Goal: Task Accomplishment & Management: Complete application form

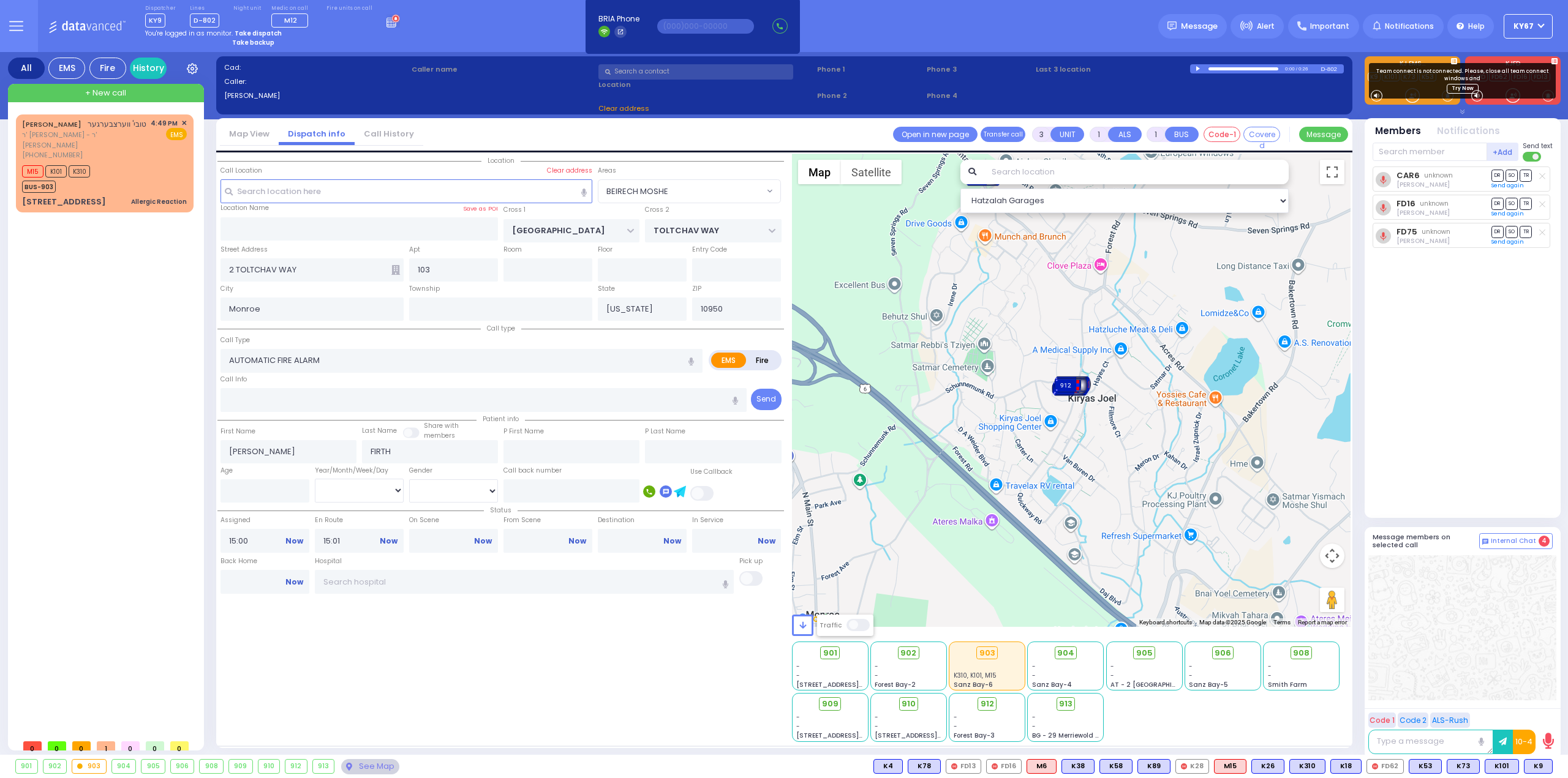
select select
select select "9"
click at [242, 33] on strong "Take dispatch" at bounding box center [258, 33] width 47 height 10
select select "9"
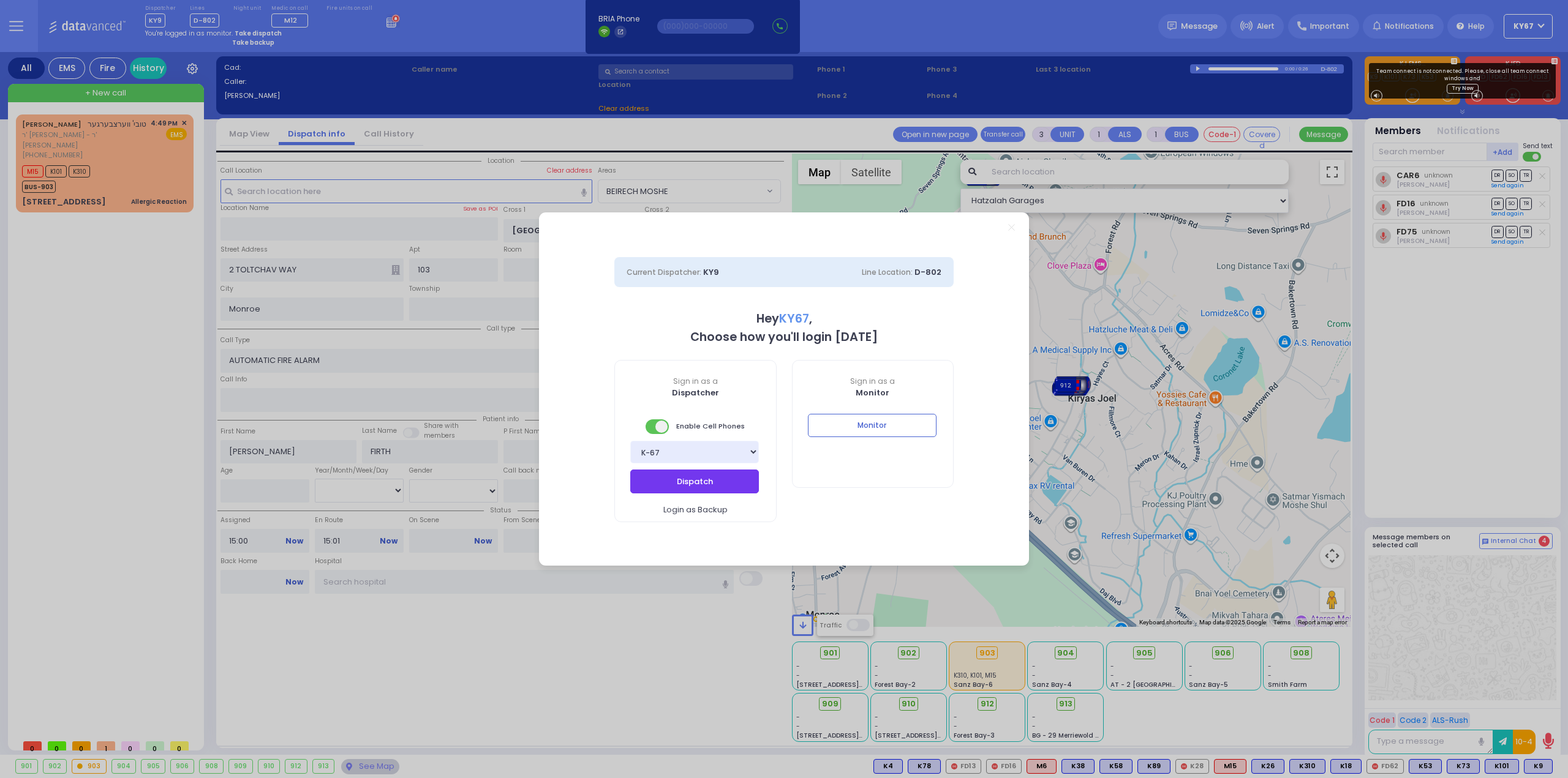
click at [707, 487] on button "Dispatch" at bounding box center [694, 481] width 129 height 23
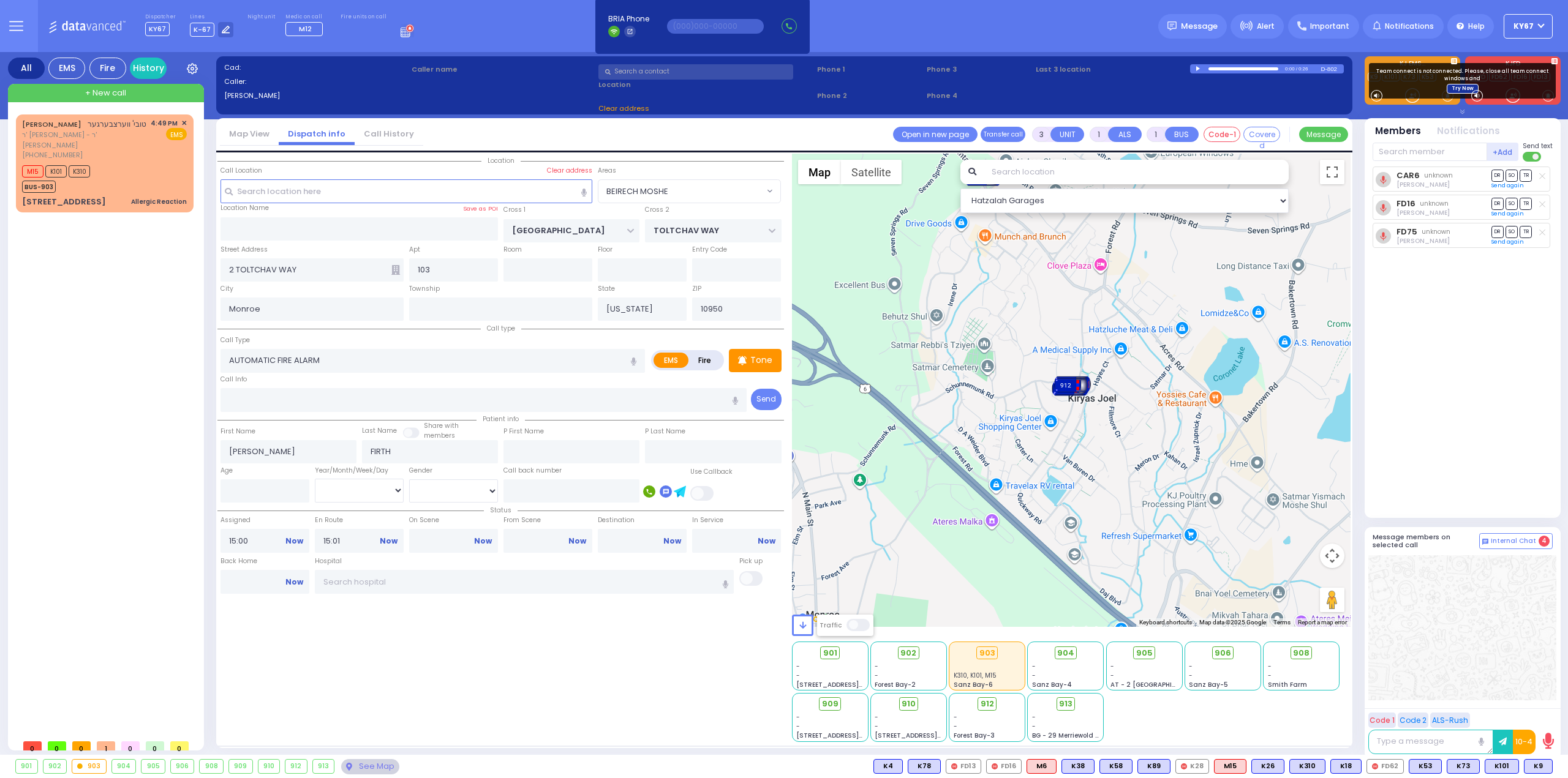
click at [1456, 88] on link "Try Now" at bounding box center [1462, 89] width 32 height 10
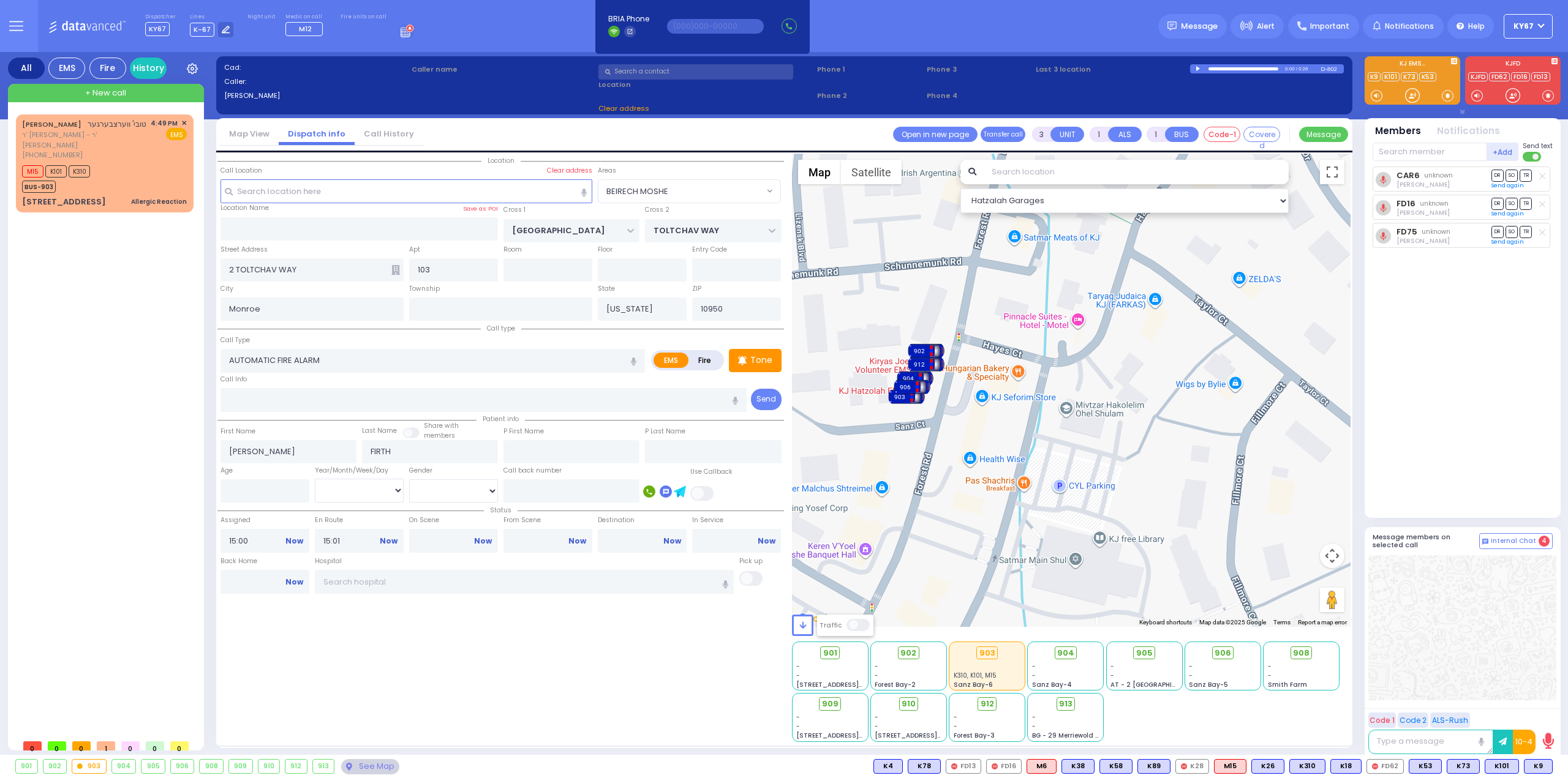
drag, startPoint x: 876, startPoint y: 239, endPoint x: 908, endPoint y: 409, distance: 173.0
click at [908, 409] on div "To activate drag with keyboard, press Alt + Enter. Once in keyboard drag state,…" at bounding box center [1071, 390] width 559 height 473
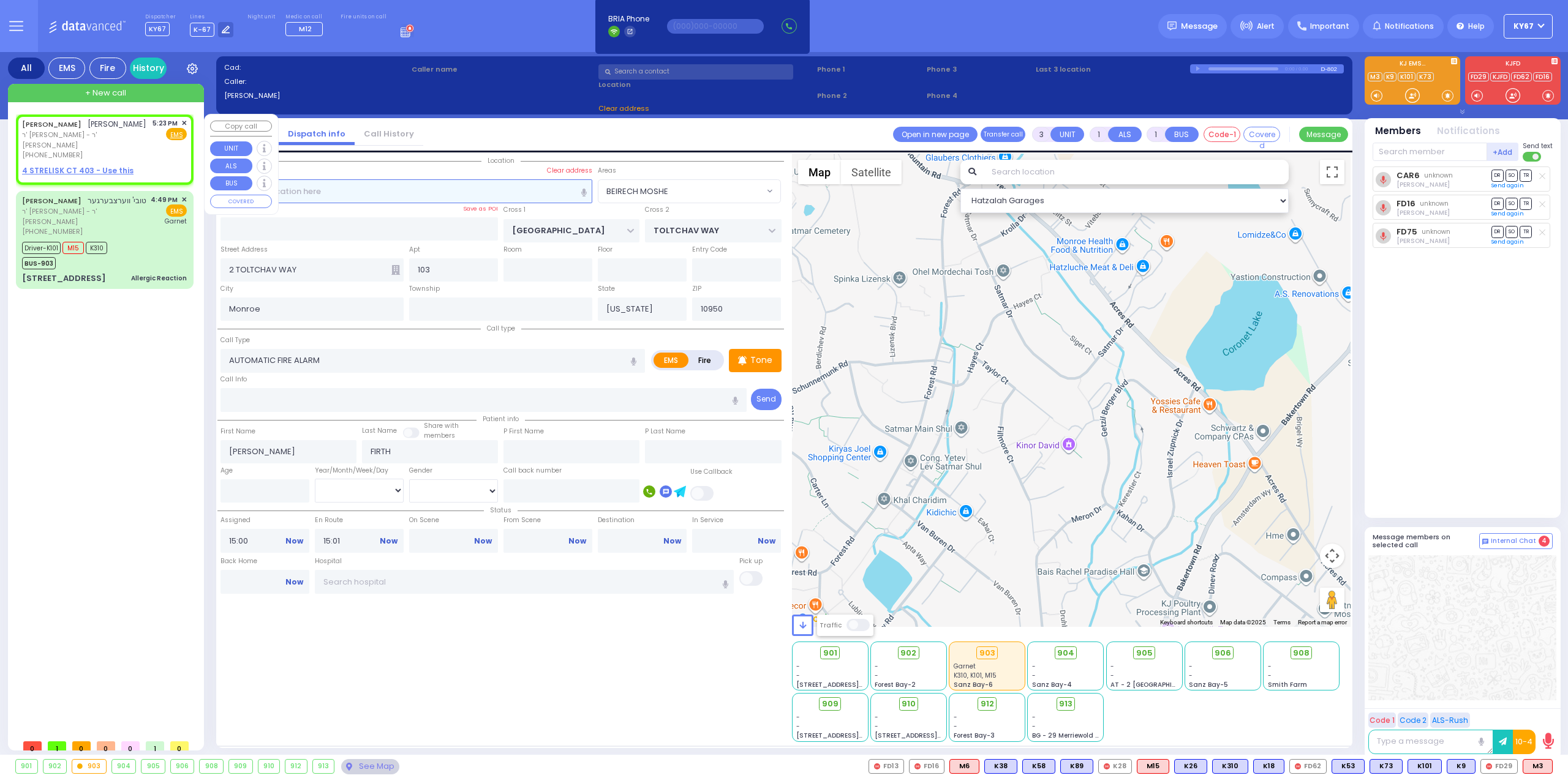
type input "2"
select select
radio input "true"
type input "JOEL ELIMYLECH"
type input "NOJOWITZ"
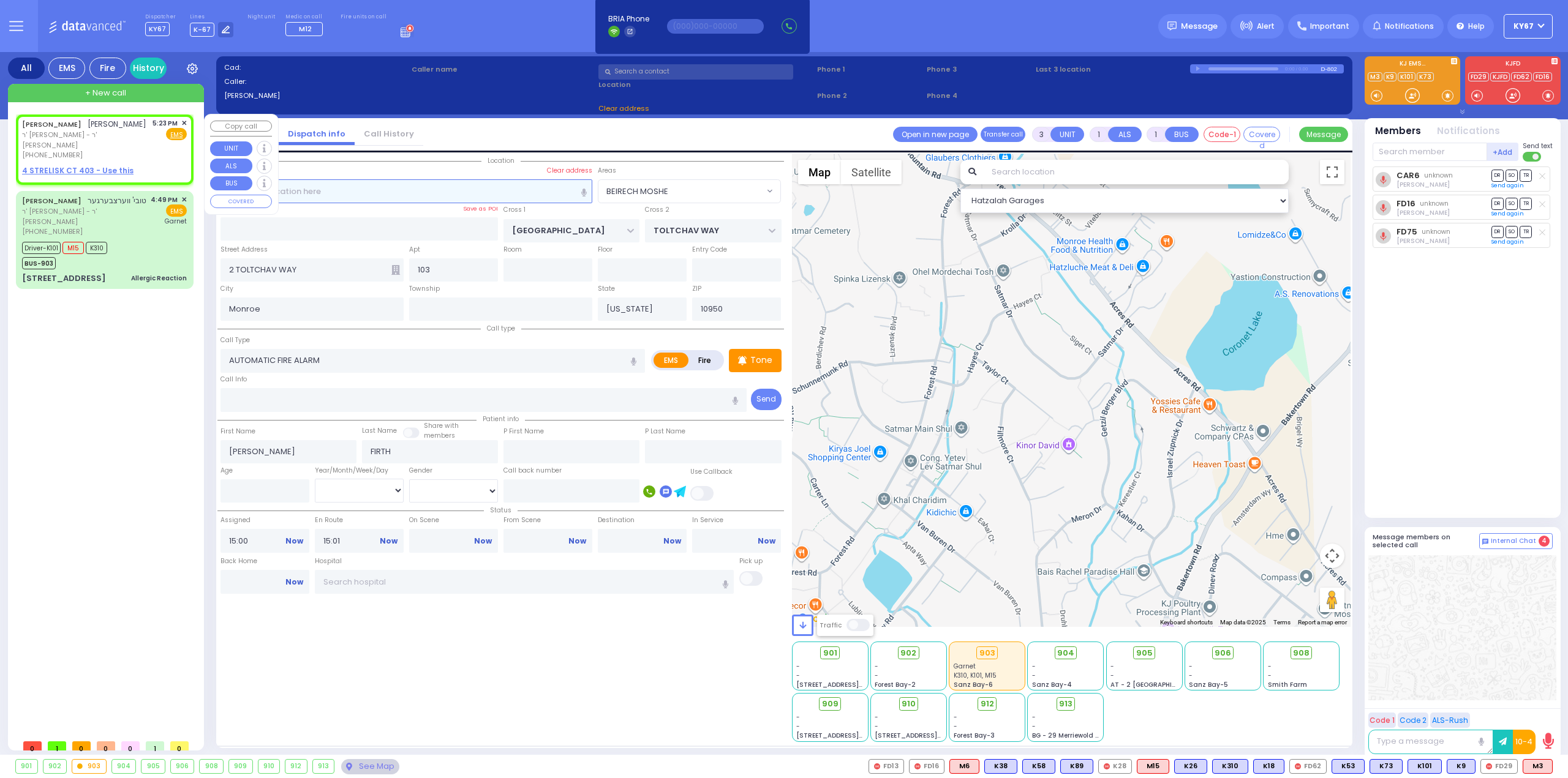
select select
type input "17:23"
select select "Hatzalah Garages"
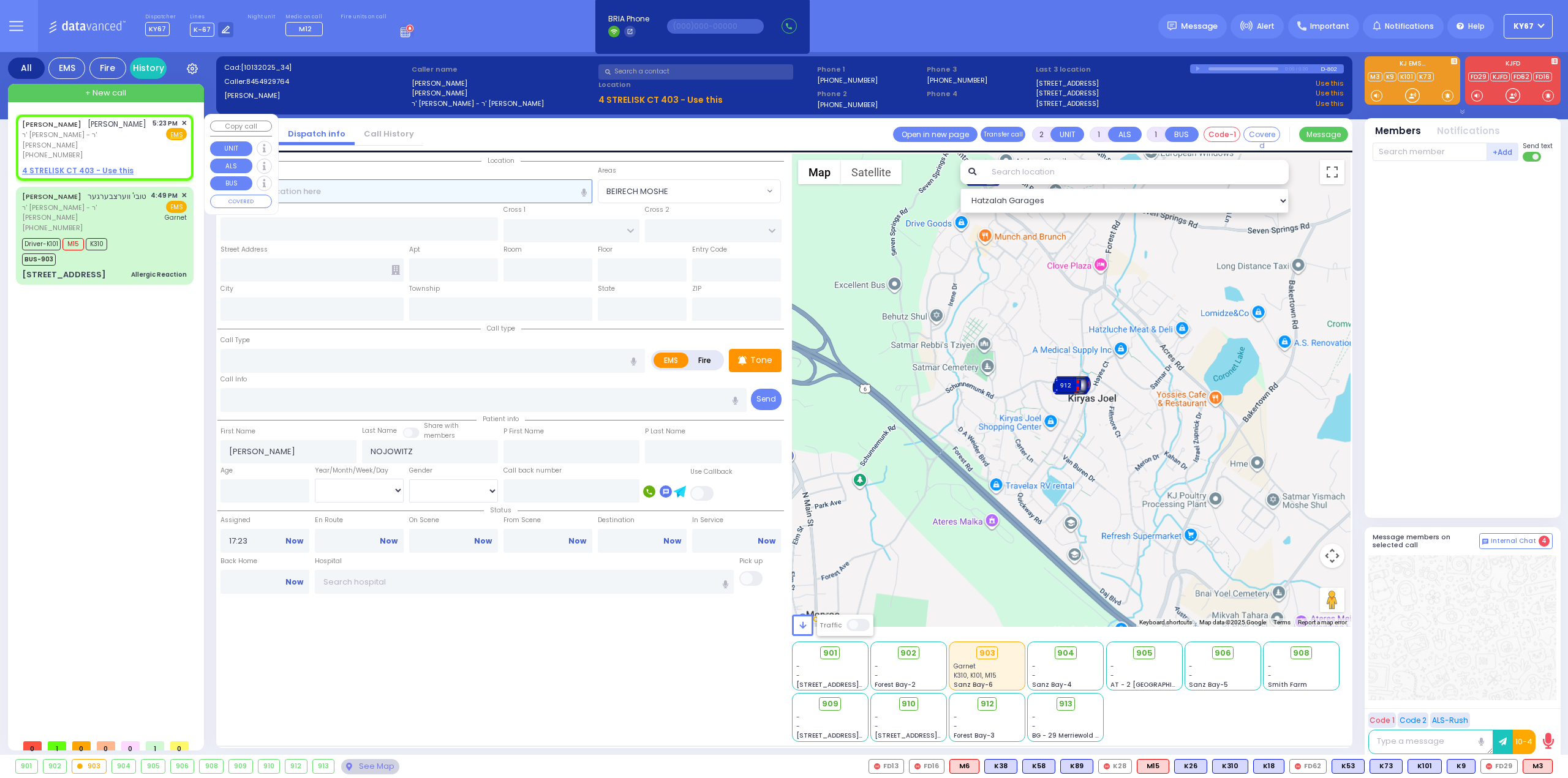
select select
radio input "true"
select select
select select "Hatzalah Garages"
click at [74, 174] on u "4 STRELISK CT 403 - Use this" at bounding box center [78, 170] width 111 height 10
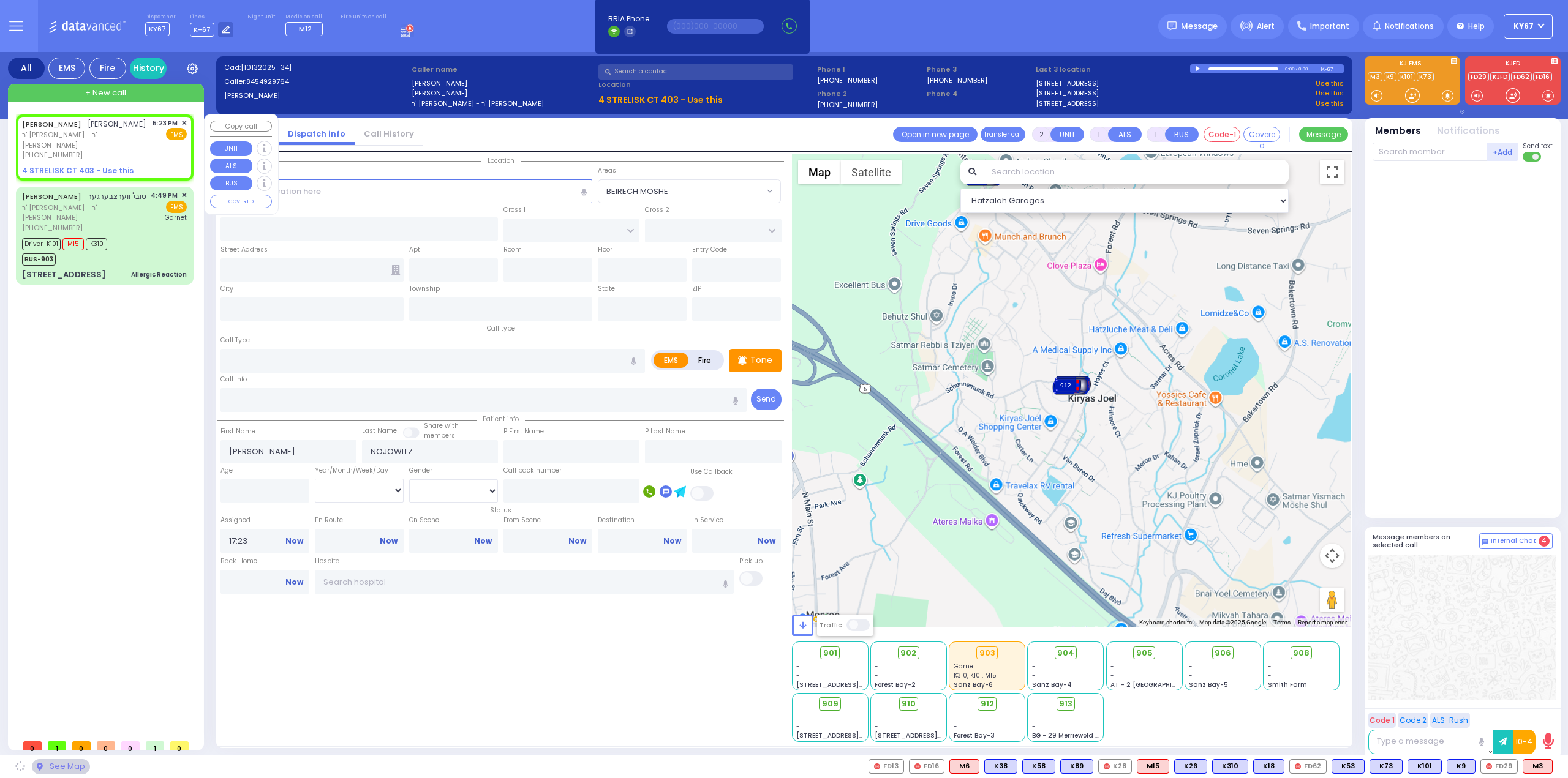
select select
radio input "true"
select select
select select "Hatzalah Garages"
select select
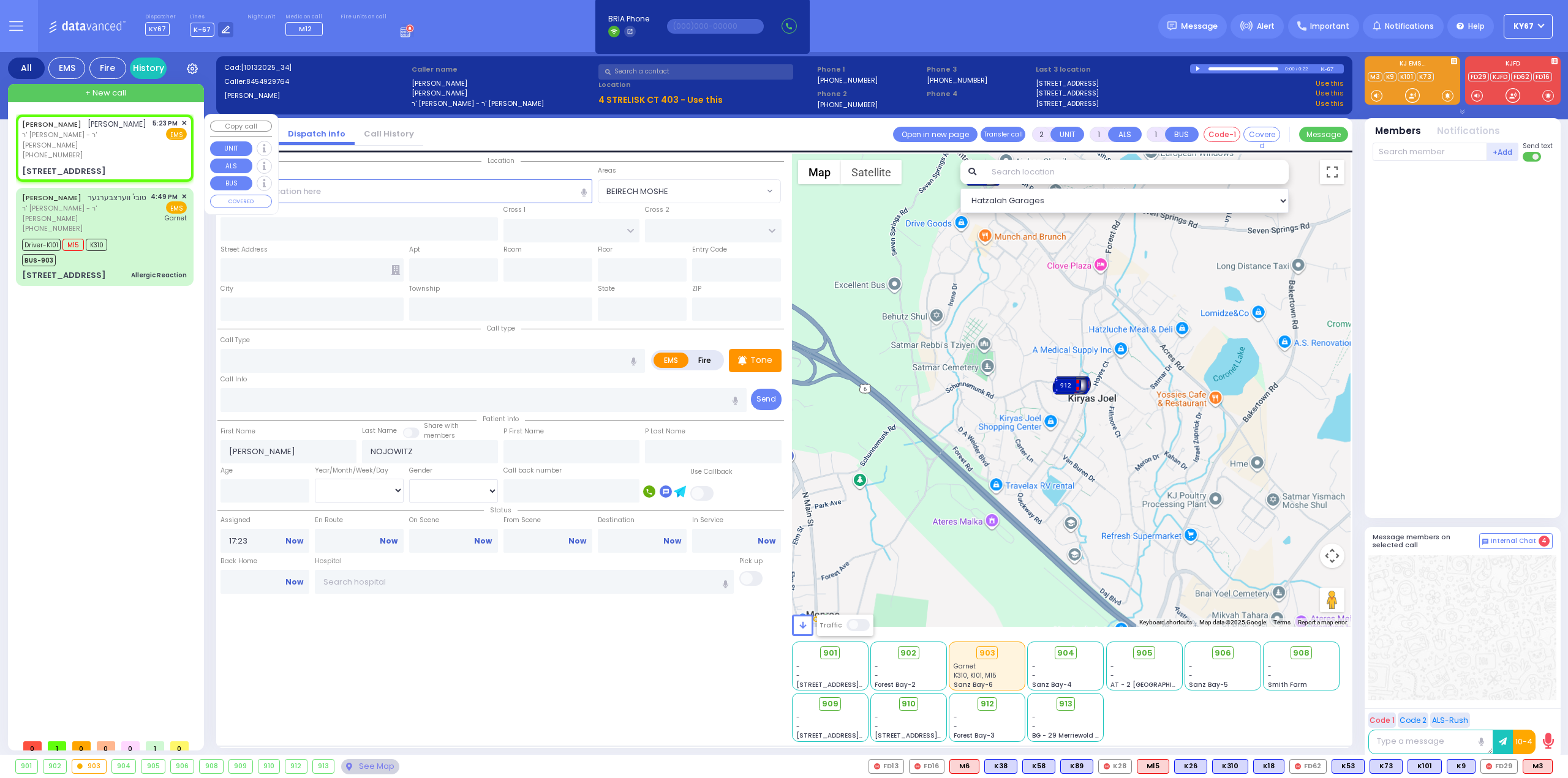
radio input "true"
select select
select select "Hatzalah Garages"
type input "FOREST RD"
type input "4 STRELISK CT"
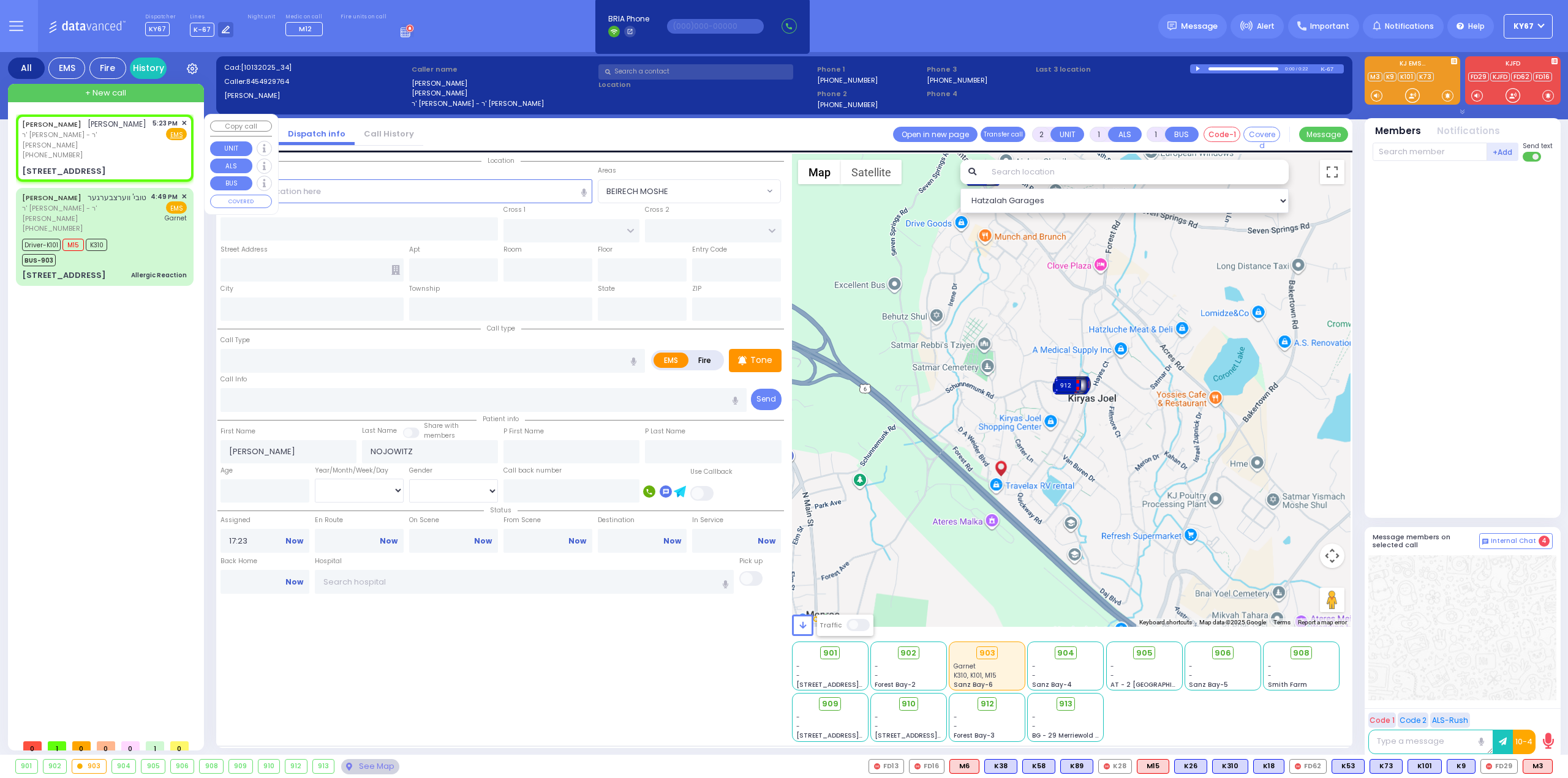
type input "403"
type input "Monroe"
type input "[US_STATE]"
type input "10950"
select select "MONROE"
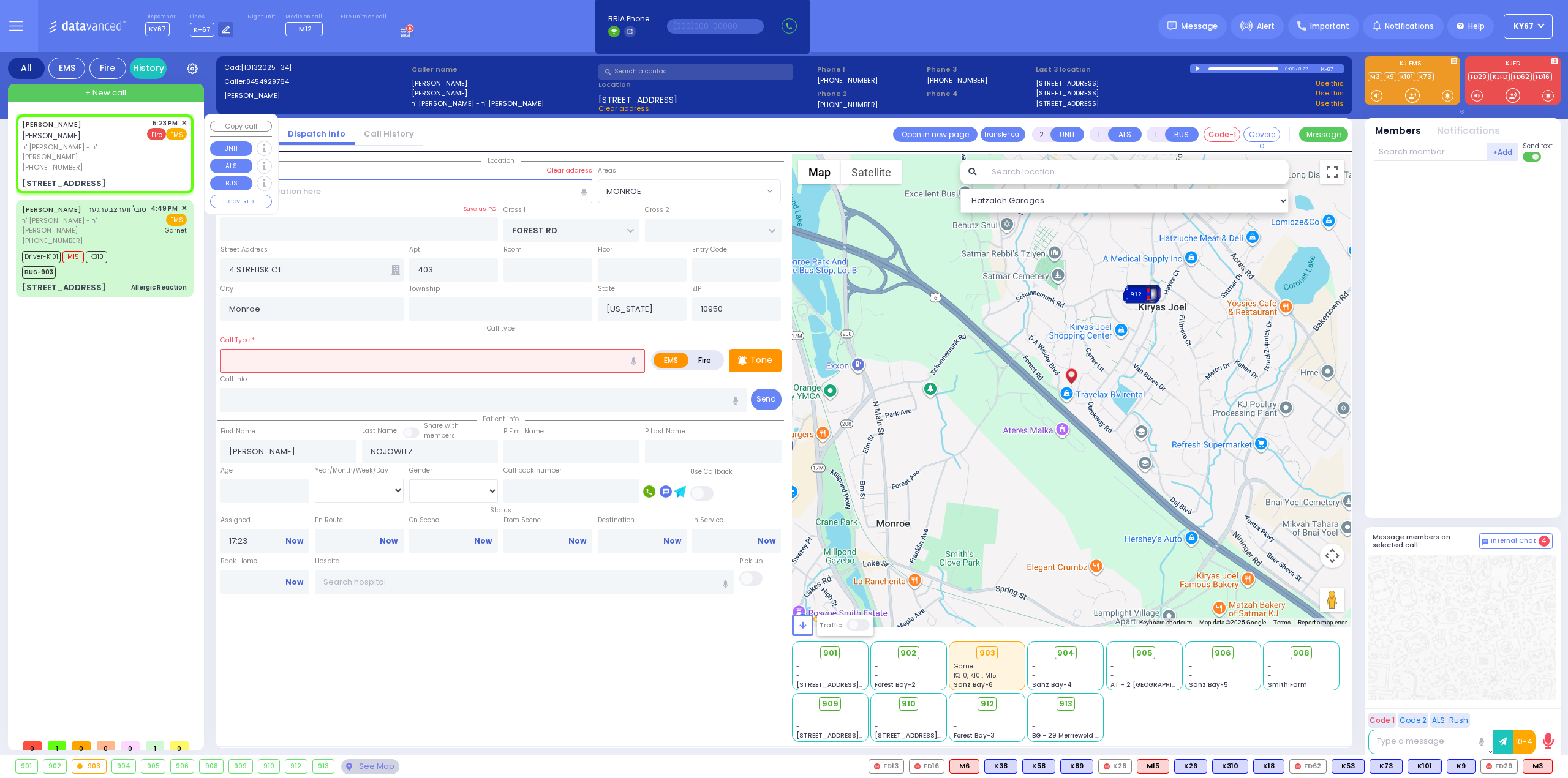
click at [152, 135] on span "Fire" at bounding box center [156, 133] width 19 height 12
select select
radio input "false"
radio input "true"
select select
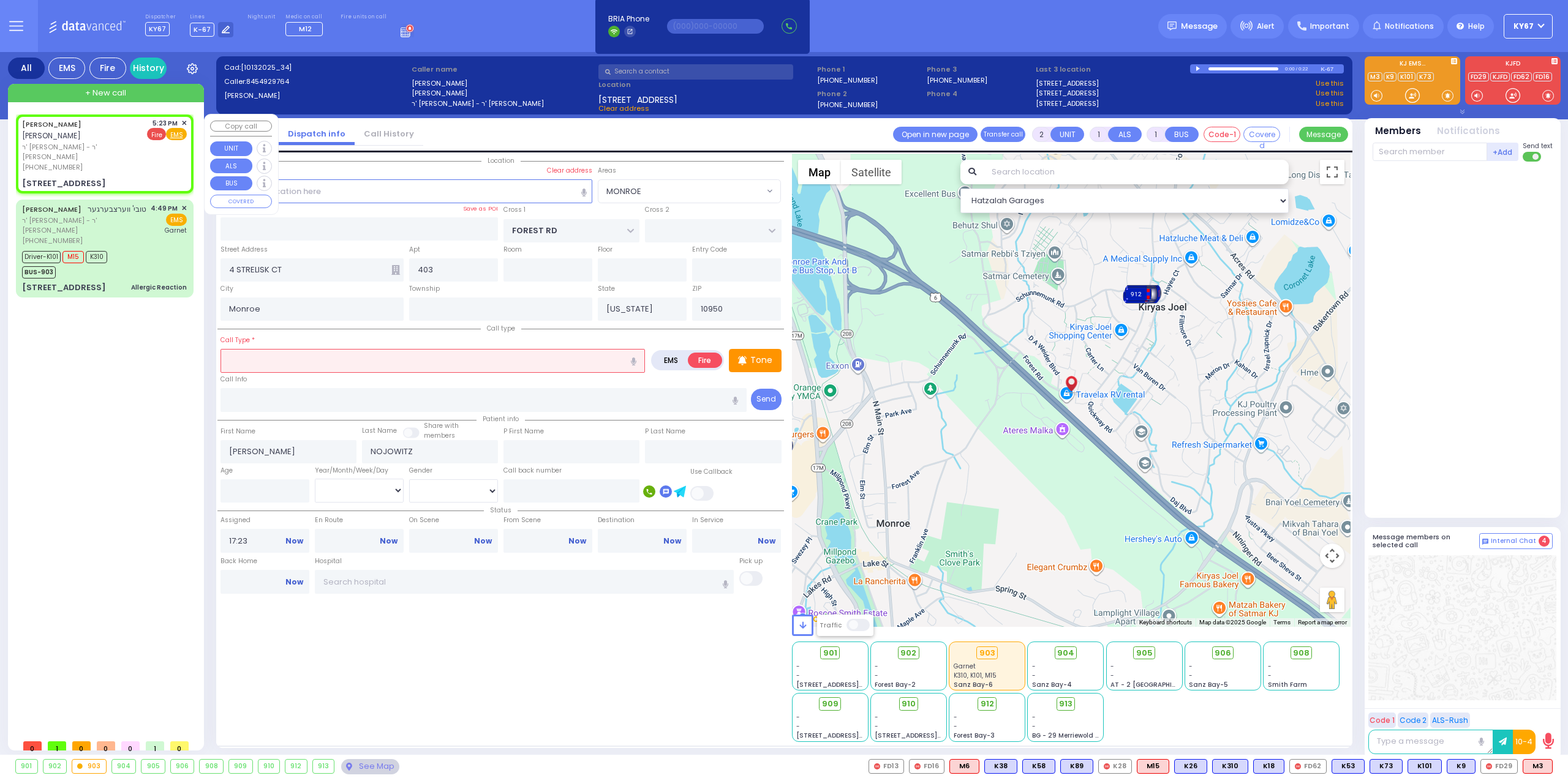
select select "Hatzalah Garages"
select select "MONROE"
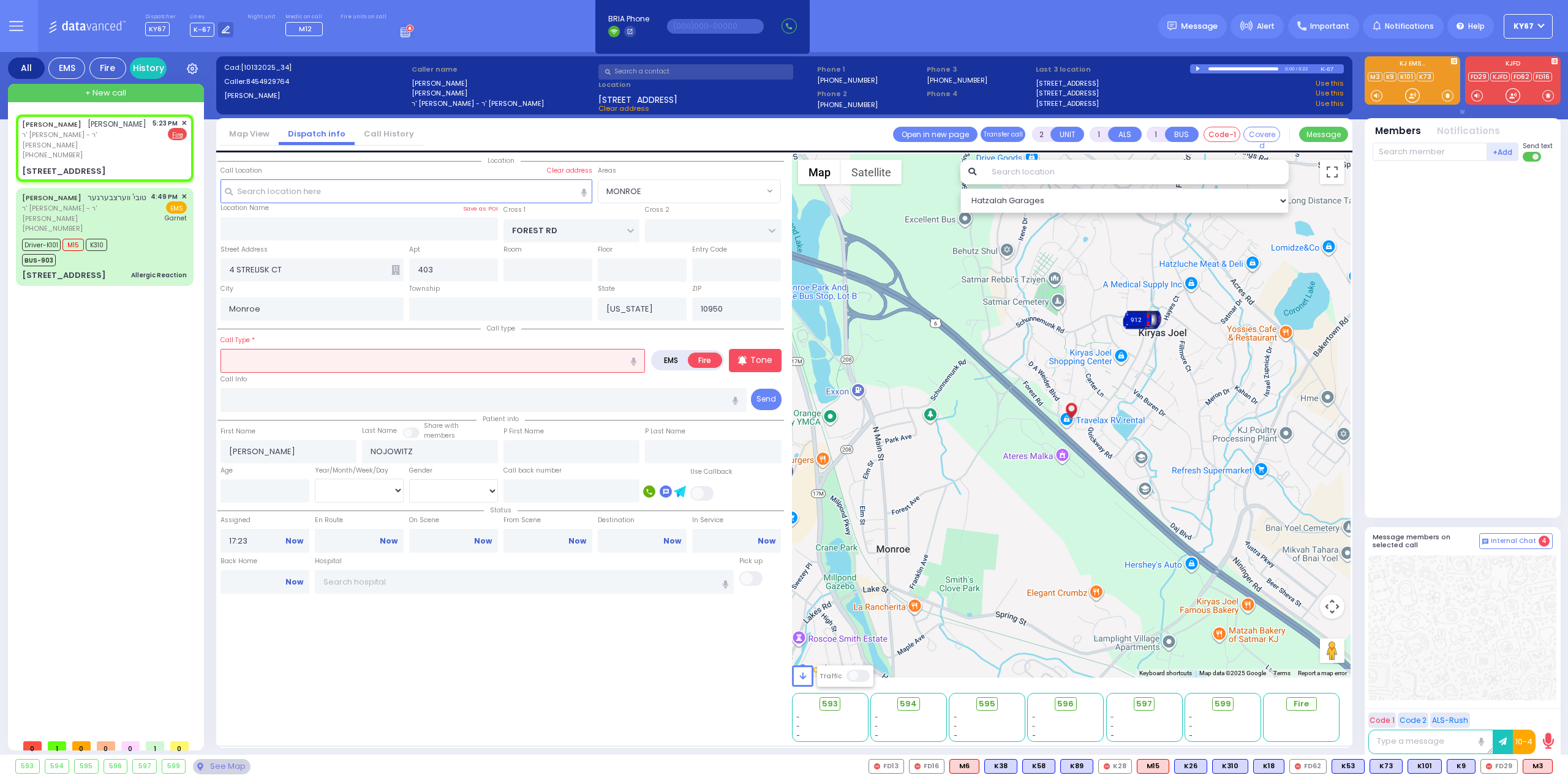
click at [293, 353] on input "text" at bounding box center [432, 360] width 425 height 23
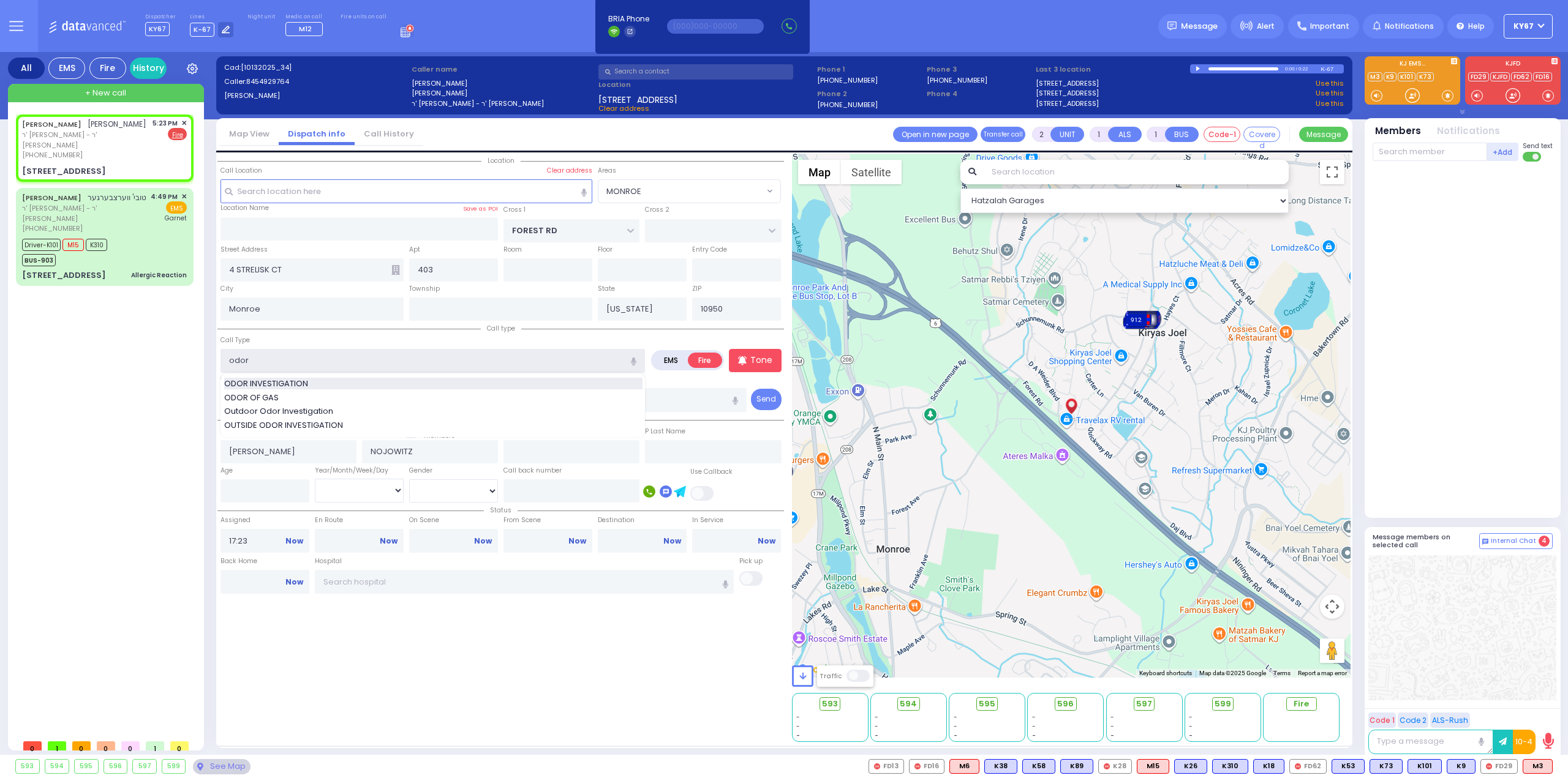
type input "ODOR INVESTIGATION"
type input "0"
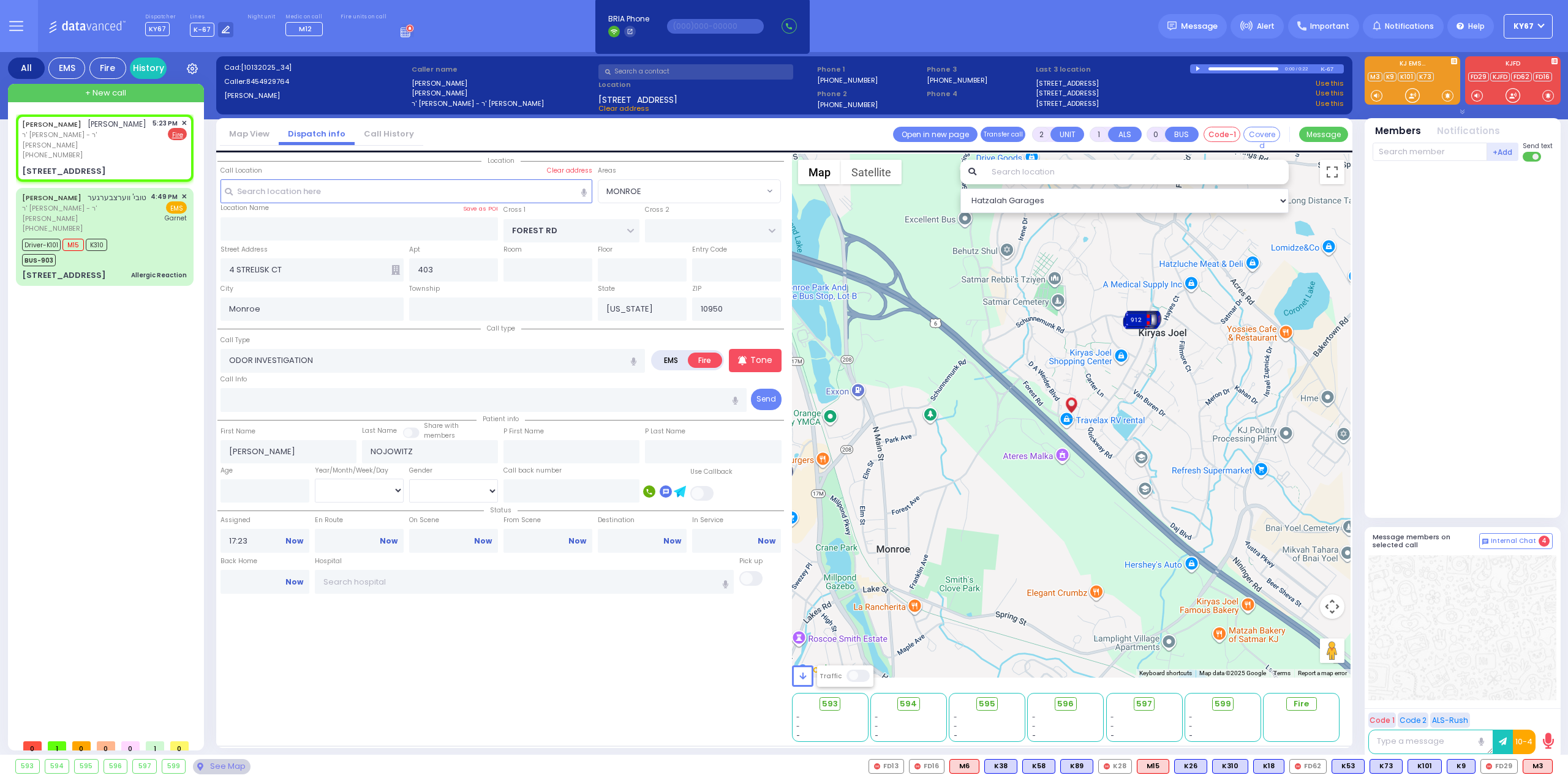
click at [439, 713] on div "Location" at bounding box center [501, 448] width 567 height 588
select select
radio input "true"
select select
select select "MONROE"
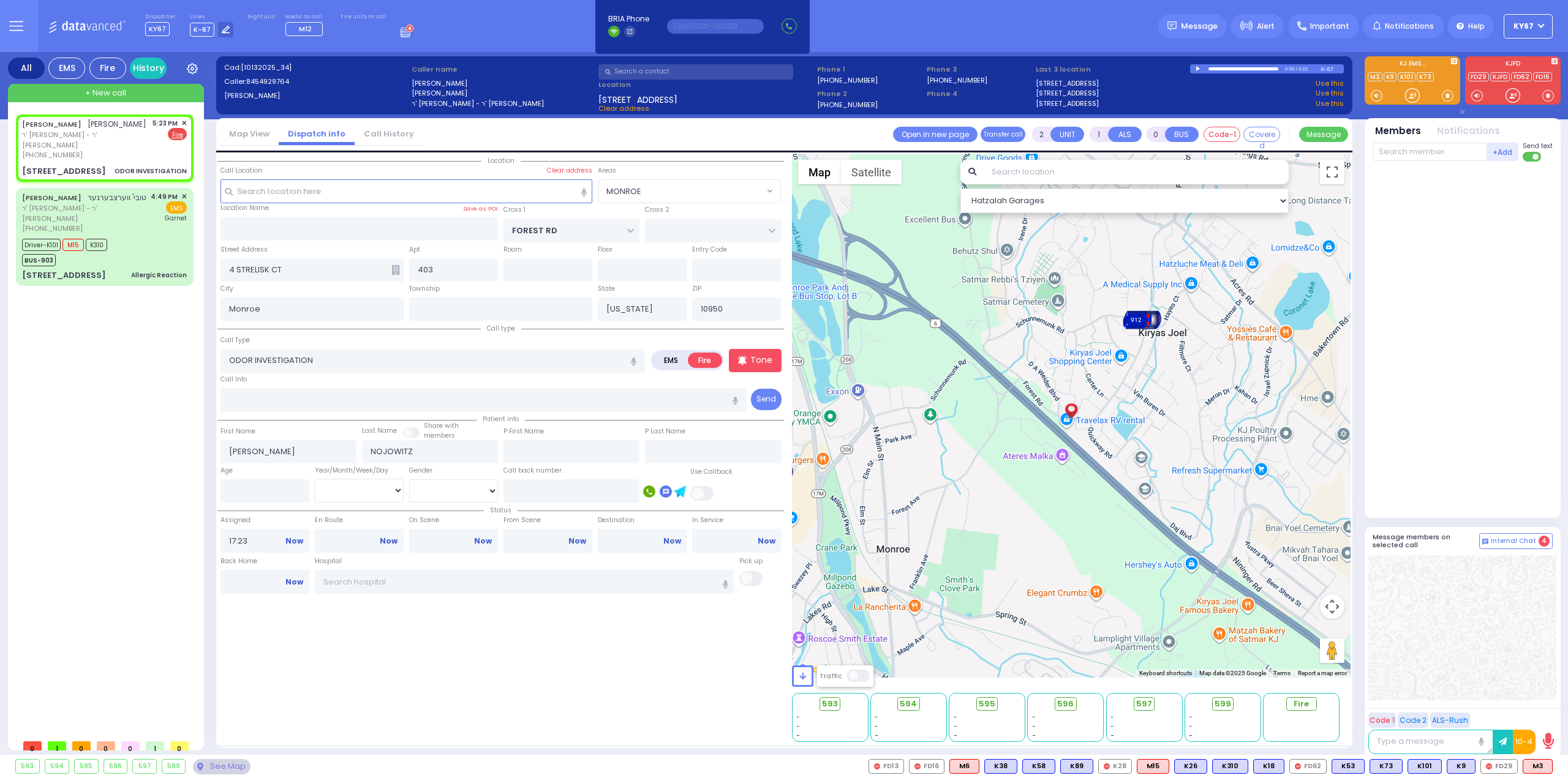
select select "Hatzalah Garages"
drag, startPoint x: 762, startPoint y: 361, endPoint x: 440, endPoint y: 90, distance: 420.9
click at [762, 358] on p "Tone" at bounding box center [761, 360] width 22 height 13
click at [1395, 154] on input "text" at bounding box center [1429, 151] width 114 height 18
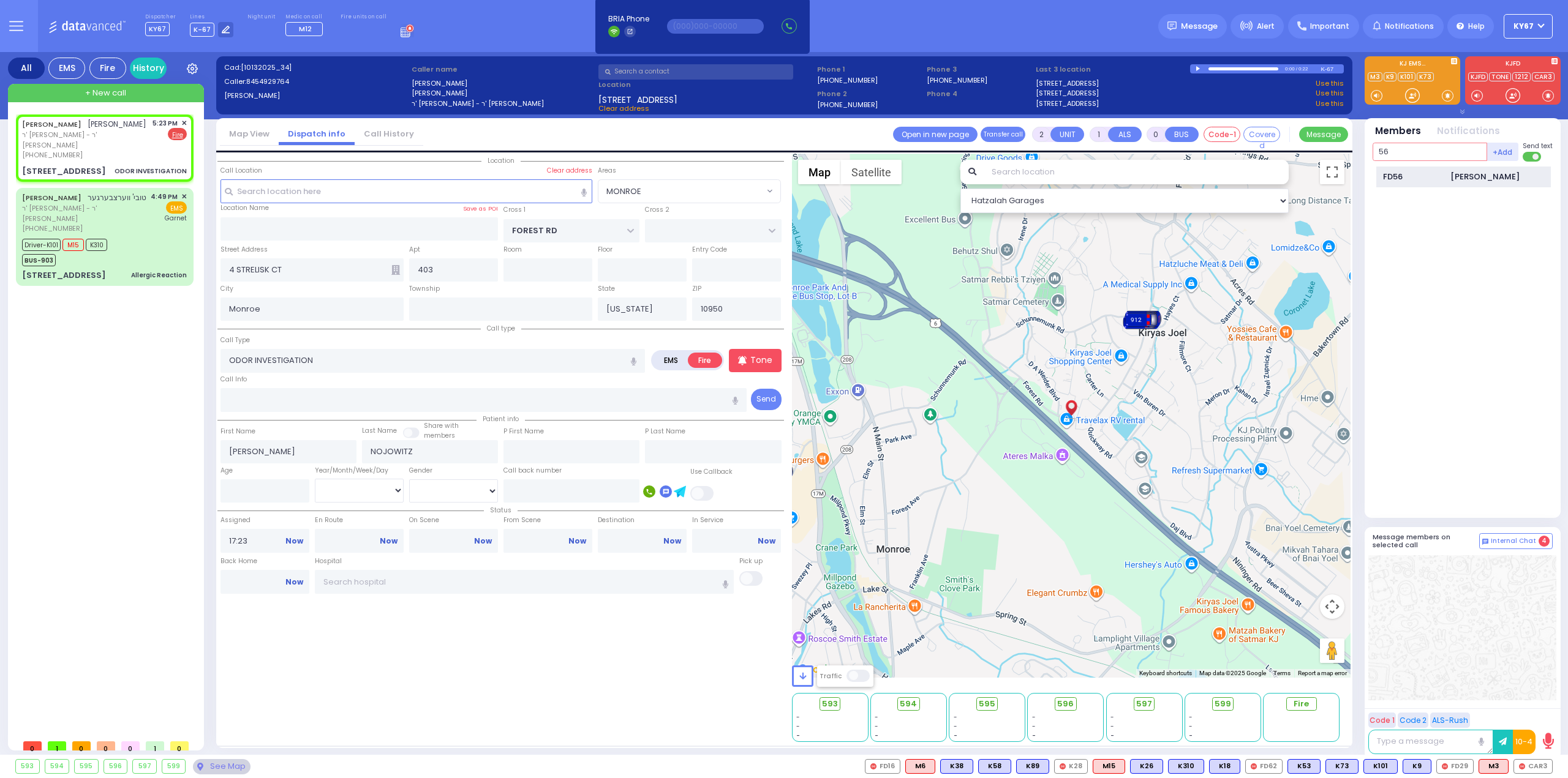
type input "56"
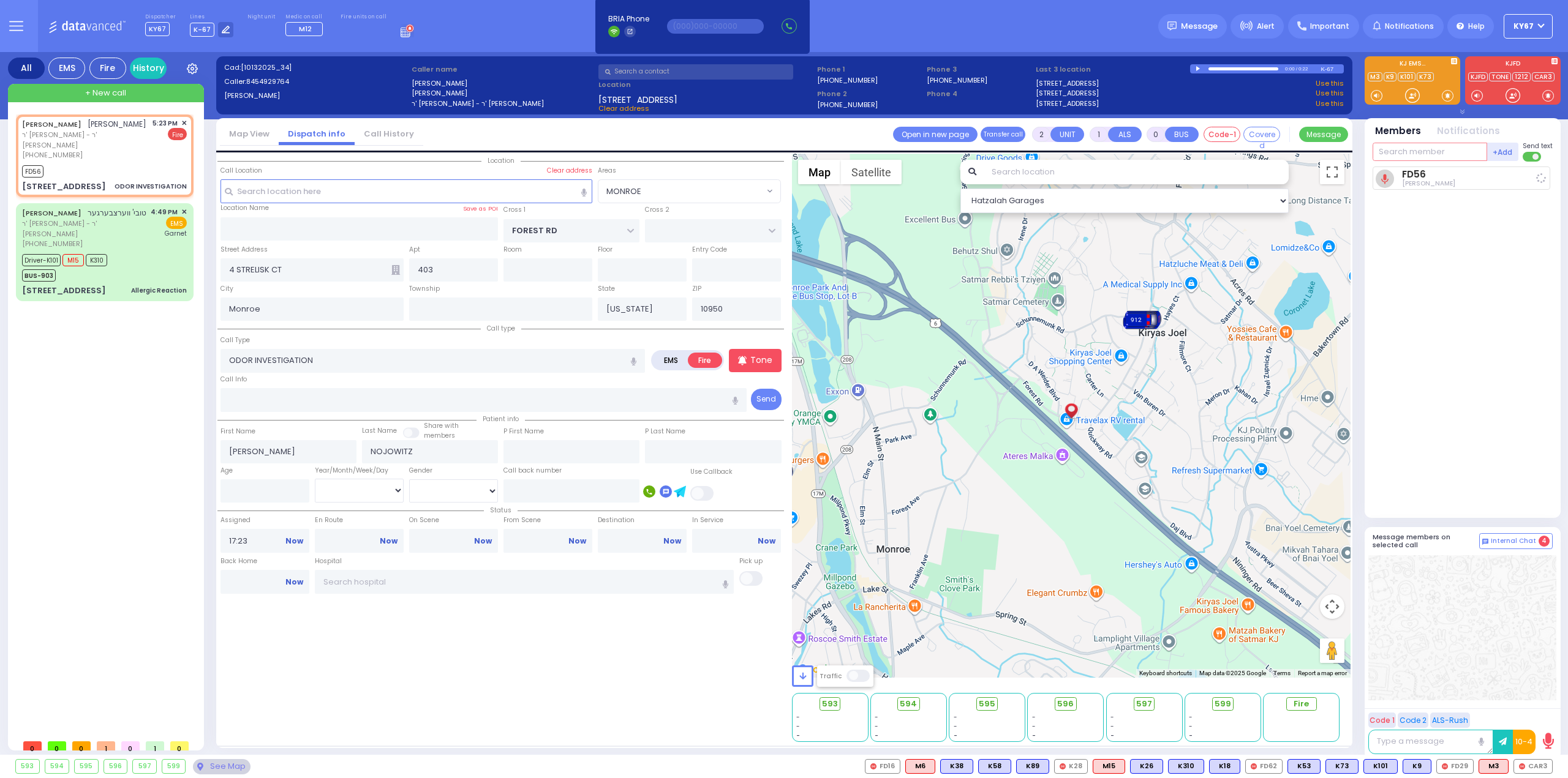
select select
radio input "true"
select select
type input "17:25"
select select "Hatzalah Garages"
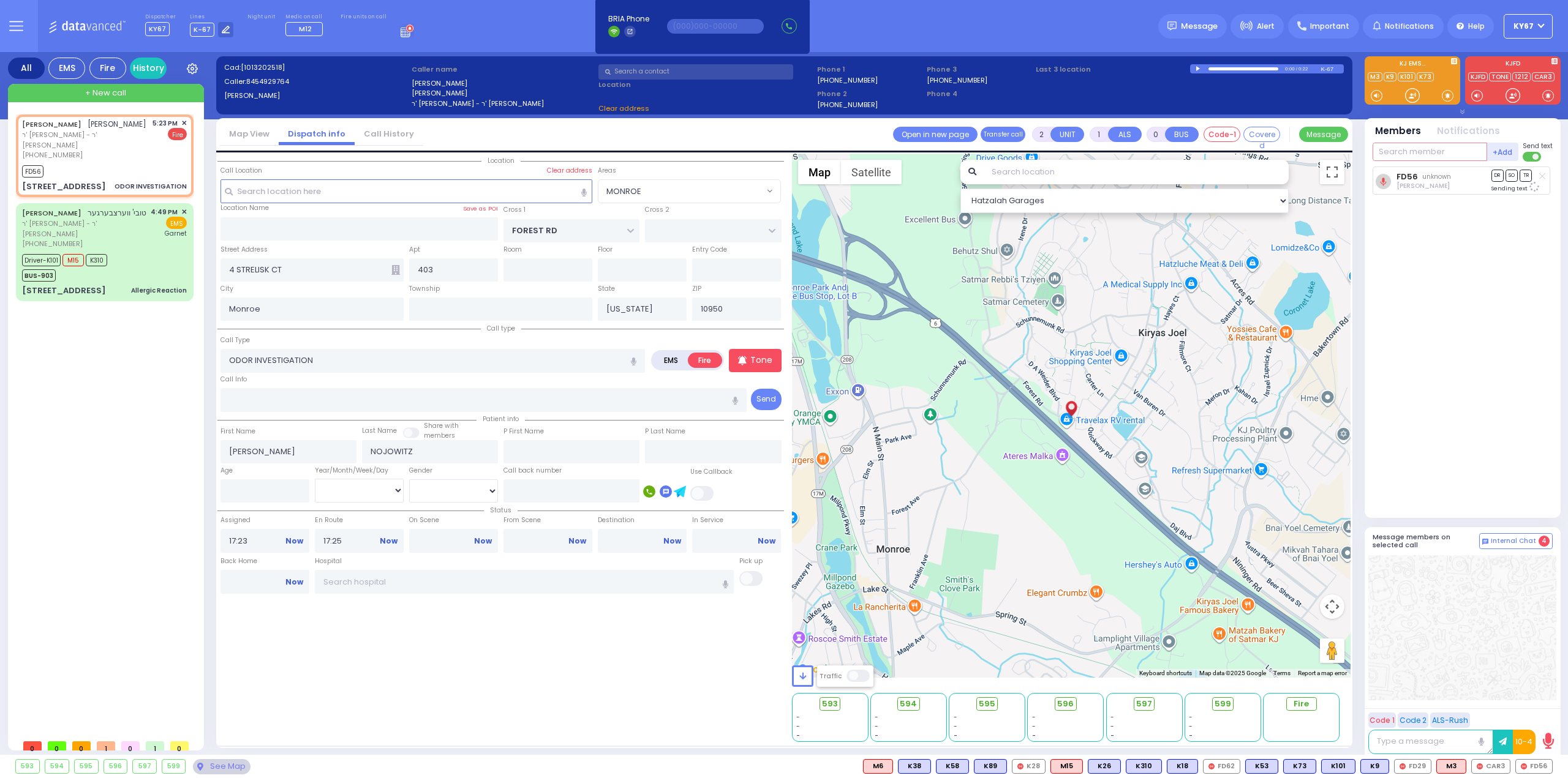
select select "MONROE"
type input "22"
select select
radio input "true"
select select
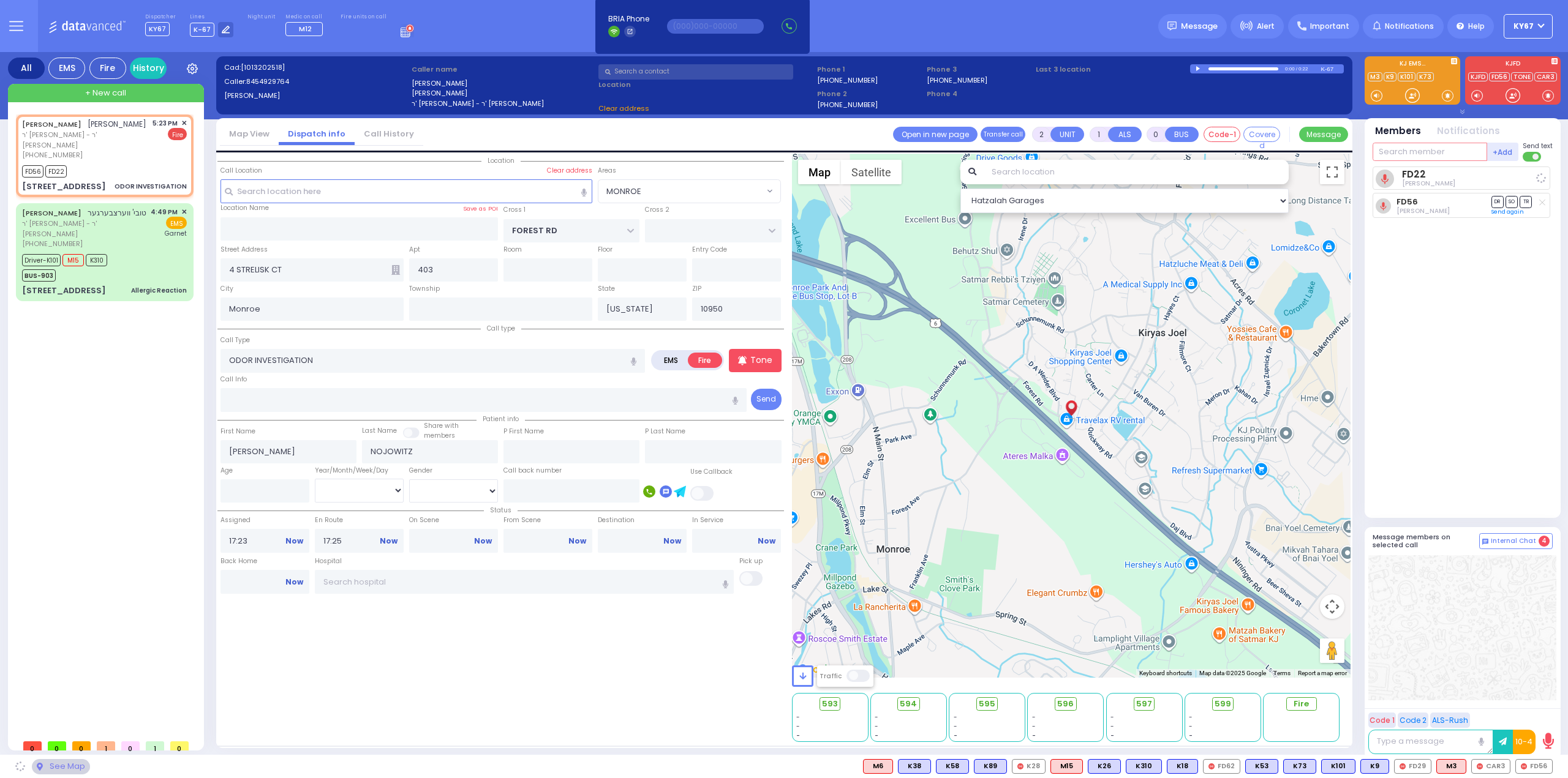
select select "Hatzalah Garages"
select select "MONROE"
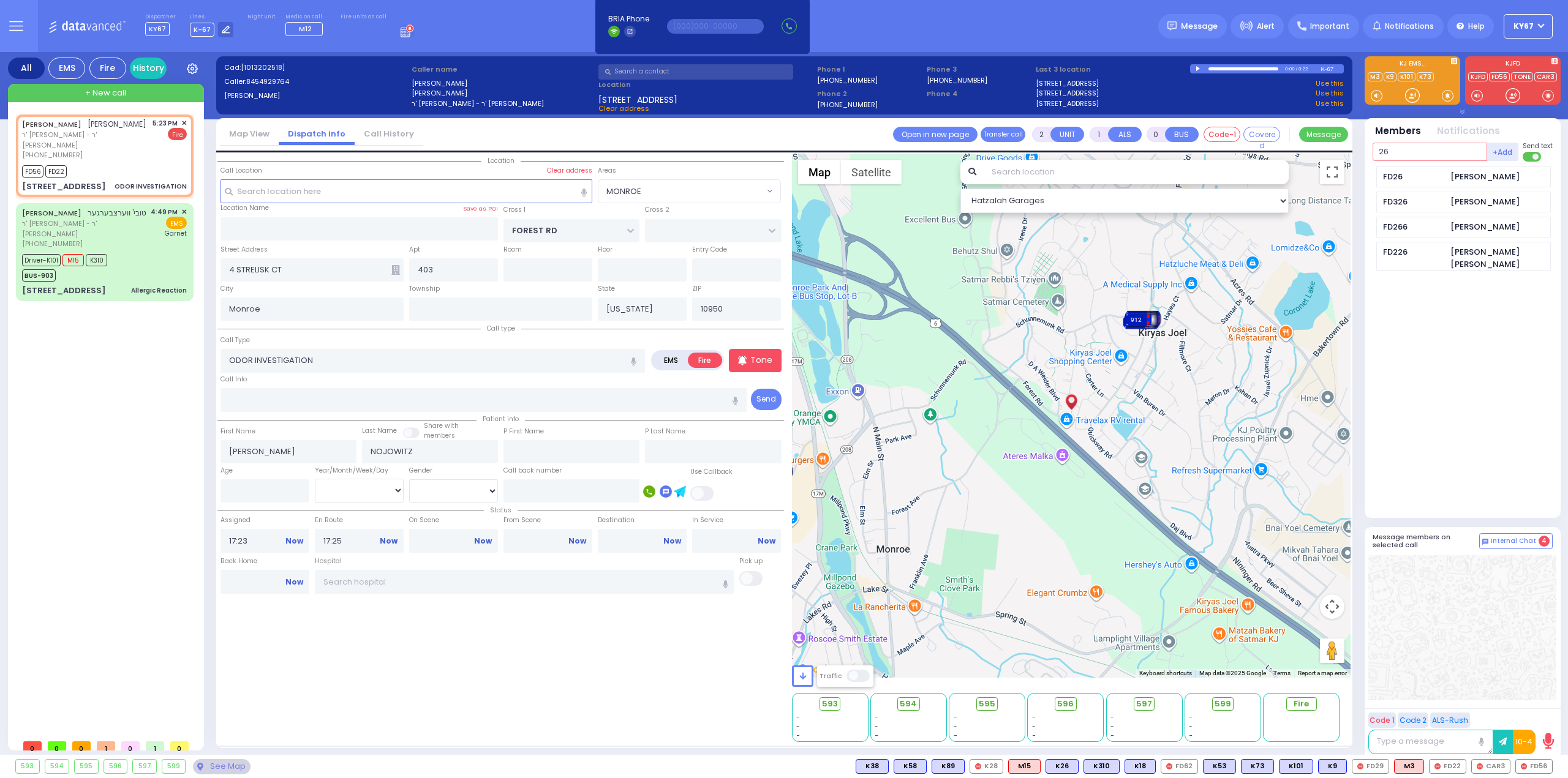
type input "26"
select select
radio input "true"
select select
select select "Hatzalah Garages"
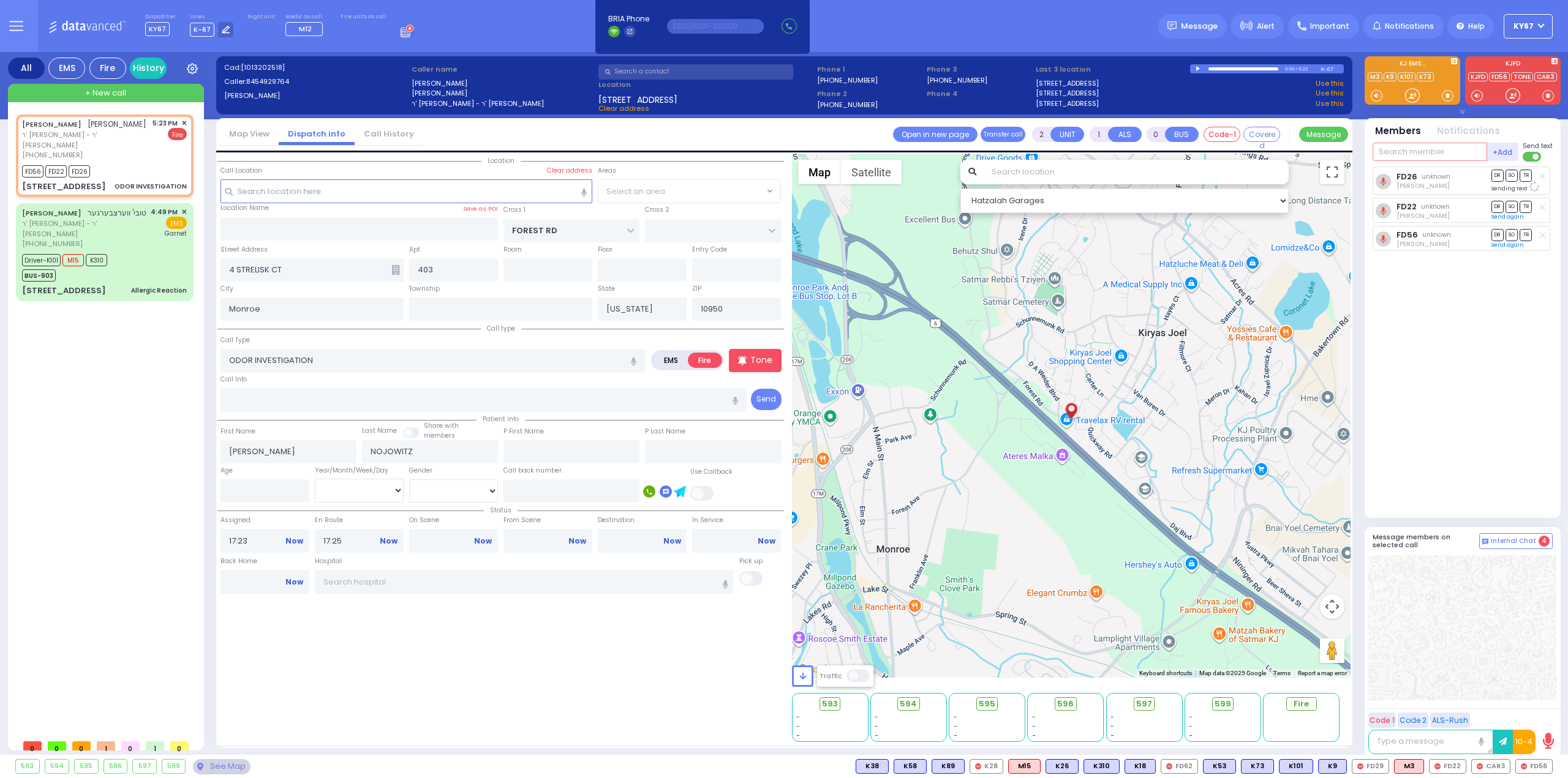
select select "MONROE"
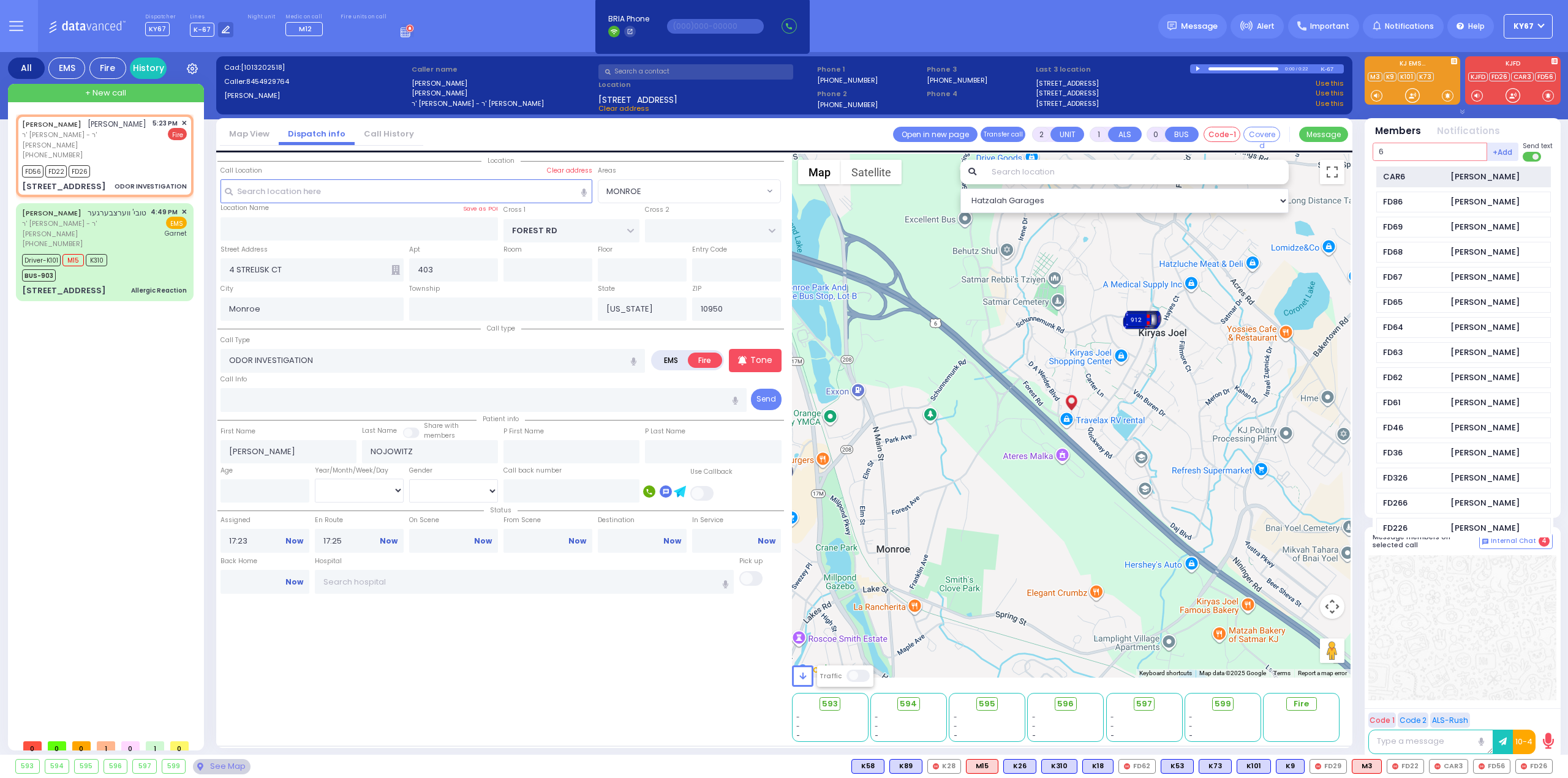
type input "6"
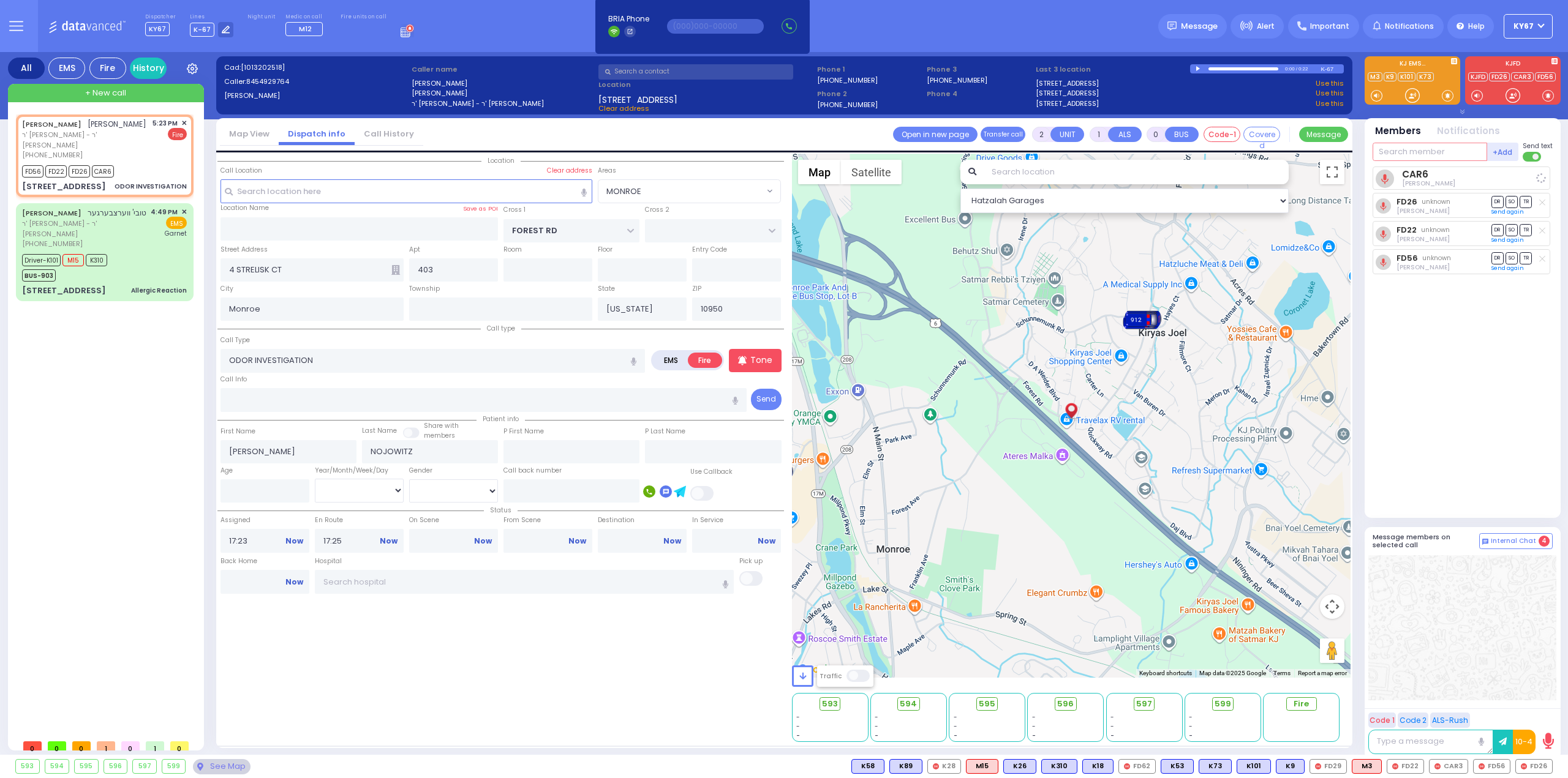
select select
radio input "true"
select select
select select "Hatzalah Garages"
select select "MONROE"
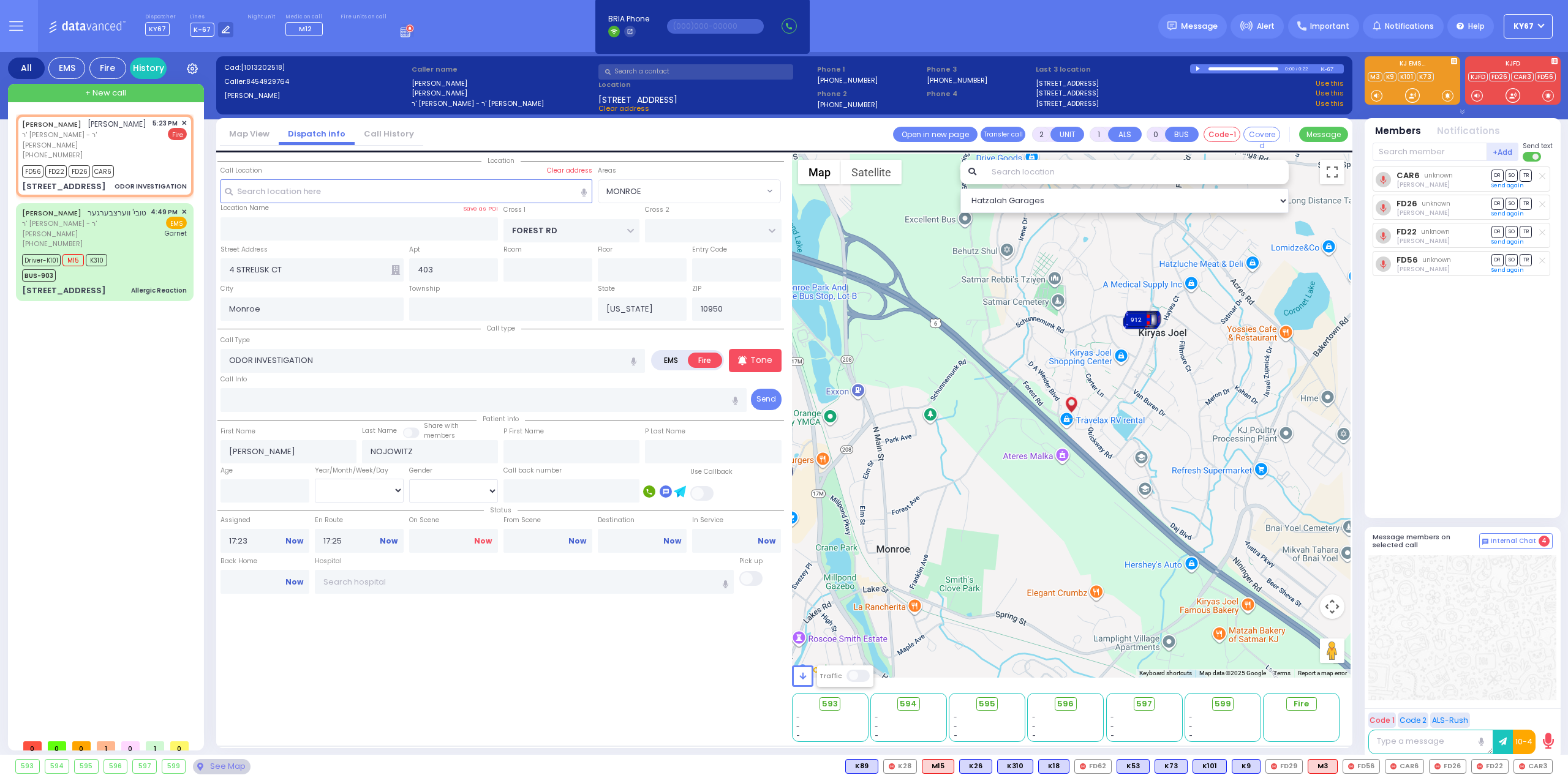
click at [484, 538] on link "Now" at bounding box center [482, 541] width 17 height 11
type input "17:26"
click at [506, 661] on div "Location" at bounding box center [501, 448] width 567 height 588
select select
radio input "true"
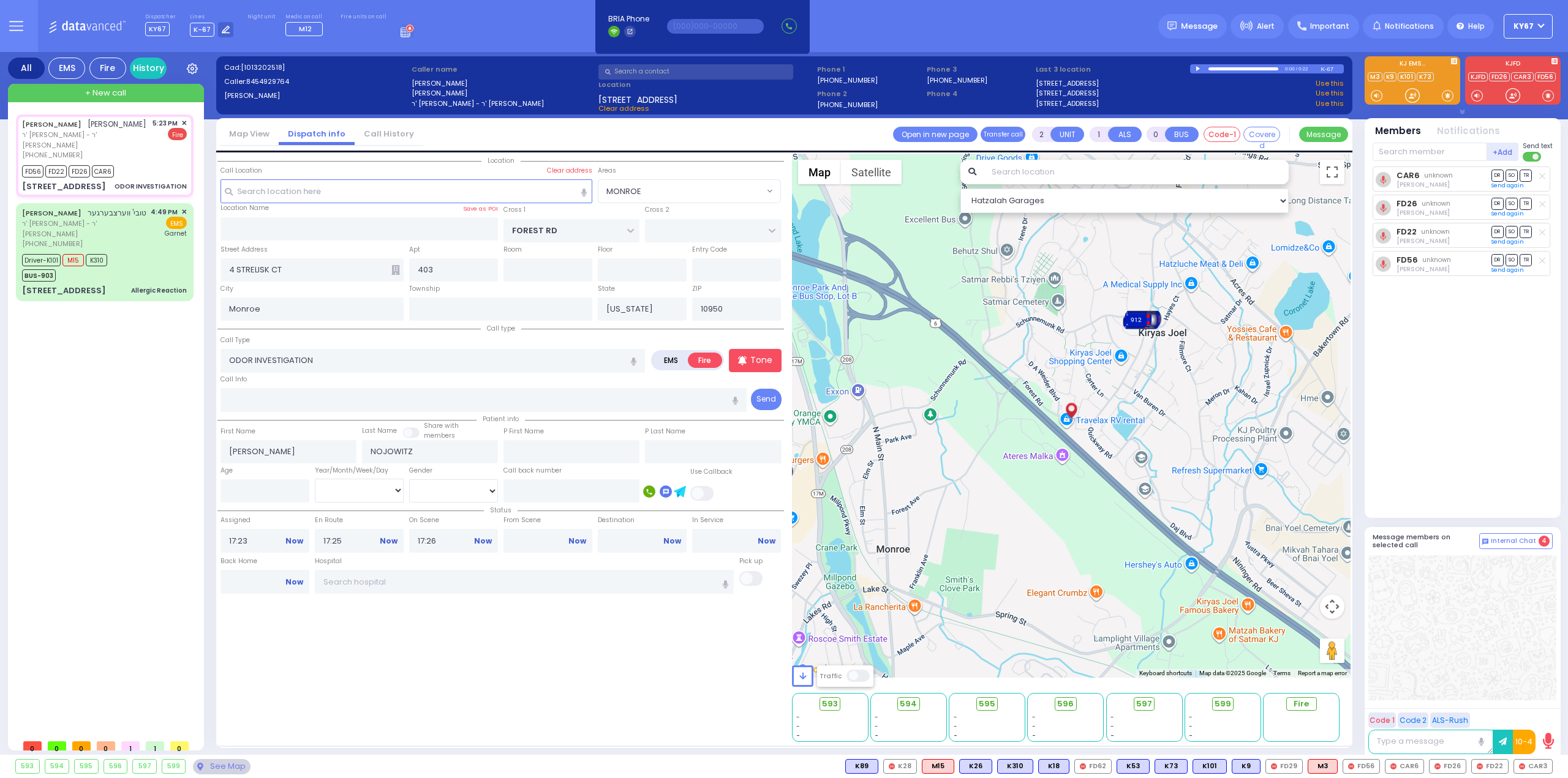
select select
select select "Hatzalah Garages"
select select "MONROE"
click at [575, 538] on link "Now" at bounding box center [577, 541] width 17 height 11
type input "17:36"
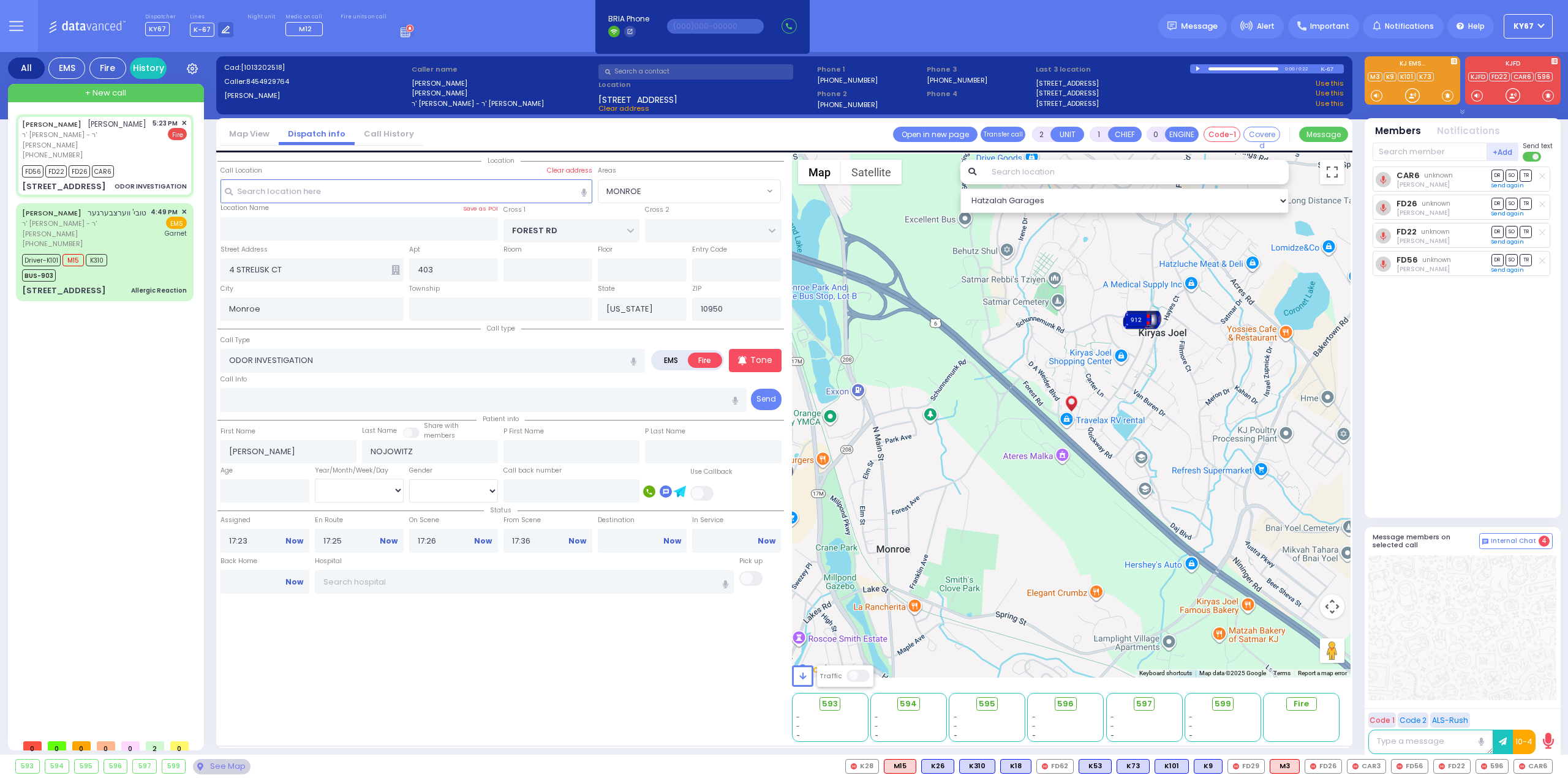
select select
radio input "true"
select select
select select "Hatzalah Garages"
select select "MONROE"
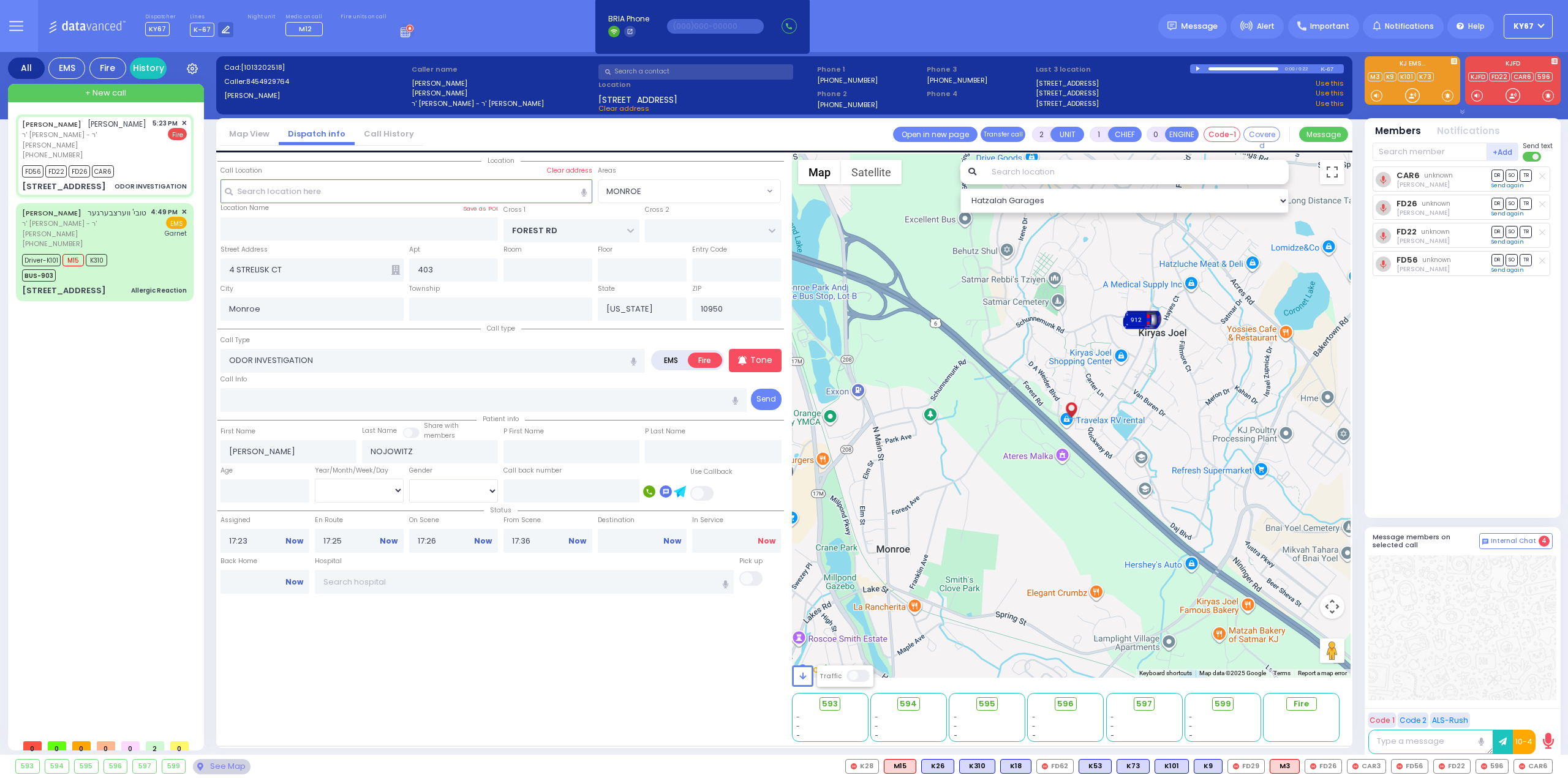
click at [769, 538] on link "Now" at bounding box center [767, 541] width 17 height 11
type input "17:36"
select select
radio input "true"
select select
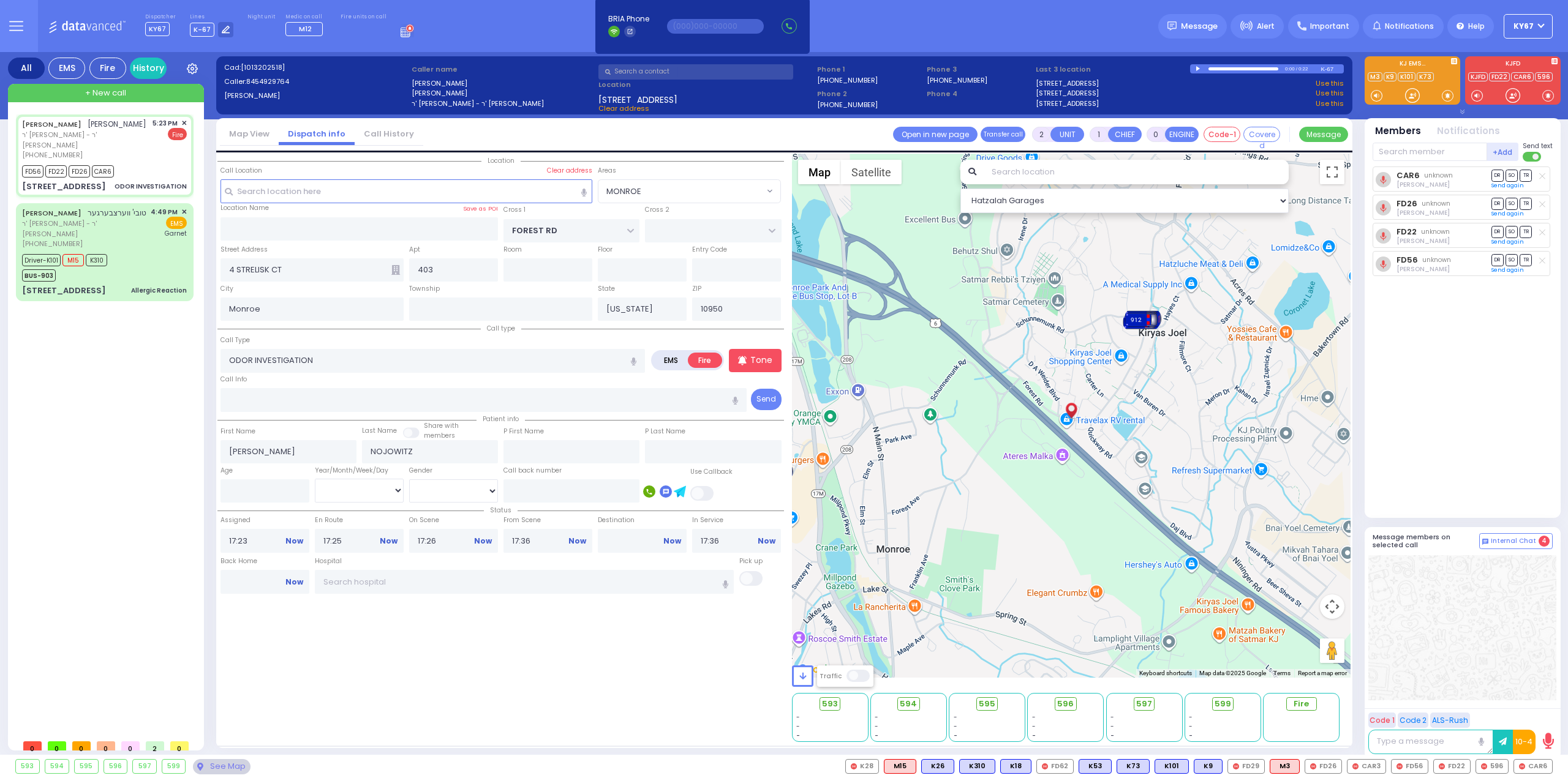
select select "Hatzalah Garages"
select select "MONROE"
click at [294, 581] on link "Now" at bounding box center [294, 582] width 17 height 11
type input "17:36"
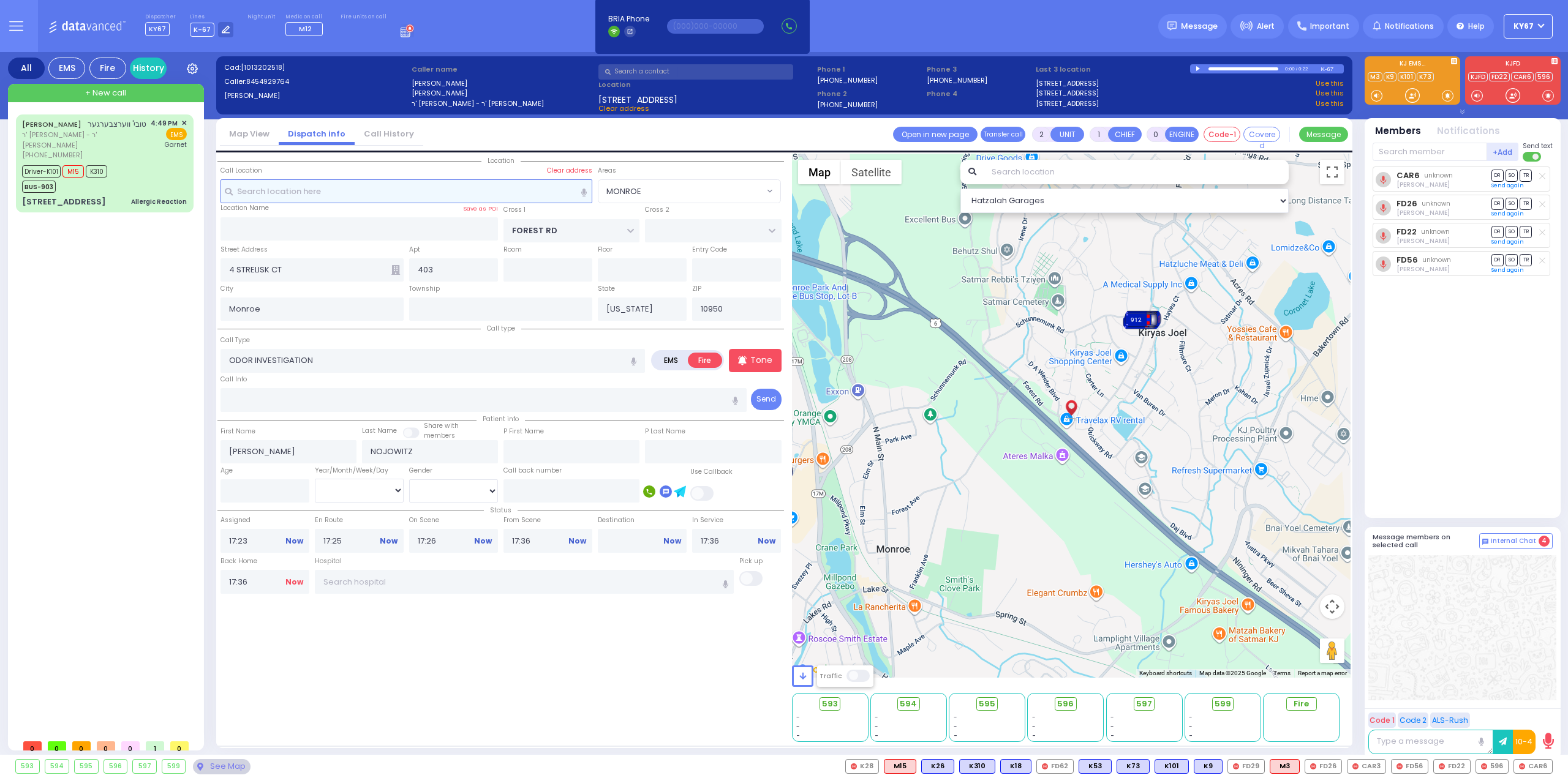
select select
radio input "true"
select select
select select "Hatzalah Garages"
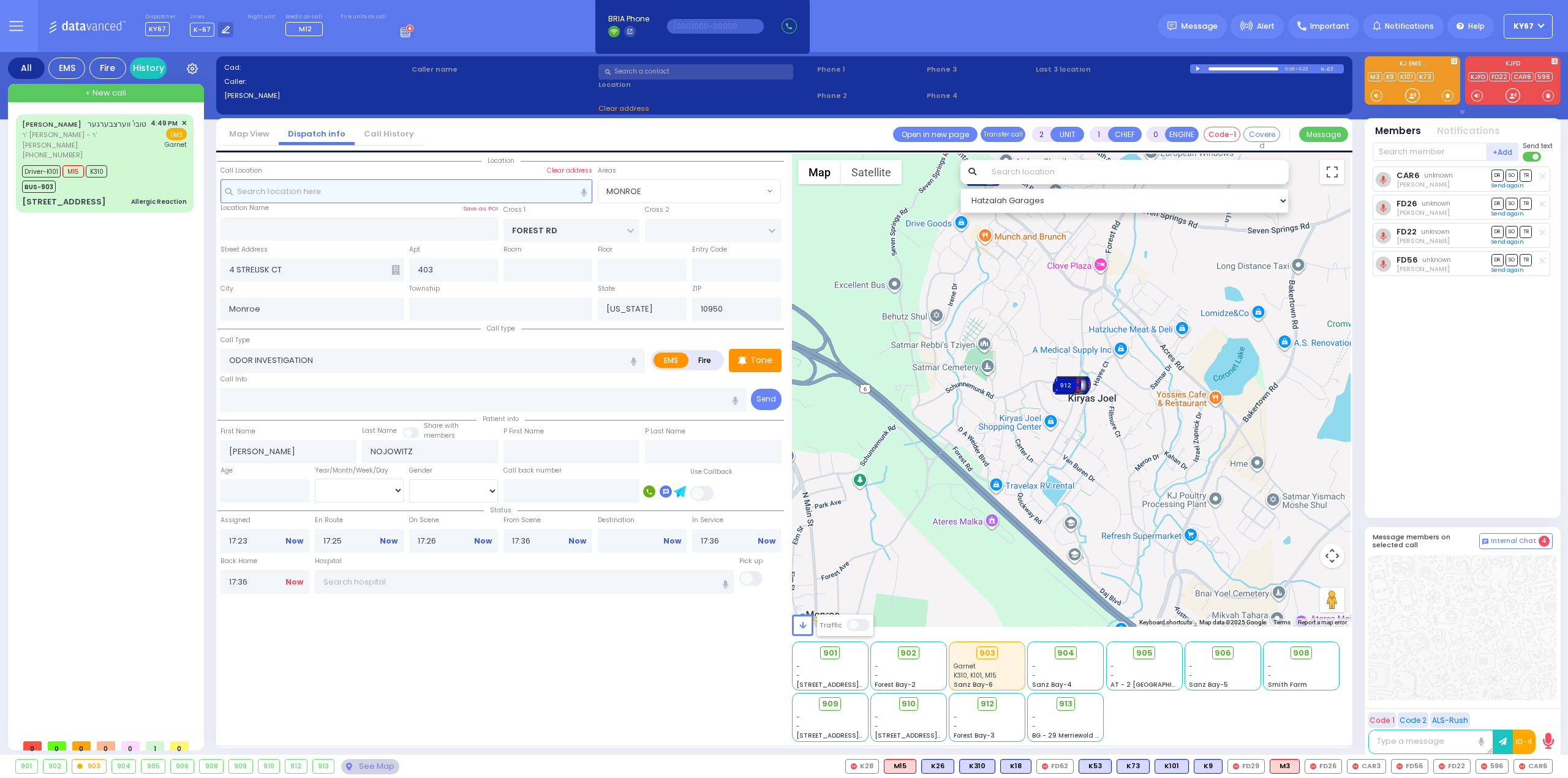
select select
radio input "true"
select select
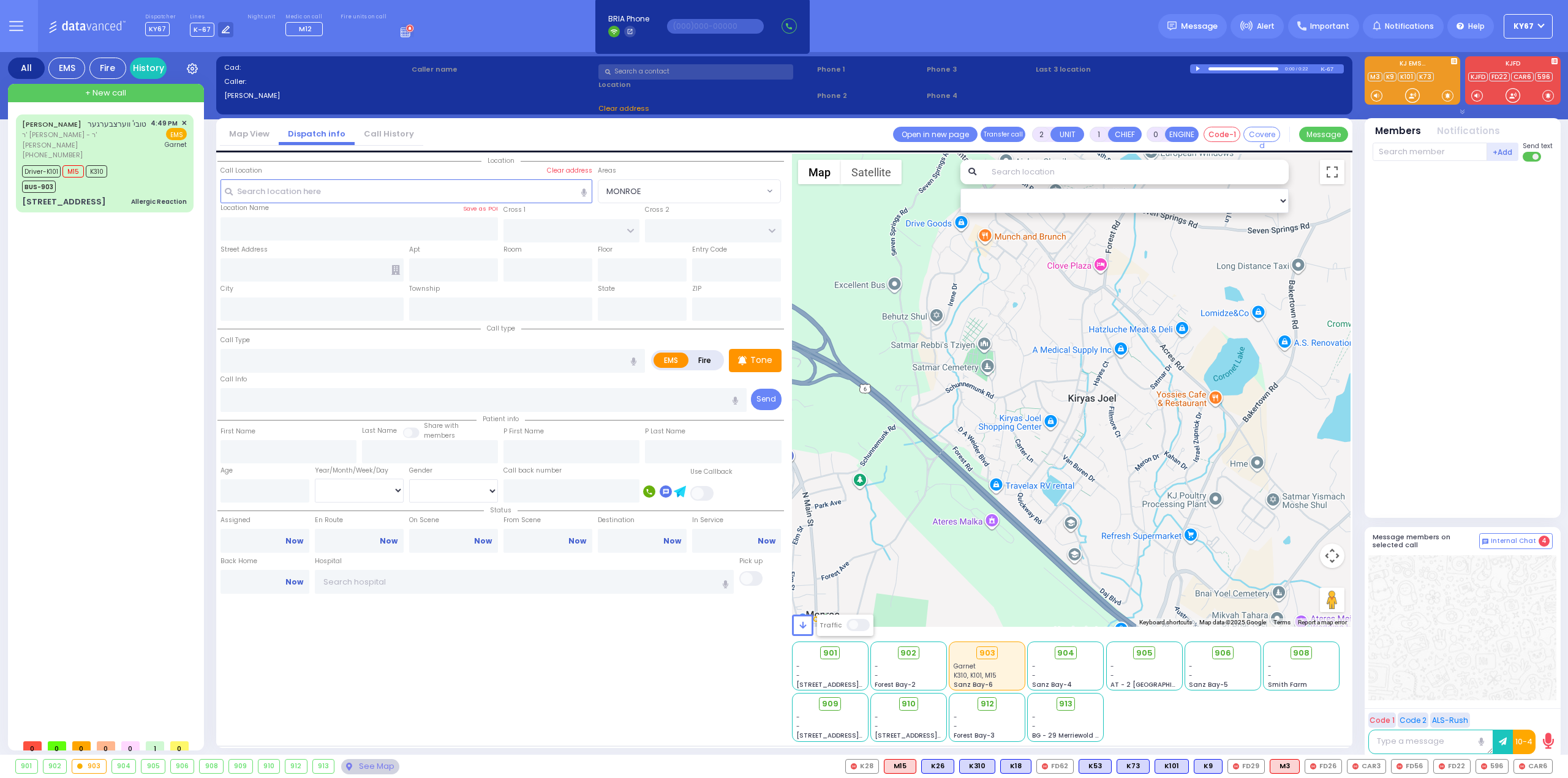
click at [522, 650] on div "Location" at bounding box center [501, 448] width 567 height 588
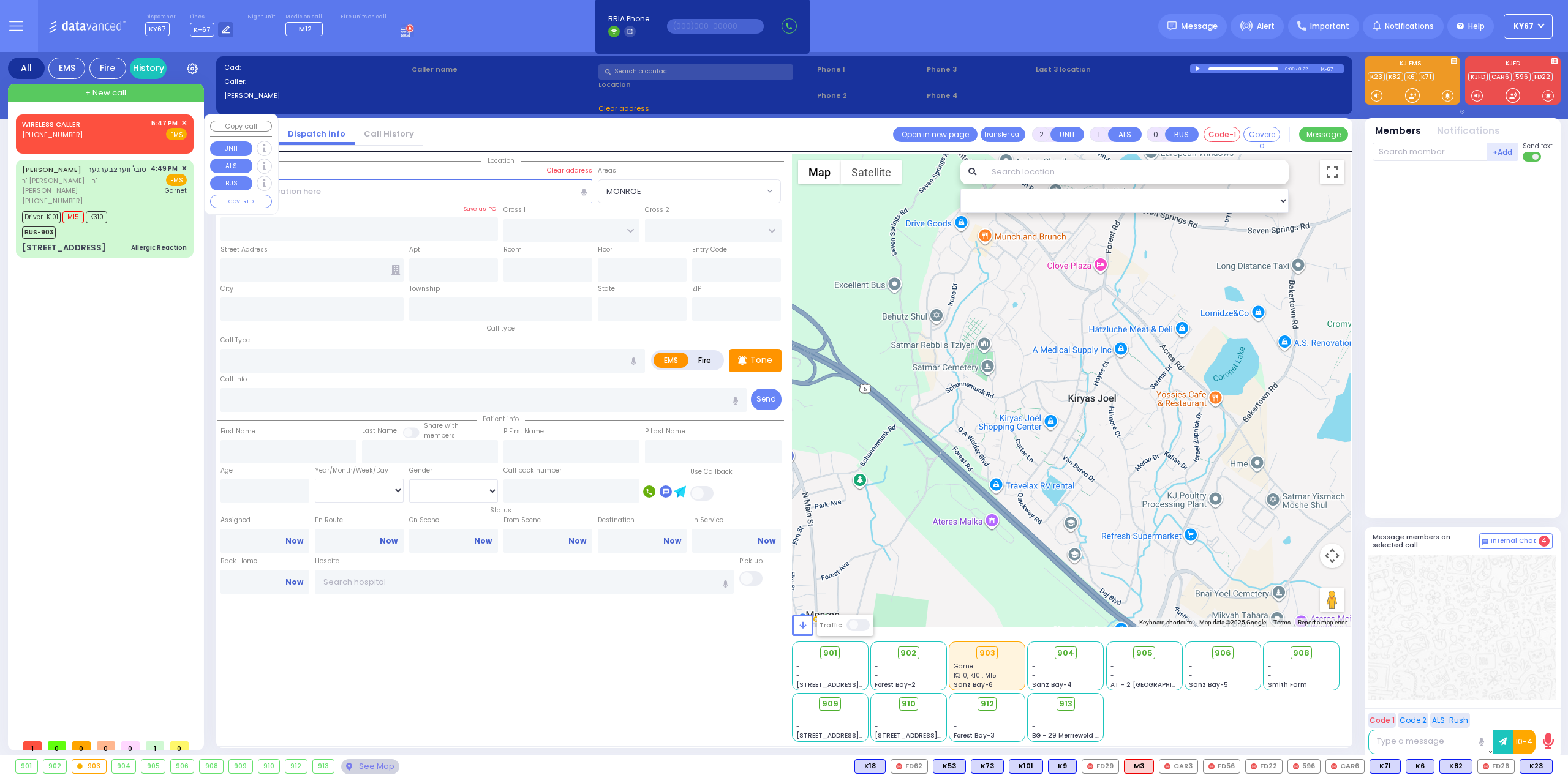
click at [185, 121] on span "✕" at bounding box center [183, 123] width 6 height 10
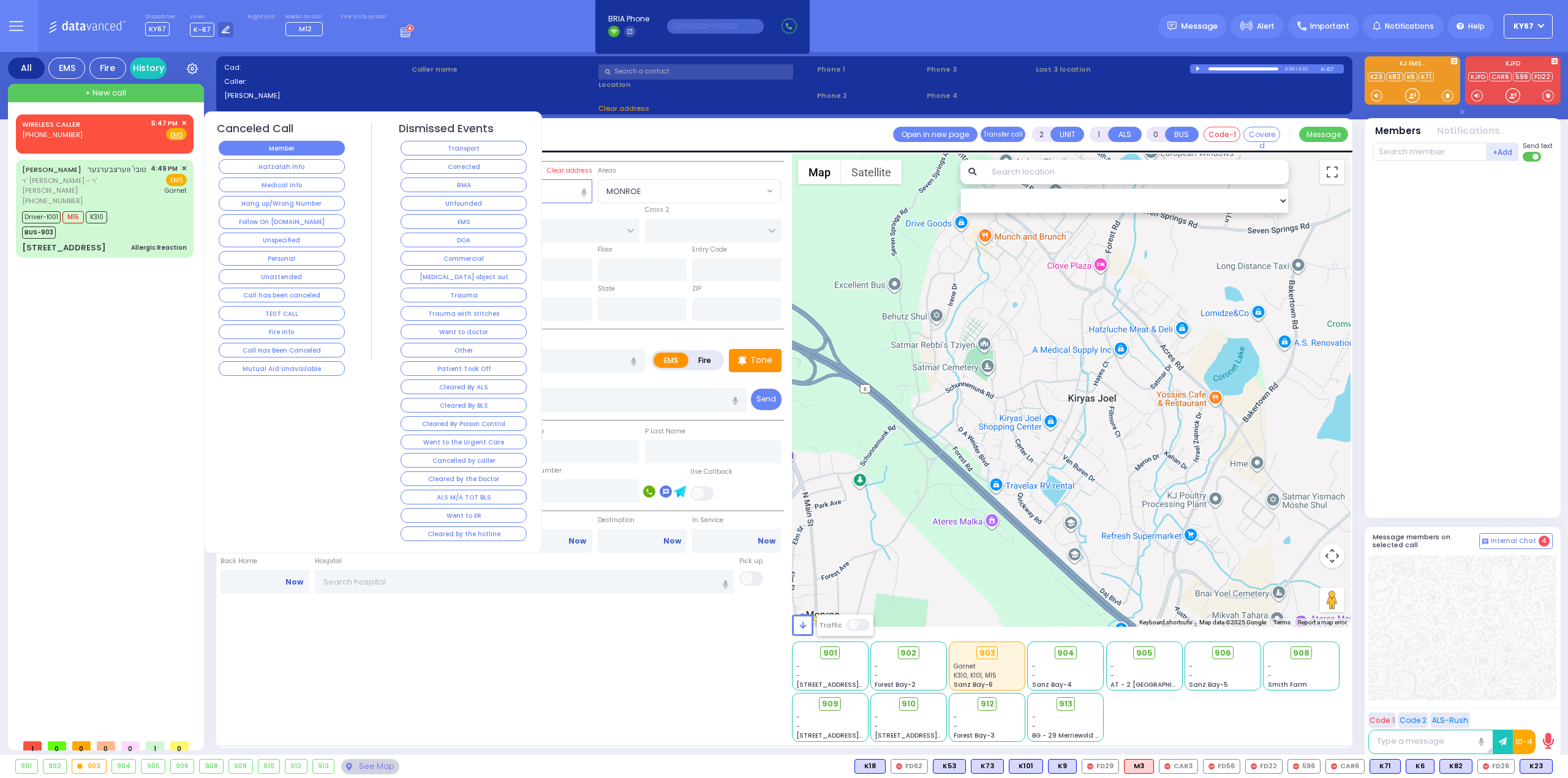
click at [286, 147] on button "Member" at bounding box center [282, 148] width 126 height 15
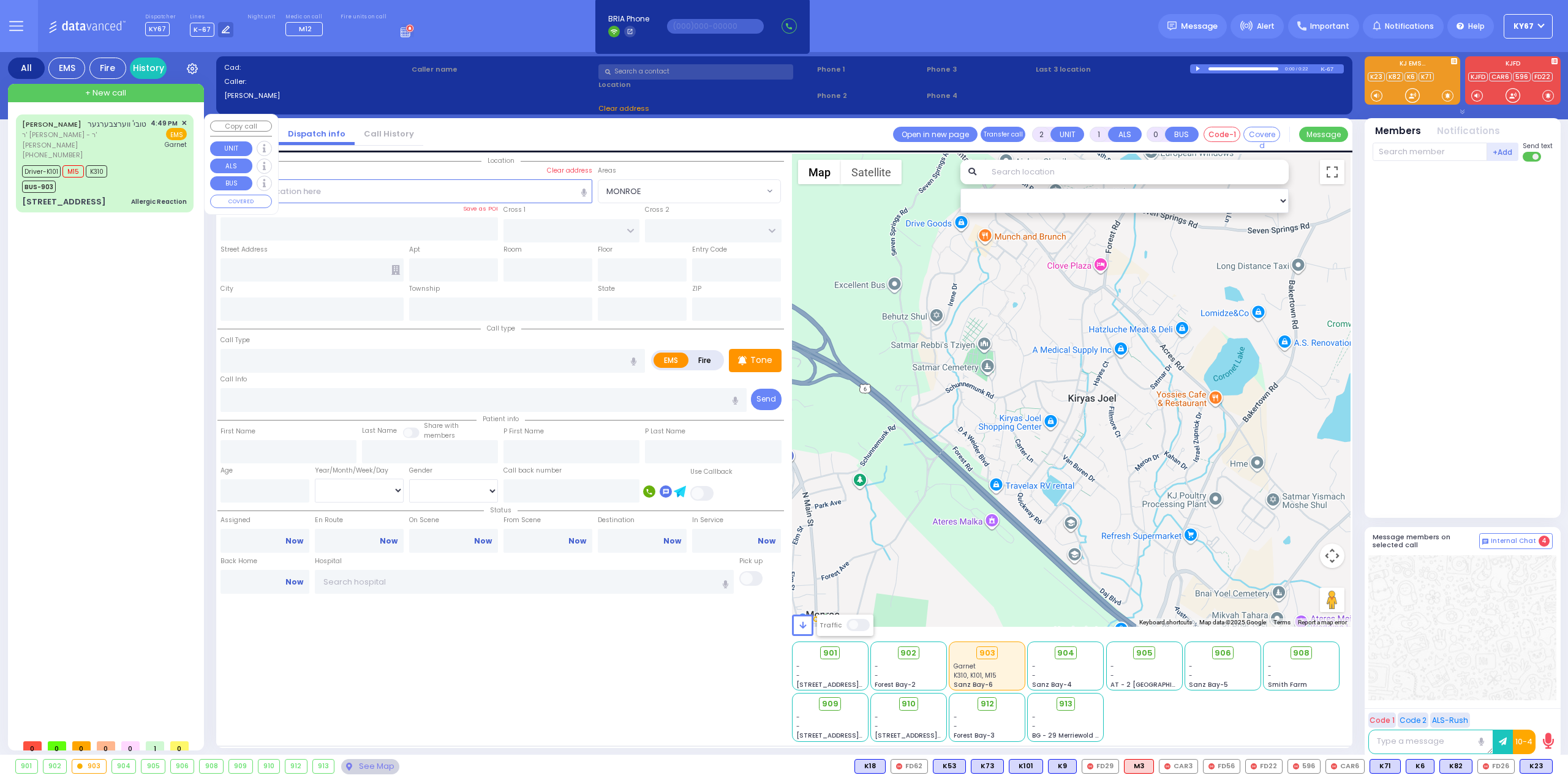
click at [144, 182] on div "Driver-K101 M15 K310 BUS-903" at bounding box center [105, 178] width 165 height 31
type input "6"
select select
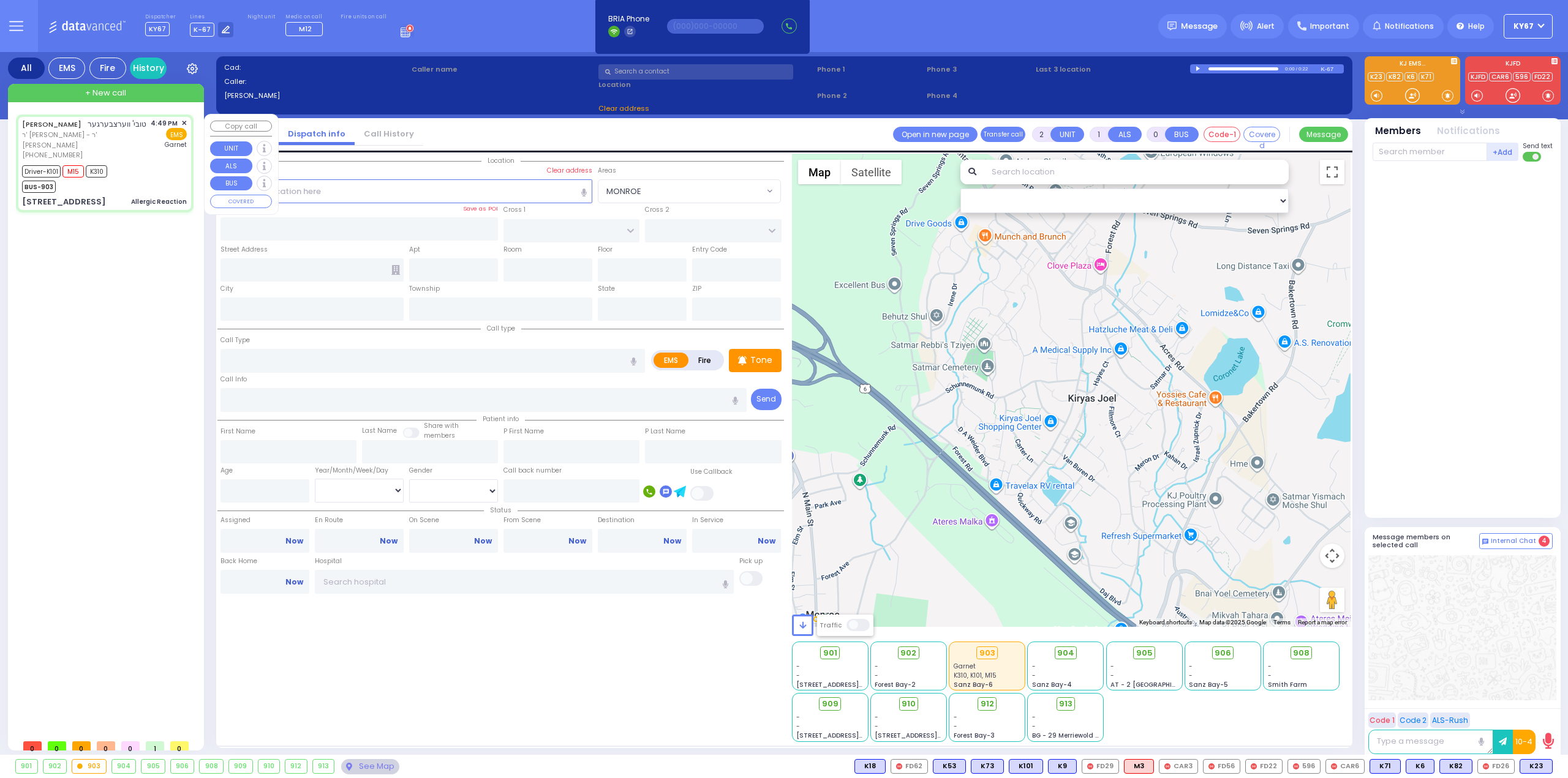
type input "Allergic Reaction"
radio input "true"
type input "TOVYA"
type input "WERTZBERGER"
type input "Ita"
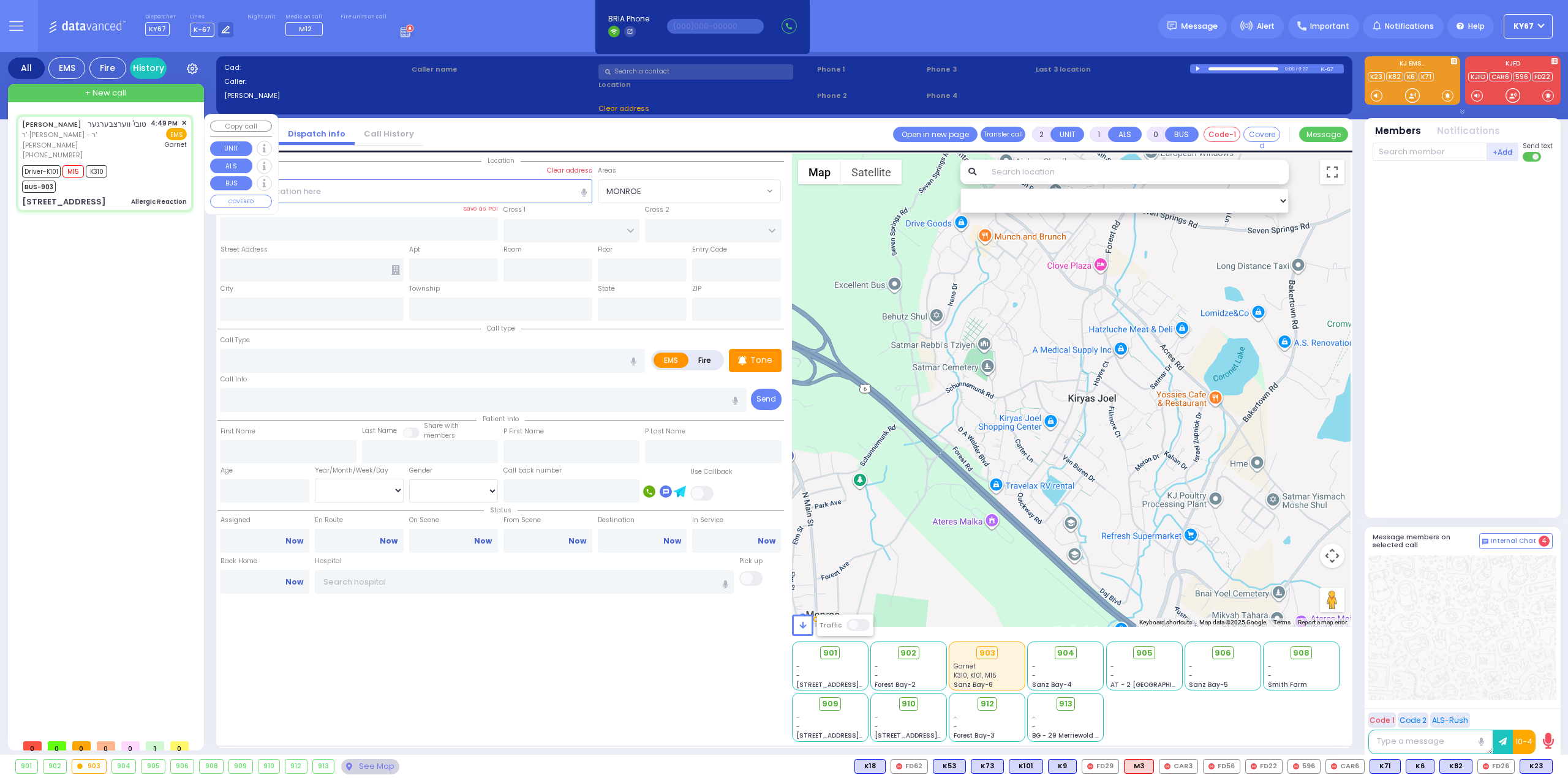
type input "Werzberger"
type input "30"
select select "Year"
select select "[DEMOGRAPHIC_DATA]"
type input "16:49"
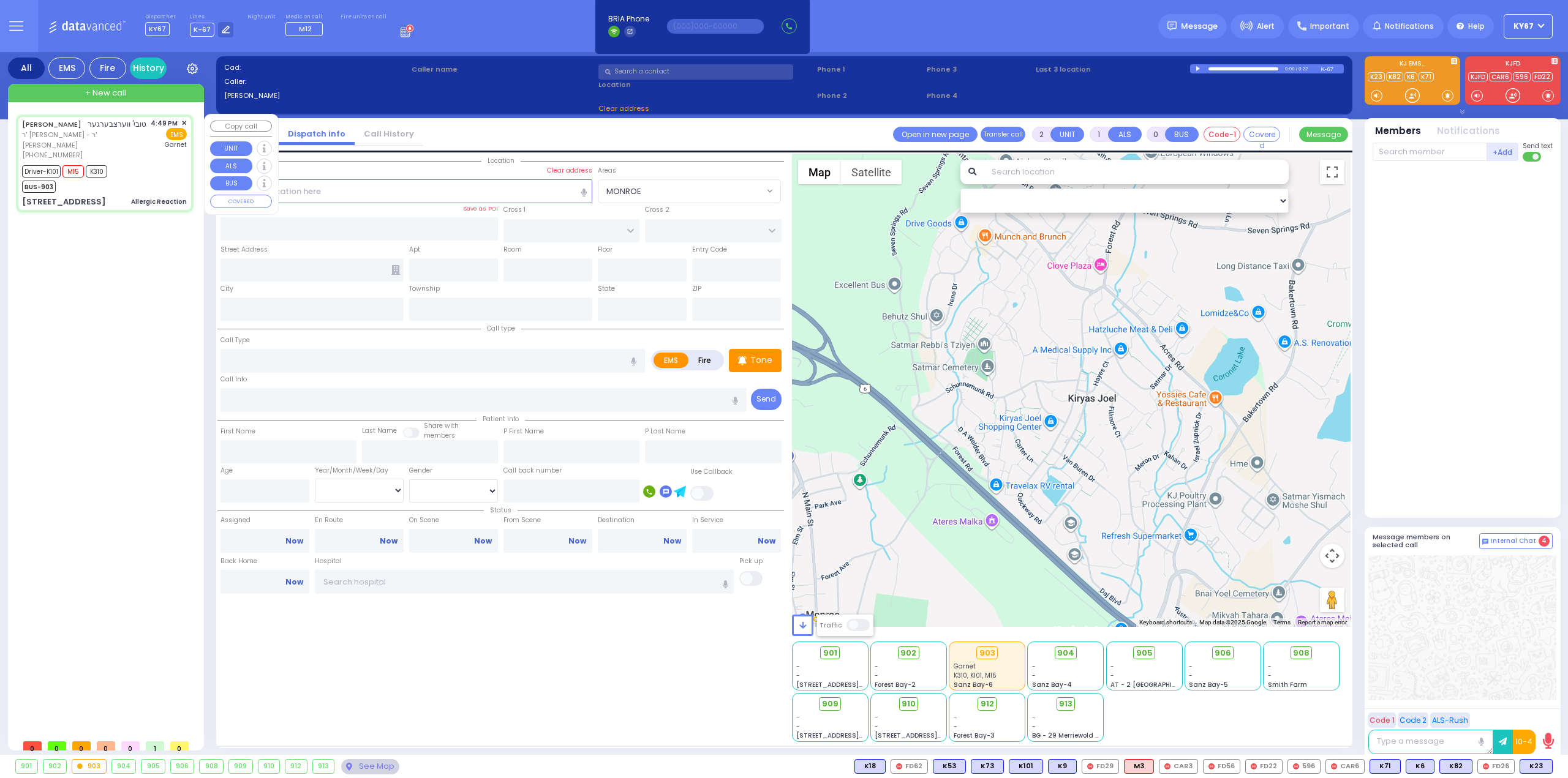
type input "16:51"
type input "16:54"
type input "17:14"
type input "17:32"
type input "17:40"
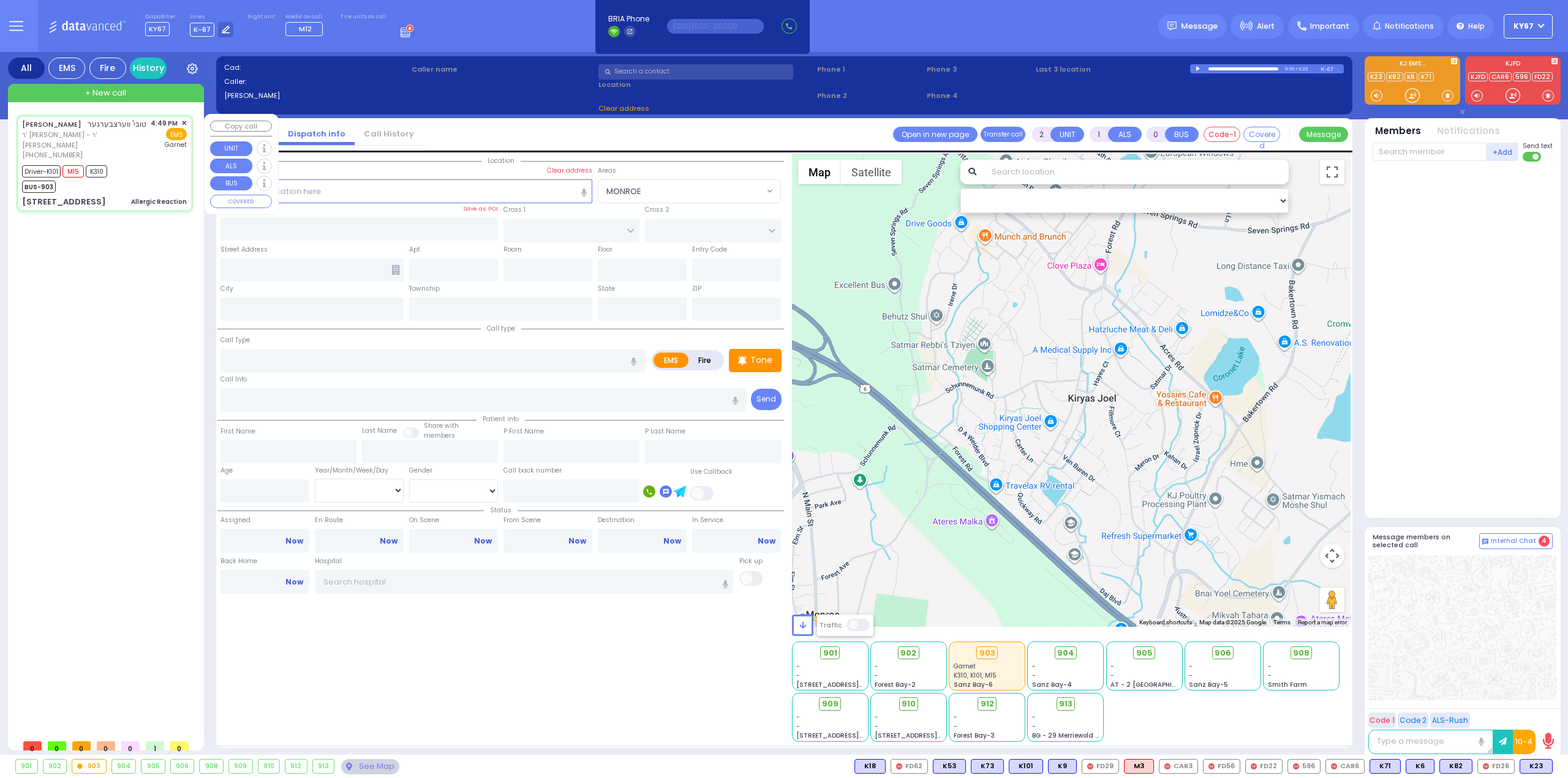
type input "Orange Regional Medical Center"
type input "S.M. ROSMER RD"
type input "PILNUA RD"
type input "1 MAGLENITZ ST"
type input "103"
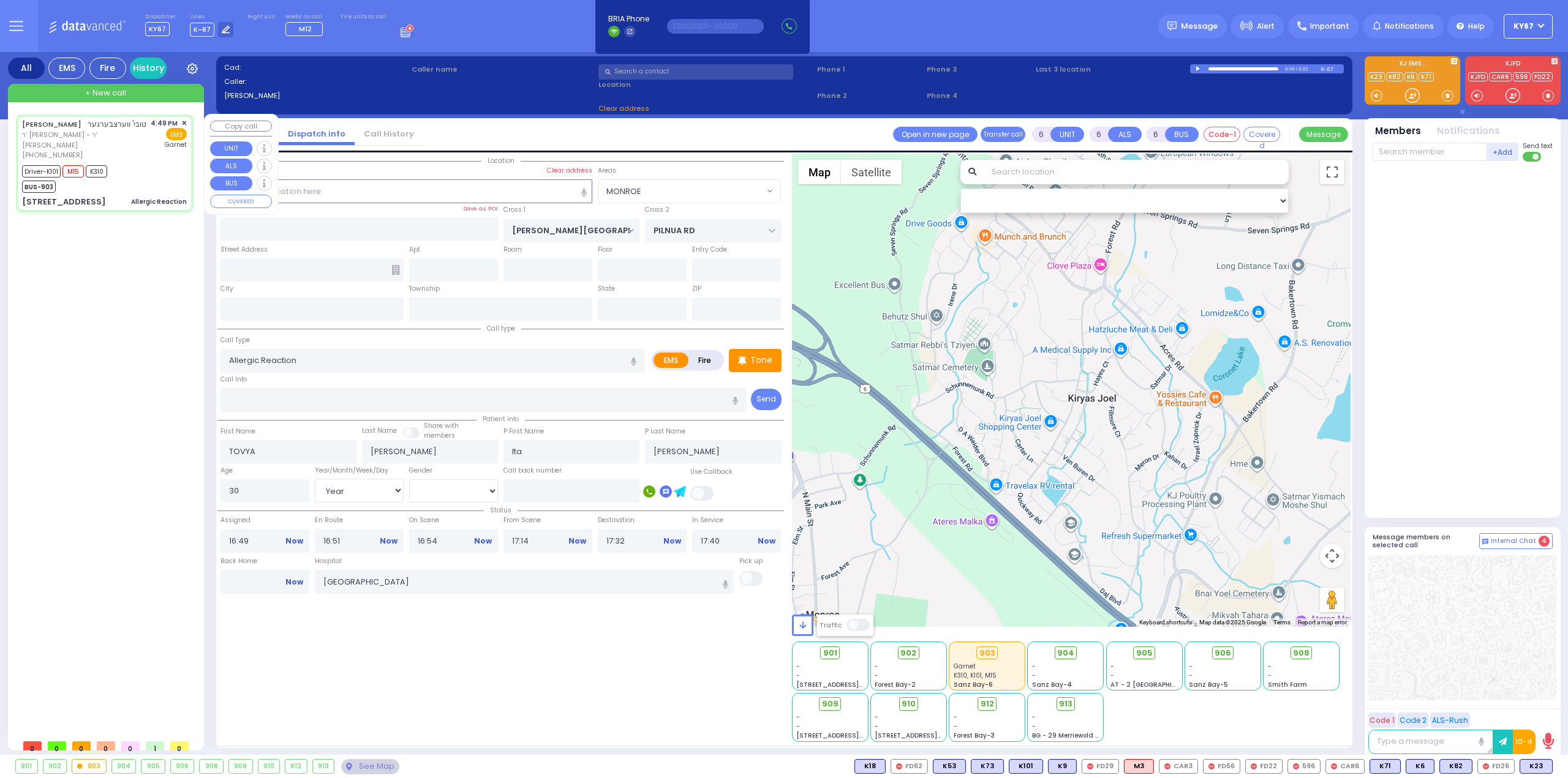
type input "Monroe"
type input "[US_STATE]"
type input "10950"
select select "Hatzalah Garages"
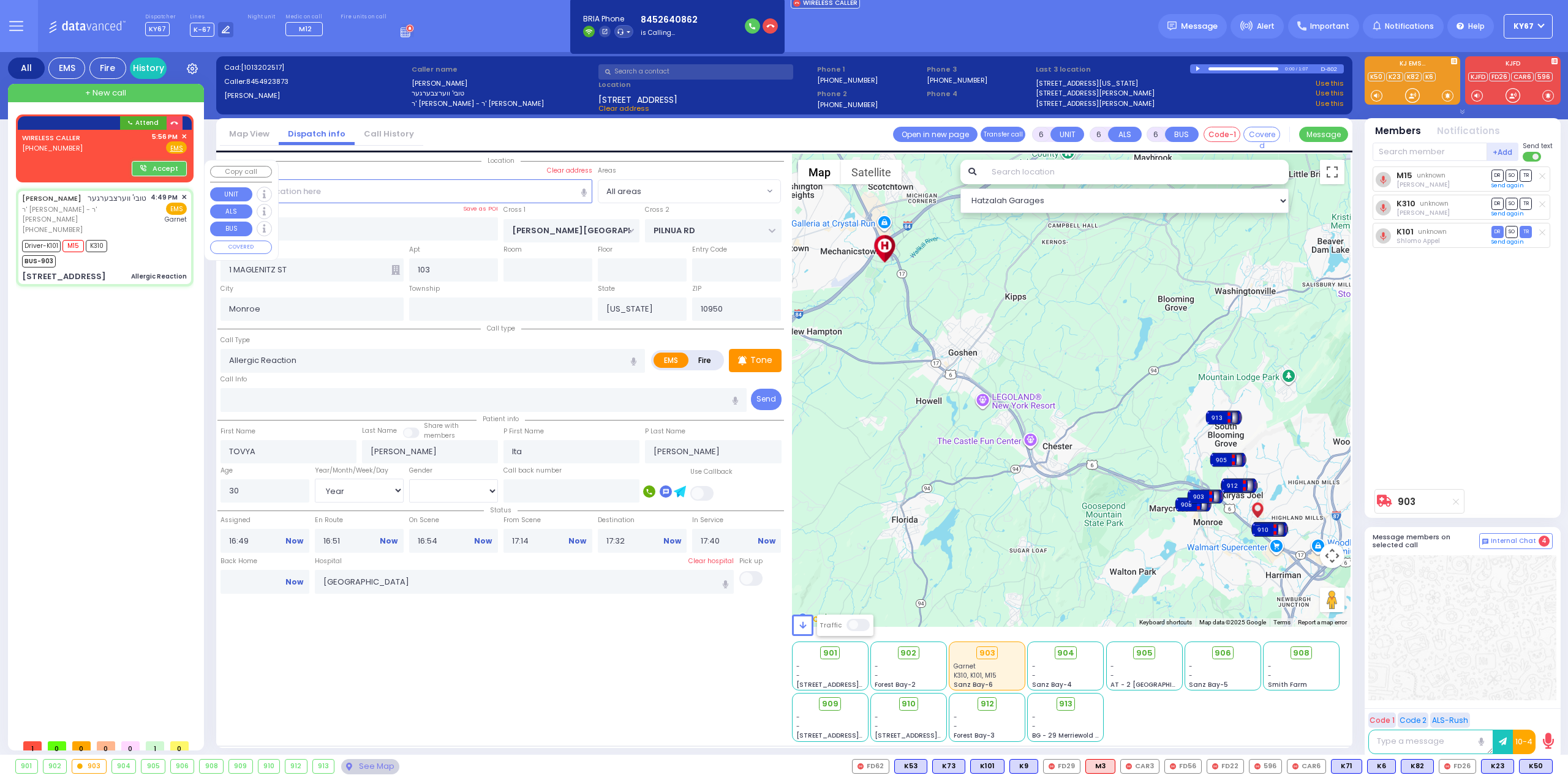
select select "Year"
select select "[DEMOGRAPHIC_DATA]"
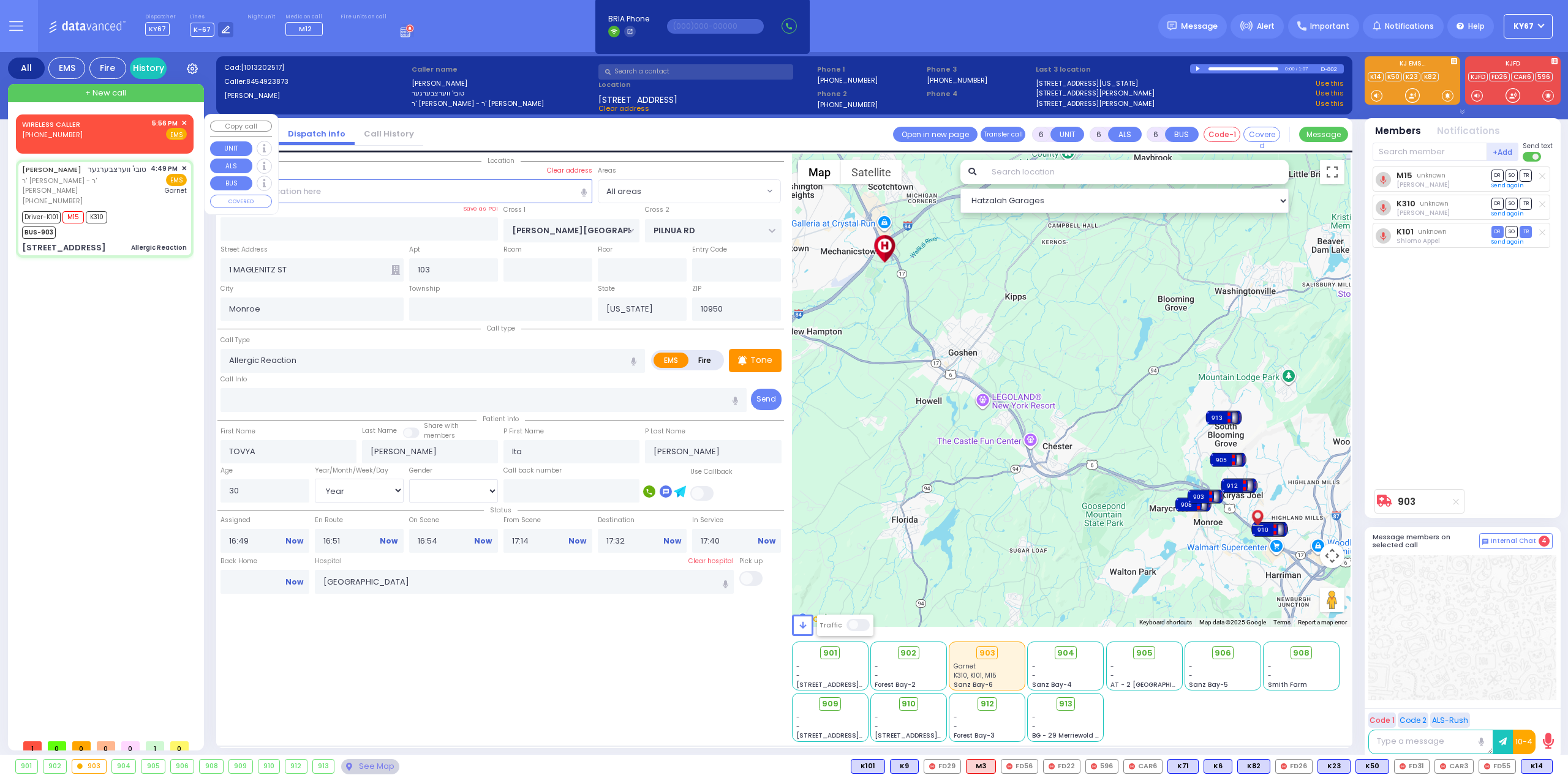
click at [98, 148] on div at bounding box center [105, 149] width 173 height 4
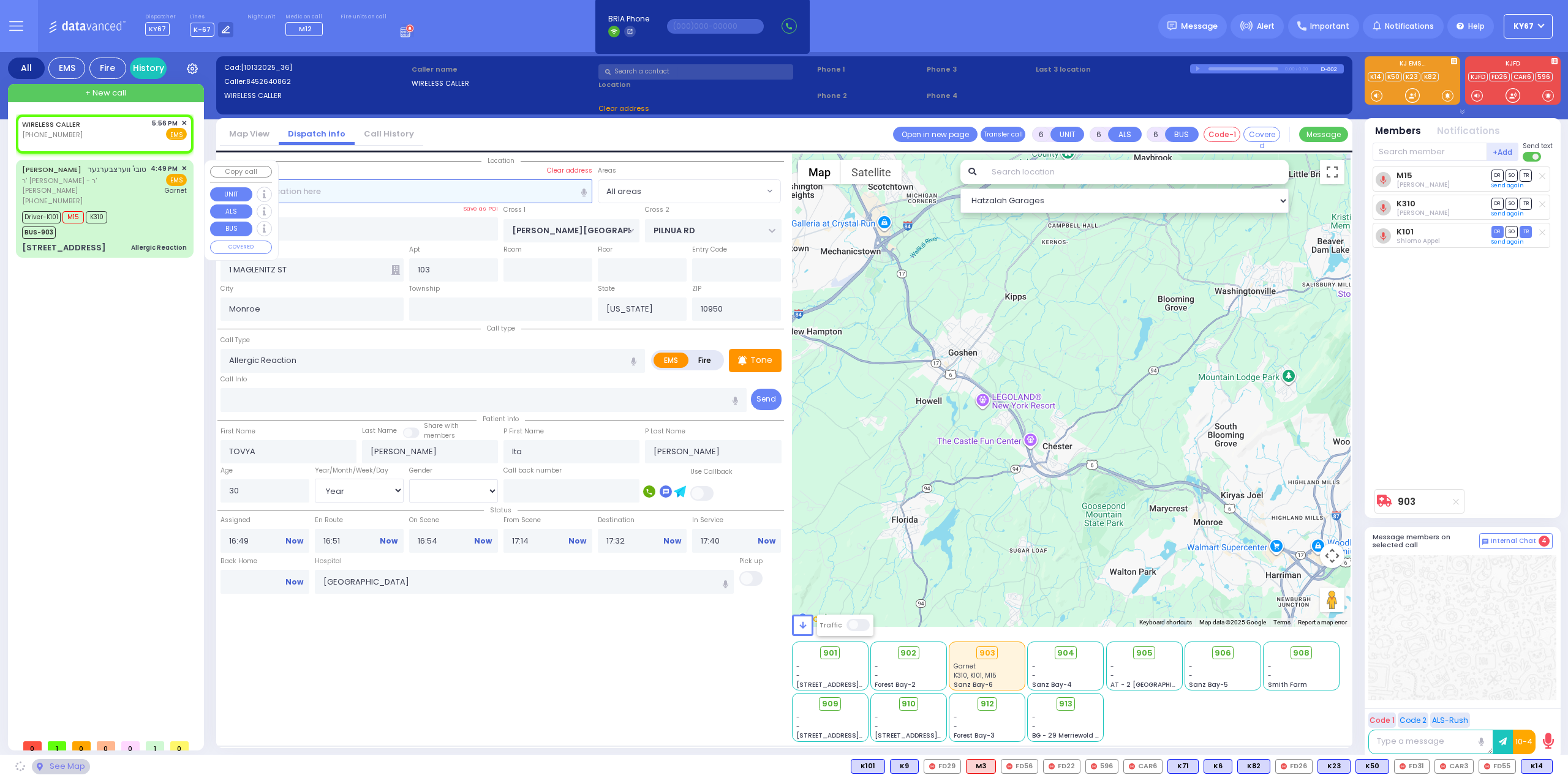
type input "2"
type input "1"
select select
radio input "true"
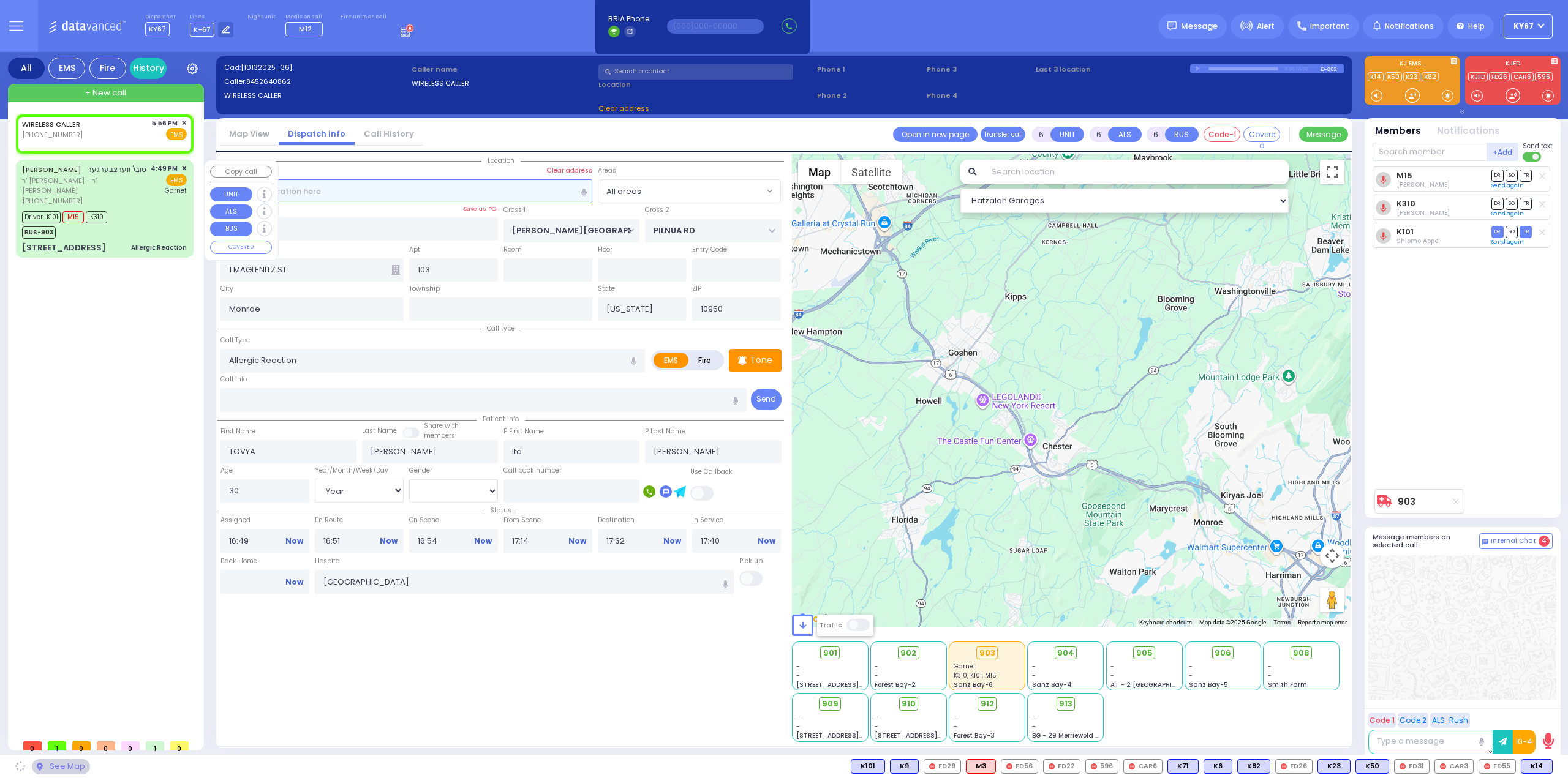
select select
type input "17:56"
select select "Hatzalah Garages"
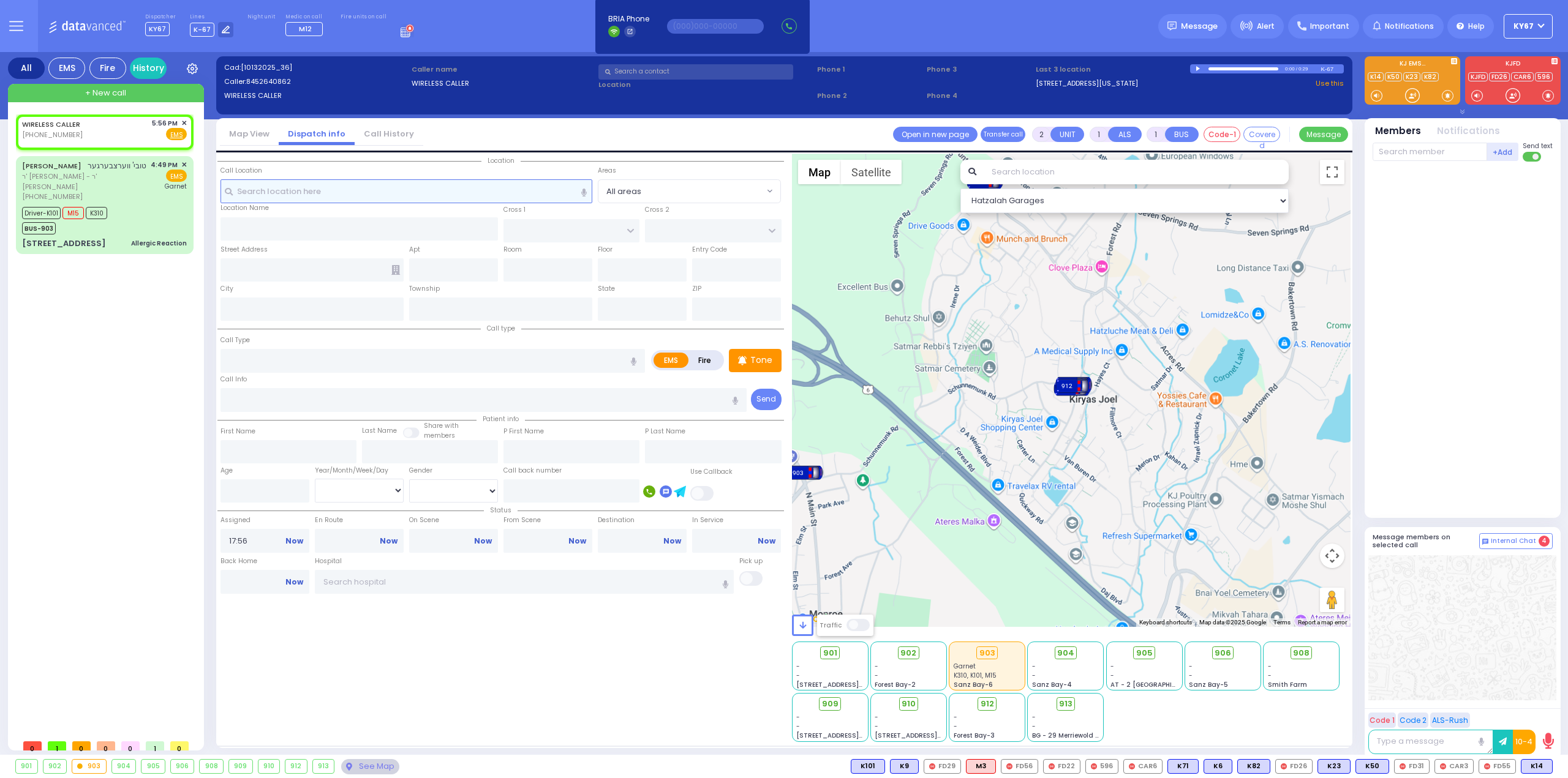
select select
radio input "true"
select select
select select "Hatzalah Garages"
click at [239, 225] on input "text" at bounding box center [359, 228] width 278 height 23
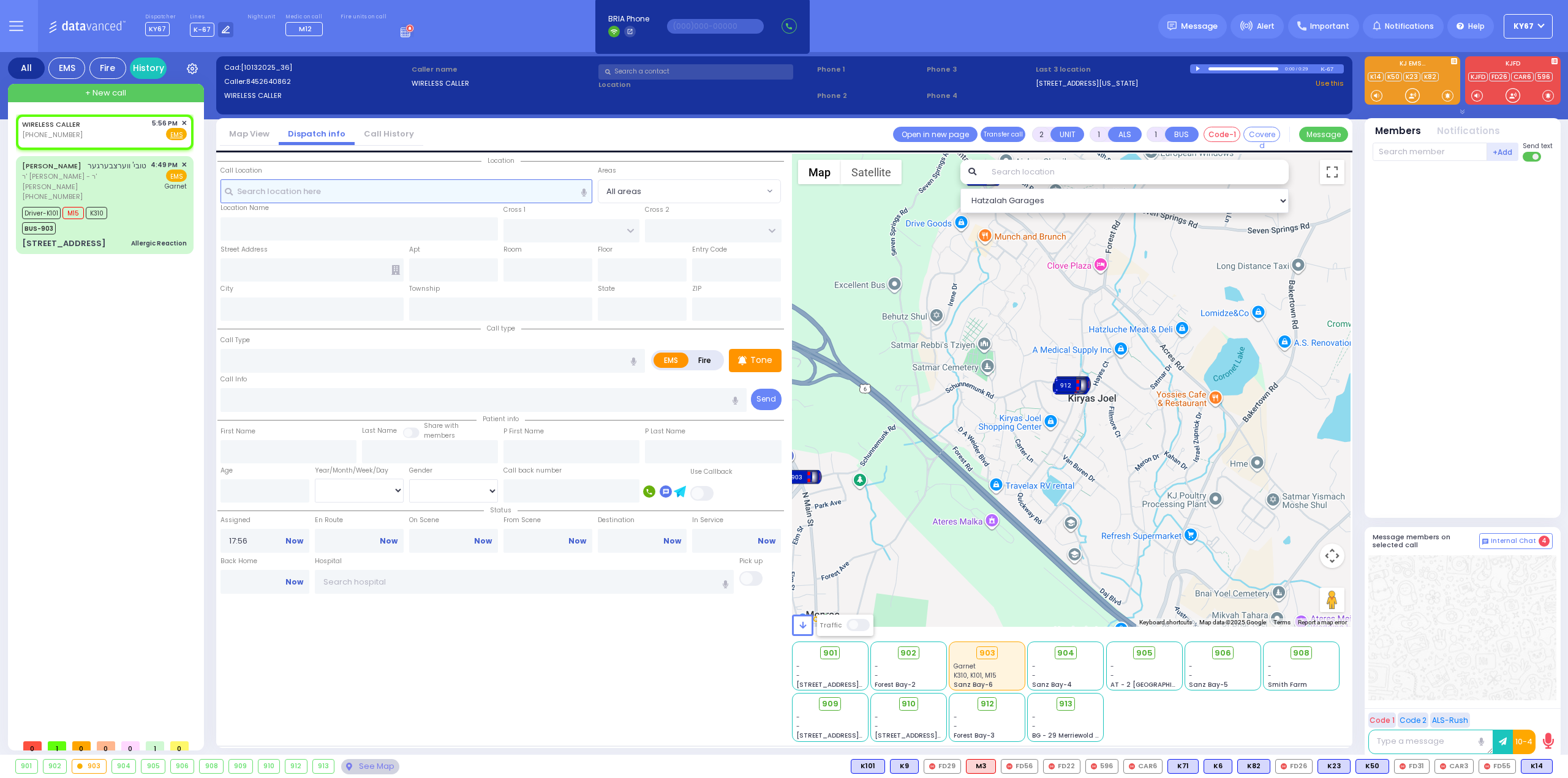
click at [248, 195] on input "text" at bounding box center [406, 190] width 372 height 23
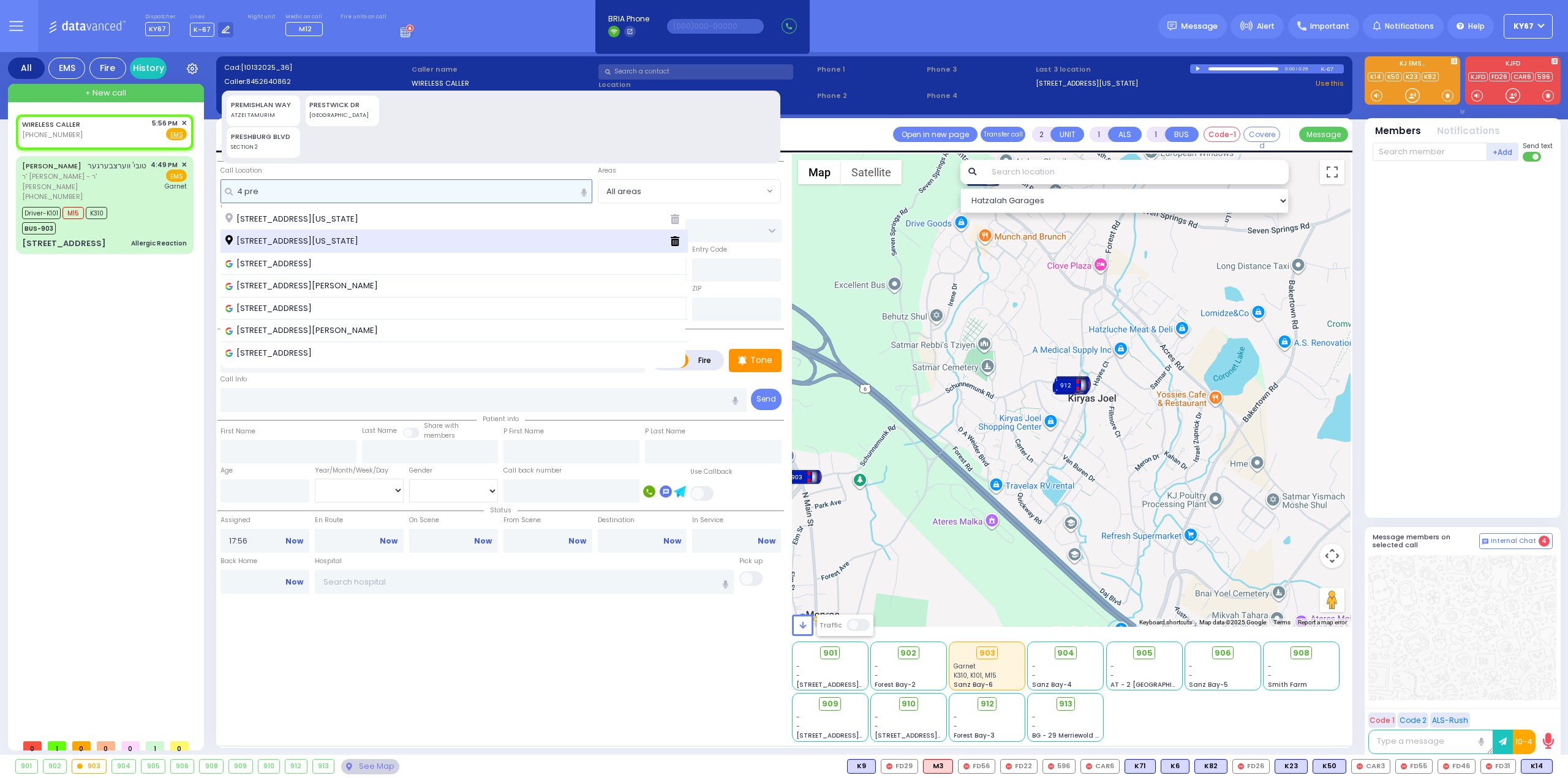
type input "4 pre"
click at [286, 232] on div "[STREET_ADDRESS][US_STATE]" at bounding box center [455, 241] width 468 height 23
click at [444, 236] on div "[STREET_ADDRESS][US_STATE]" at bounding box center [443, 240] width 435 height 12
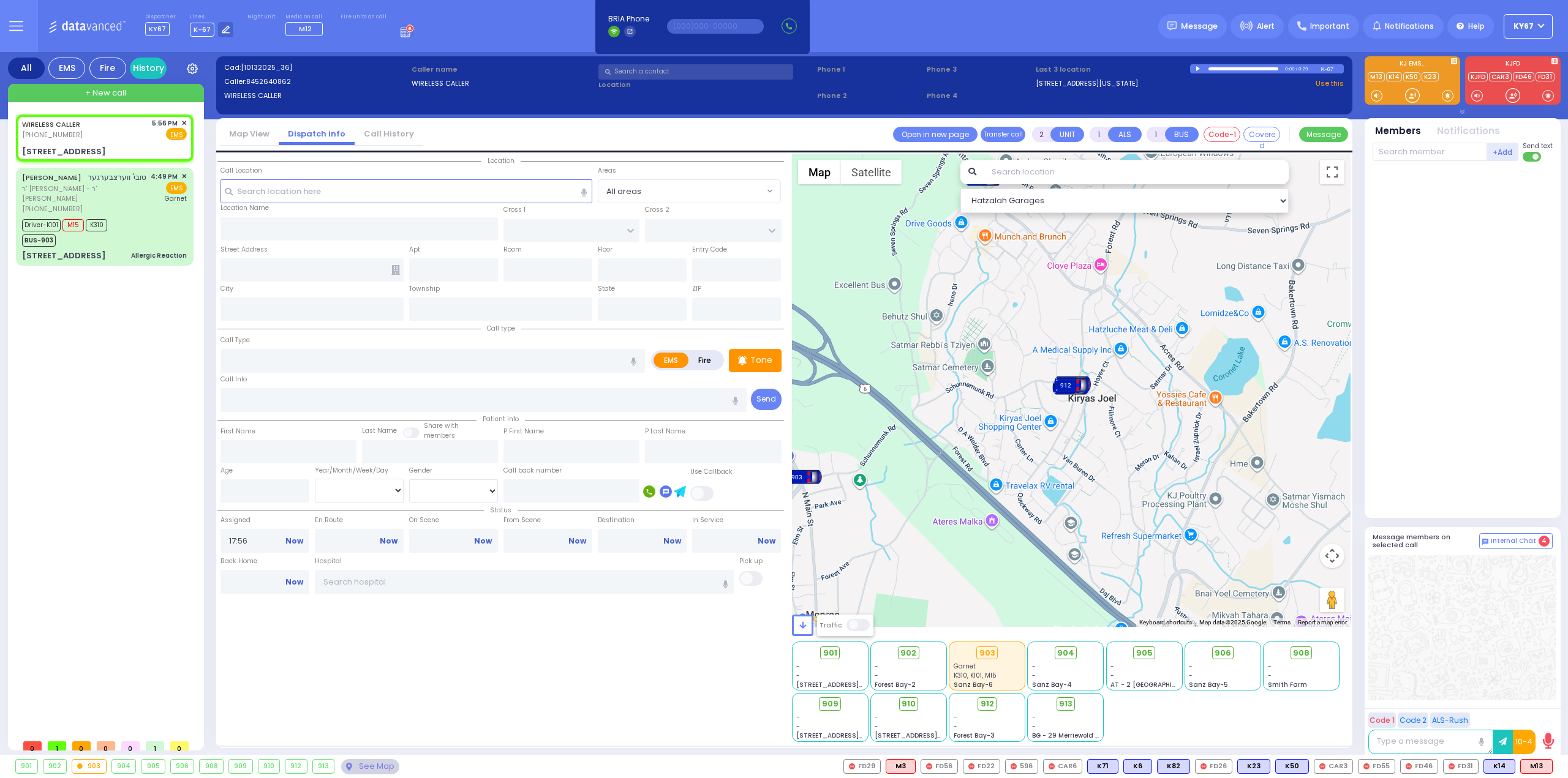
select select
radio input "true"
select select
type input "PREMISHLAN WAY"
type input "ANIPOLI DR"
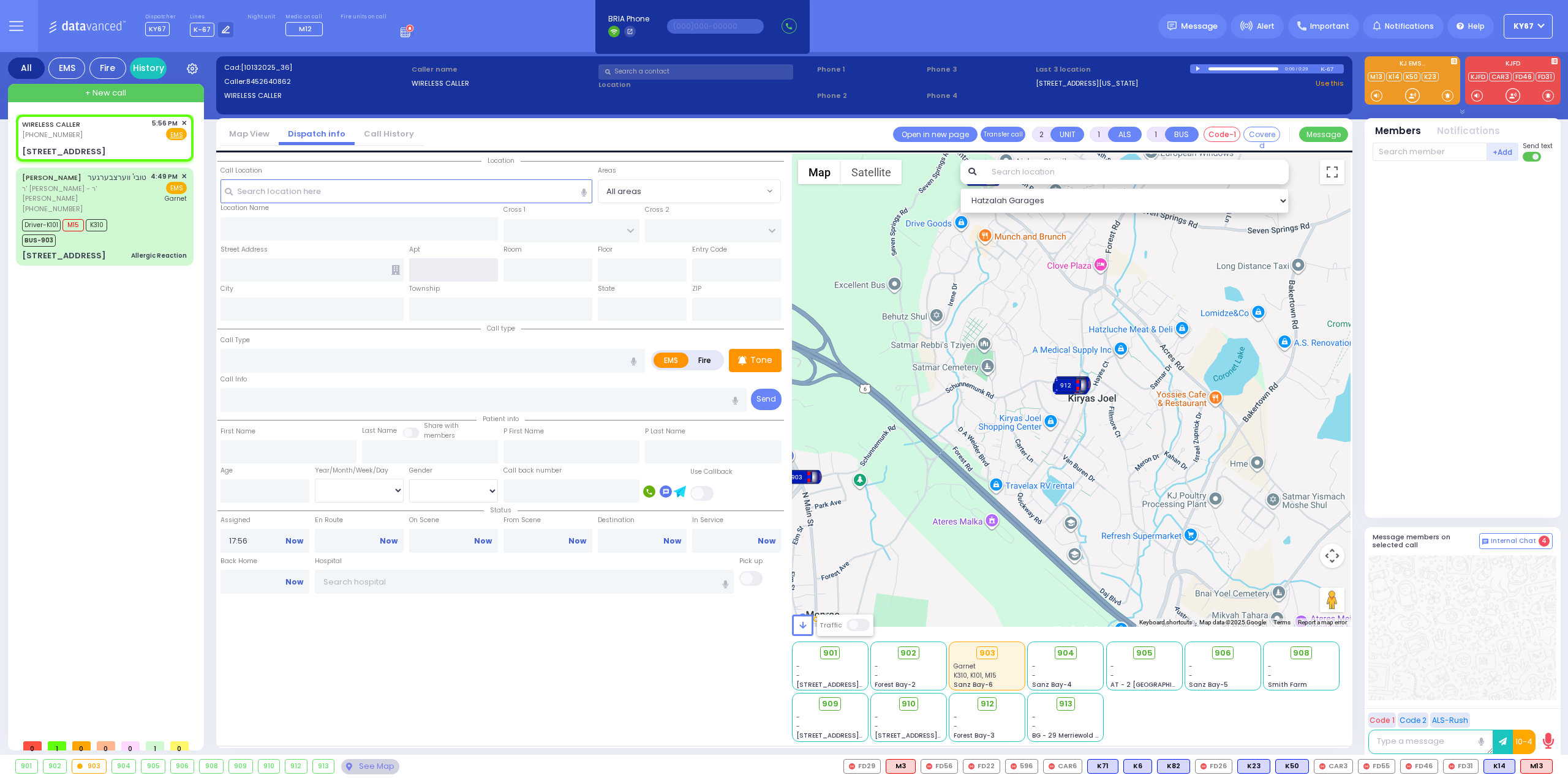
type input "[STREET_ADDRESS]"
type input "Monroe"
type input "[US_STATE]"
type input "10950"
select select "Hatzalah Garages"
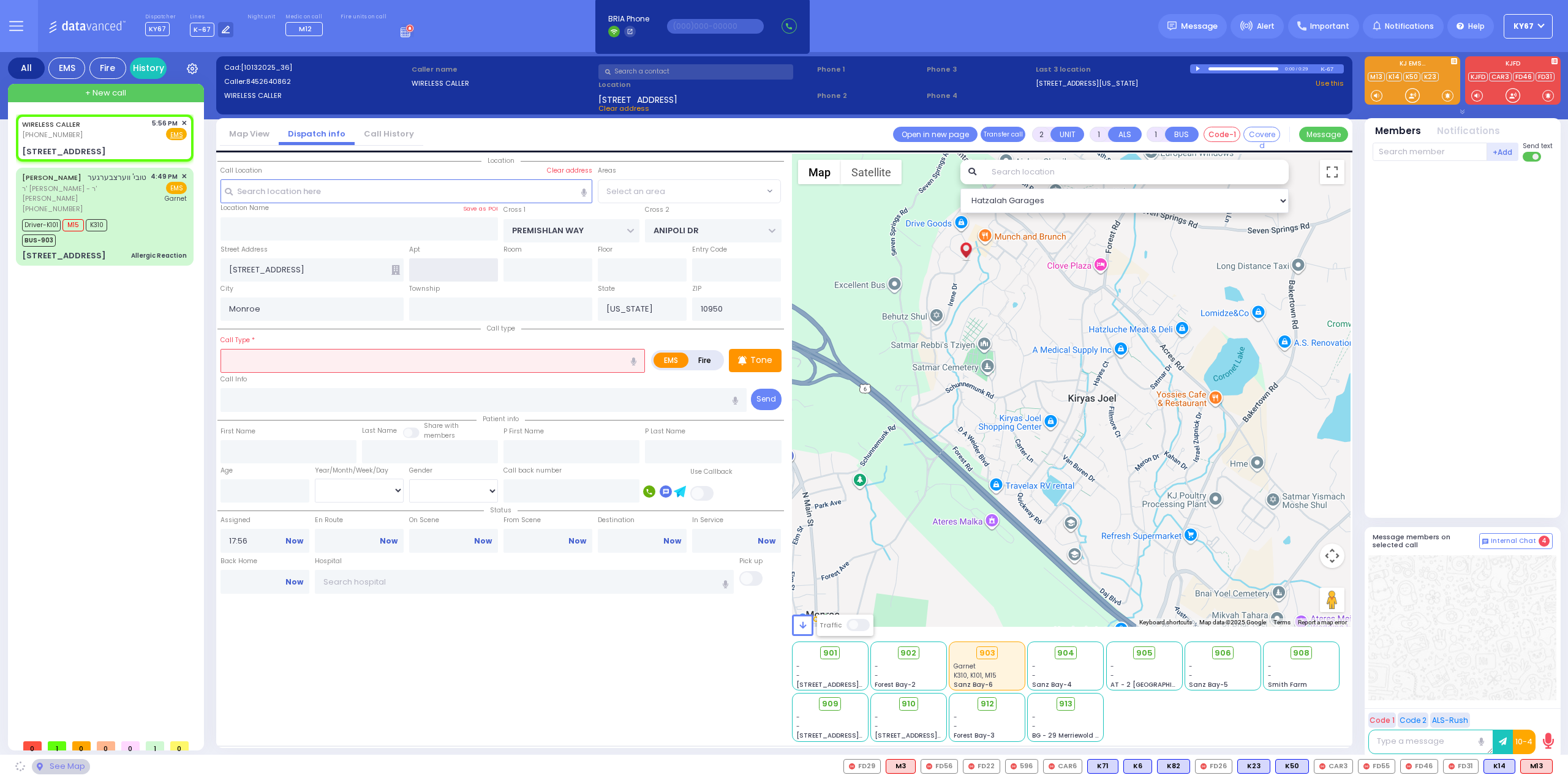
select select "ATZEI TAMURIM"
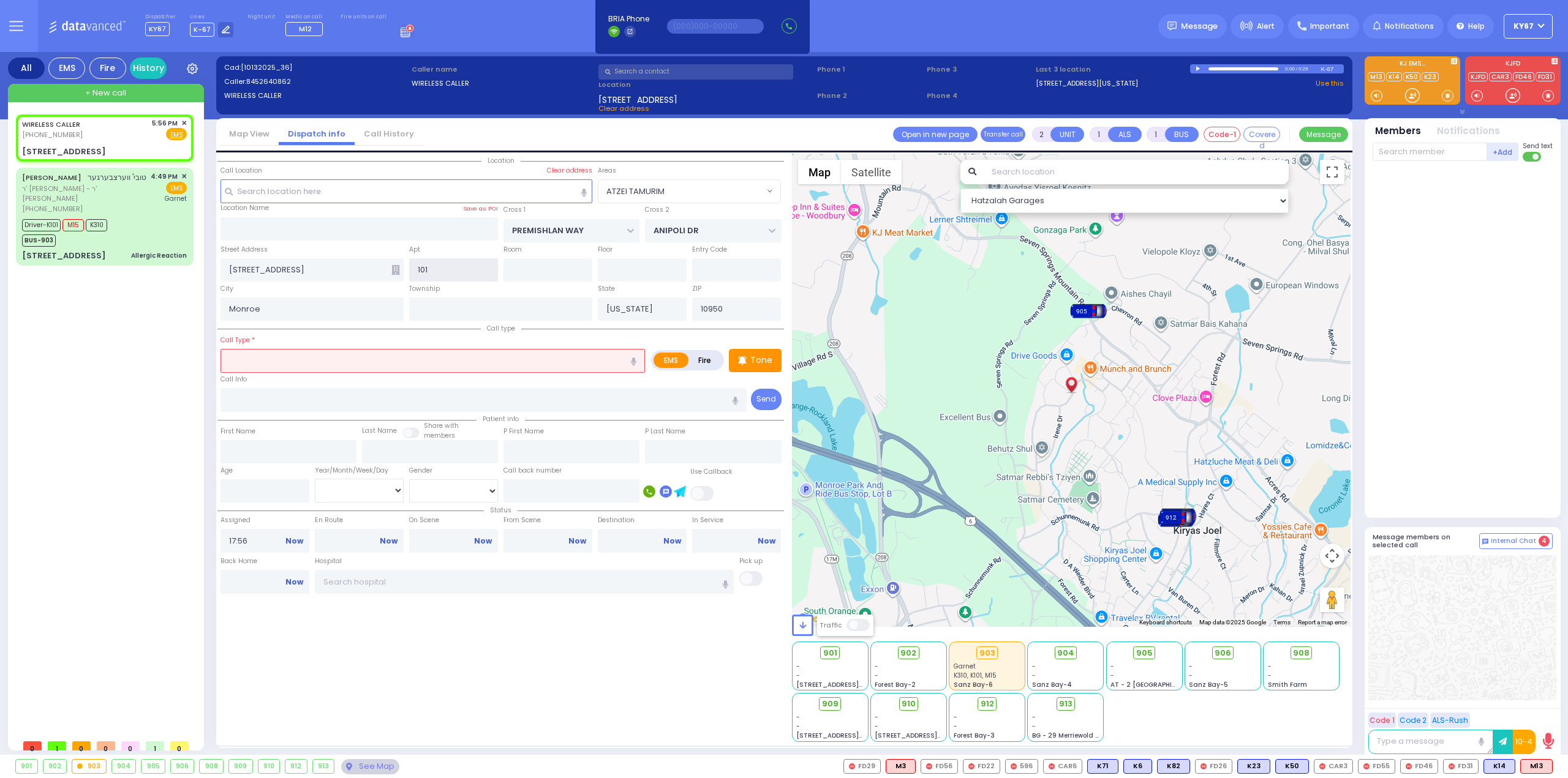
type input "101"
click at [275, 363] on input "text" at bounding box center [432, 360] width 425 height 23
select select
radio input "true"
select select
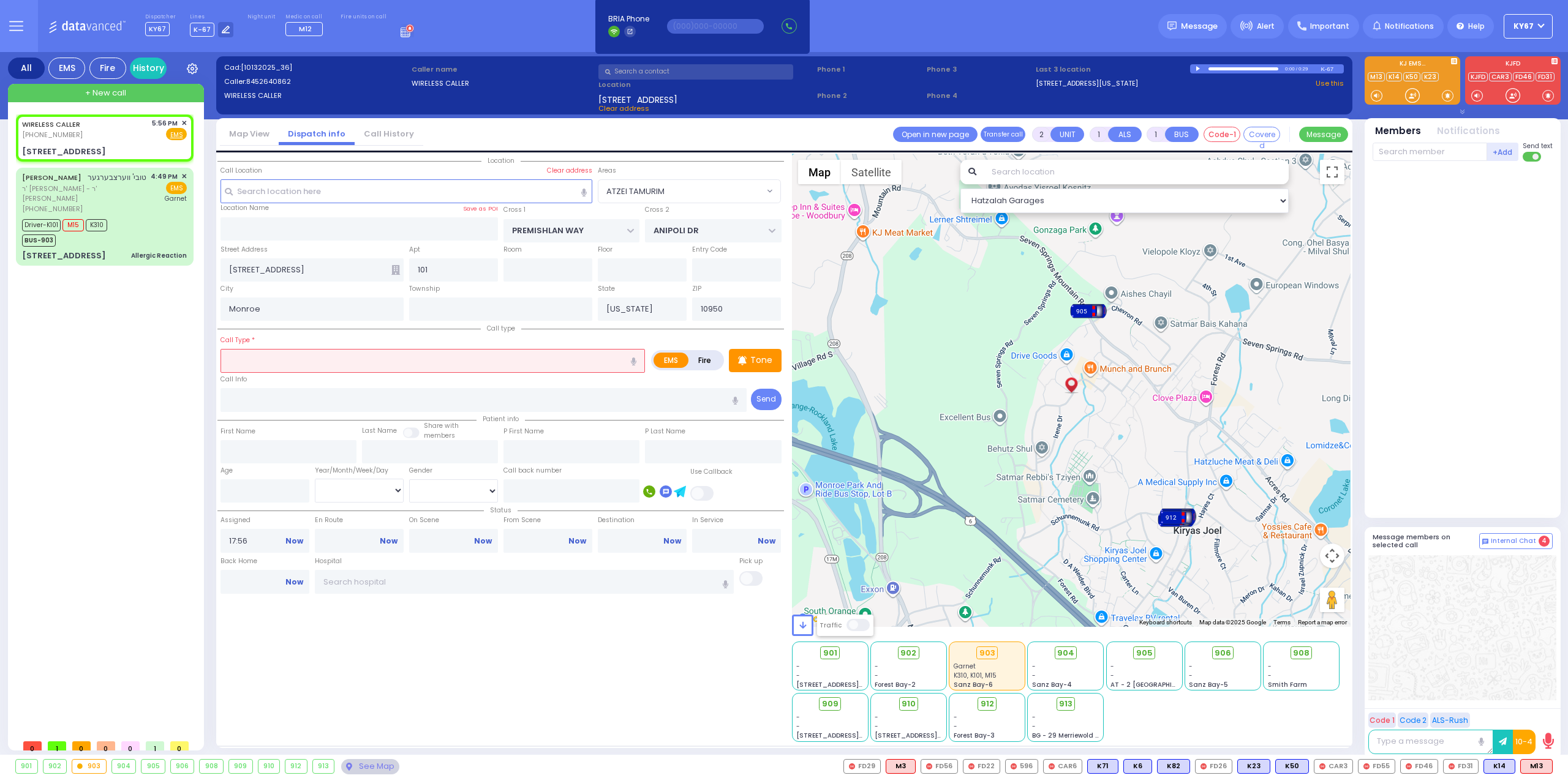
select select "Hatzalah Garages"
select select "ATZEI TAMURIM"
type input "s"
select select
radio input "true"
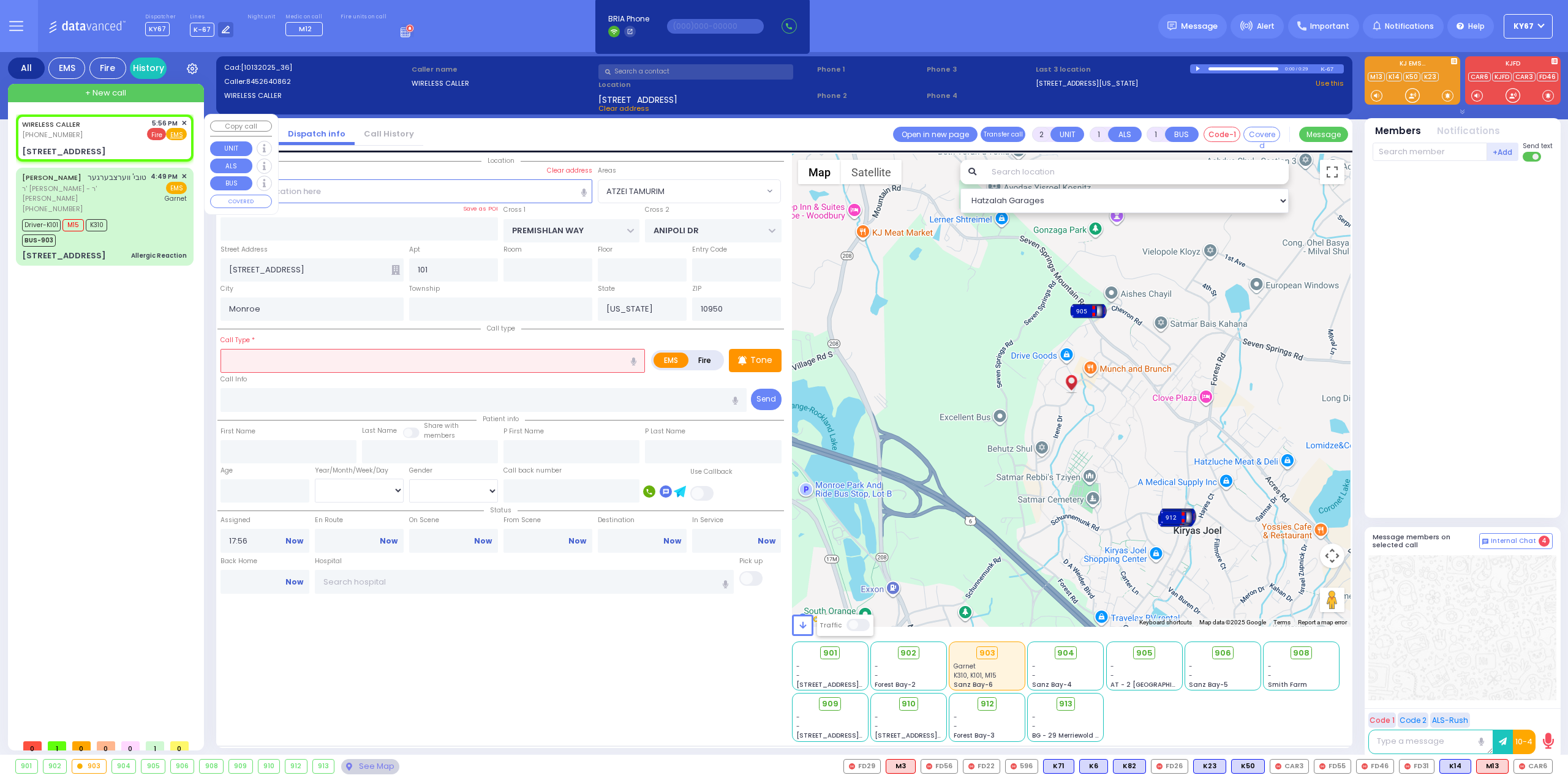
select select
select select "Hatzalah Garages"
select select "ATZEI TAMURIM"
click at [158, 132] on span "Fire" at bounding box center [156, 133] width 19 height 12
select select
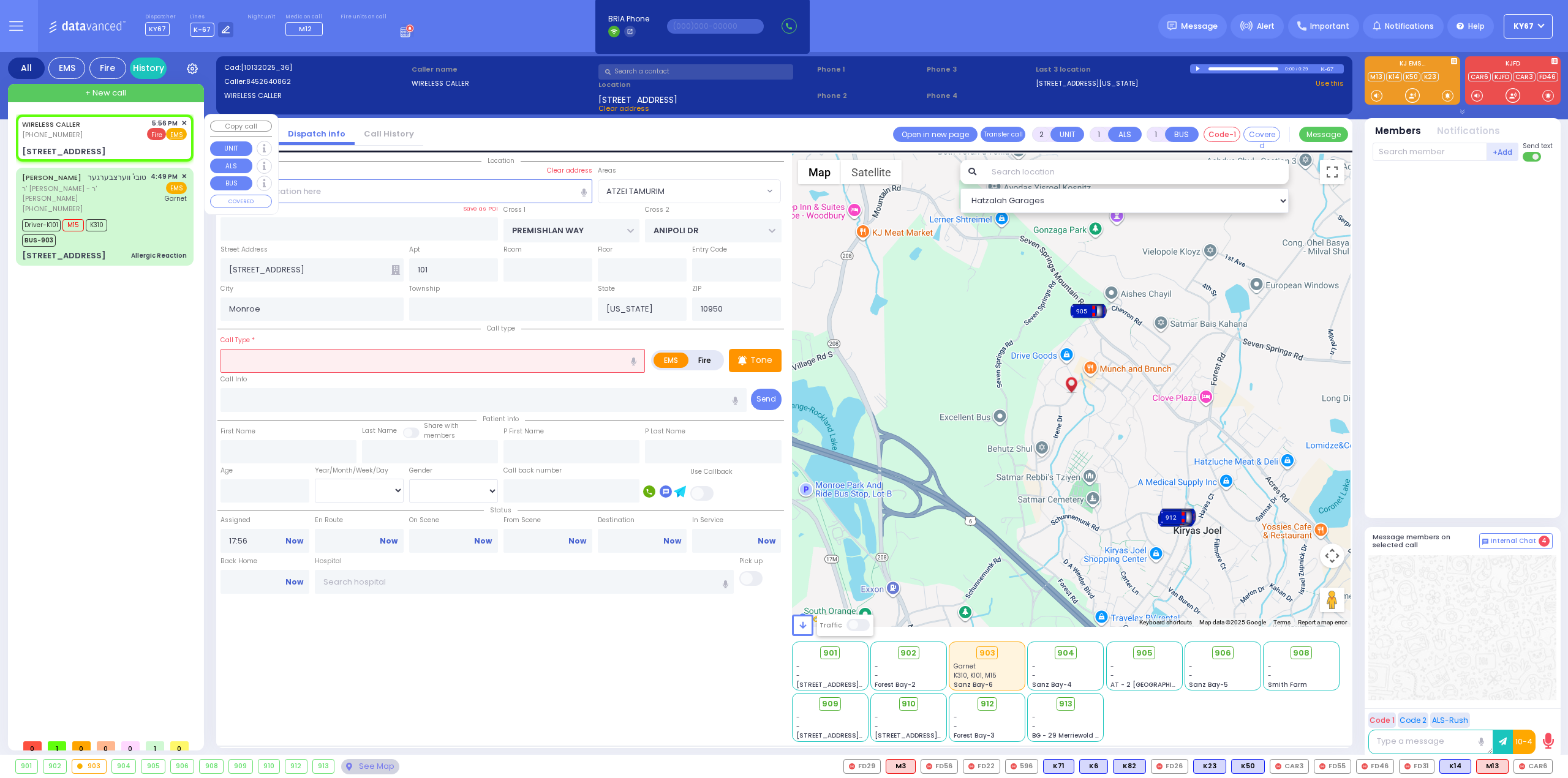
radio input "false"
radio input "true"
select select
select select "Hatzalah Garages"
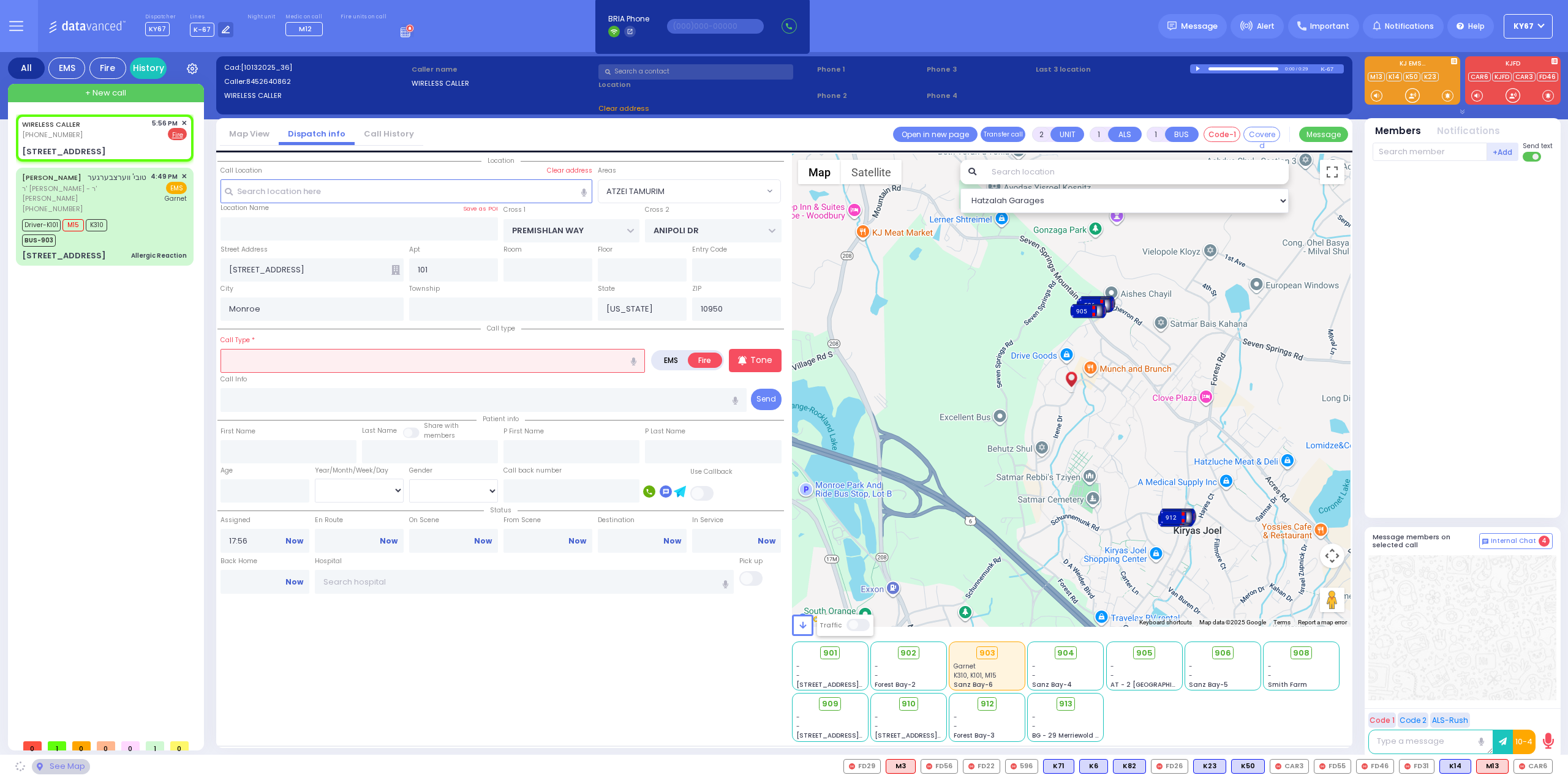
select select
radio input "true"
select select
select select "Hatzalah Garages"
select select "ATZEI TAMURIM"
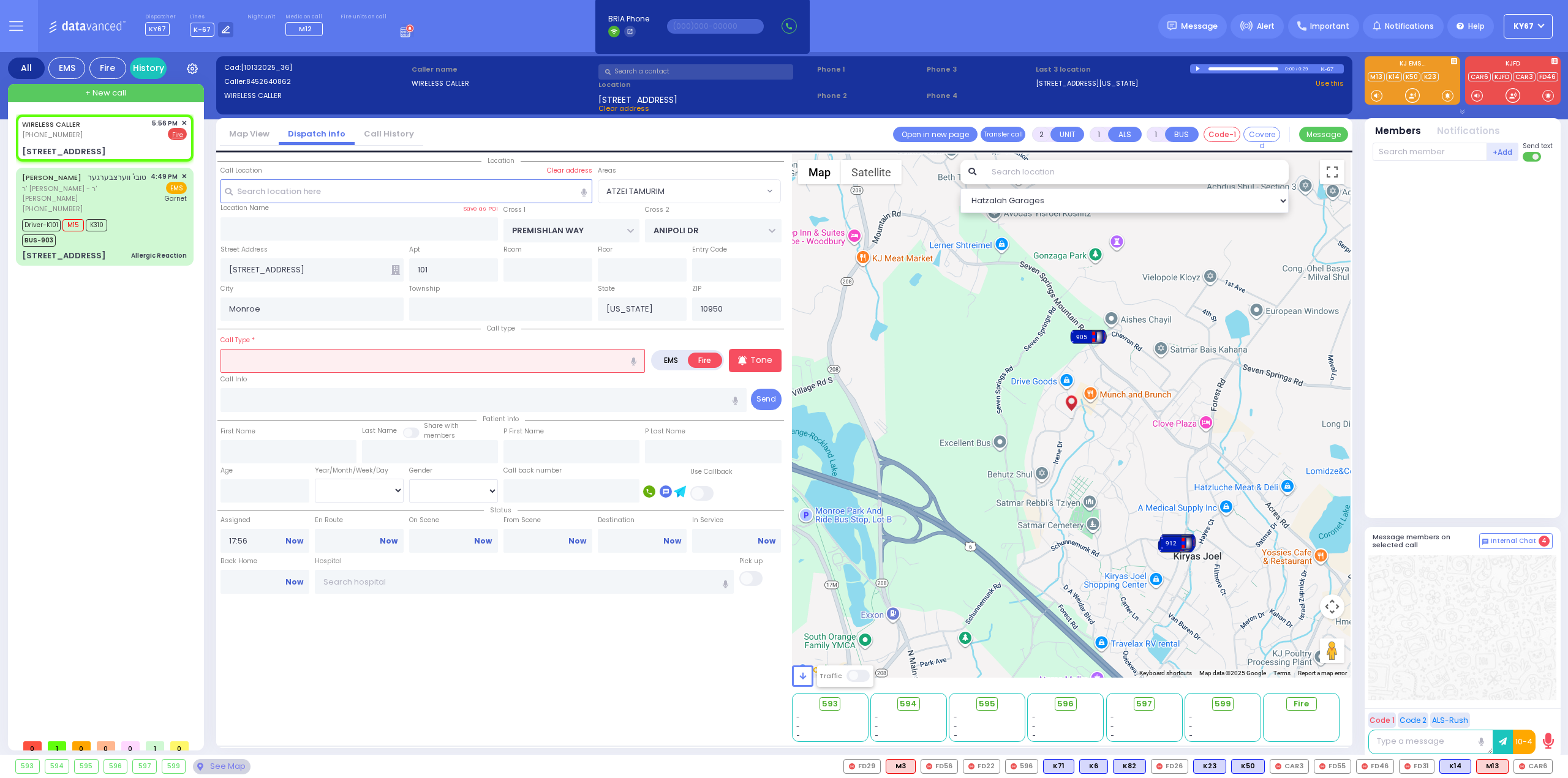
click at [371, 355] on input "text" at bounding box center [432, 360] width 425 height 23
select select "ATZEI TAMURIM"
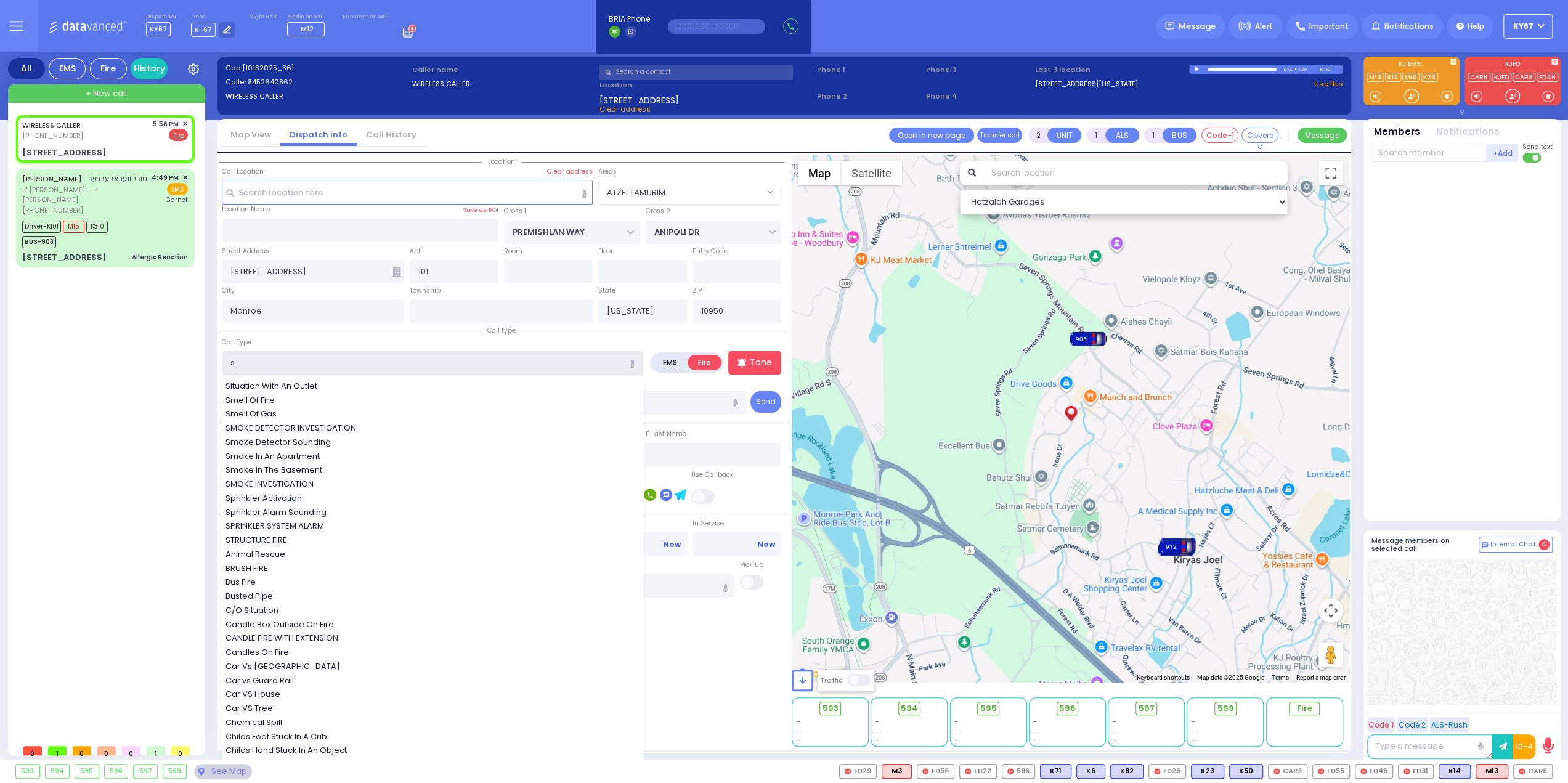
type input "sm"
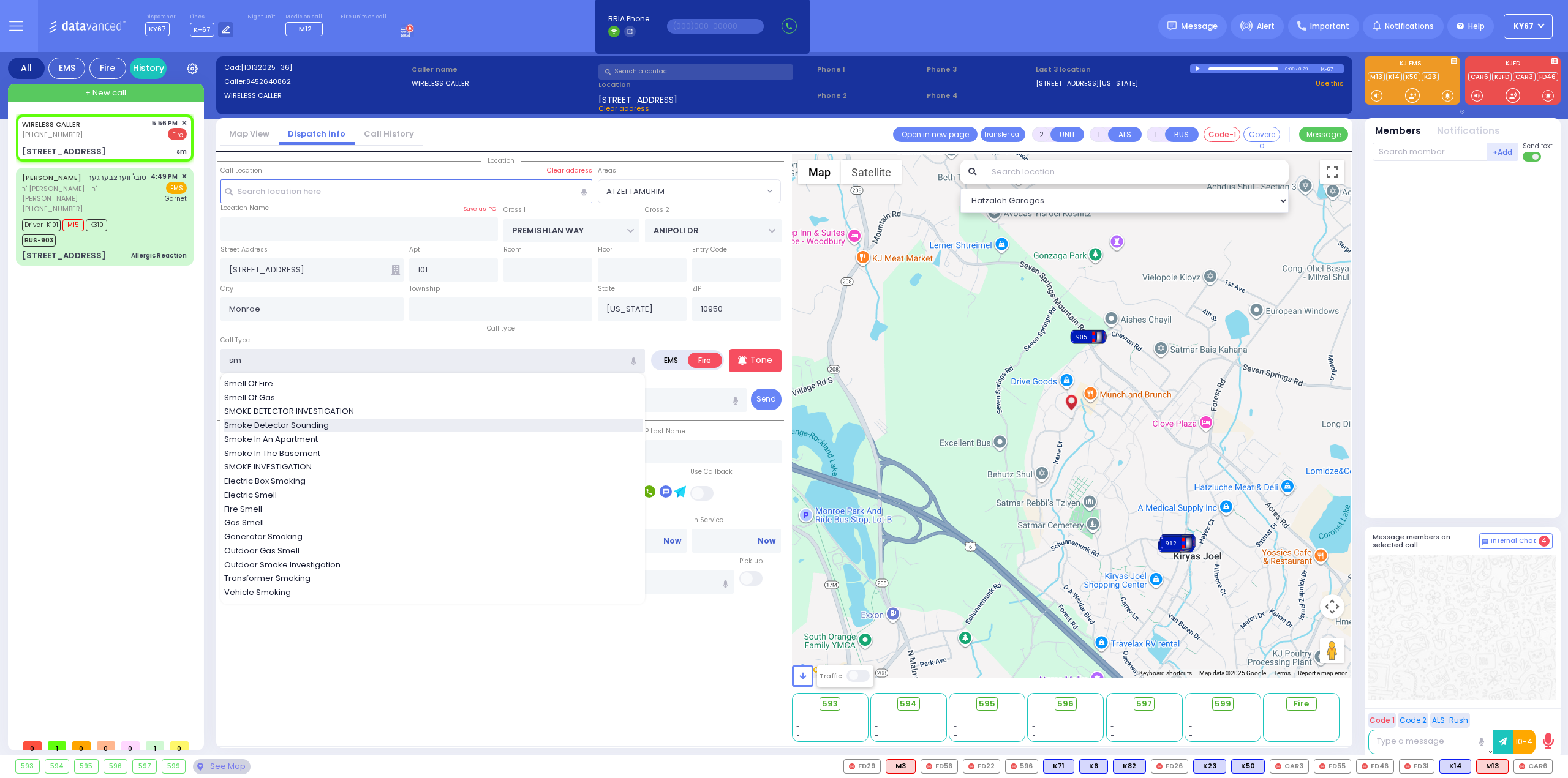
select select
radio input "true"
select select
select select "Hatzalah Garages"
select select "ATZEI TAMURIM"
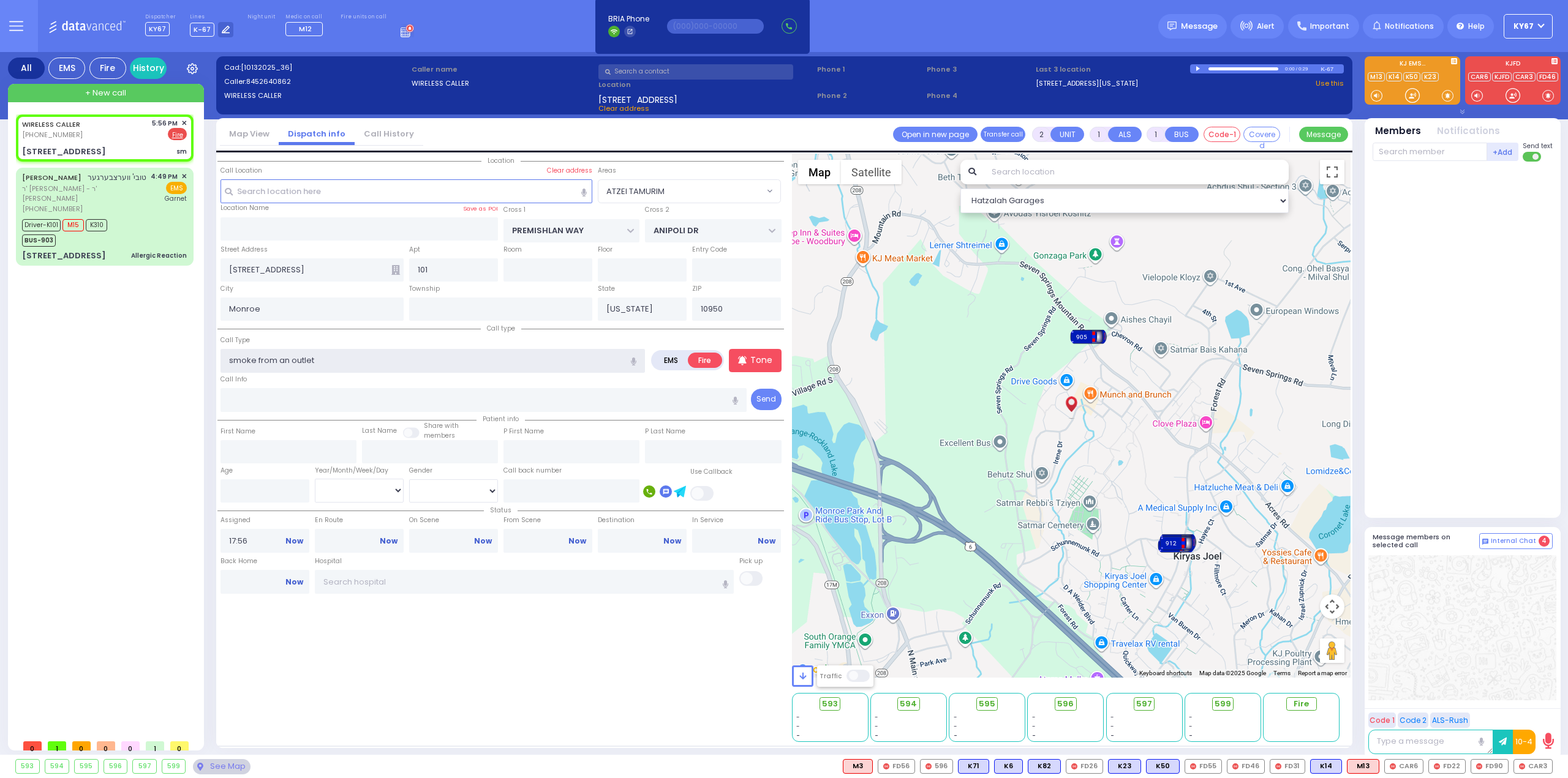
type input "smoke from an outlet"
select select
radio input "true"
select select
click at [1422, 228] on div at bounding box center [1463, 337] width 183 height 341
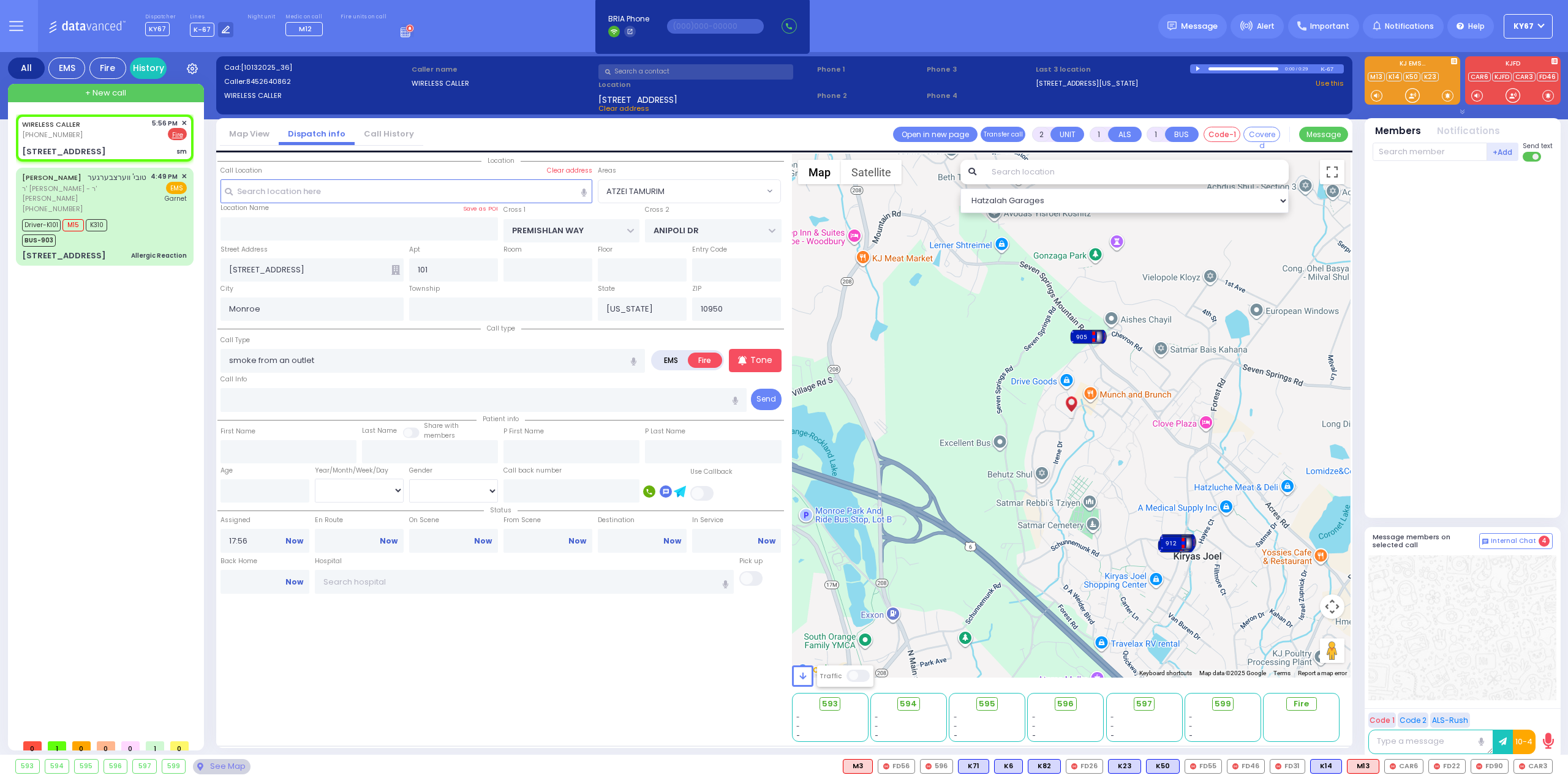
select select "Hatzalah Garages"
click at [1400, 161] on input "text" at bounding box center [1429, 151] width 114 height 18
select select
radio input "true"
select select
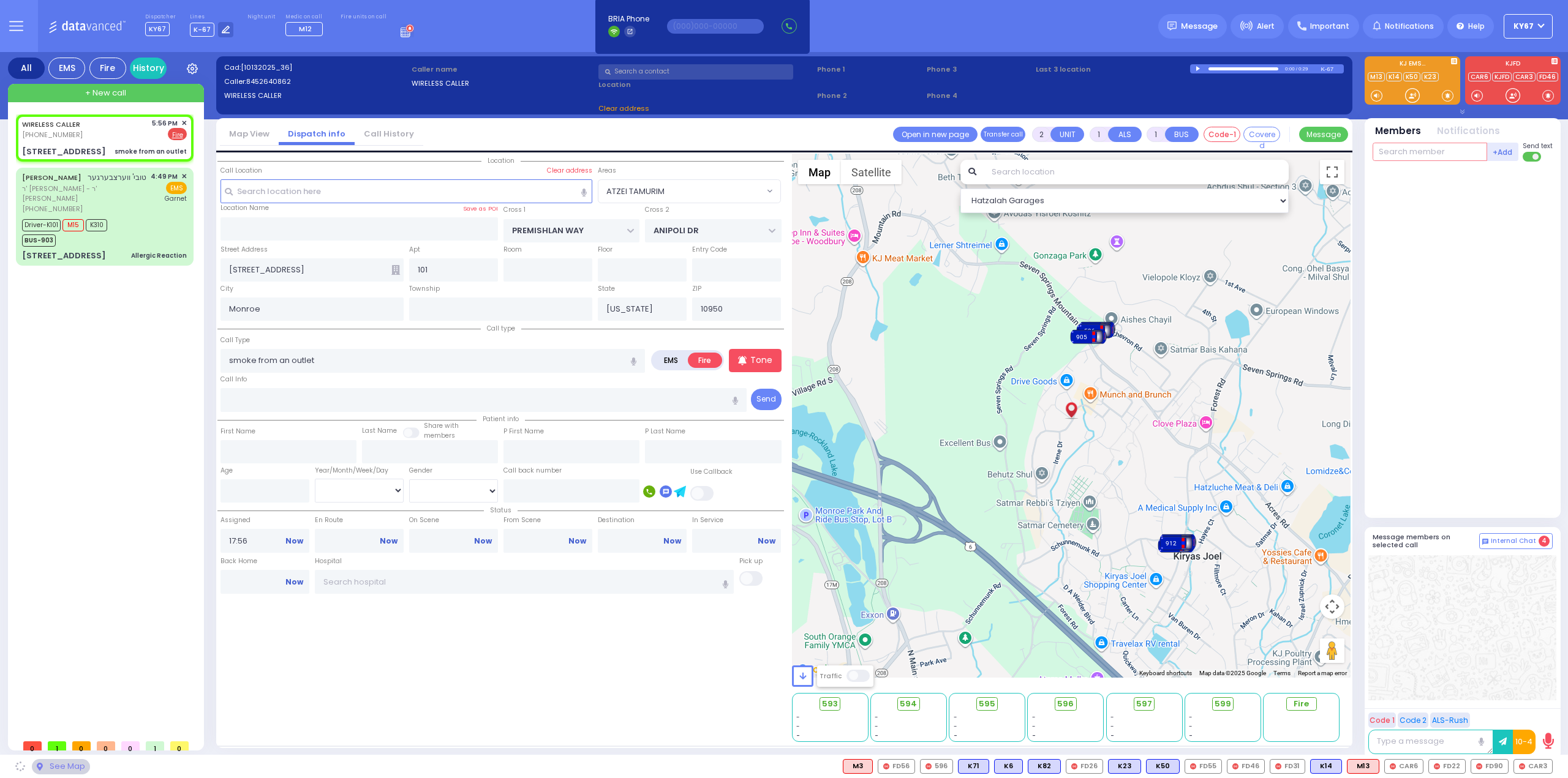
select select "ATZEI TAMURIM"
select select "Hatzalah Garages"
select select "ATZEI TAMURIM"
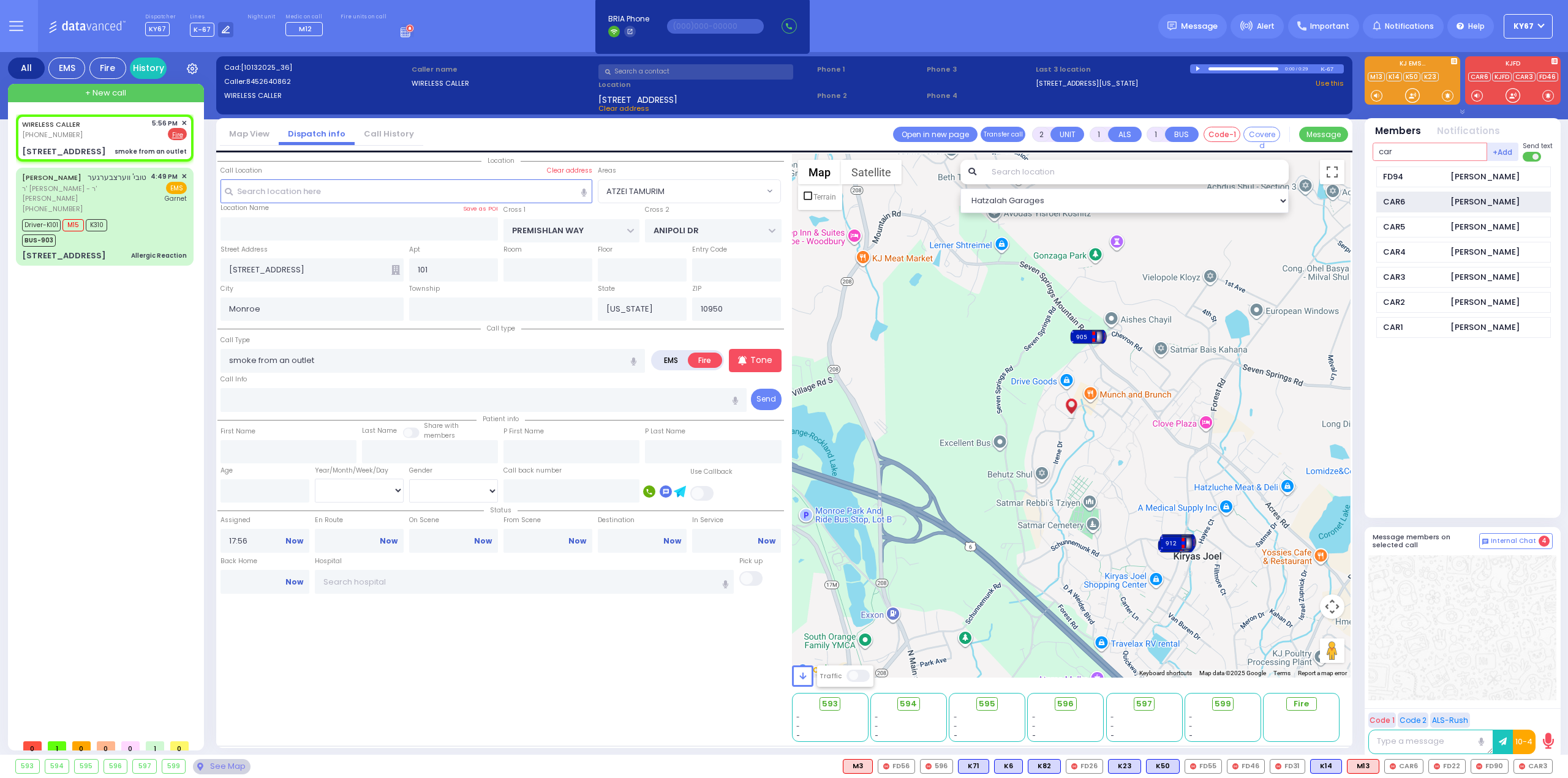
type input "car"
click at [1485, 209] on div "CAR6 Joel Sandel" at bounding box center [1463, 202] width 175 height 21
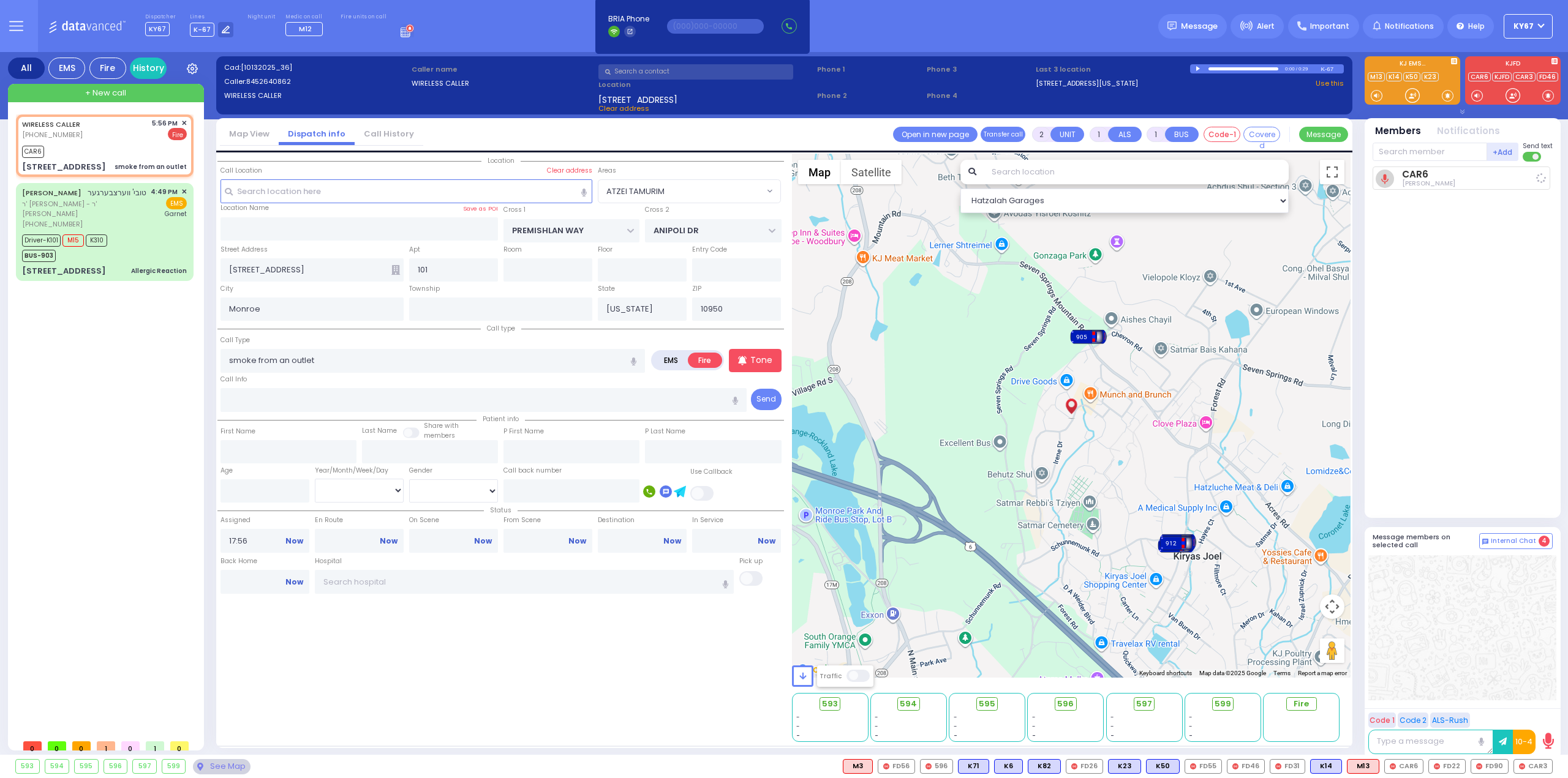
select select
radio input "true"
select select
type input "17:58"
select select "Hatzalah Garages"
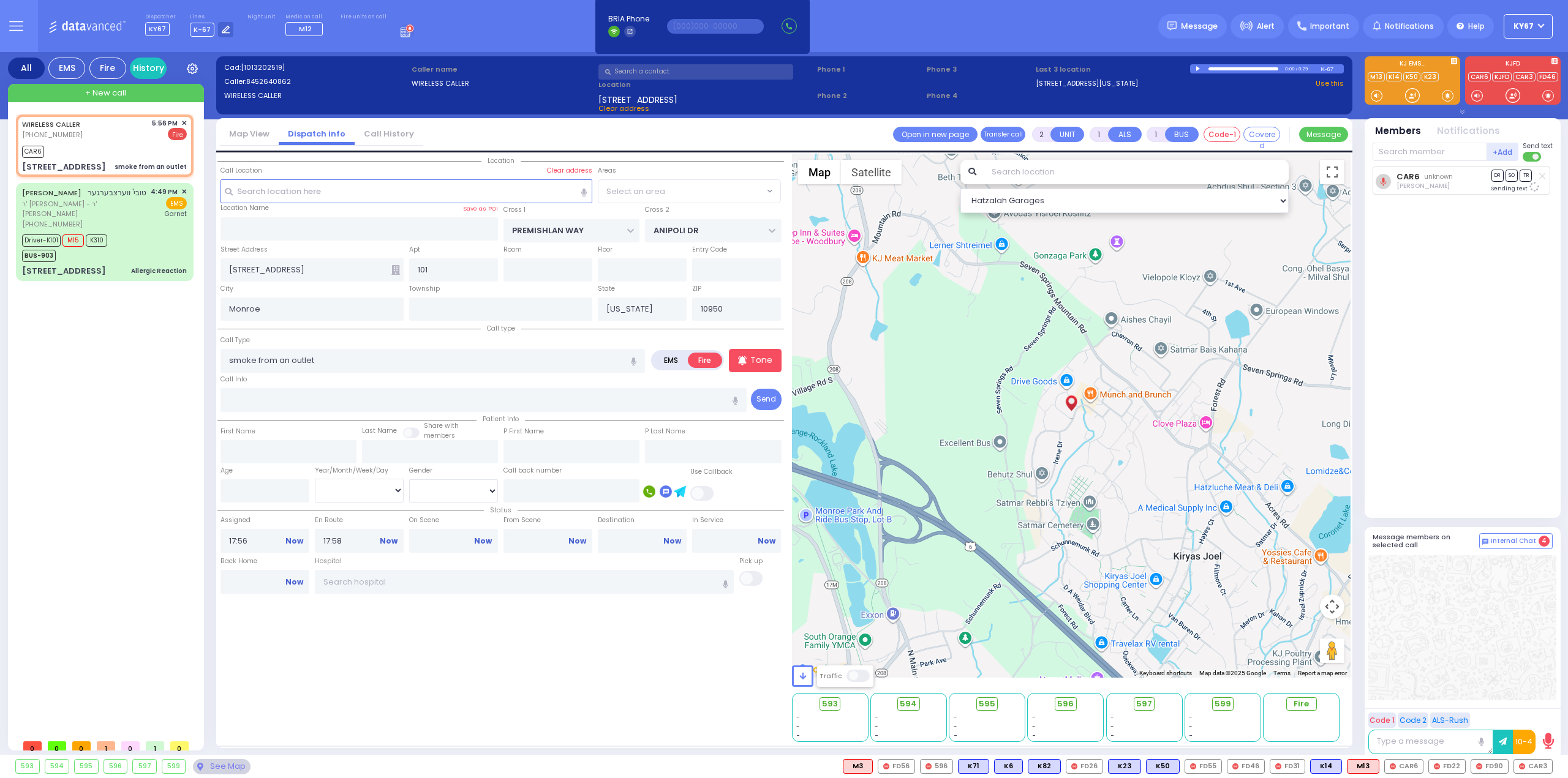
select select "ATZEI TAMURIM"
click at [1206, 766] on span "FD55" at bounding box center [1203, 766] width 37 height 13
click at [1253, 767] on span "FD46" at bounding box center [1246, 766] width 37 height 13
click at [1291, 765] on span "FD31" at bounding box center [1287, 766] width 34 height 13
select select
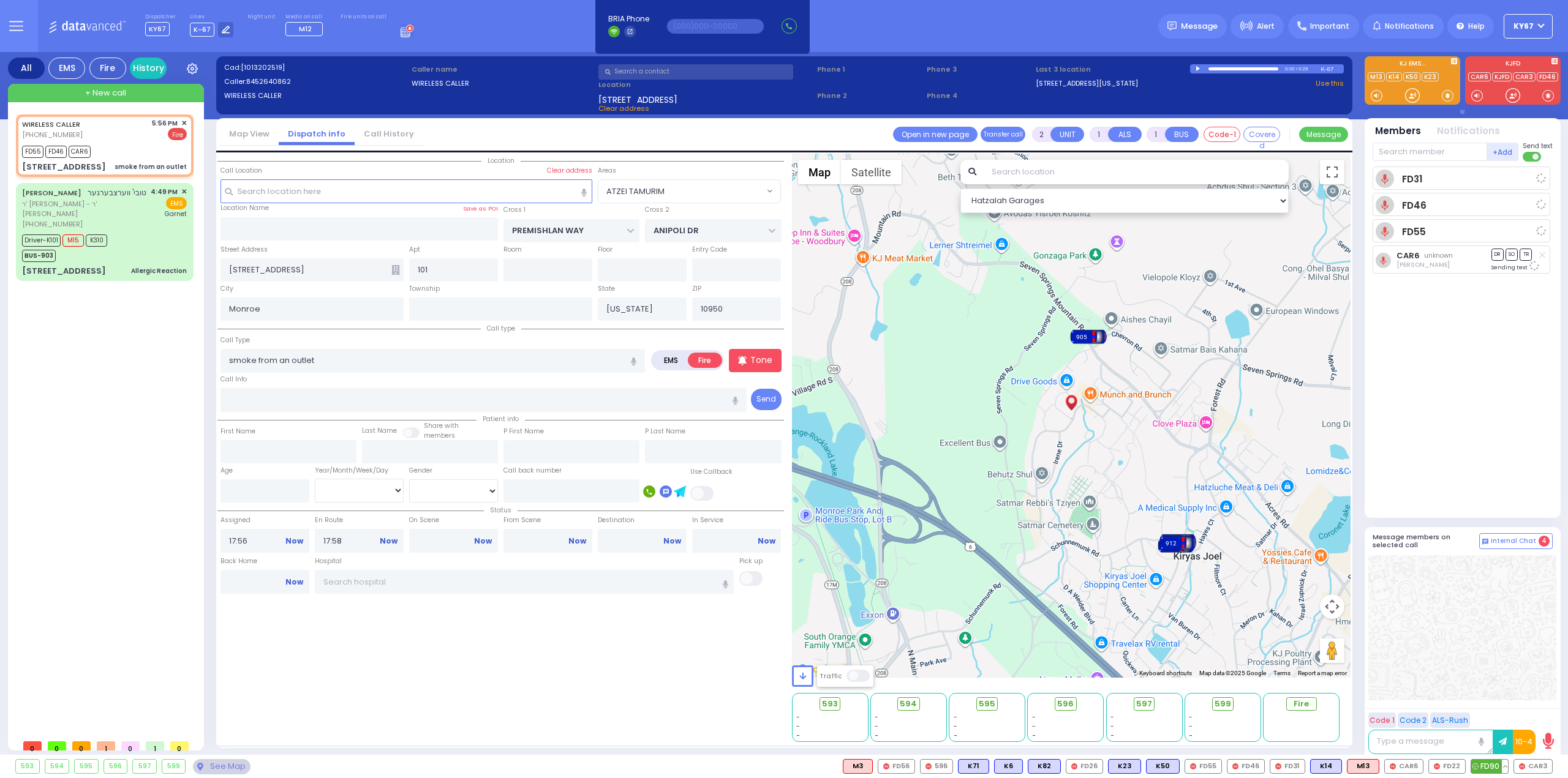
radio input "true"
select select
select select "Hatzalah Garages"
select select "ATZEI TAMURIM"
select select
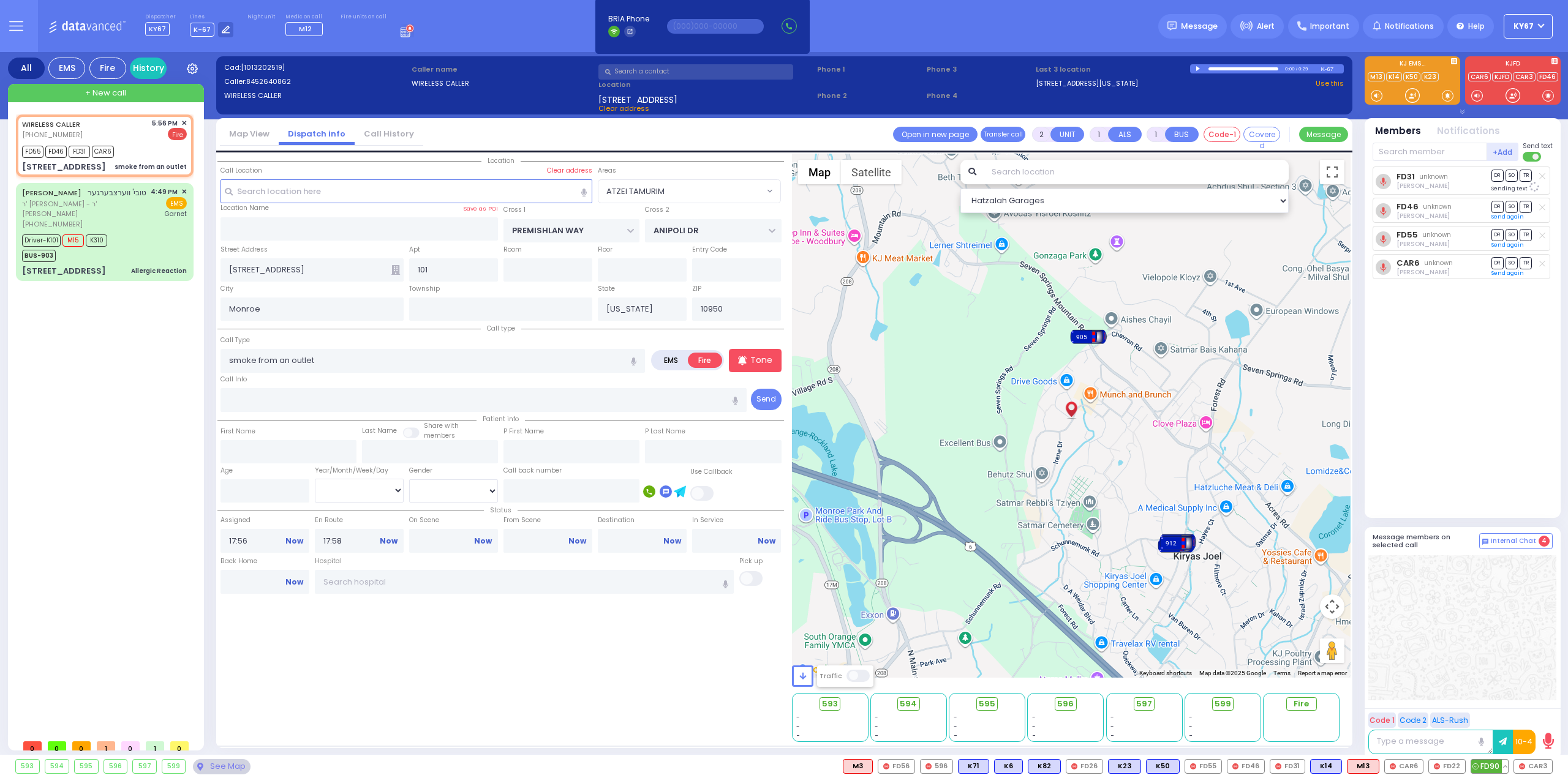
radio input "true"
select select
select select "Hatzalah Garages"
select select "ATZEI TAMURIM"
select select
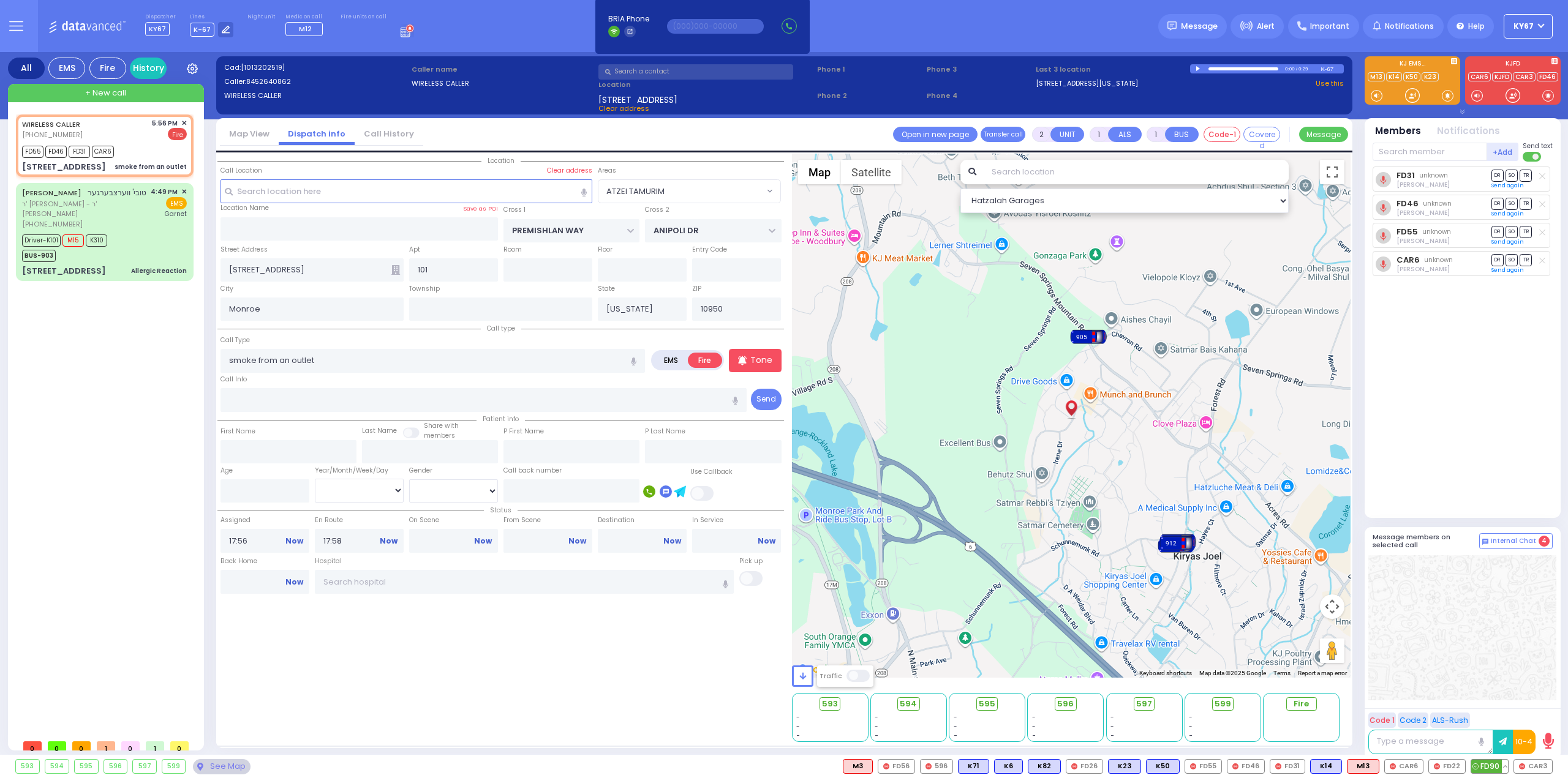
radio input "true"
select select
select select "ATZEI TAMURIM"
select select "Hatzalah Garages"
click at [1490, 765] on span "FD90" at bounding box center [1489, 766] width 37 height 13
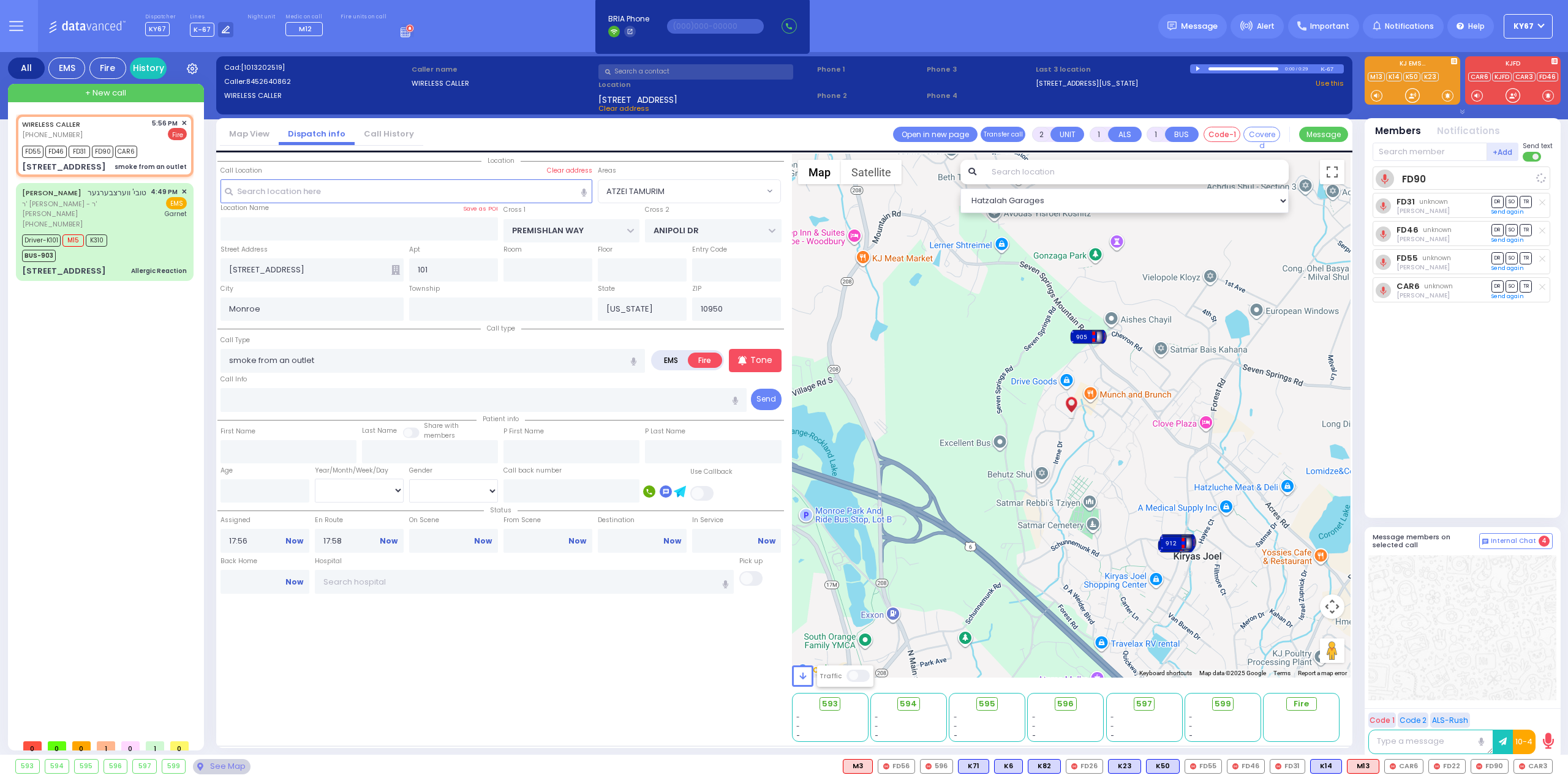
select select
radio input "true"
select select
select select "ATZEI TAMURIM"
select select "Hatzalah Garages"
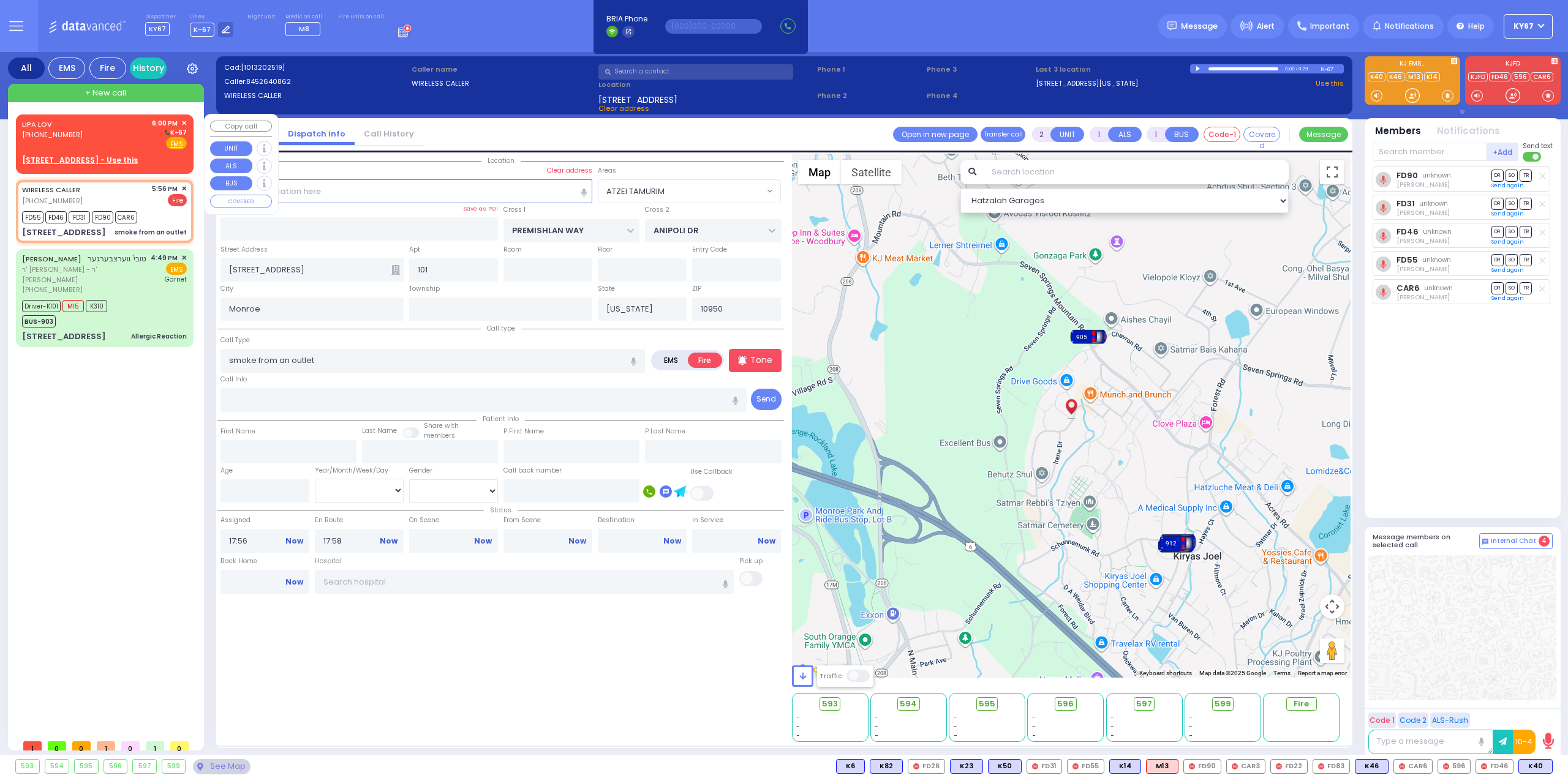
click at [76, 135] on div "LIPA LOV (917) 282-6526 6:00 PM ✕ K-67 EMS" at bounding box center [105, 134] width 165 height 32
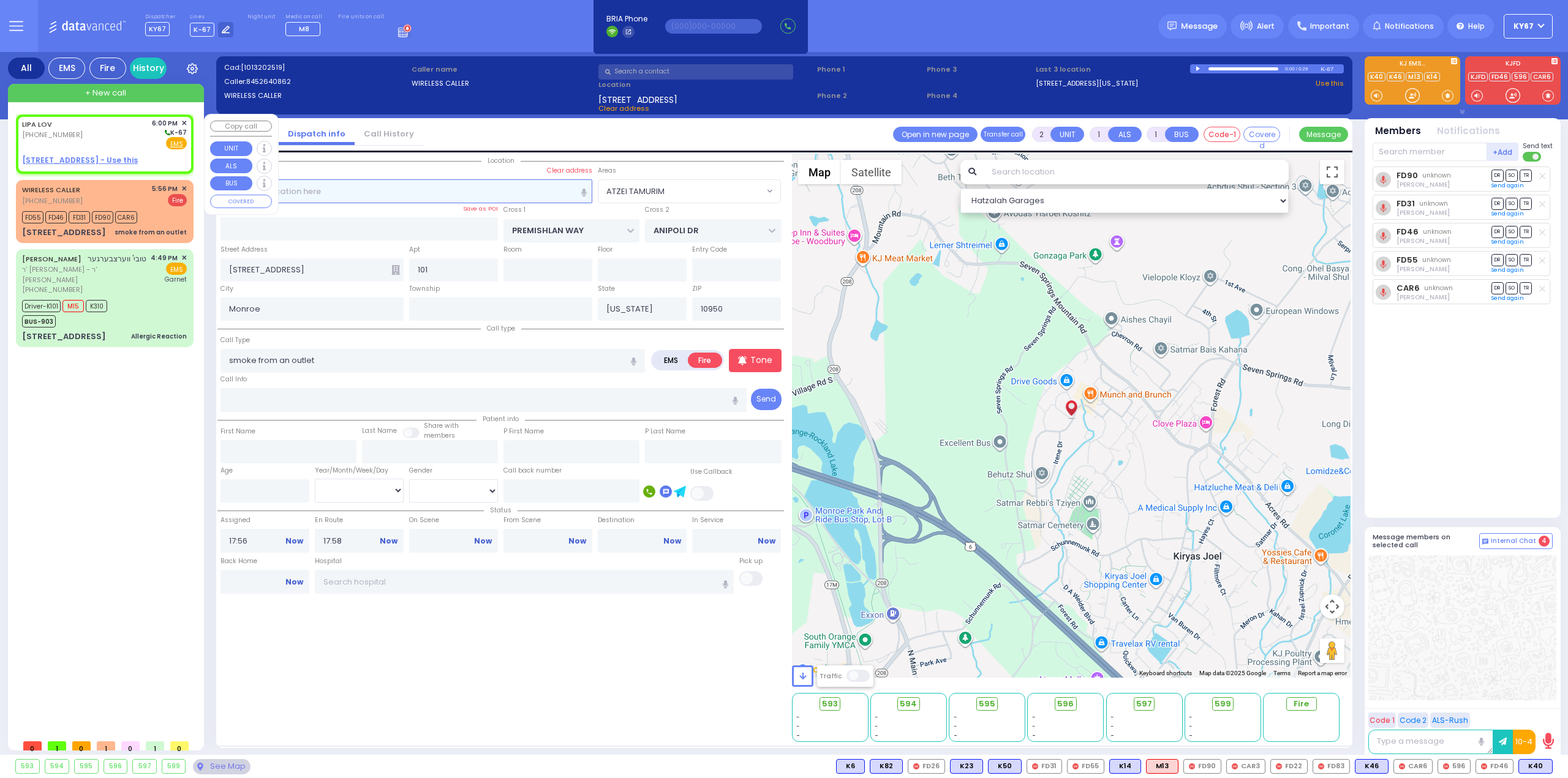
select select
radio input "true"
type input "LIPA"
type input "LOV"
select select
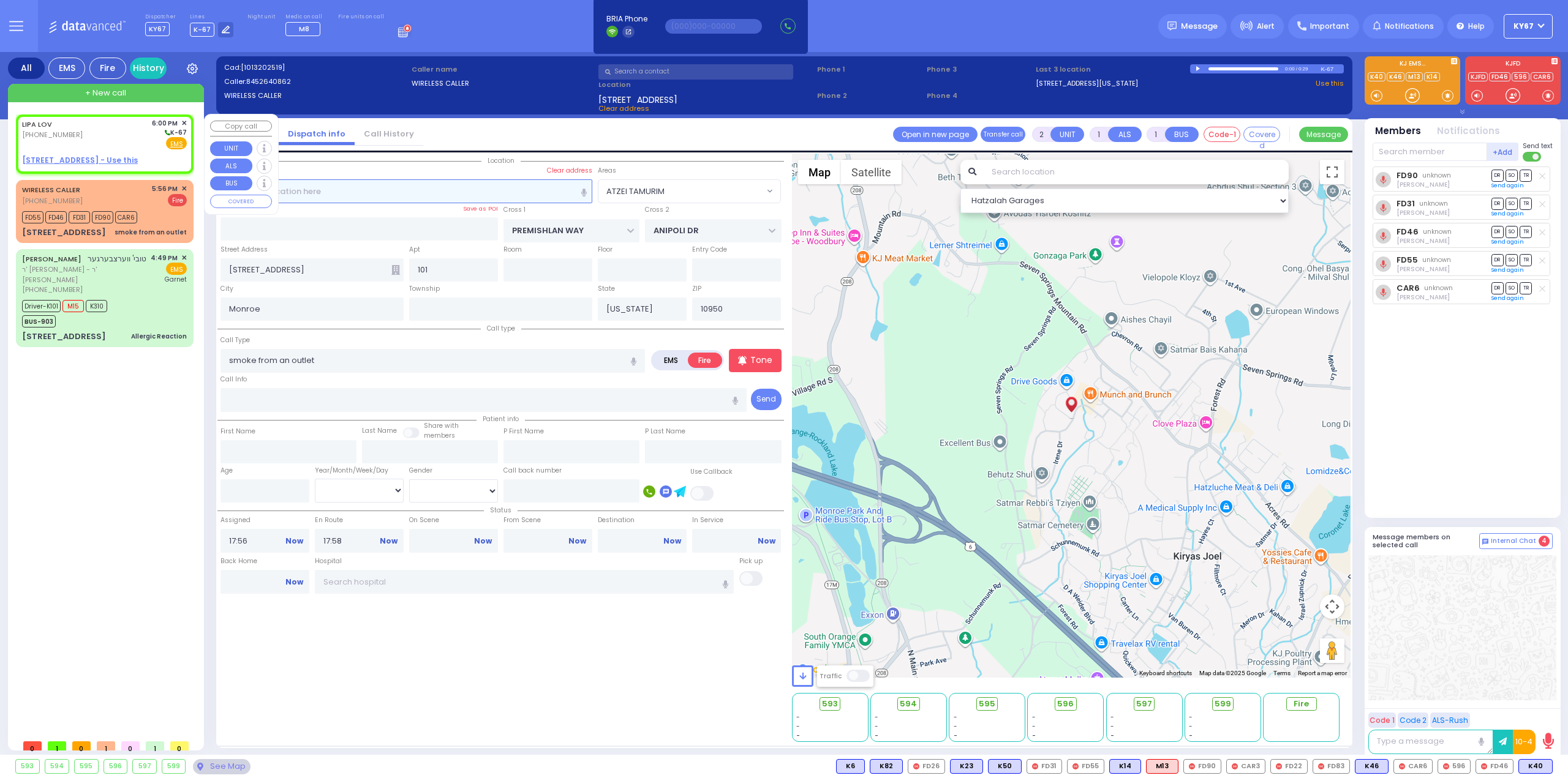
type input "18:00"
select select "Hatzalah Garages"
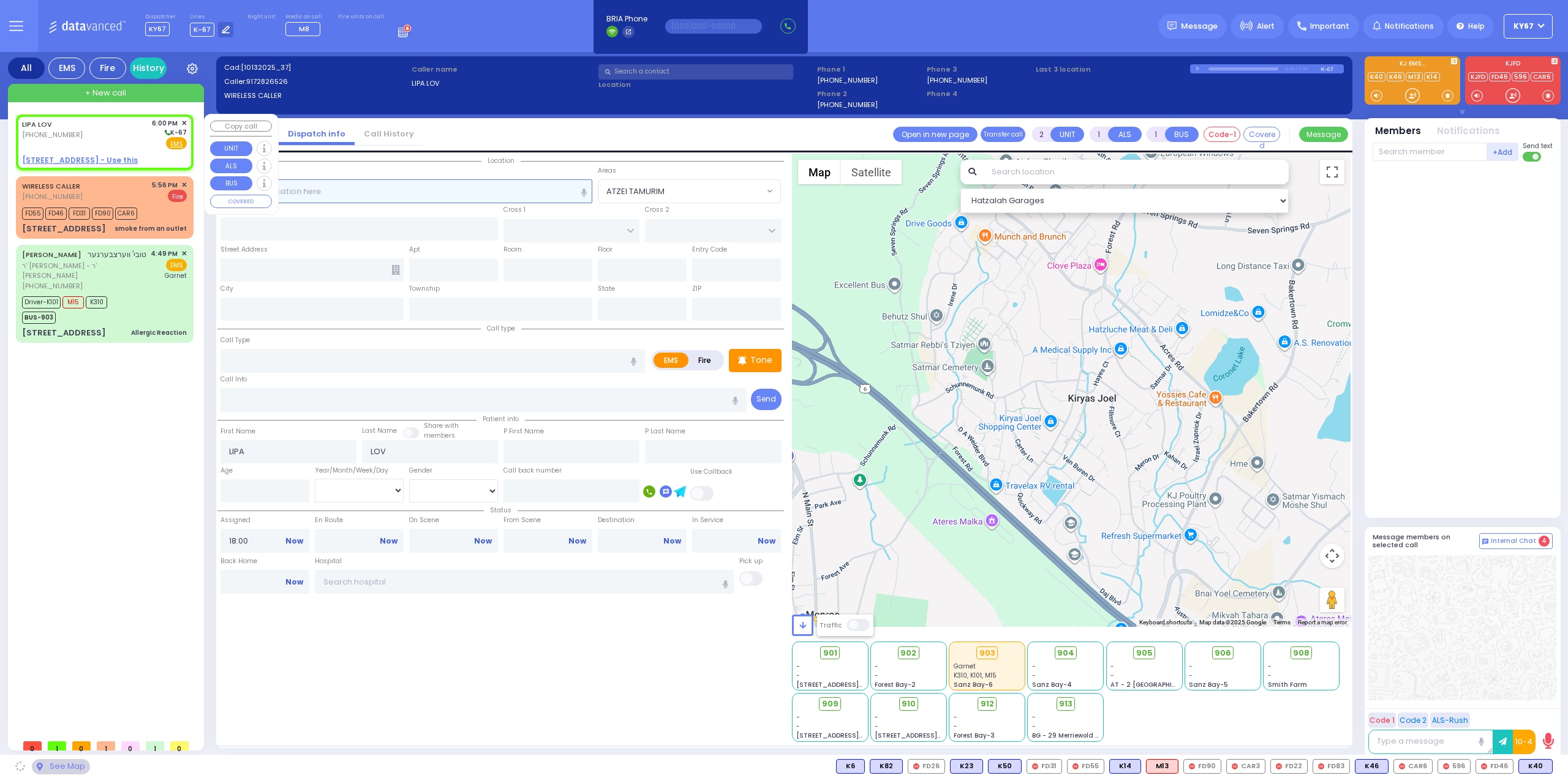
select select
radio input "true"
select select
select select "Hatzalah Garages"
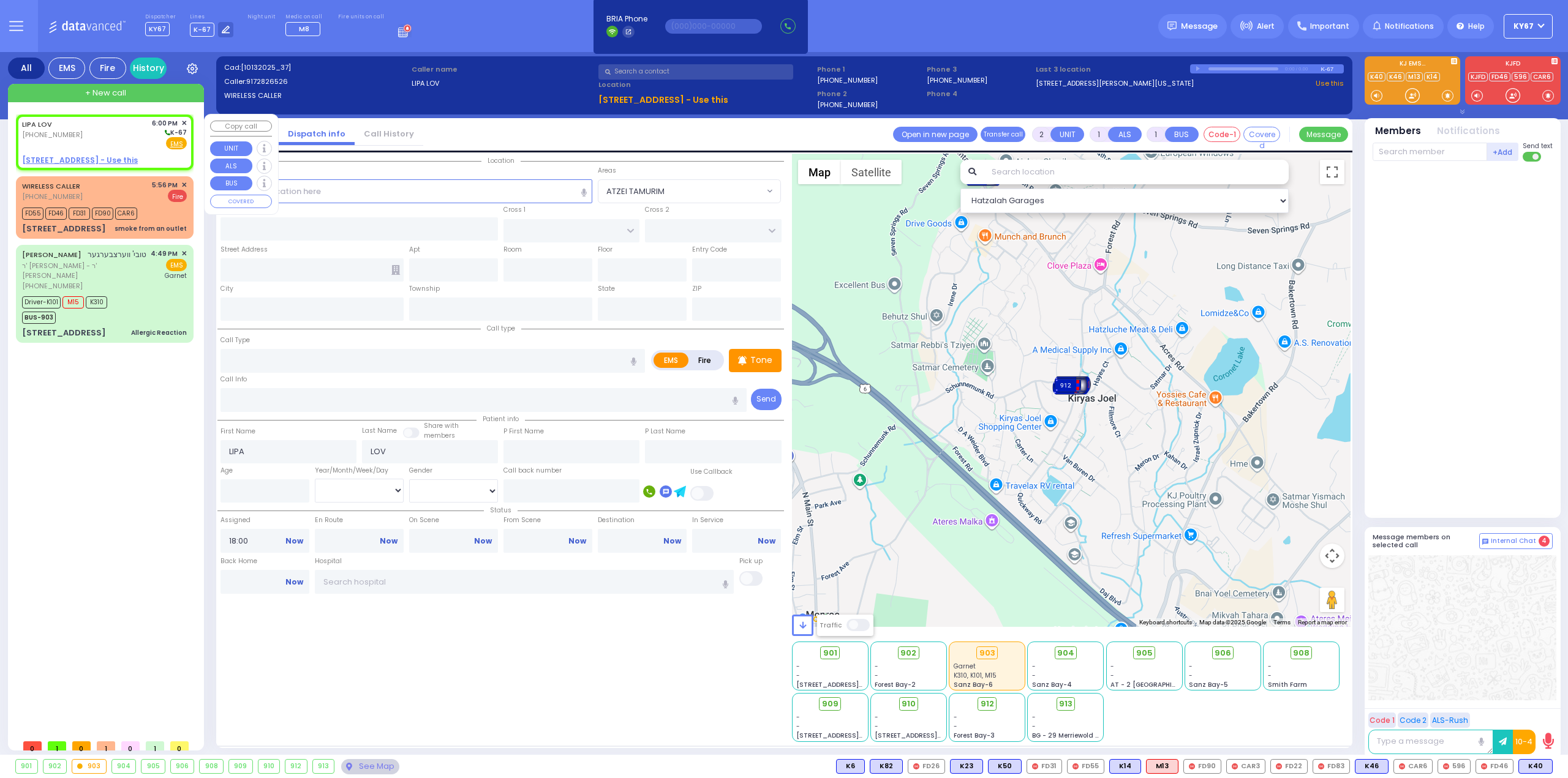
click at [74, 159] on u "4 KASHONOV RD 103 - Use this" at bounding box center [80, 159] width 116 height 10
select select
radio input "true"
select select
select select "Hatzalah Garages"
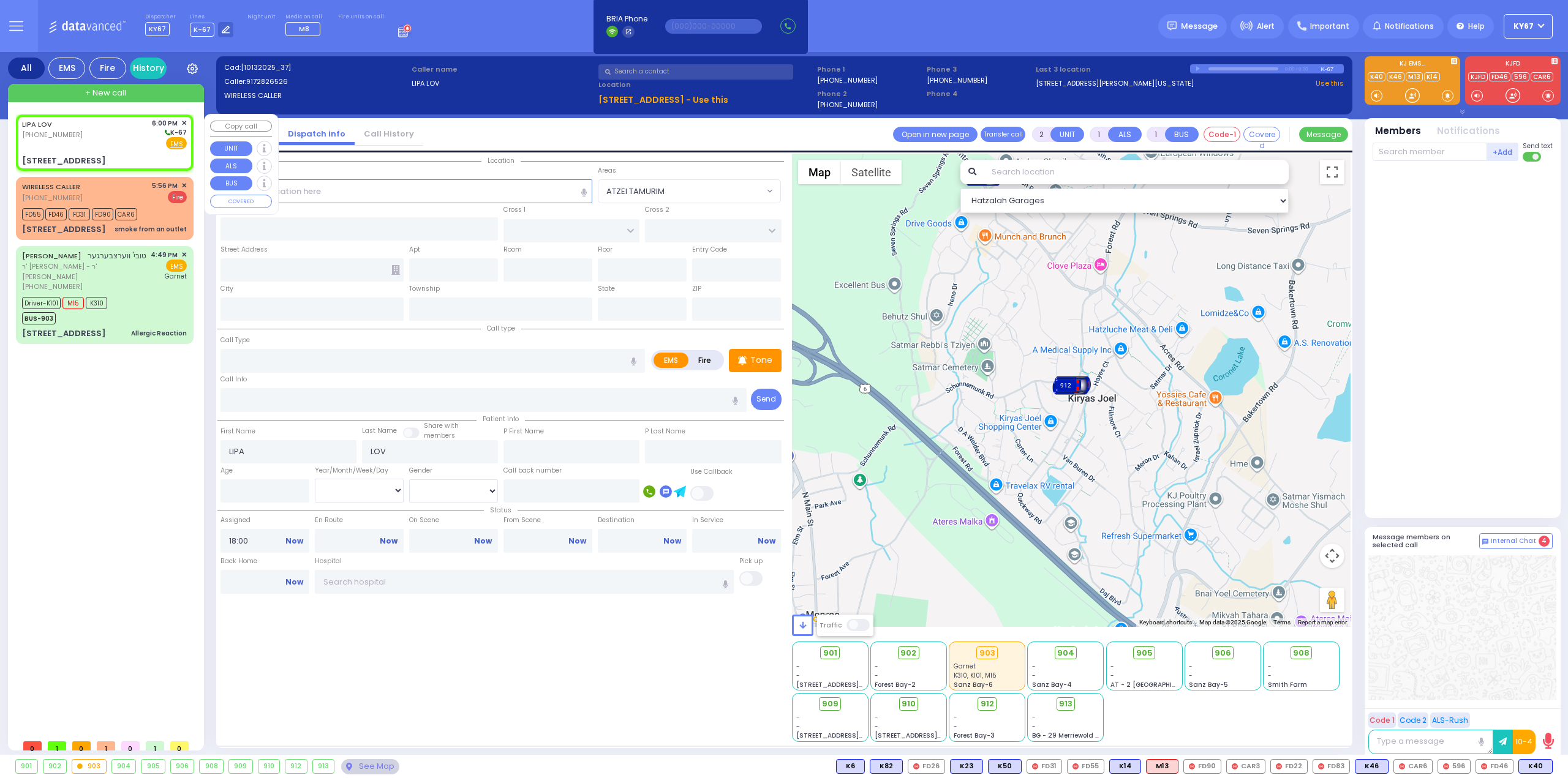
select select
radio input "true"
select select
select select "Hatzalah Garages"
type input "4 KASHONOV RD"
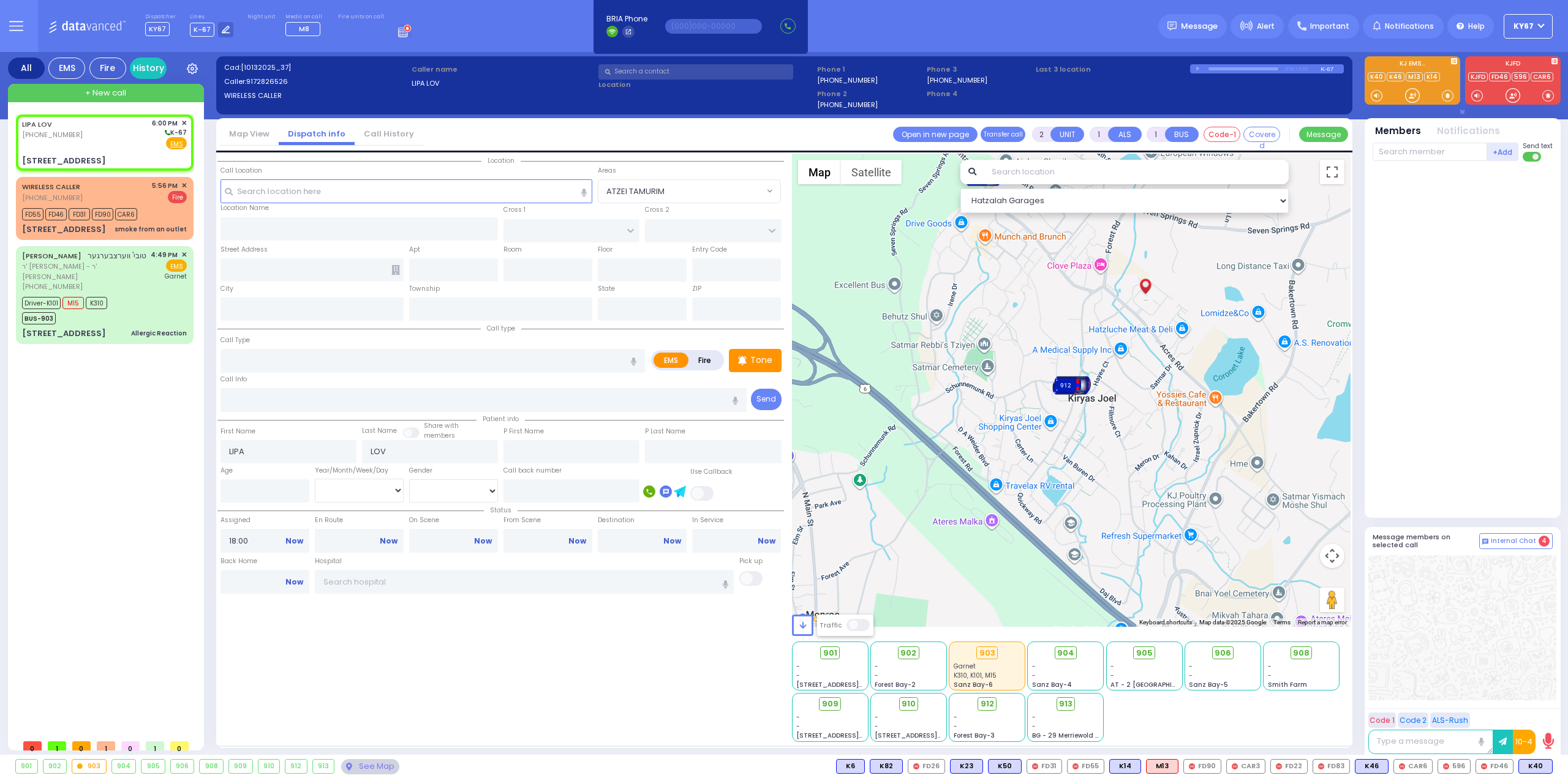
type input "103"
type input "Monroe"
type input "[US_STATE]"
type input "10950"
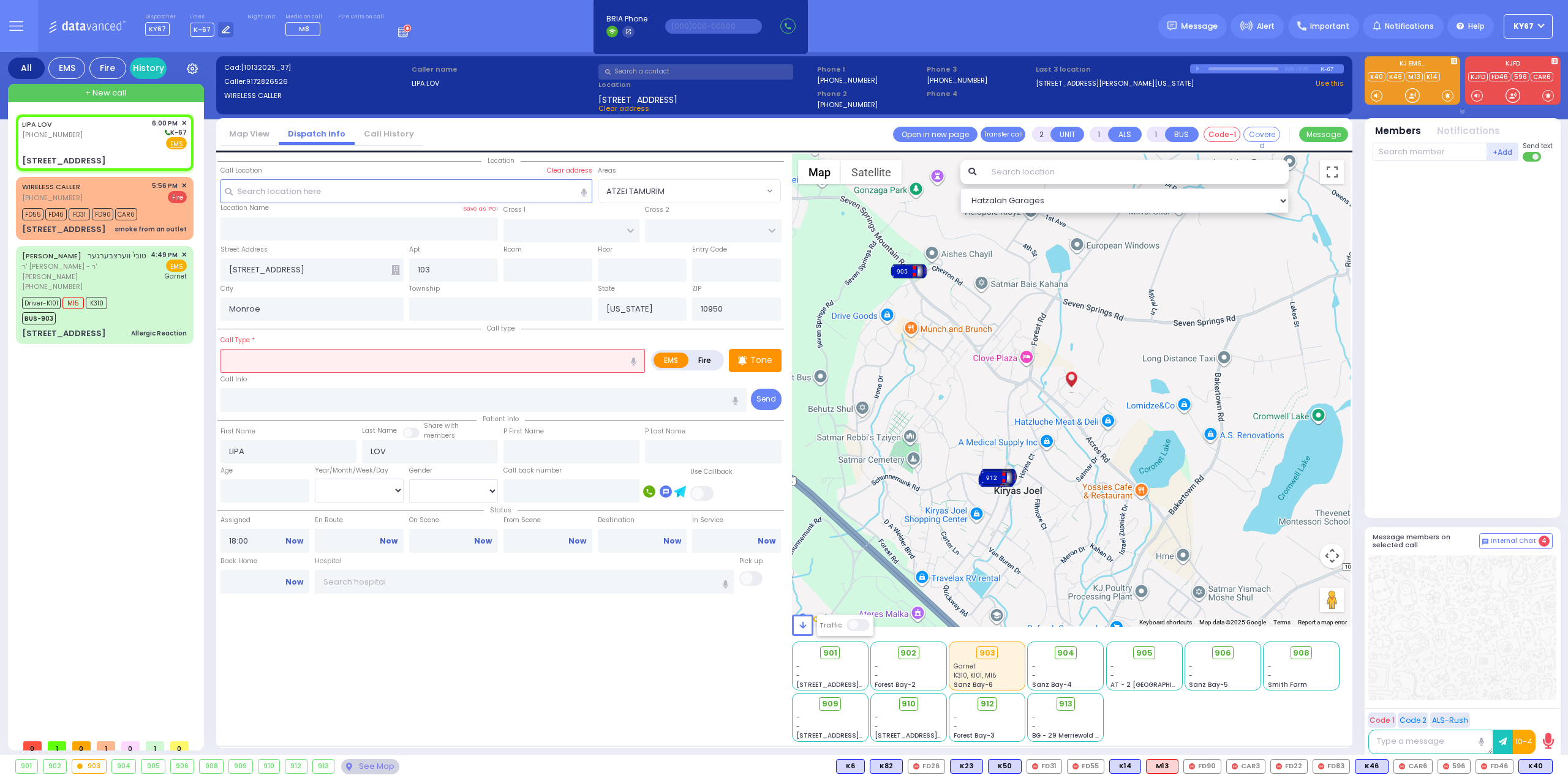
click at [353, 358] on input "text" at bounding box center [432, 360] width 425 height 23
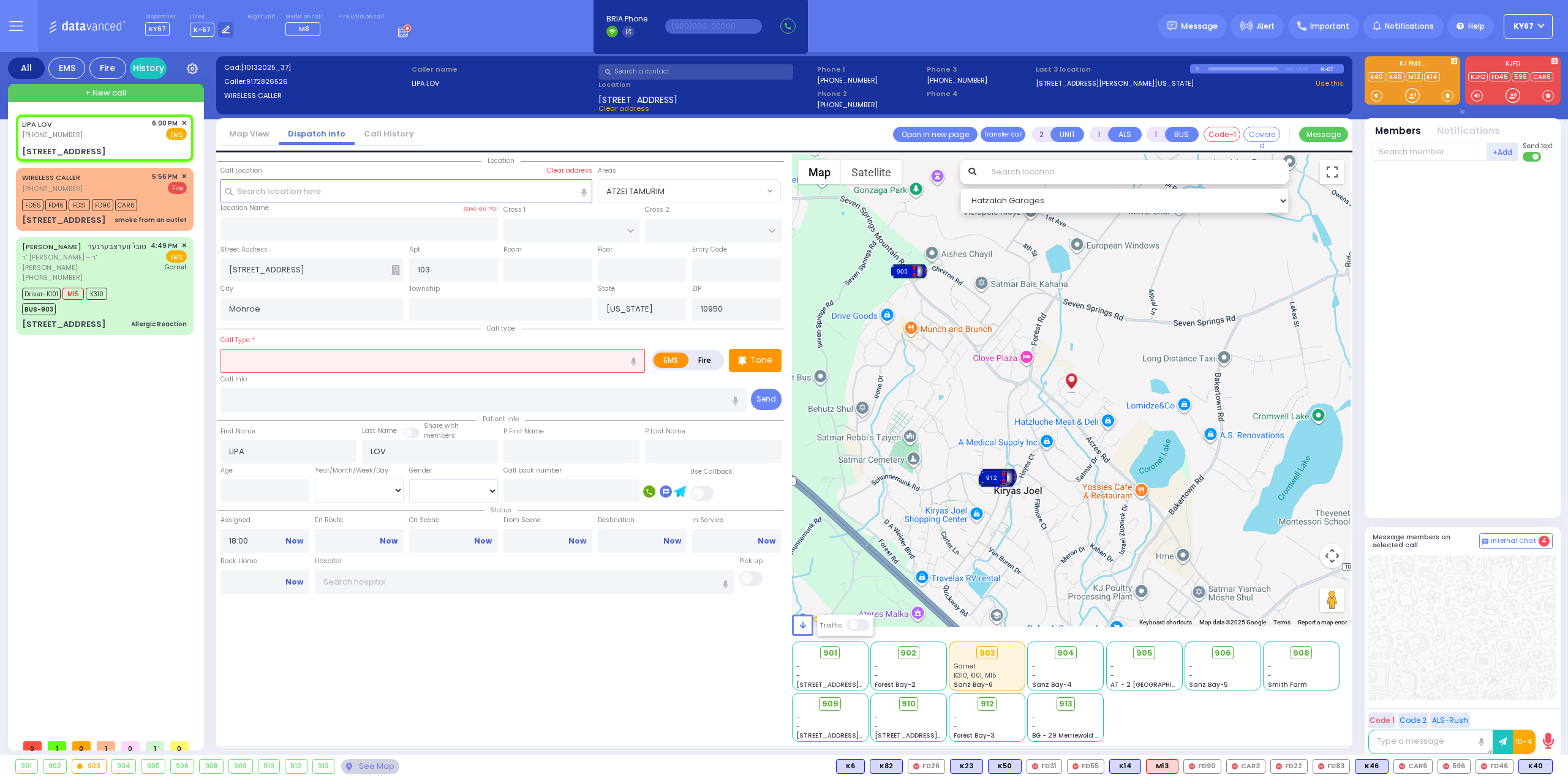
select select
radio input "true"
select select
select select "Hatzalah Garages"
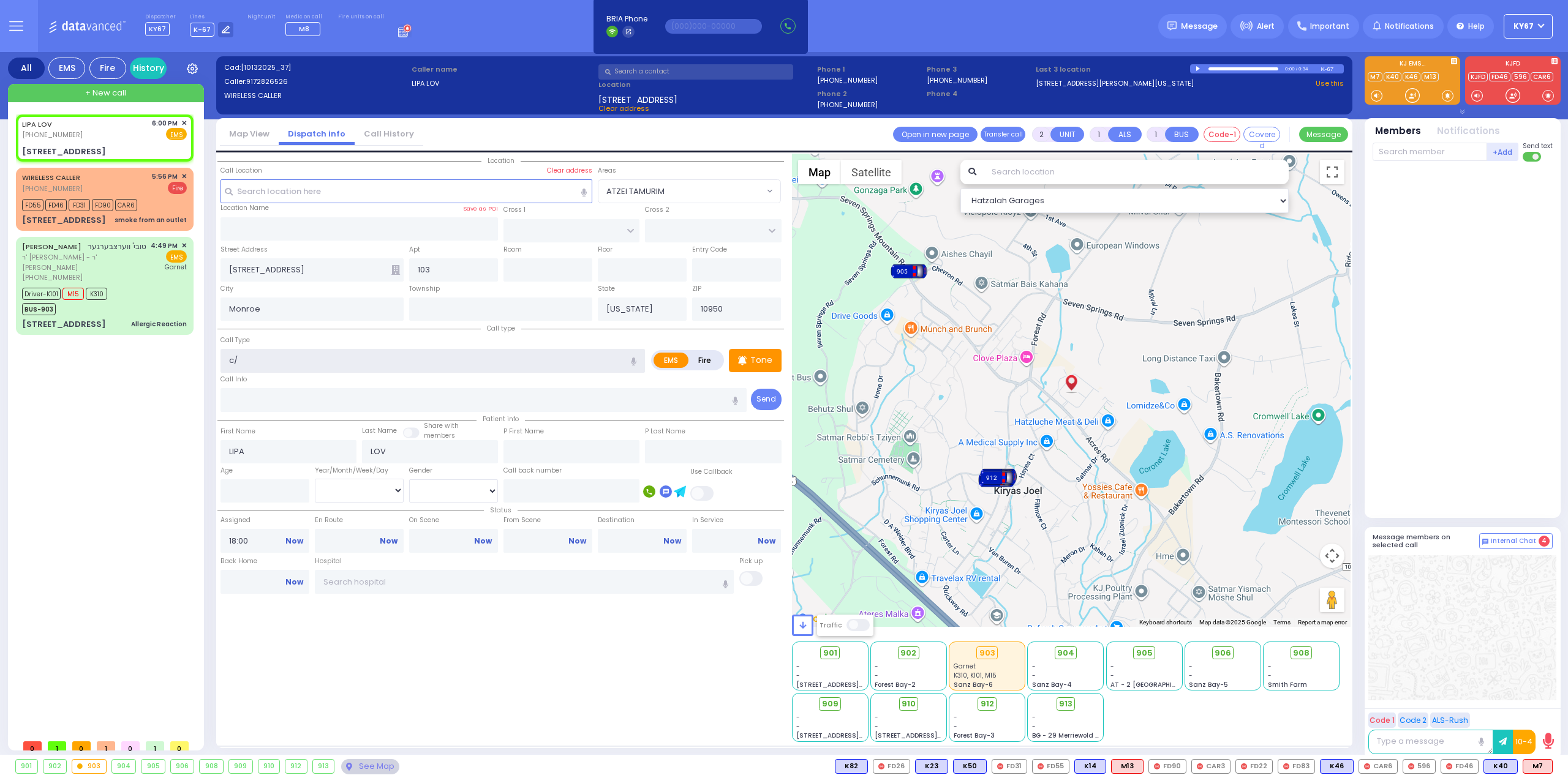
type input "c"
click at [160, 132] on span "Fire" at bounding box center [156, 133] width 19 height 12
select select
radio input "false"
radio input "true"
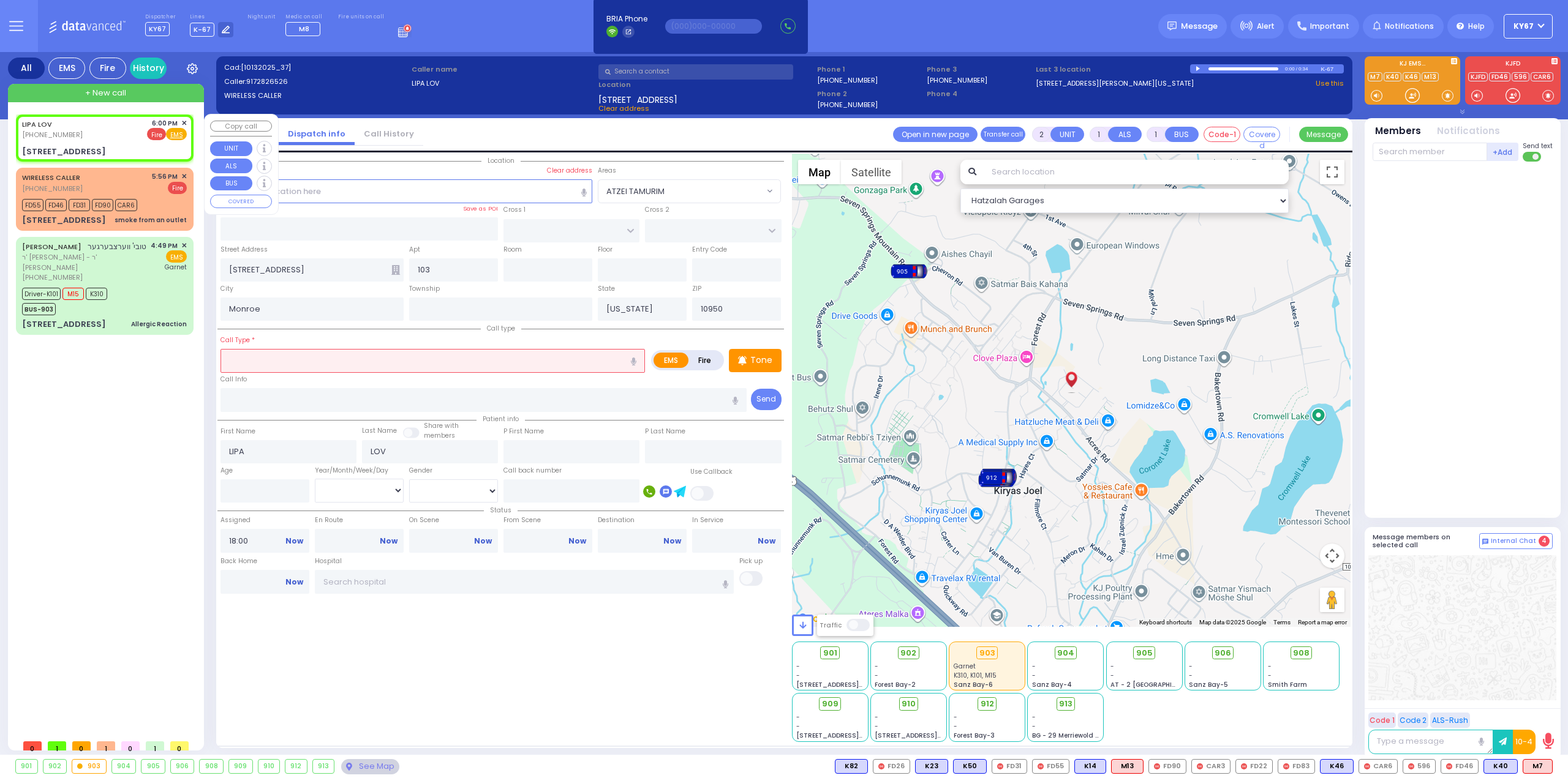
select select
select select "Hatzalah Garages"
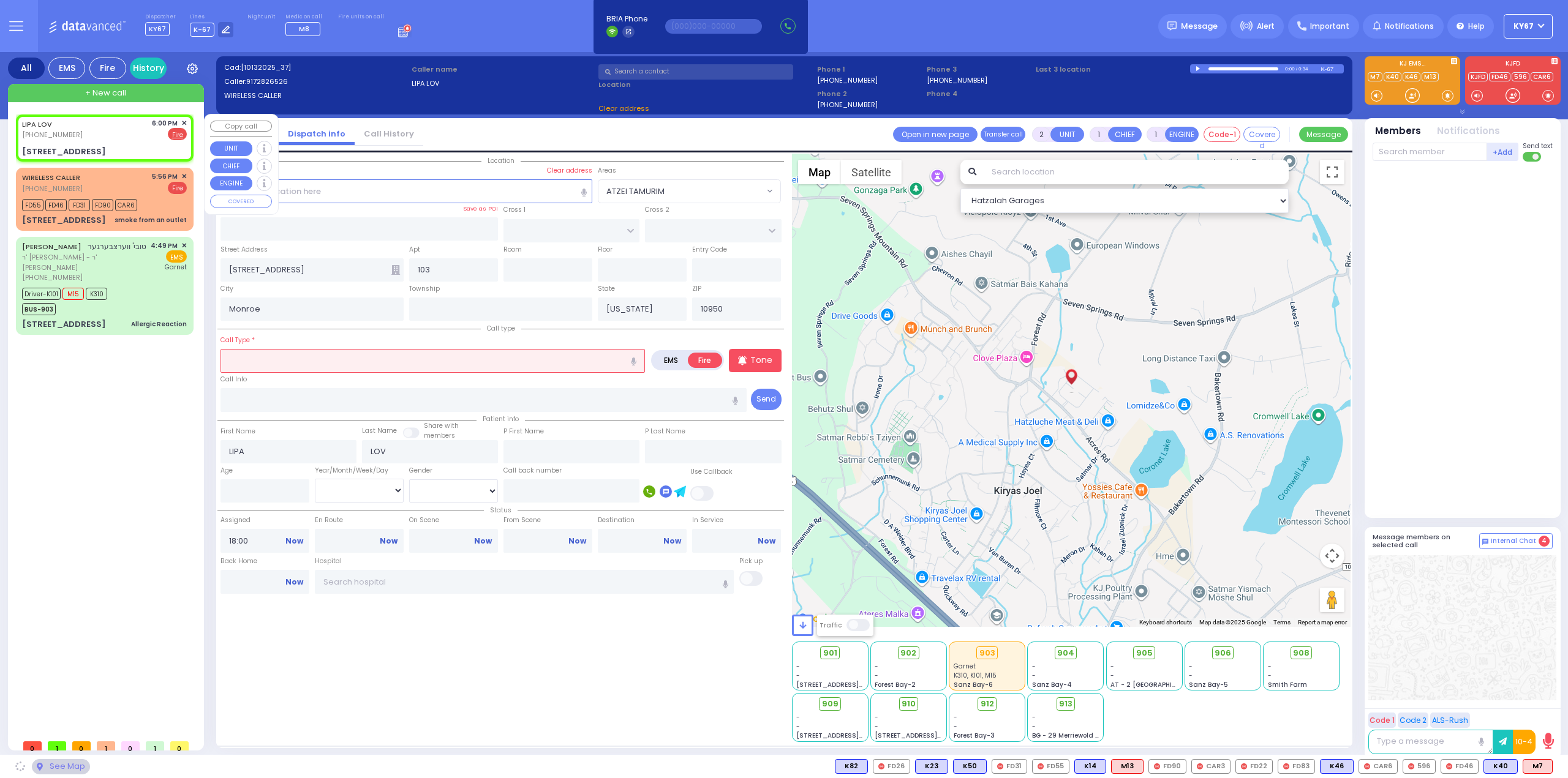
select select
radio input "true"
select select
select select "Hatzalah Garages"
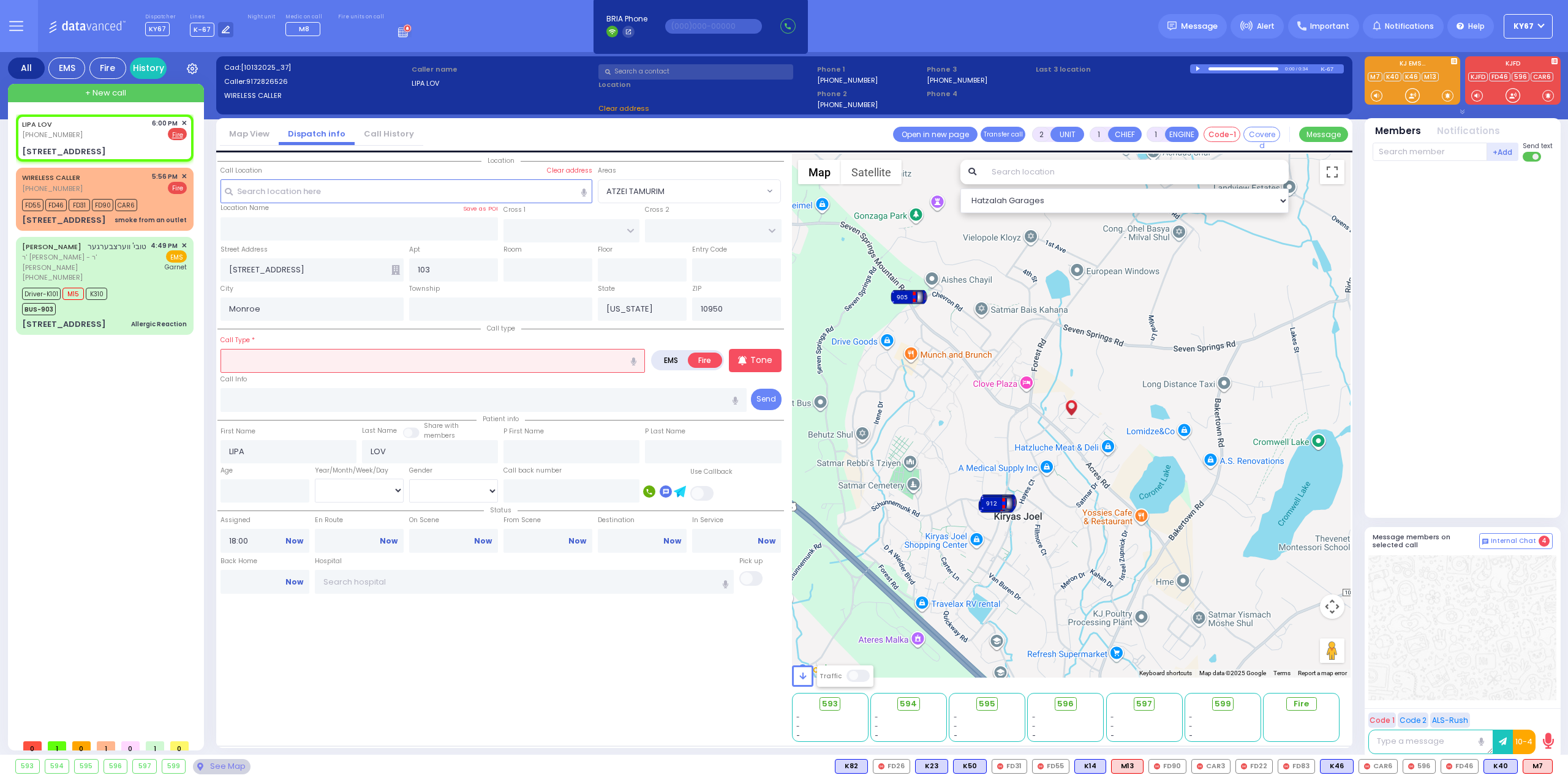
click at [302, 365] on input "text" at bounding box center [432, 360] width 425 height 23
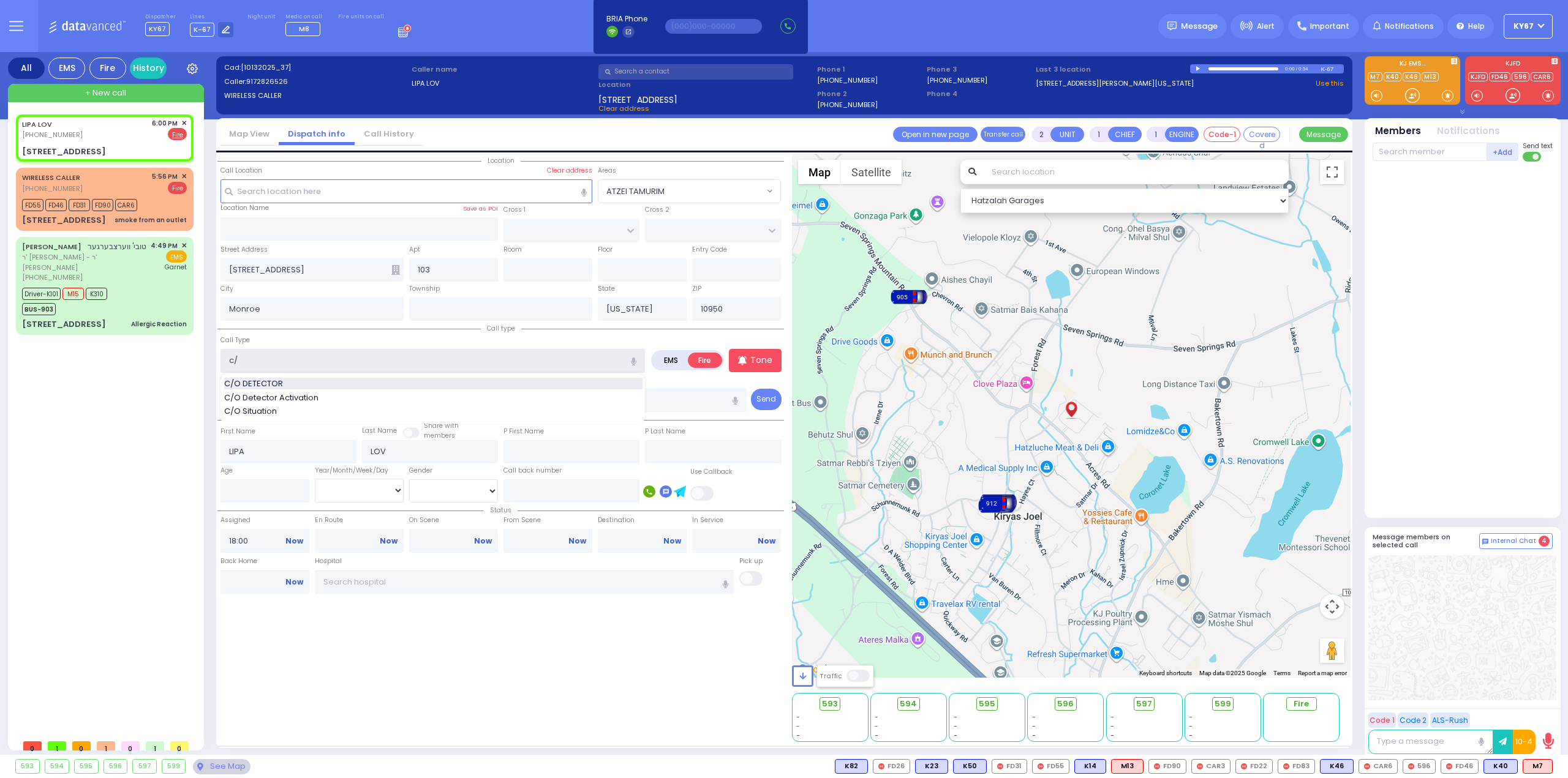
type input "C/O DETECTOR"
select select
radio input "true"
select select
select select "Hatzalah Garages"
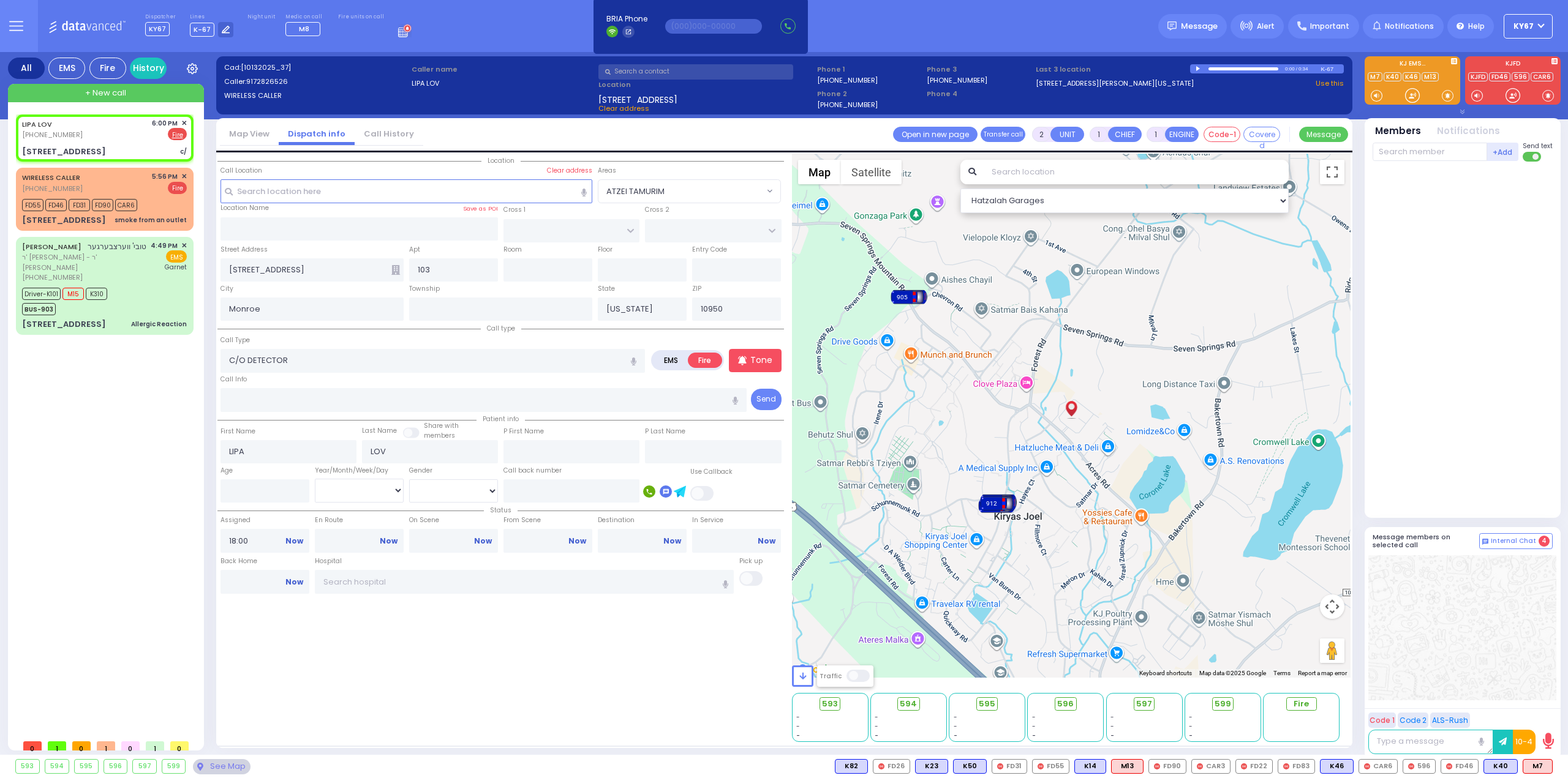
click at [528, 704] on div "Location" at bounding box center [501, 448] width 567 height 588
select select
radio input "true"
select select
select select "Hatzalah Garages"
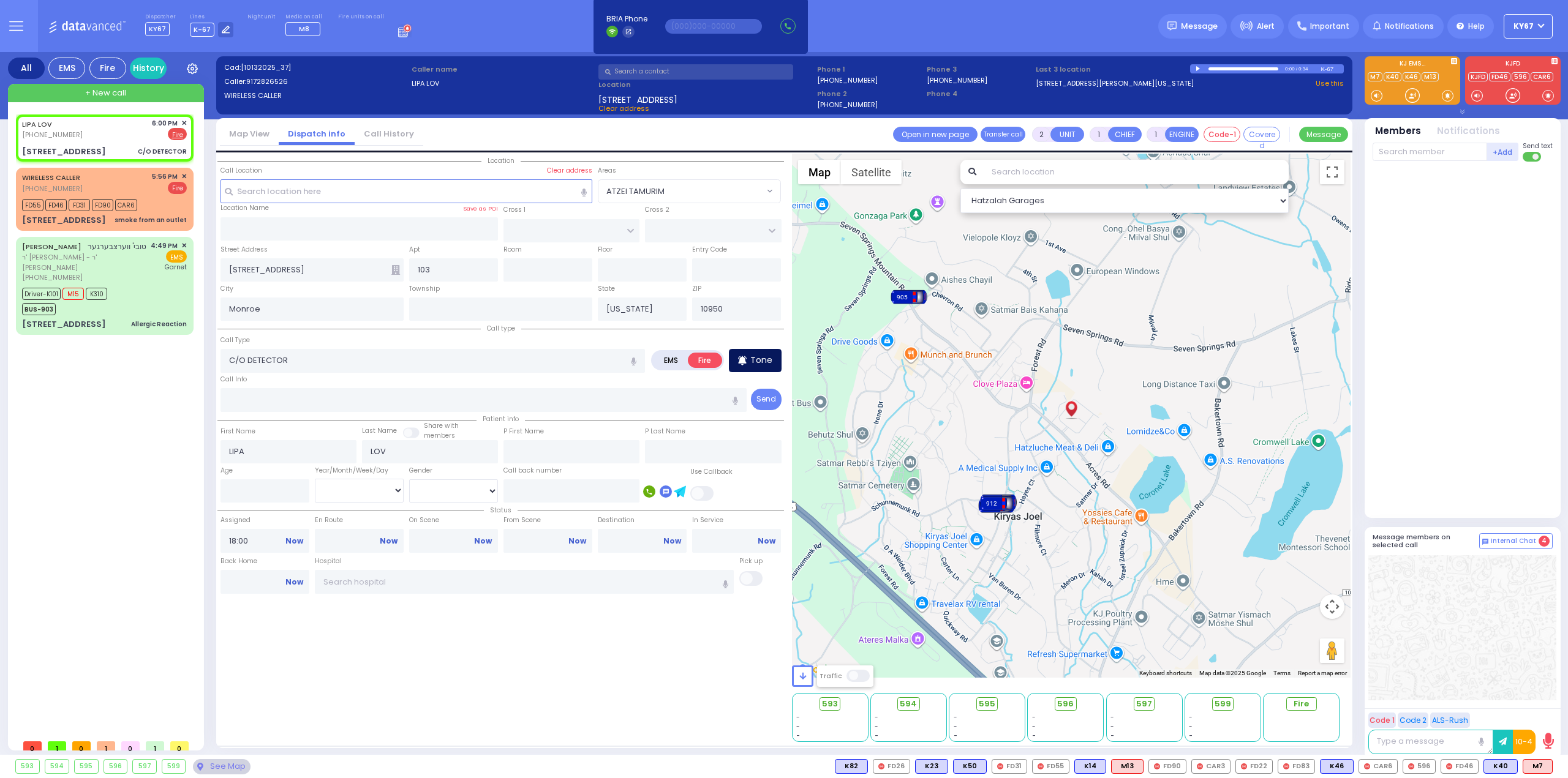
click at [760, 362] on p "Tone" at bounding box center [761, 360] width 22 height 13
click at [1412, 151] on input "text" at bounding box center [1429, 151] width 114 height 18
click at [1412, 151] on input "text" at bounding box center [1429, 151] width 114 height 18
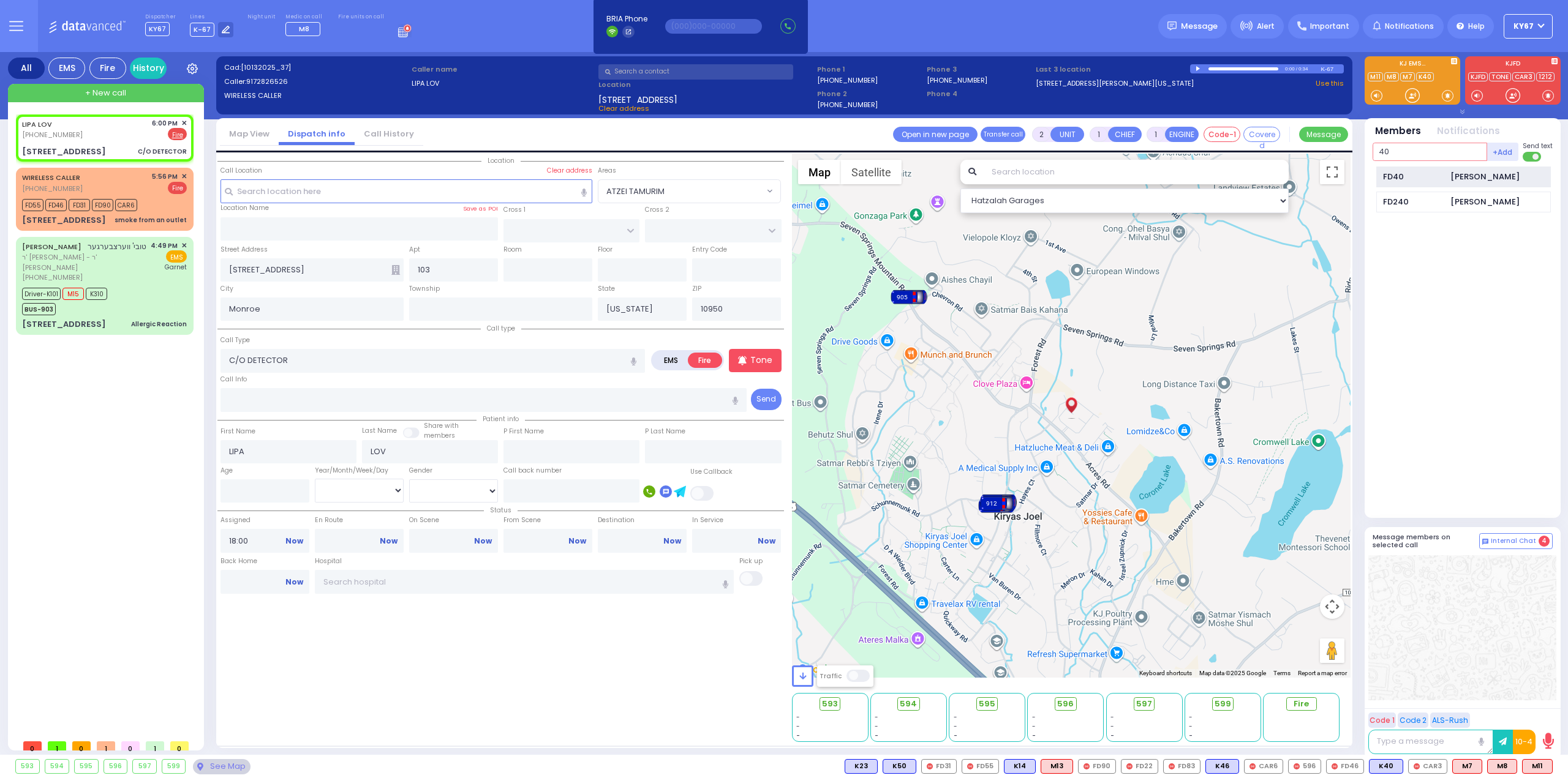
type input "40"
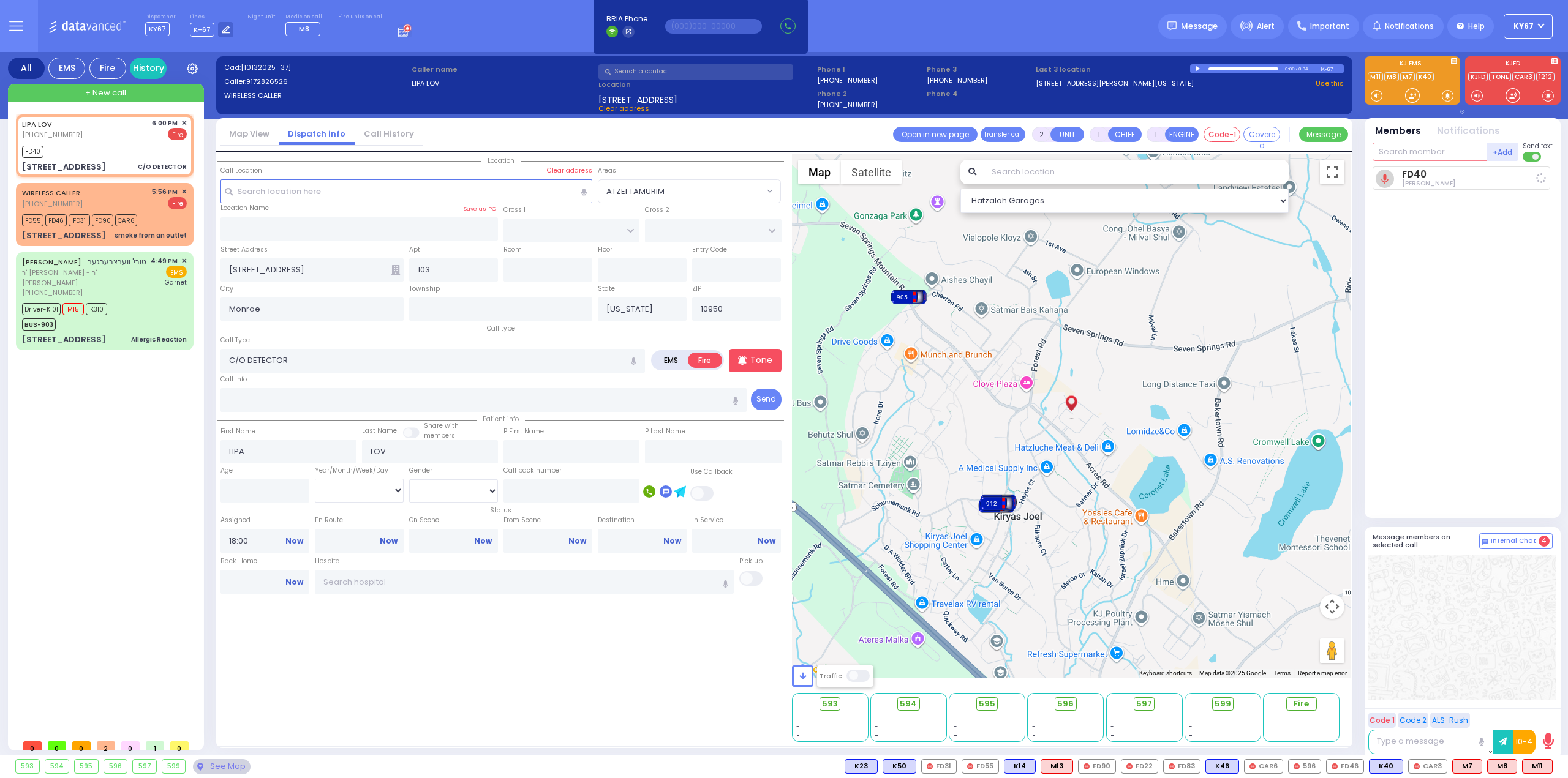
select select
radio input "true"
select select
type input "18:02"
select select "Hatzalah Garages"
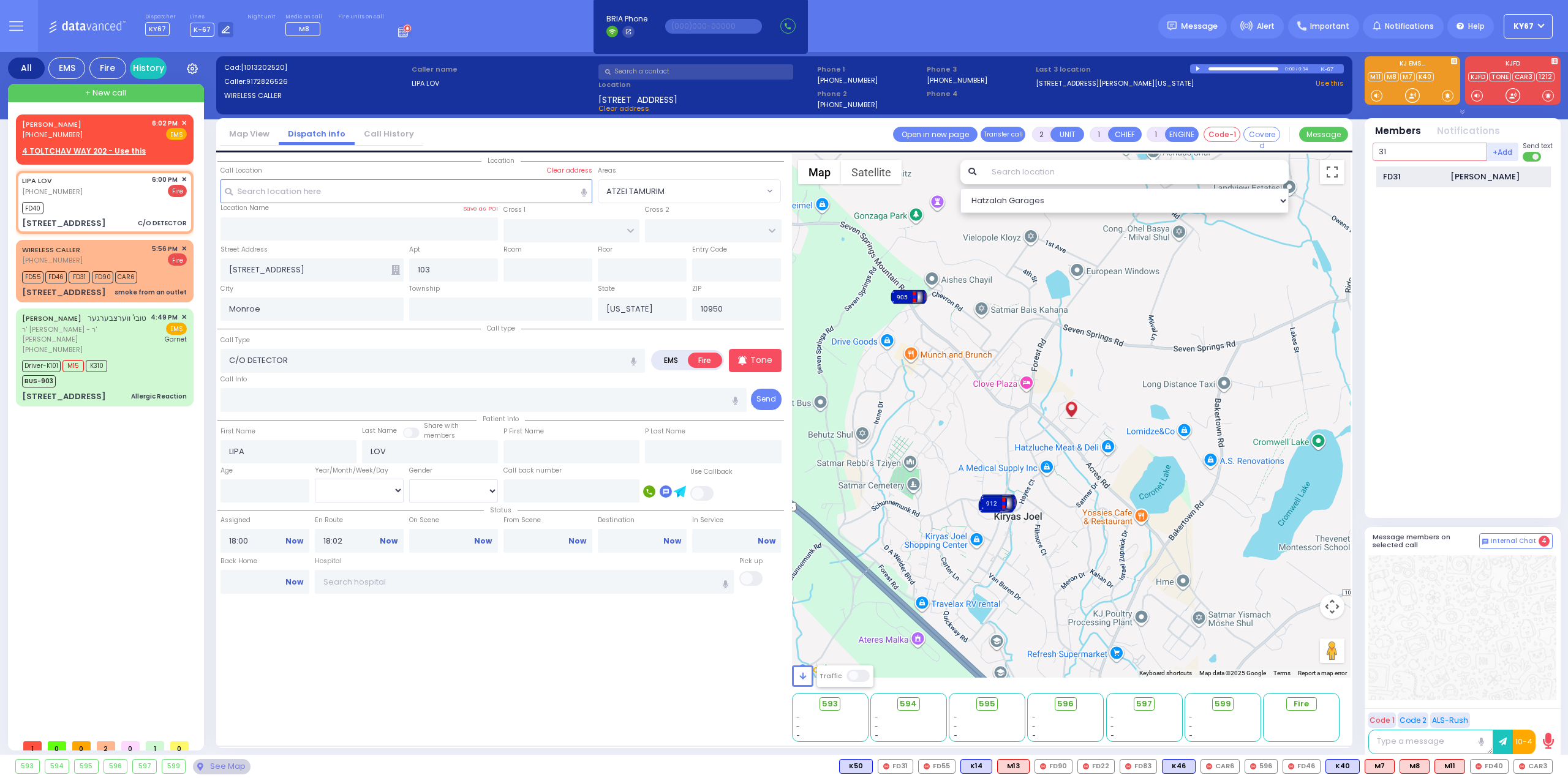
type input "31"
select select
radio input "true"
select select
select select "Hatzalah Garages"
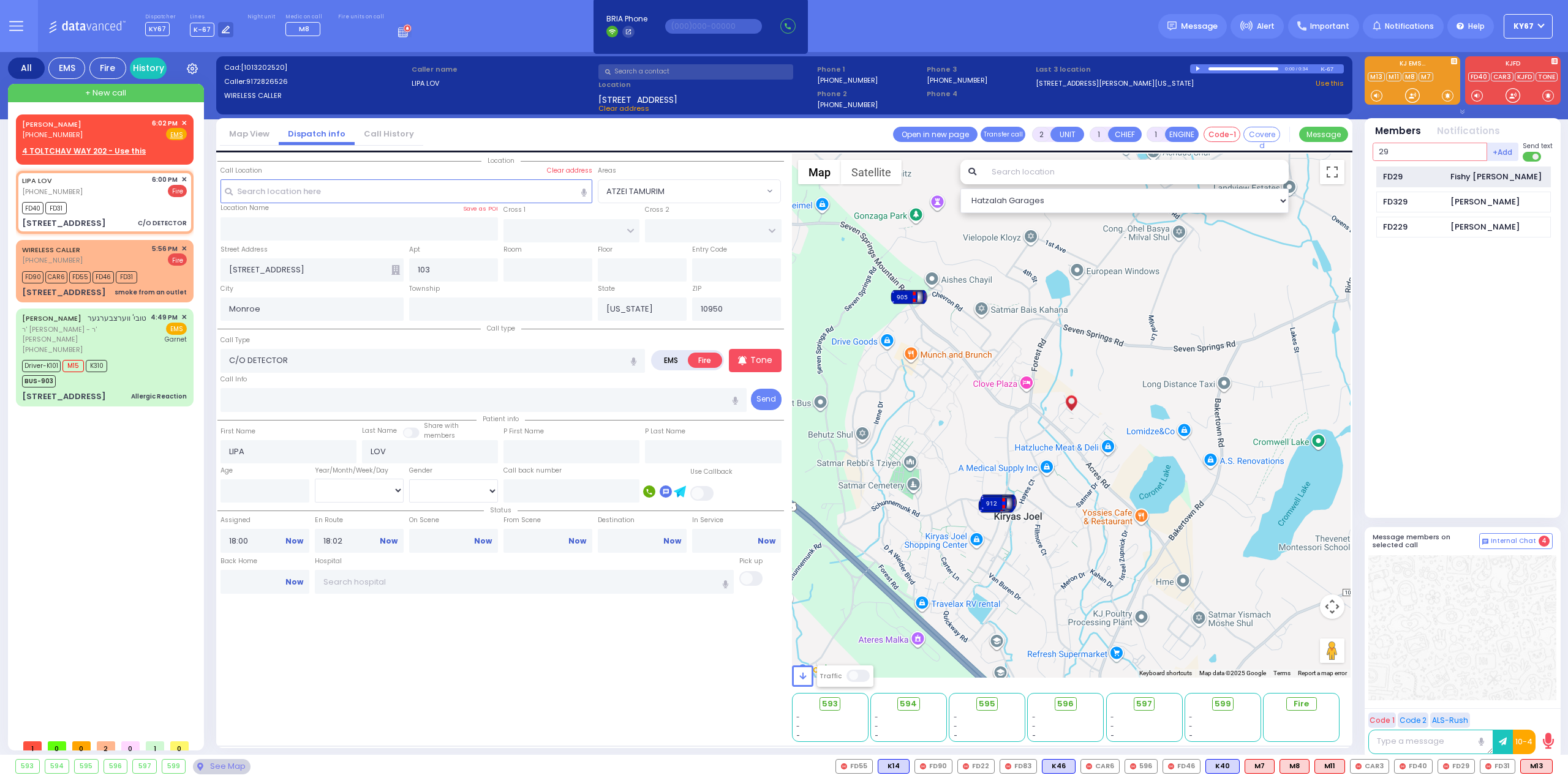
type input "29"
select select
radio input "true"
select select
select select "Hatzalah Garages"
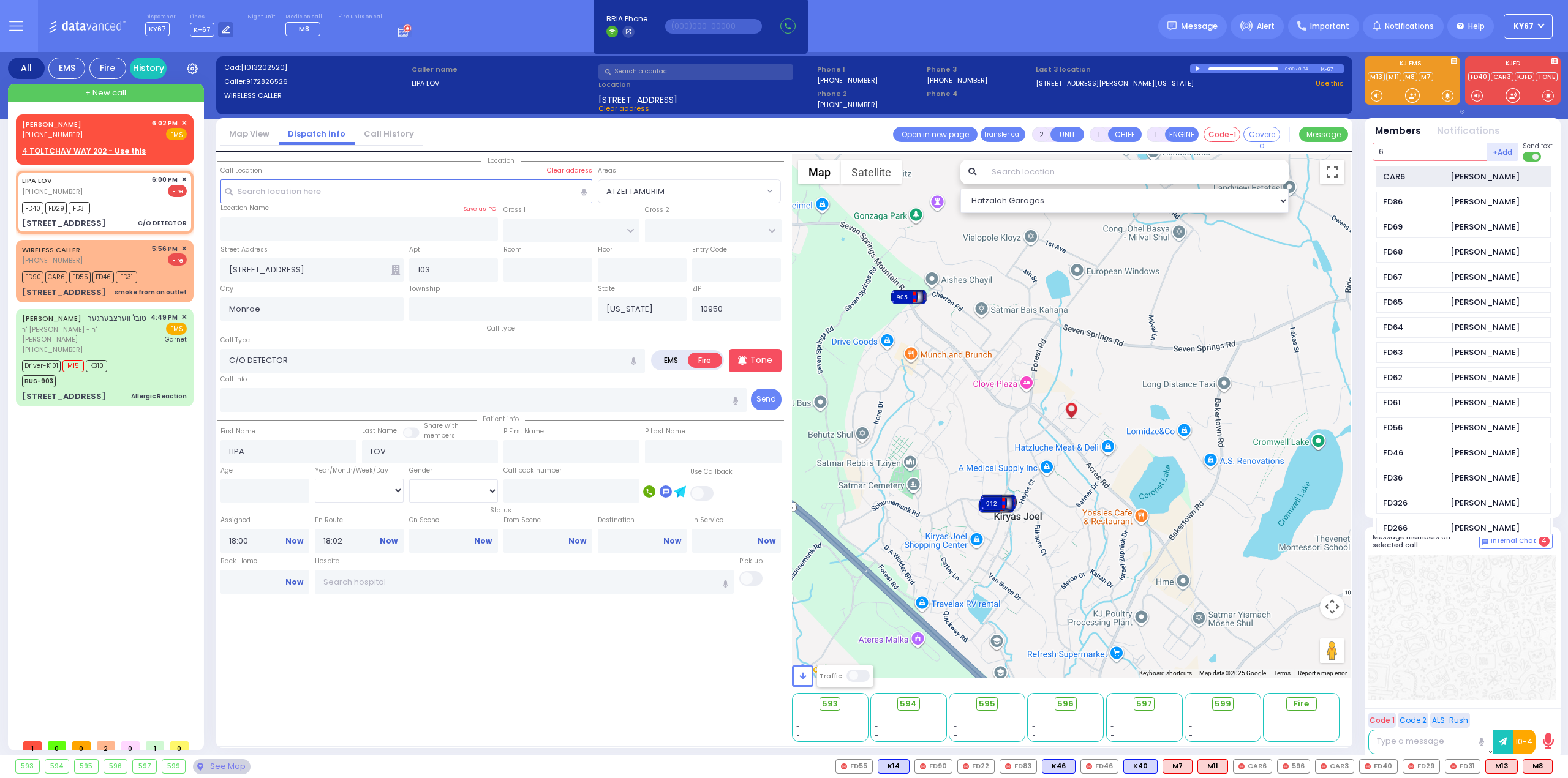
type input "6"
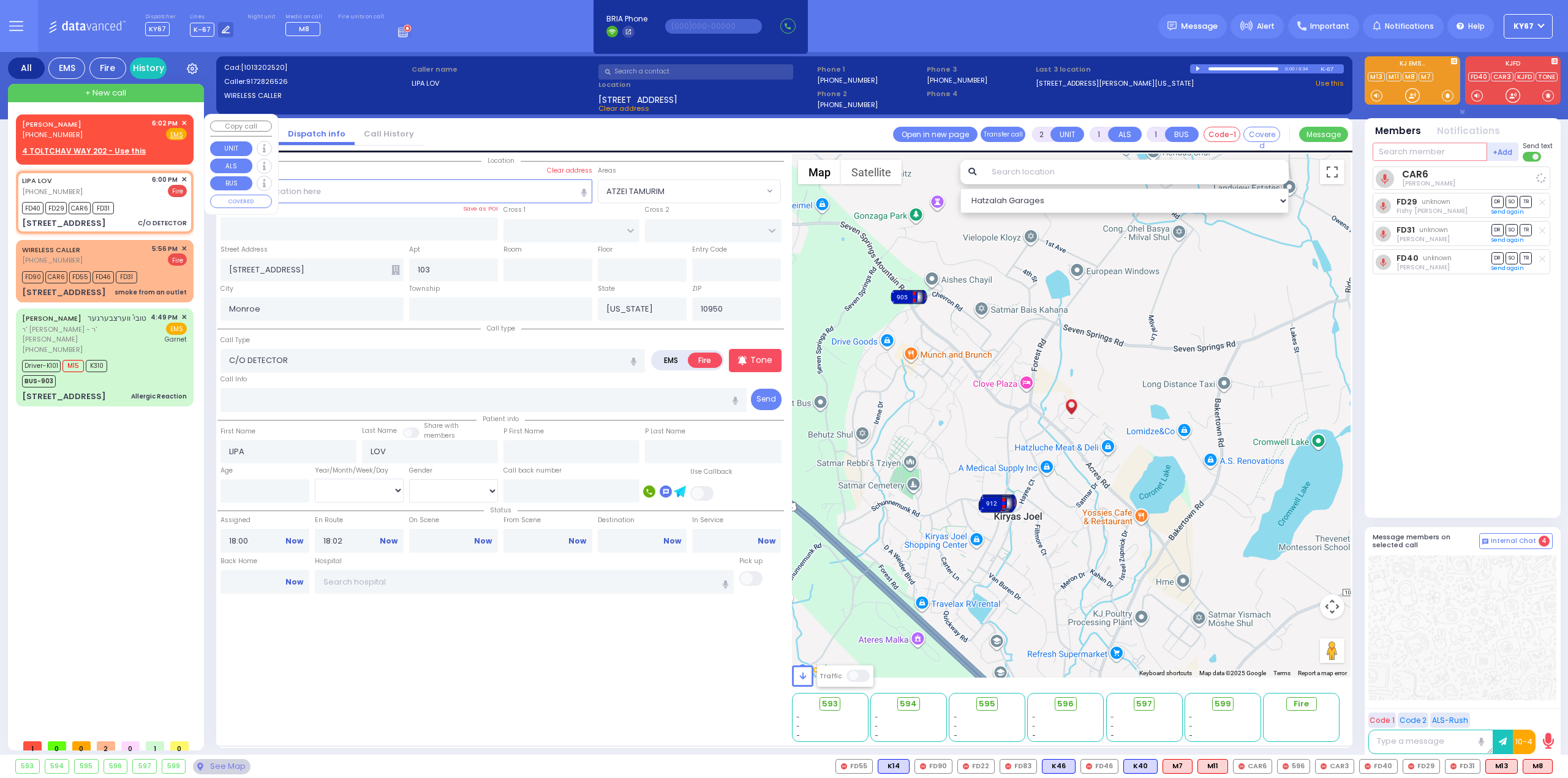
select select
radio input "true"
select select
select select "Hatzalah Garages"
click at [184, 122] on span "✕" at bounding box center [183, 123] width 6 height 10
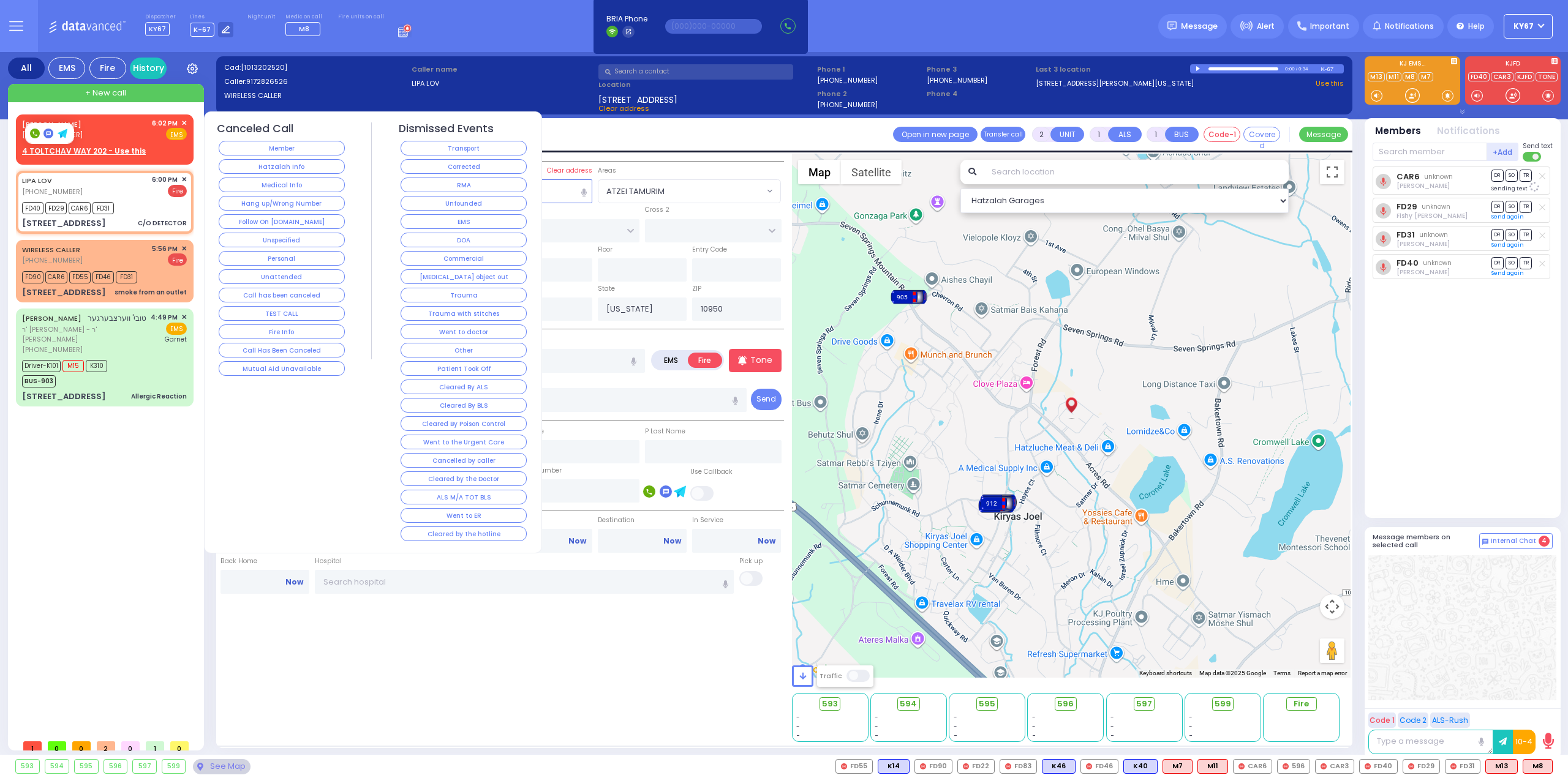
click at [39, 136] on span at bounding box center [36, 132] width 12 height 10
click at [37, 135] on icon at bounding box center [34, 133] width 4 height 4
type input "8459071984"
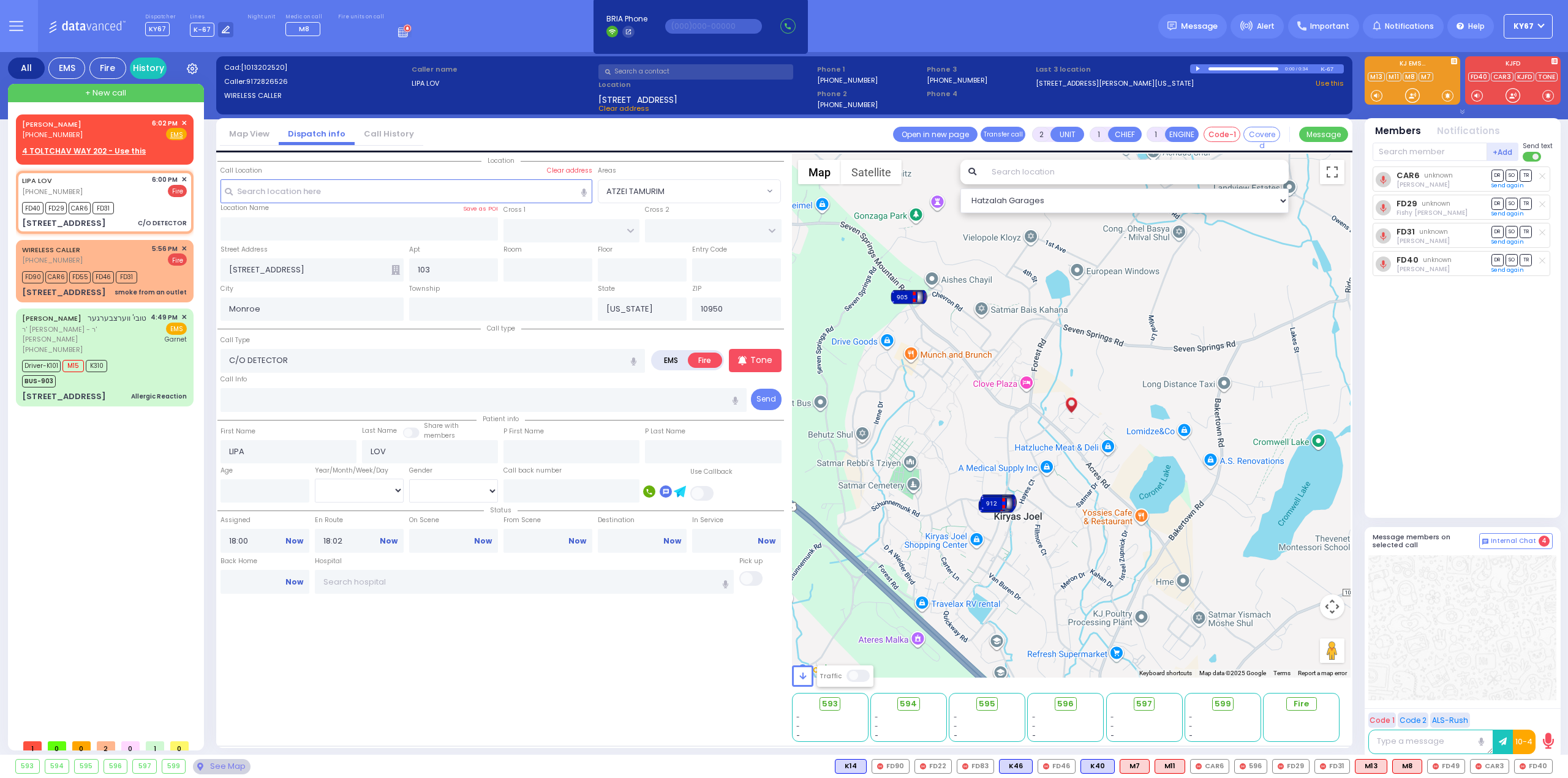
click at [1428, 441] on div "CAR6 unknown Joel Sandel DR SO TR Sending text" at bounding box center [1463, 337] width 183 height 341
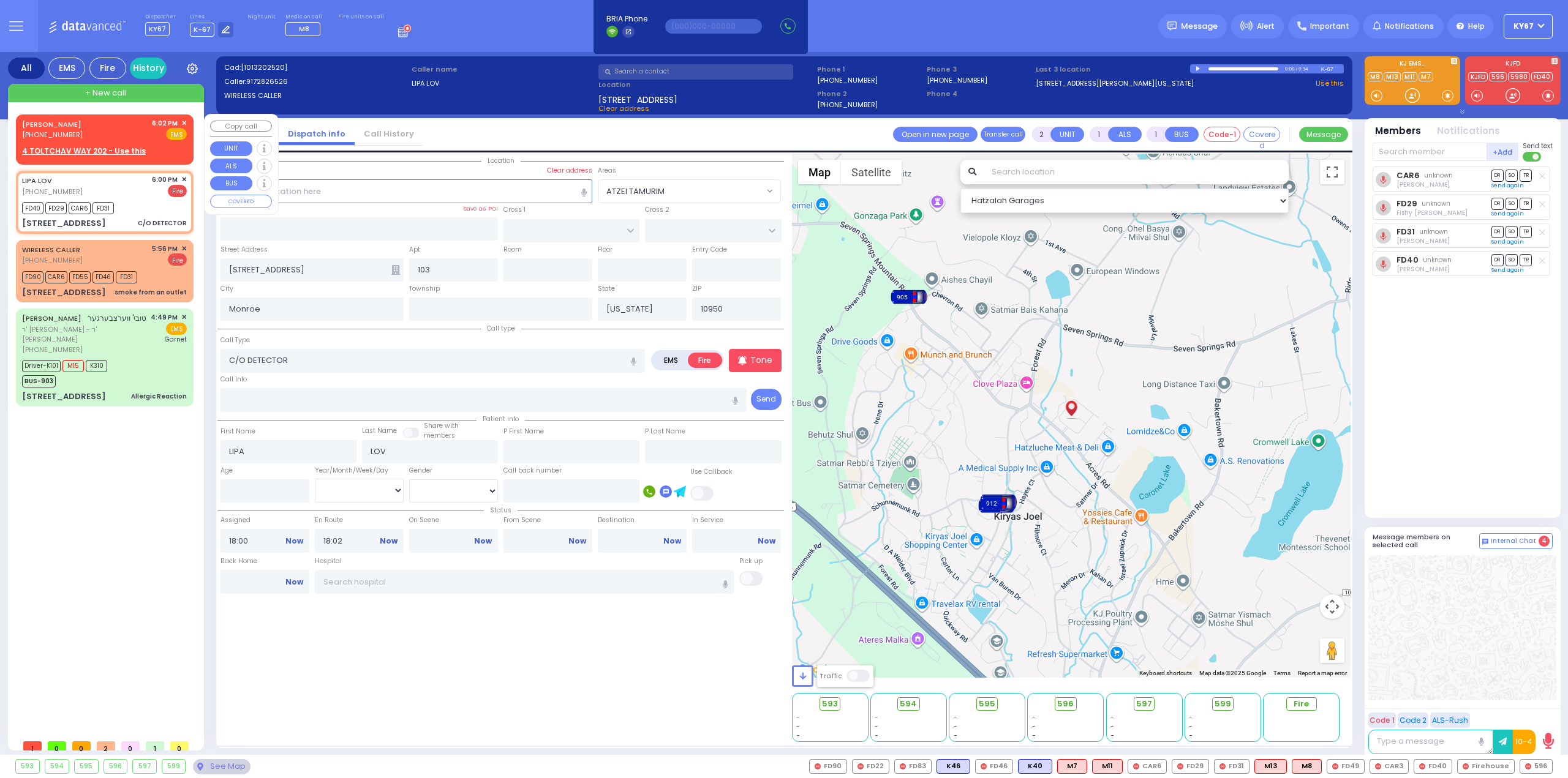
click at [184, 121] on span "✕" at bounding box center [183, 123] width 6 height 10
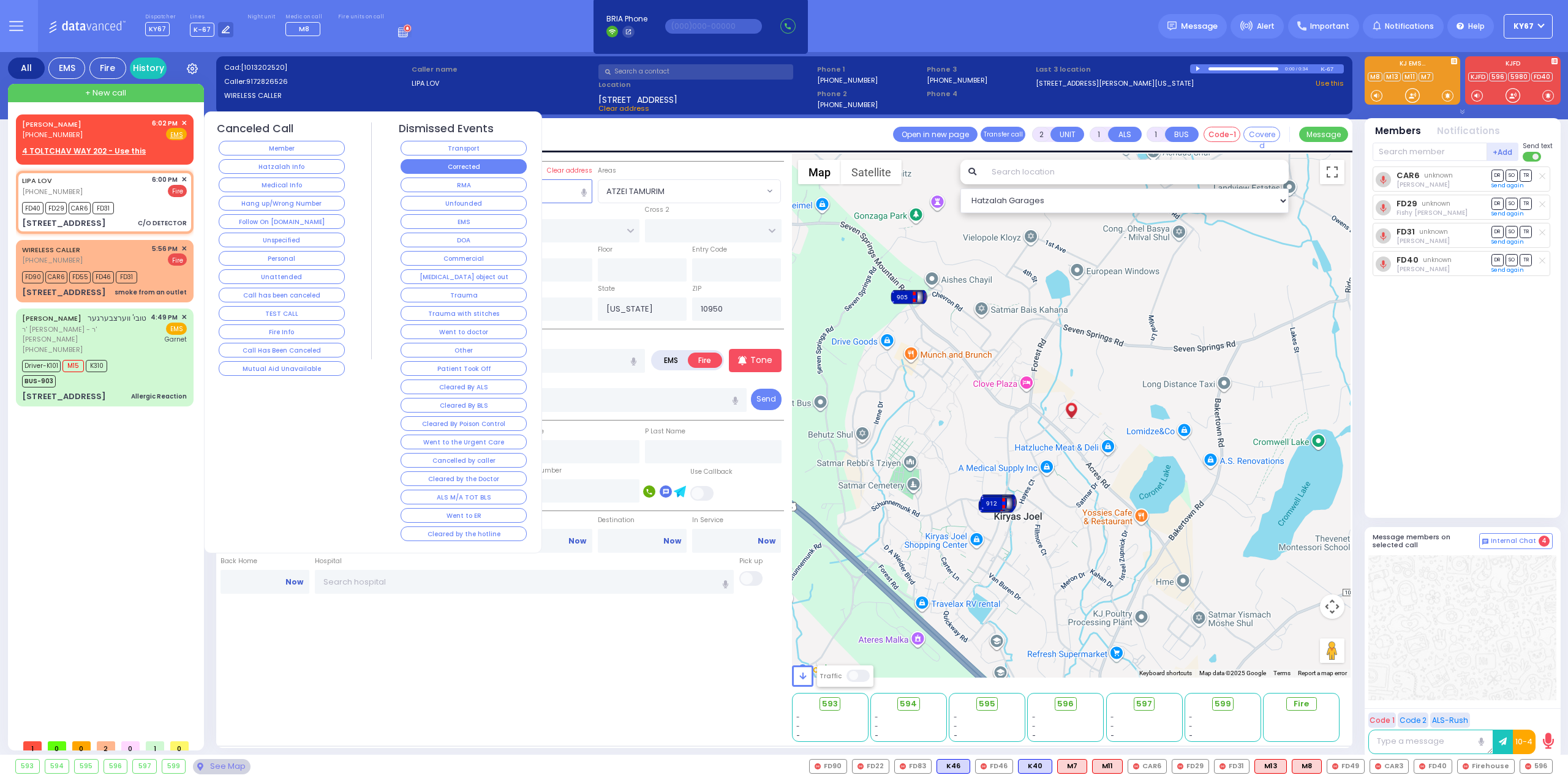
click at [467, 170] on button "Corrected" at bounding box center [463, 167] width 126 height 15
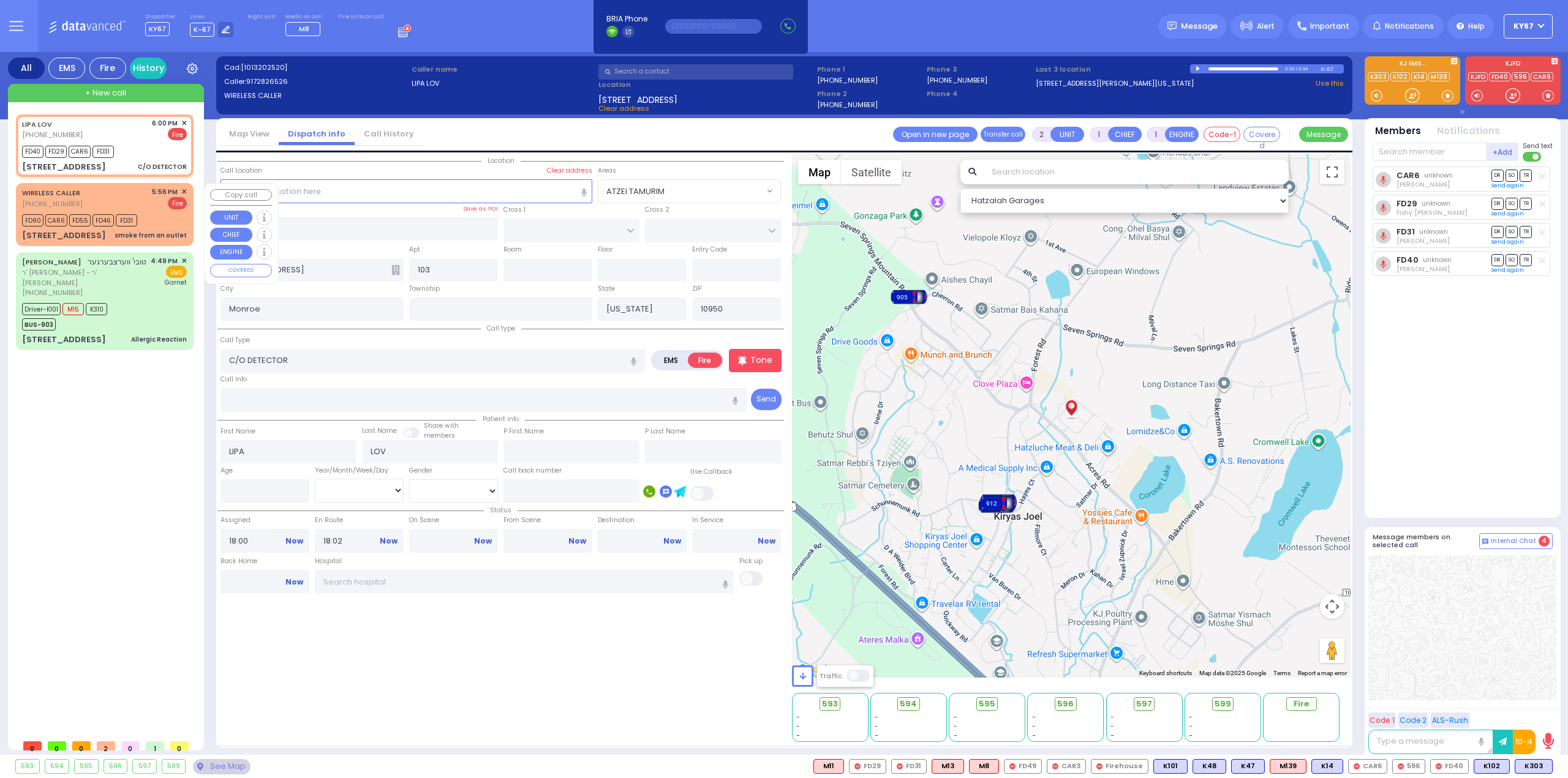
click at [184, 192] on span "✕" at bounding box center [183, 191] width 6 height 10
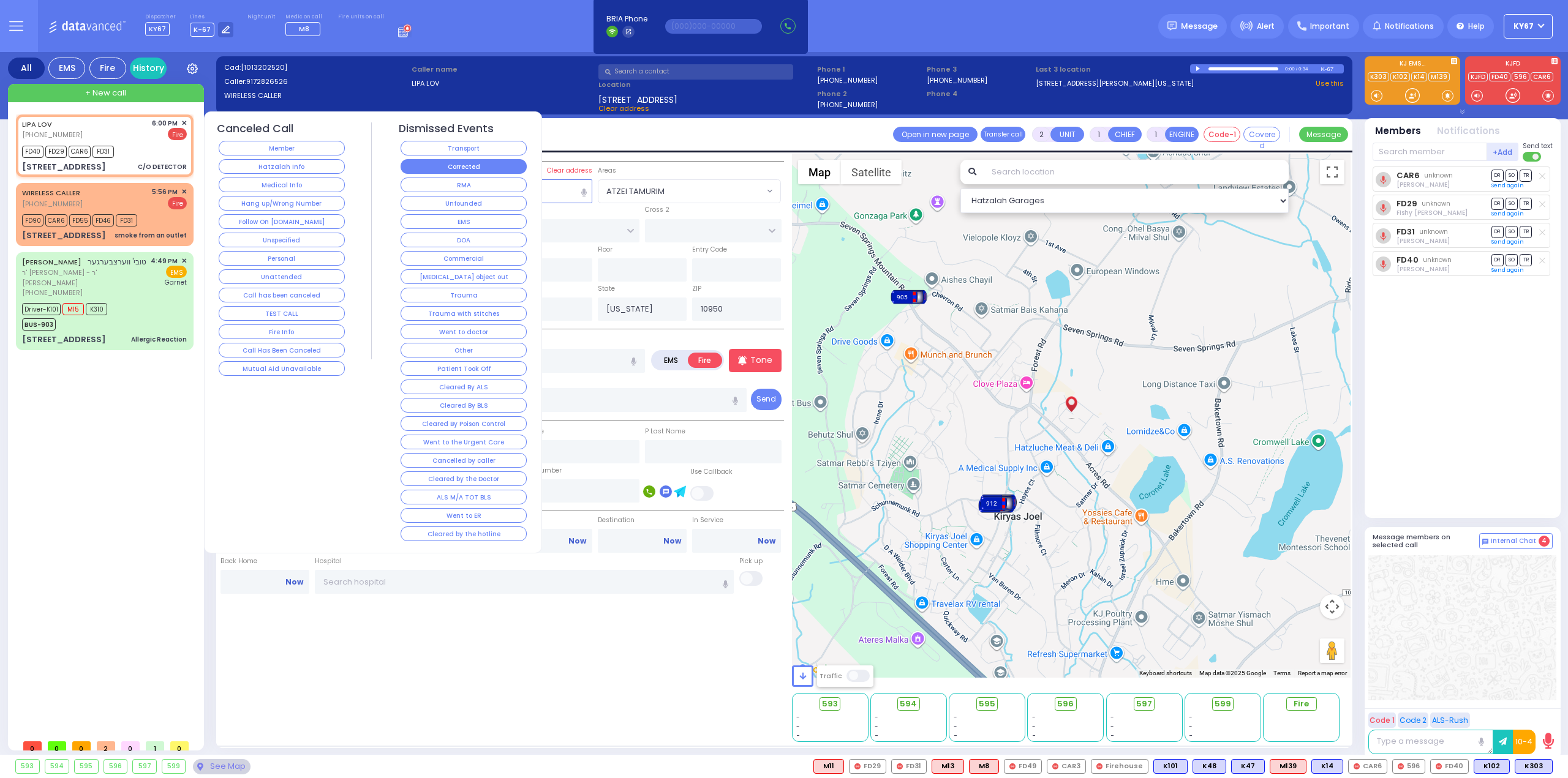
click at [482, 160] on button "Corrected" at bounding box center [463, 167] width 126 height 15
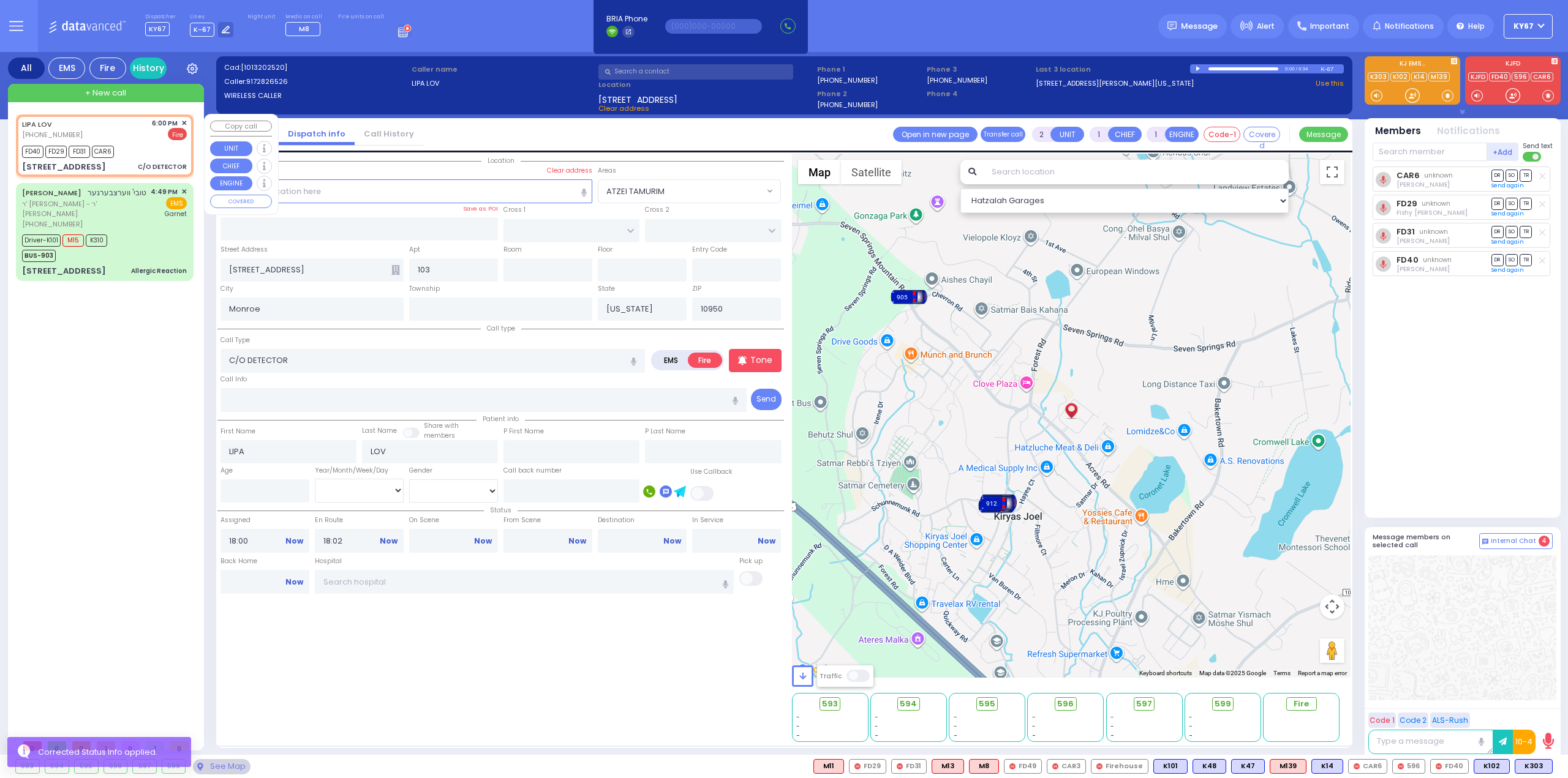
click at [183, 121] on span "✕" at bounding box center [183, 123] width 6 height 10
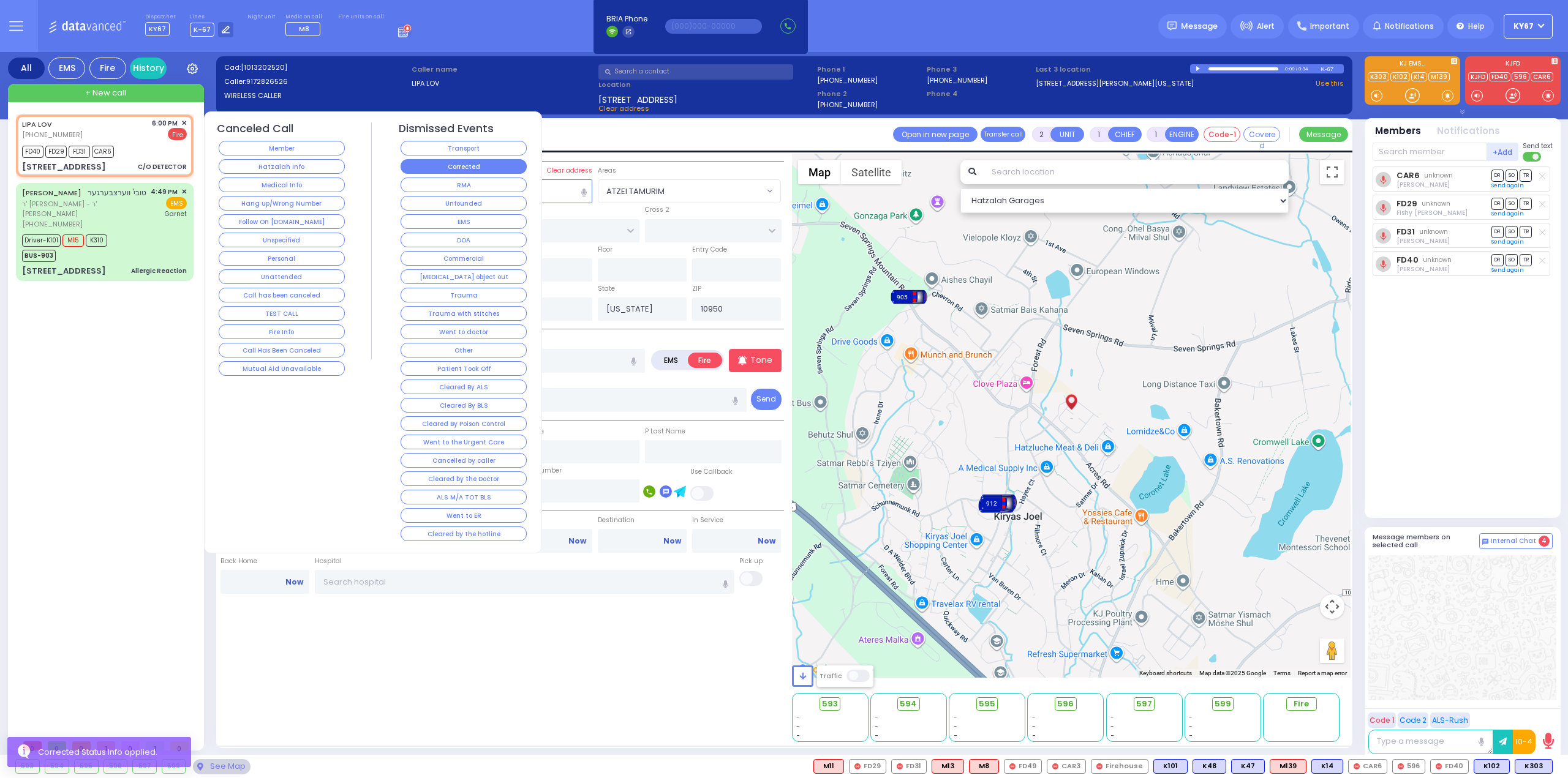
click at [480, 163] on button "Corrected" at bounding box center [463, 167] width 126 height 15
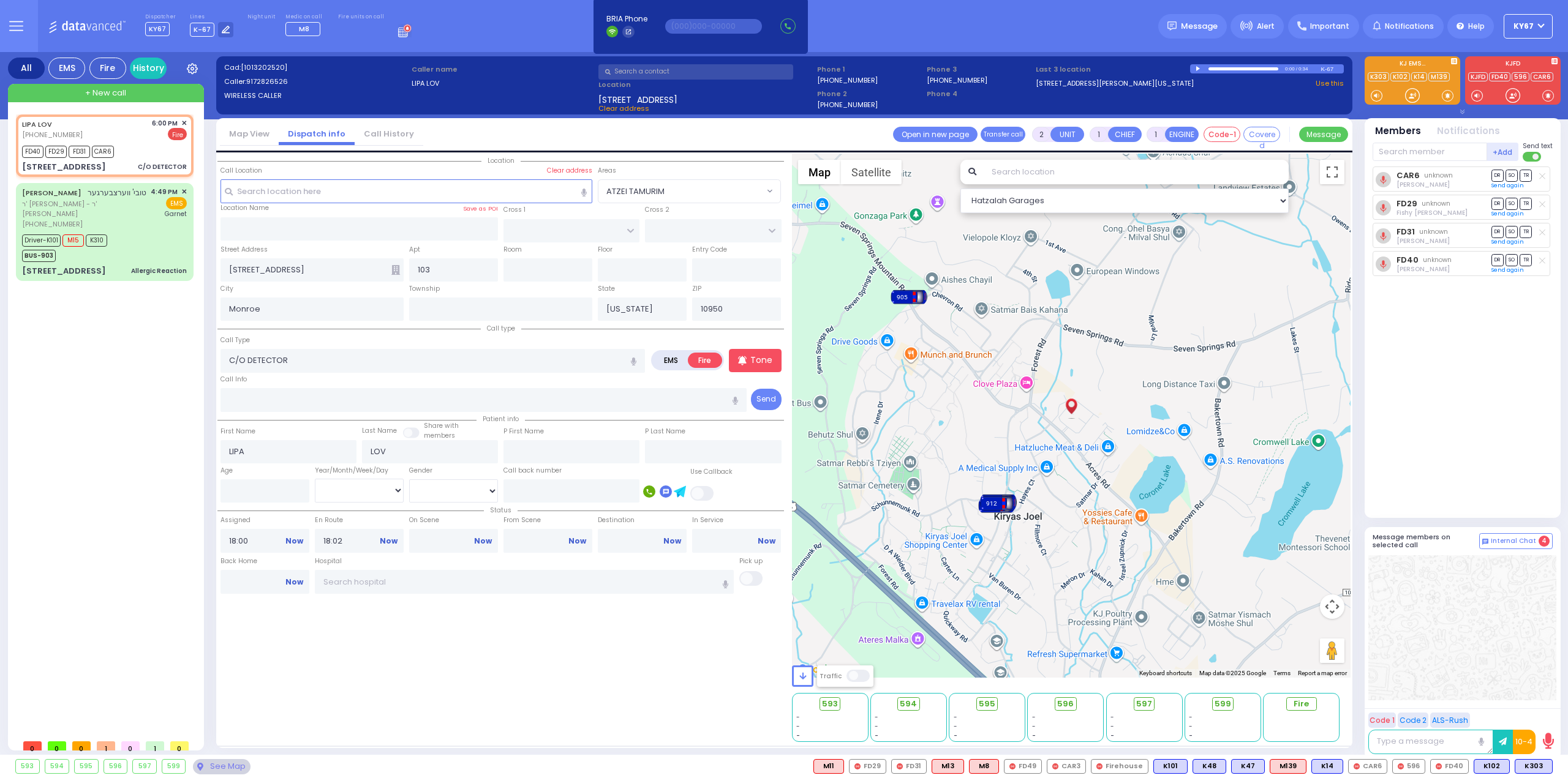
select select
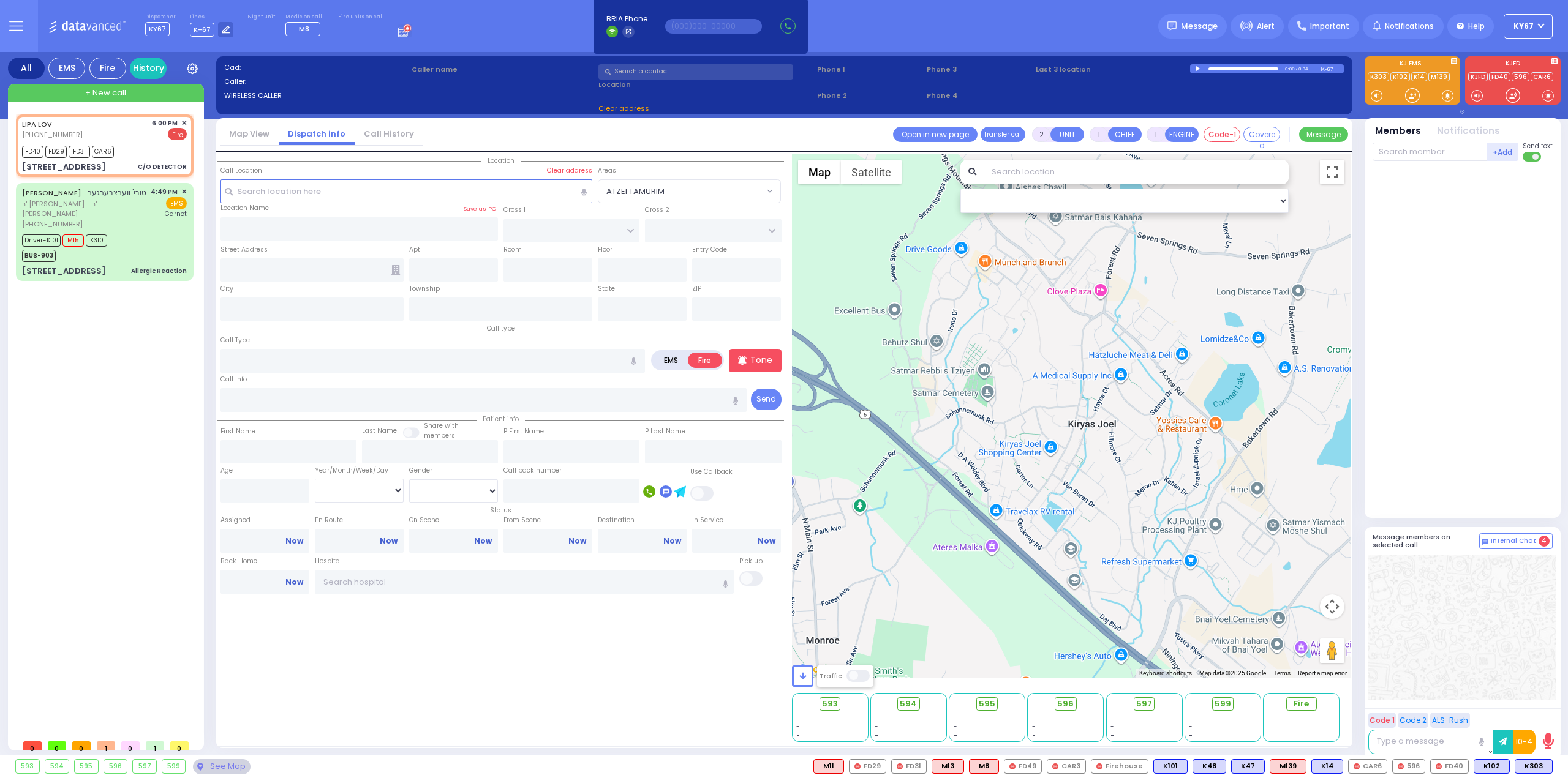
click at [534, 711] on div "Location" at bounding box center [501, 448] width 567 height 588
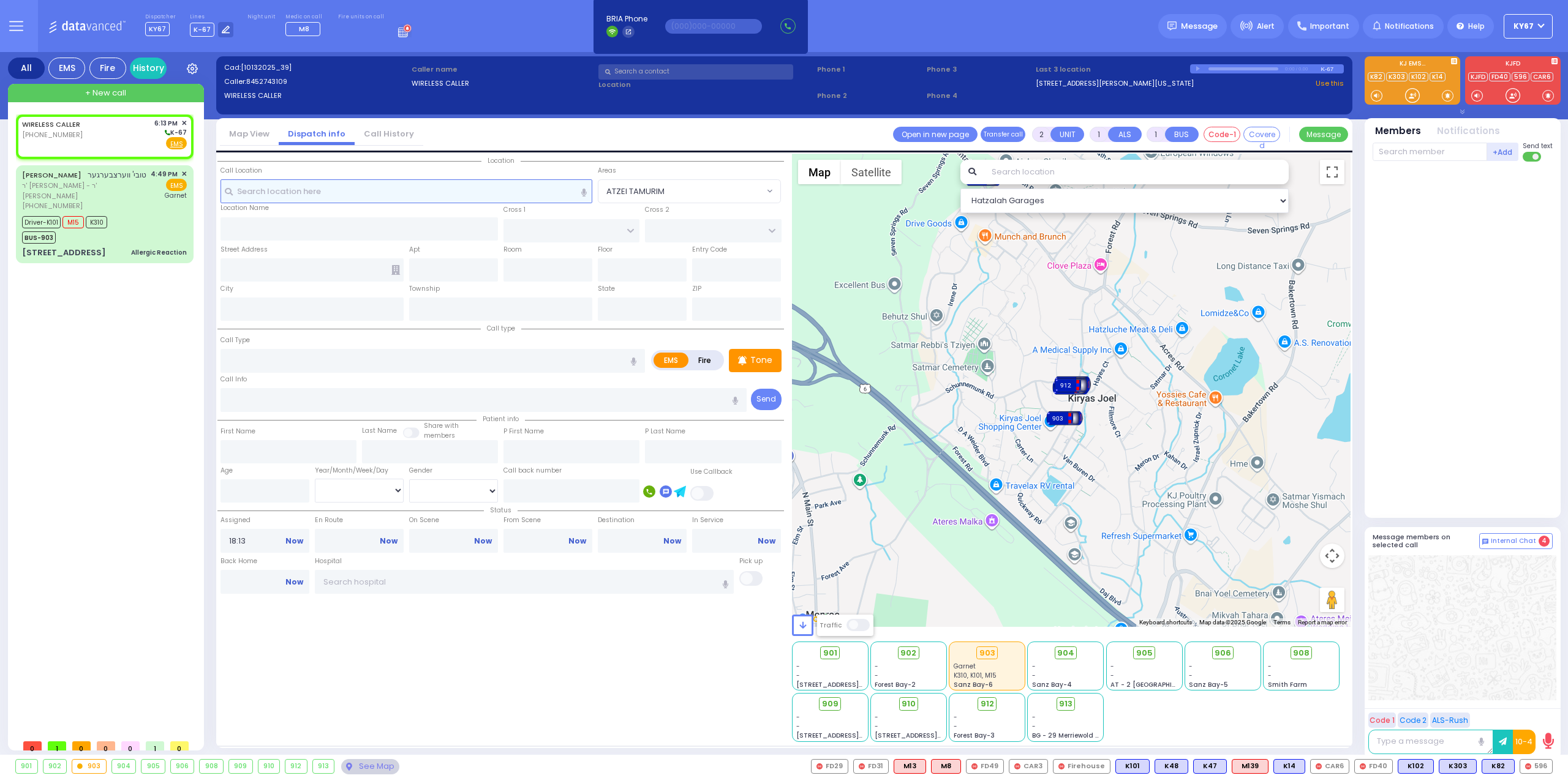
click at [409, 190] on input "text" at bounding box center [406, 190] width 372 height 23
click at [185, 120] on span "✕" at bounding box center [183, 123] width 6 height 10
click at [357, 186] on input "text" at bounding box center [406, 190] width 372 height 23
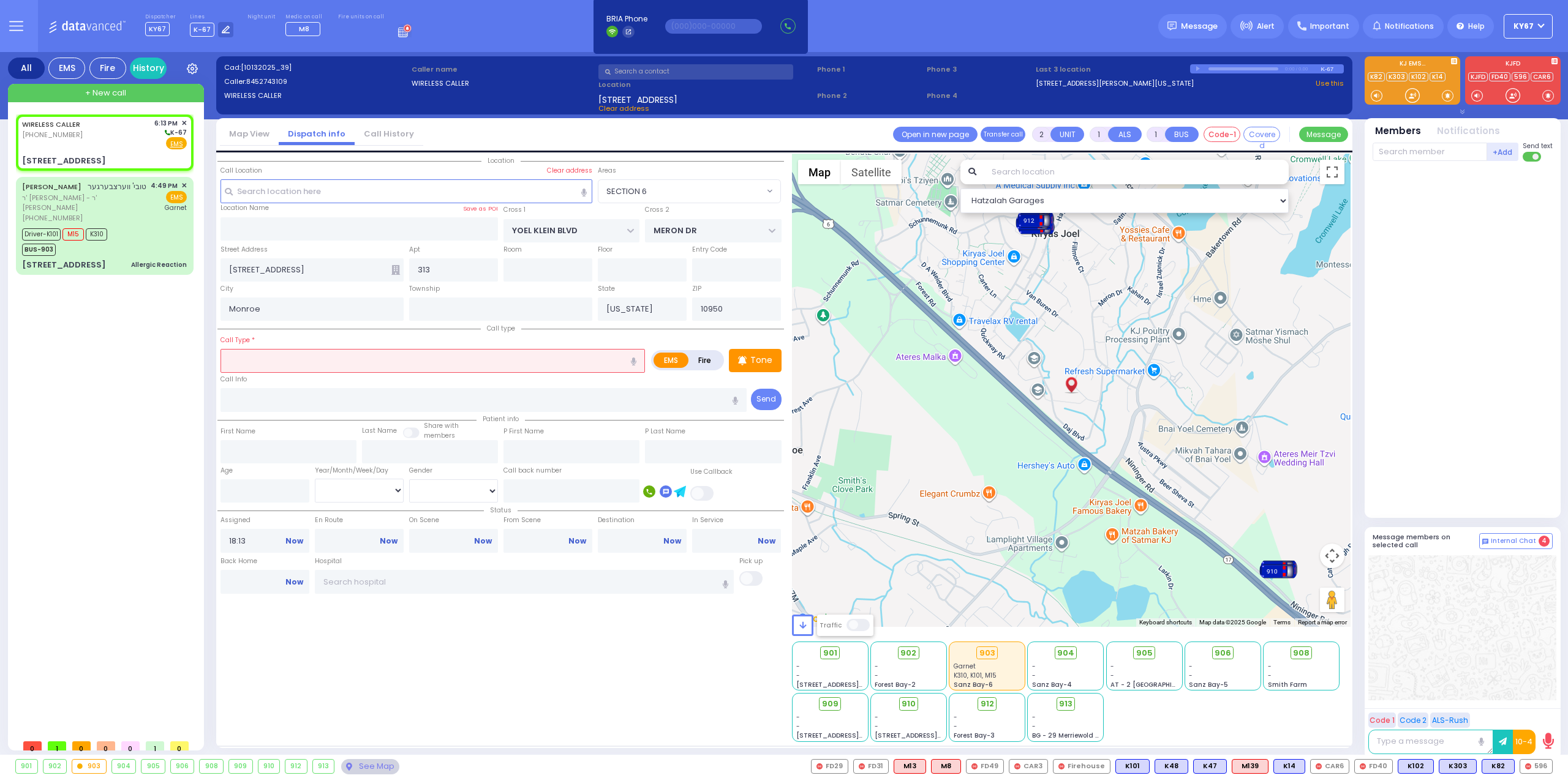
click at [415, 354] on input "text" at bounding box center [432, 360] width 425 height 23
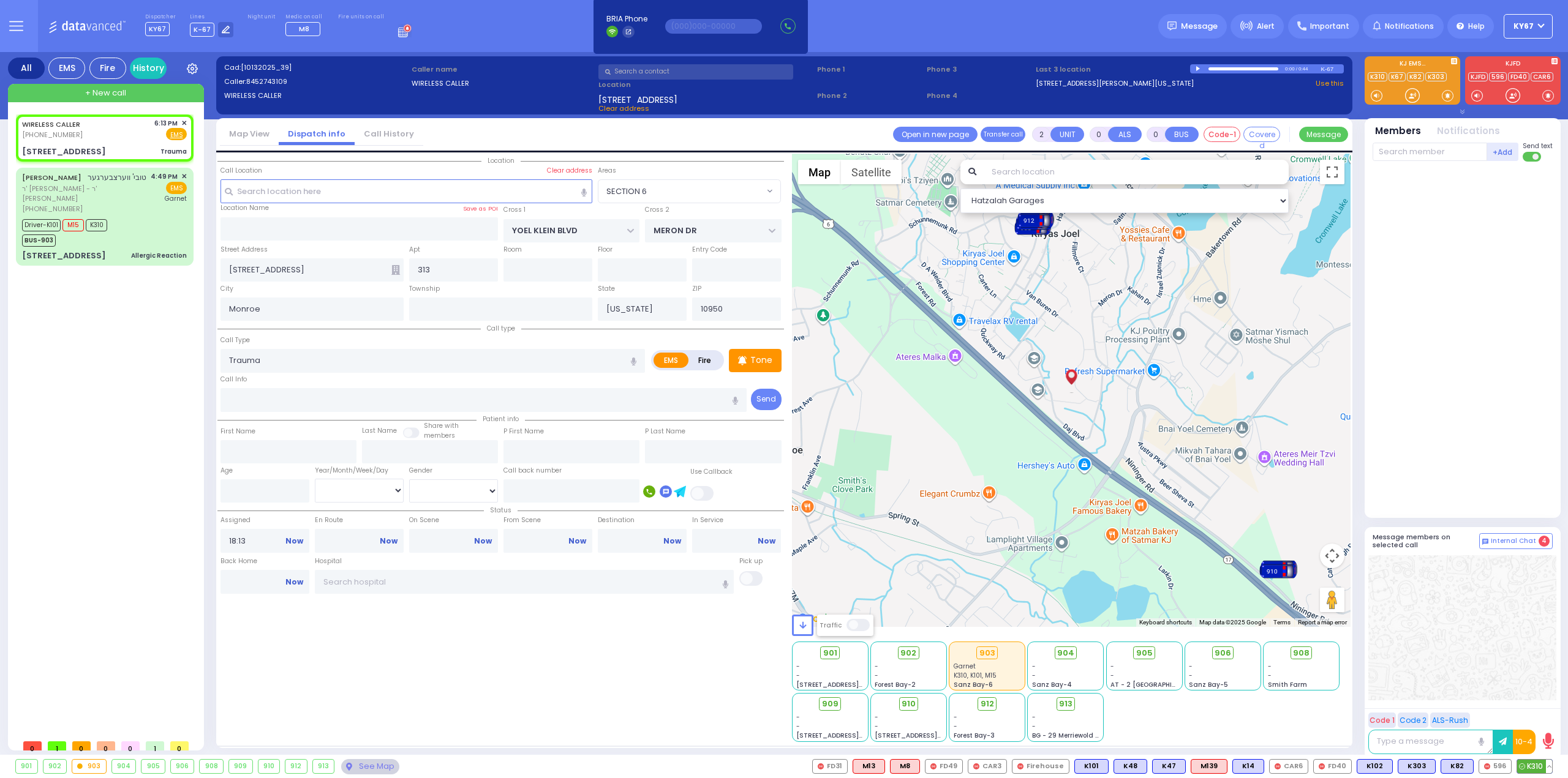
click at [1535, 764] on span "K310" at bounding box center [1535, 766] width 35 height 13
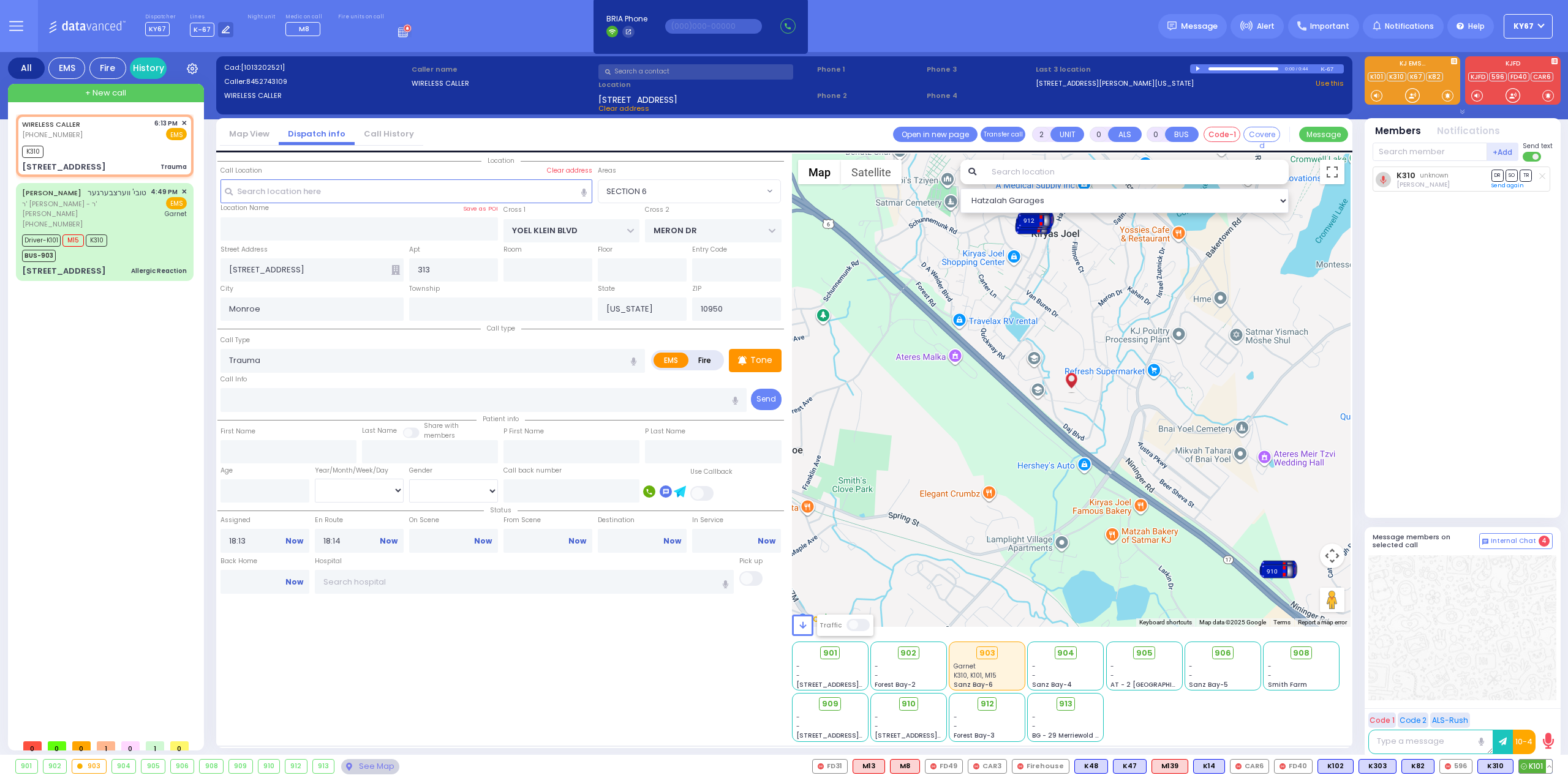
click at [1528, 760] on span "K101" at bounding box center [1535, 766] width 33 height 13
click at [1539, 762] on span "K2" at bounding box center [1538, 766] width 28 height 13
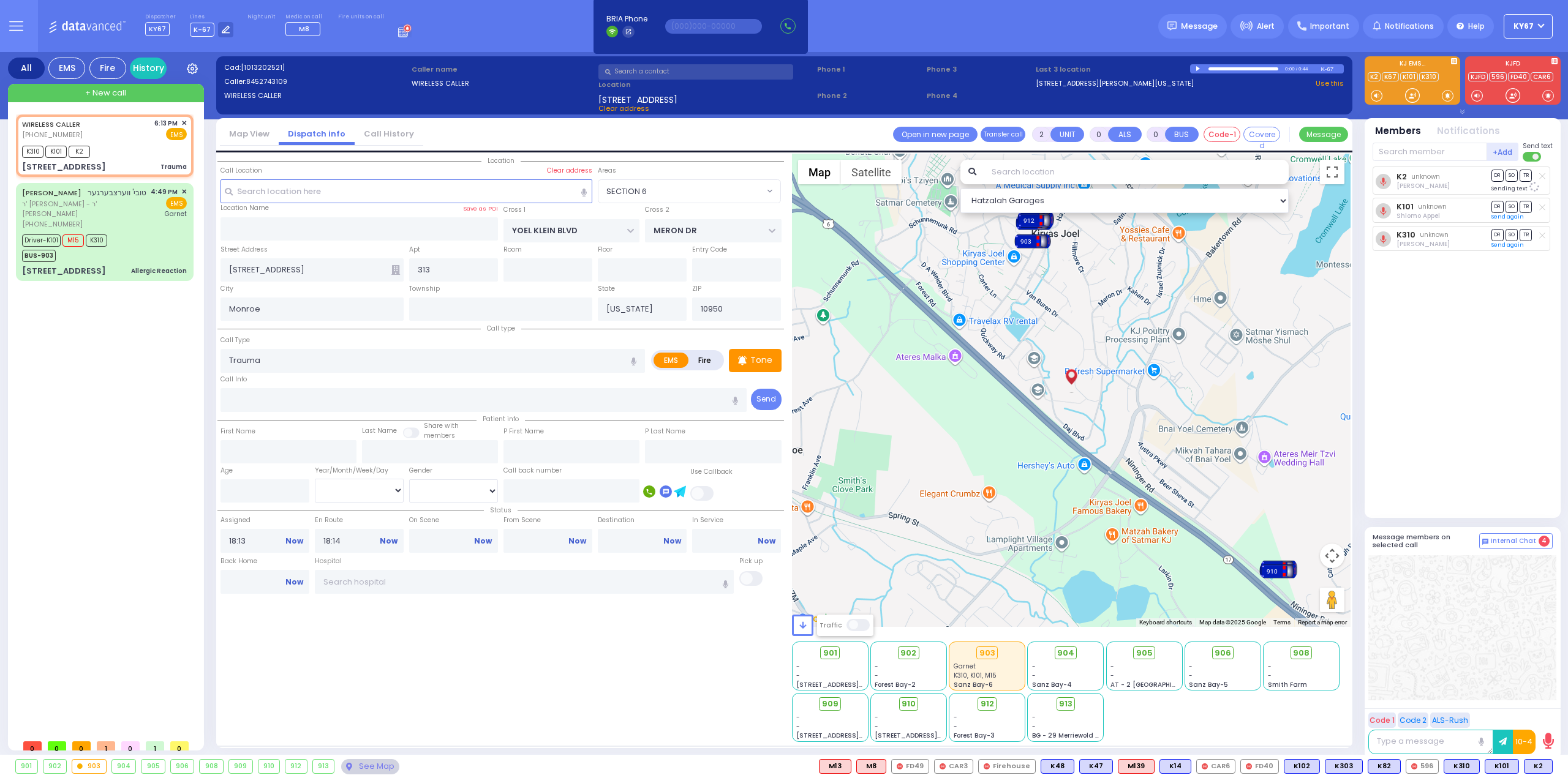
click at [471, 677] on div "Location" at bounding box center [501, 448] width 567 height 588
click at [181, 244] on div "Driver-K101 M15 K310 BUS-903" at bounding box center [105, 247] width 165 height 31
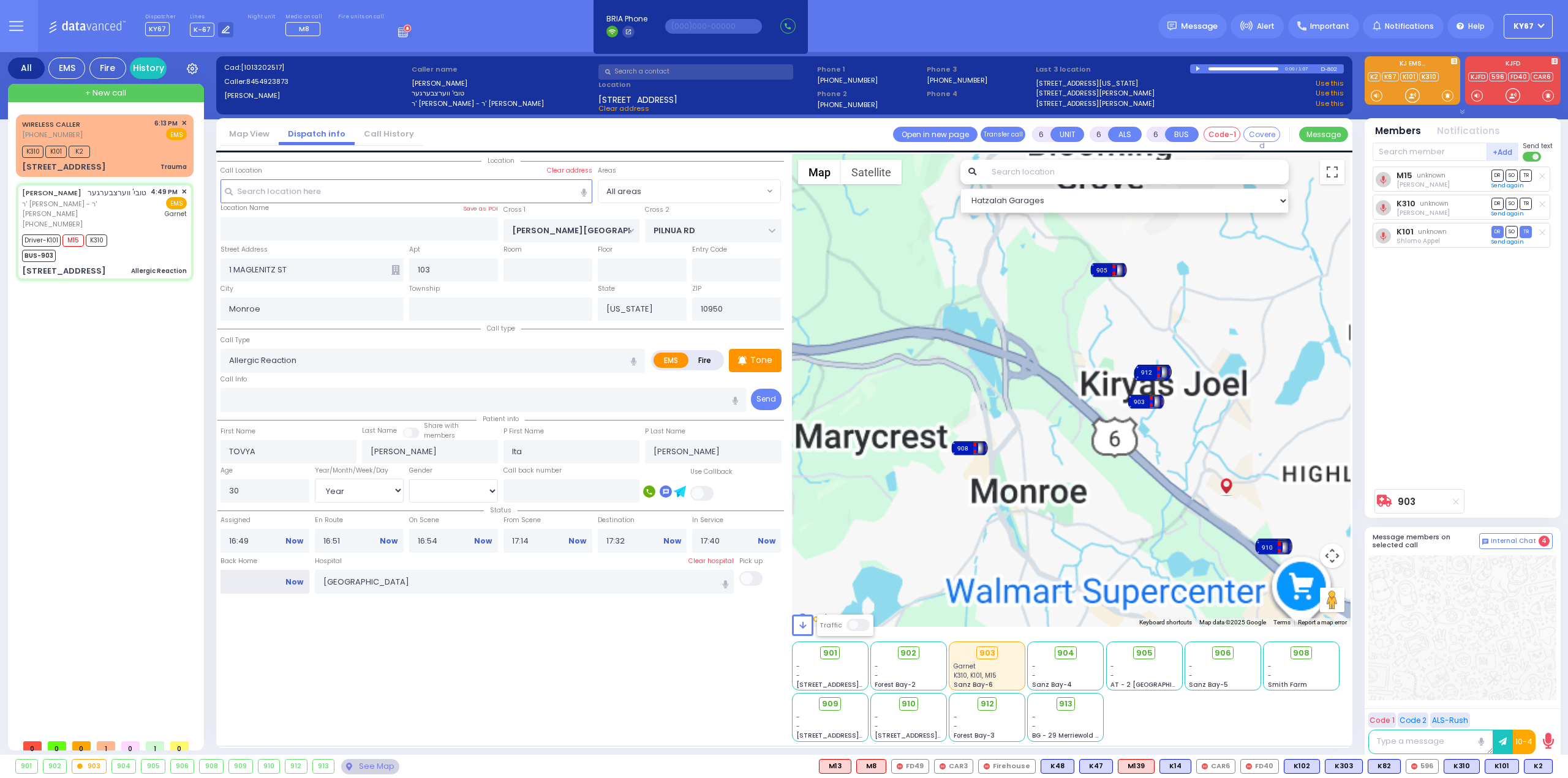
click at [294, 584] on input "Back Home" at bounding box center [265, 581] width 89 height 23
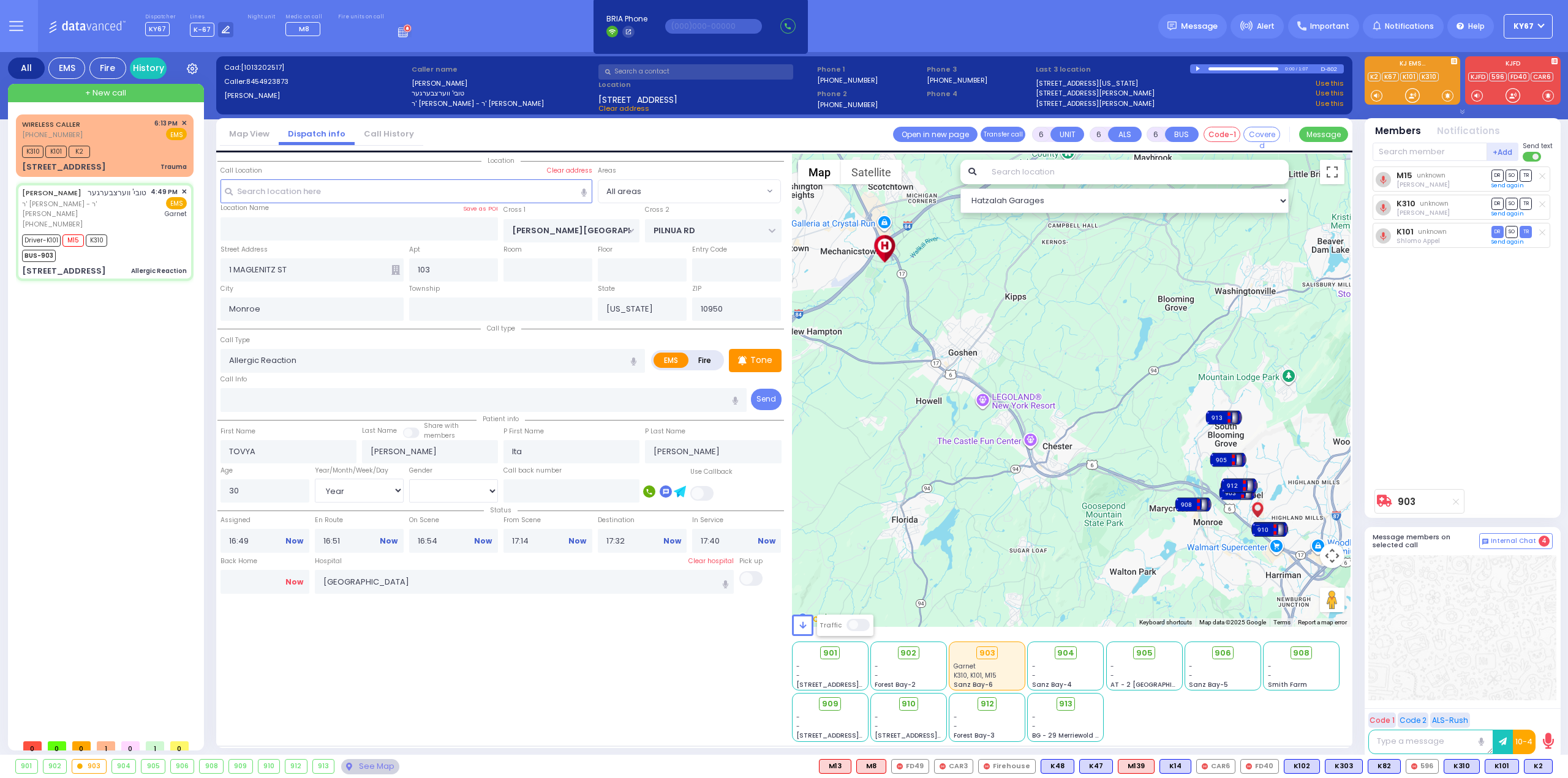
click at [299, 577] on link "Now" at bounding box center [294, 582] width 17 height 11
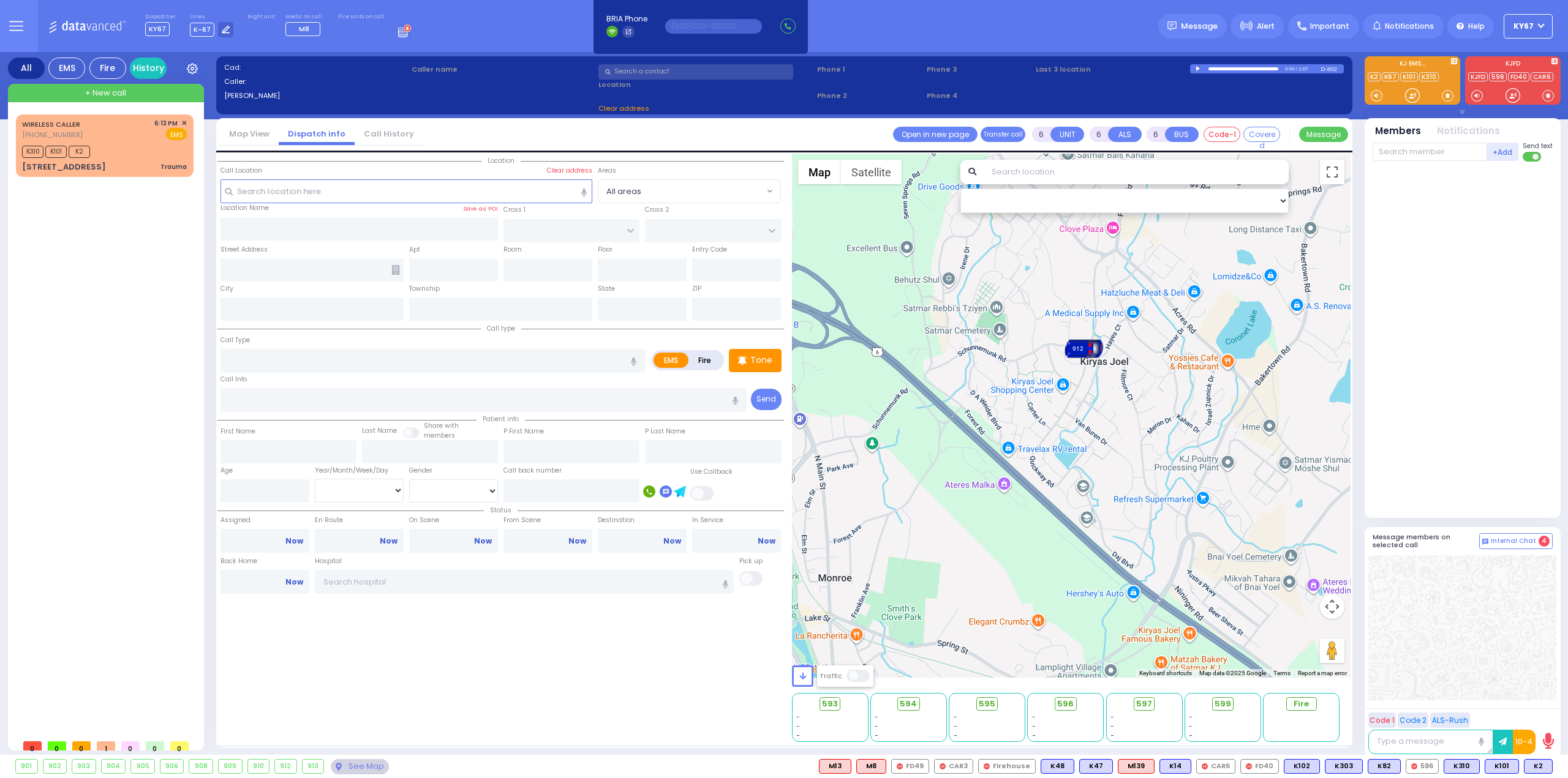
click at [459, 703] on div "Location" at bounding box center [501, 448] width 567 height 588
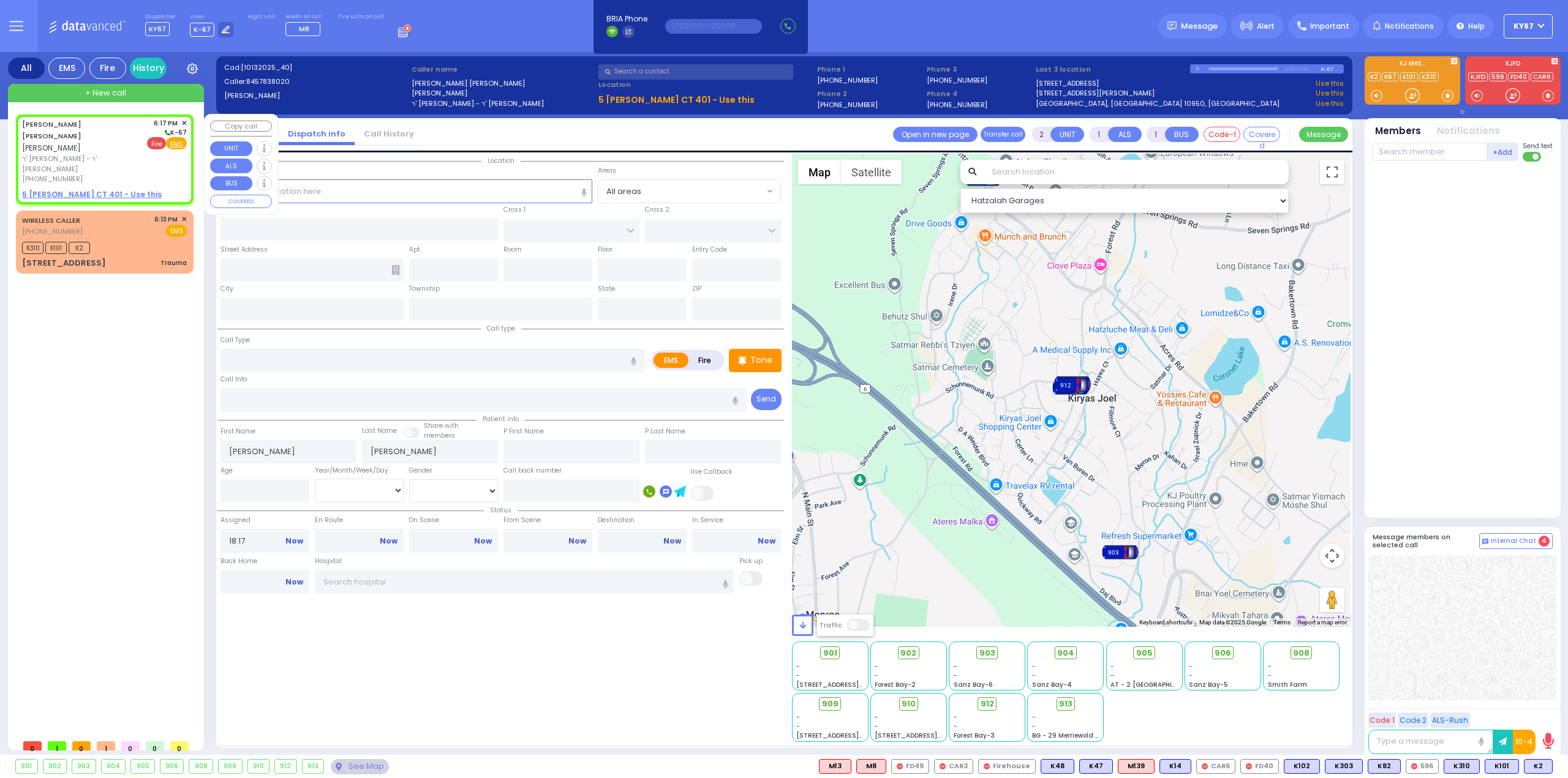
click at [162, 144] on span "Fire" at bounding box center [156, 143] width 19 height 12
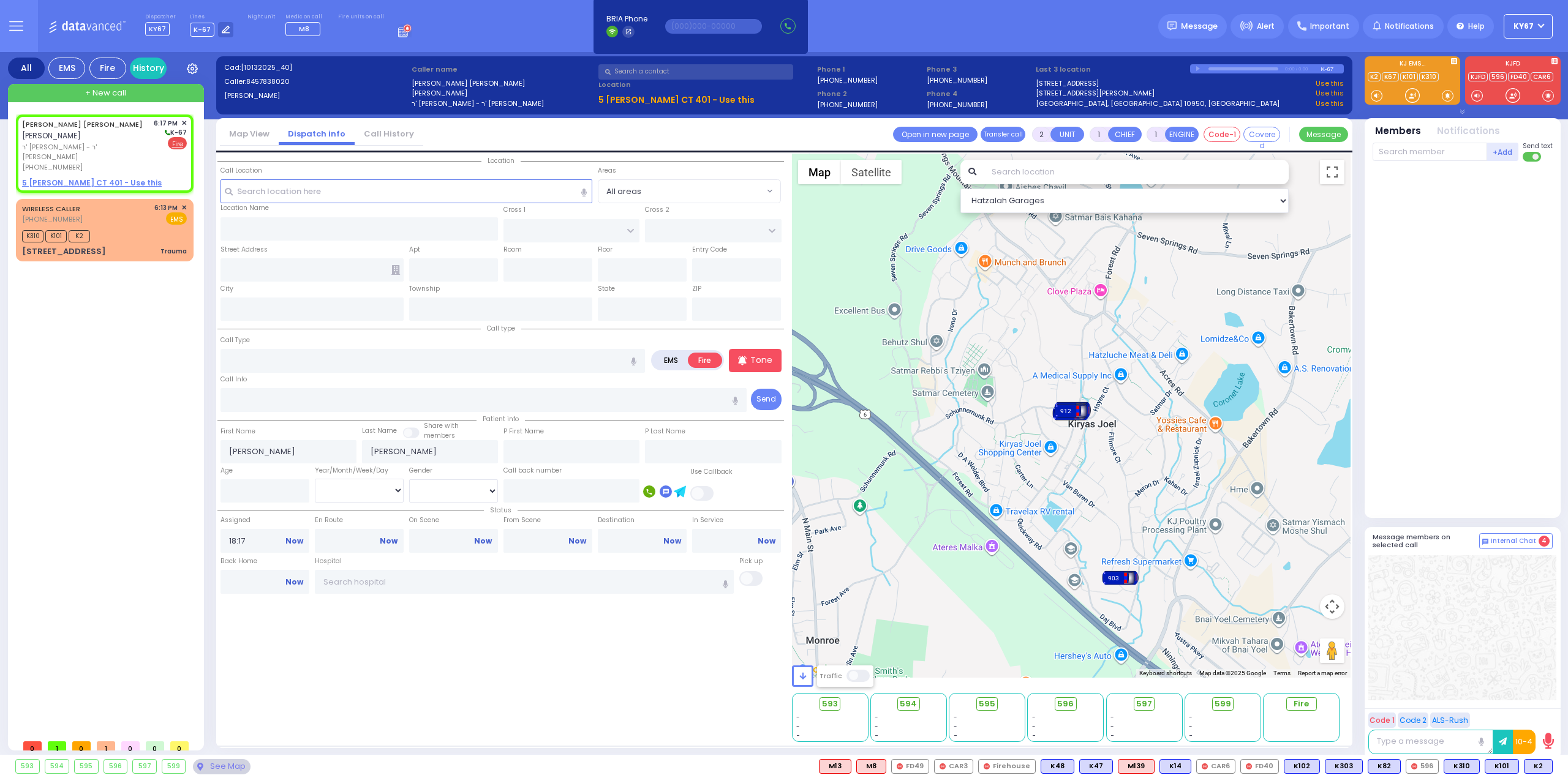
click at [136, 385] on div "JOSEPH CHUVIV SAFDIE יוסף חבוב סאפדי ר' אברהם דניאל - ר' ברוך מרדכי סלאמה (845)…" at bounding box center [107, 423] width 183 height 619
select select
click at [279, 358] on input "text" at bounding box center [432, 360] width 425 height 23
click at [69, 178] on u "5 [PERSON_NAME] CT 401 - Use this" at bounding box center [92, 182] width 140 height 10
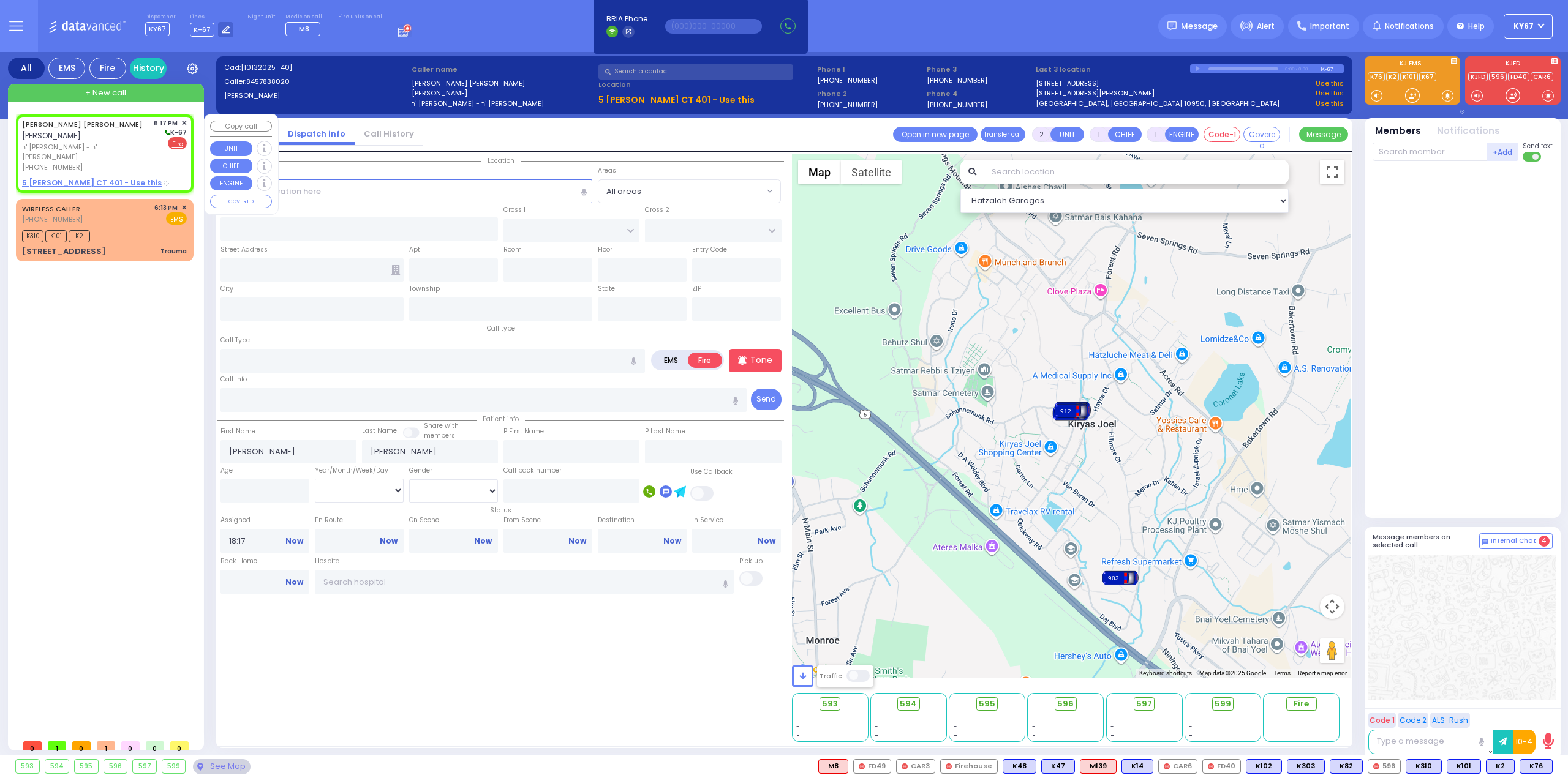
select select
radio input "true"
select select
select select "Hatzalah Garages"
select select
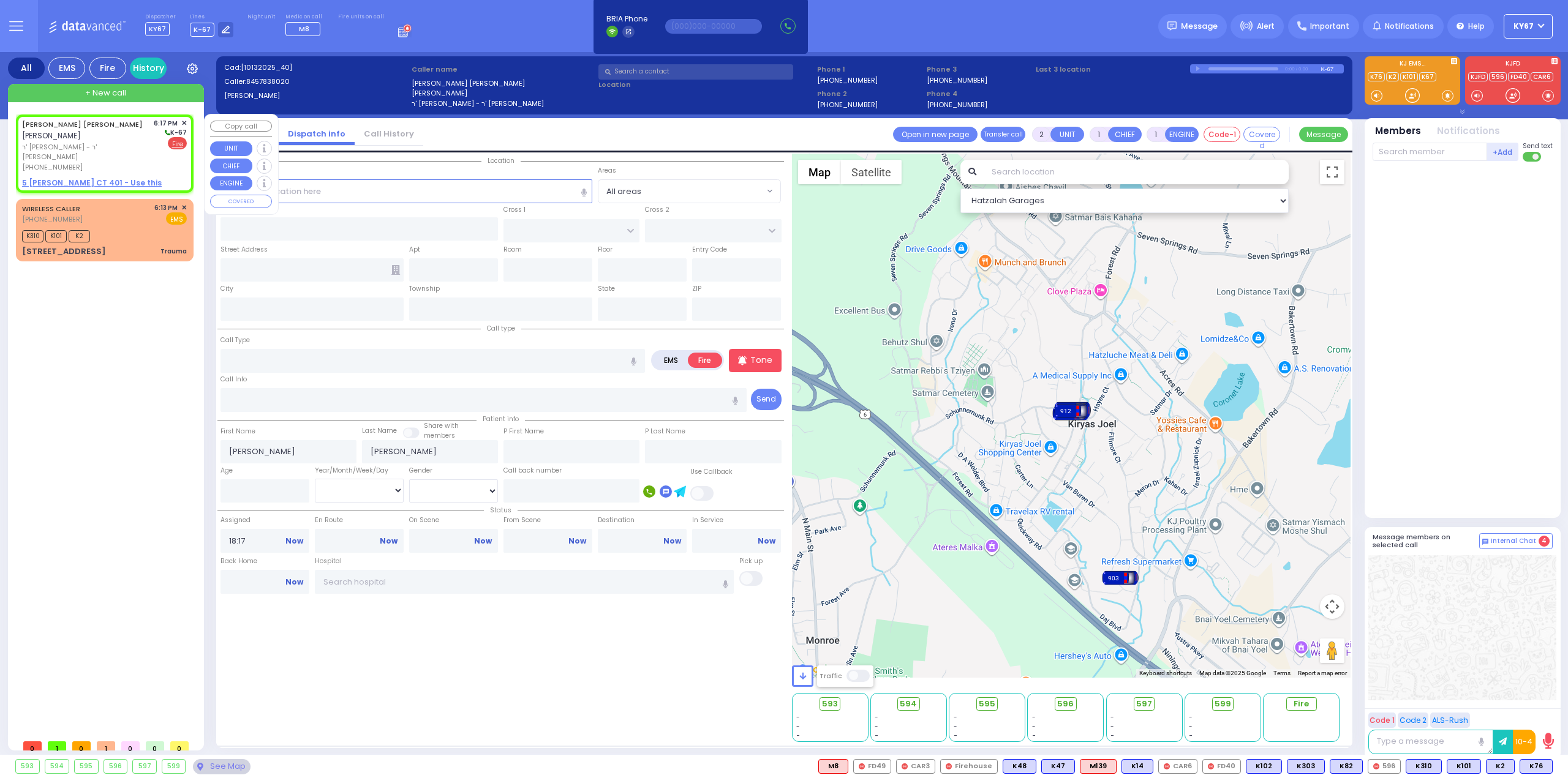
radio input "true"
select select
select select "Hatzalah Garages"
type input "GARFIELD RD"
type input "TAYLOR COURT"
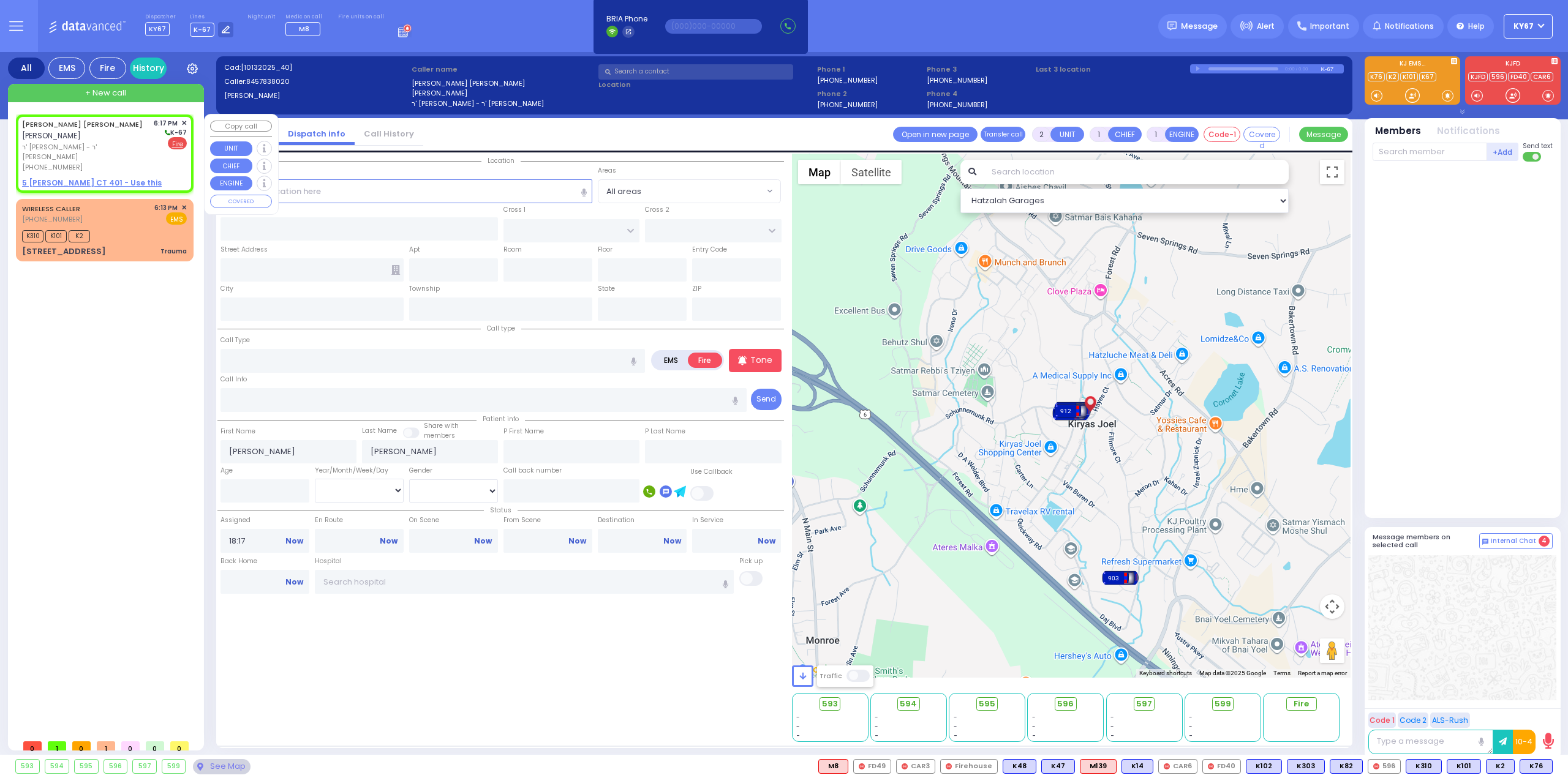
type input "5 HAYES CT"
type input "401"
type input "Monroe"
type input "[US_STATE]"
type input "10950"
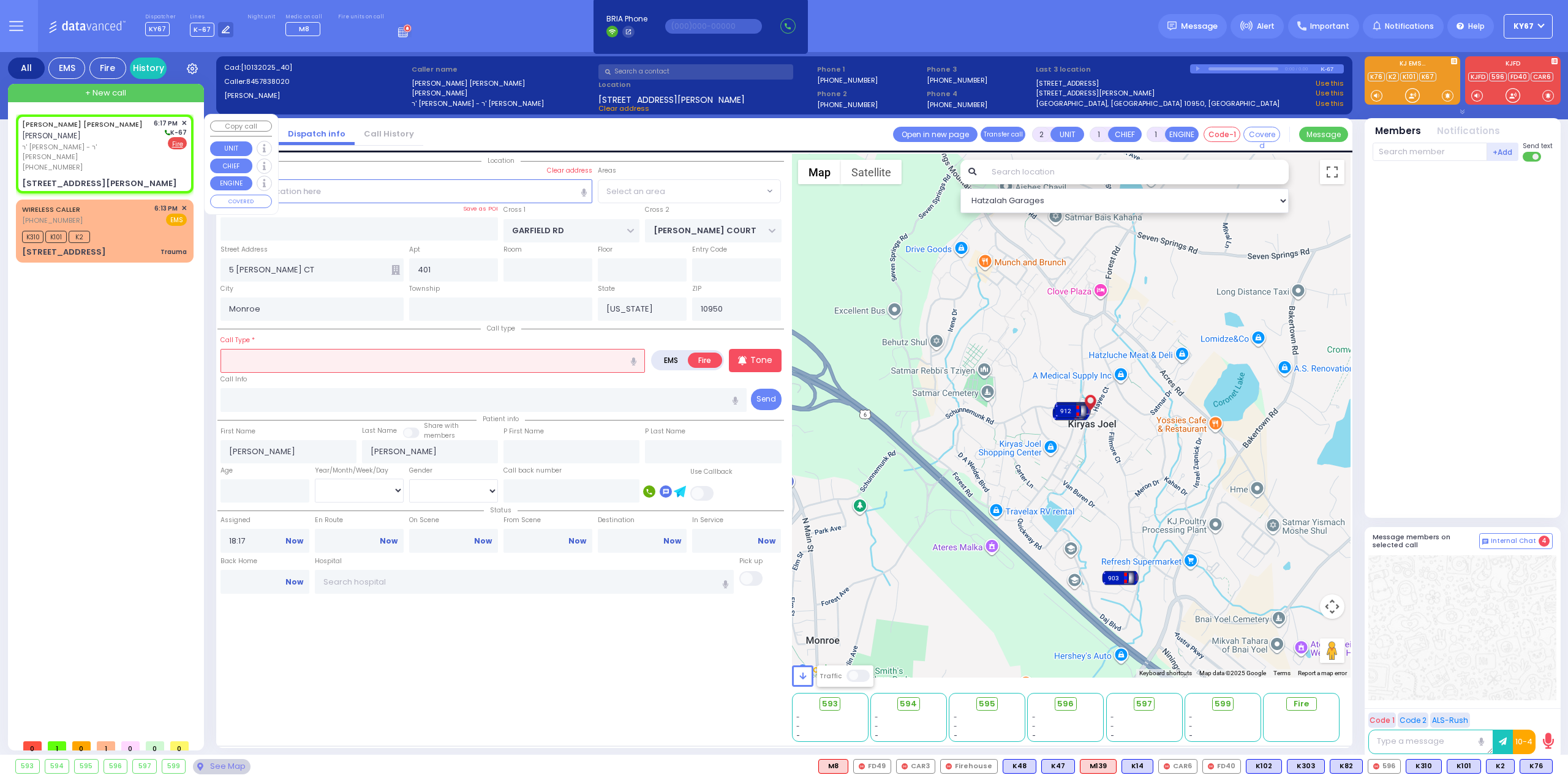
select select
radio input "true"
select select
select select "SECTION 2"
select select "Hatzalah Garages"
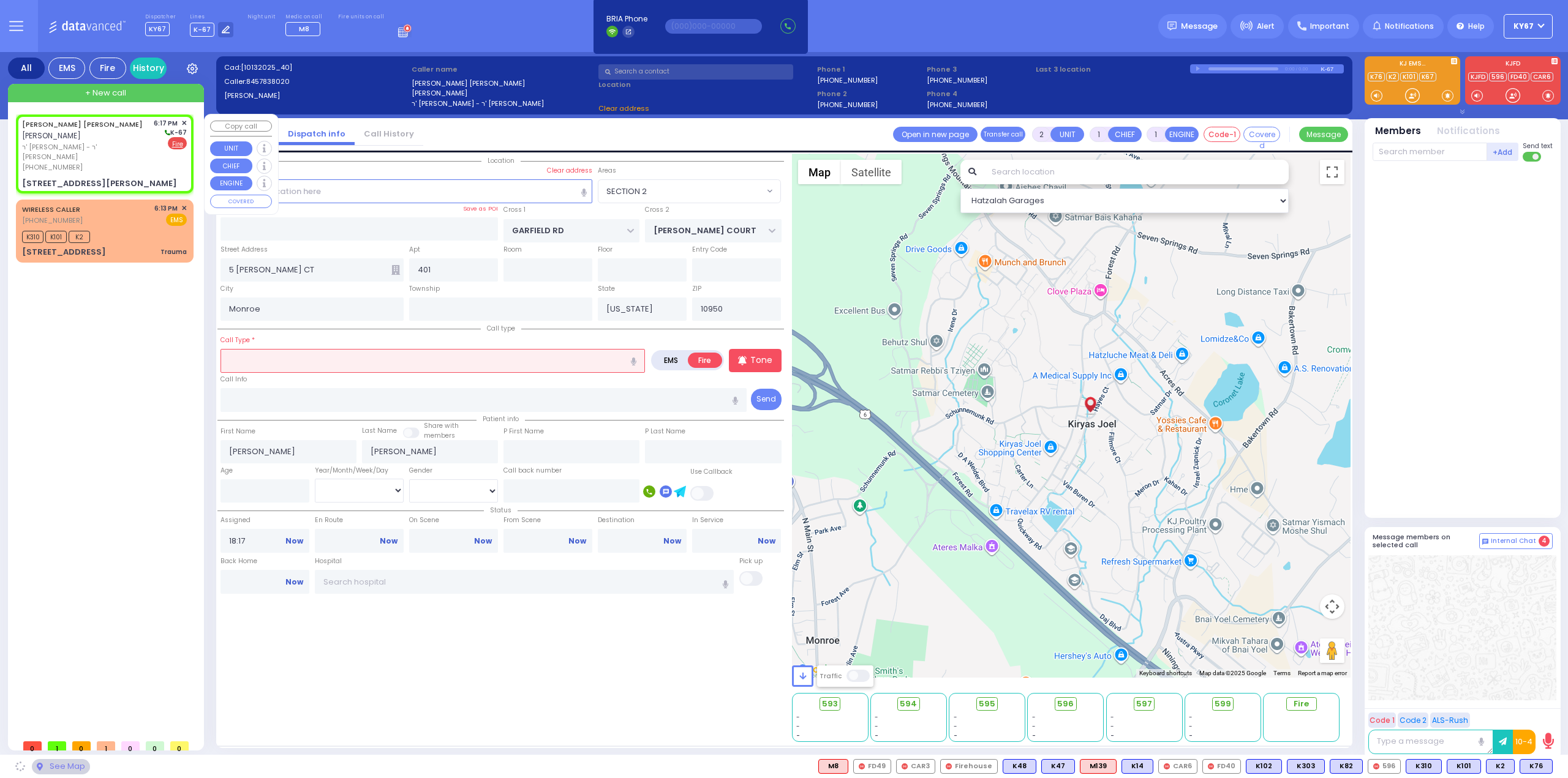
select select "SECTION 2"
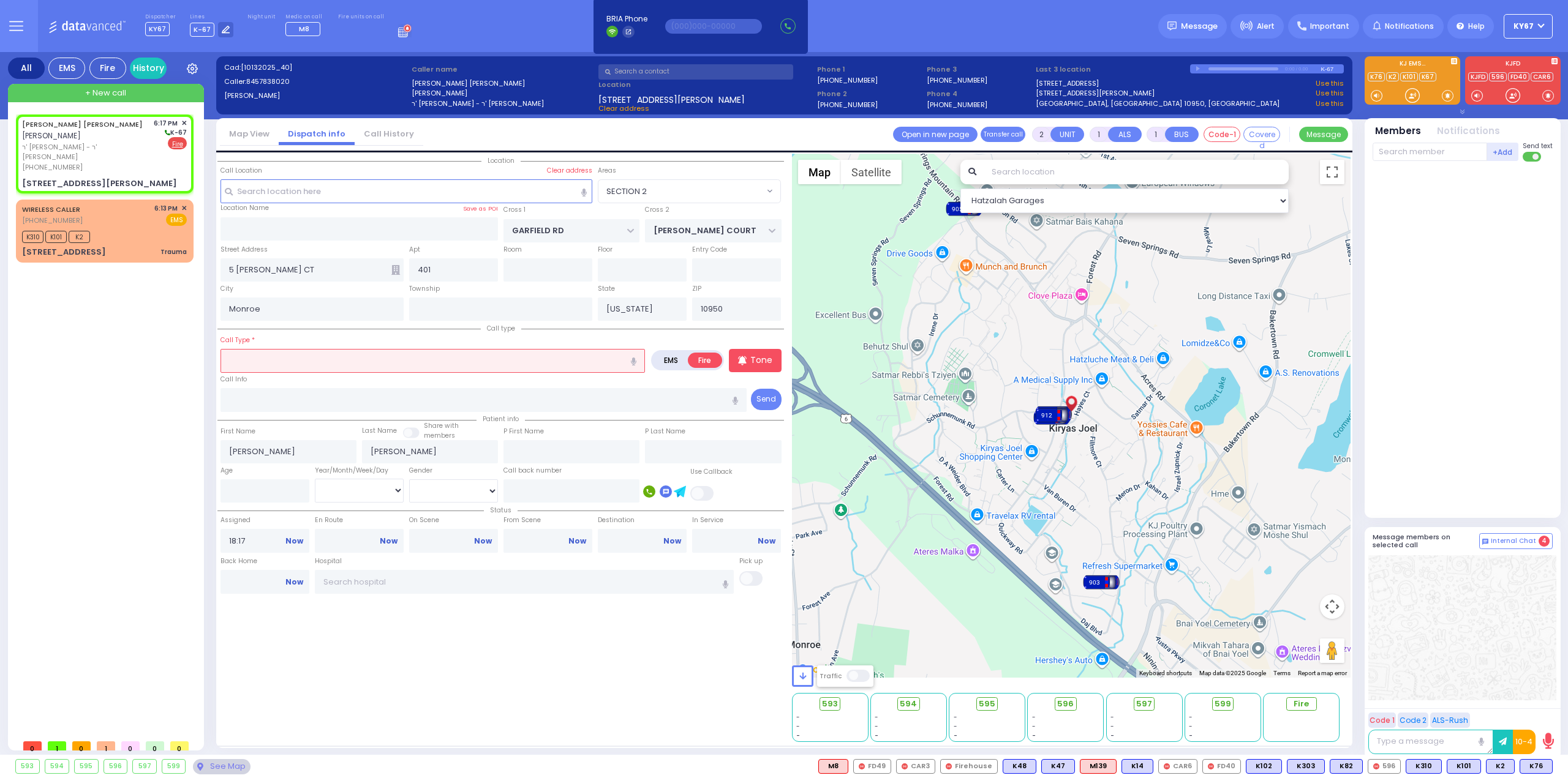
click at [287, 363] on input "text" at bounding box center [432, 360] width 425 height 23
select select
radio input "true"
select select
select select "Hatzalah Garages"
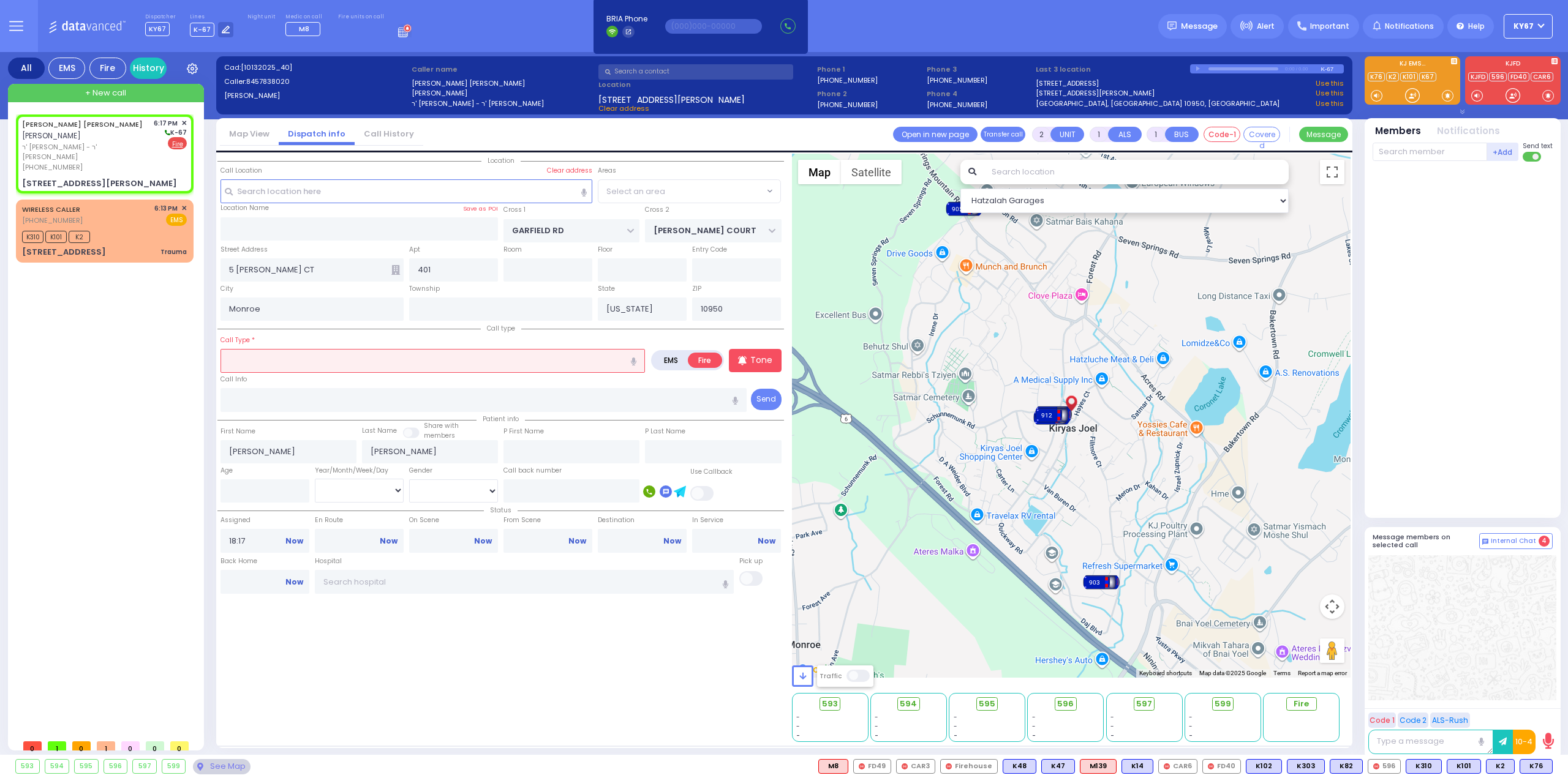
select select "SECTION 2"
select select
radio input "true"
select select
select select "Hatzalah Garages"
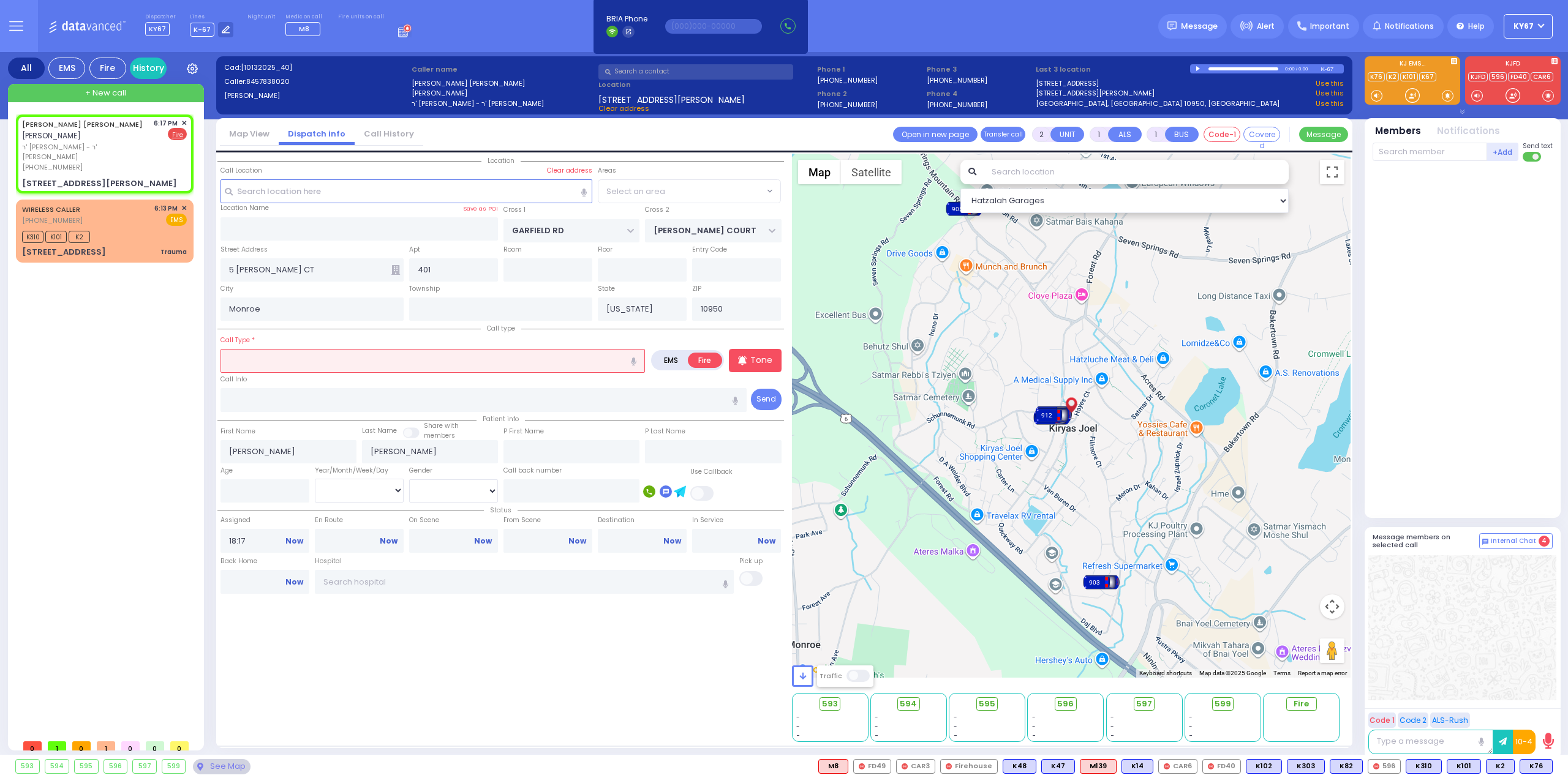
select select "SECTION 2"
click at [636, 358] on icon "button" at bounding box center [633, 362] width 6 height 8
type input "lights flickering order of something burning in the residence"
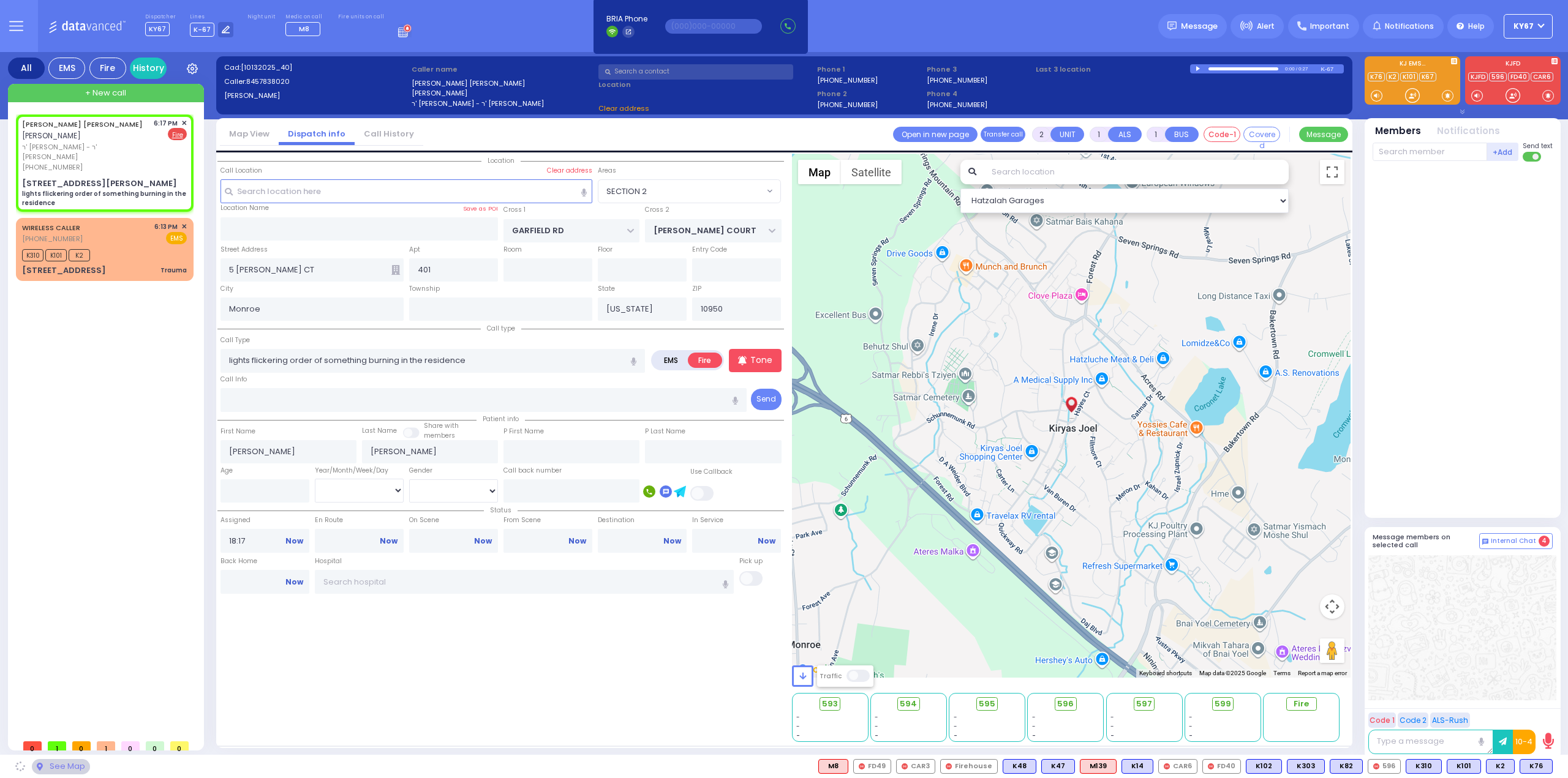
select select
radio input "true"
select select
select select "Hatzalah Garages"
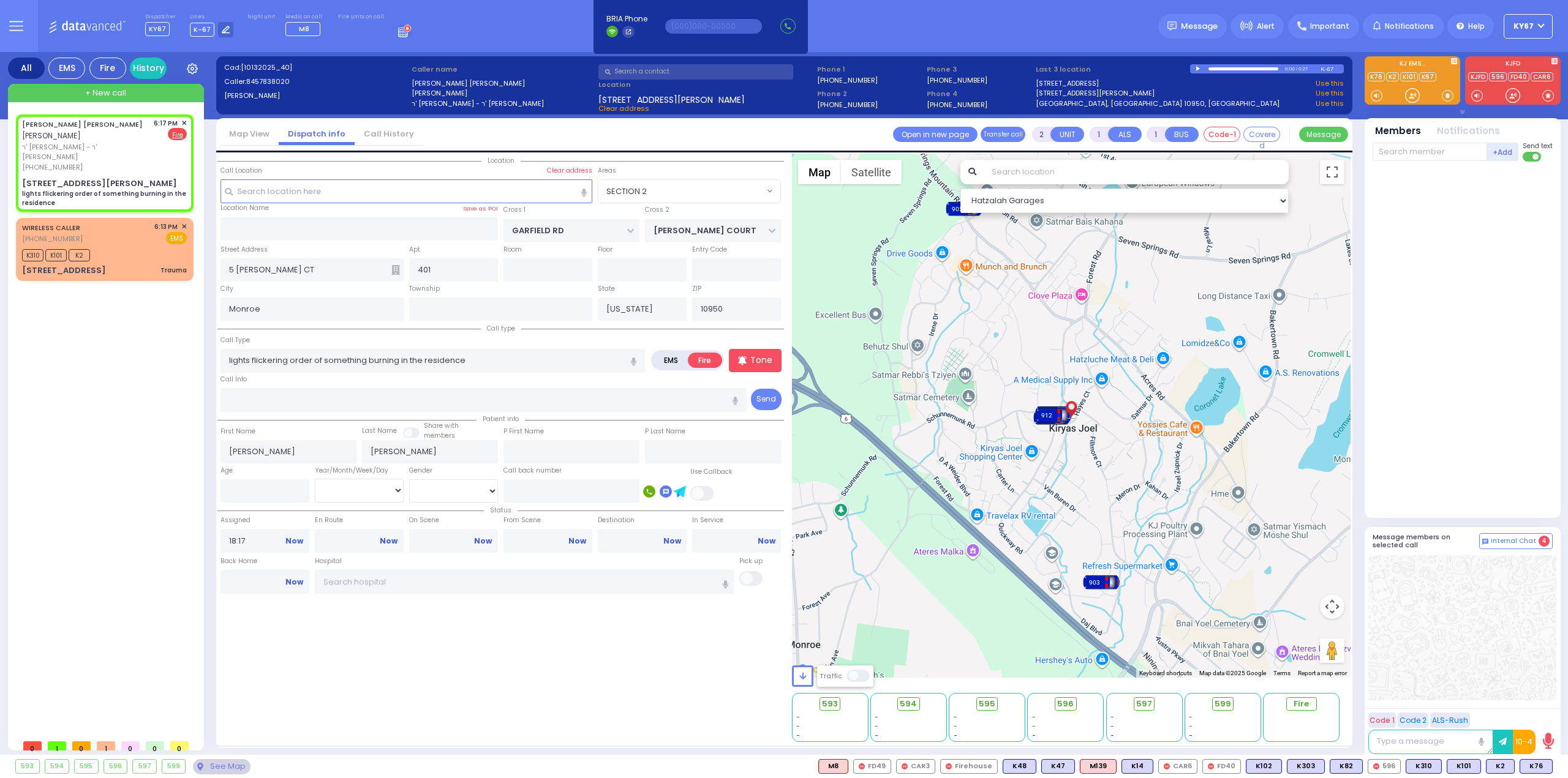
select select "SECTION 2"
click at [235, 362] on input "lights flickering order of something burning in the residence" at bounding box center [432, 360] width 425 height 23
type input "Lights flickering order of something burning in the residence"
click at [497, 650] on div "Location" at bounding box center [501, 448] width 567 height 588
select select
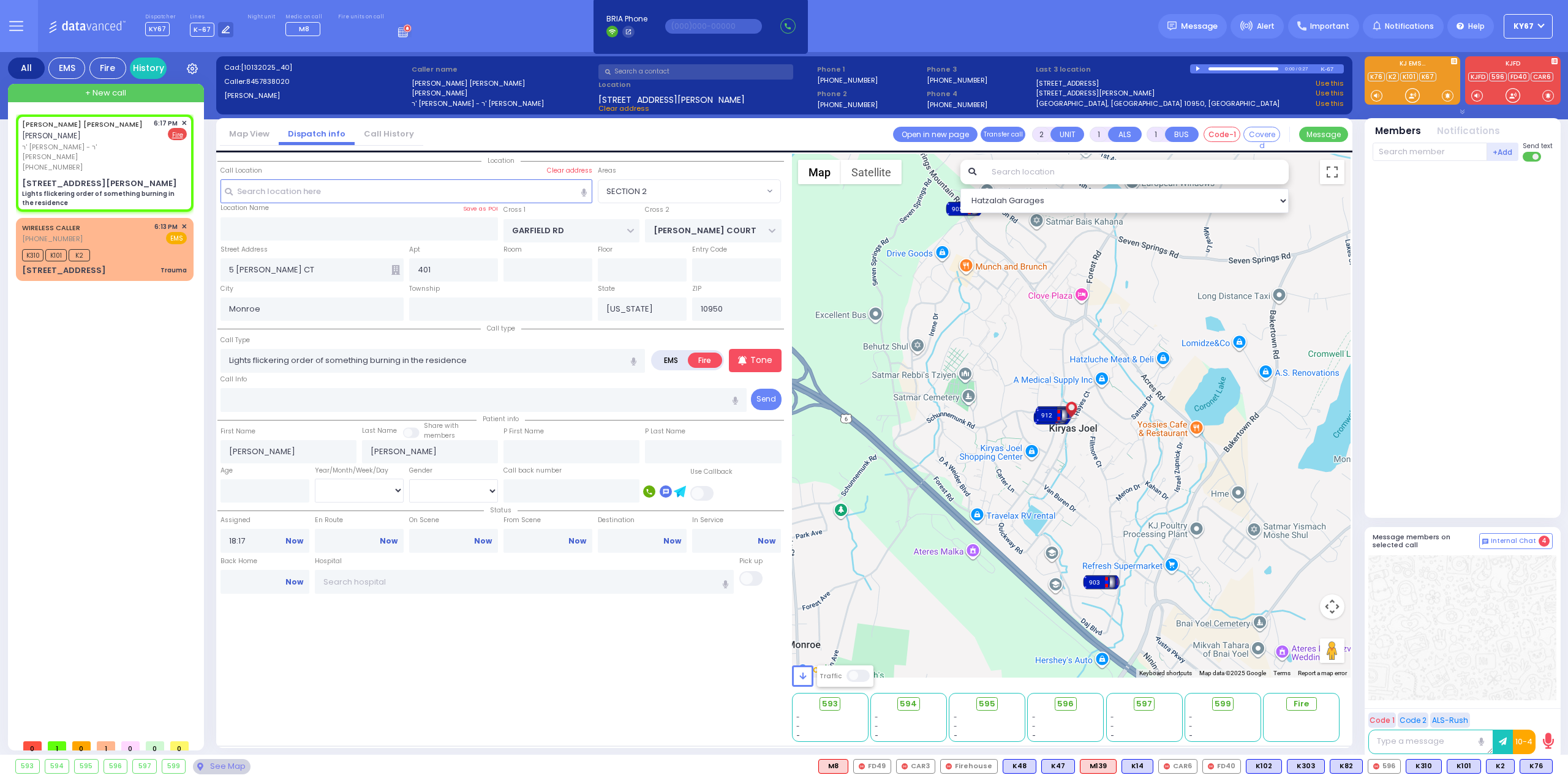
radio input "true"
select select
click at [294, 354] on input "Lights flickering order of something burning in the residence" at bounding box center [432, 360] width 425 height 23
select select "Hatzalah Garages"
select select "SECTION 2"
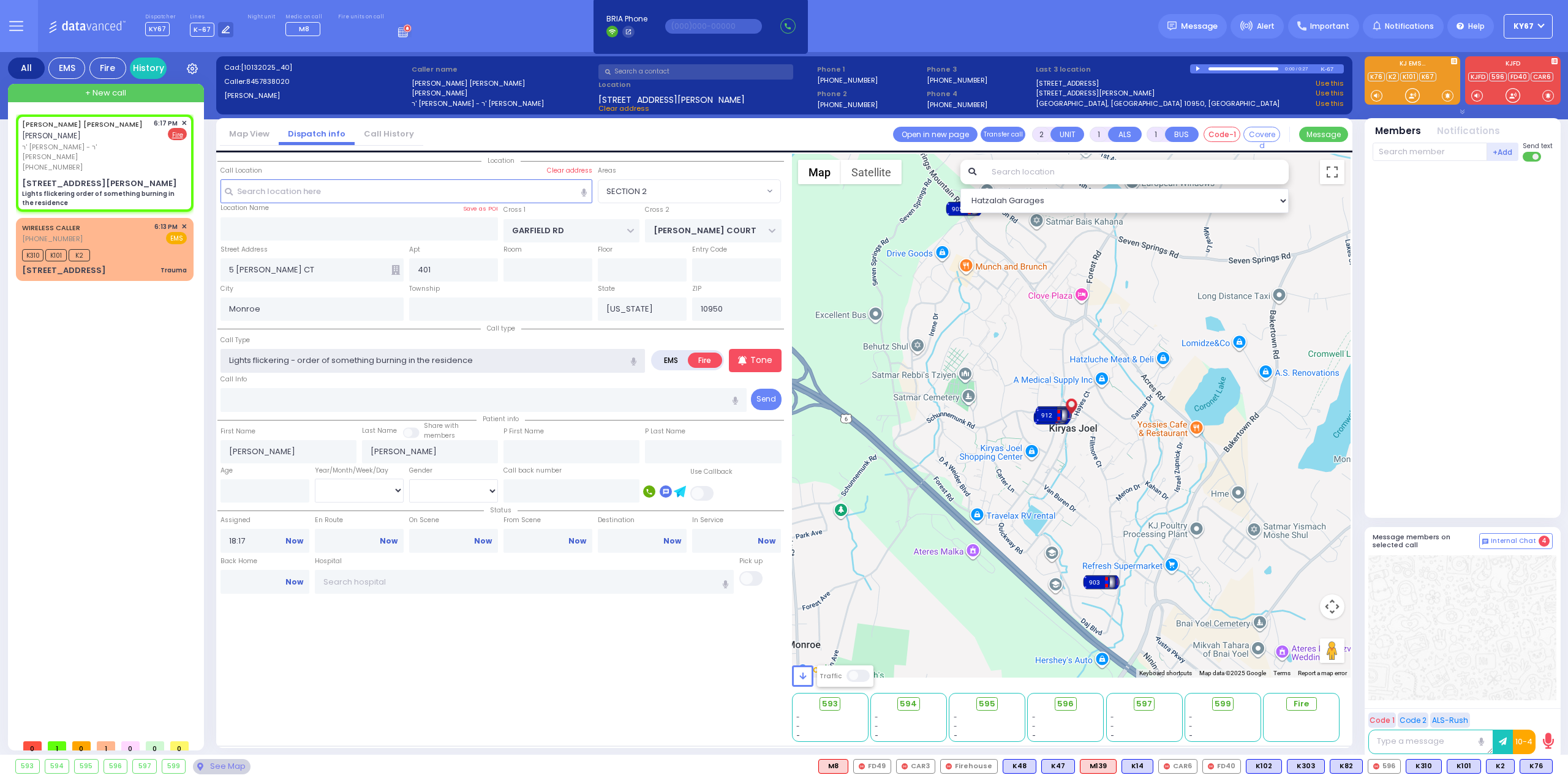
type input "Lights flickering - order of something burning in the residence"
click at [540, 682] on div "Location" at bounding box center [501, 448] width 567 height 588
select select
radio input "true"
select select
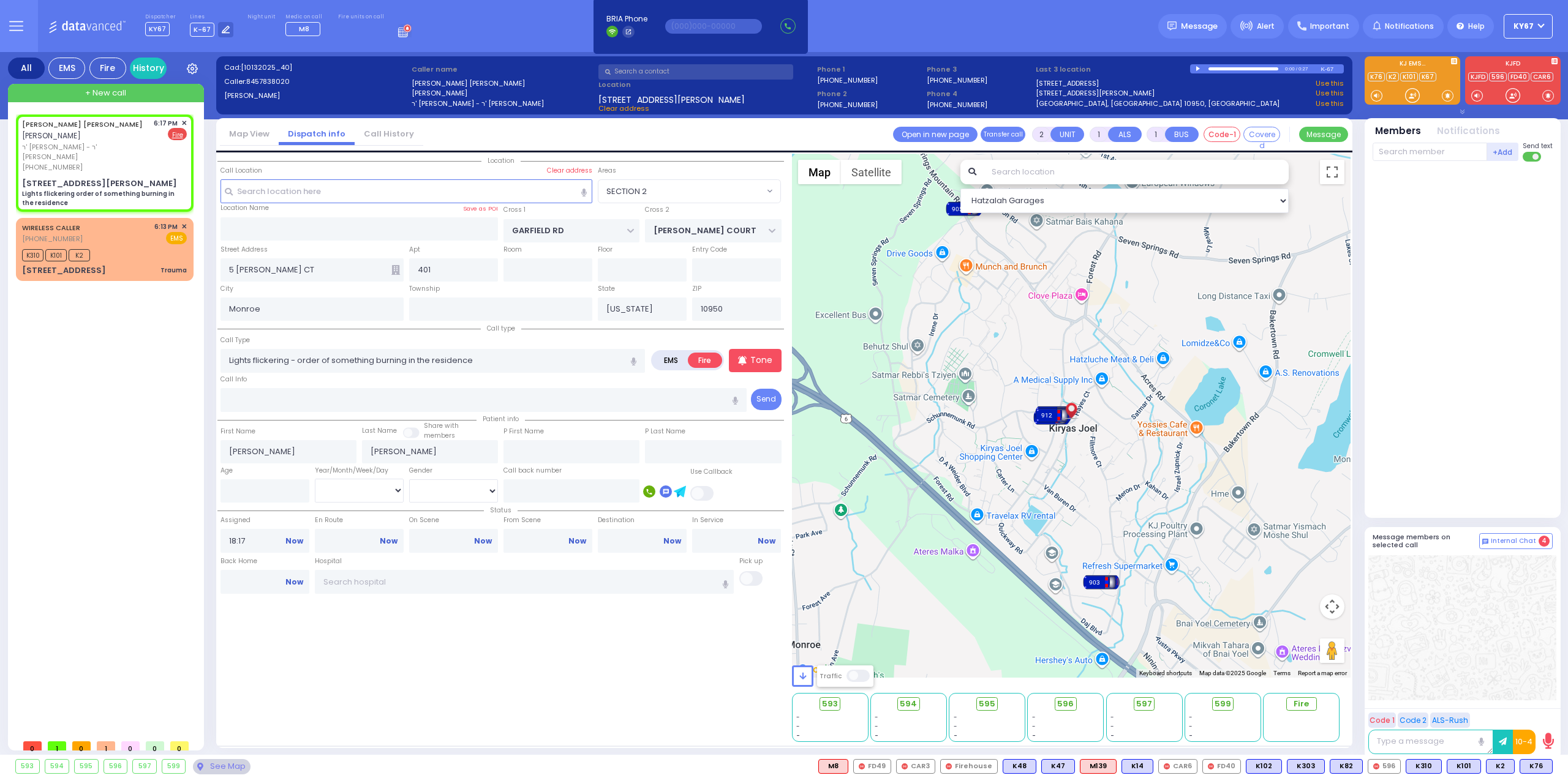
select select "Hatzalah Garages"
select select "SECTION 2"
click at [1423, 155] on input "text" at bounding box center [1429, 151] width 114 height 18
click at [1422, 151] on input "text" at bounding box center [1429, 151] width 114 height 18
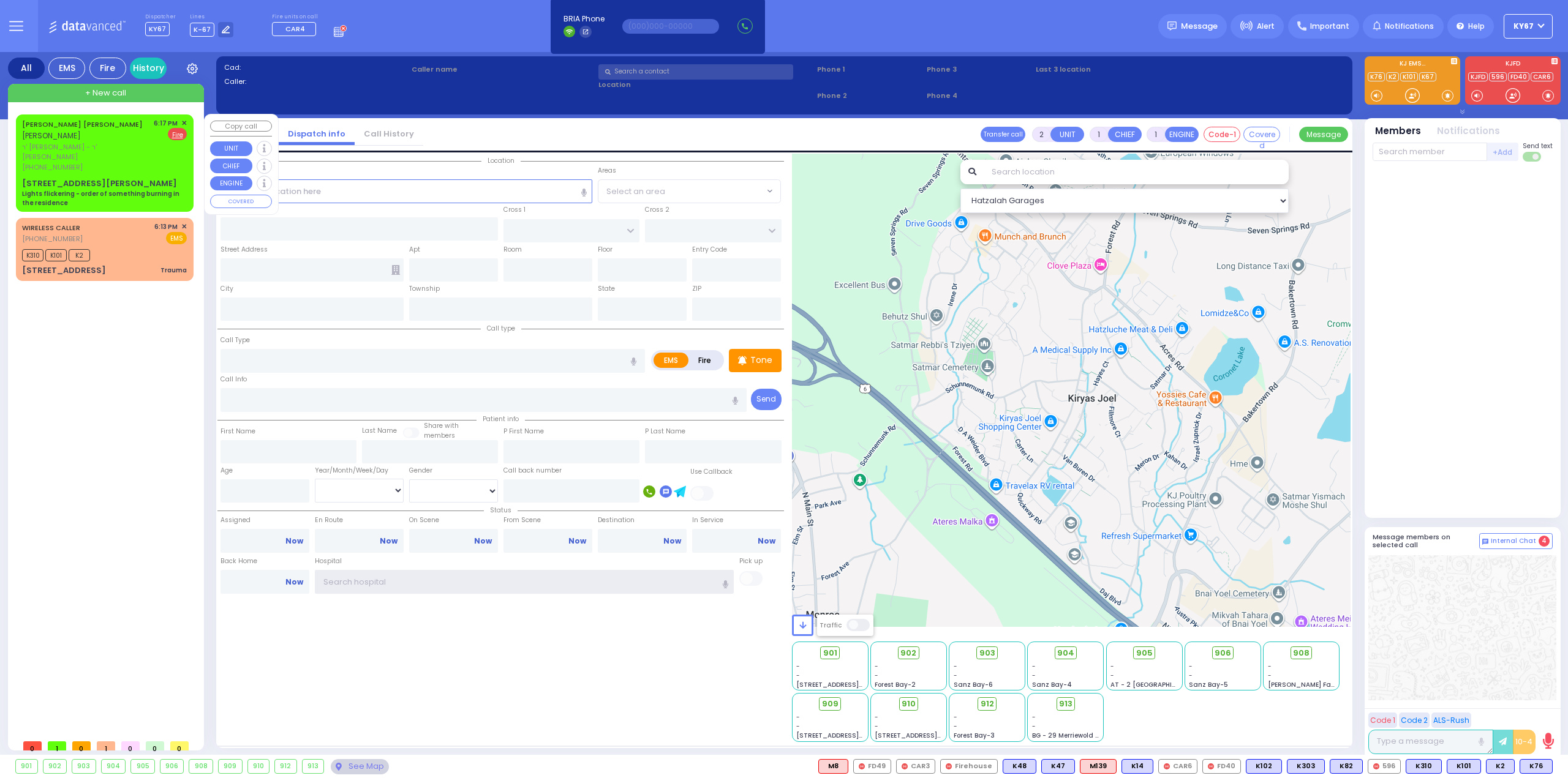
type input "Ky67"
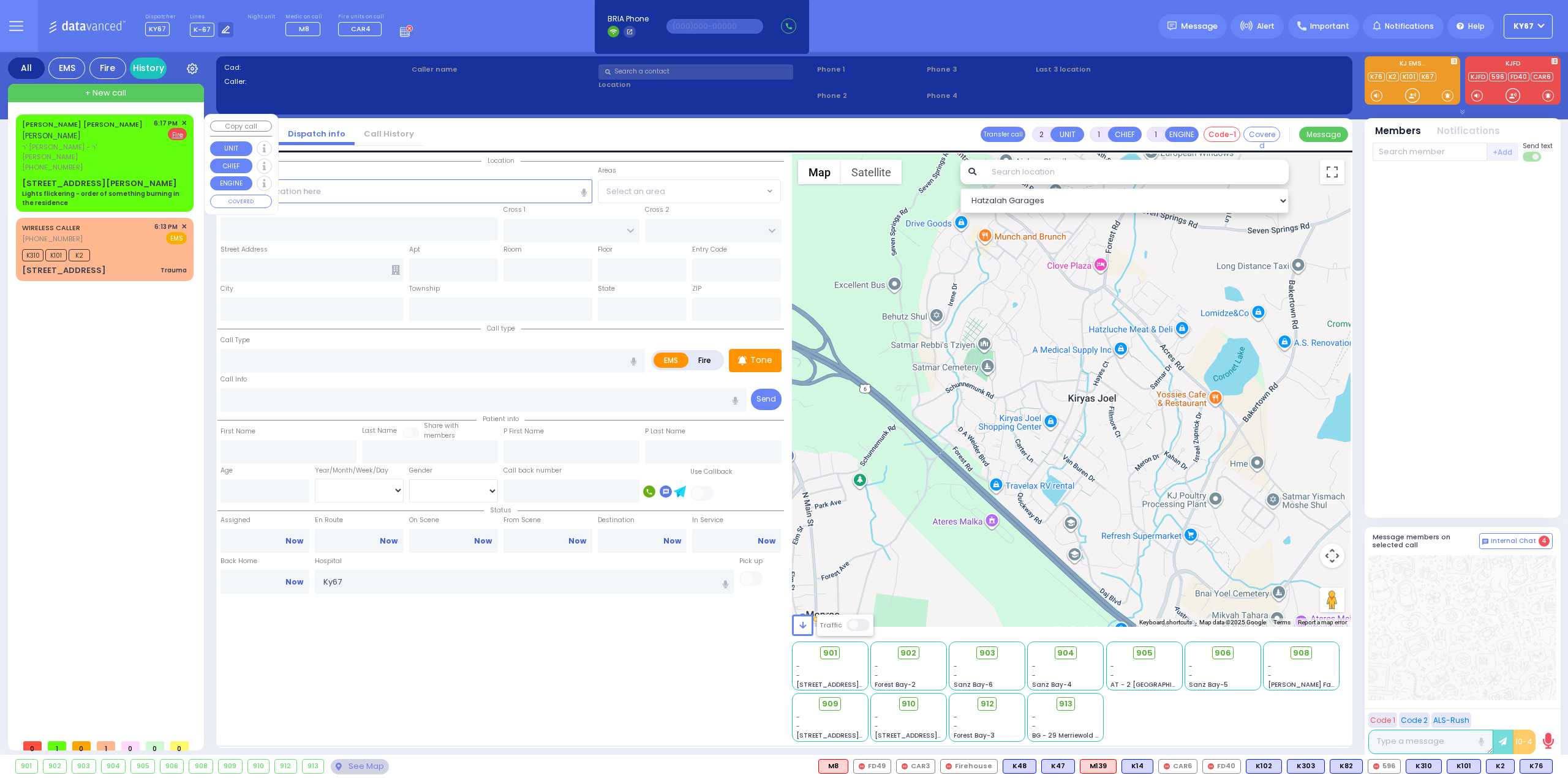
click at [95, 131] on div "JOSEPH CHUVIV SAFDIE יוסף חבוב סאפדי" at bounding box center [86, 130] width 128 height 24
select select
type input "Lights flickering - order of something burning in the residence"
radio input "false"
radio input "true"
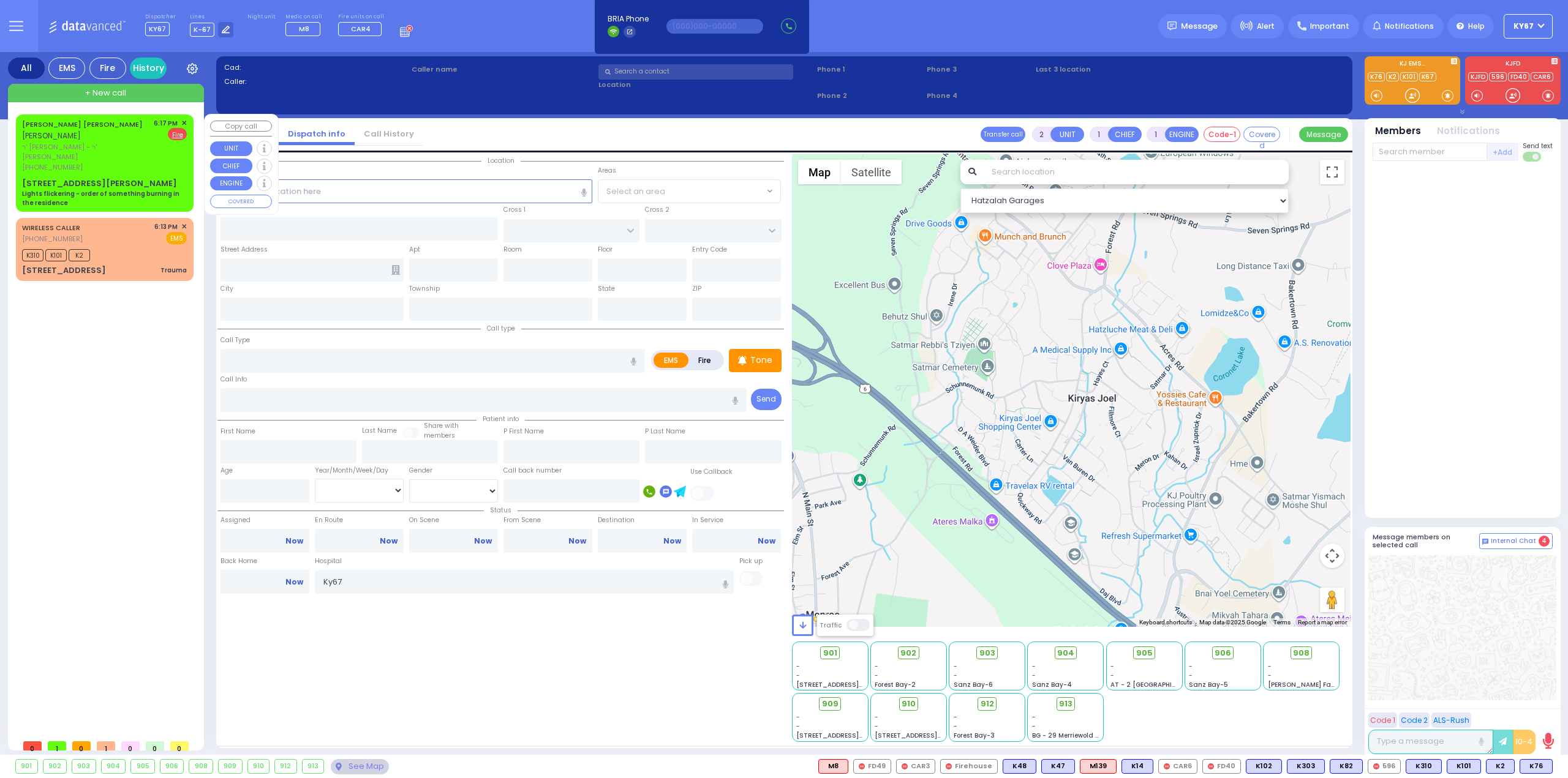
type input "[PERSON_NAME]"
select select
type input "18:17"
select select "Hatzalah Garages"
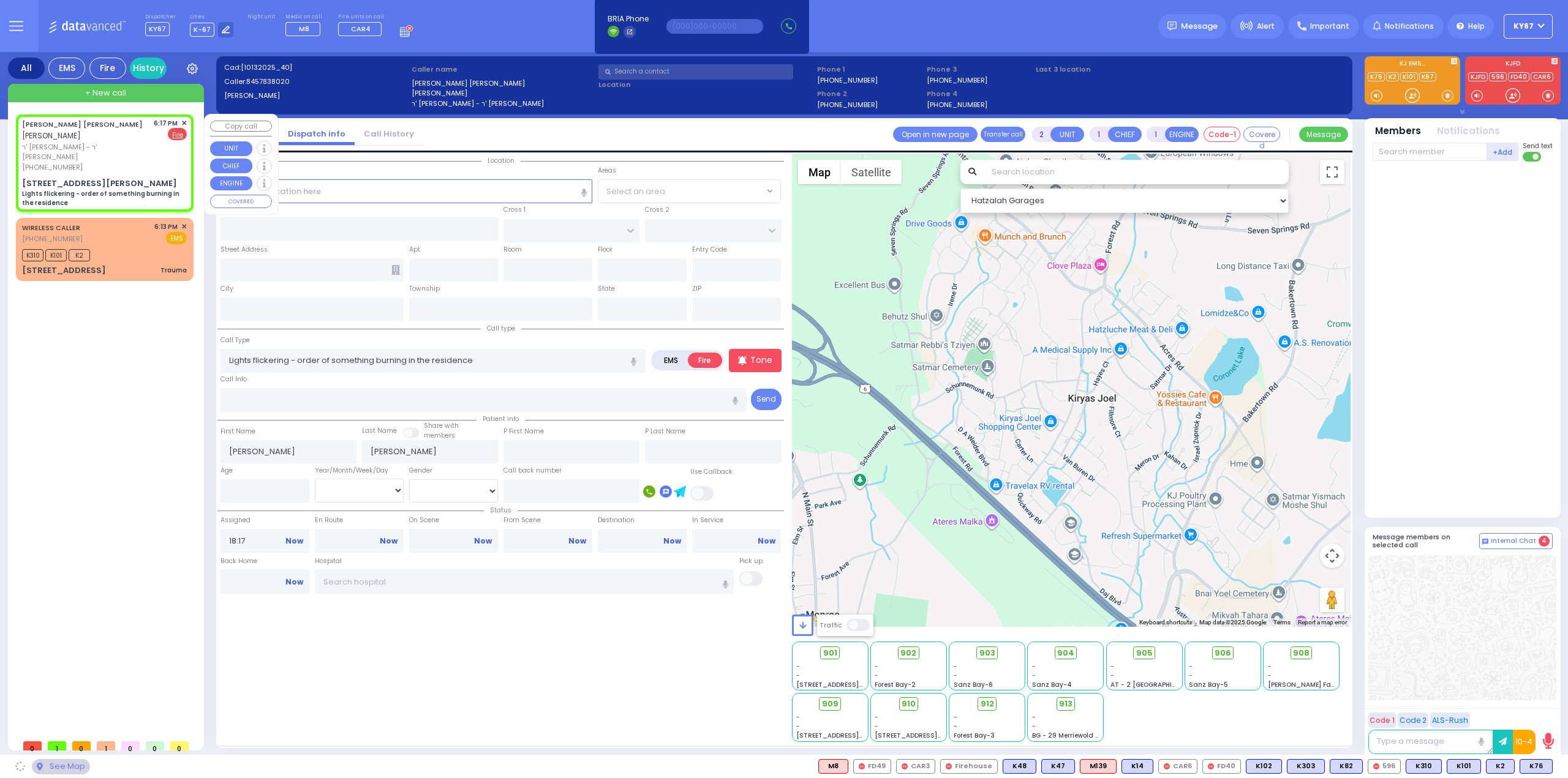
type input "GARFIELD RD"
type input "TAYLOR COURT"
type input "5 HAYES CT"
type input "401"
type input "Monroe"
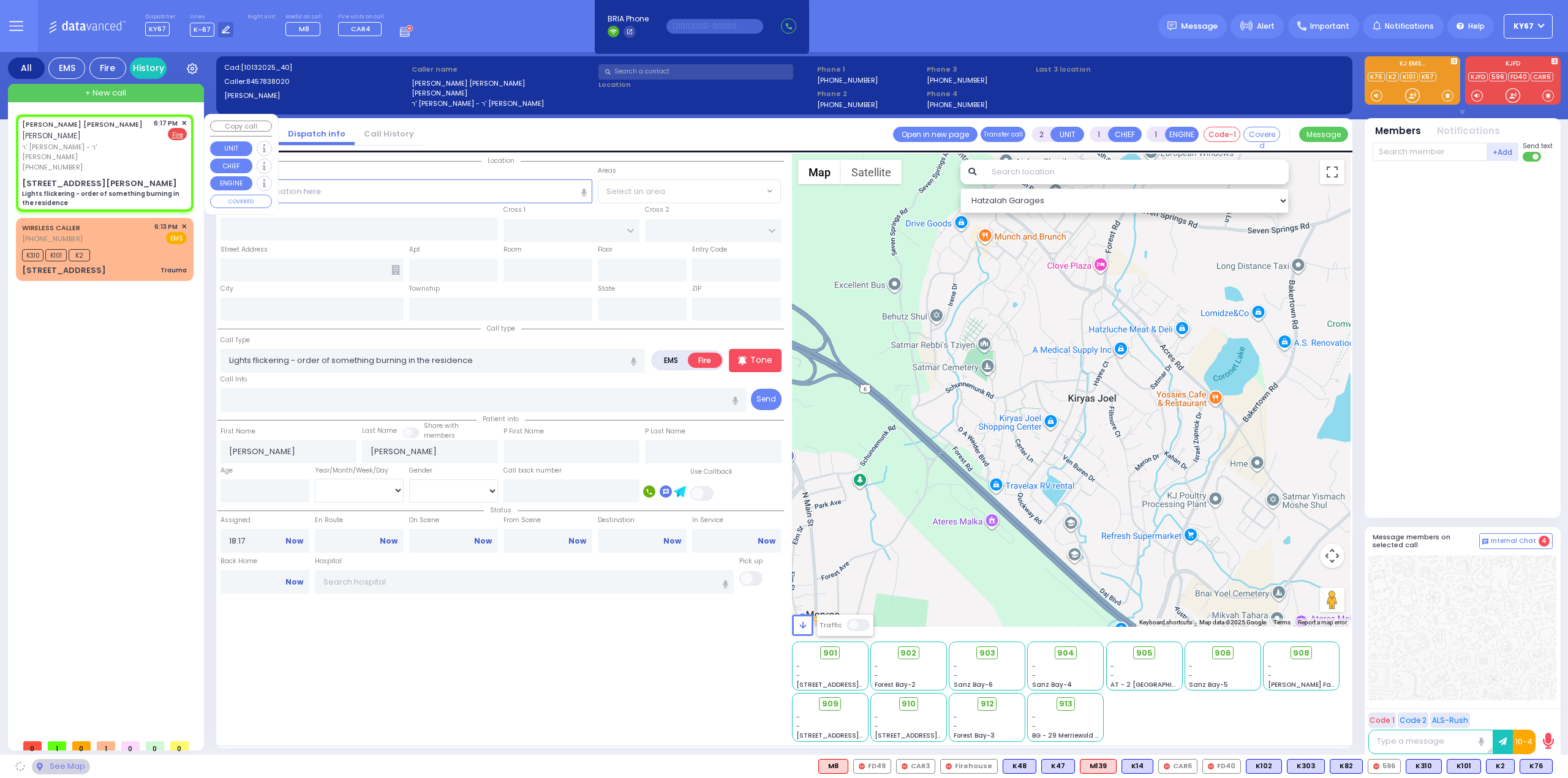
type input "[US_STATE]"
type input "10950"
select select "SECTION 2"
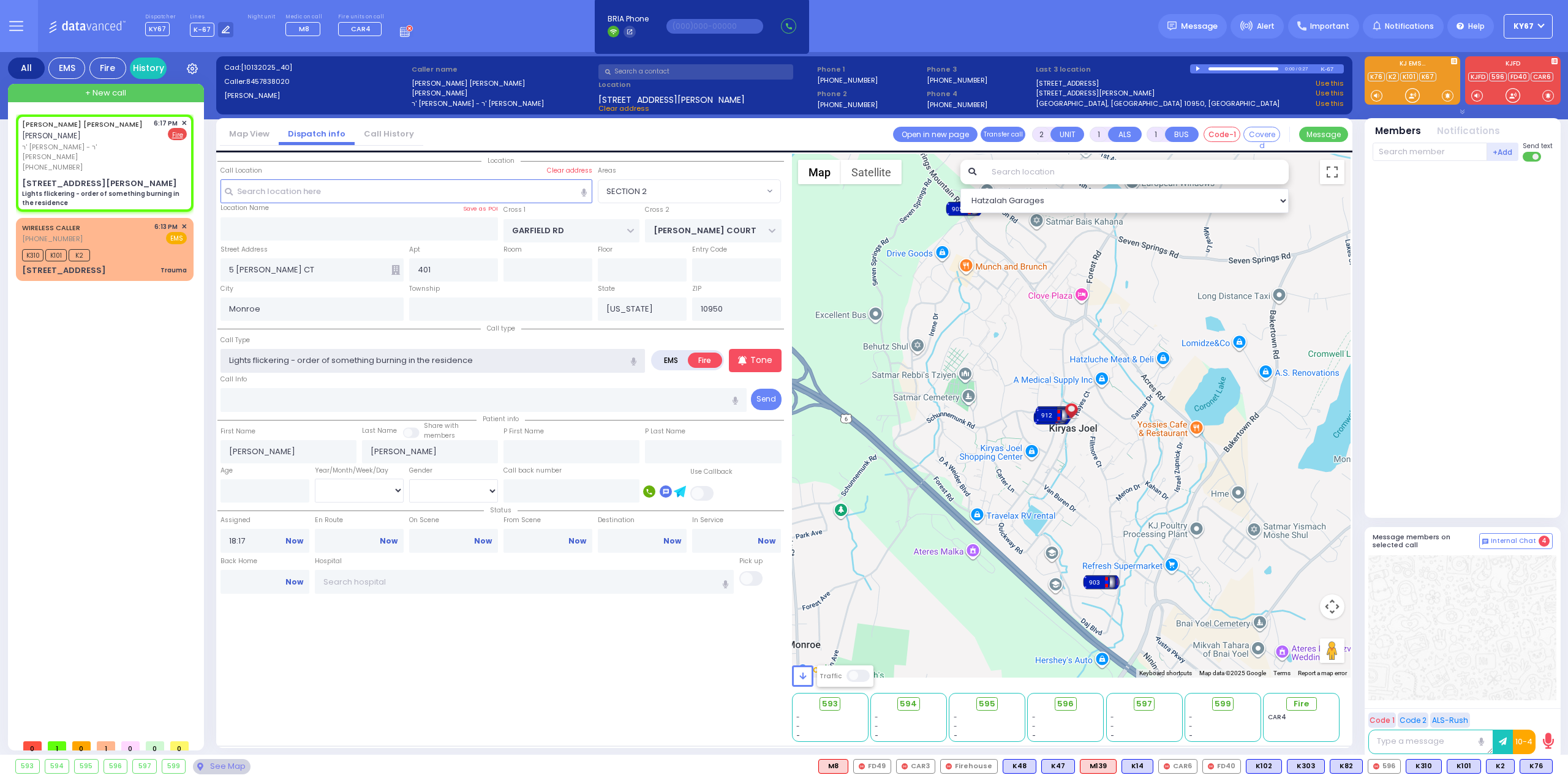
click at [309, 357] on input "Lights flickering - order of something burning in the residence" at bounding box center [432, 360] width 425 height 23
type input "Lights flickering - odor of something burning in the residence"
click at [580, 633] on div "Location All areas" at bounding box center [501, 448] width 567 height 588
select select
radio input "true"
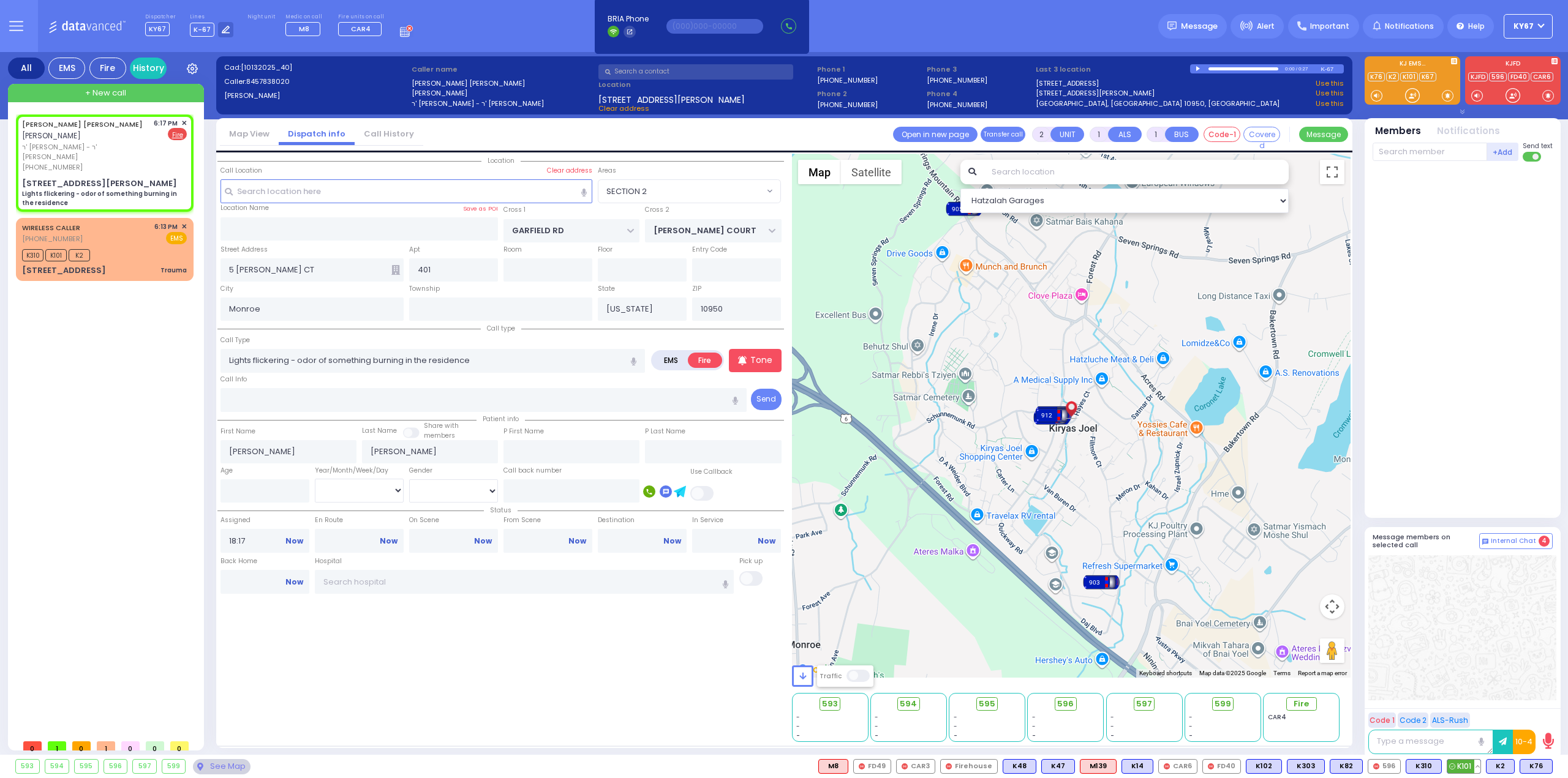
select select
select select "Hatzalah Garages"
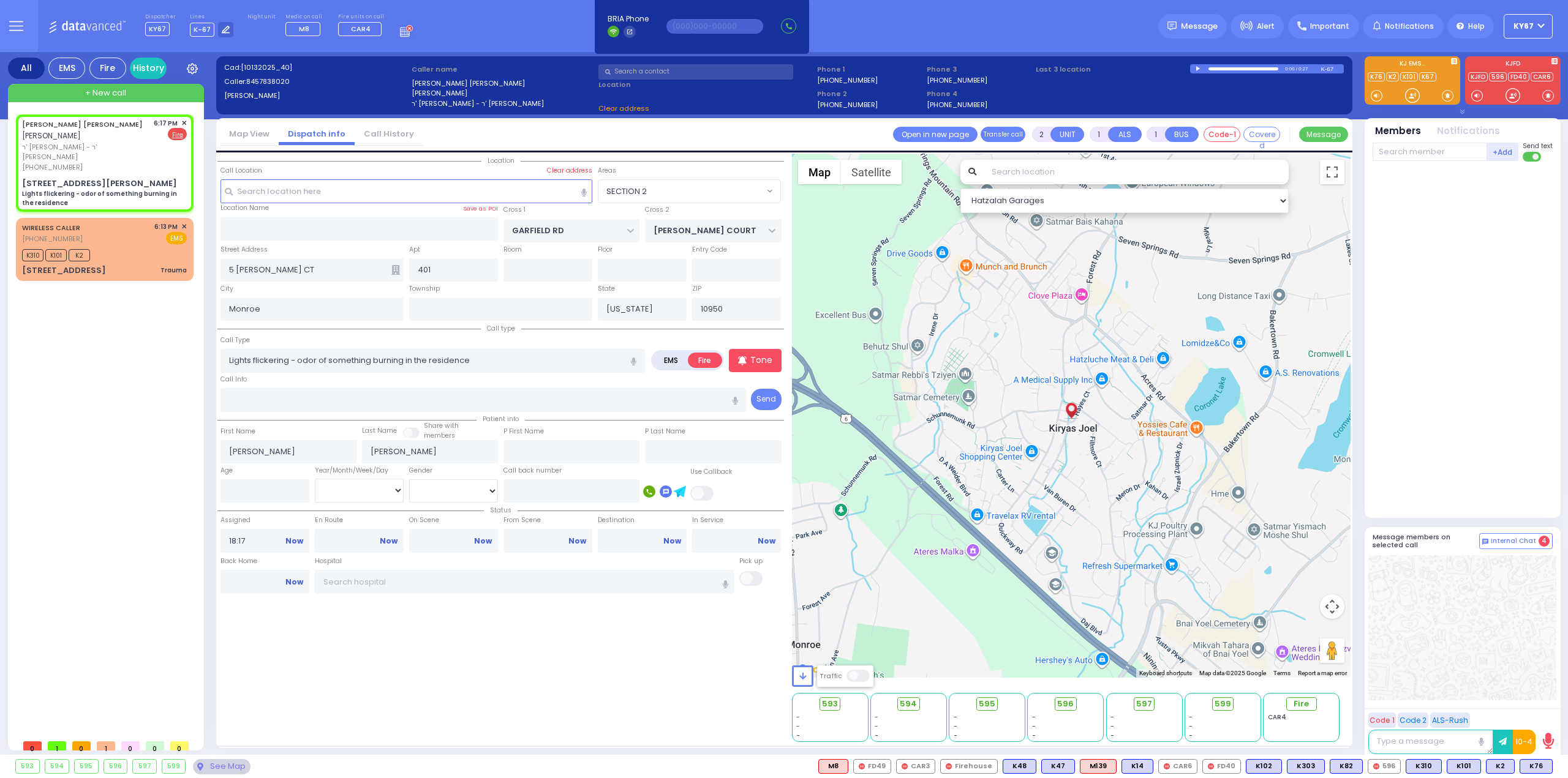
select select "SECTION 2"
click at [1416, 159] on input "text" at bounding box center [1429, 151] width 114 height 18
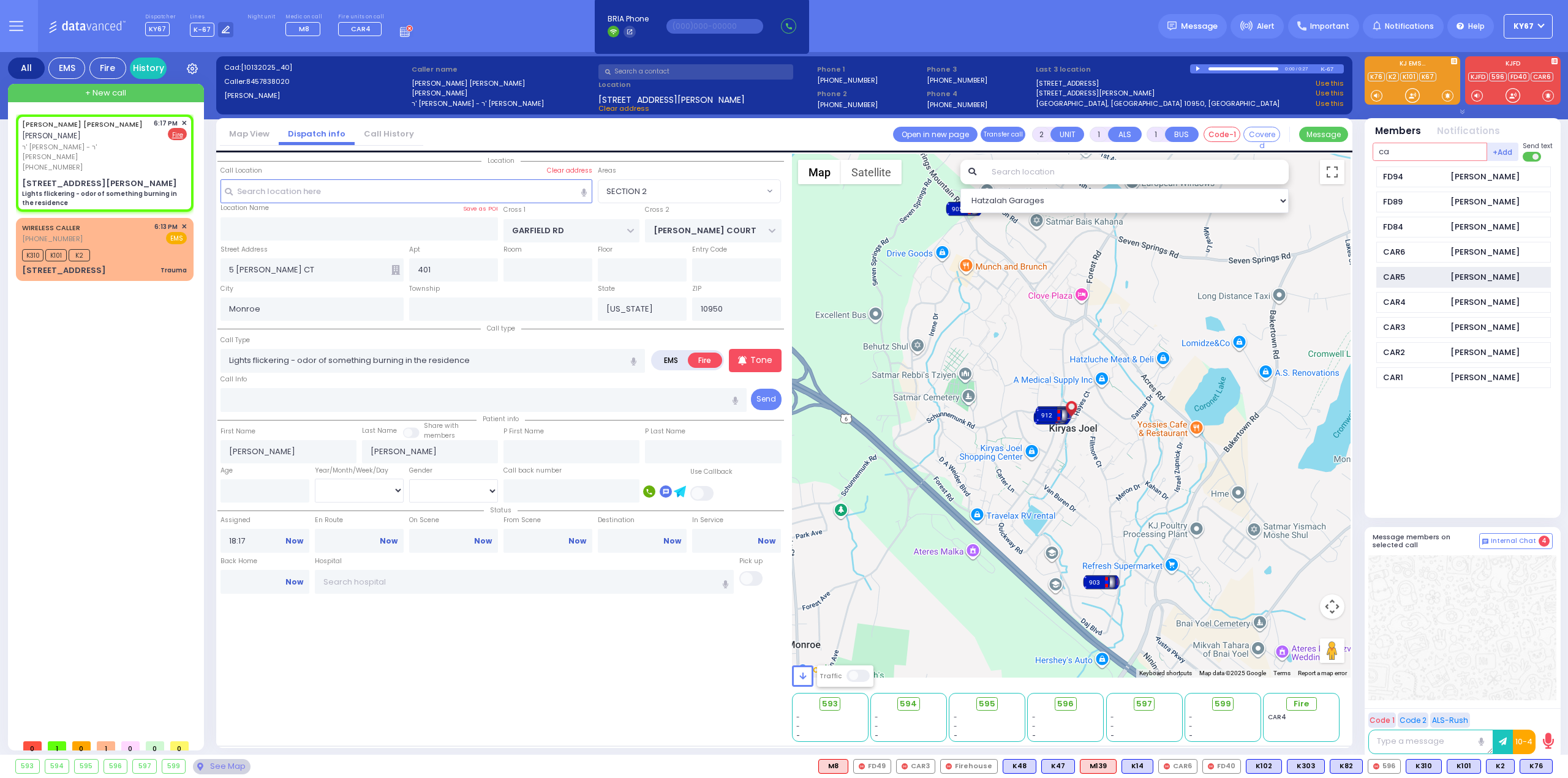
type input "ca"
click at [1420, 271] on div "CAR5" at bounding box center [1413, 277] width 61 height 12
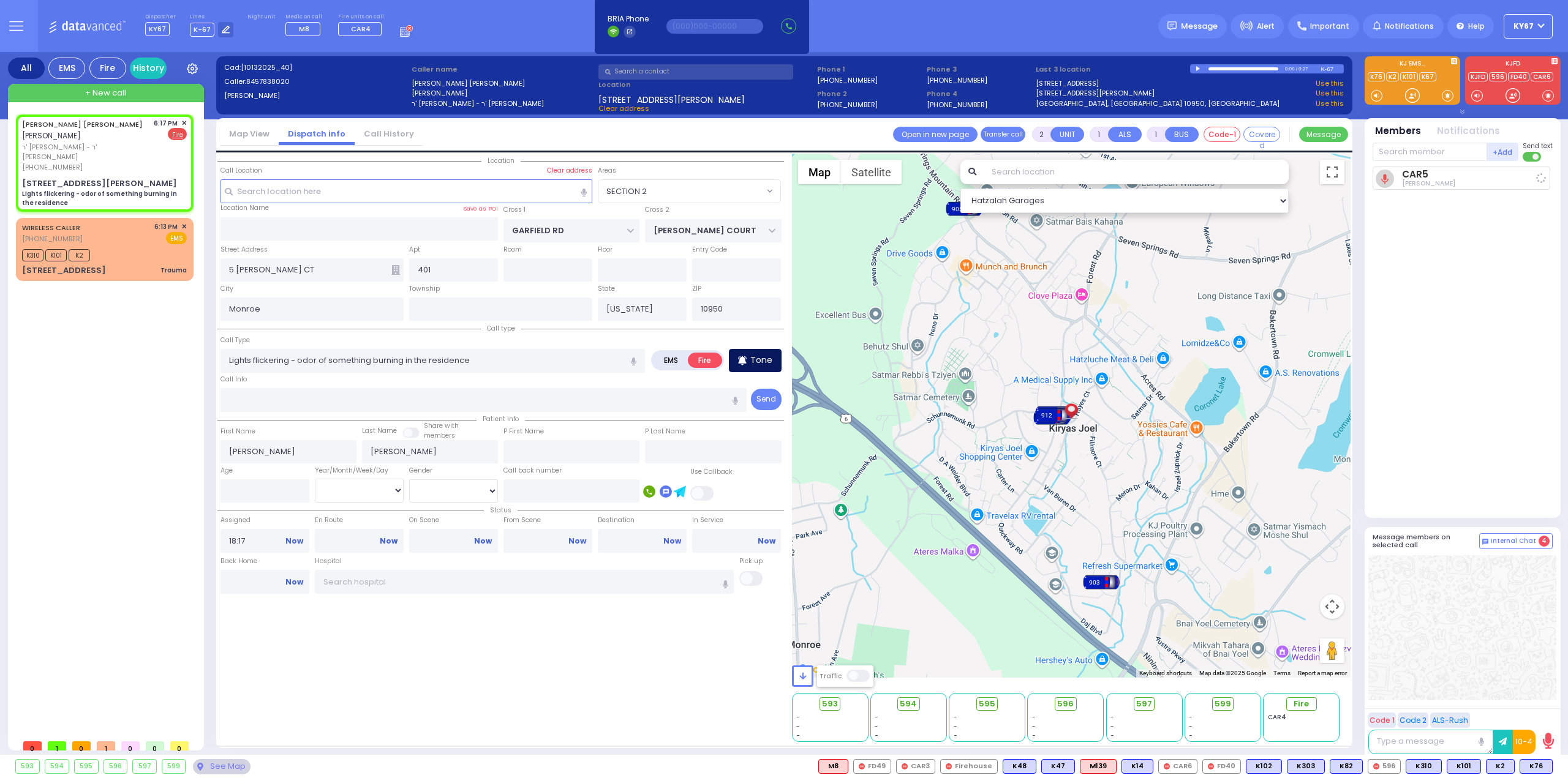
click at [762, 356] on p "Tone" at bounding box center [761, 360] width 22 height 13
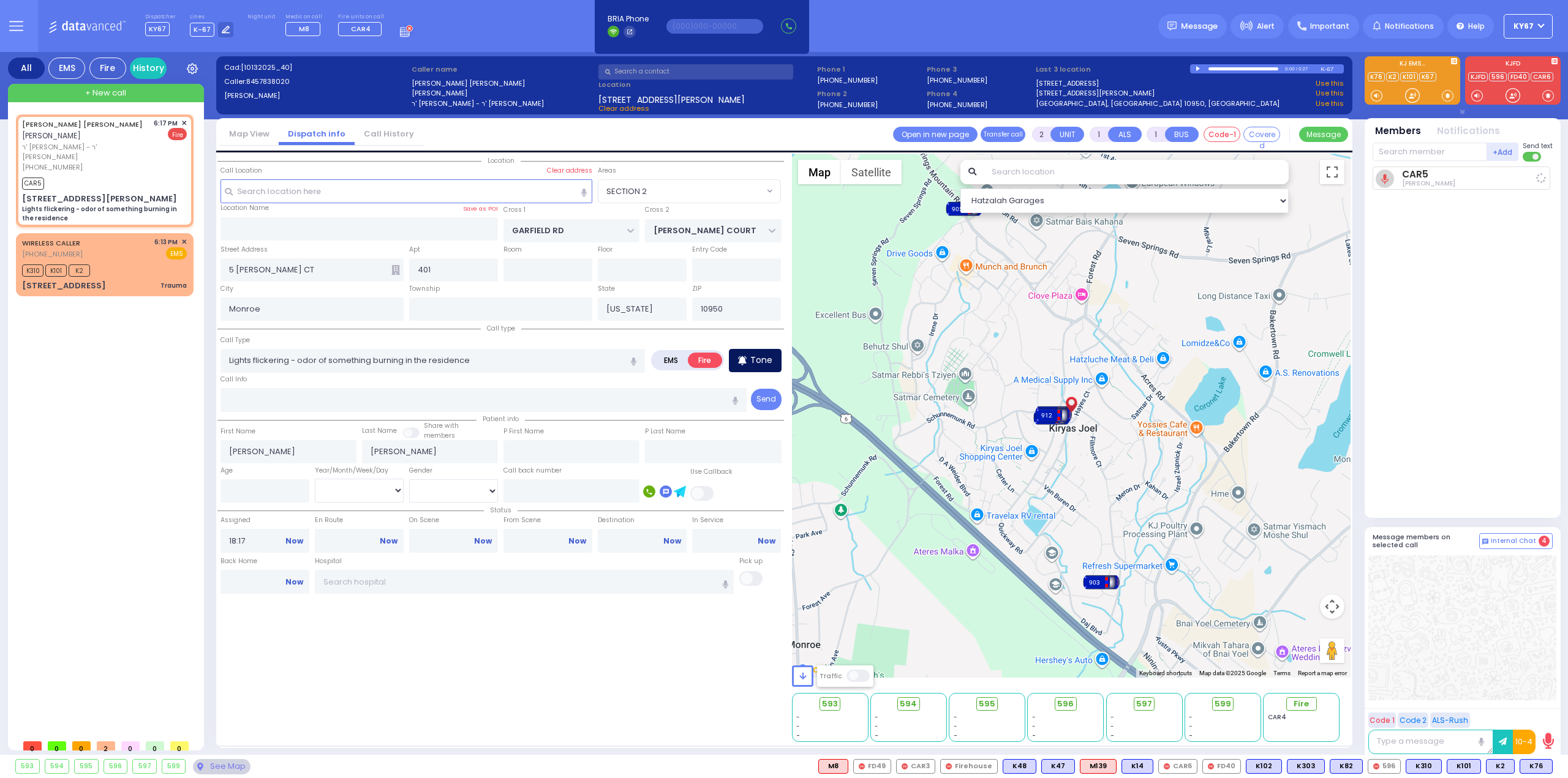
select select
radio input "true"
select select
type input "18:18"
select select "SECTION 2"
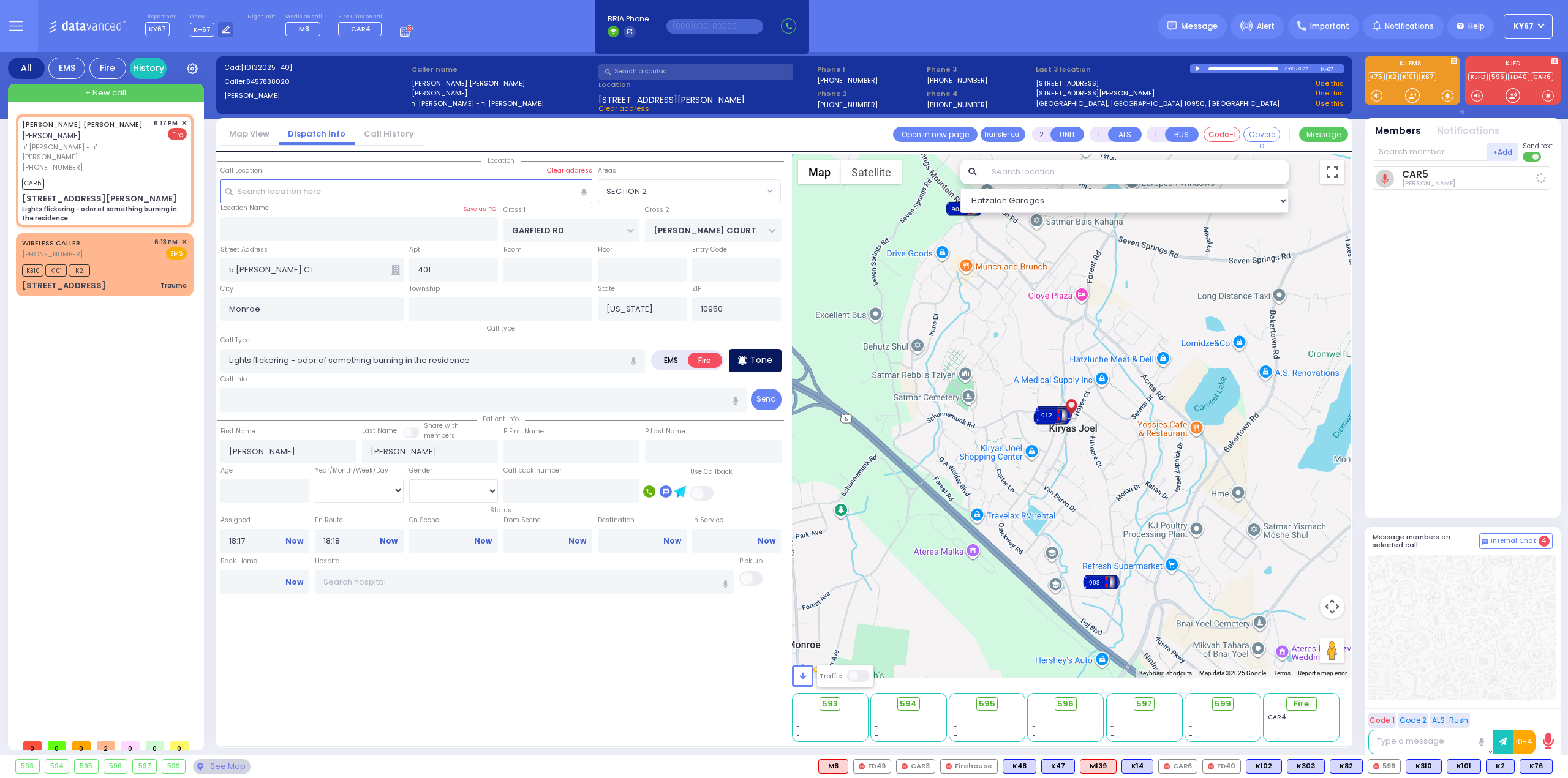
select select "Hatzalah Garages"
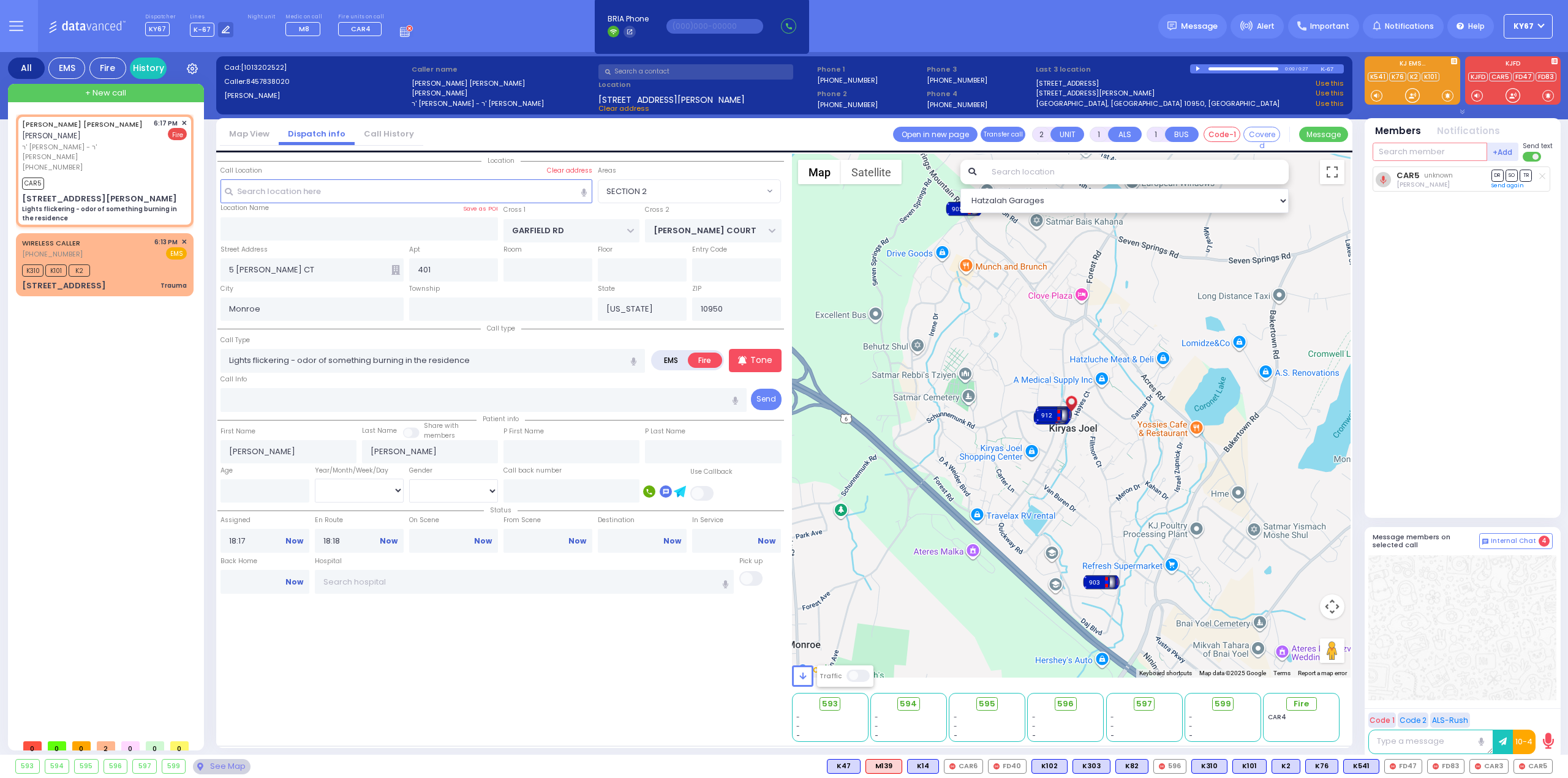
click at [1432, 149] on input "text" at bounding box center [1429, 151] width 114 height 18
type input "47"
click at [1436, 172] on div "FD47" at bounding box center [1413, 176] width 61 height 12
select select
radio input "true"
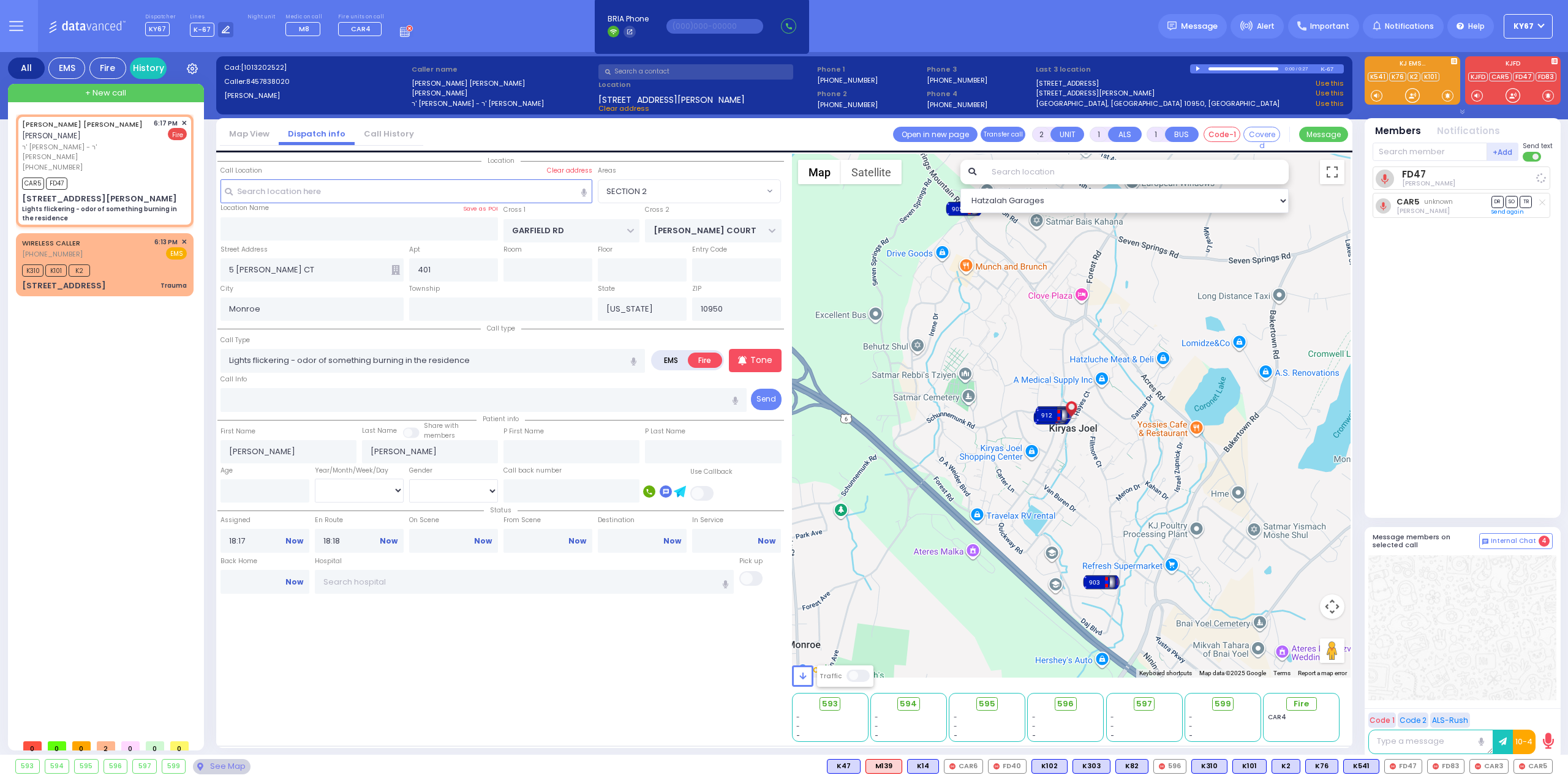
select select
select select "Hatzalah Garages"
select select "SECTION 2"
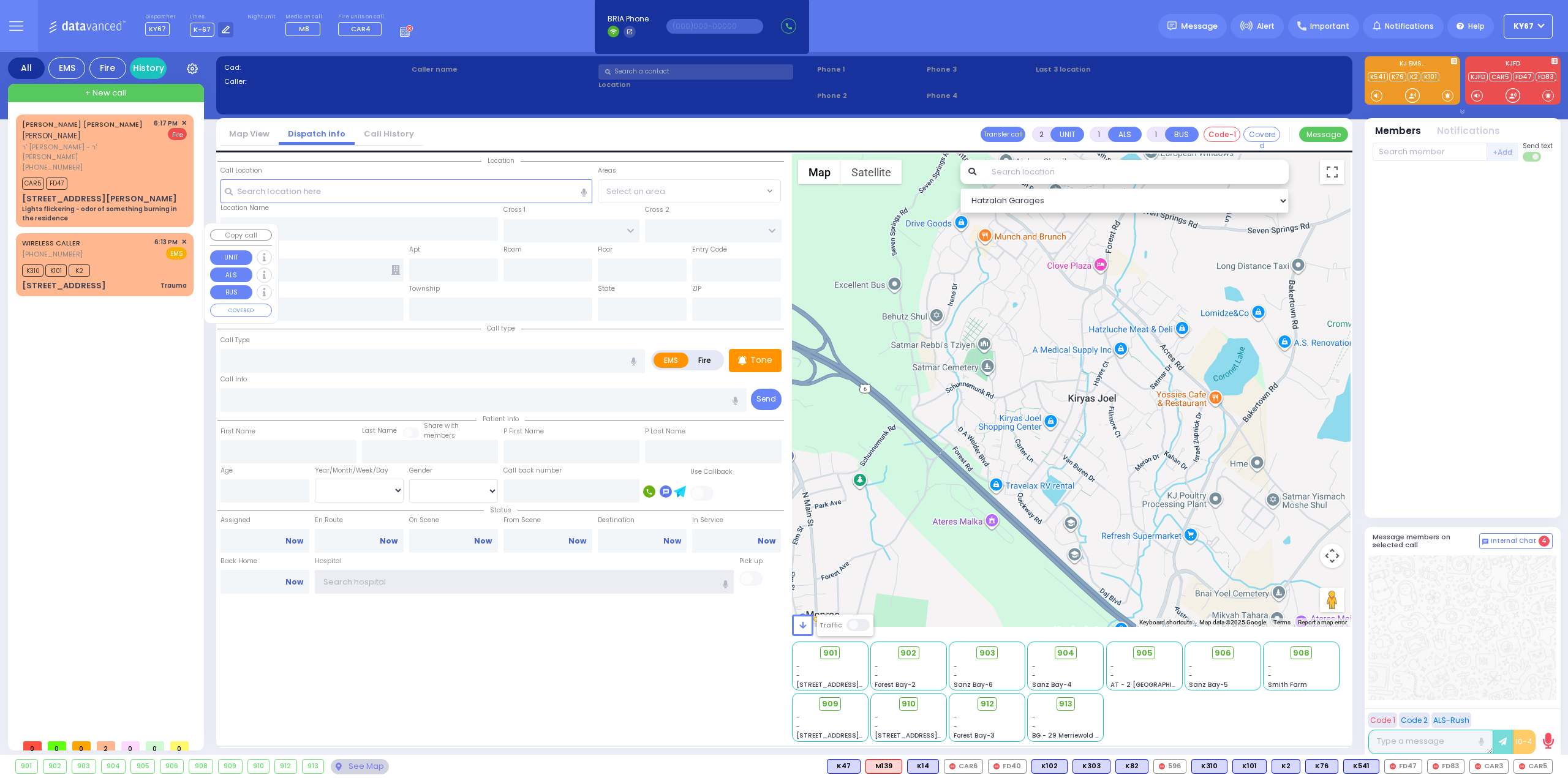
type input "Ky67"
click at [138, 262] on div "K310 K101 K2" at bounding box center [105, 269] width 165 height 15
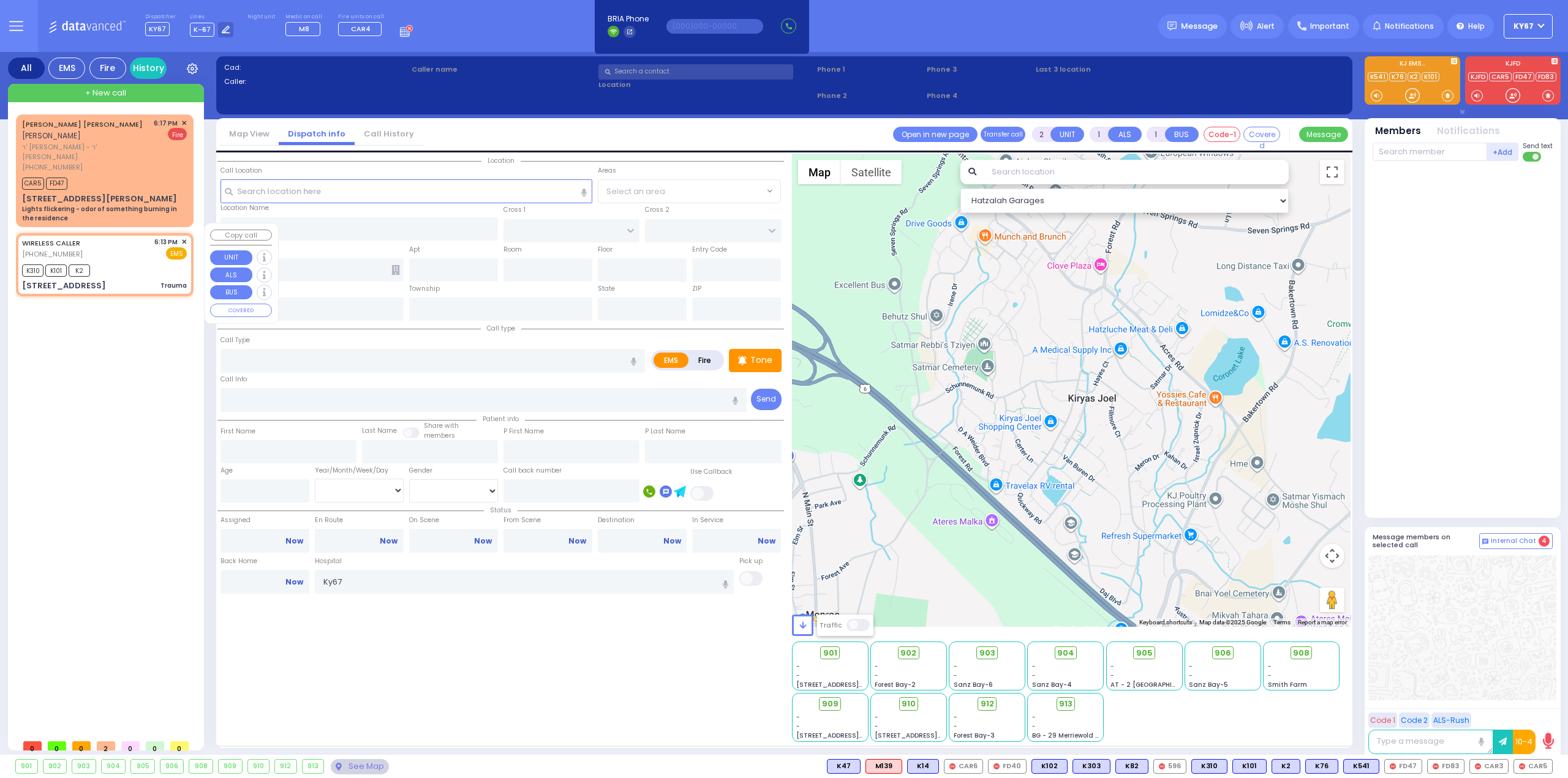
type input "0"
select select
type input "Trauma"
radio input "true"
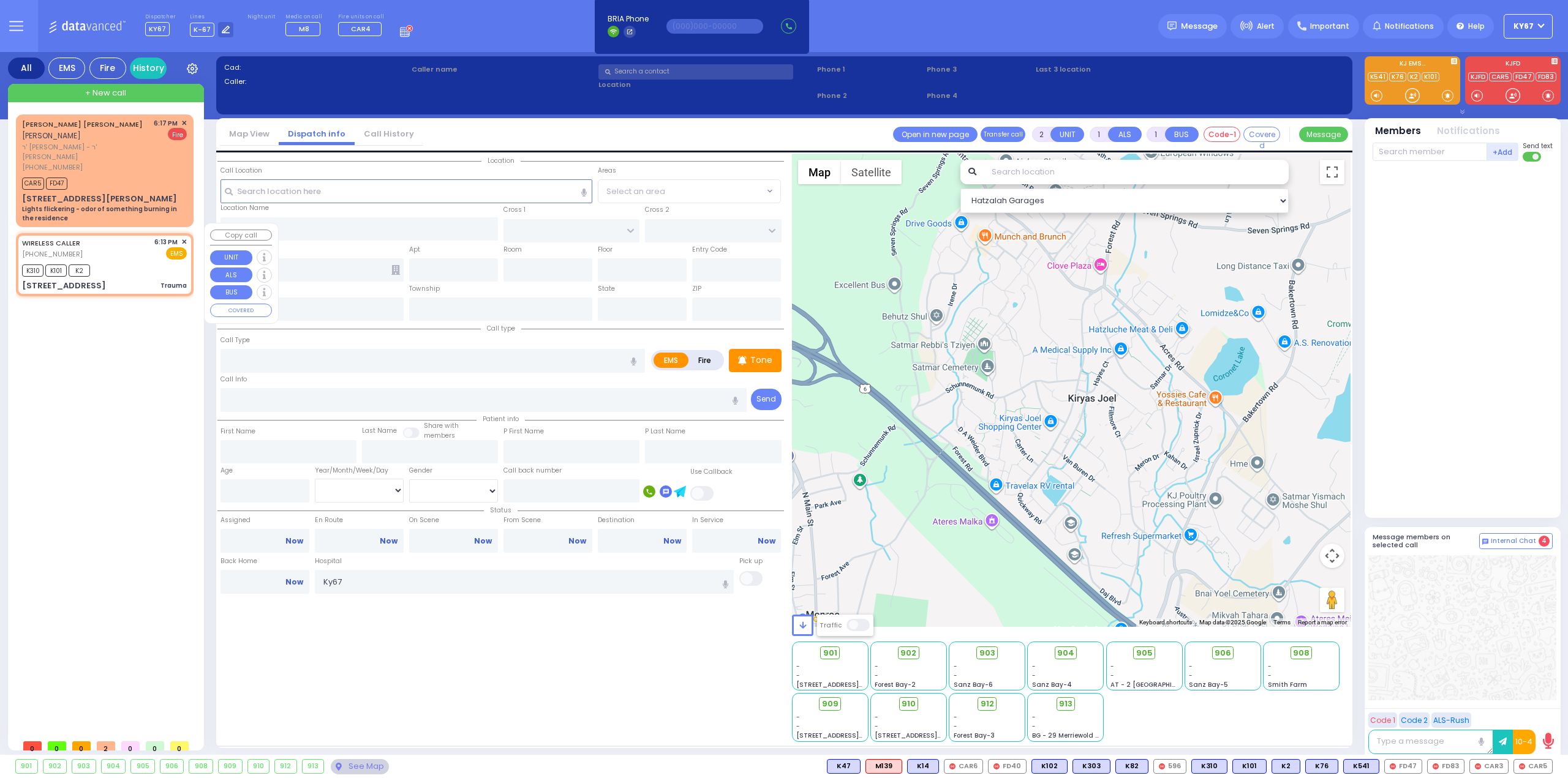
select select
type input "18:13"
type input "18:14"
type input "YOEL KLEIN BLVD"
type input "MERON DR"
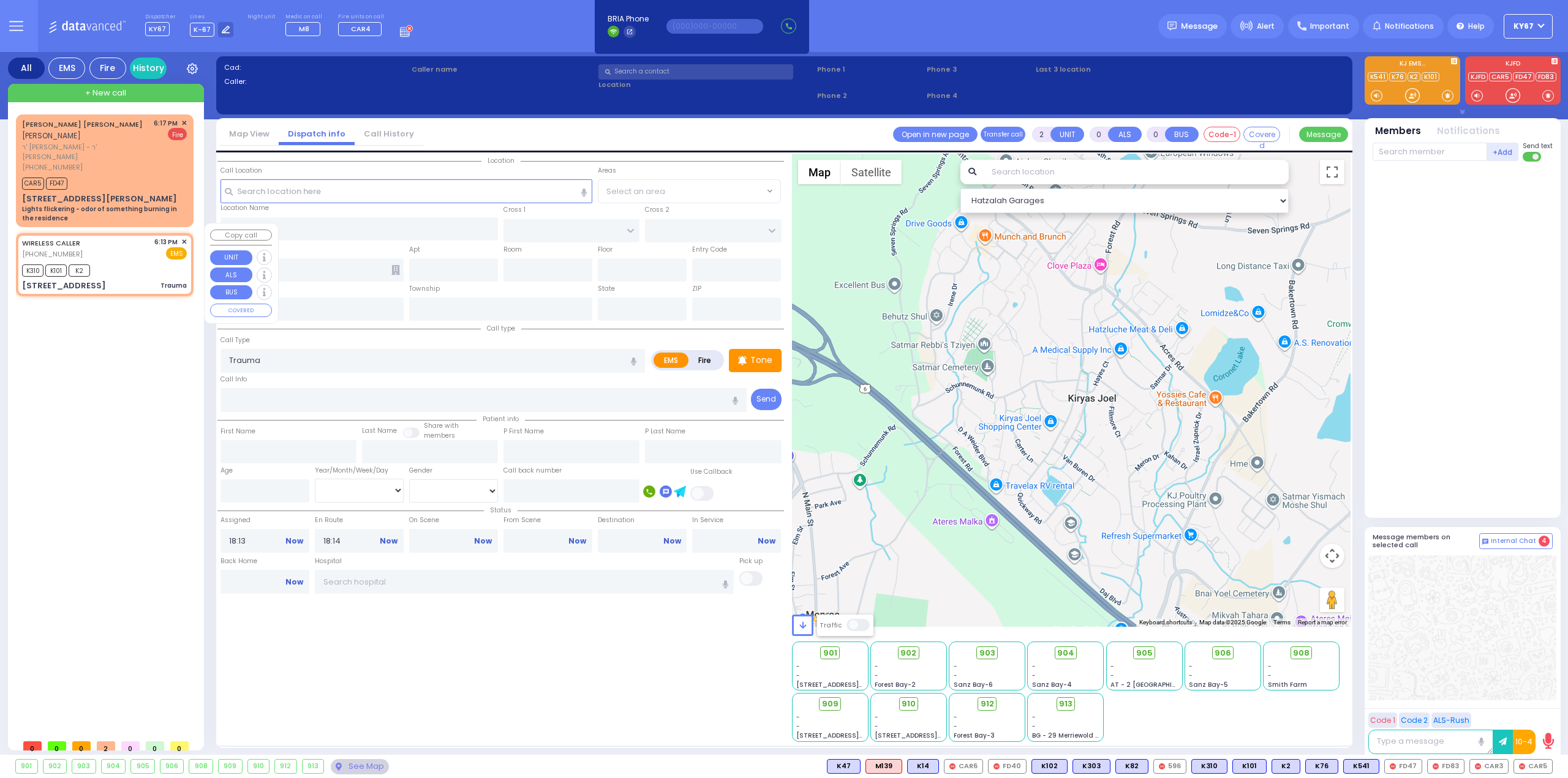
type input "[STREET_ADDRESS]"
type input "313"
type input "Monroe"
type input "[US_STATE]"
type input "10950"
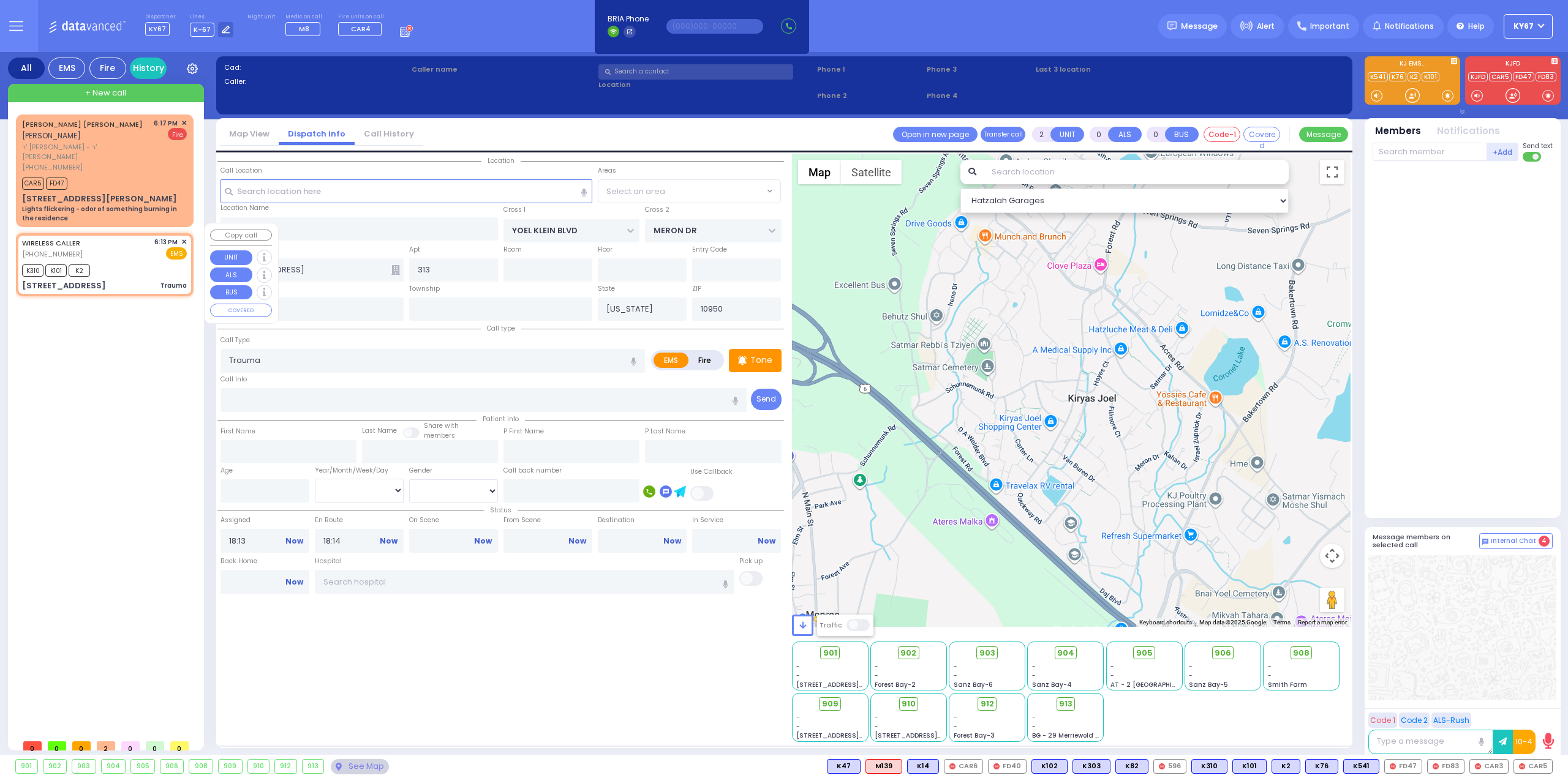
select select "Hatzalah Garages"
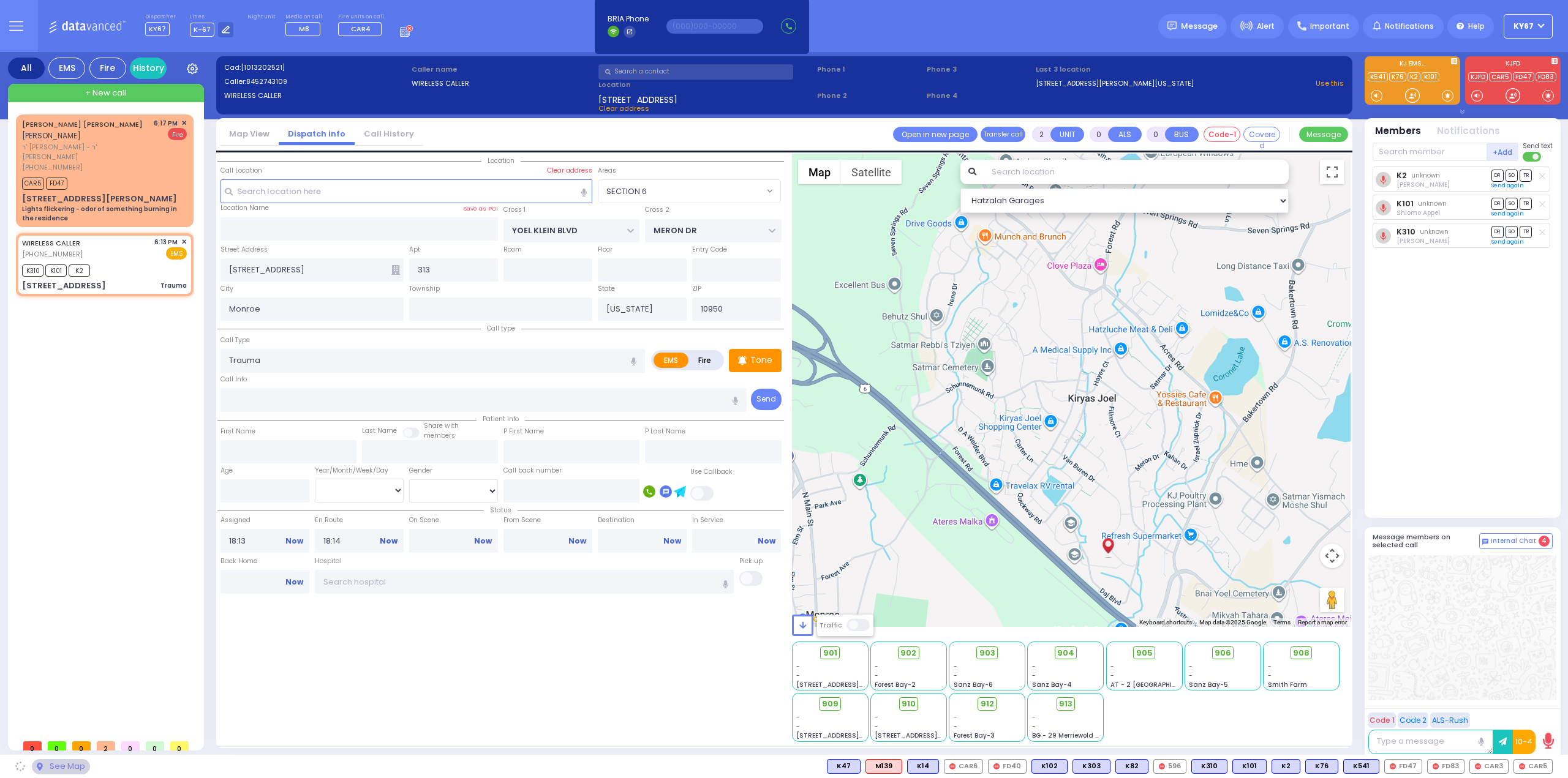
select select "SECTION 6"
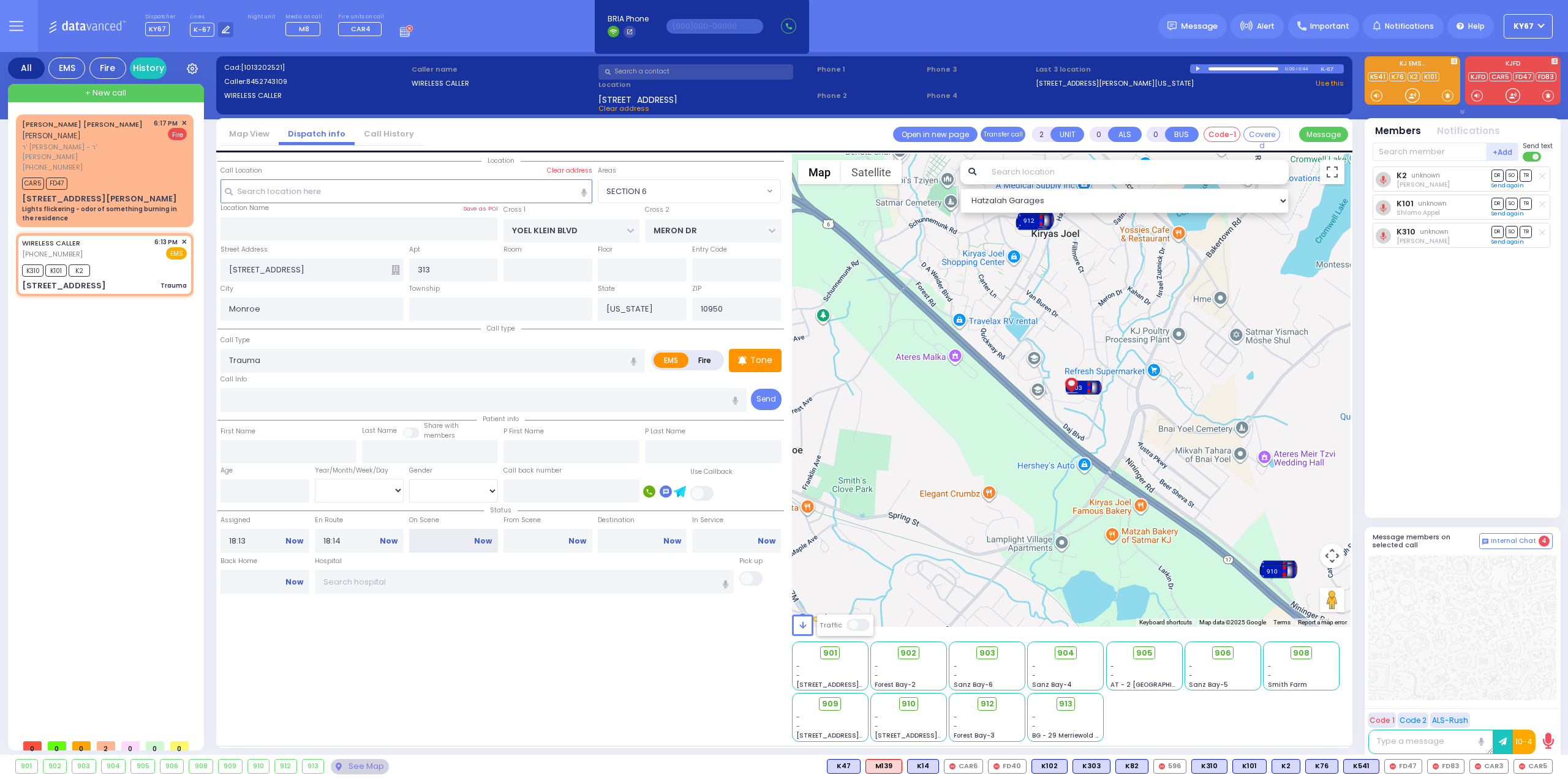
click at [445, 535] on input "On Scene" at bounding box center [454, 540] width 89 height 23
type input "18:16"
drag, startPoint x: 508, startPoint y: 648, endPoint x: 517, endPoint y: 632, distance: 18.4
click at [509, 648] on div "Location All areas" at bounding box center [501, 448] width 567 height 588
select select
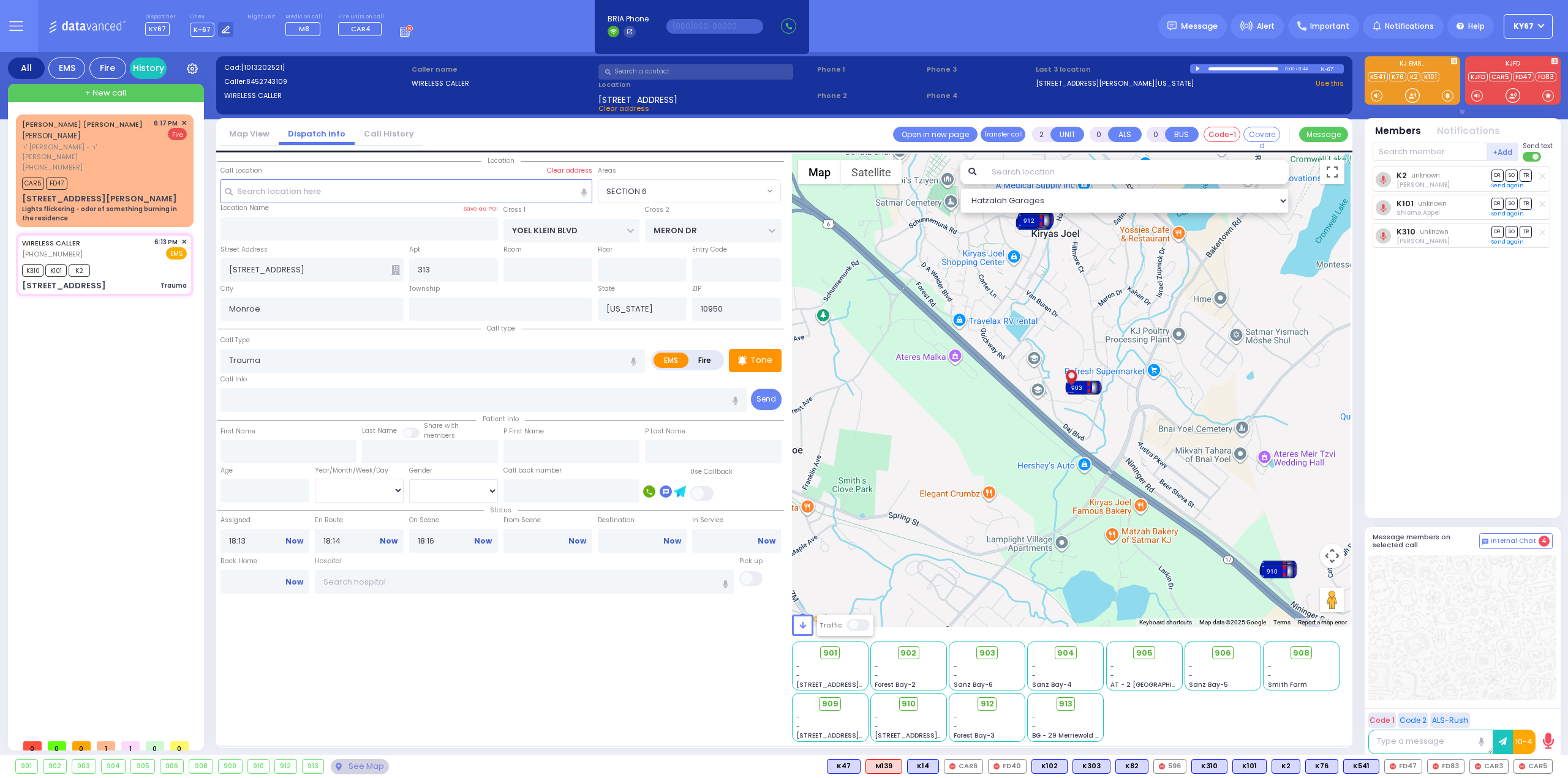
radio input "true"
select select
select select "Hatzalah Garages"
select select "SECTION 6"
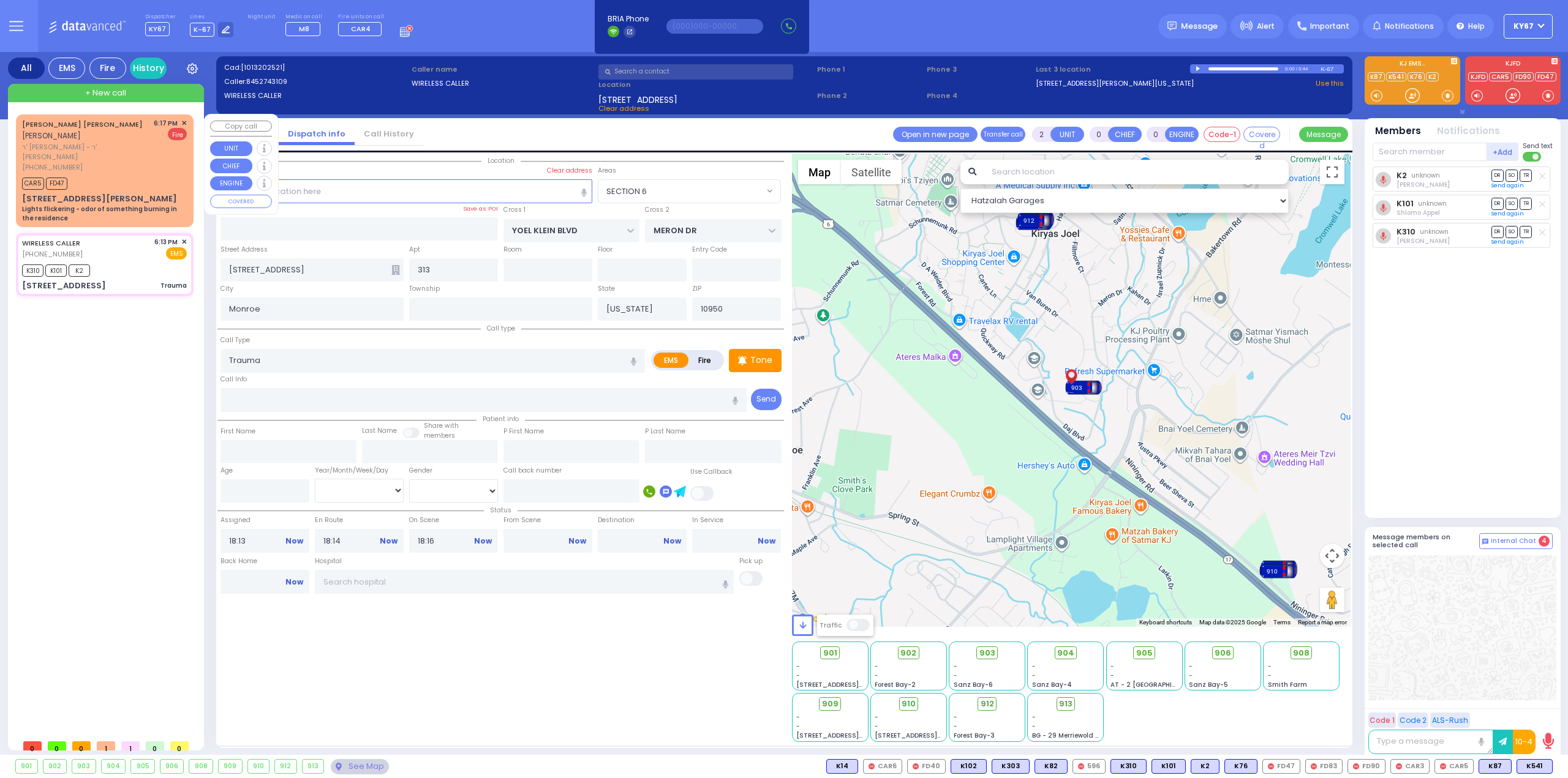
click at [126, 174] on div "CAR5 FD47" at bounding box center [105, 182] width 165 height 15
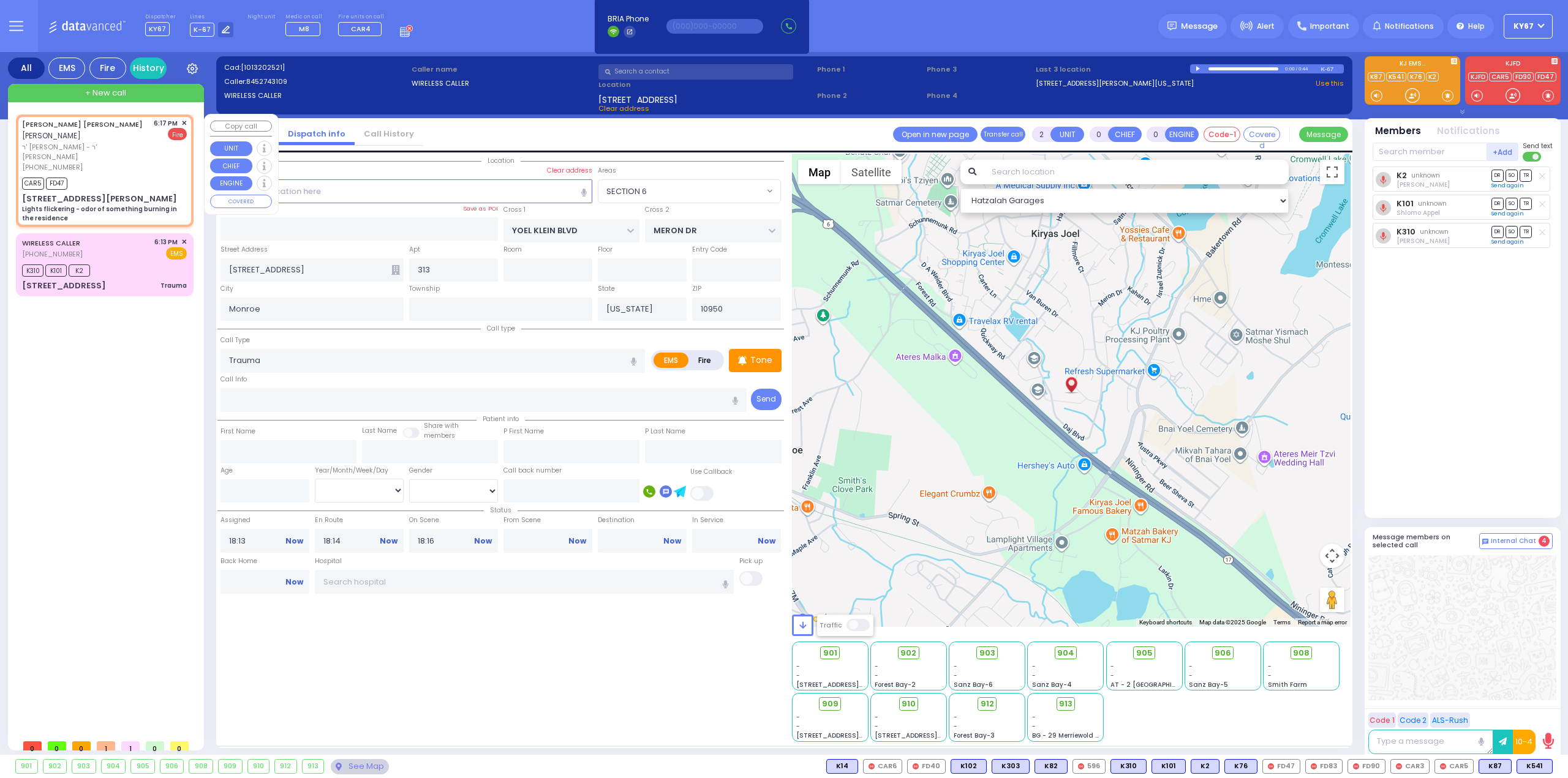
type input "1"
select select
type input "Lights flickering - odor of something burning in the residence"
radio input "false"
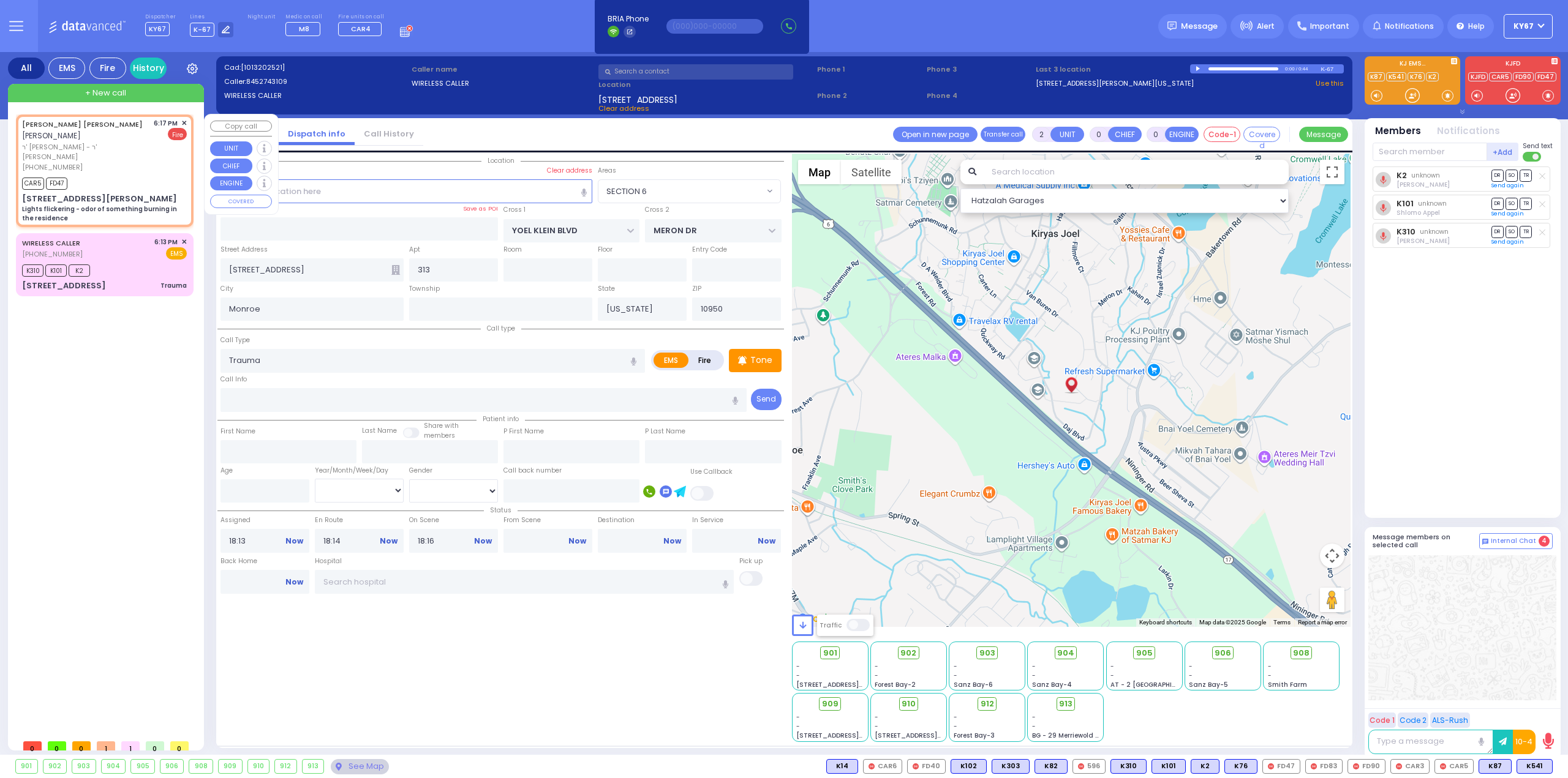
radio input "true"
type input "[PERSON_NAME]"
select select
type input "18:17"
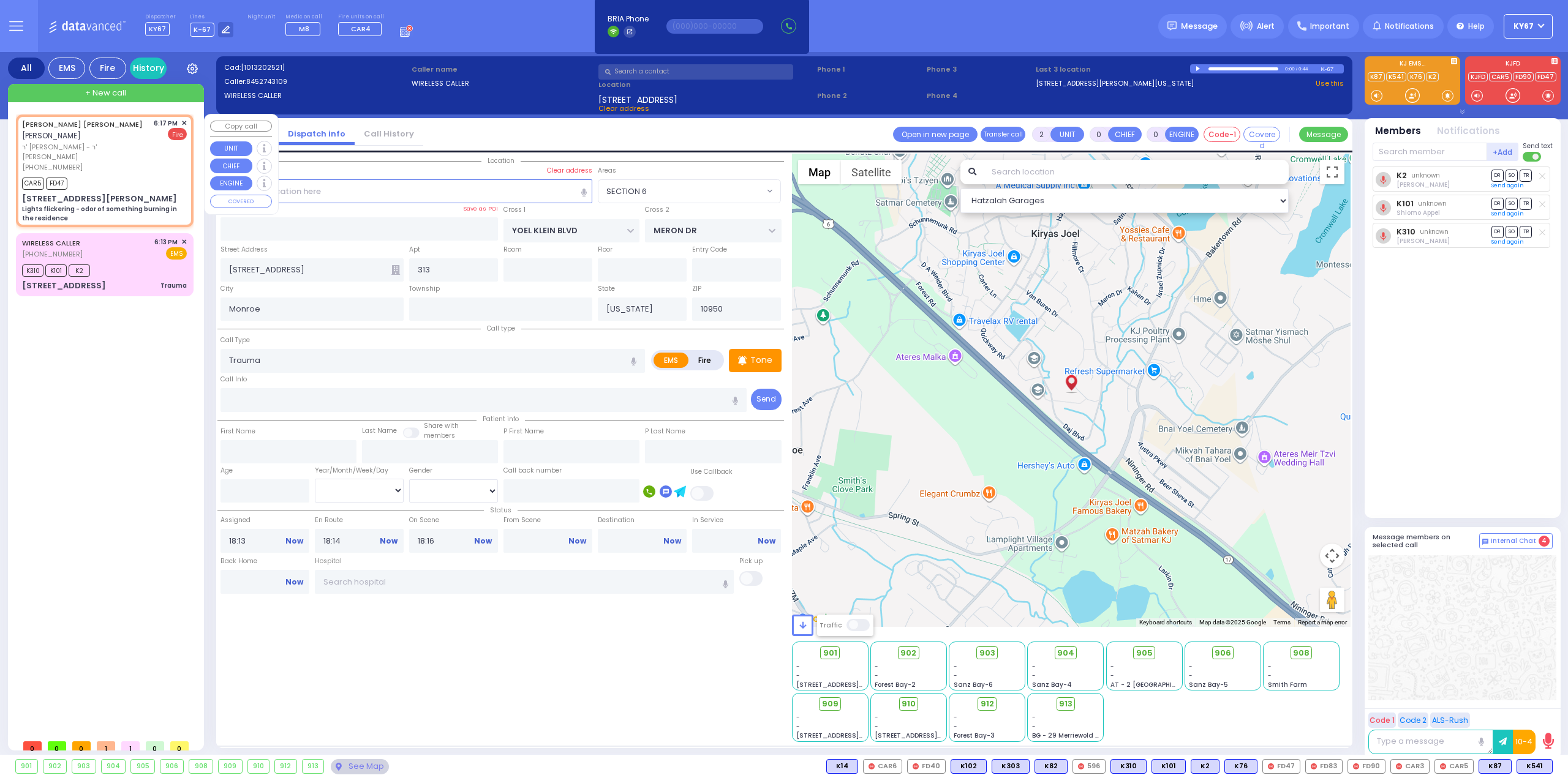
type input "18:18"
select select "Hatzalah Garages"
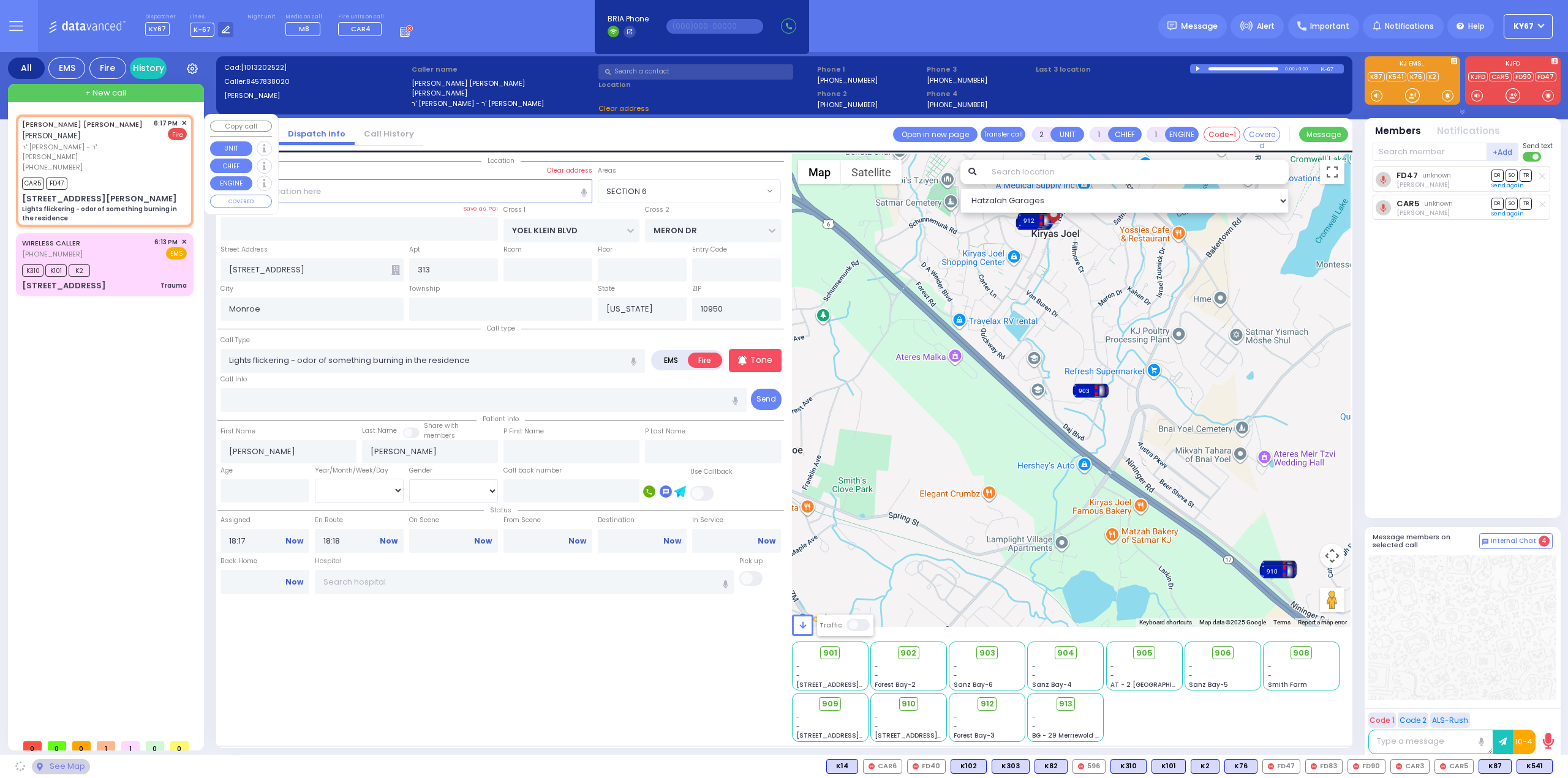
type input "GARFIELD RD"
type input "TAYLOR COURT"
type input "5 [PERSON_NAME] CT"
type input "401"
select select "SECTION 2"
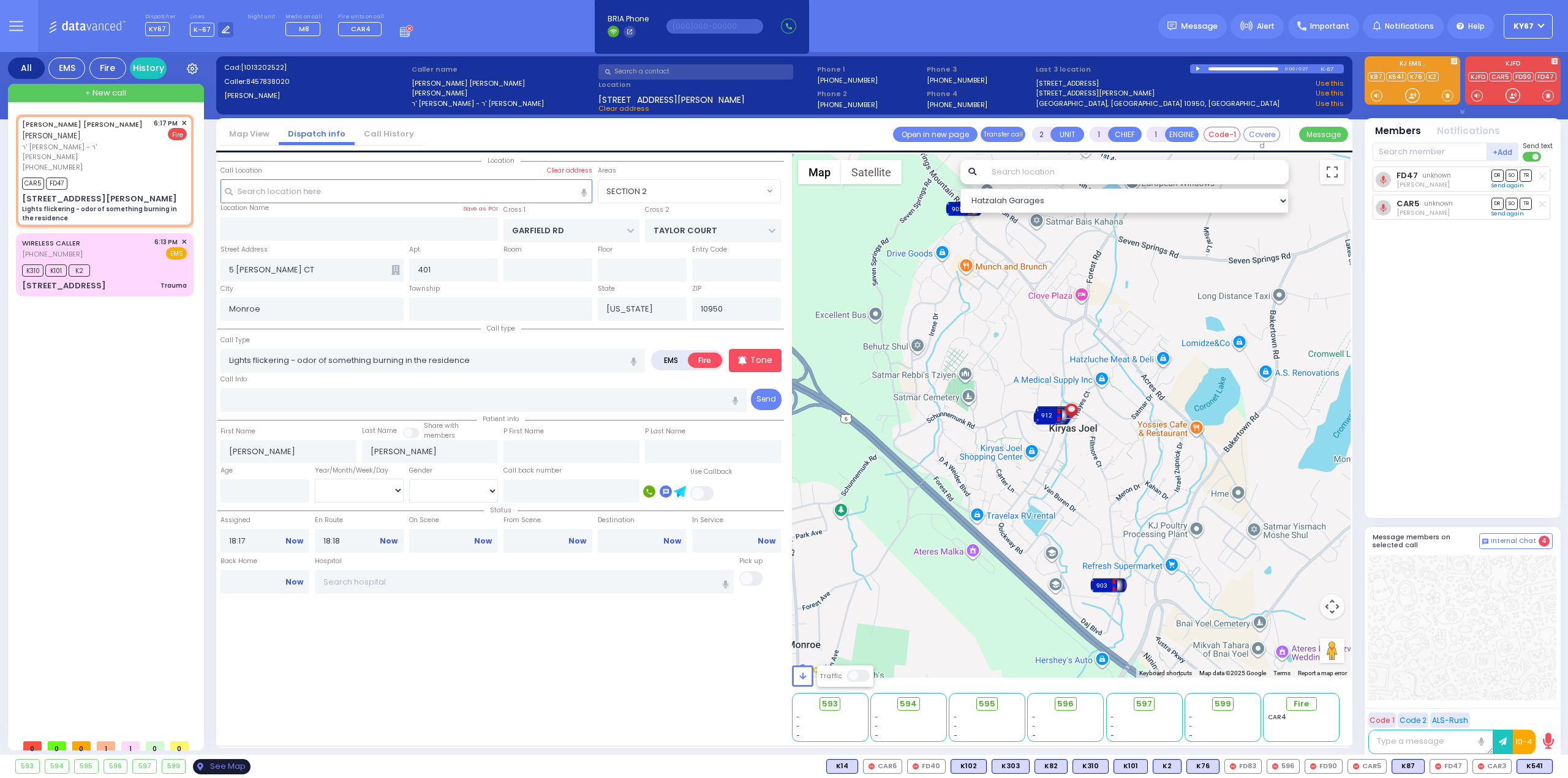
click at [227, 763] on div "See Map" at bounding box center [221, 766] width 58 height 15
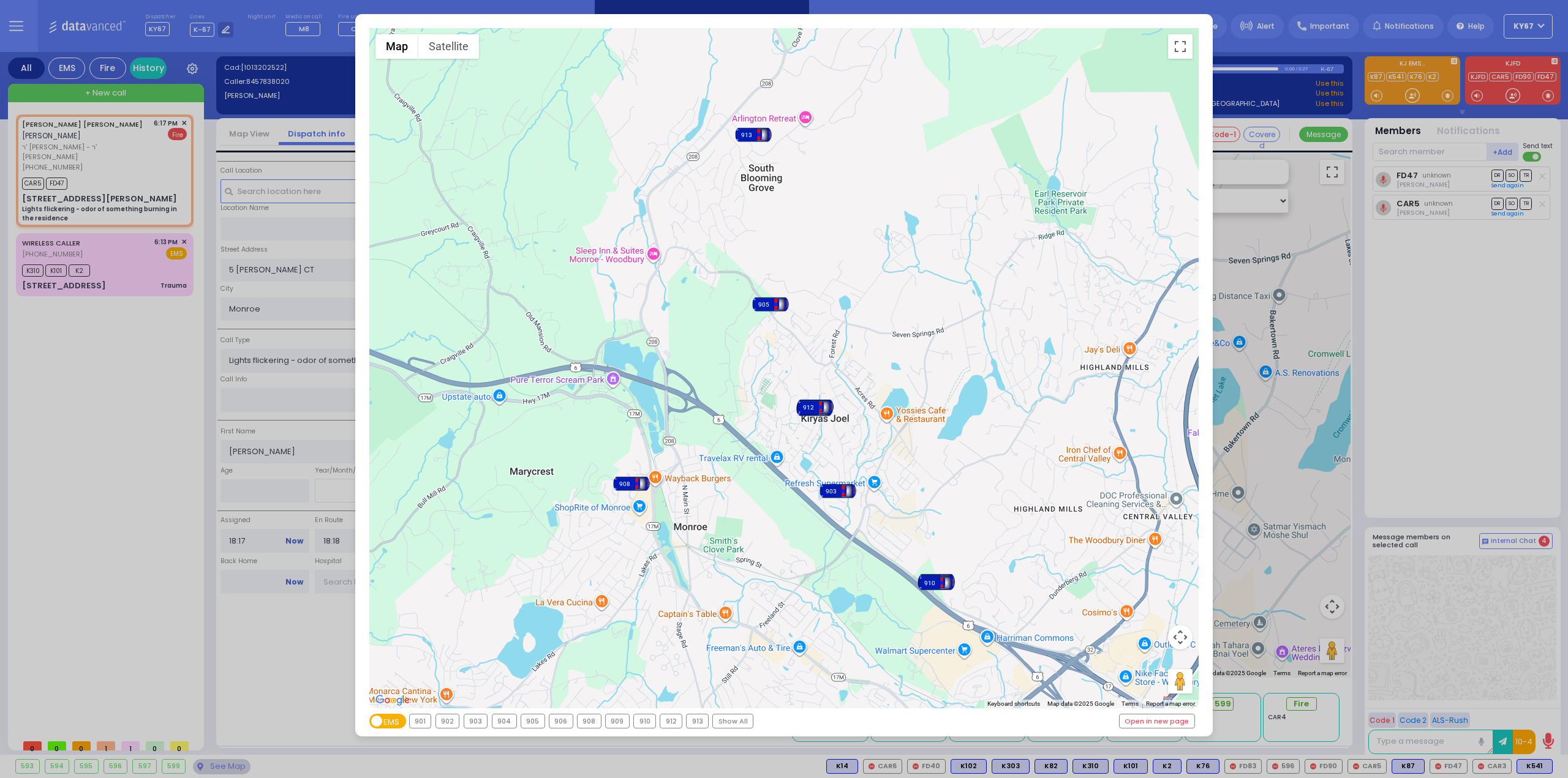
click at [385, 723] on span "Fire" at bounding box center [384, 722] width 17 height 17
click at [369, 722] on input "EMS Fire" at bounding box center [369, 722] width 0 height 0
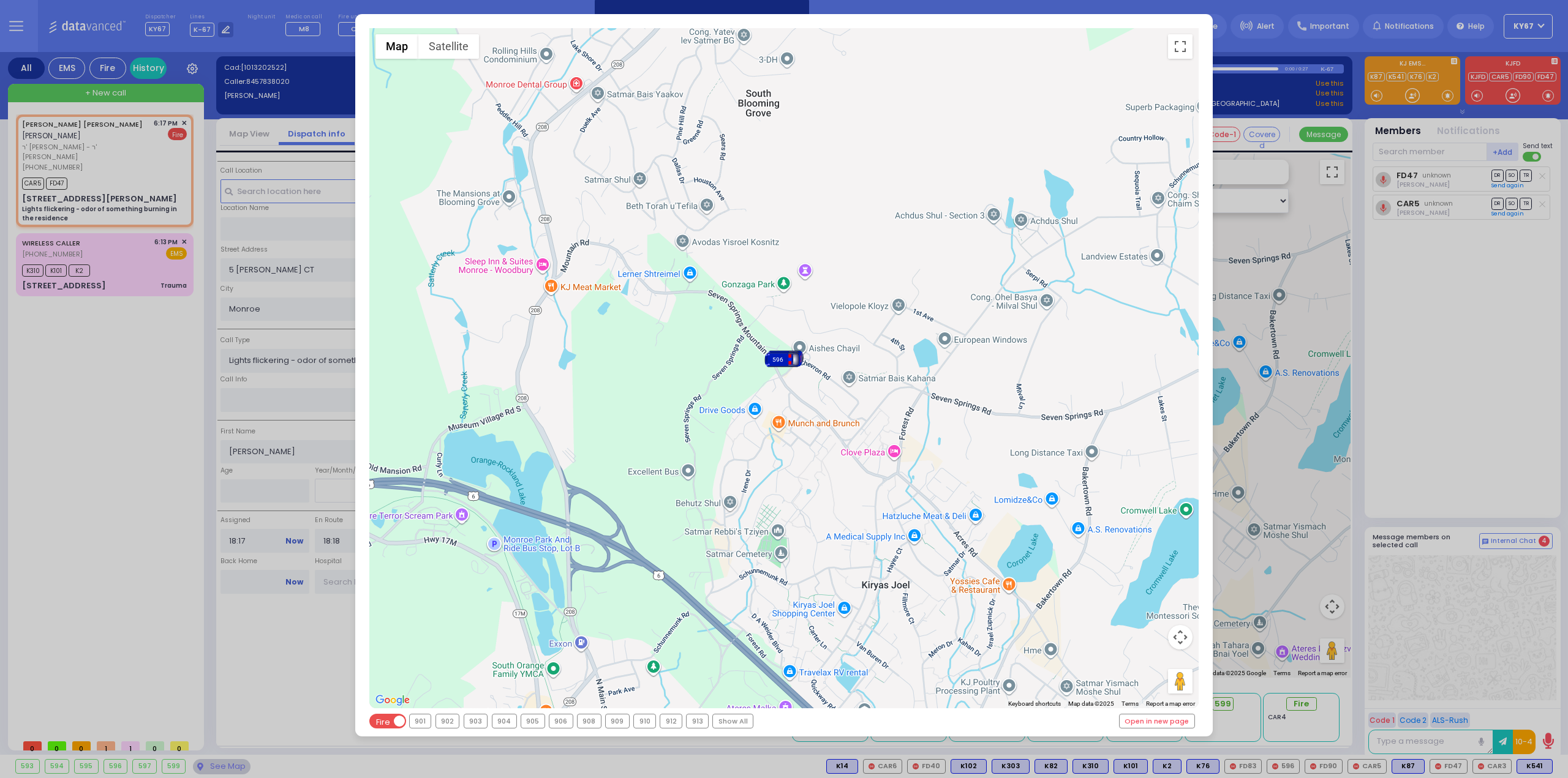
click at [1438, 358] on div "← Move left → Move right ↑ Move up ↓ Move down + Zoom in - Zoom out Home Jump l…" at bounding box center [784, 389] width 1568 height 778
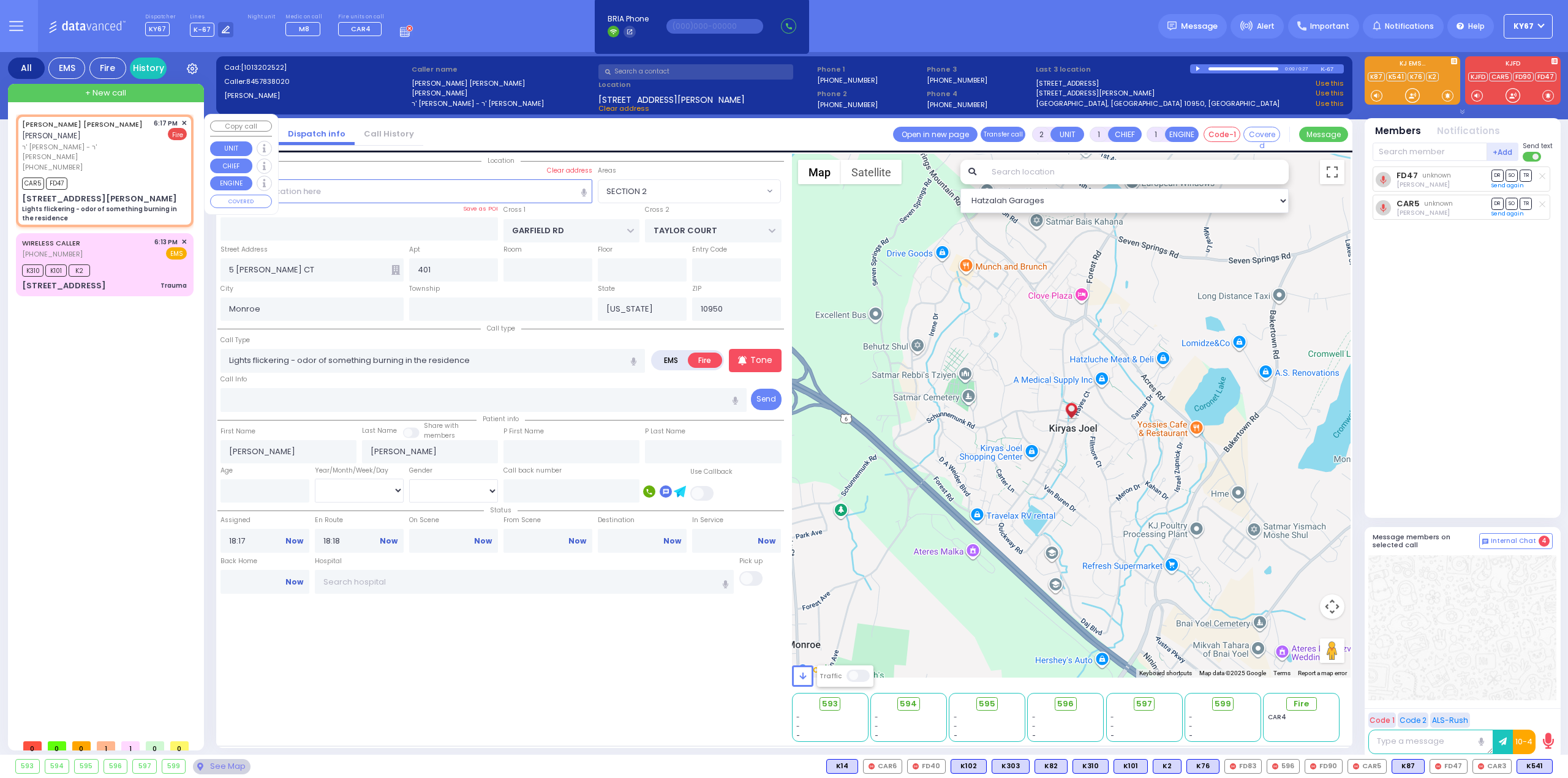
click at [117, 174] on div "CAR5 FD47" at bounding box center [105, 182] width 165 height 15
select select
radio input "true"
select select
select select "Hatzalah Garages"
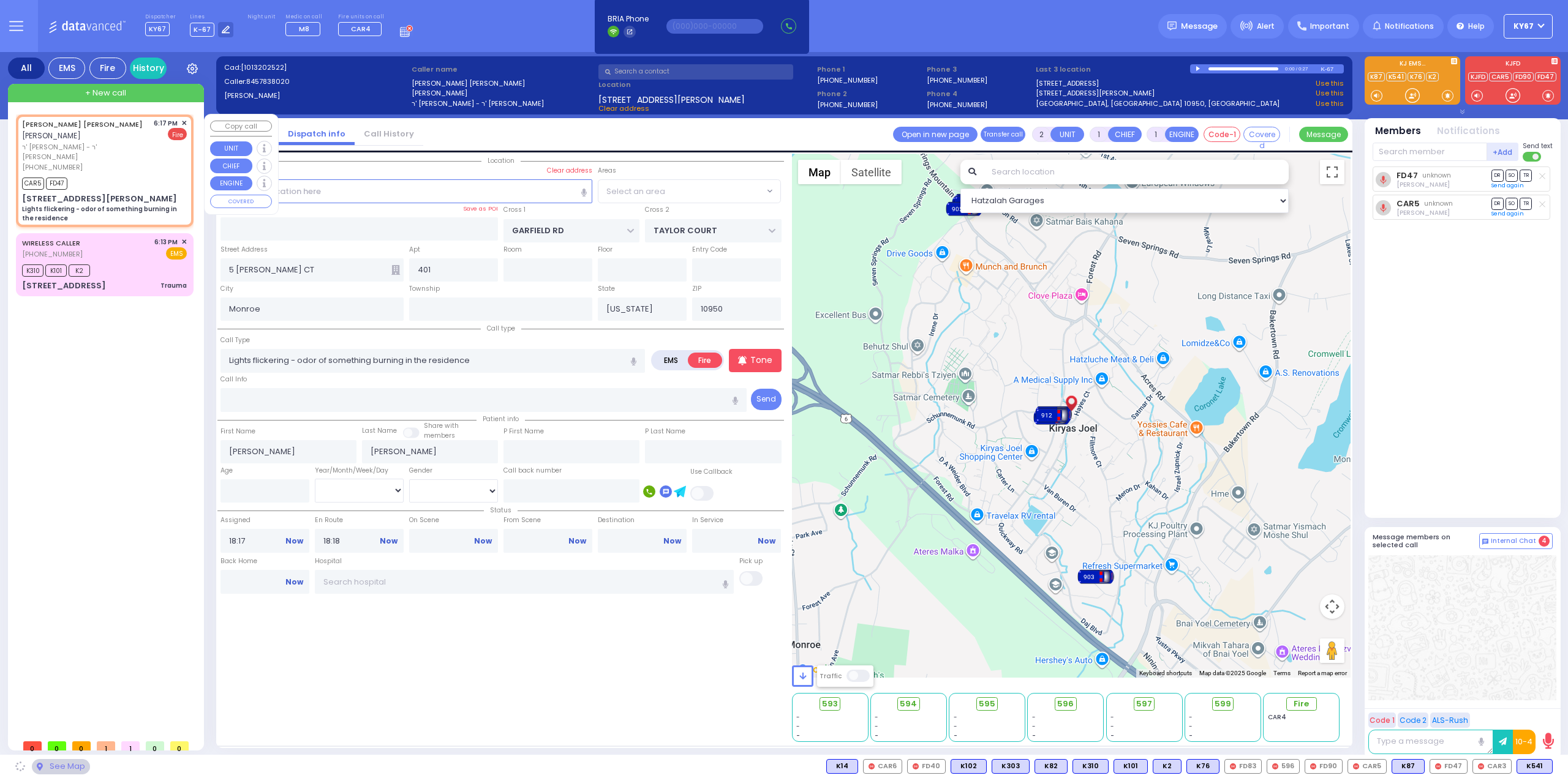
select select "SECTION 2"
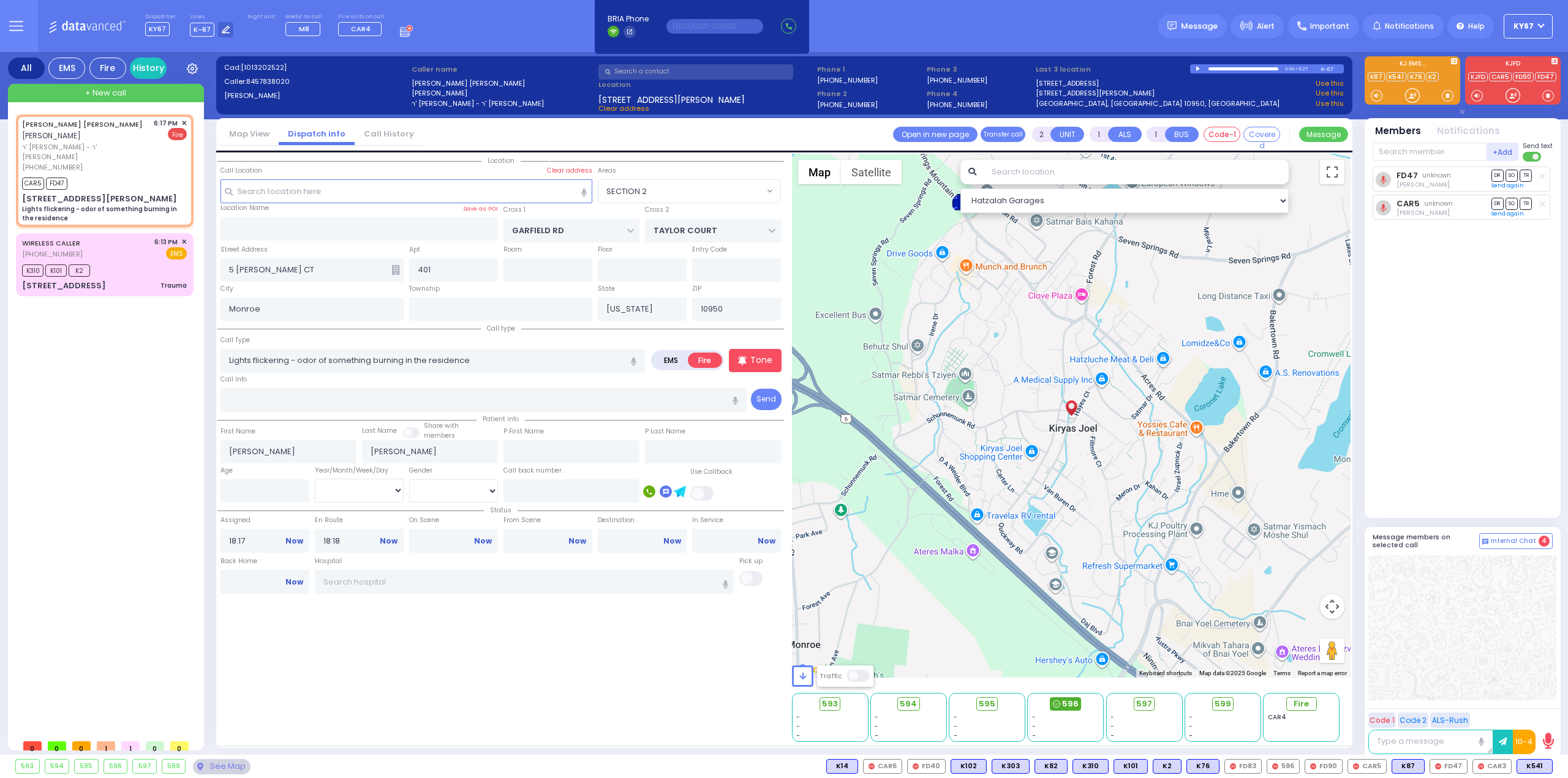
click at [1069, 703] on span "596" at bounding box center [1070, 703] width 17 height 12
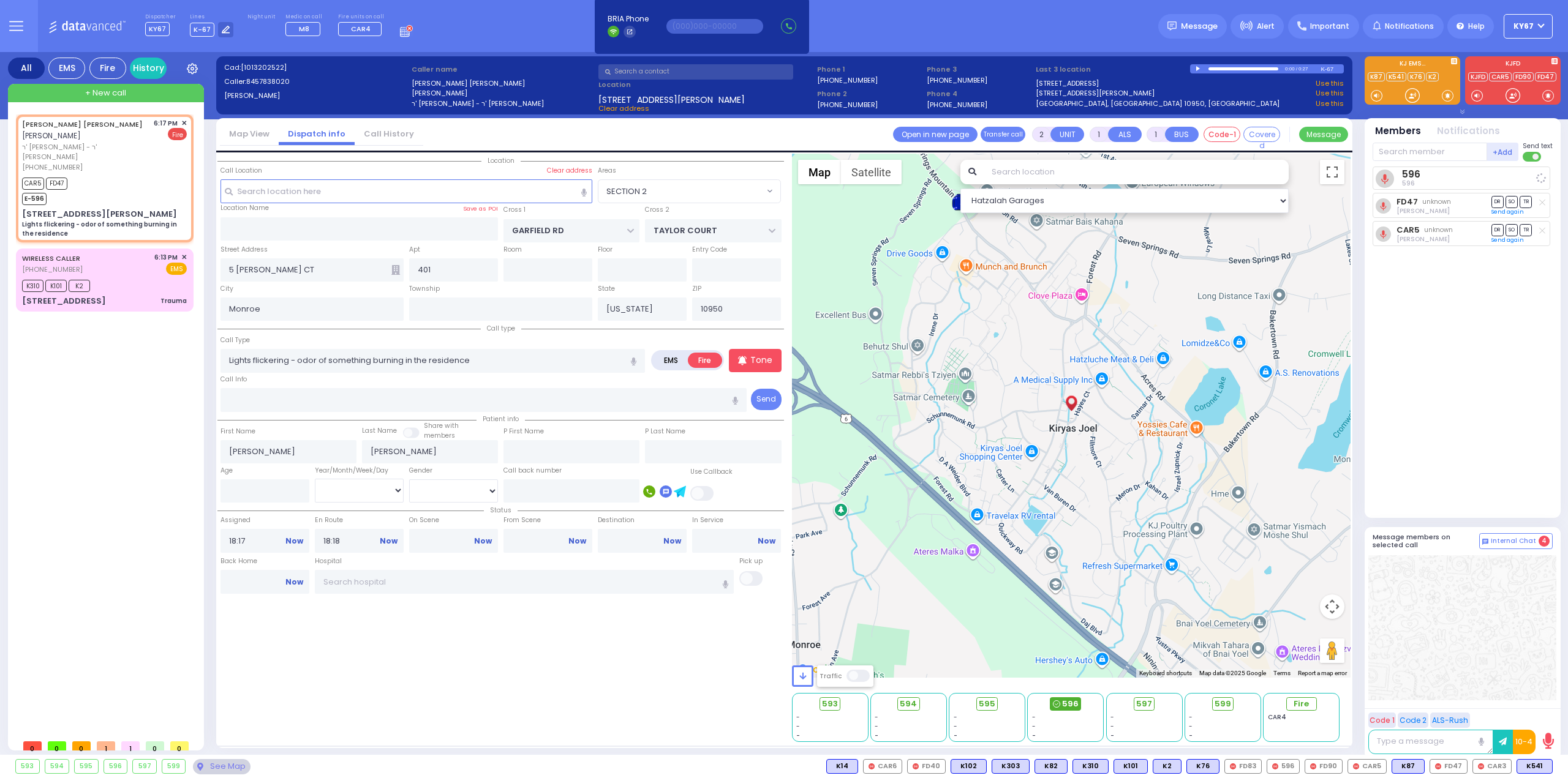
select select
radio input "true"
select select
select select "SECTION 2"
select select "Hatzalah Garages"
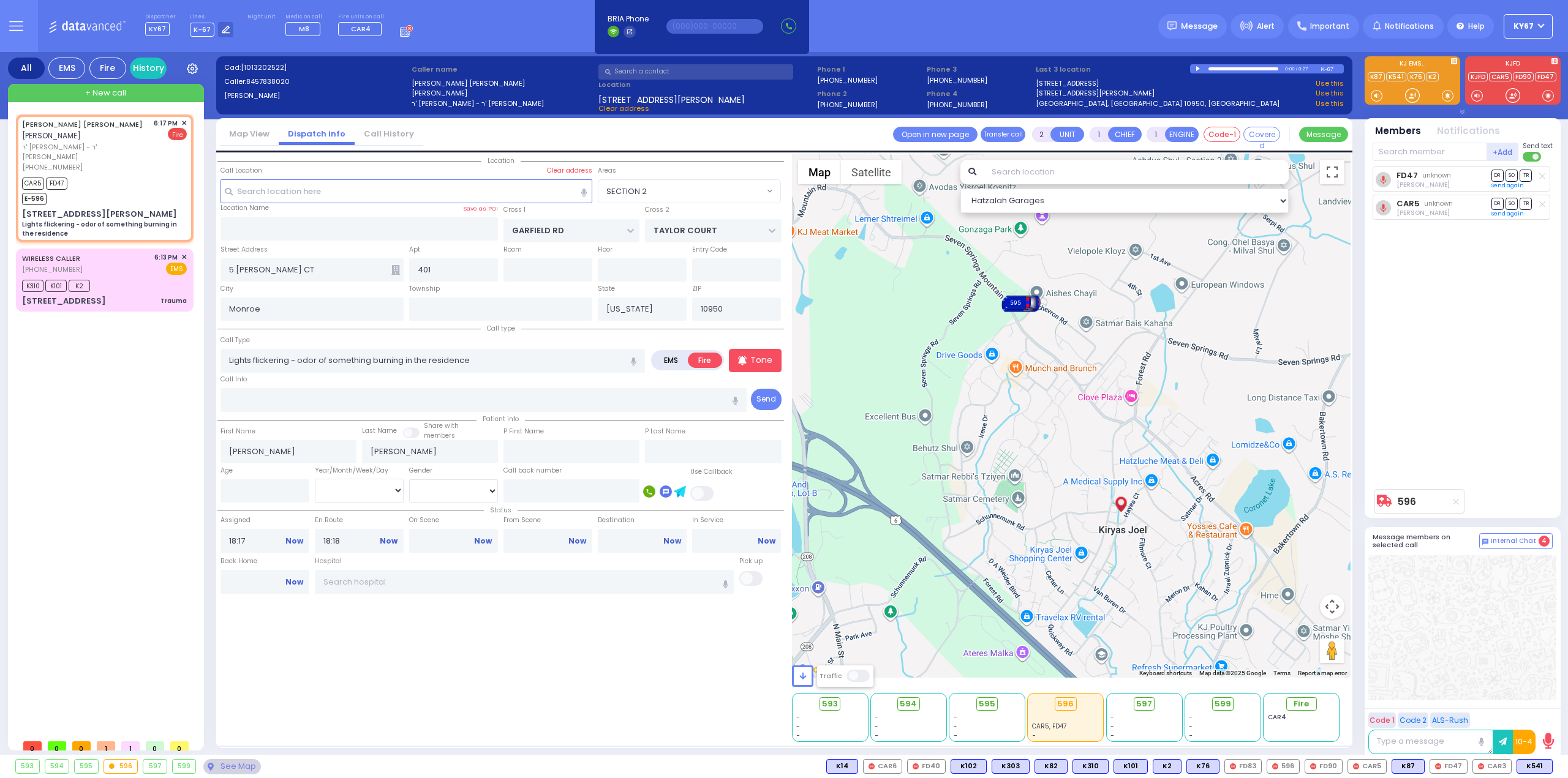
click at [400, 34] on icon at bounding box center [406, 30] width 13 height 13
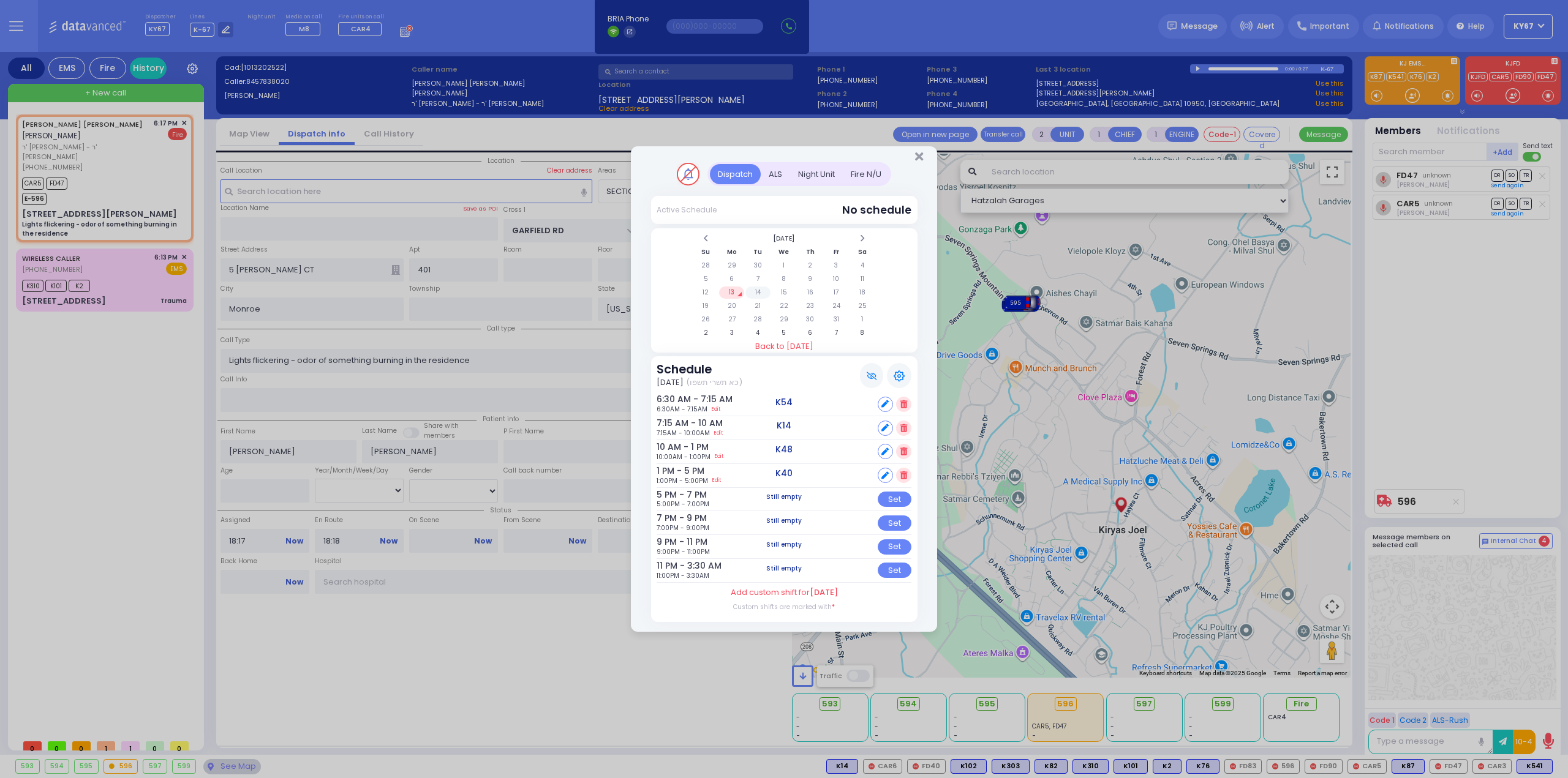
click at [751, 293] on td "14" at bounding box center [758, 292] width 25 height 12
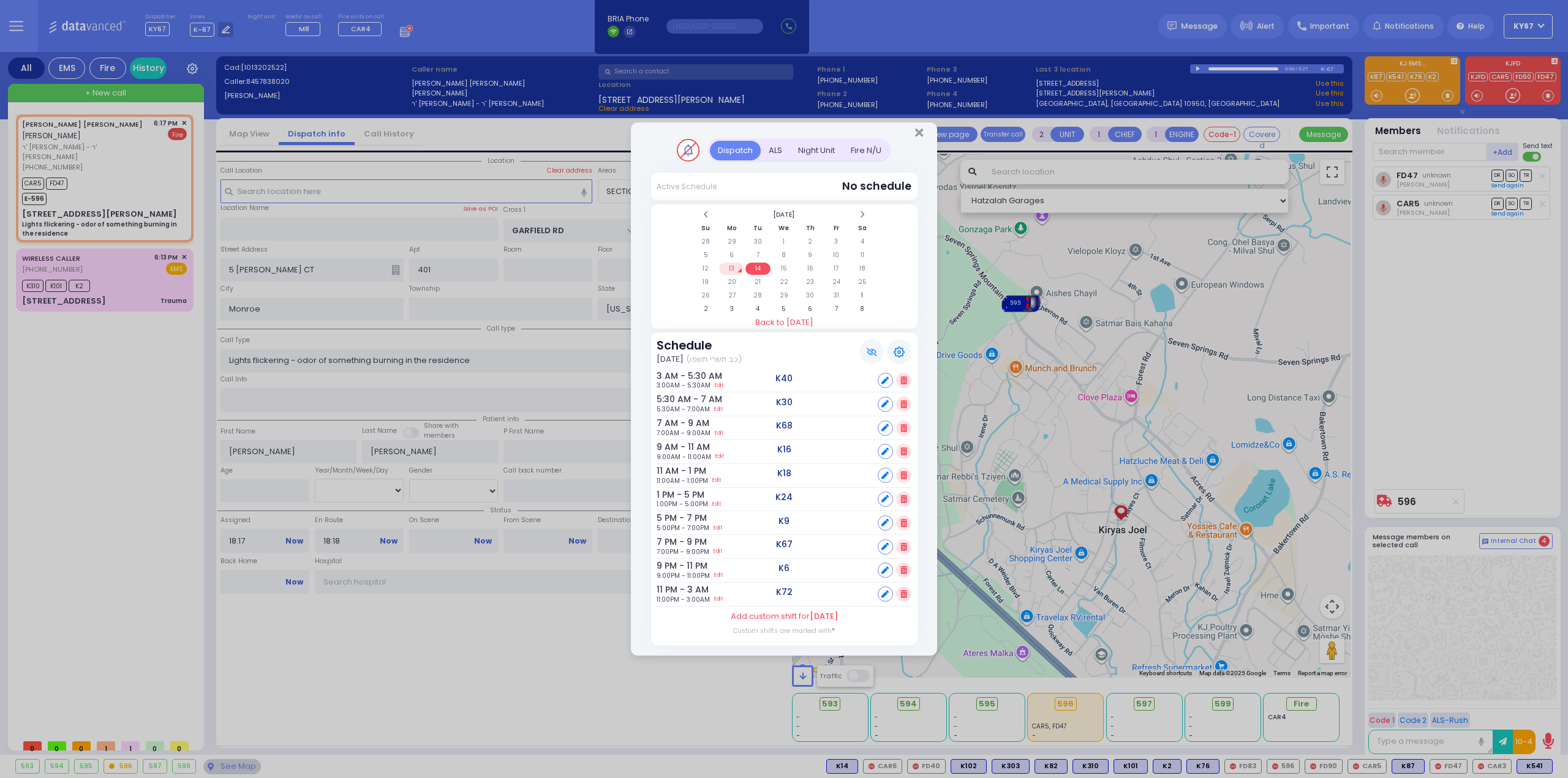
click at [859, 148] on div "Fire N/U" at bounding box center [866, 150] width 47 height 20
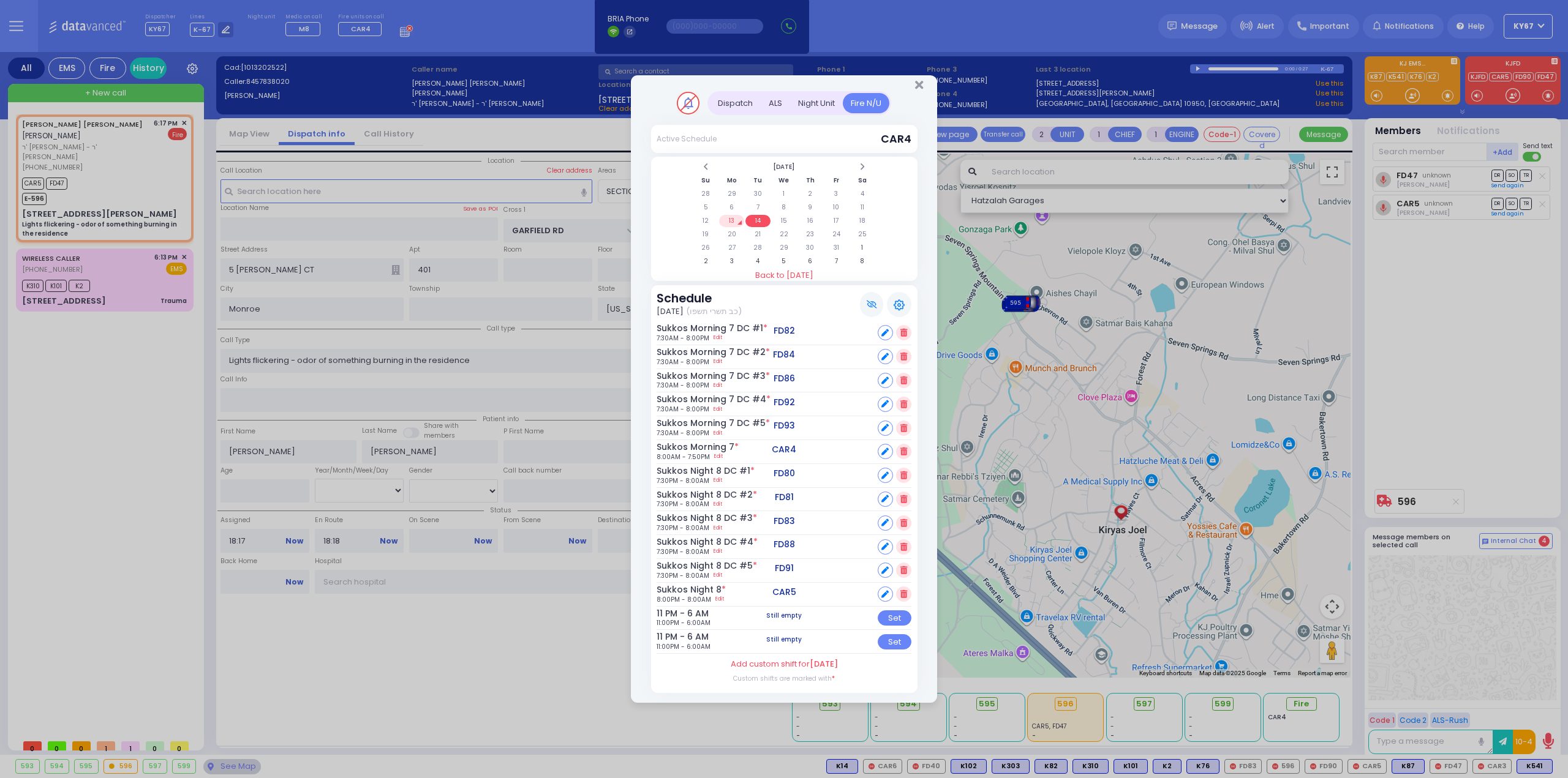
click at [736, 224] on td "13" at bounding box center [732, 220] width 25 height 12
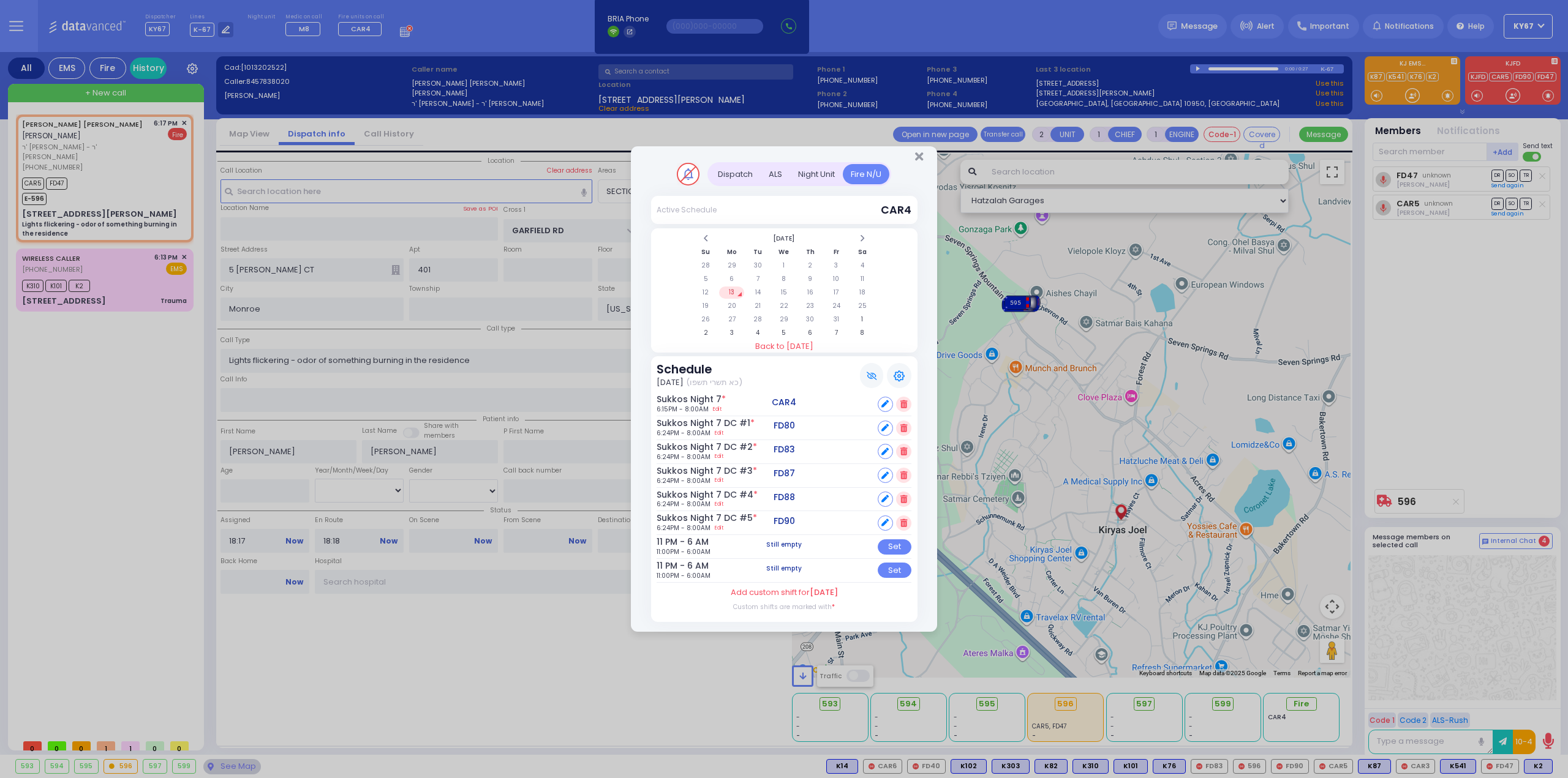
click at [118, 275] on div "Dispatch Active Schedule CAR4" at bounding box center [784, 389] width 1568 height 778
click at [916, 159] on icon "Close" at bounding box center [919, 156] width 8 height 12
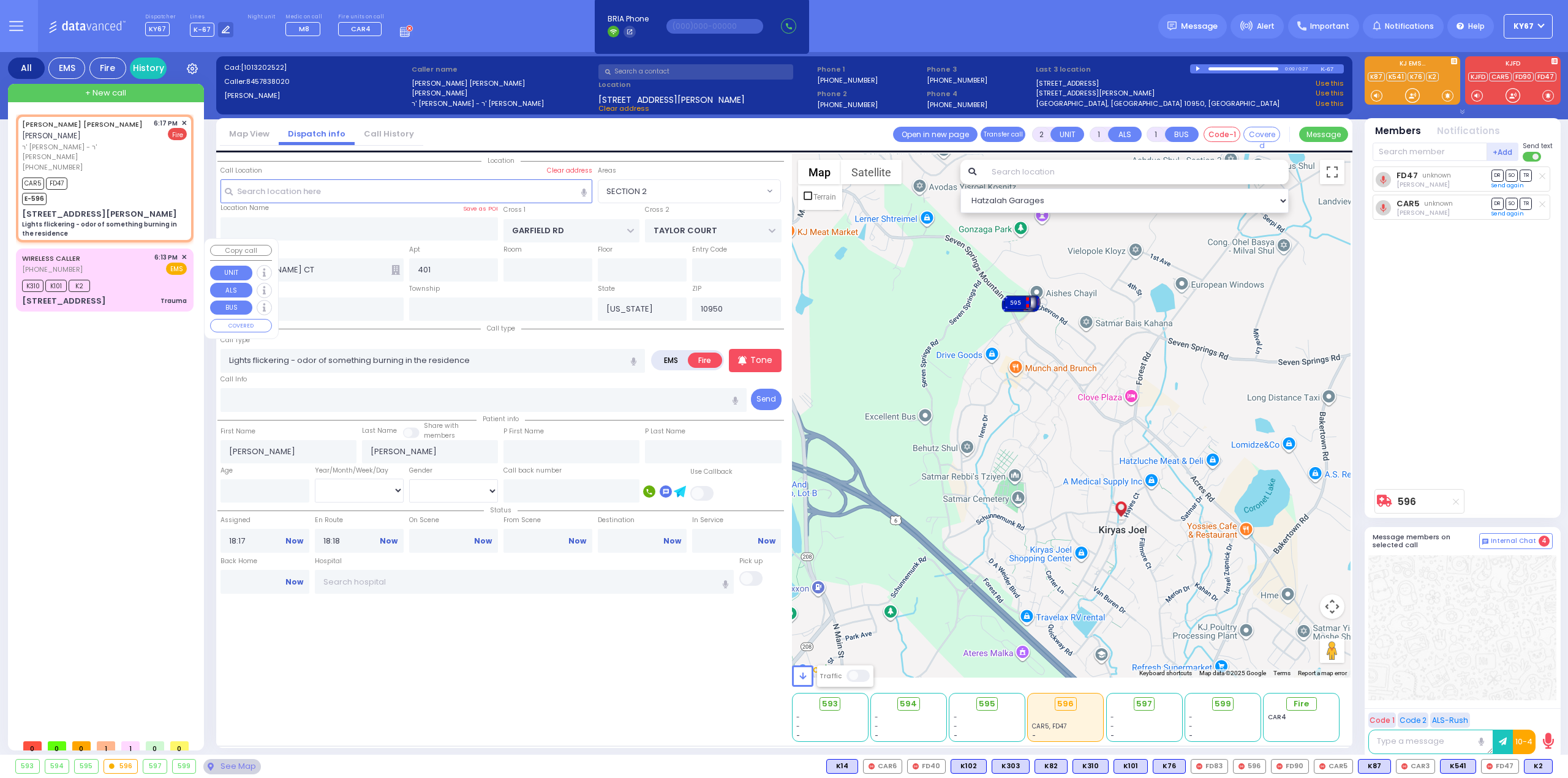
click at [136, 277] on div "K310 K101 K2" at bounding box center [105, 284] width 165 height 15
type input "0"
select select
type input "Trauma"
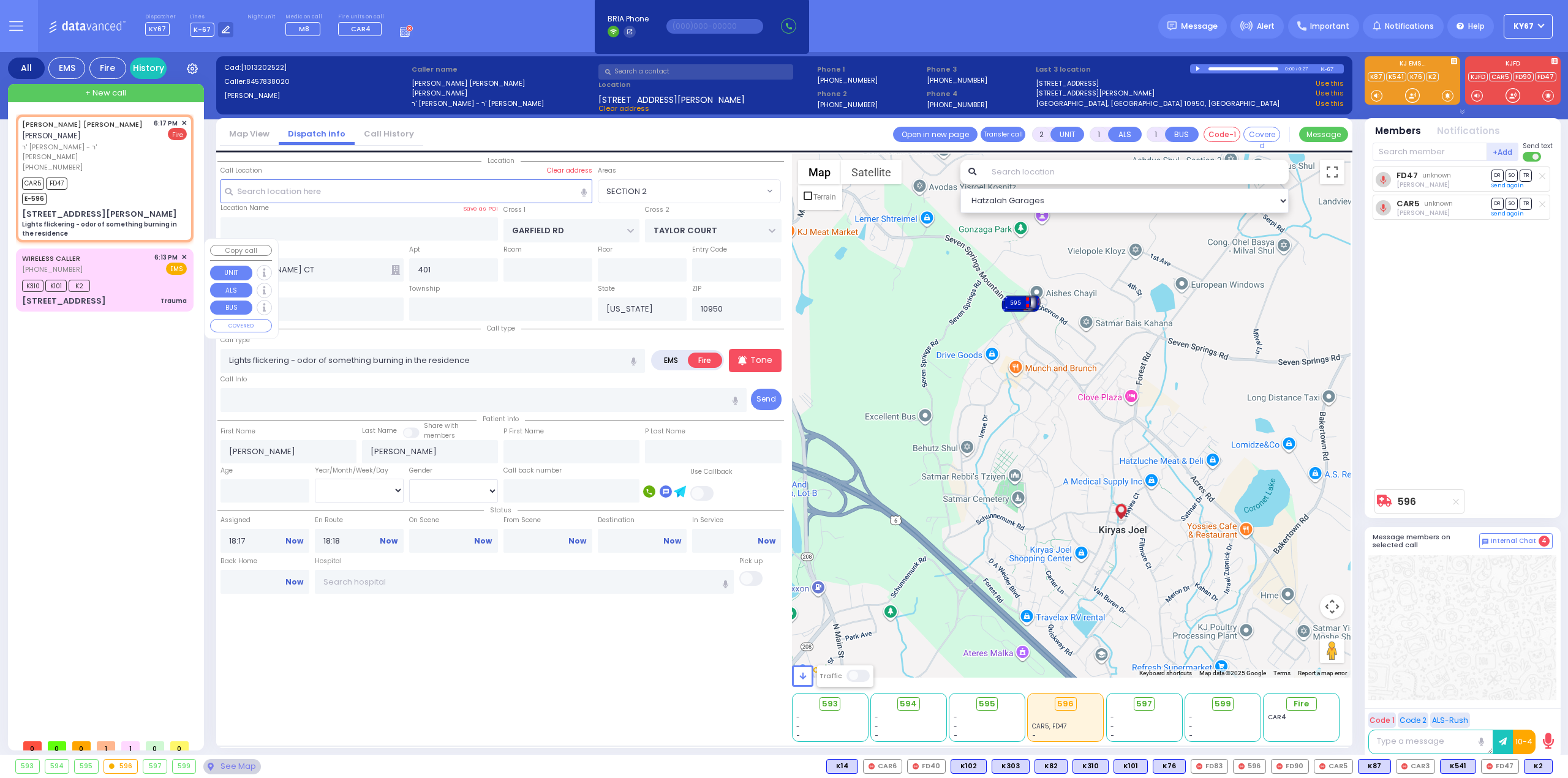
radio input "true"
select select
type input "18:13"
type input "18:14"
type input "18:16"
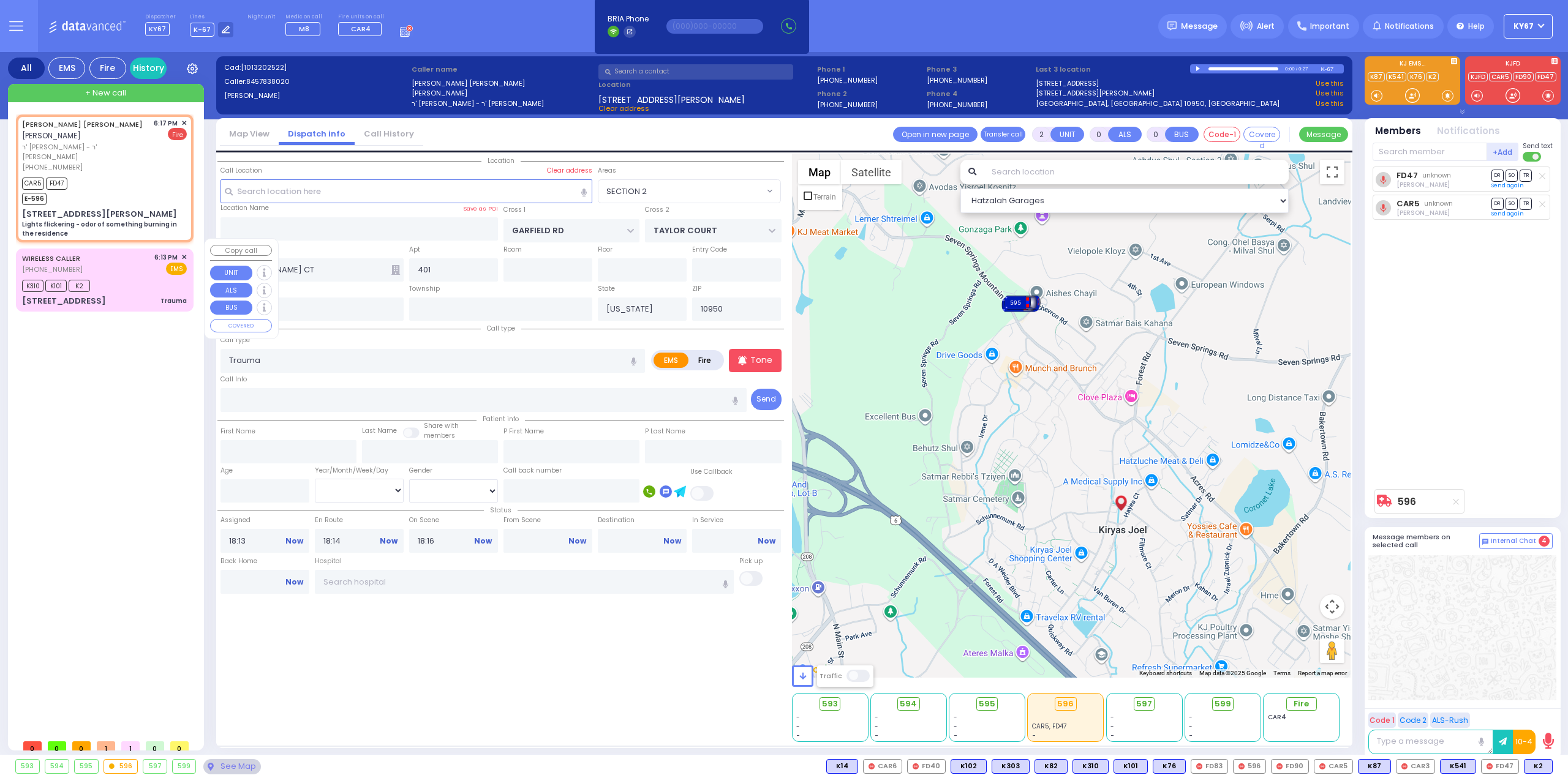
select select "Hatzalah Garages"
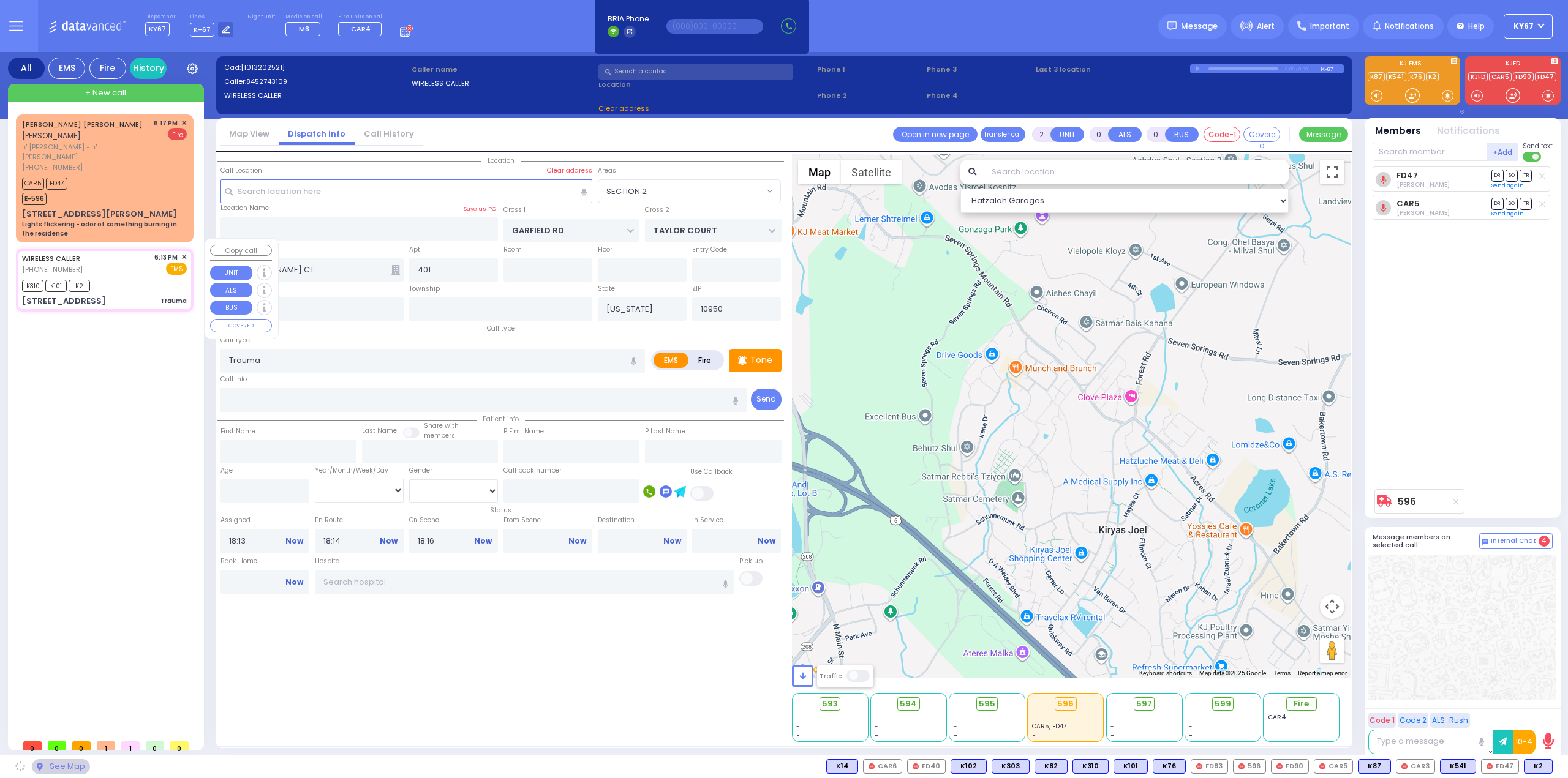
type input "YOEL KLEIN BLVD"
type input "MERON DR"
type input "18 Prag Boulevard"
type input "313"
select select "SECTION 6"
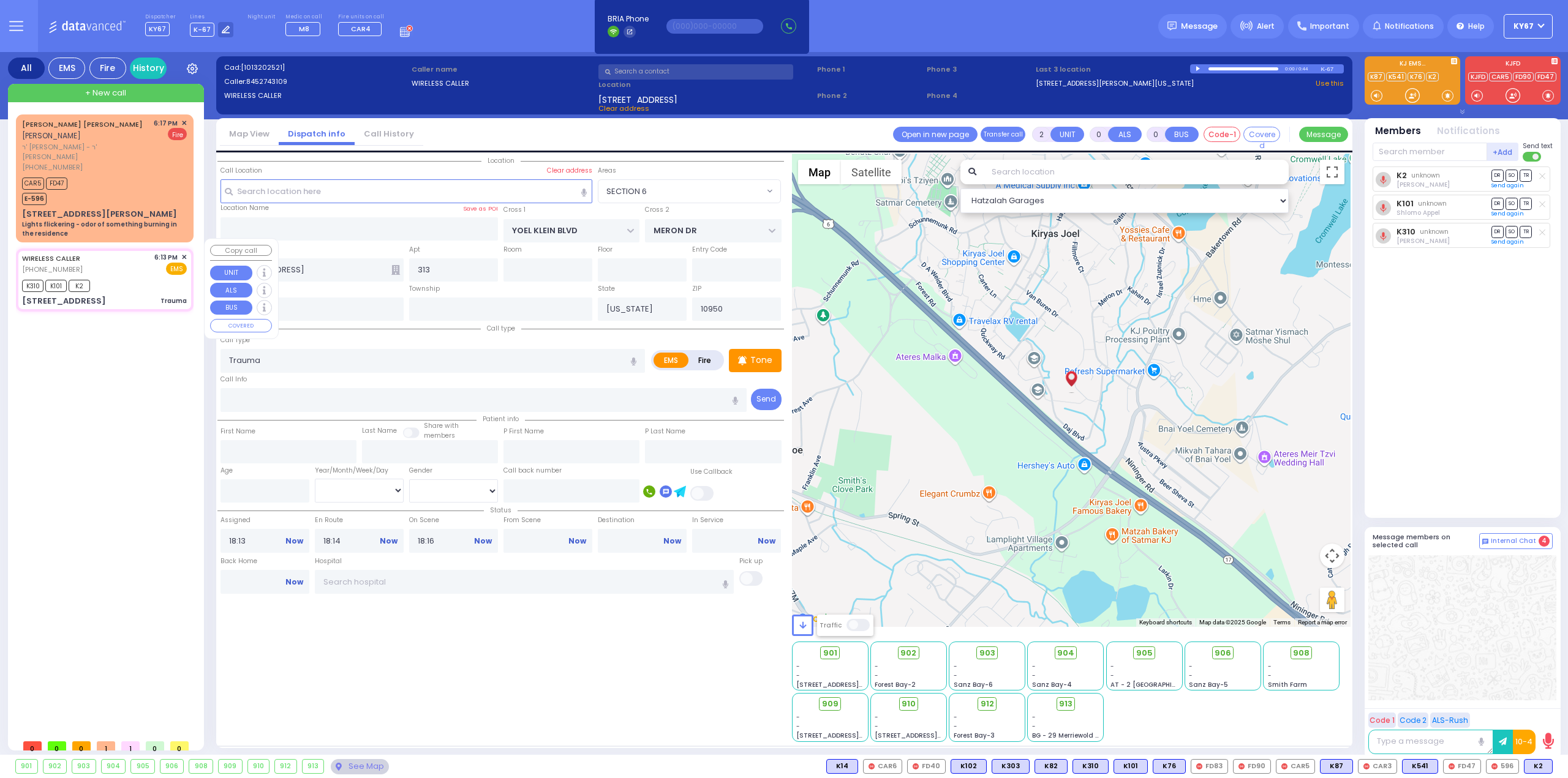
click at [185, 252] on span "✕" at bounding box center [183, 257] width 6 height 10
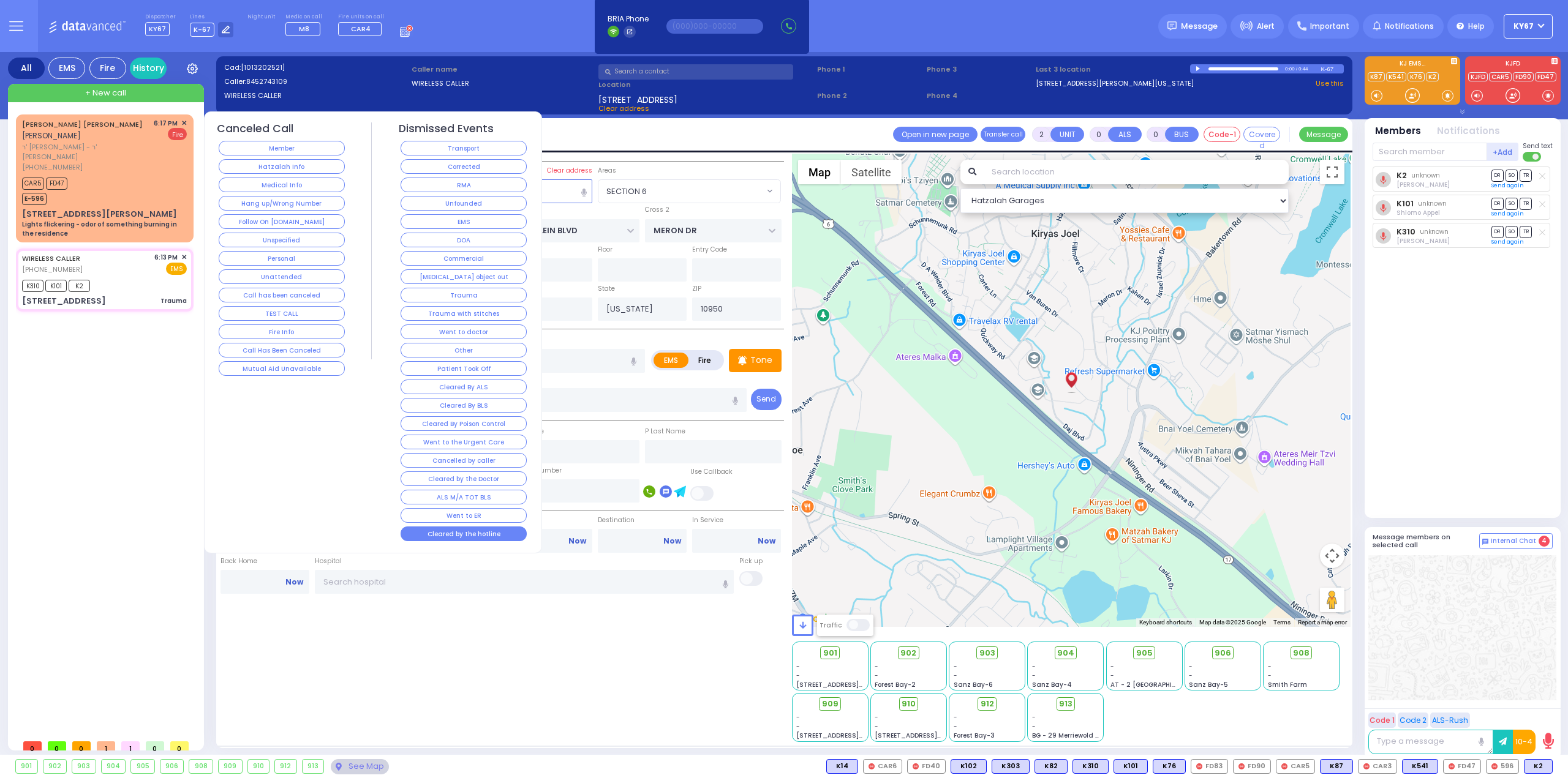
click at [474, 527] on button "Cleared by the hotline" at bounding box center [463, 534] width 126 height 15
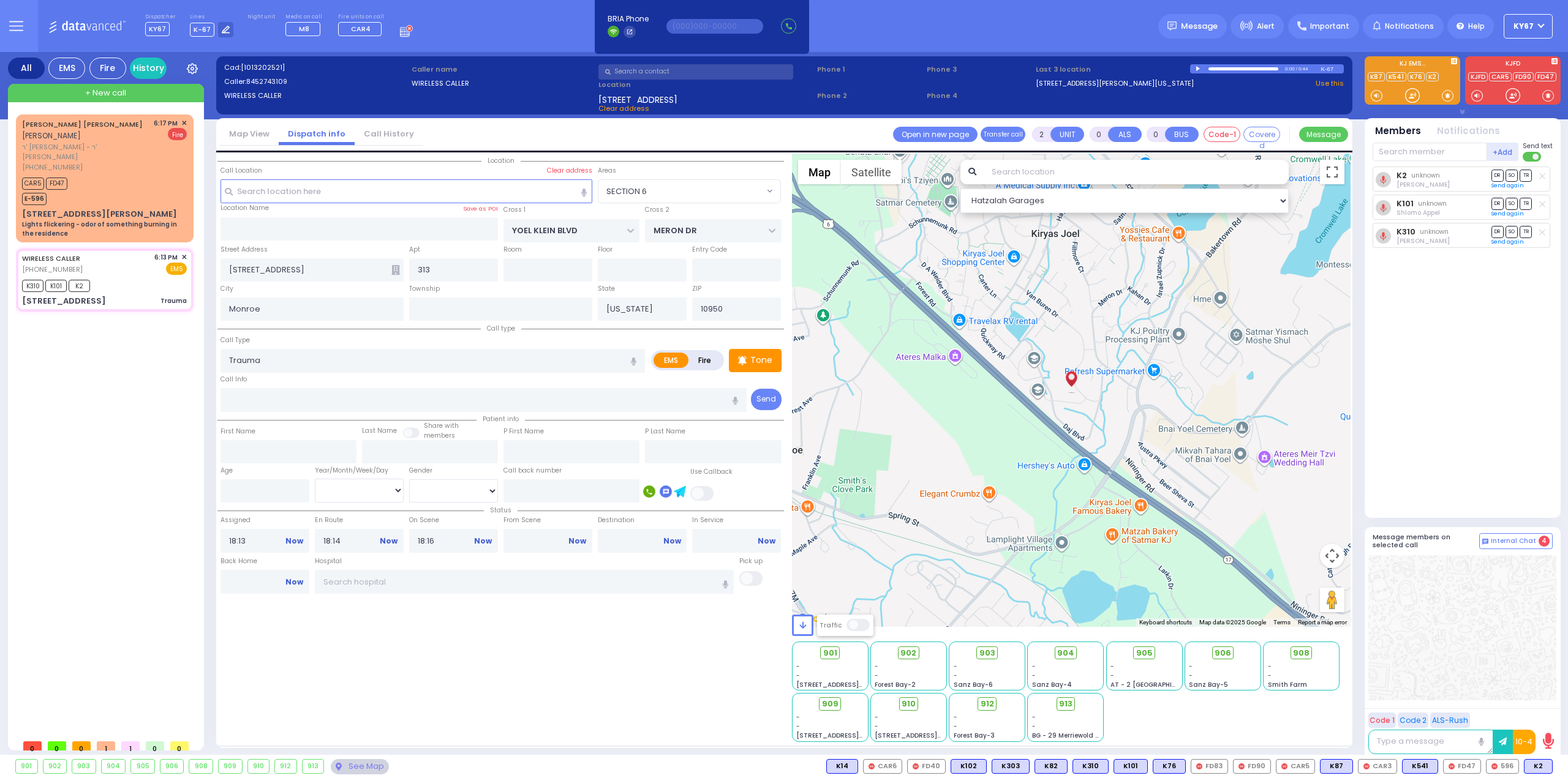
select select
radio input "true"
select select
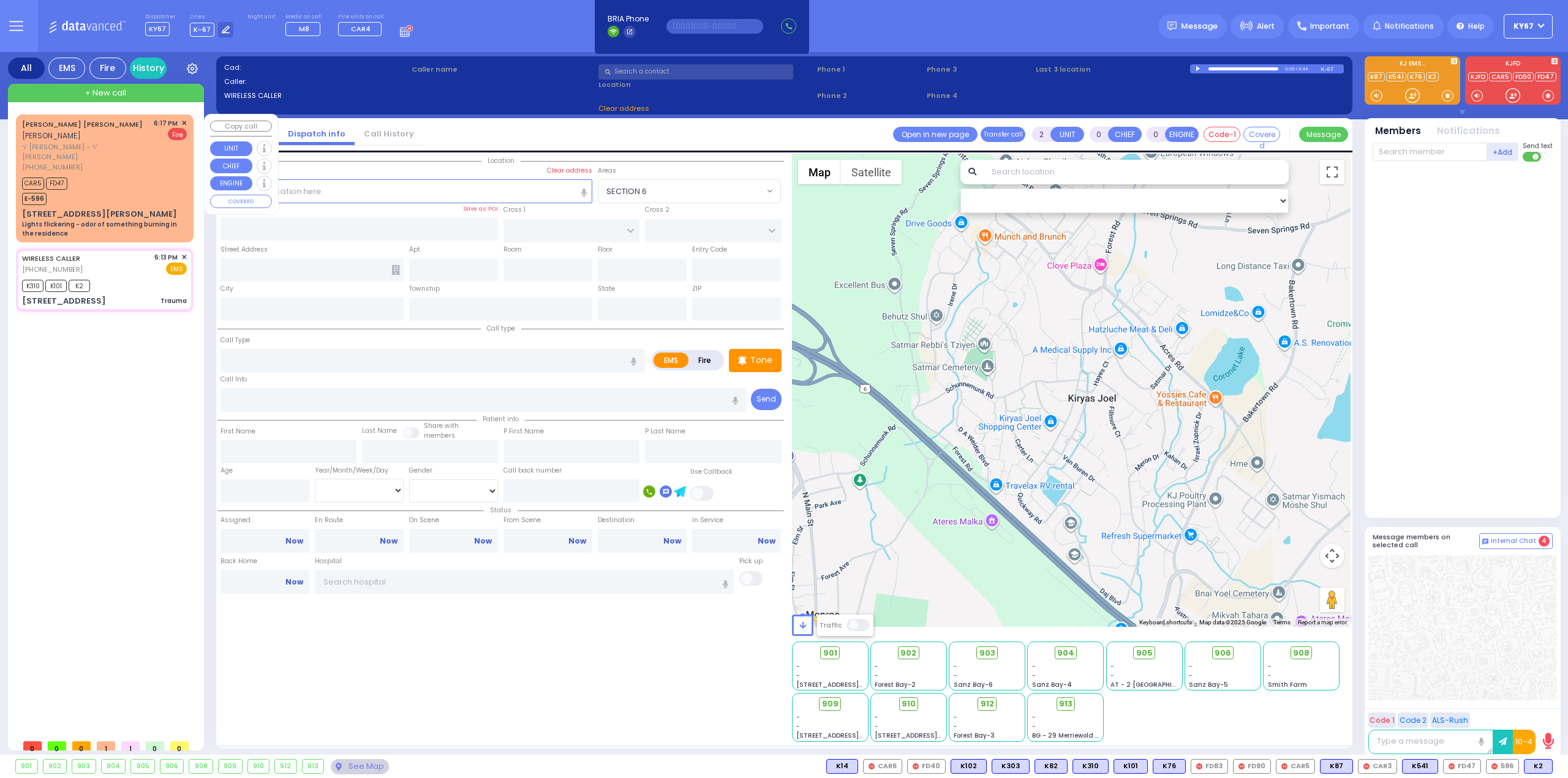
click at [121, 174] on div "CAR5 FD47 E-596" at bounding box center [105, 190] width 165 height 31
type input "1"
select select
type input "Lights flickering - odor of something burning in the residence"
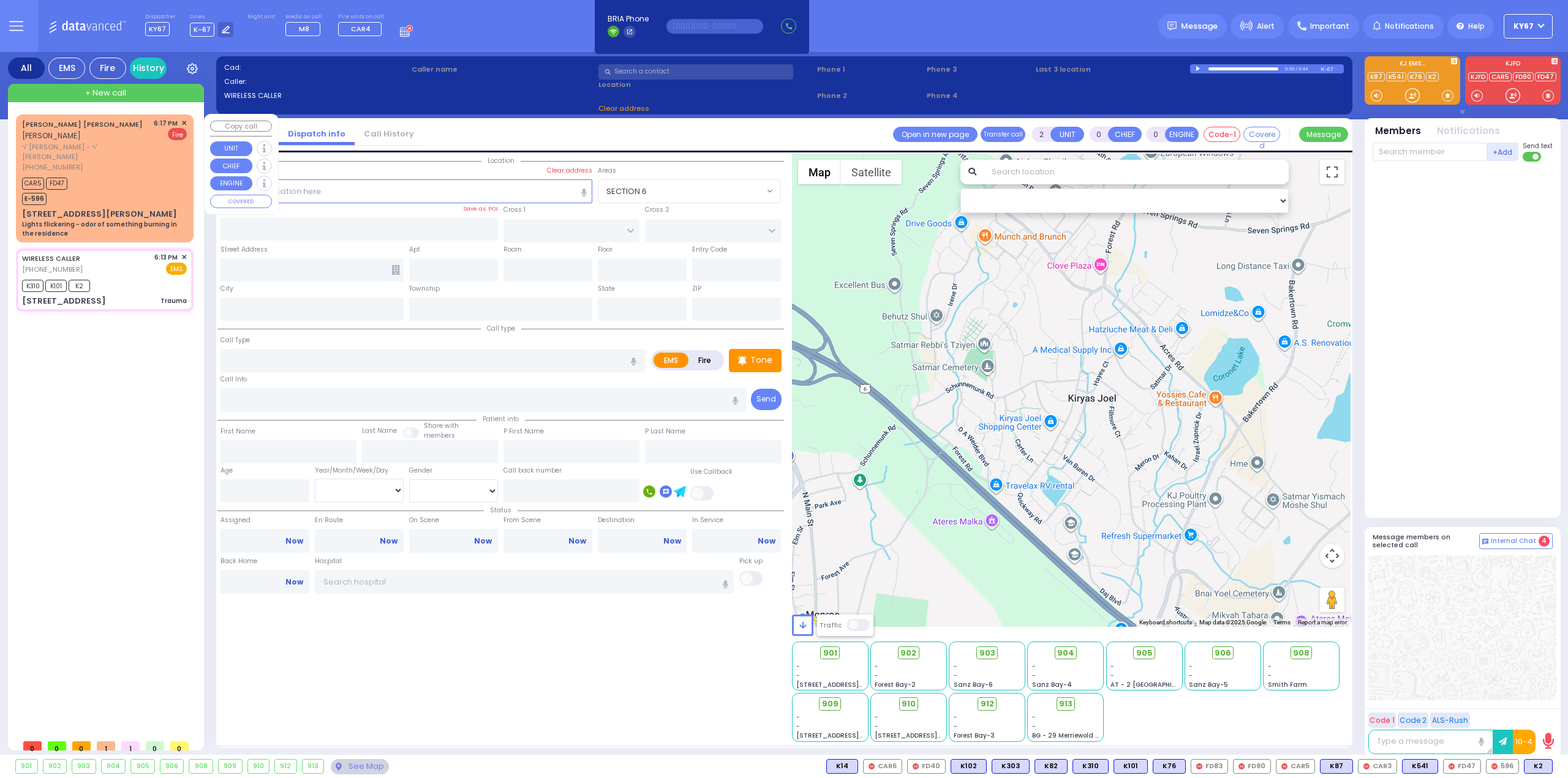
radio input "false"
radio input "true"
type input "JOSEPH CHUVIV"
type input "SAFDIE"
select select
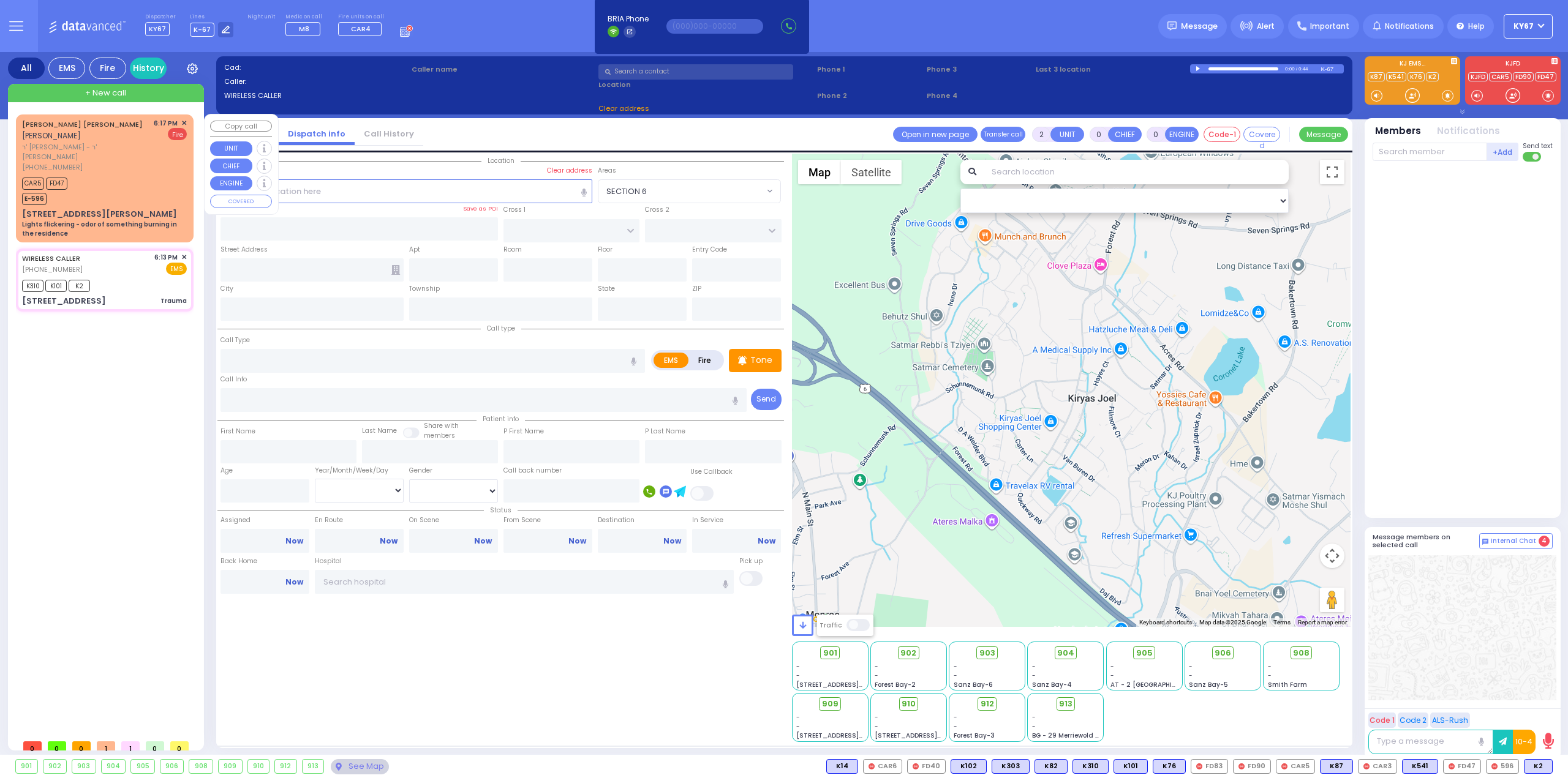
type input "18:17"
type input "18:18"
select select "Hatzalah Garages"
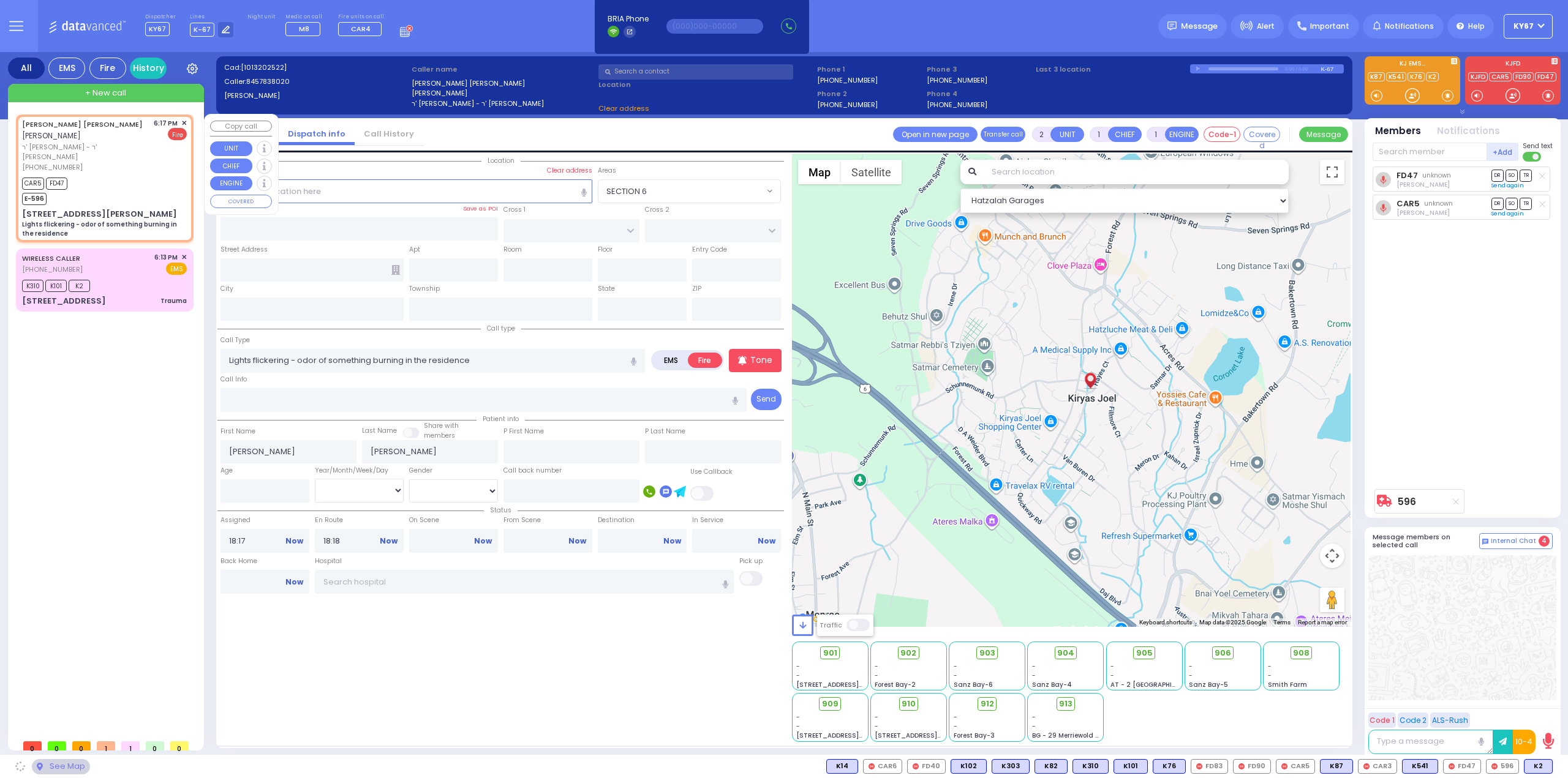
type input "GARFIELD RD"
type input "TAYLOR COURT"
type input "5 HAYES CT"
type input "401"
type input "Monroe"
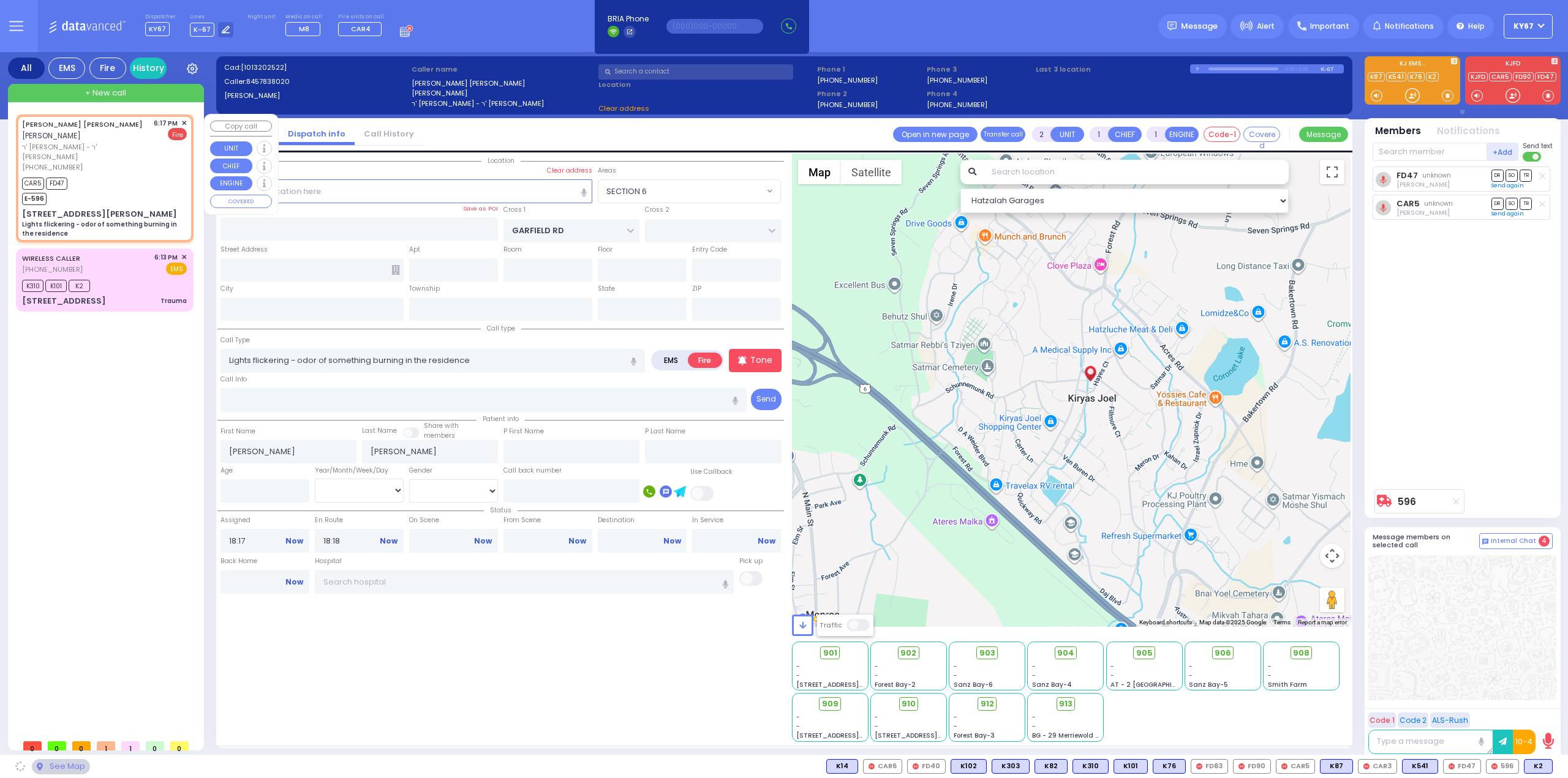
type input "[US_STATE]"
type input "10950"
select select "SECTION 2"
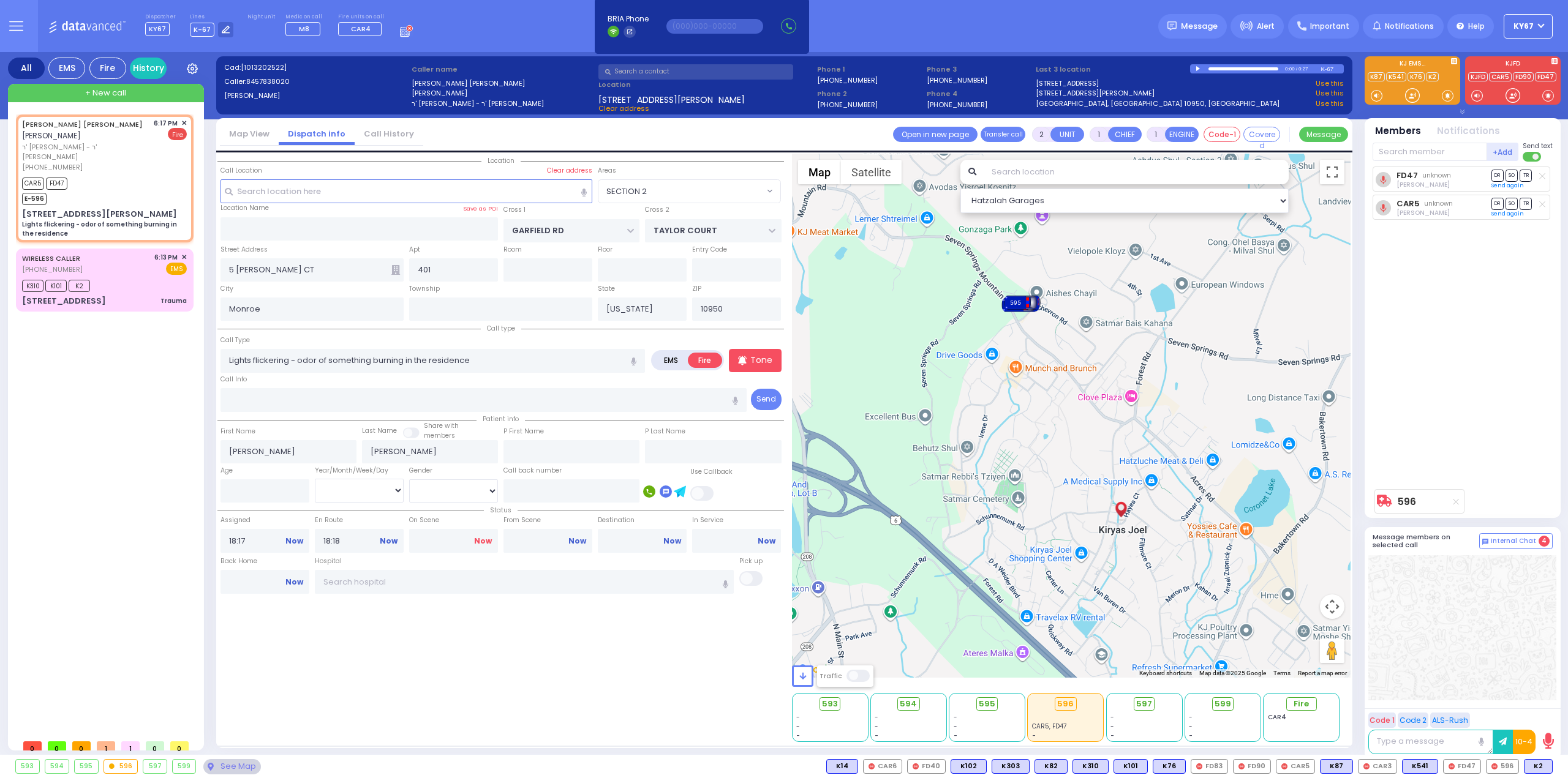
click at [481, 540] on link "Now" at bounding box center [482, 541] width 17 height 11
type input "18:23"
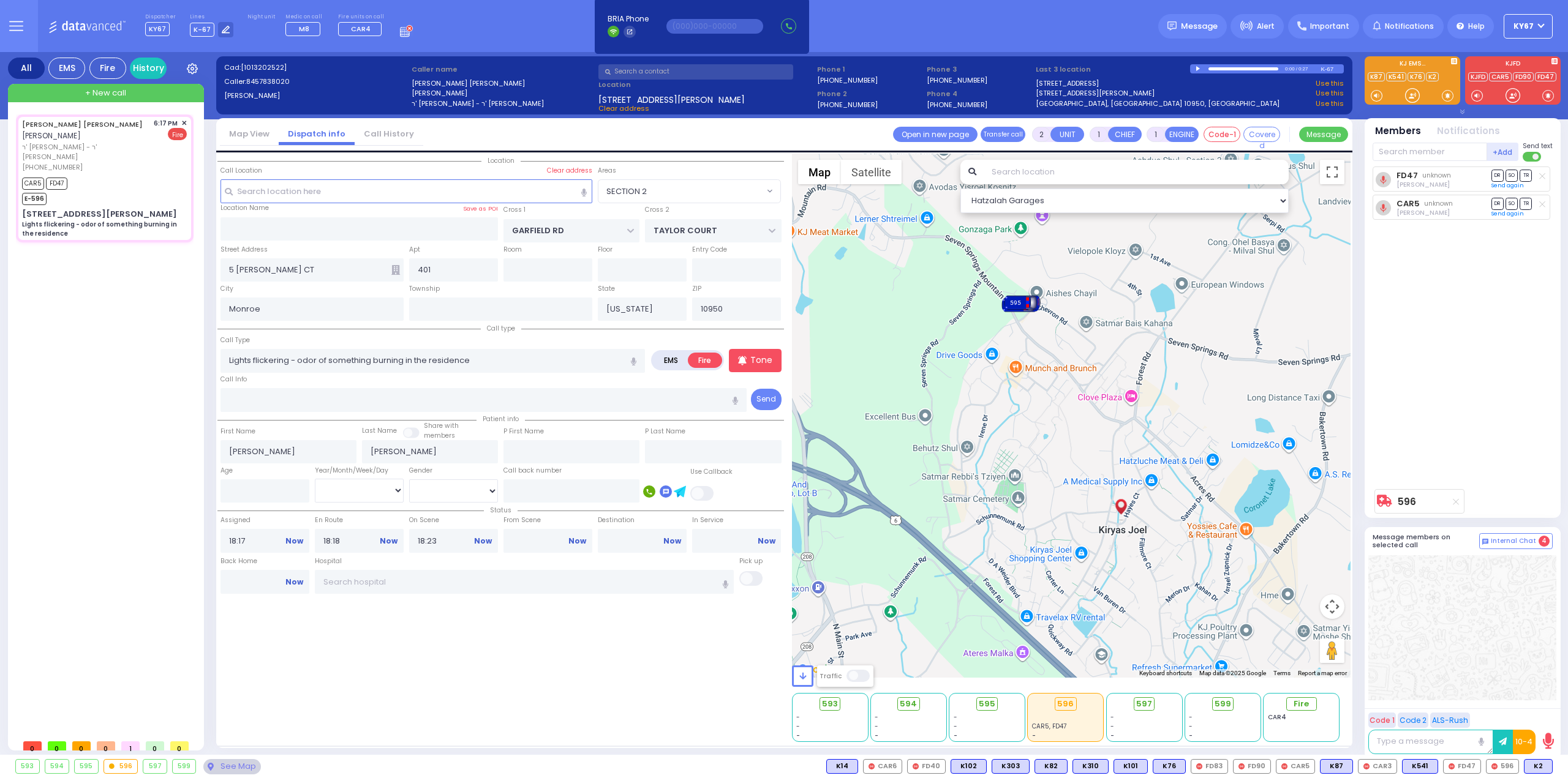
select select
radio input "true"
select select
select select "Hatzalah Garages"
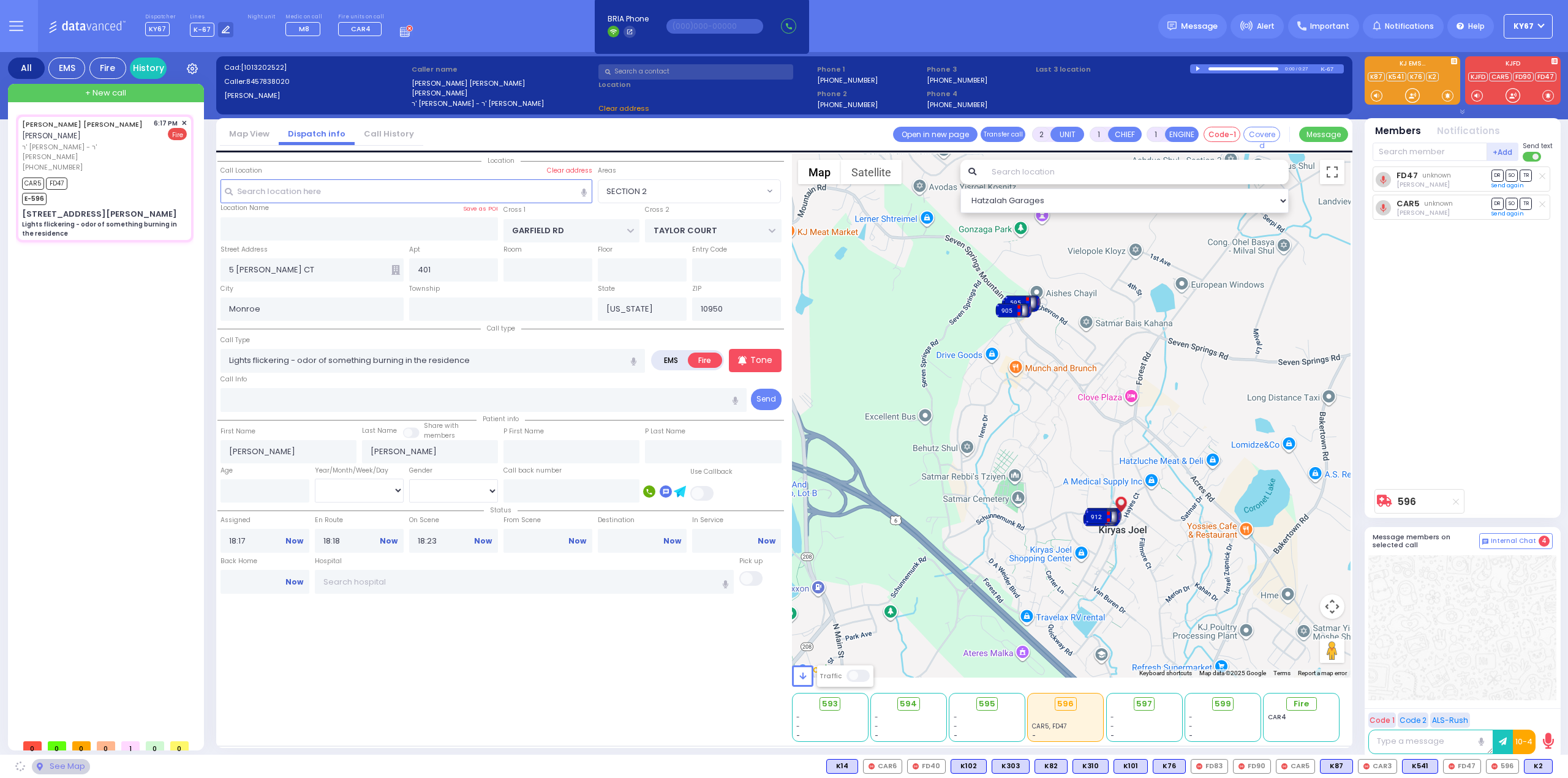
select select "SECTION 2"
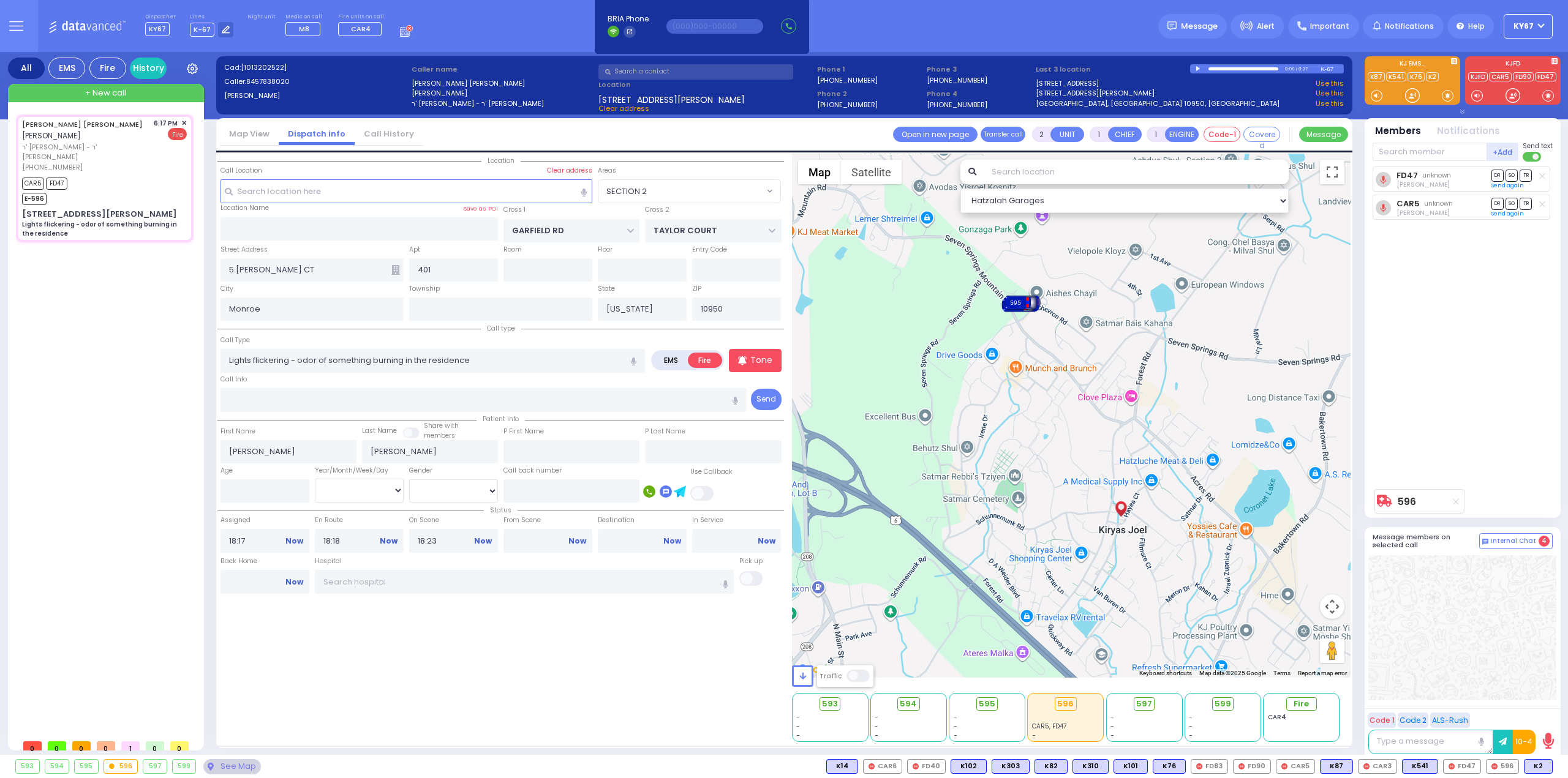
click at [516, 682] on div "Location All areas" at bounding box center [501, 448] width 567 height 588
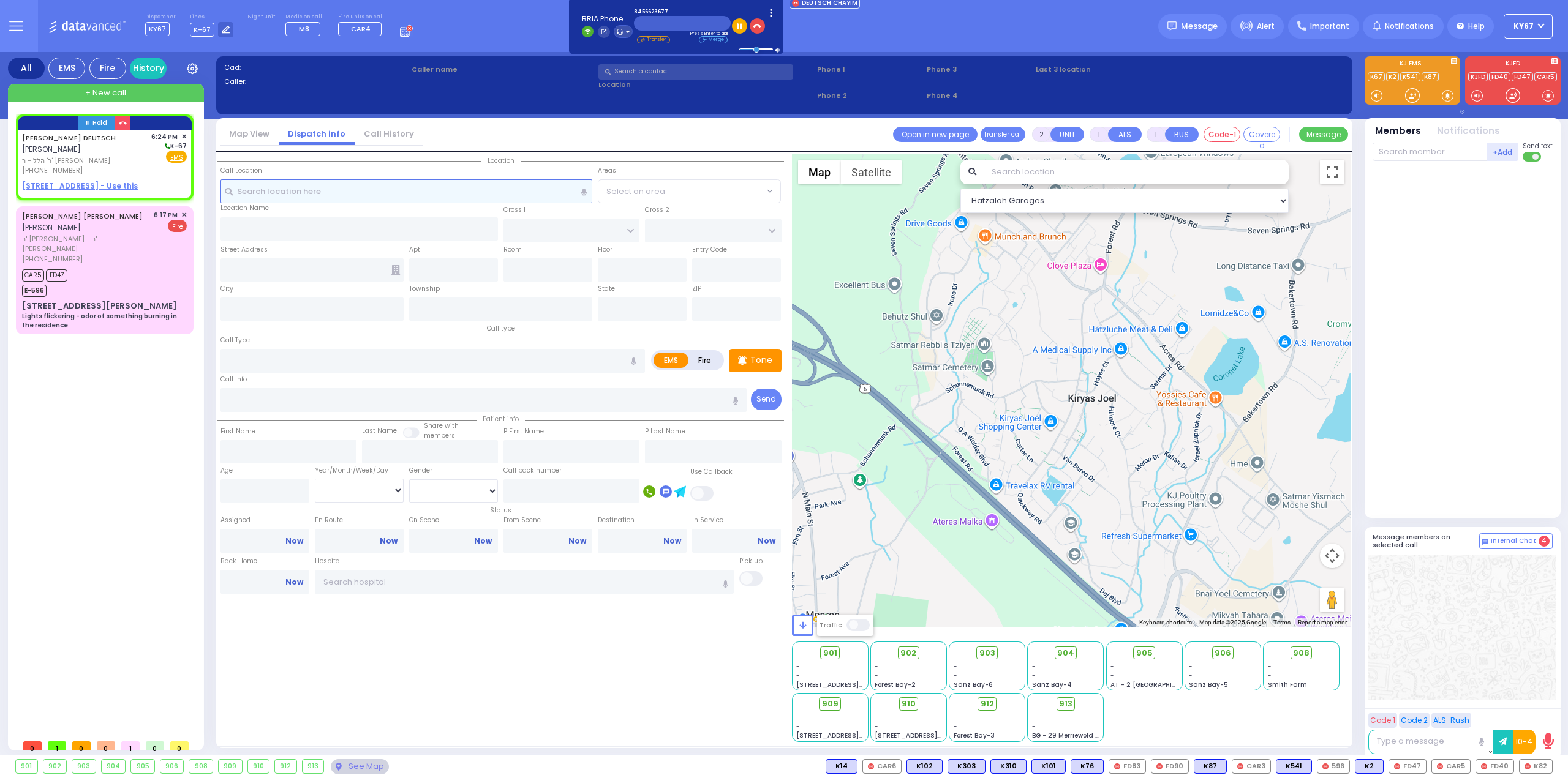
select select
radio input "true"
type input "[PERSON_NAME]"
type input "DEUTSCH"
select select
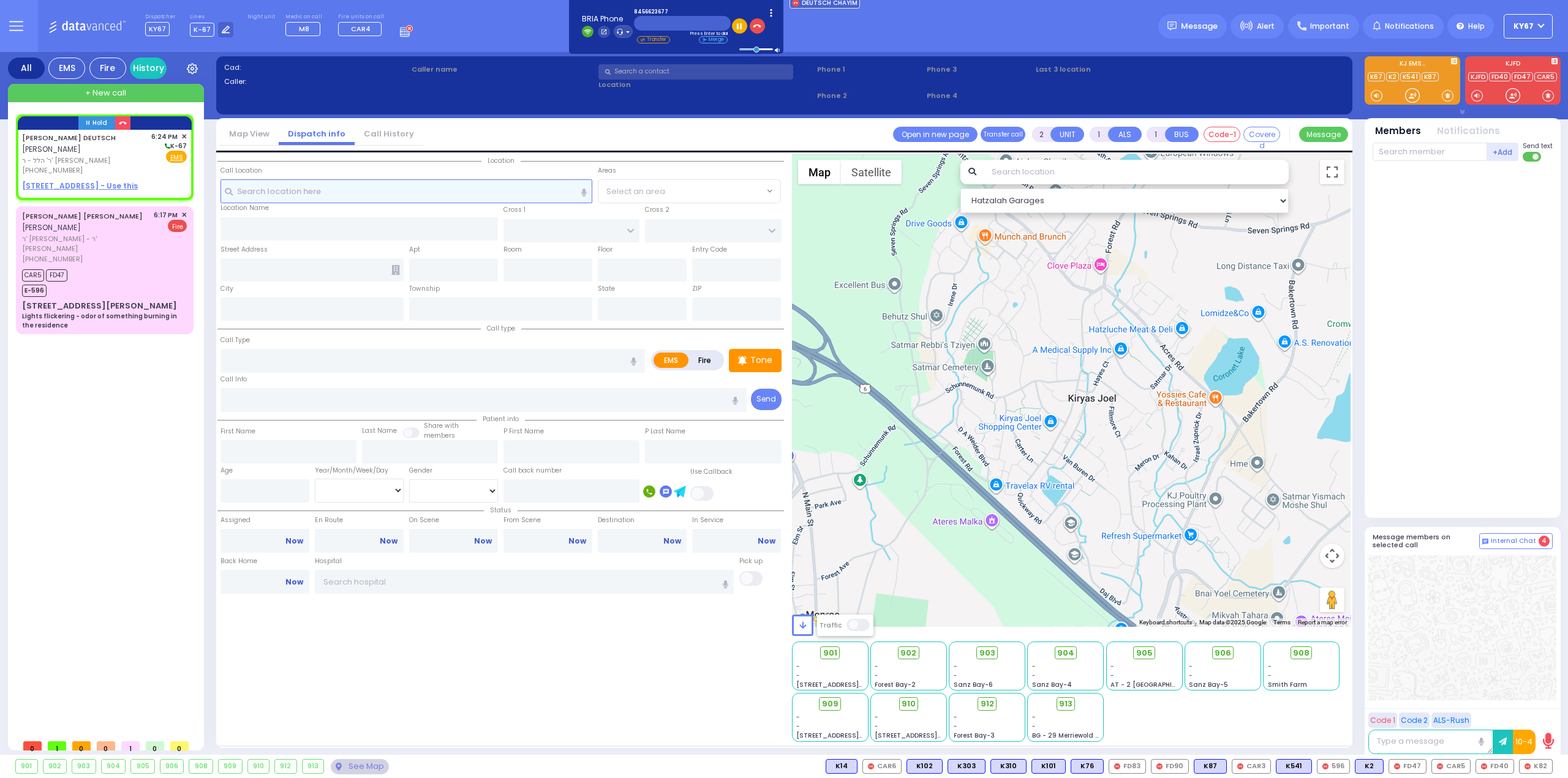
type input "18:24"
select select "Hatzalah Garages"
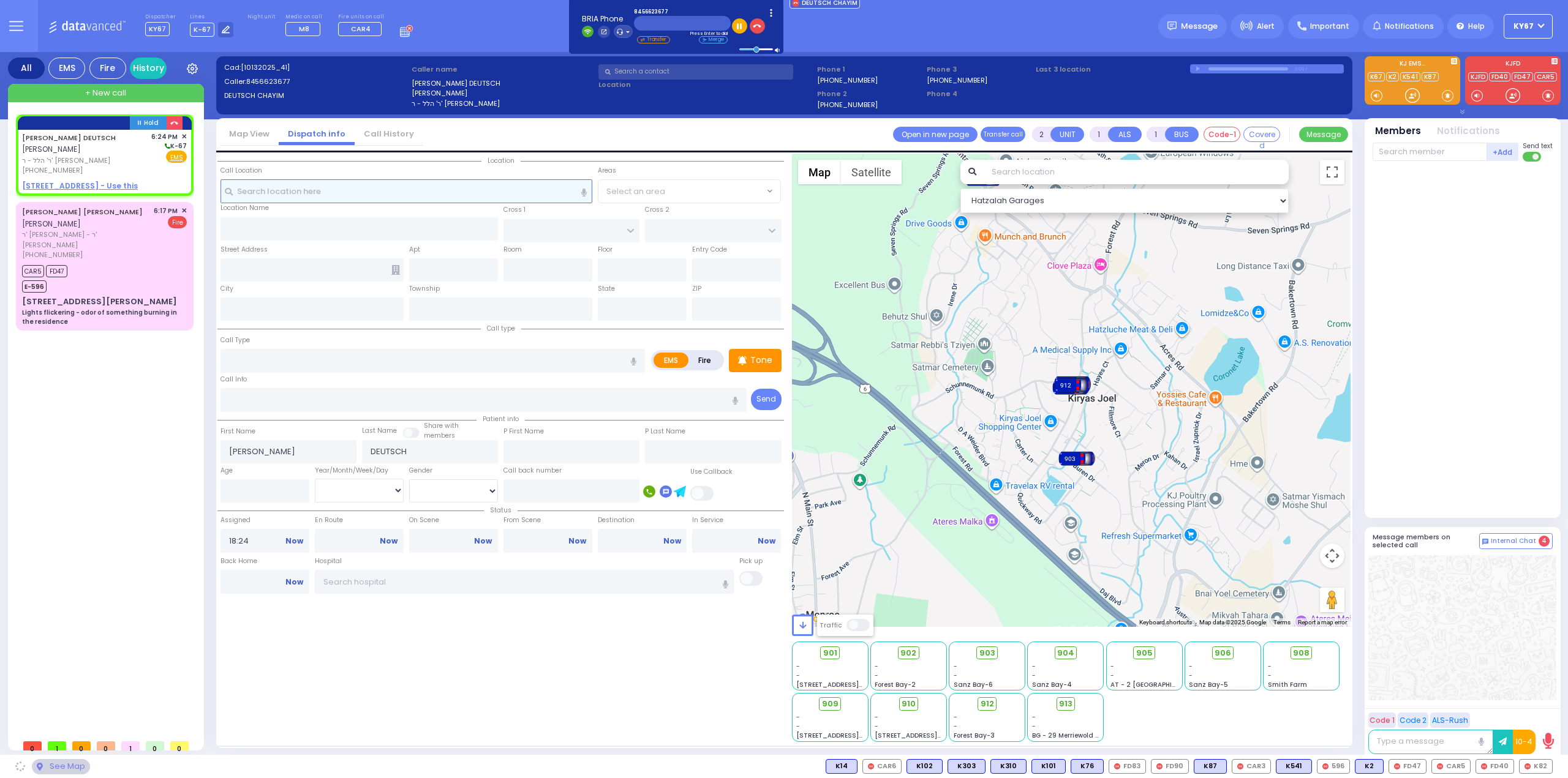
select select
radio input "true"
select select
select select "Hatzalah Garages"
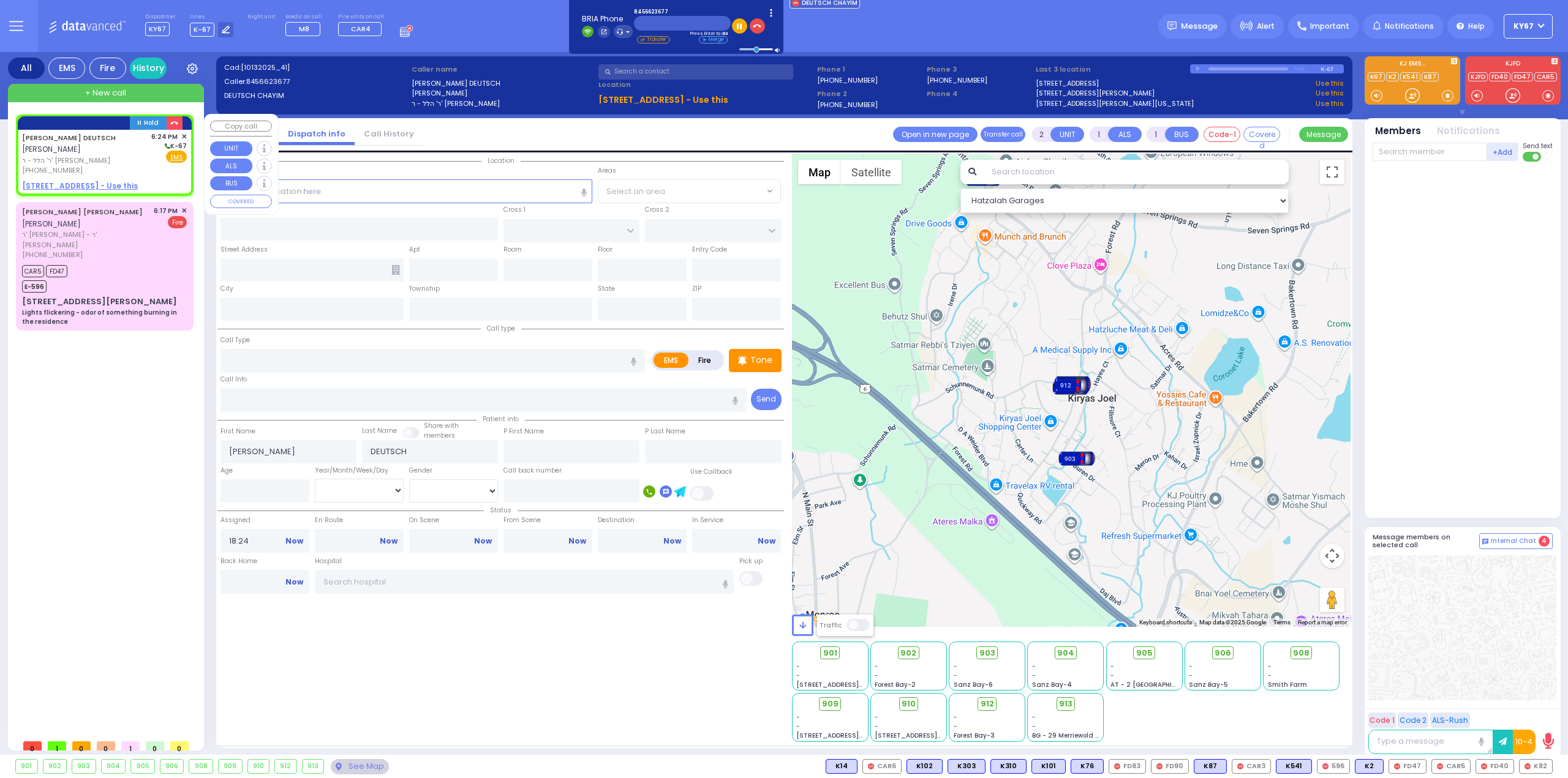
click at [117, 155] on span "ר' הלל - ר' [PERSON_NAME]" at bounding box center [84, 160] width 125 height 10
select select
radio input "true"
select select
select select "Hatzalah Garages"
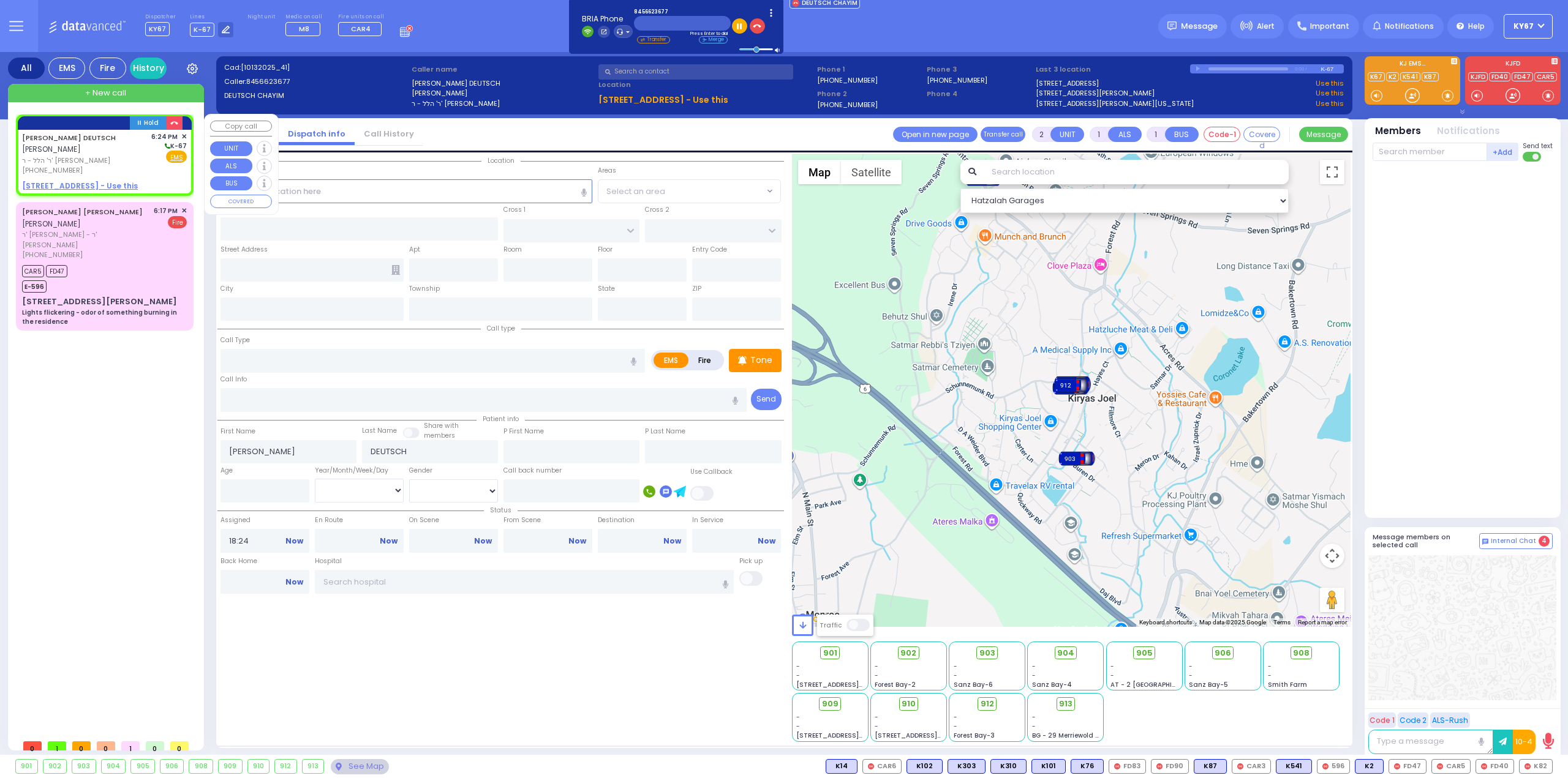
click at [90, 186] on u "199 SCHUNNEMUNK RD - Use this" at bounding box center [80, 186] width 116 height 10
select select
radio input "true"
select select
select select "Hatzalah Garages"
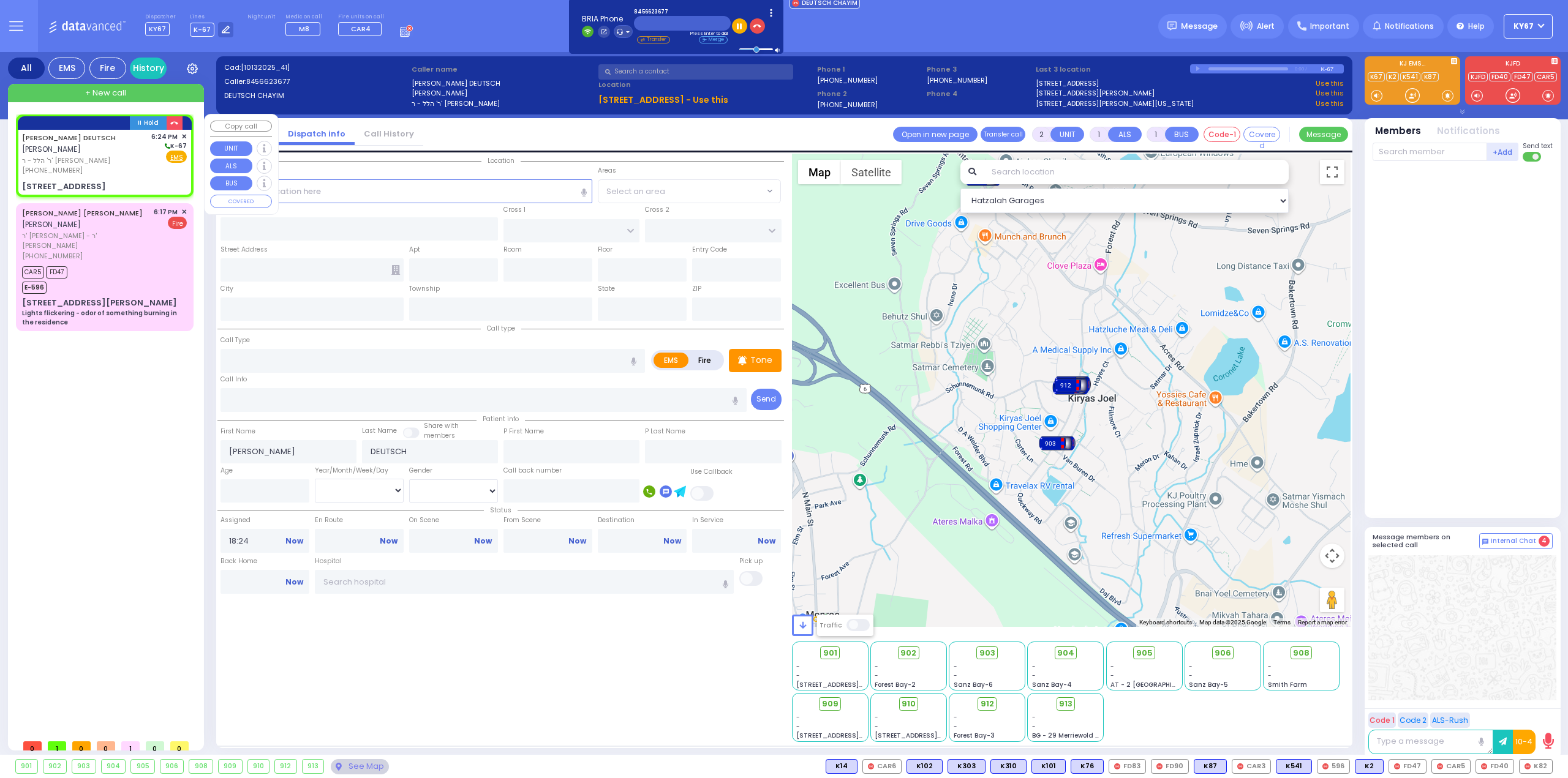
select select
radio input "true"
select select
select select "Hatzalah Garages"
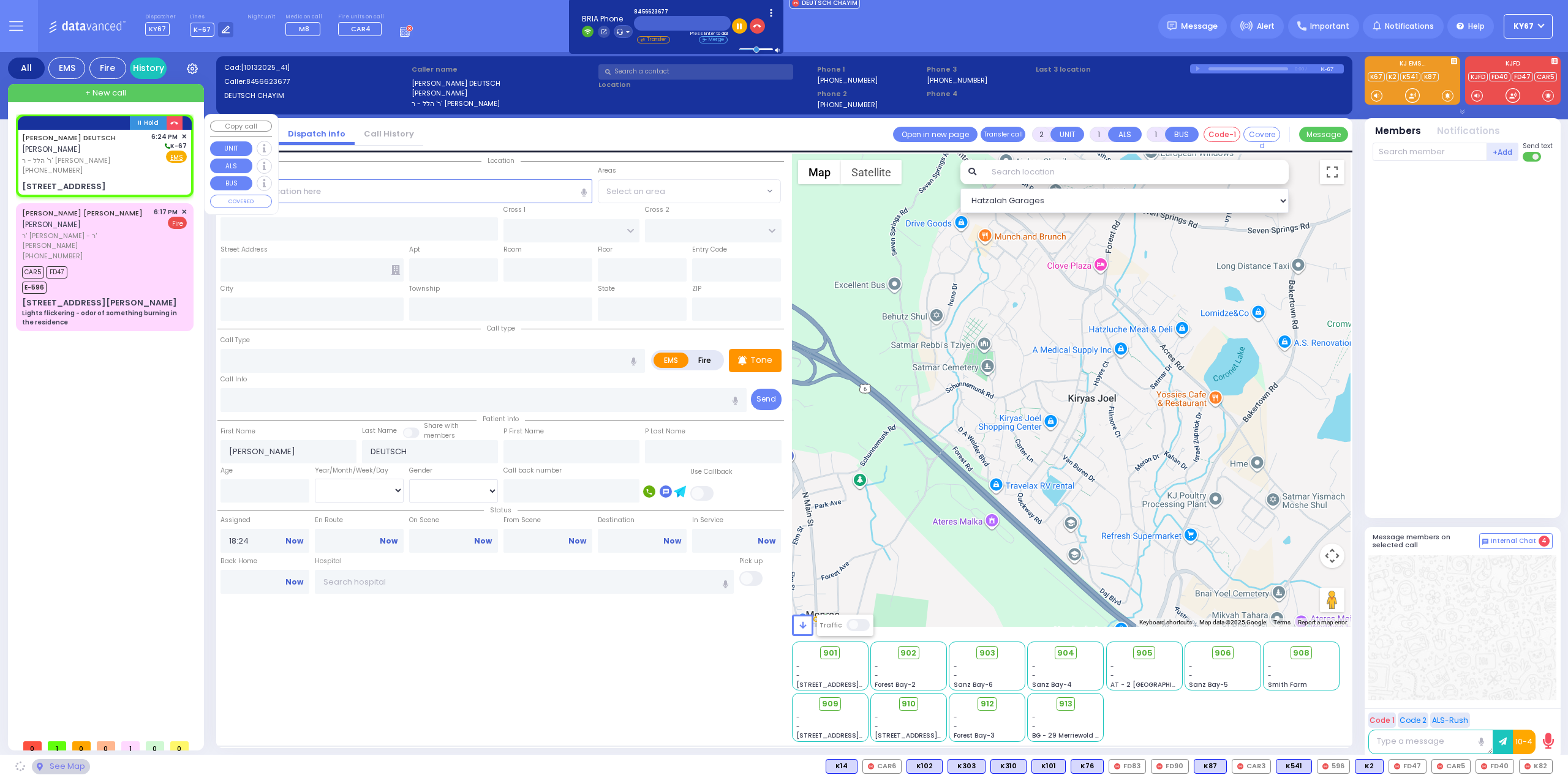
type input "OWENS DR"
type input "PHEASANT RUN"
type input "[STREET_ADDRESS]"
type input "Woodbury"
type input "[US_STATE]"
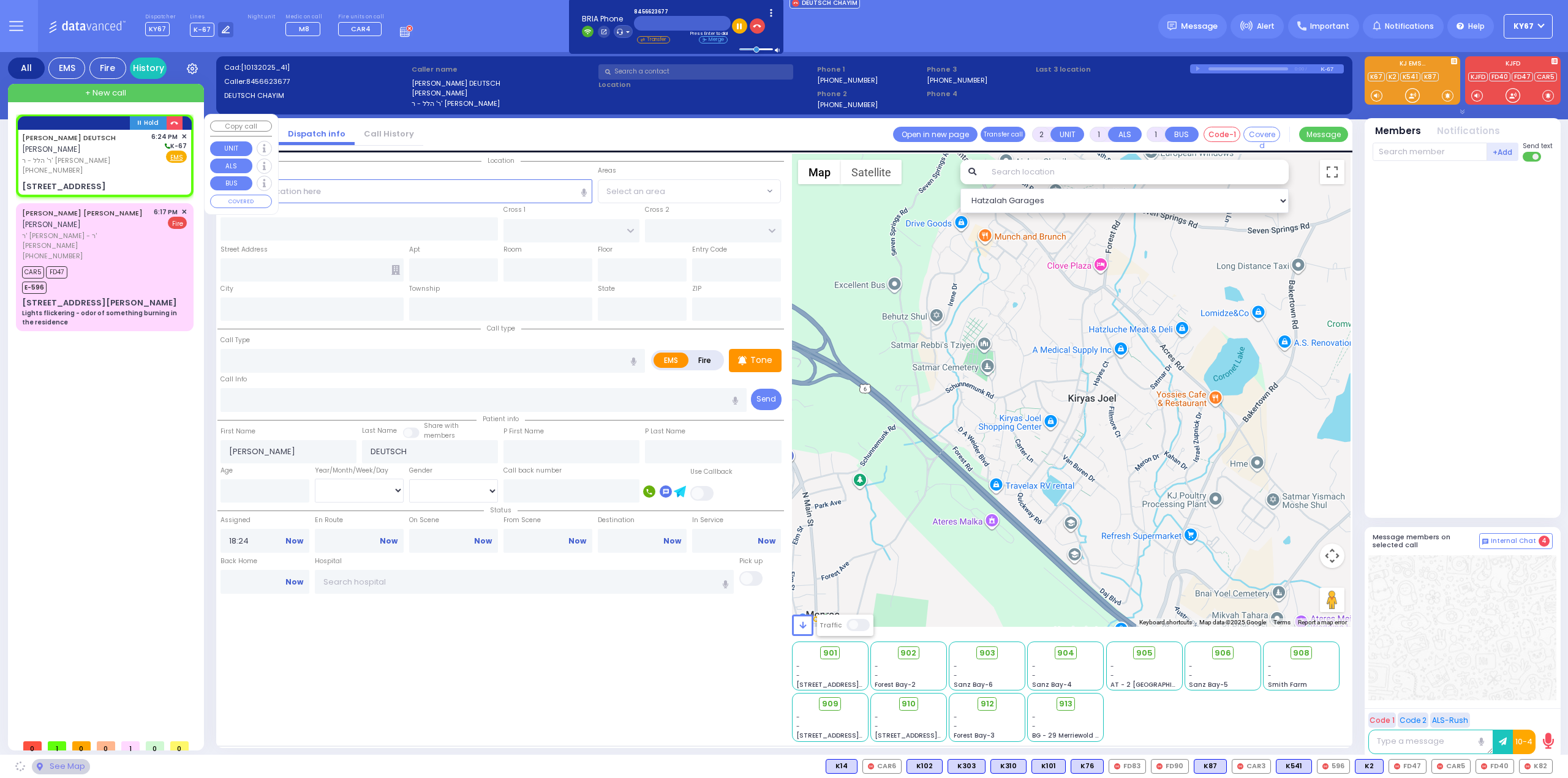
type input "10930"
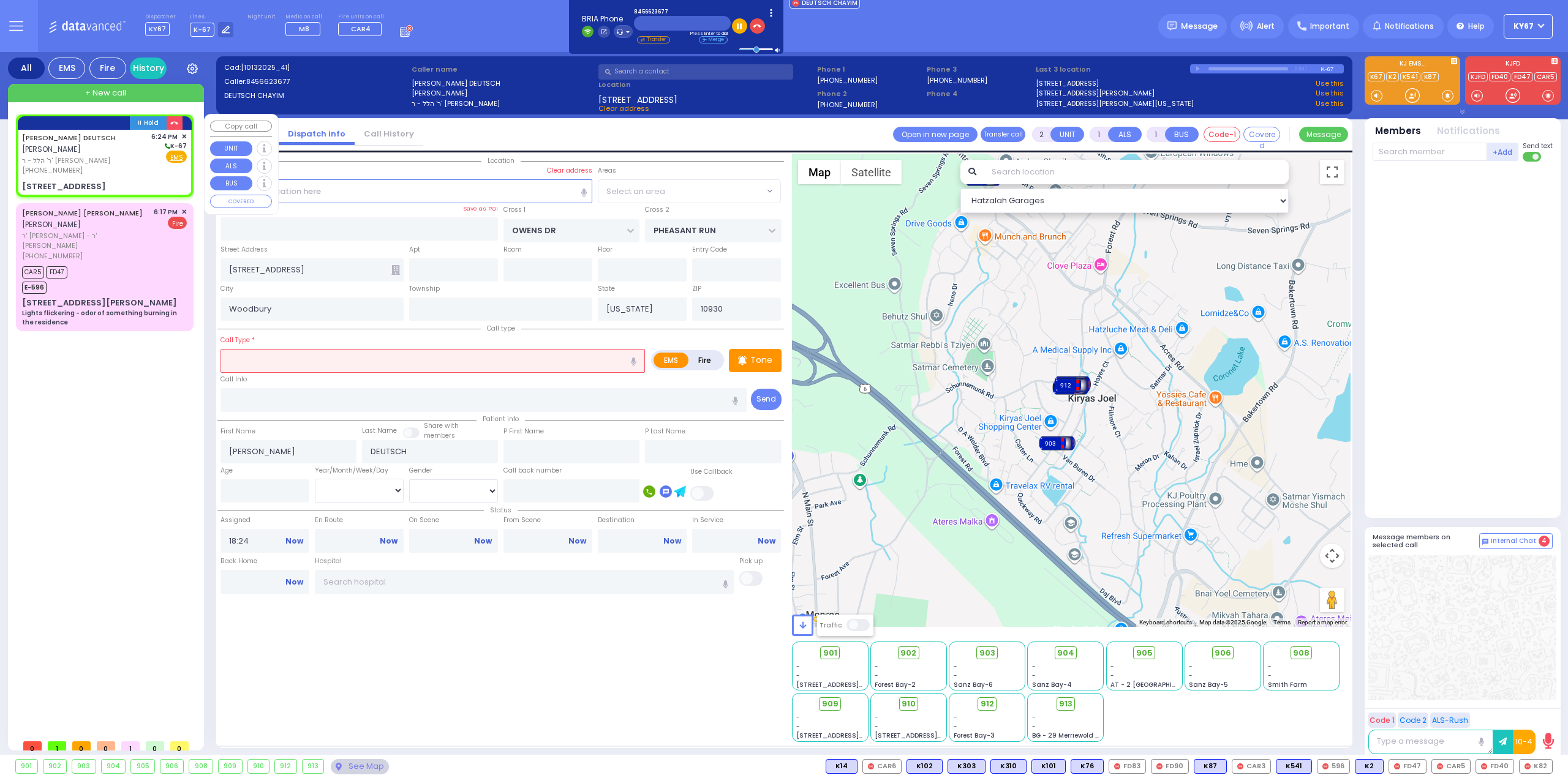
select select "COUNTRY HOLLOW"
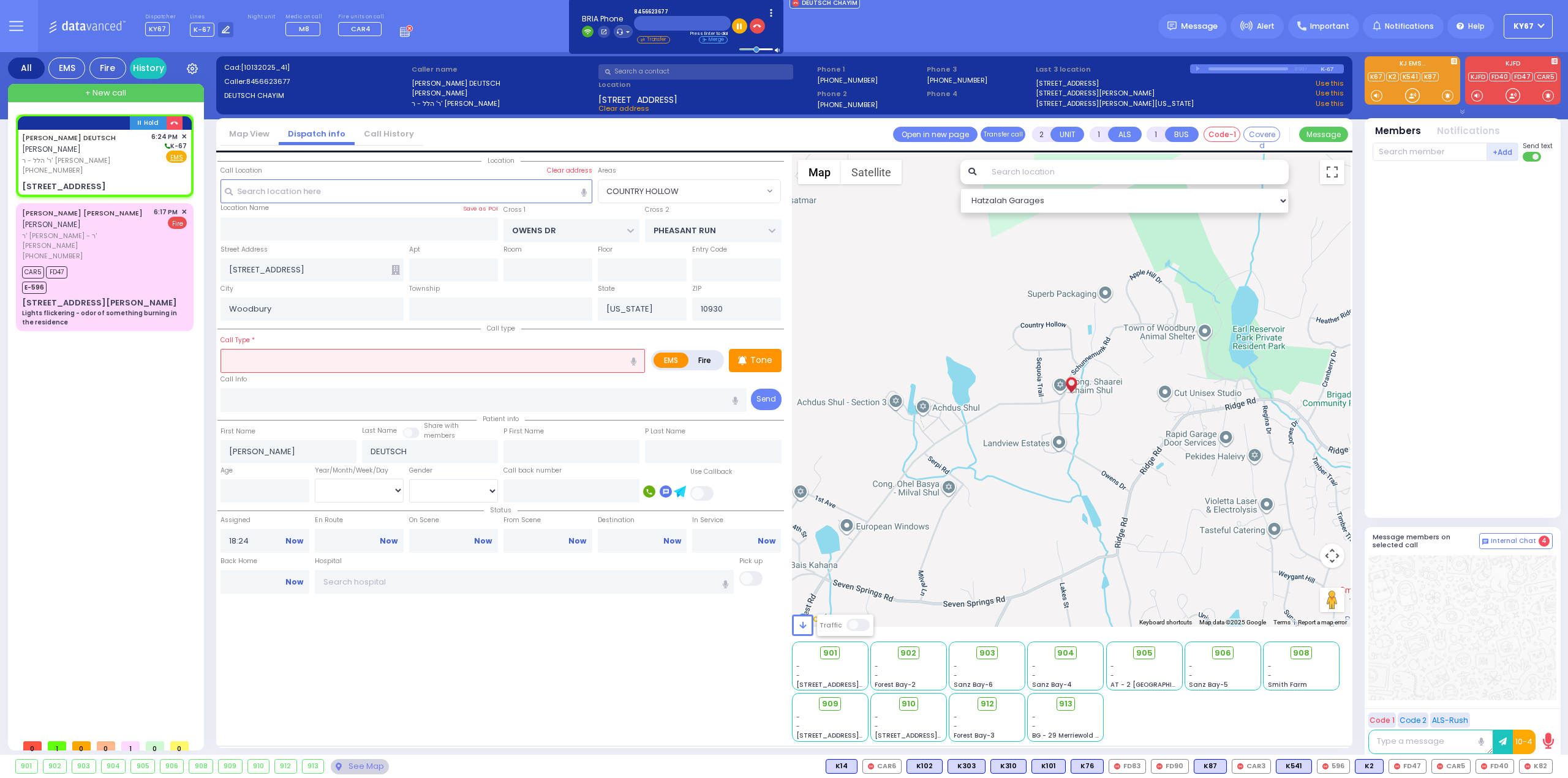
click at [304, 361] on input "text" at bounding box center [432, 360] width 425 height 23
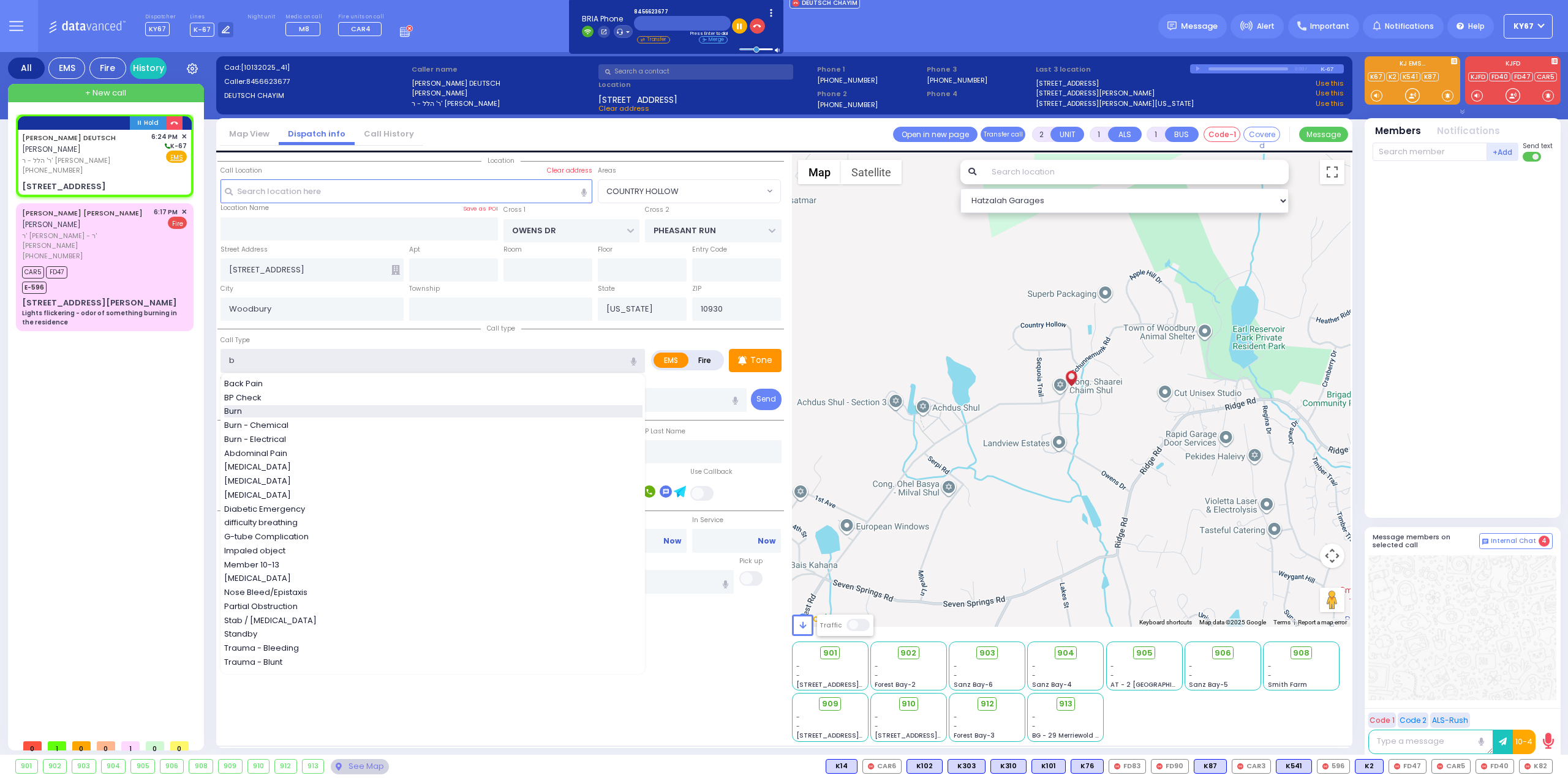
type input "Burn"
type input "3"
type input "0"
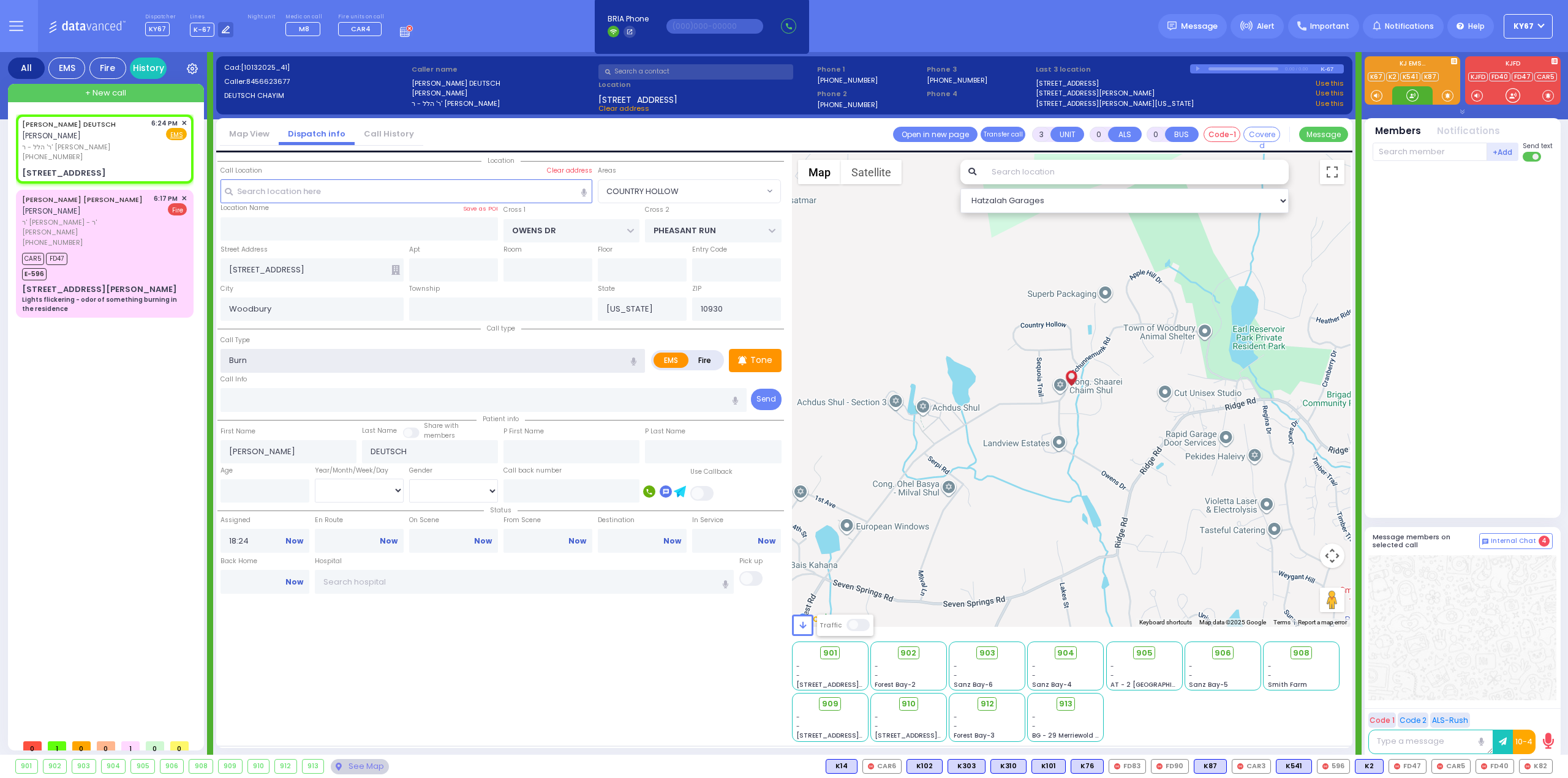
select select
radio input "true"
select select
select select "Hatzalah Garages"
select select "COUNTRY HOLLOW"
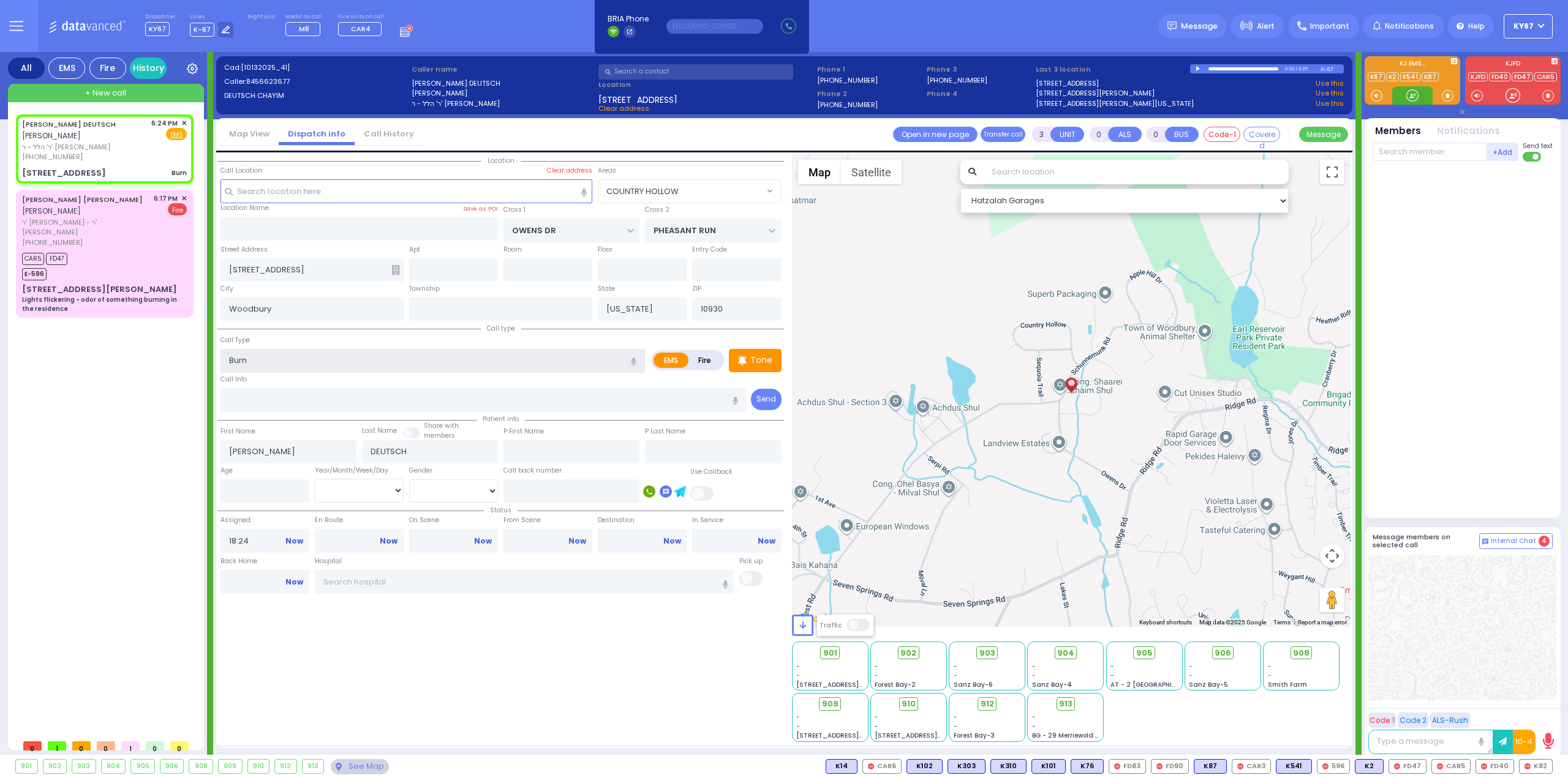
select select
radio input "true"
select select
select select "Hatzalah Garages"
select select "COUNTRY HOLLOW"
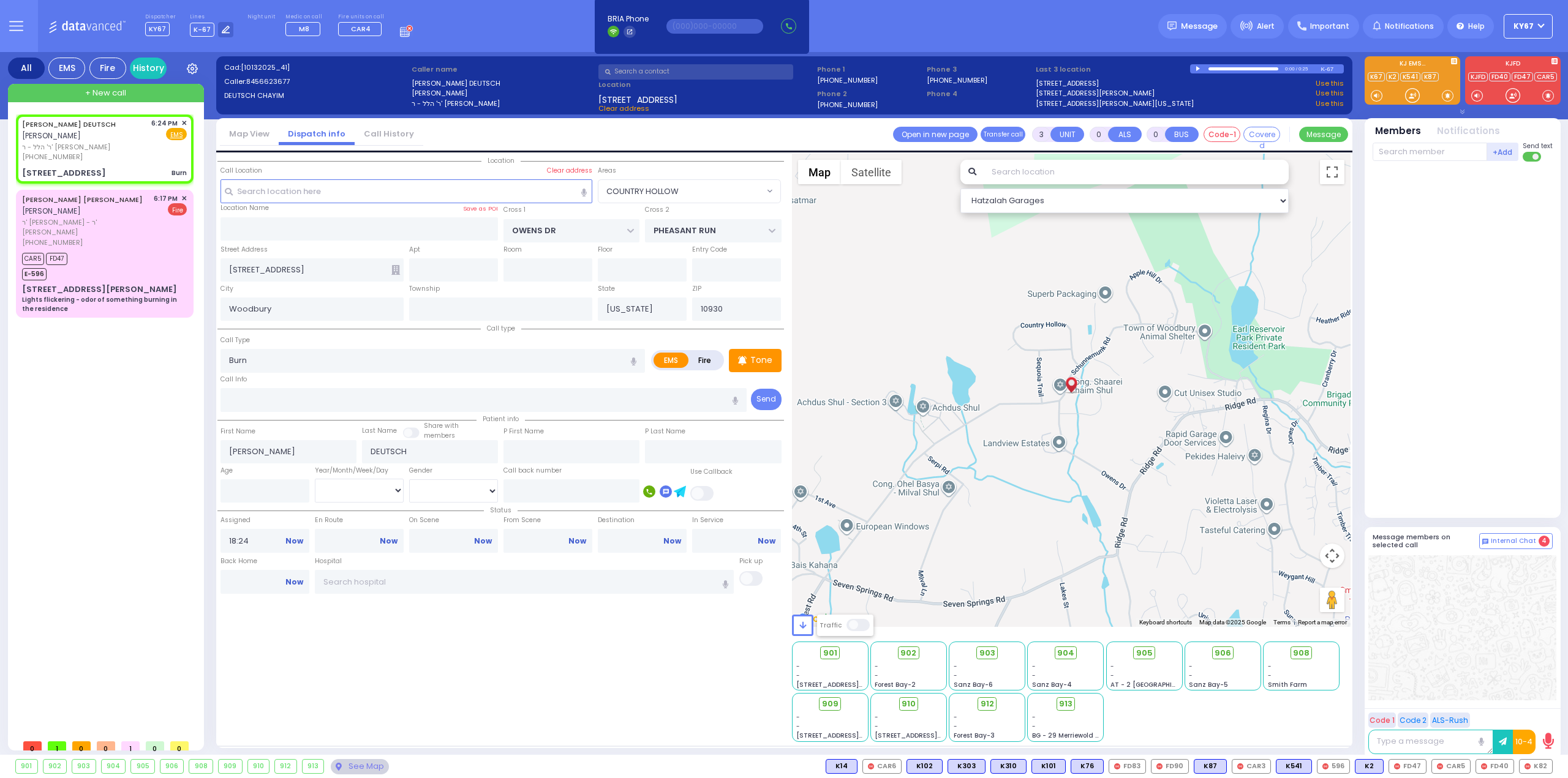
click at [492, 696] on div "Location All areas" at bounding box center [501, 448] width 567 height 588
select select
radio input "true"
select select
select select "Hatzalah Garages"
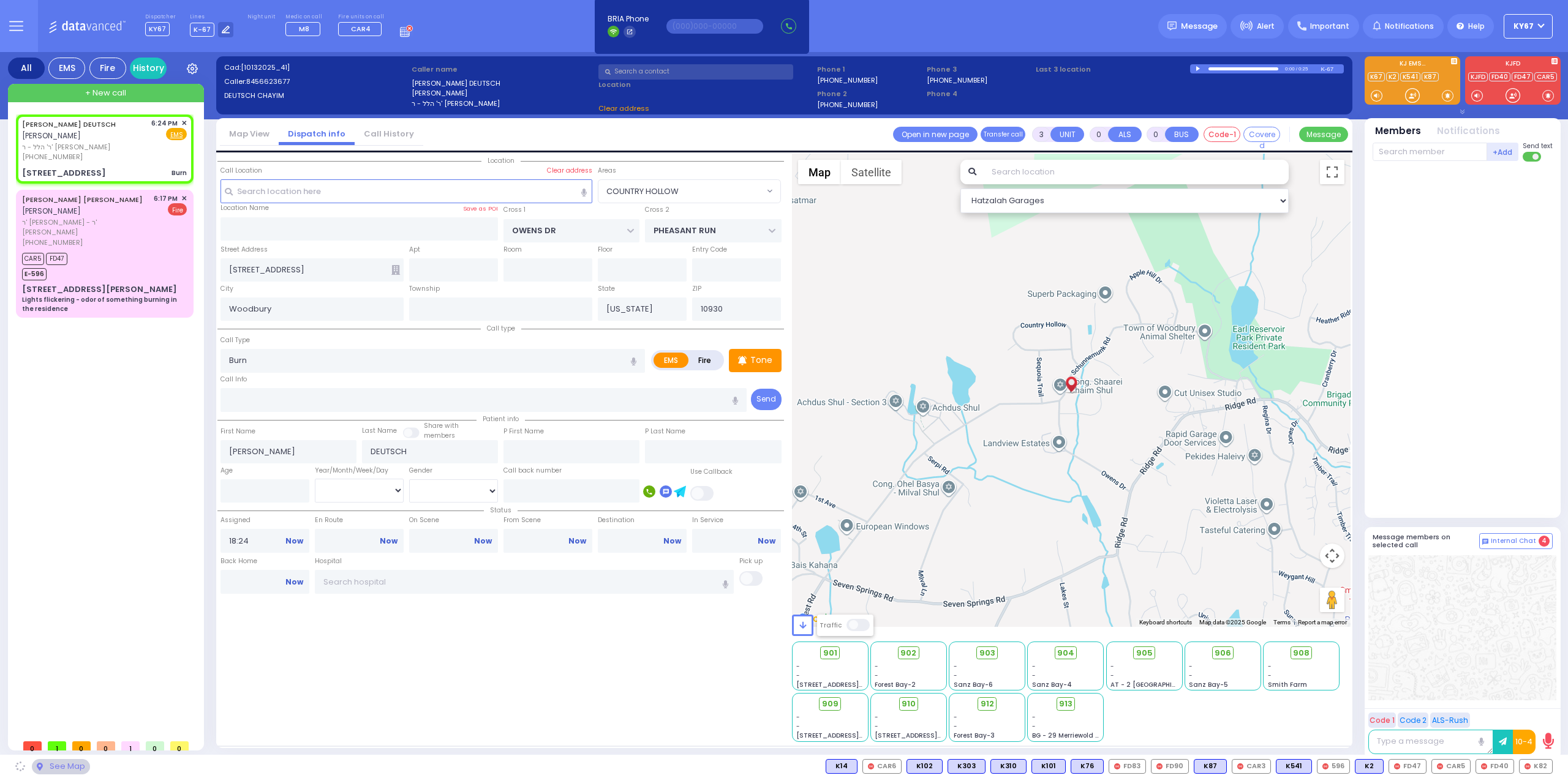
select select "COUNTRY HOLLOW"
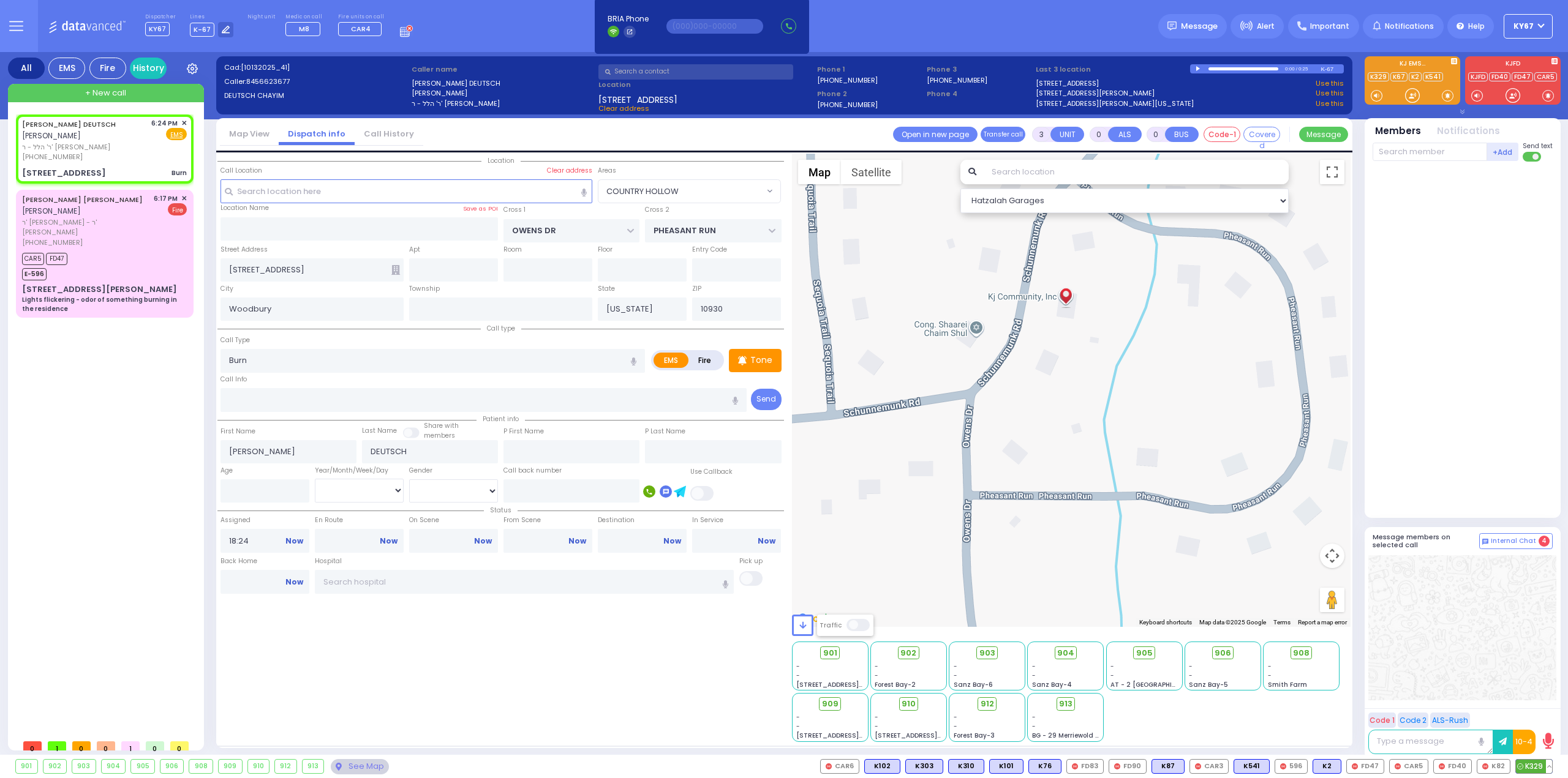
click at [1528, 768] on span "K329" at bounding box center [1534, 766] width 37 height 13
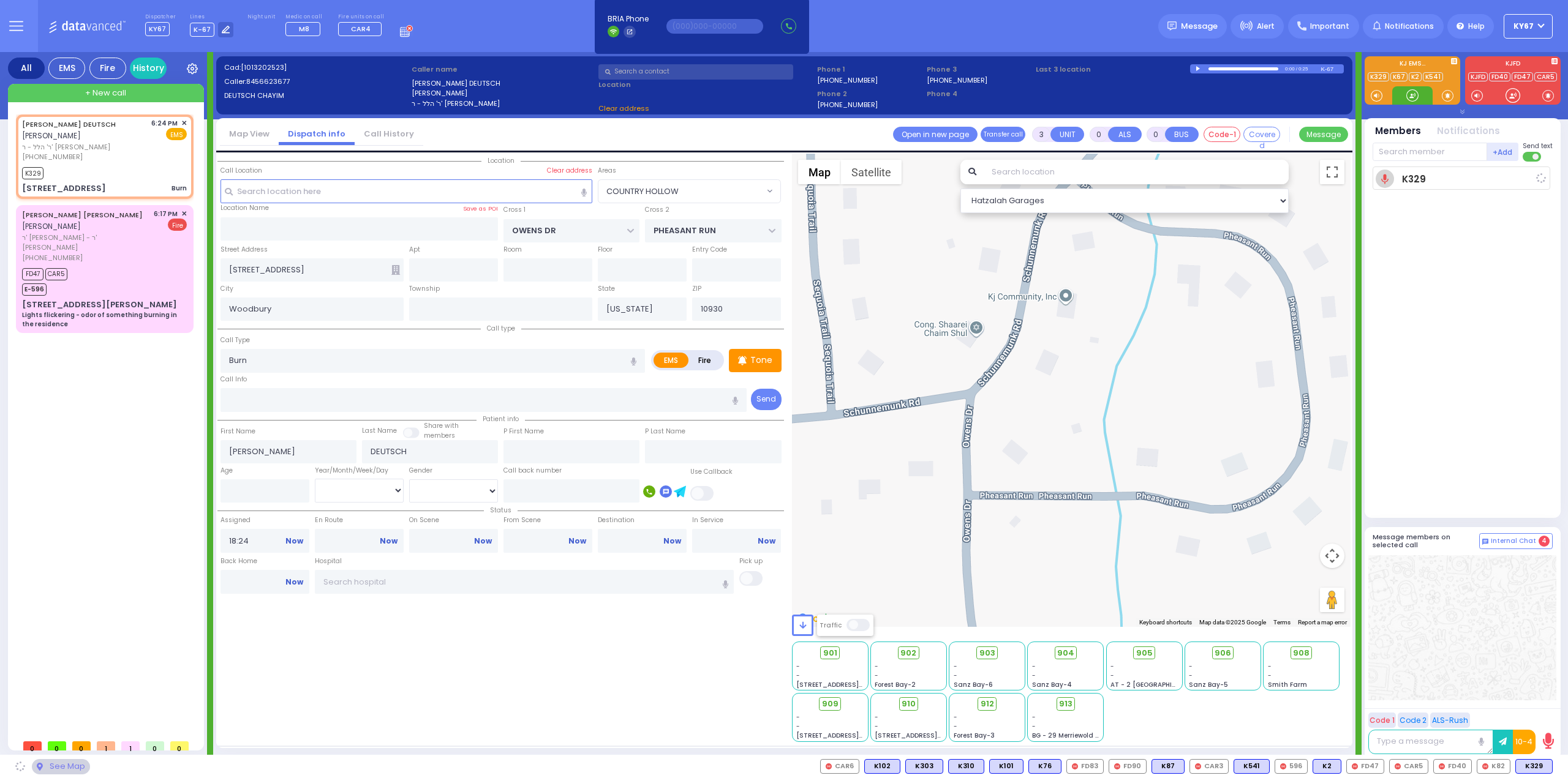
select select
radio input "true"
select select
type input "18:27"
select select "Hatzalah Garages"
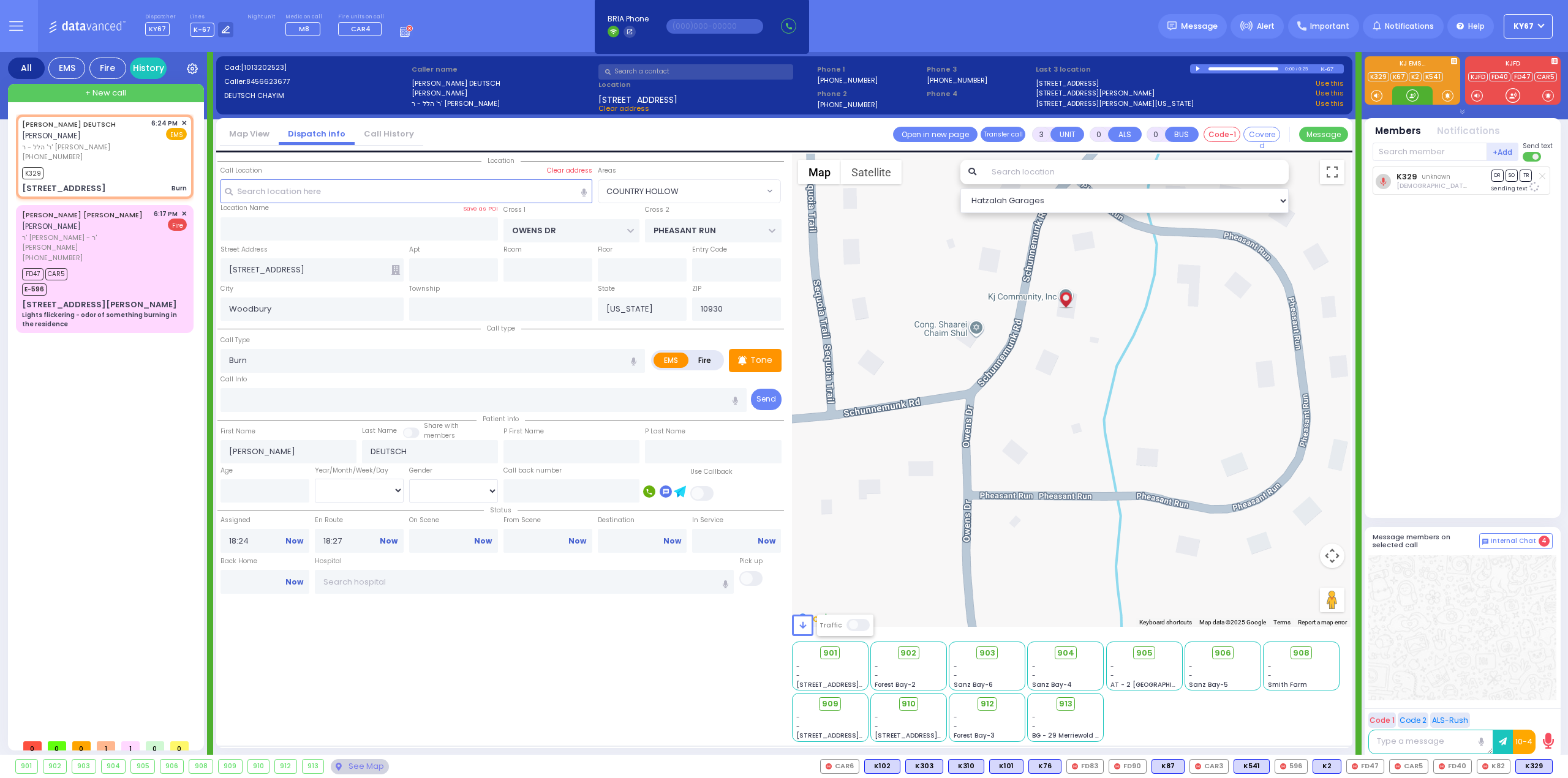
select select "COUNTRY HOLLOW"
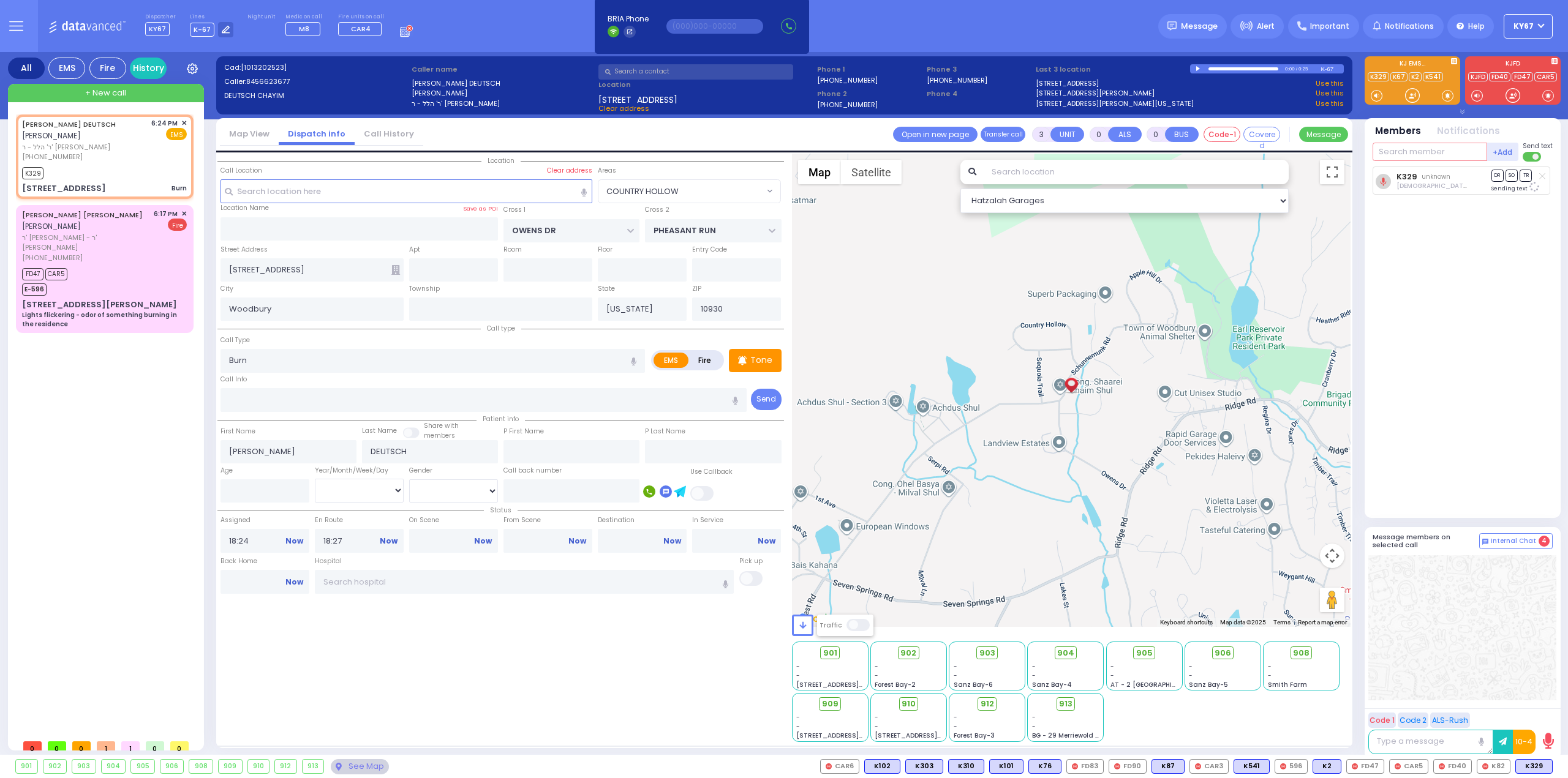
click at [1400, 154] on input "text" at bounding box center [1429, 151] width 114 height 18
type input "25"
click at [1508, 178] on div "KY25 Mendel Breuer" at bounding box center [1463, 177] width 175 height 21
click at [1470, 435] on div "KY25 Mendel Breuer K329 unknown" at bounding box center [1463, 337] width 183 height 341
select select
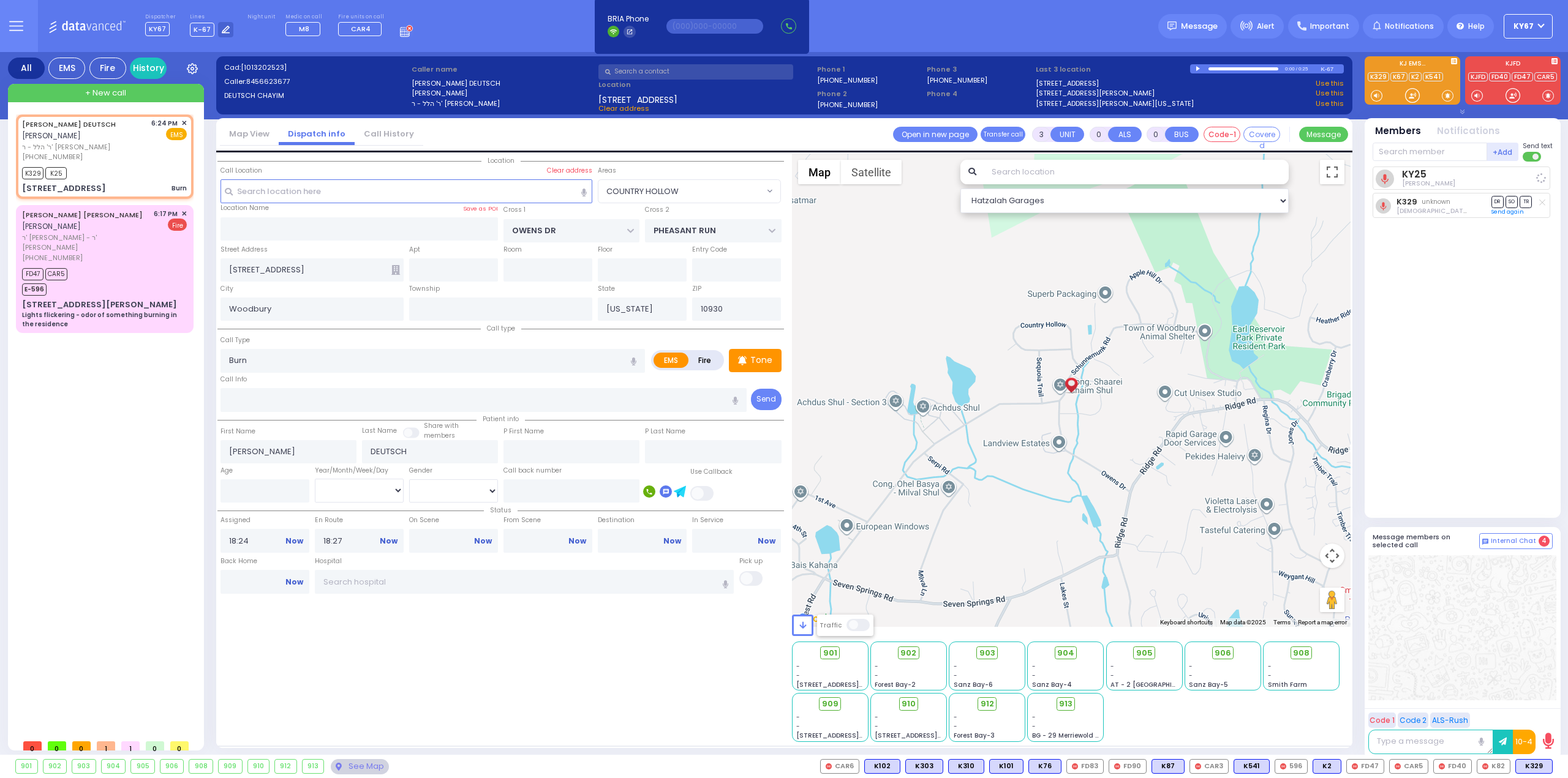
radio input "true"
select select
select select "Hatzalah Garages"
select select "COUNTRY HOLLOW"
click at [1493, 665] on div at bounding box center [1462, 627] width 188 height 145
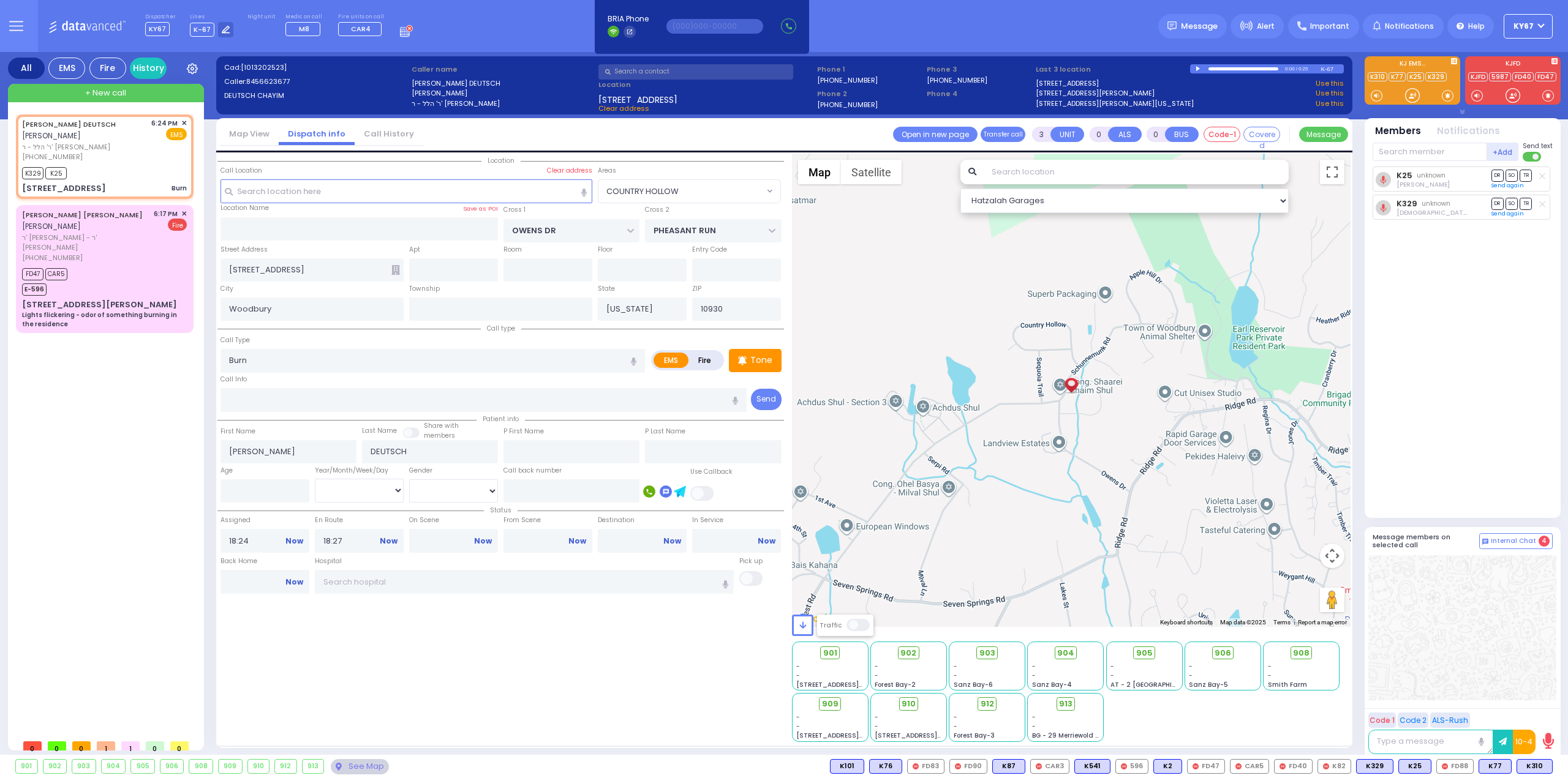
click at [110, 473] on div "CHAIM MORDCHE DEUTSCH חיים מרדכי דייטש ר' הלל - ר' יוסף וואלדמאן (845) 662-3677…" at bounding box center [107, 423] width 183 height 619
click at [452, 653] on div "Location All areas" at bounding box center [501, 448] width 567 height 588
click at [480, 543] on input "On Scene" at bounding box center [454, 540] width 89 height 23
type input "18:29"
click at [454, 634] on div "Location All areas" at bounding box center [501, 448] width 567 height 588
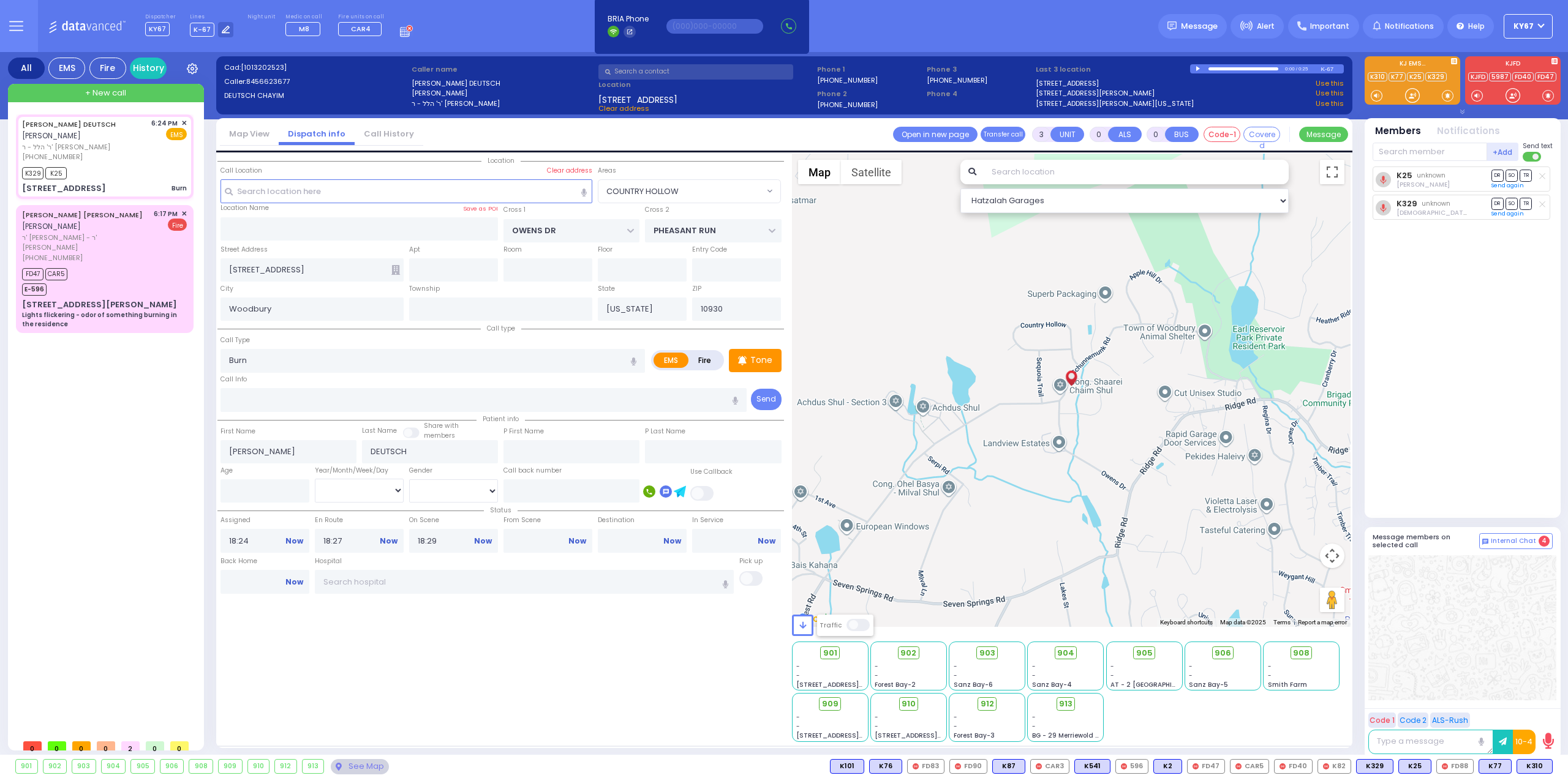
select select
radio input "true"
select select
select select "Hatzalah Garages"
select select "COUNTRY HOLLOW"
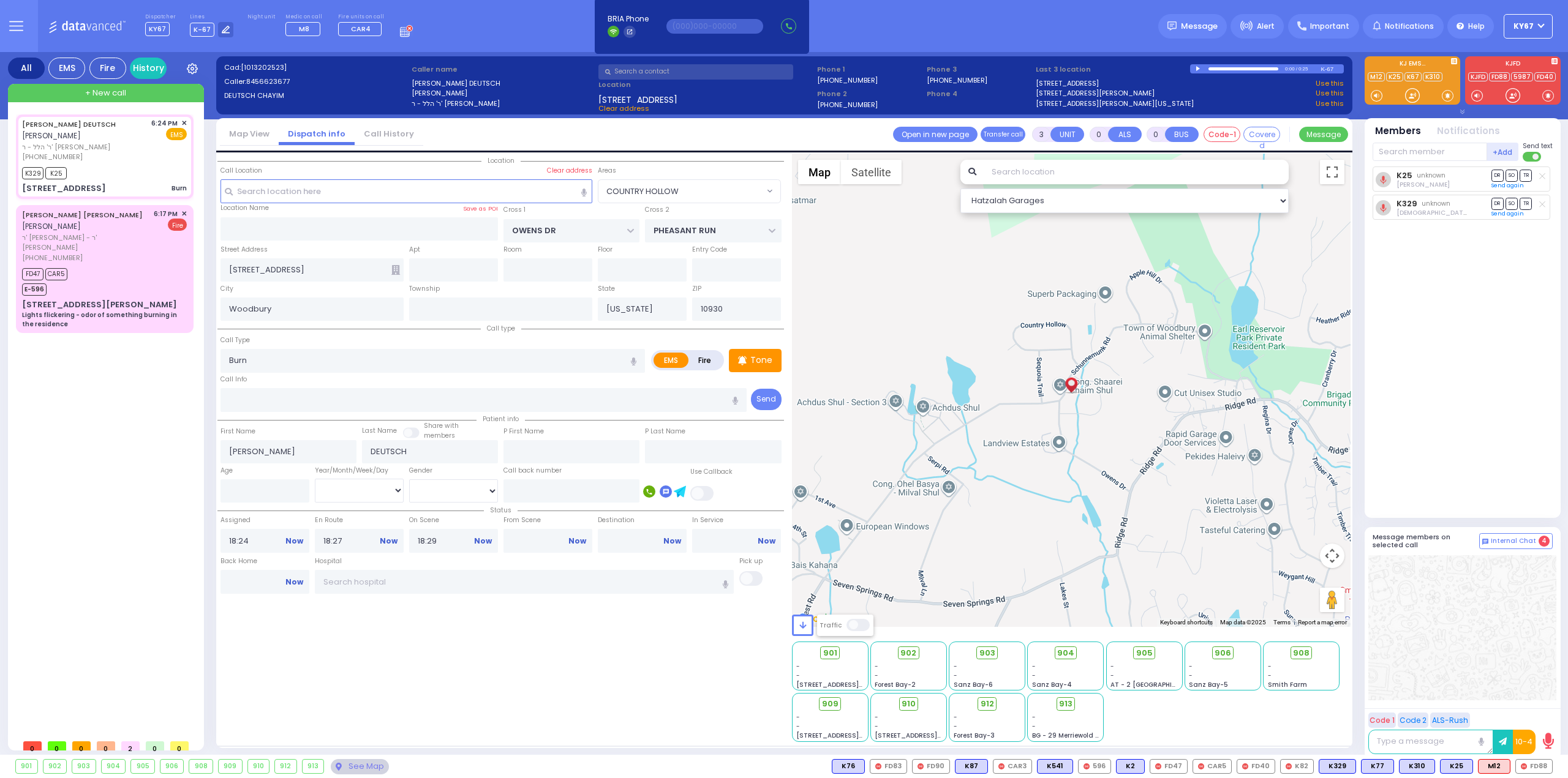
click at [405, 31] on circle at bounding box center [409, 28] width 7 height 7
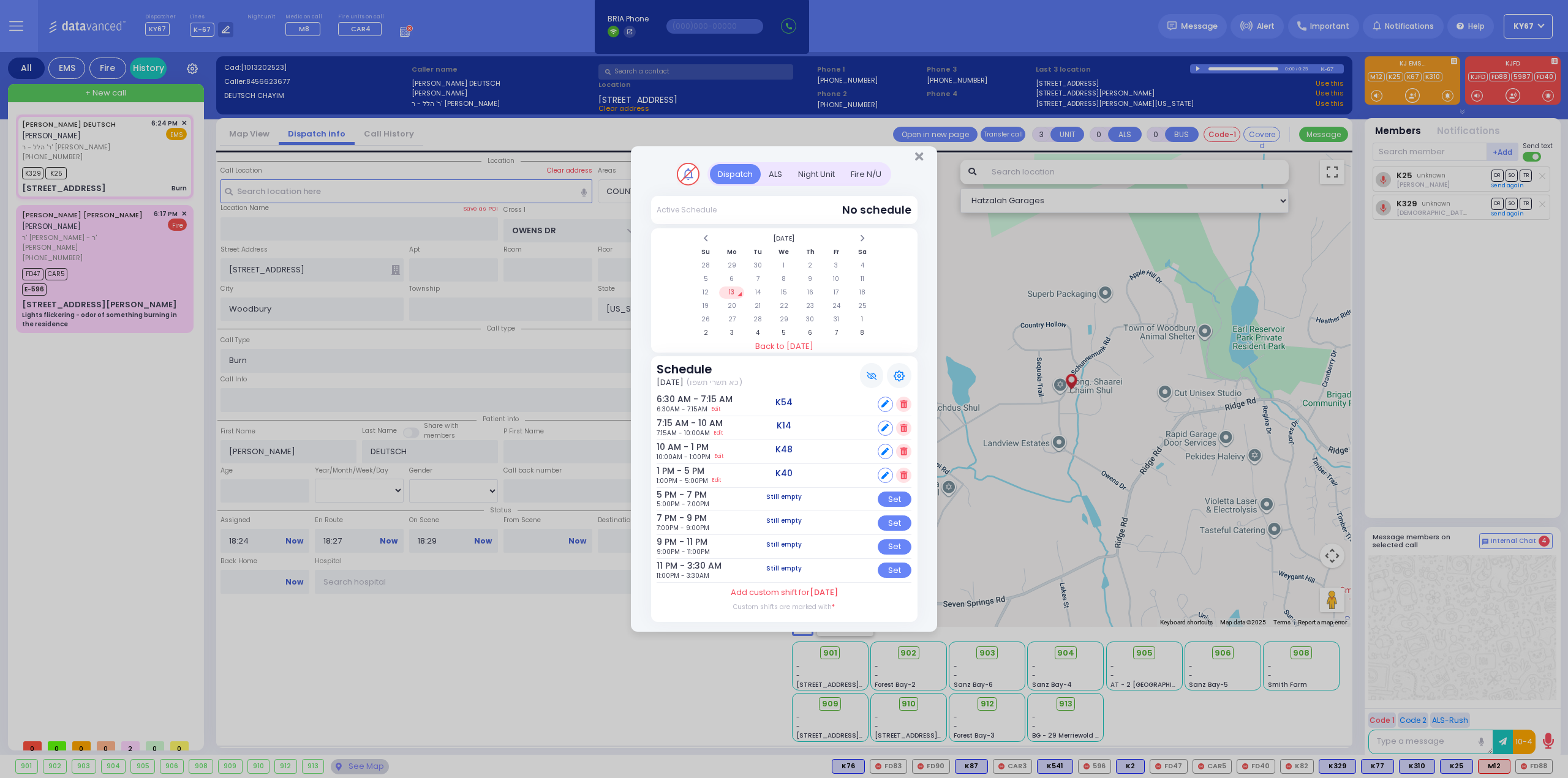
click at [856, 177] on div "Fire N/U" at bounding box center [866, 174] width 47 height 20
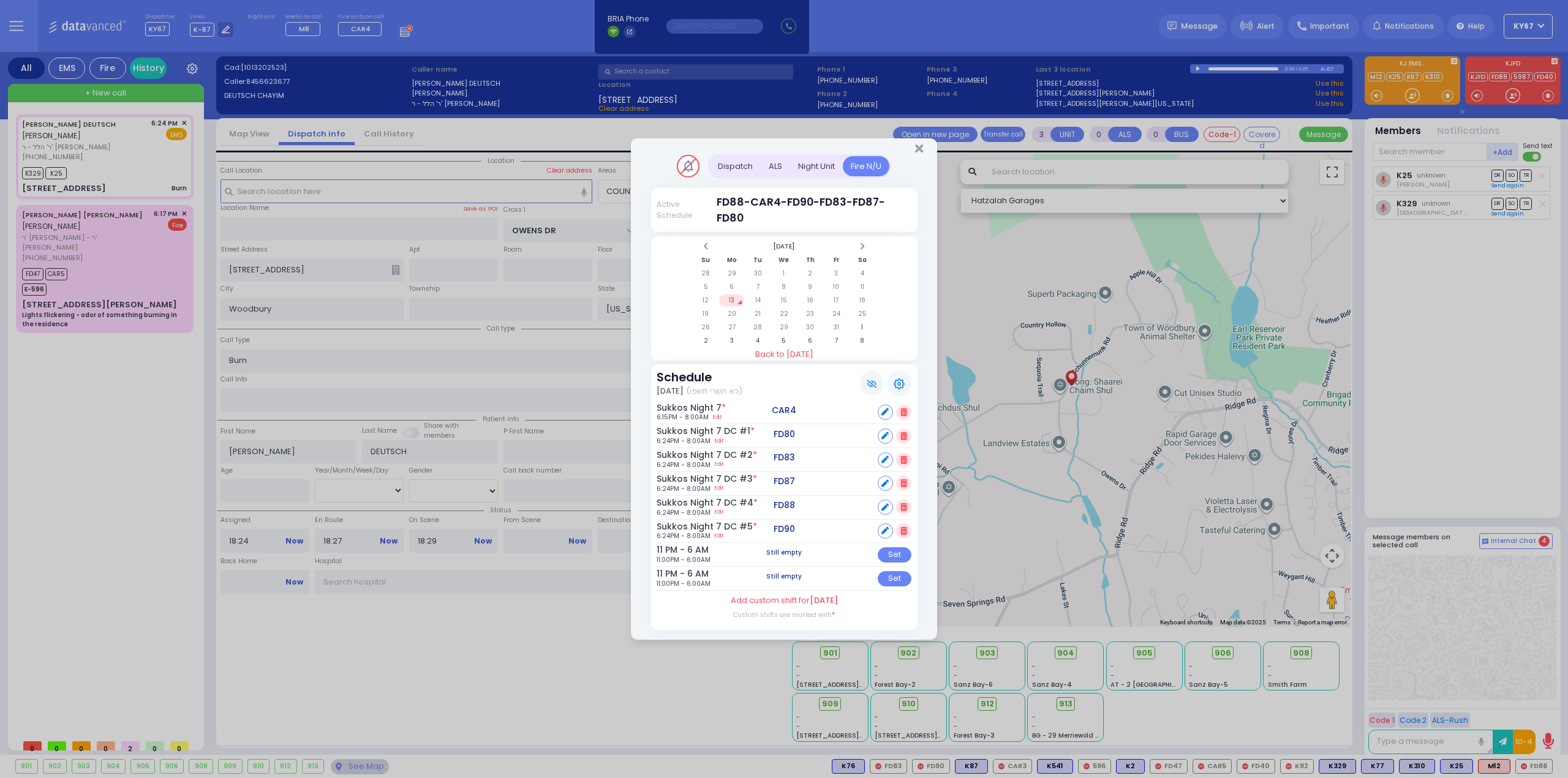
click at [886, 412] on icon at bounding box center [885, 412] width 7 height 7
select select
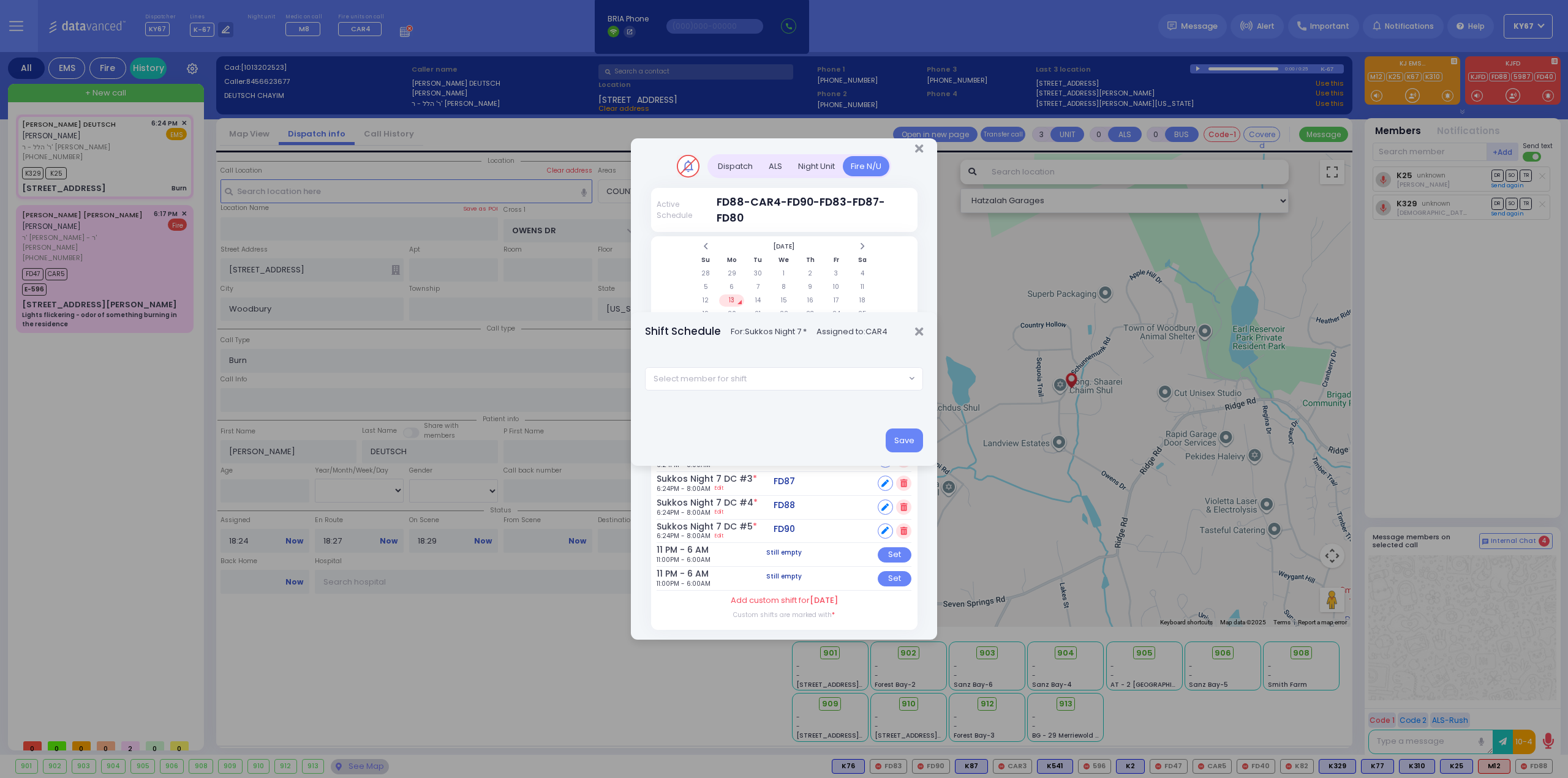
click at [760, 379] on span "Select member for shift" at bounding box center [775, 379] width 260 height 22
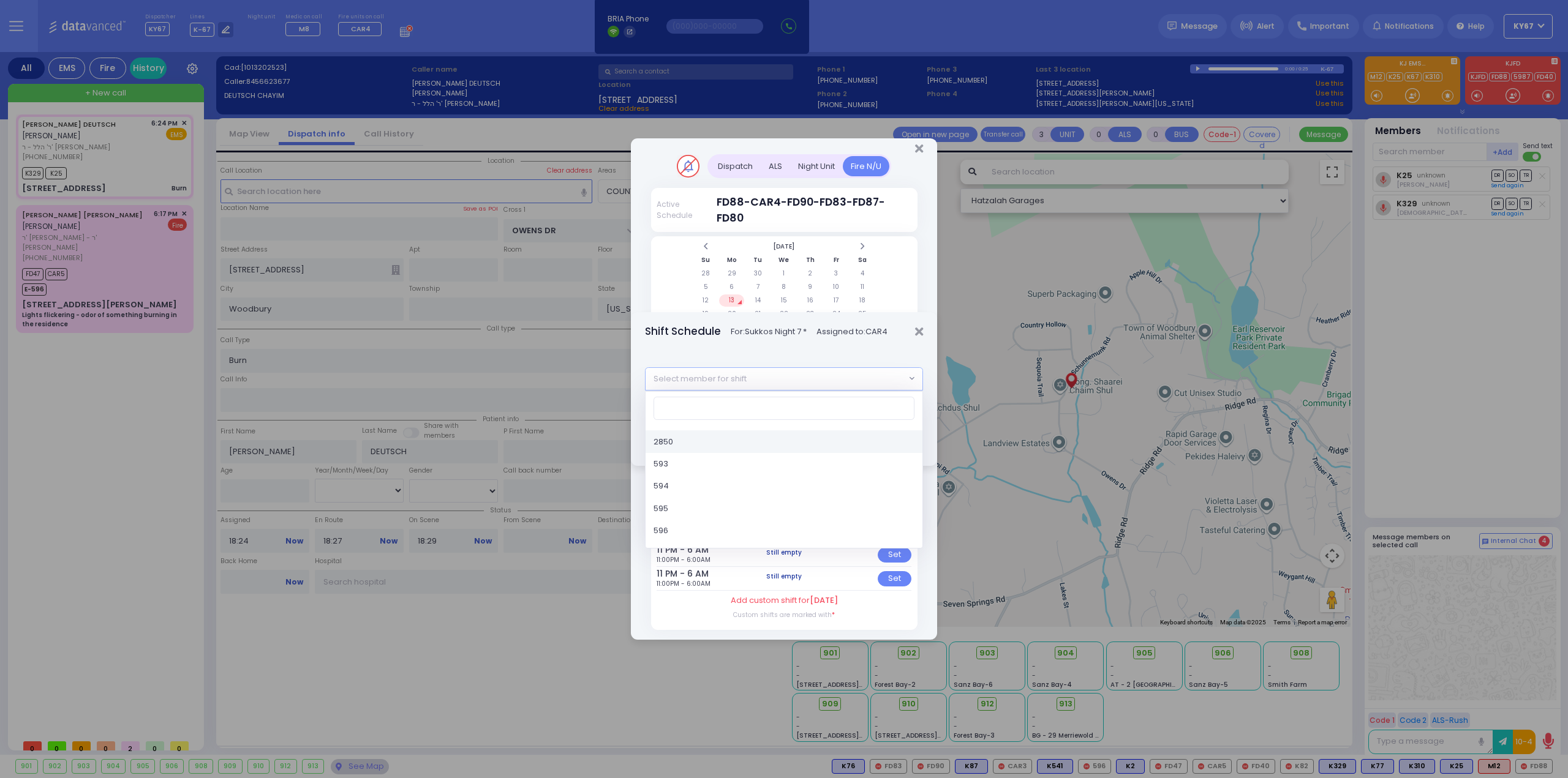
type input "5"
type input "car"
select select "4fe2390b-e57f-11e5-8724-3052cb650342"
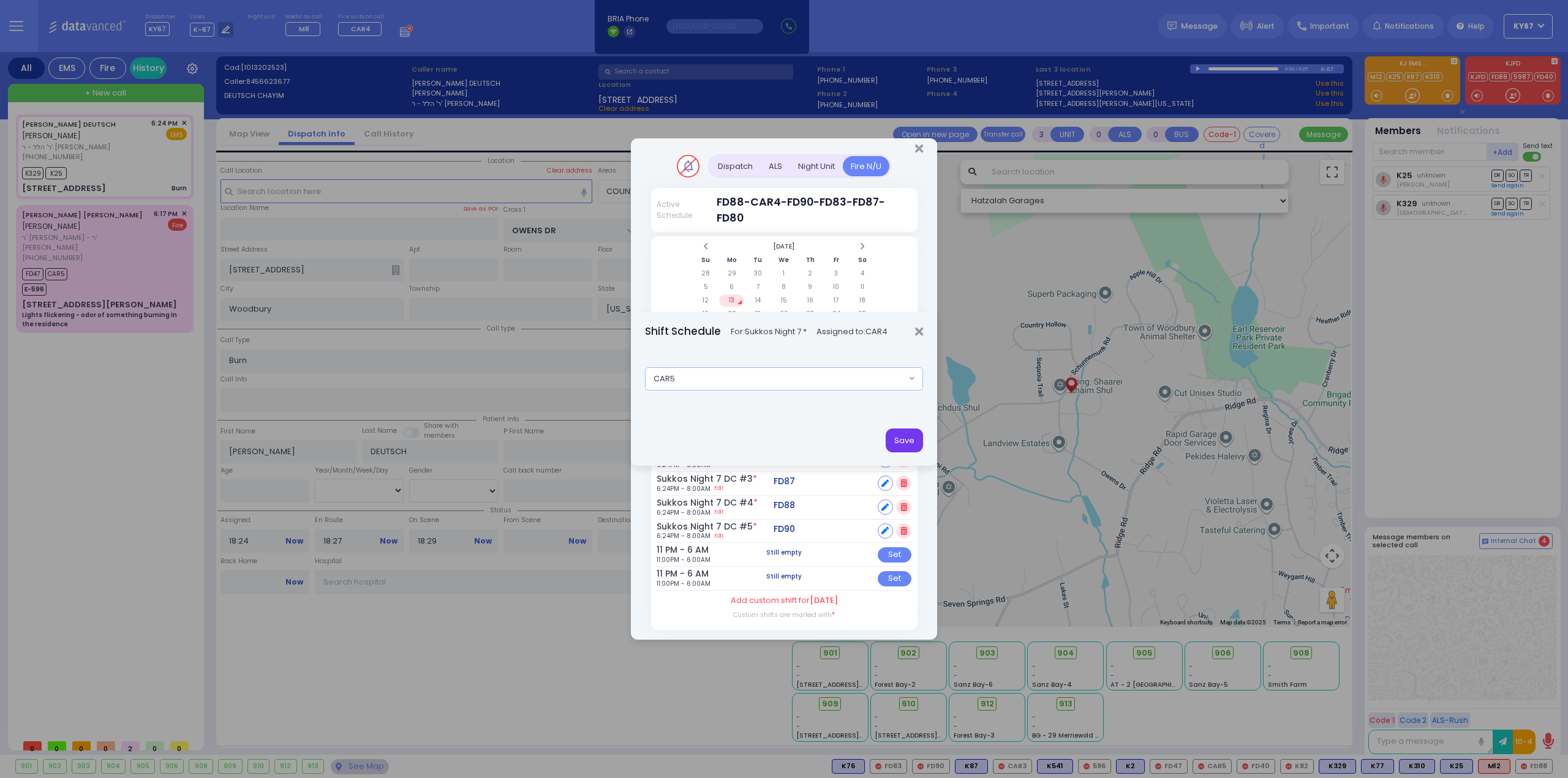
click at [911, 446] on button "Save" at bounding box center [904, 439] width 37 height 23
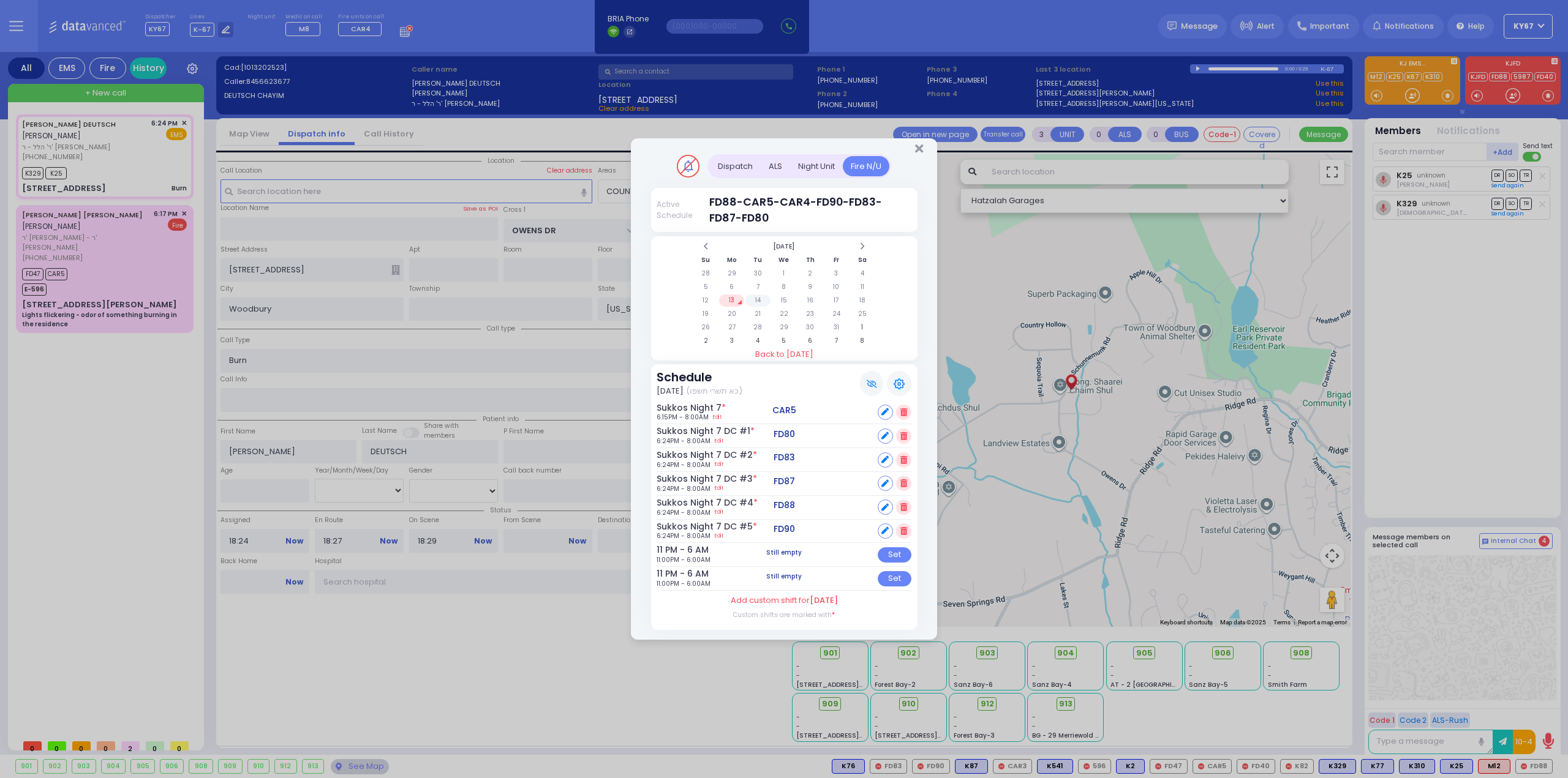
click at [760, 302] on td "14" at bounding box center [758, 300] width 25 height 12
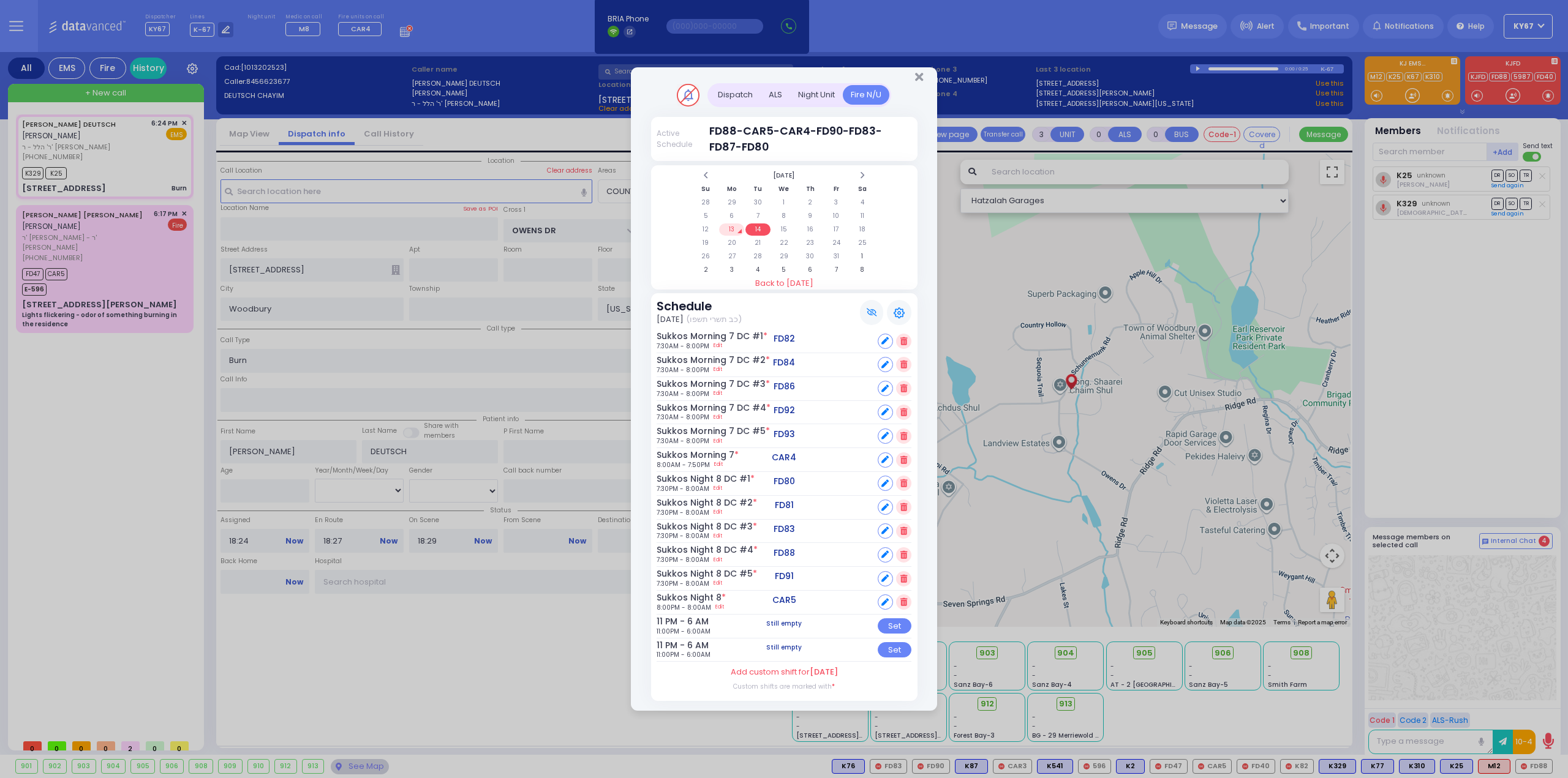
click at [886, 460] on icon at bounding box center [885, 459] width 7 height 7
select select
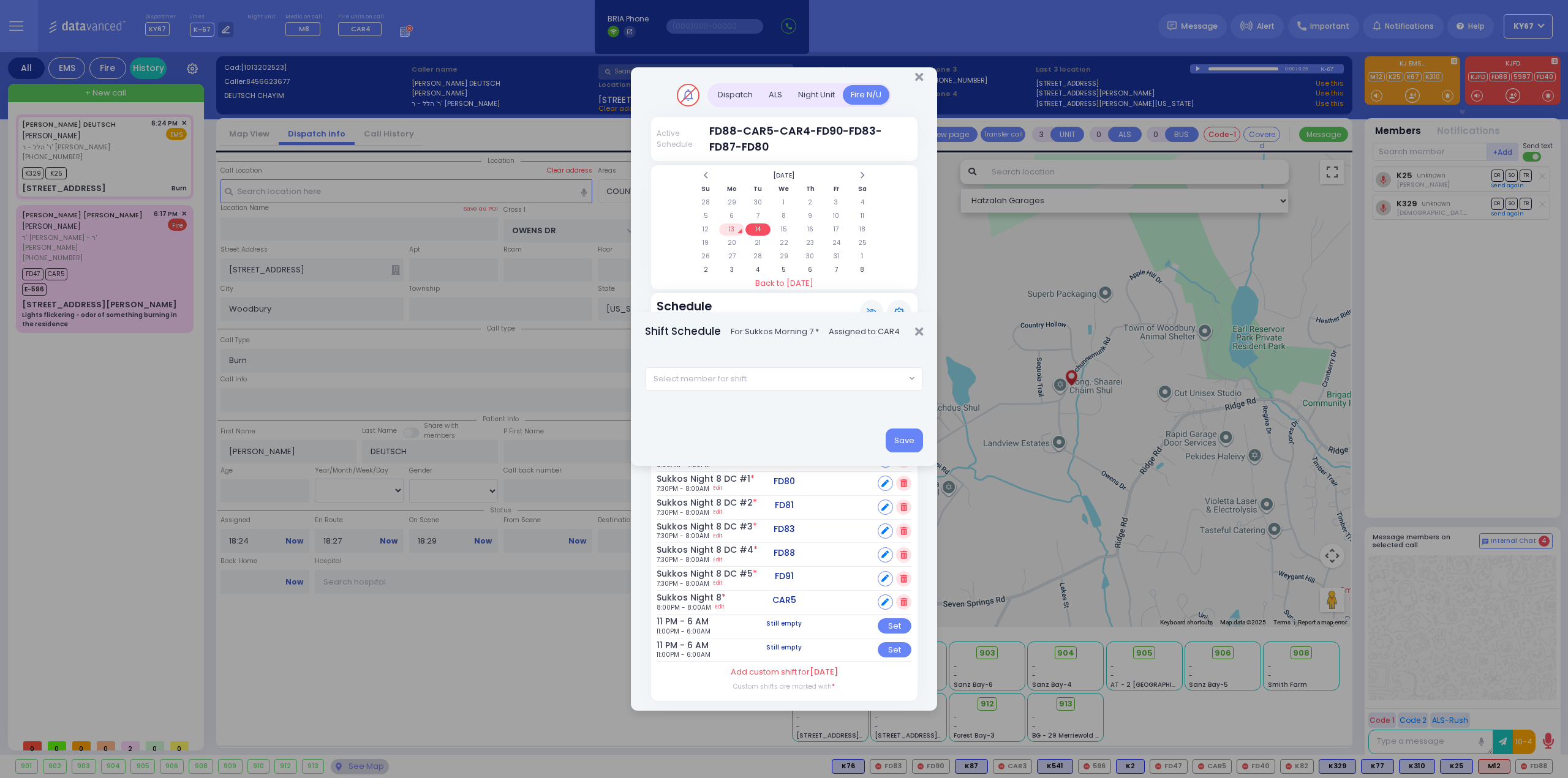
click at [750, 376] on span "Select member for shift" at bounding box center [775, 379] width 260 height 22
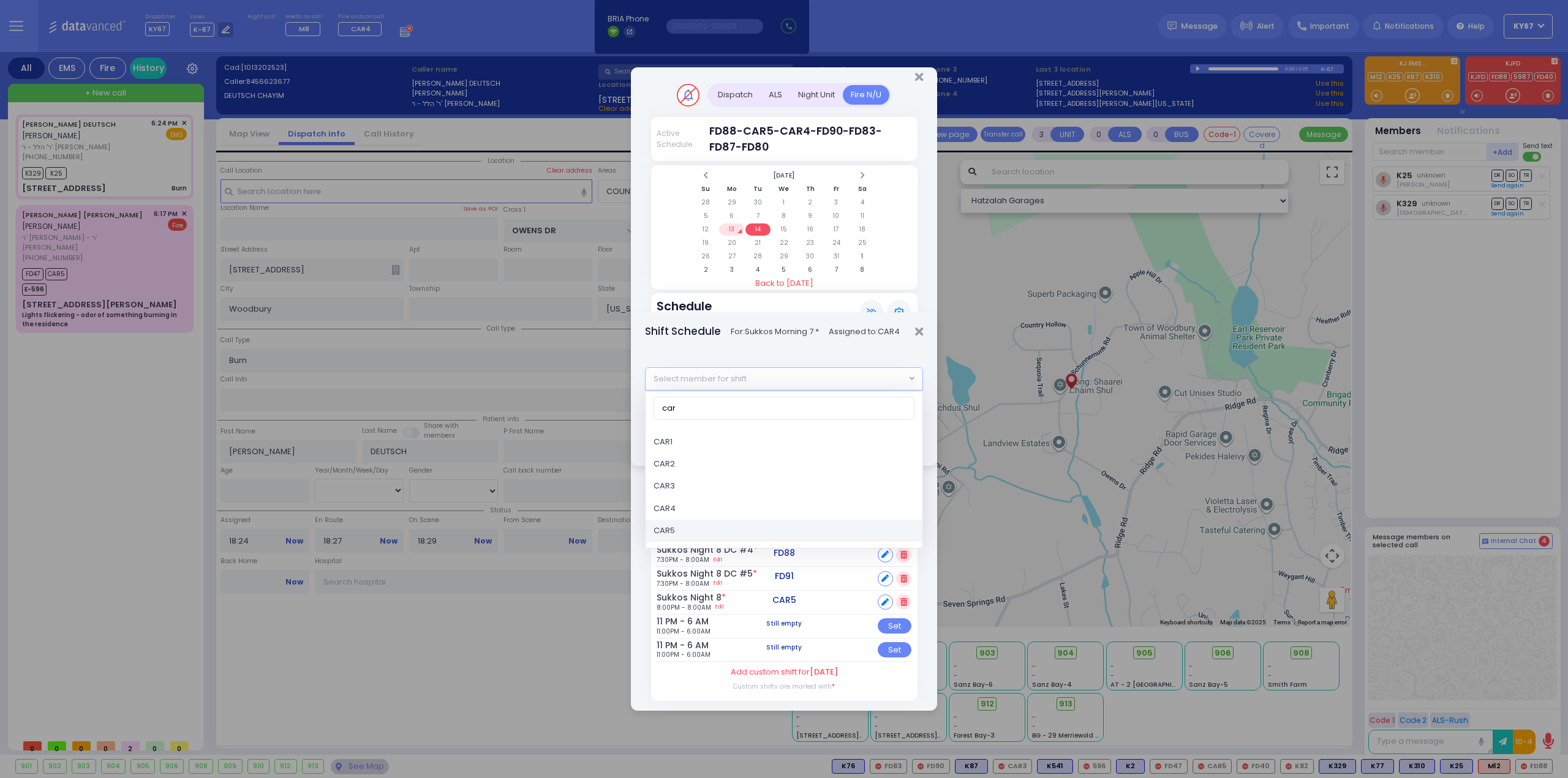
type input "car"
select select "4fe2390b-e57f-11e5-8724-3052cb650342"
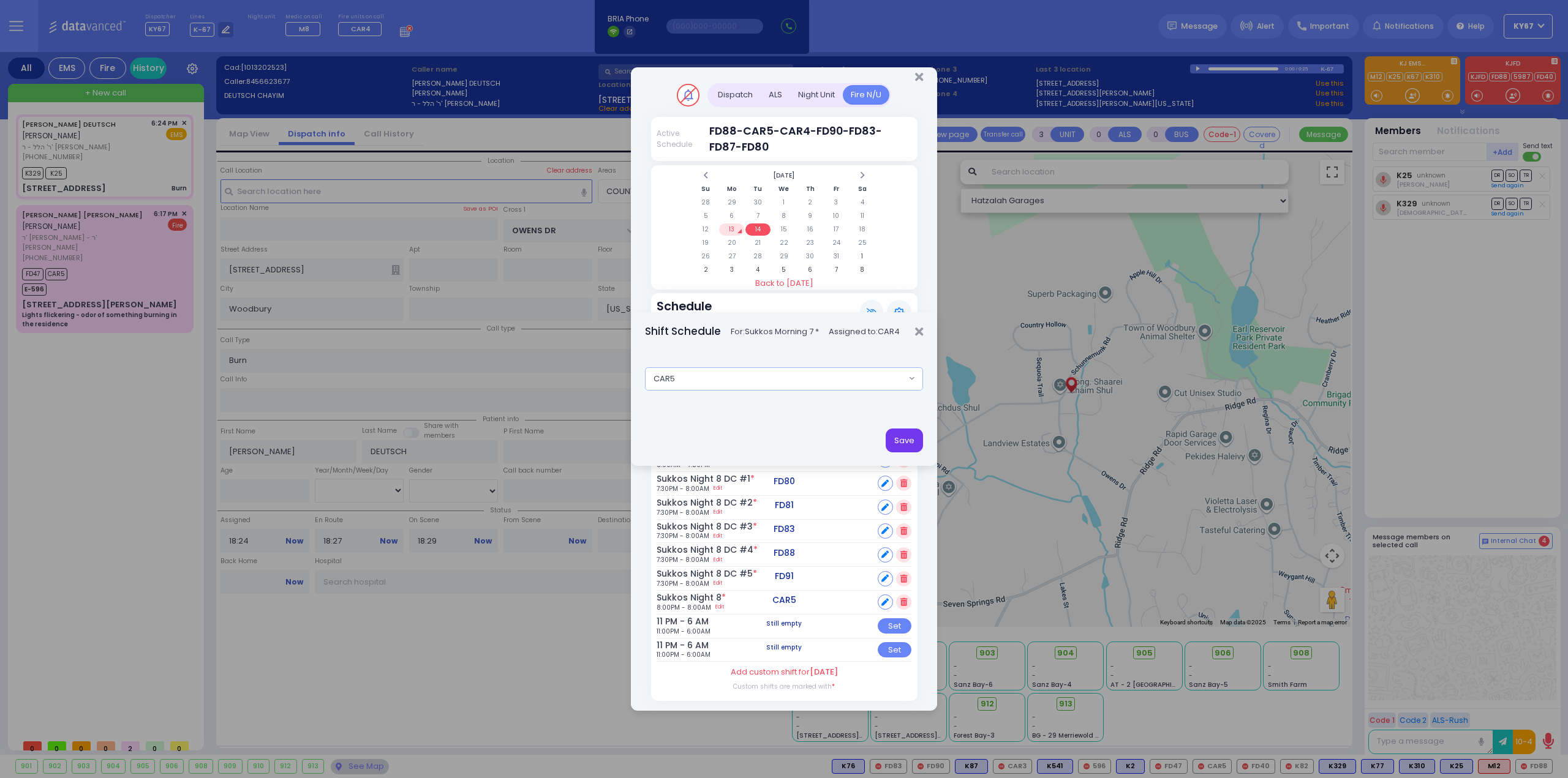
click at [905, 433] on button "Save" at bounding box center [904, 439] width 37 height 23
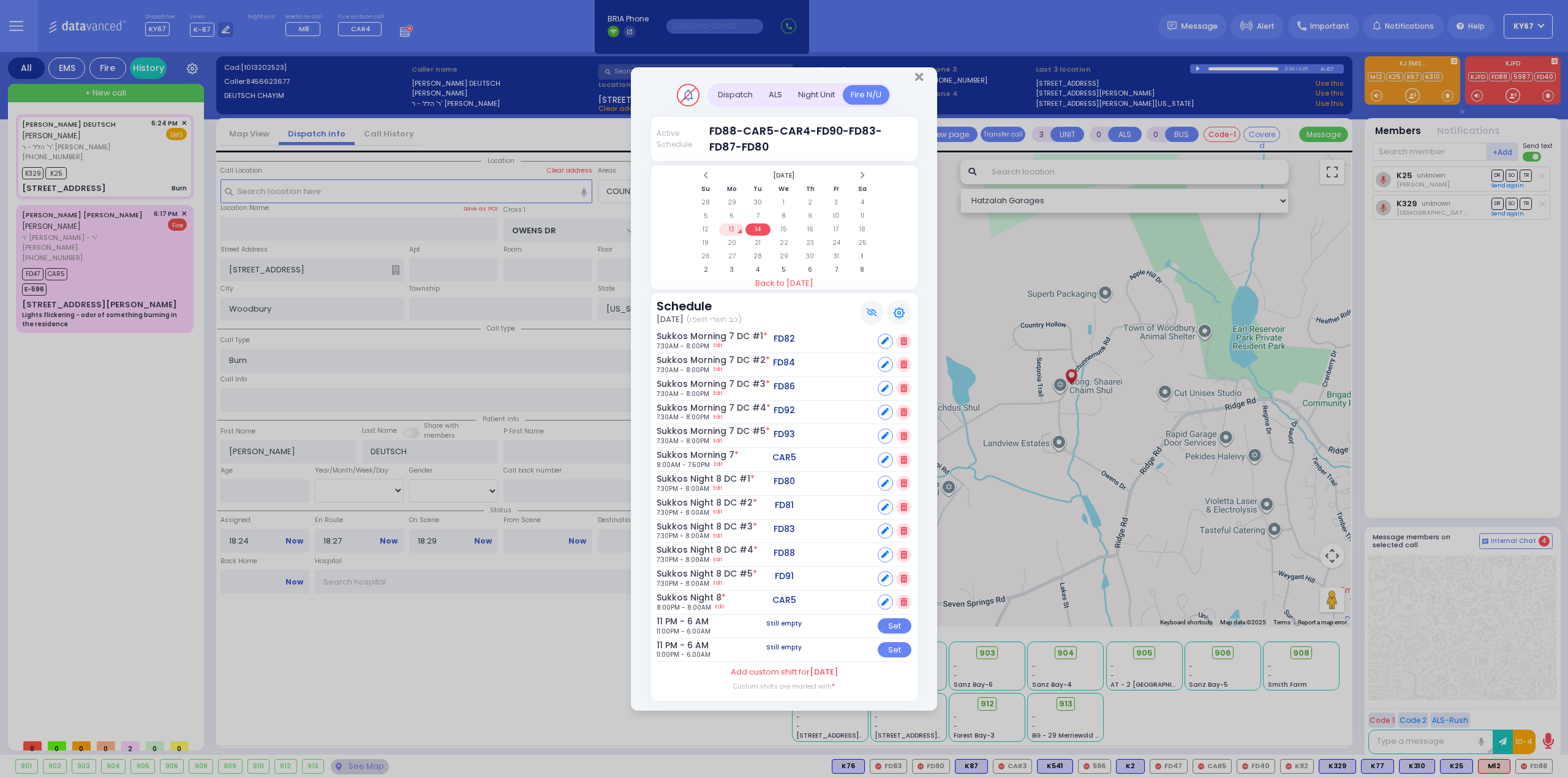
click at [883, 603] on icon at bounding box center [885, 602] width 7 height 7
select select
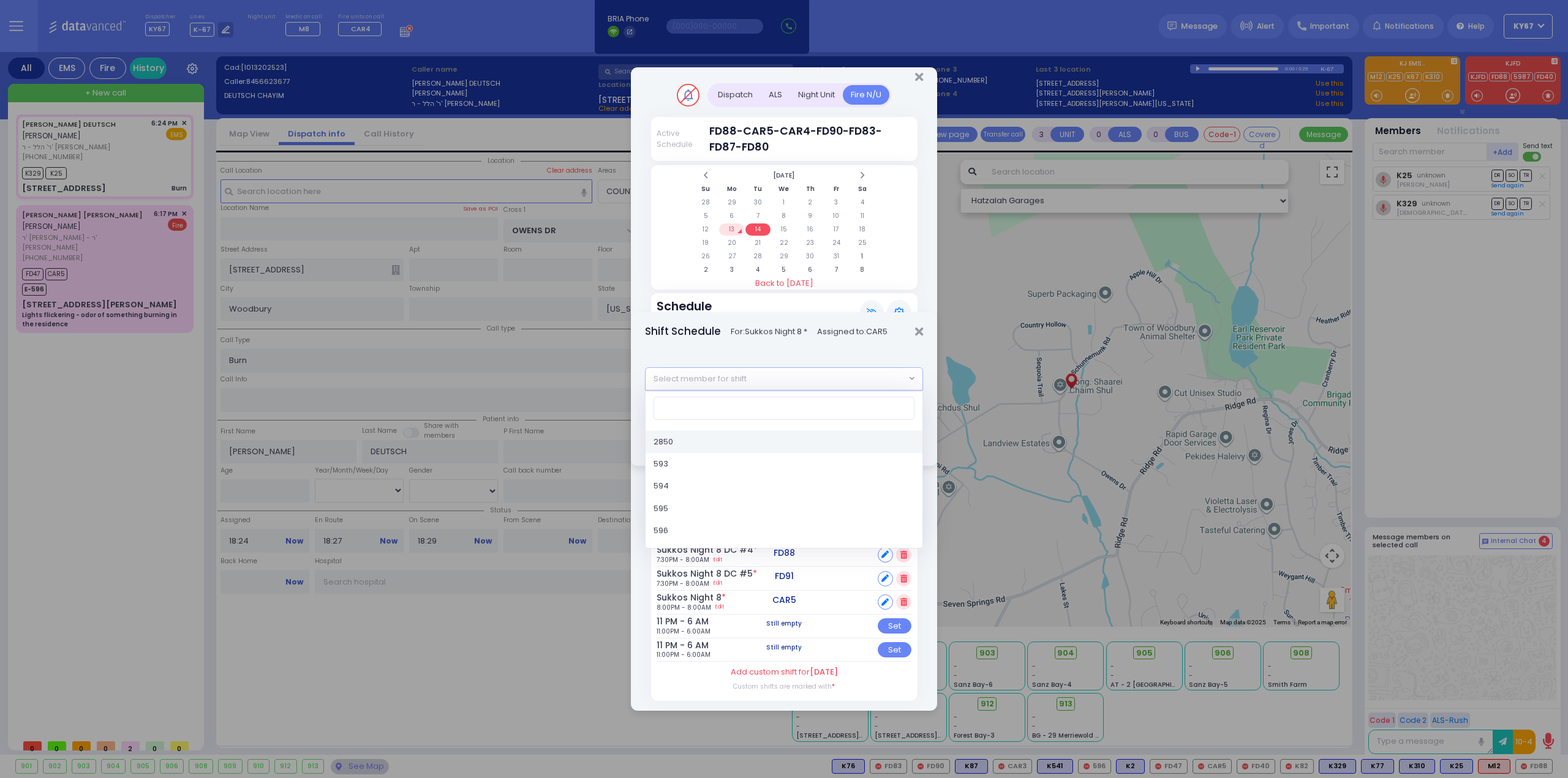
click at [713, 380] on span "Select member for shift" at bounding box center [699, 378] width 93 height 12
type input "car"
select select "7f2e2614-572d-42f9-814b-eef2f8e0fbc7"
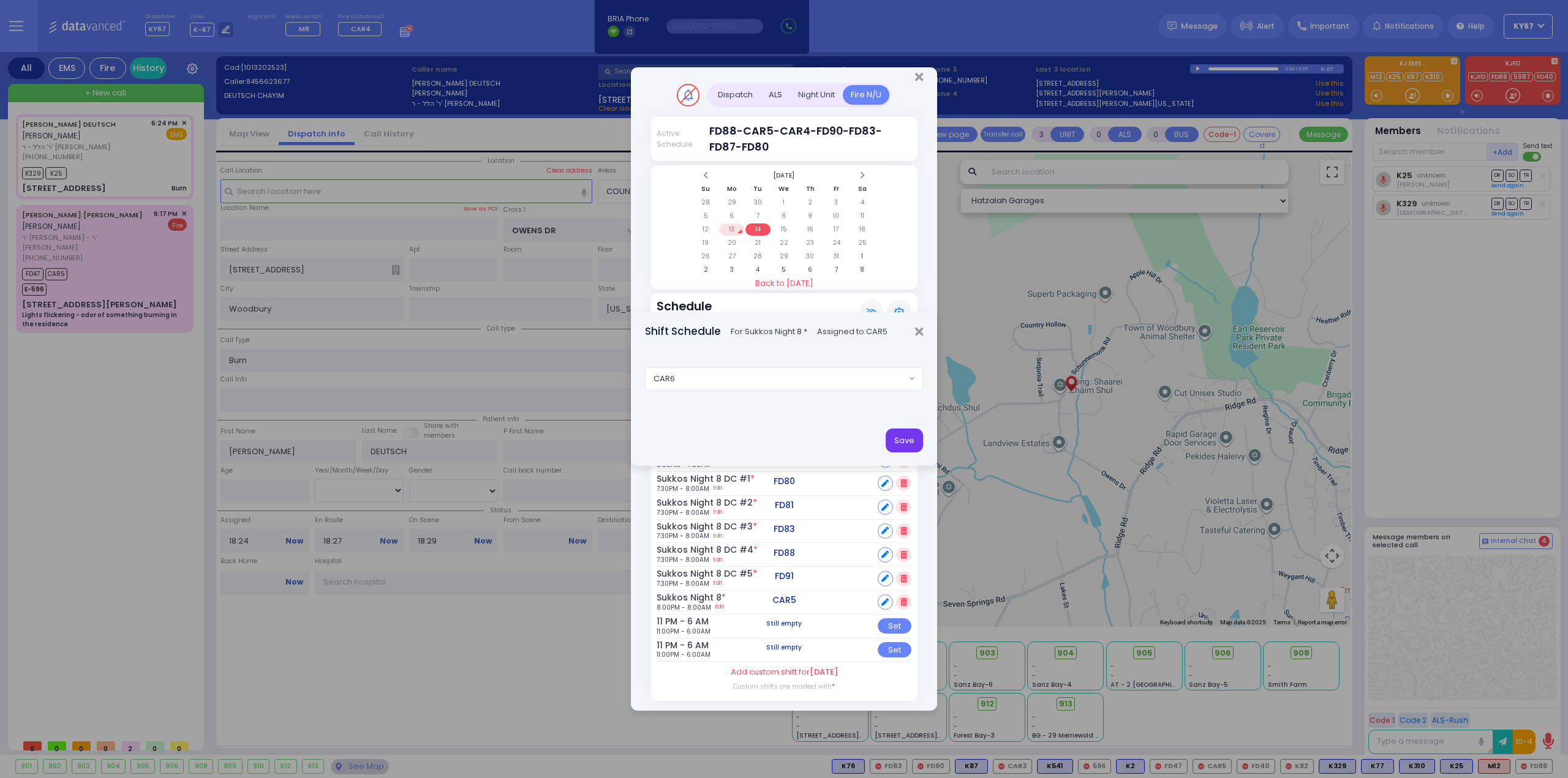
click at [905, 439] on button "Save" at bounding box center [904, 439] width 37 height 23
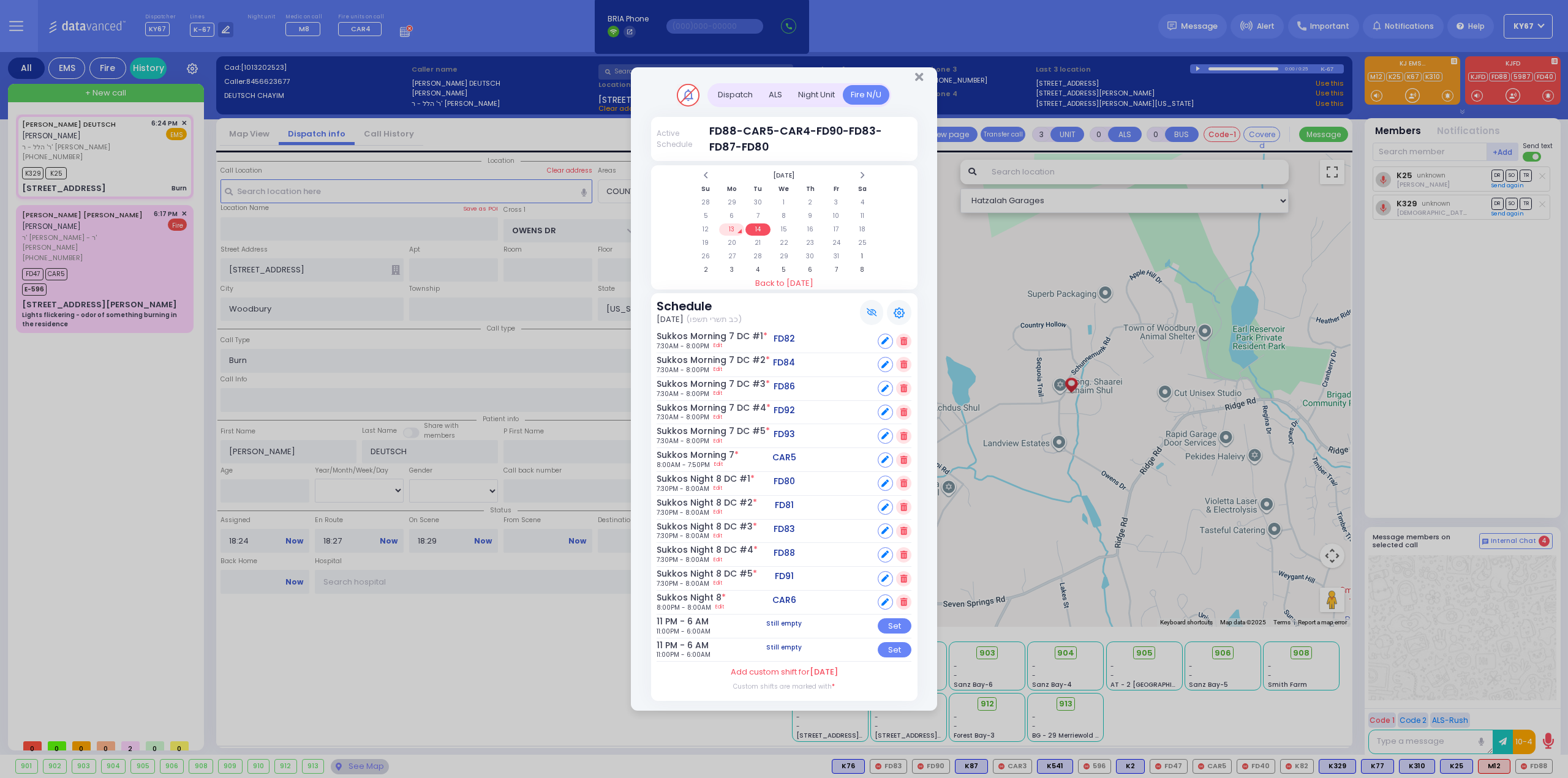
click at [782, 224] on table "October 2025 Su Mo Tu We Th Fr Sa 28 29 30 1 2 3 4 5 6 7 8 9 10 11 12 13 14 15 …" at bounding box center [784, 222] width 184 height 109
click at [780, 227] on td "15" at bounding box center [784, 229] width 25 height 12
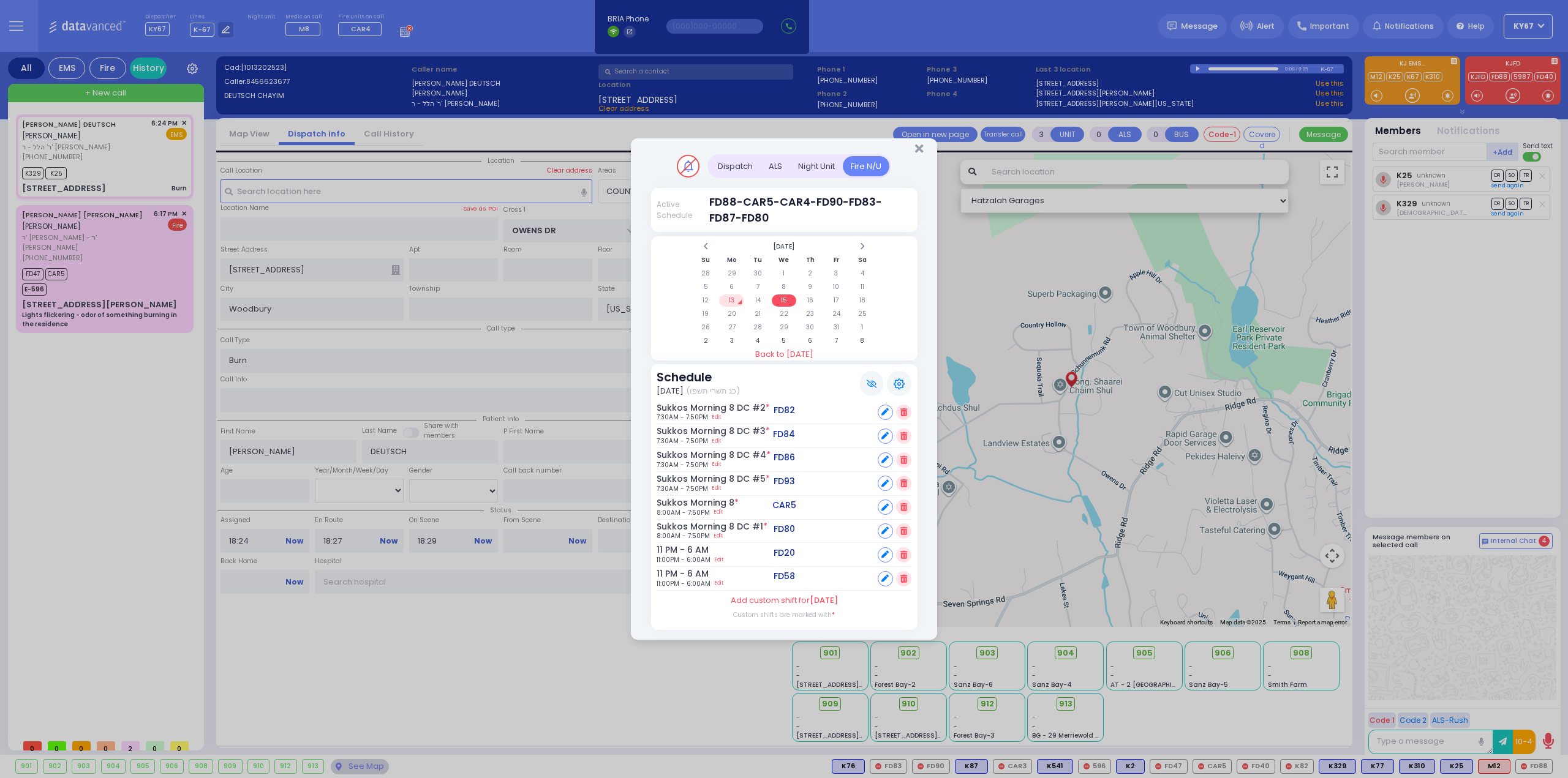
click at [881, 508] on div at bounding box center [885, 507] width 15 height 15
select select
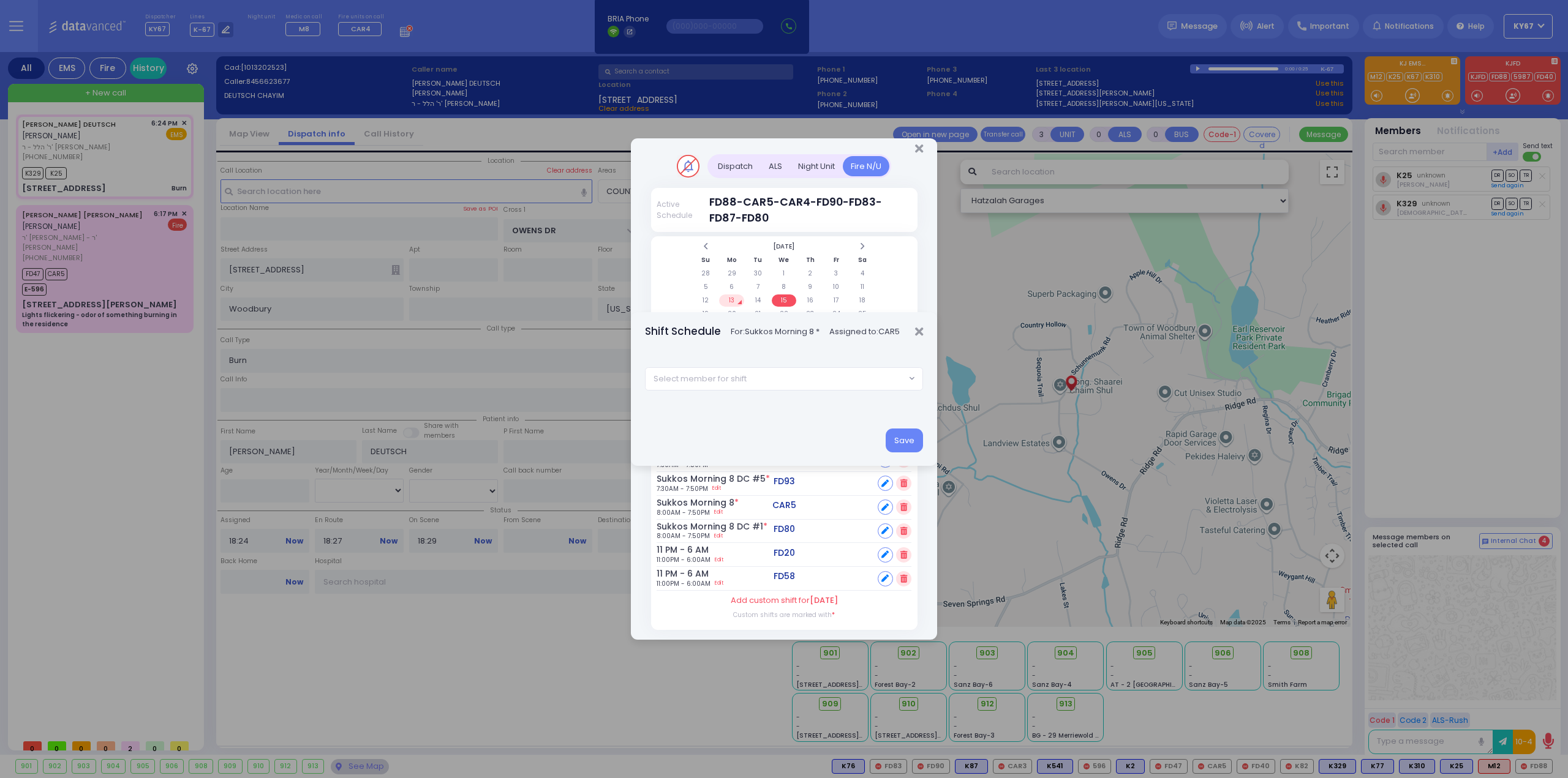
click at [760, 372] on span "Select member for shift" at bounding box center [775, 379] width 260 height 22
type input "car6"
select select "7f2e2614-572d-42f9-814b-eef2f8e0fbc7"
click at [904, 441] on button "Save" at bounding box center [904, 439] width 37 height 23
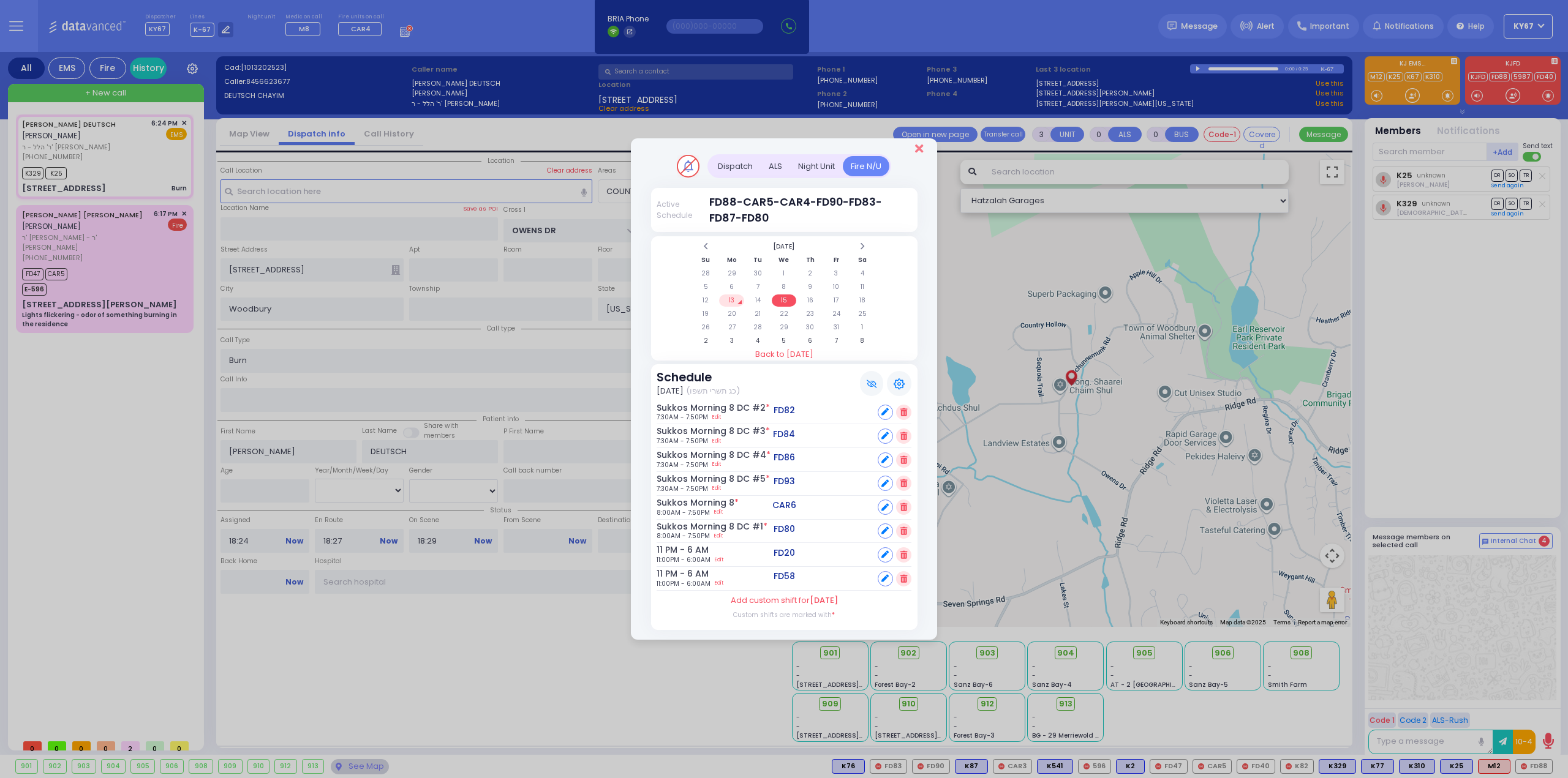
click at [920, 151] on icon "Close" at bounding box center [919, 148] width 8 height 12
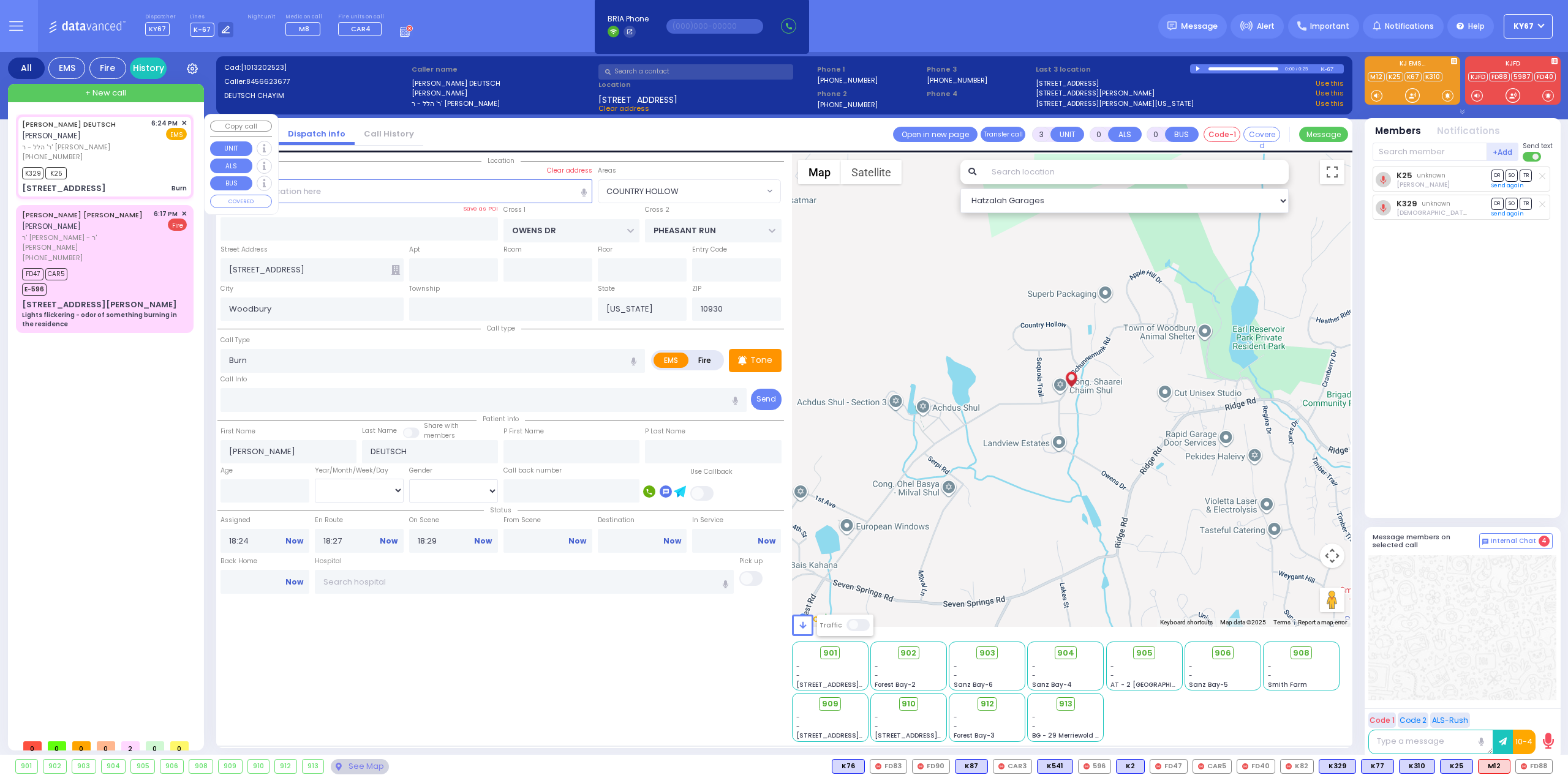
click at [129, 154] on div "[PHONE_NUMBER]" at bounding box center [84, 156] width 125 height 10
select select
radio input "true"
select select
select select "Hatzalah Garages"
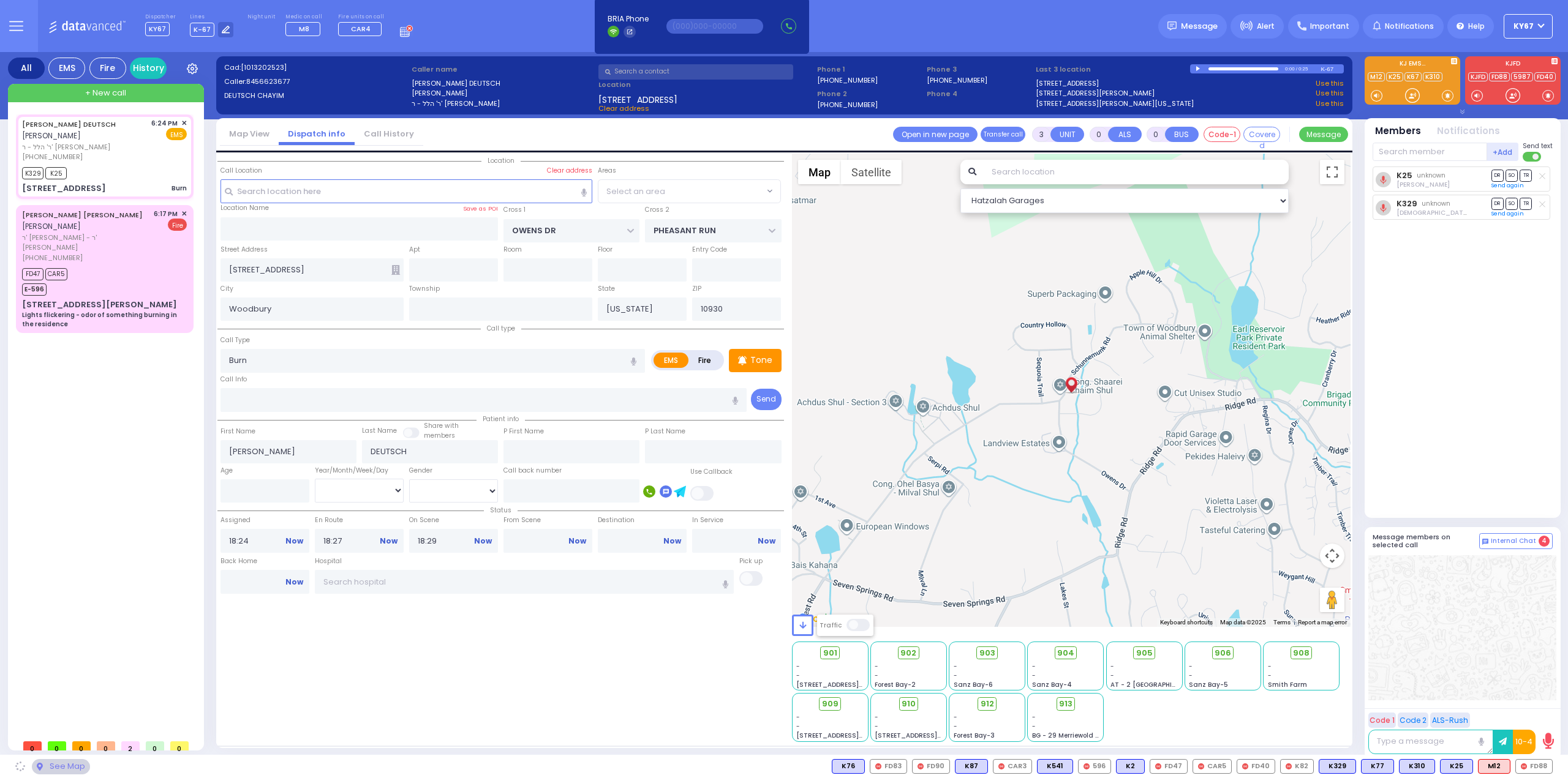
select select "COUNTRY HOLLOW"
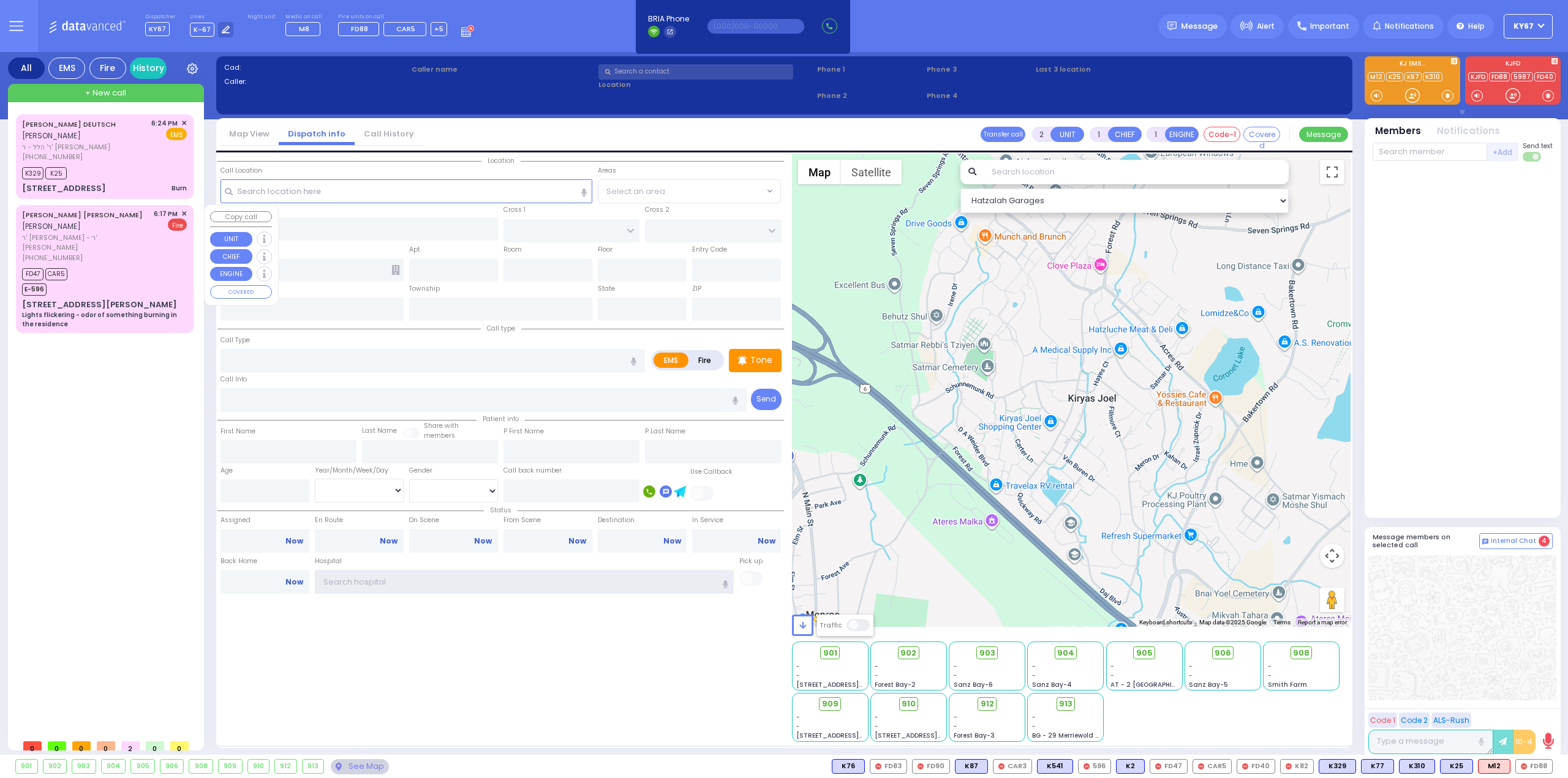
type input "Ky67"
click at [134, 267] on div "FD47 CAR5 E-596" at bounding box center [105, 280] width 165 height 31
select select
type input "Lights flickering - odor of something burning in the residence"
radio input "false"
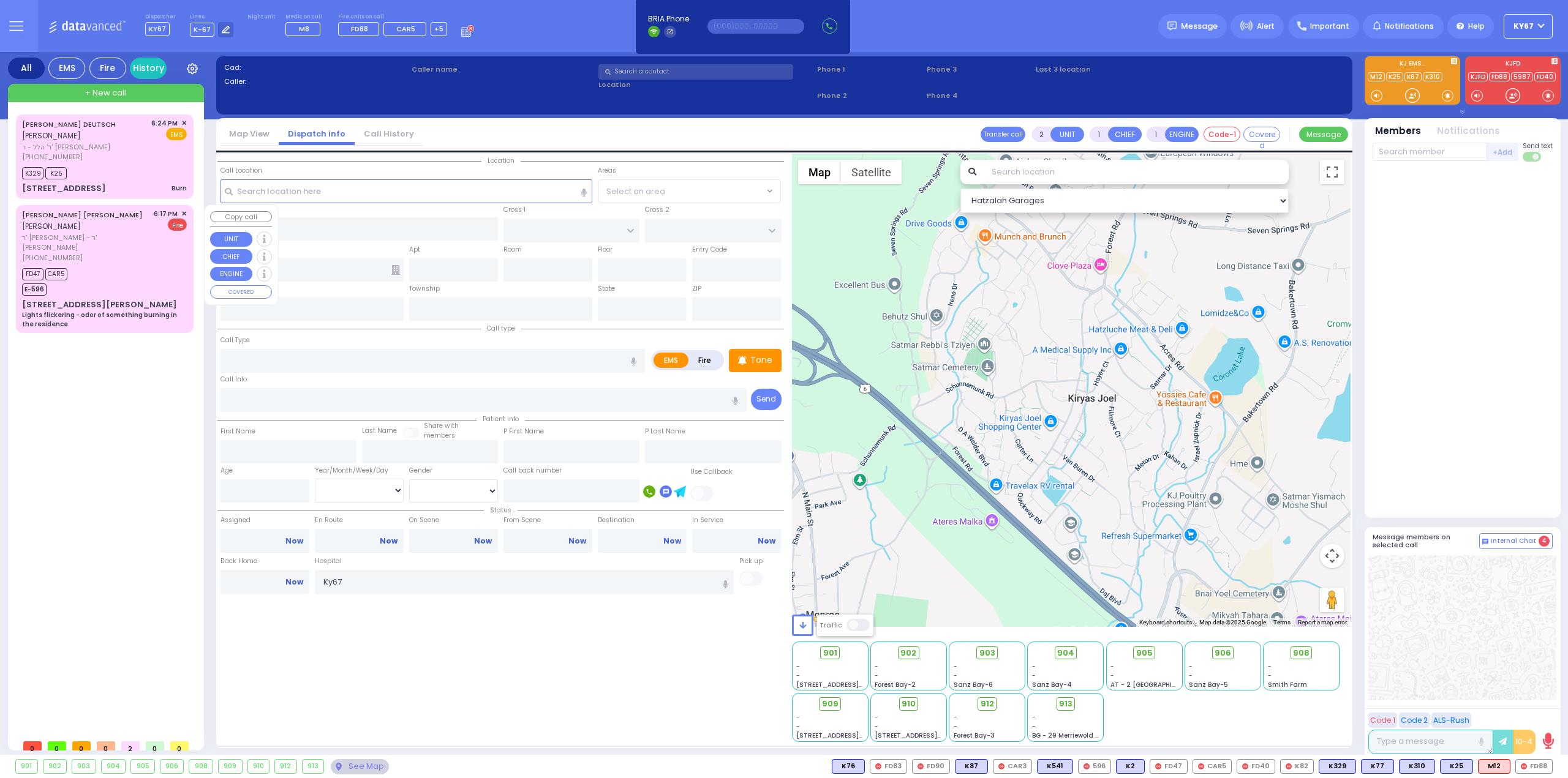
radio input "true"
type input "[PERSON_NAME]"
select select
type input "18:17"
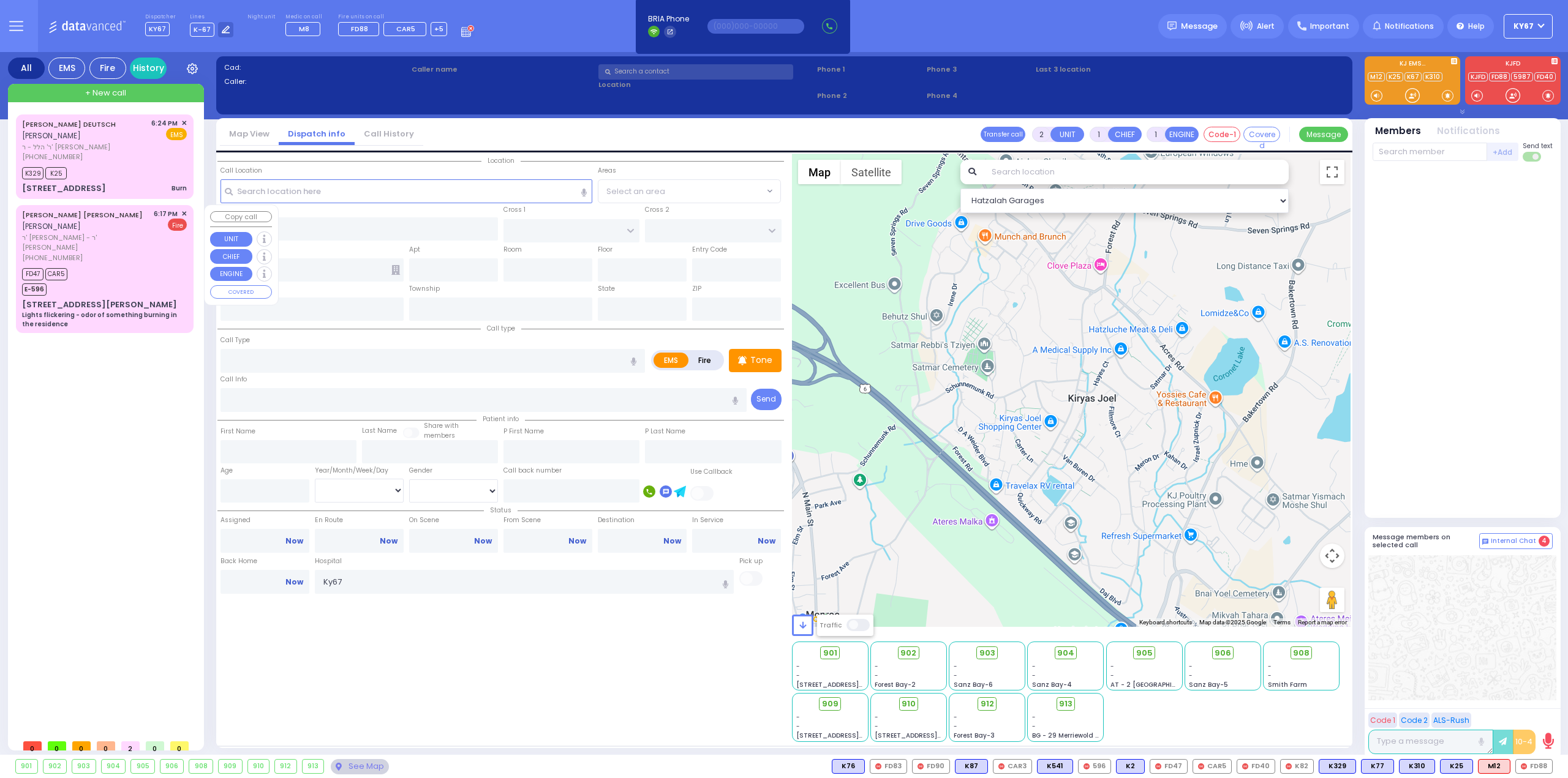
type input "18:18"
type input "18:23"
select select "Hatzalah Garages"
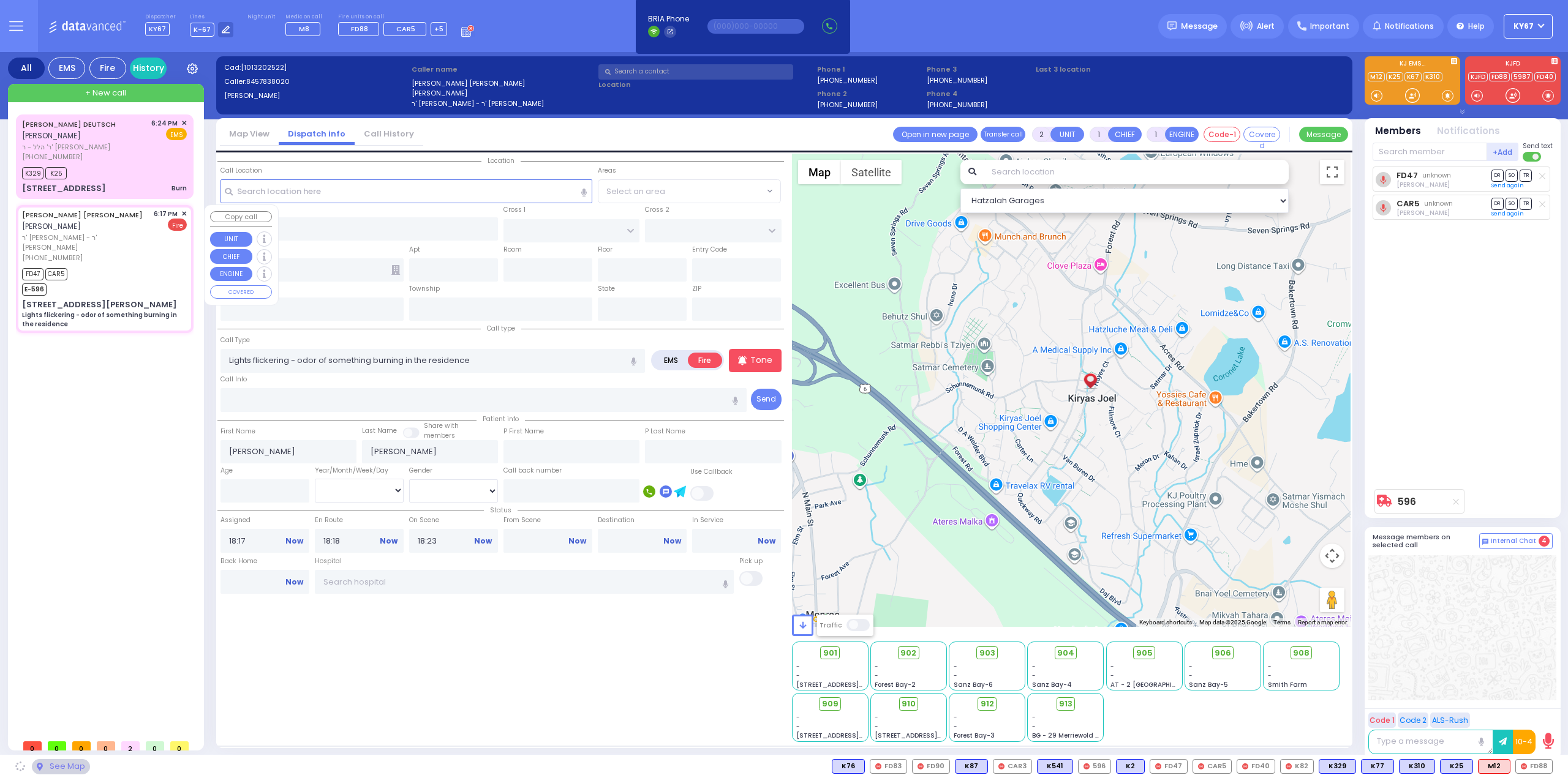
type input "GARFIELD RD"
type input "TAYLOR COURT"
type input "5 [PERSON_NAME] CT"
type input "401"
type input "Monroe"
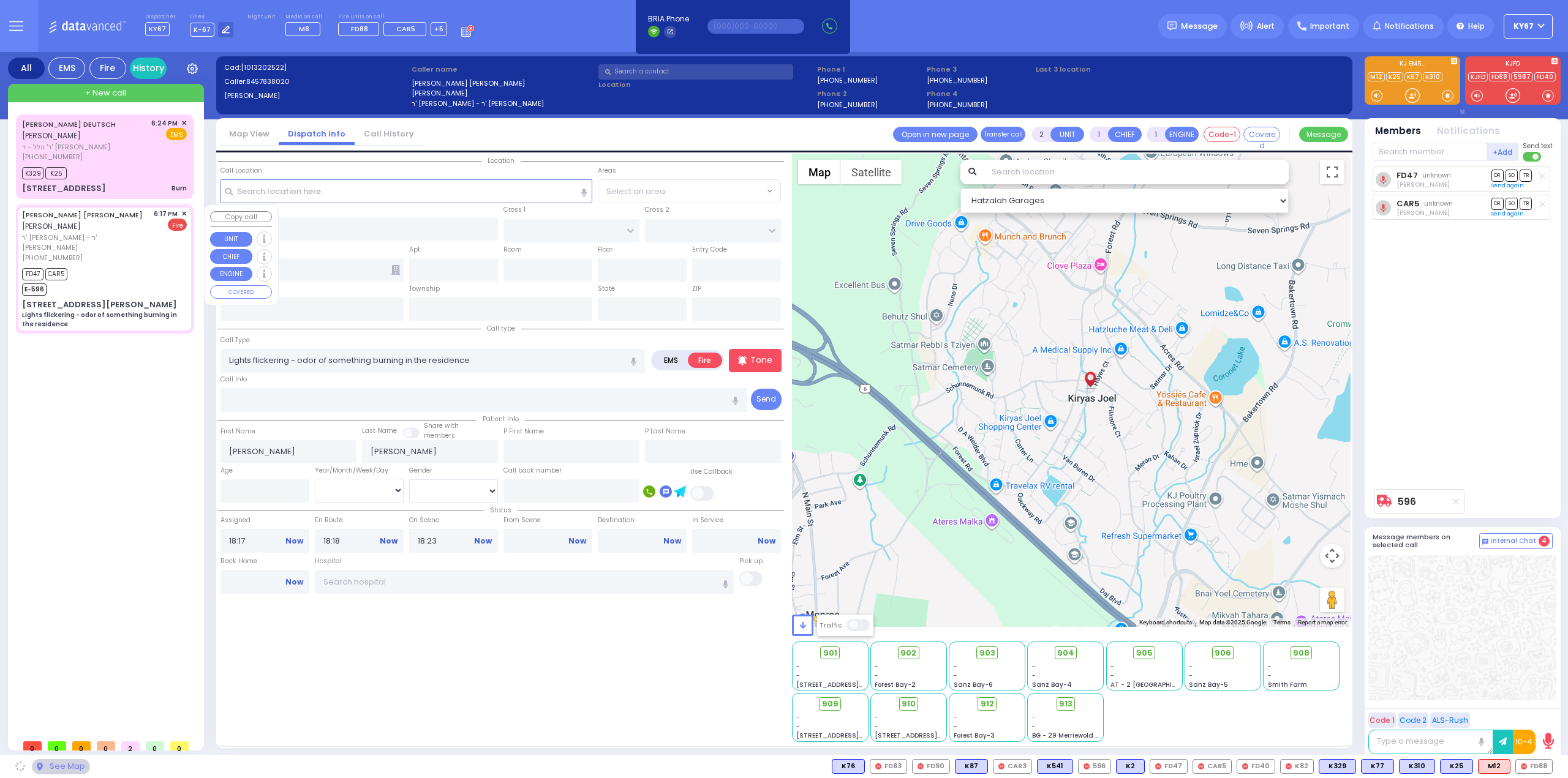
type input "[US_STATE]"
type input "10950"
select select "SECTION 2"
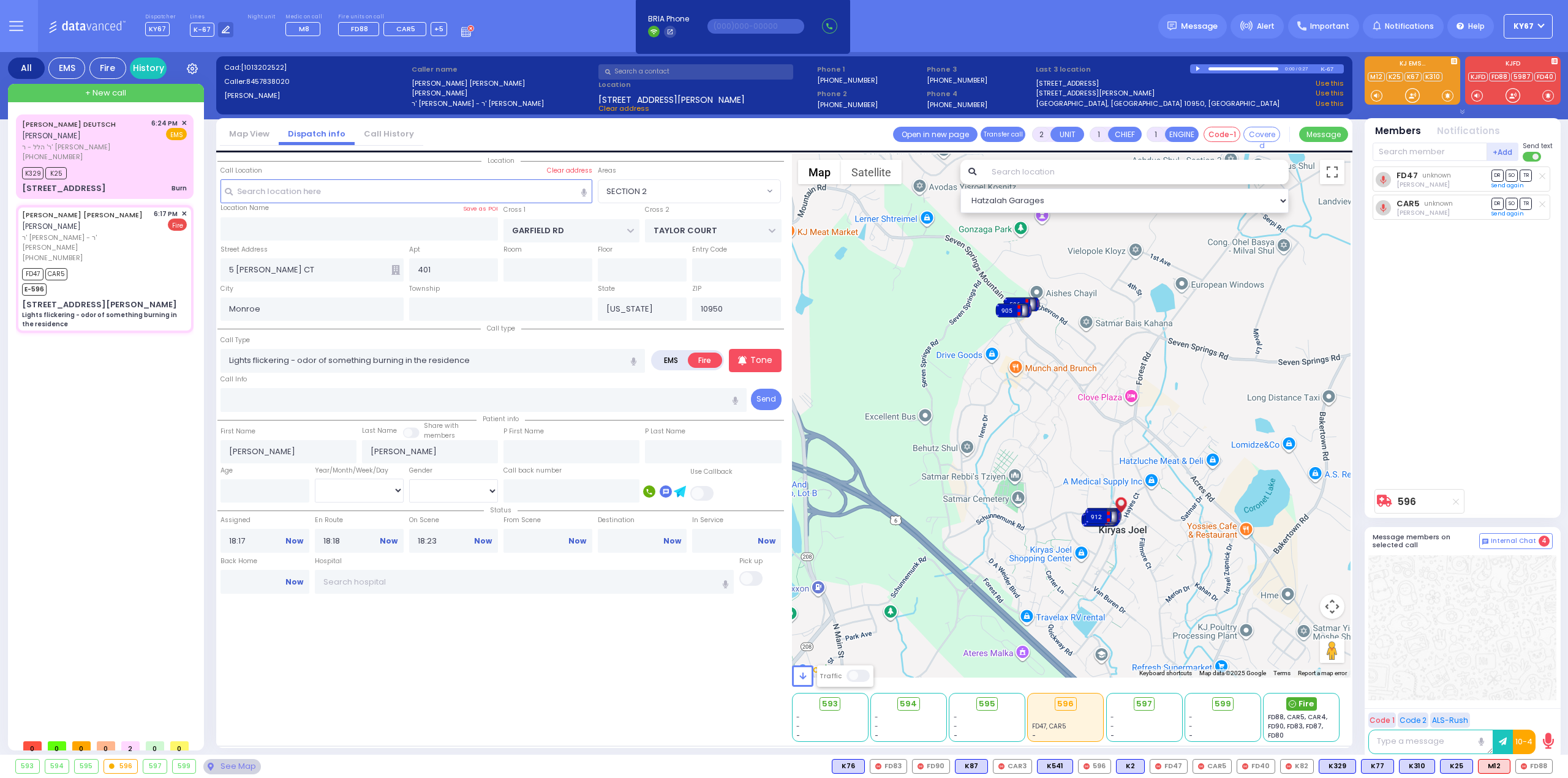
click at [1305, 702] on span "Fire" at bounding box center [1305, 703] width 15 height 12
select select
radio input "true"
select select
select select "Hatzalah Garages"
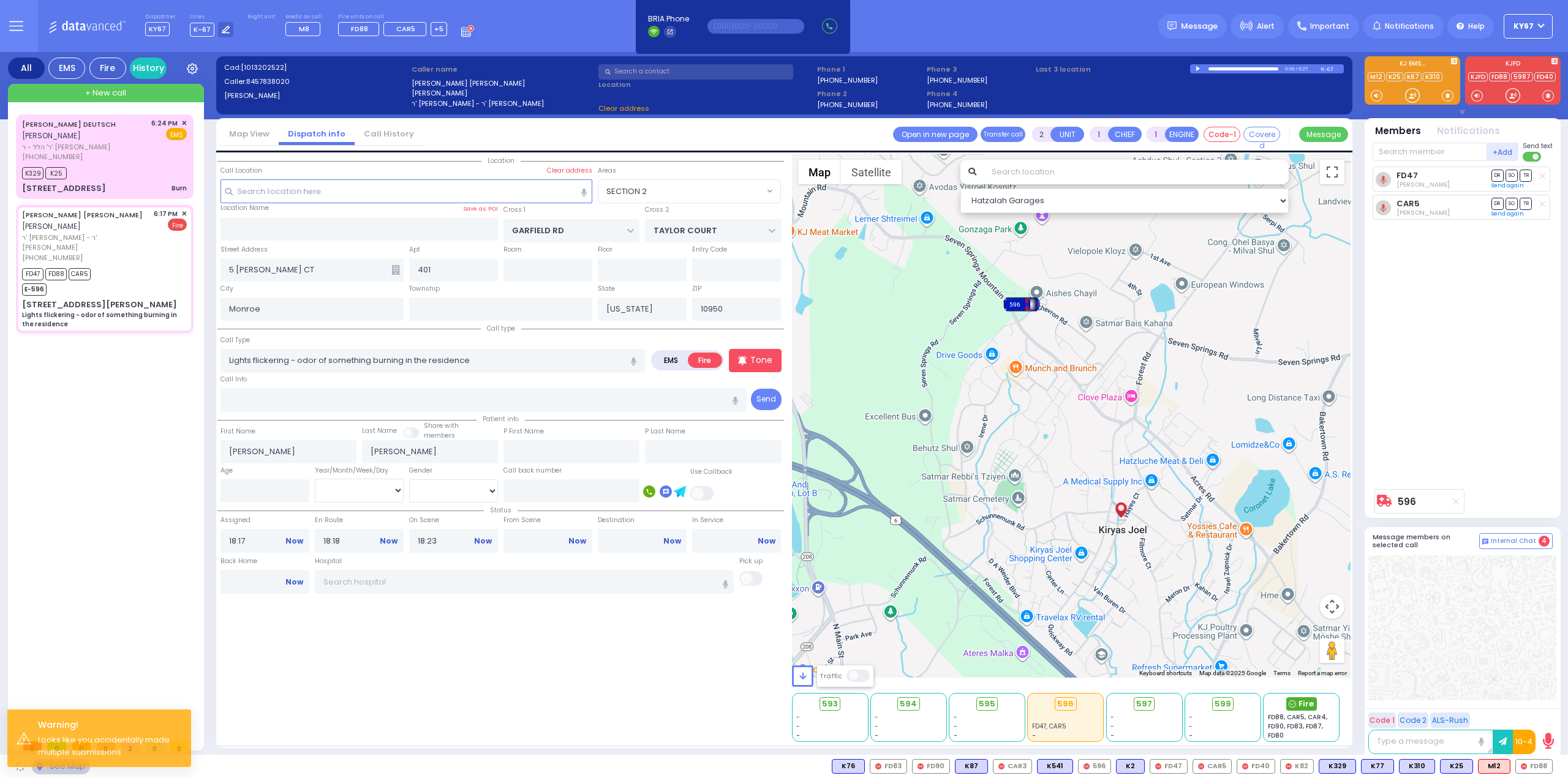
select select "SECTION 2"
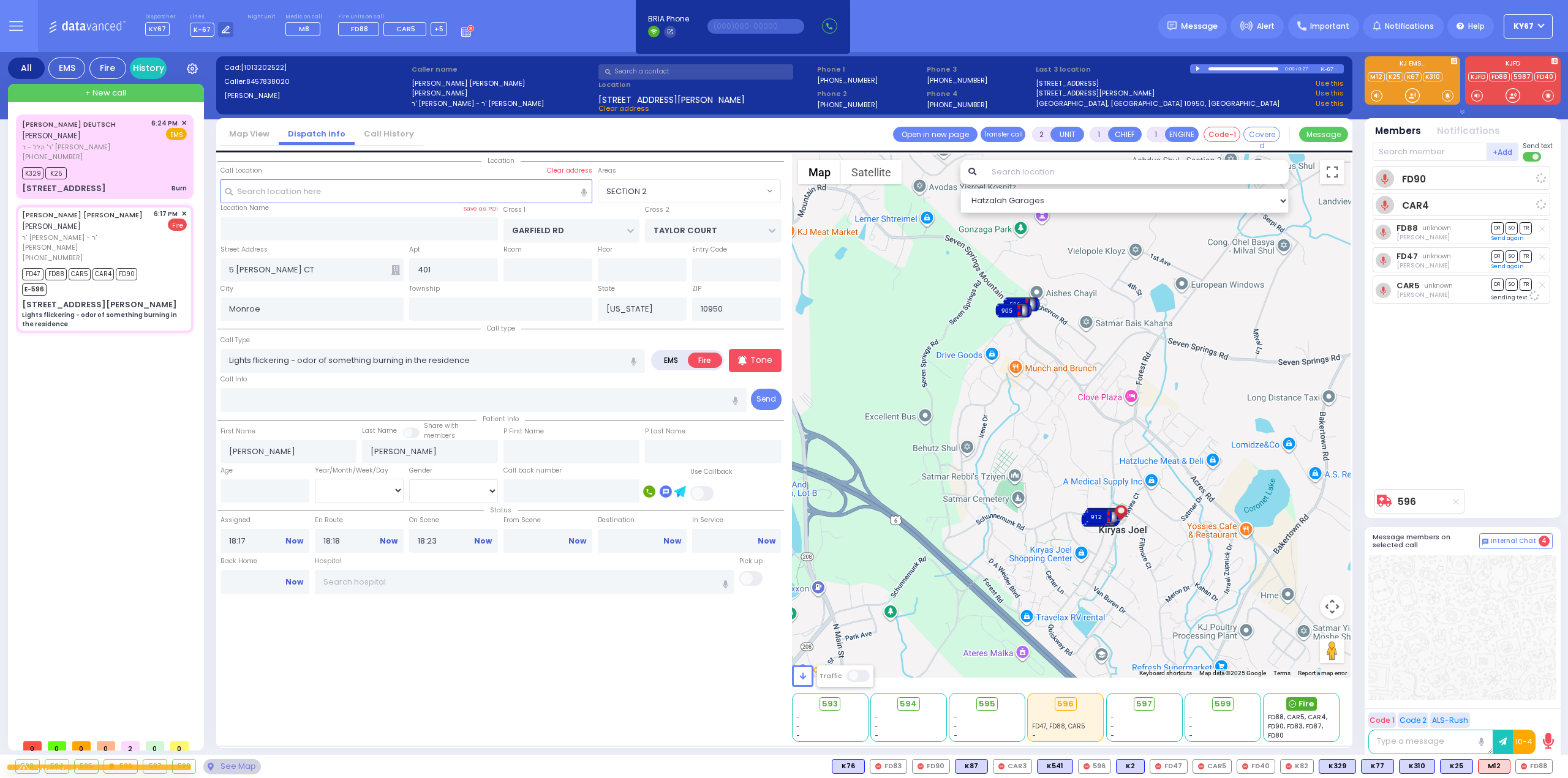
select select
radio input "true"
select select
select select "Hatzalah Garages"
select select "SECTION 2"
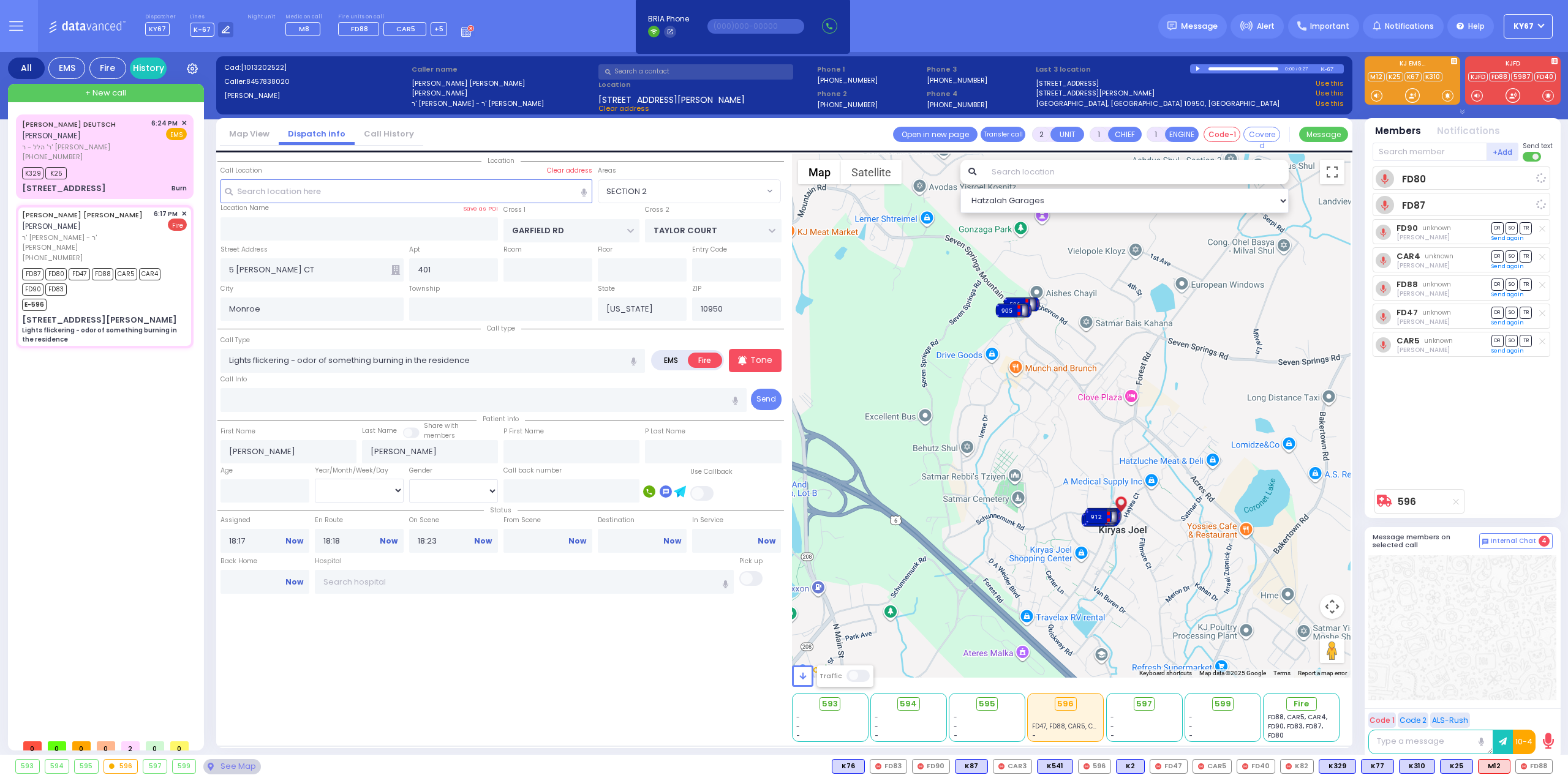
select select
radio input "true"
select select
select select "Hatzalah Garages"
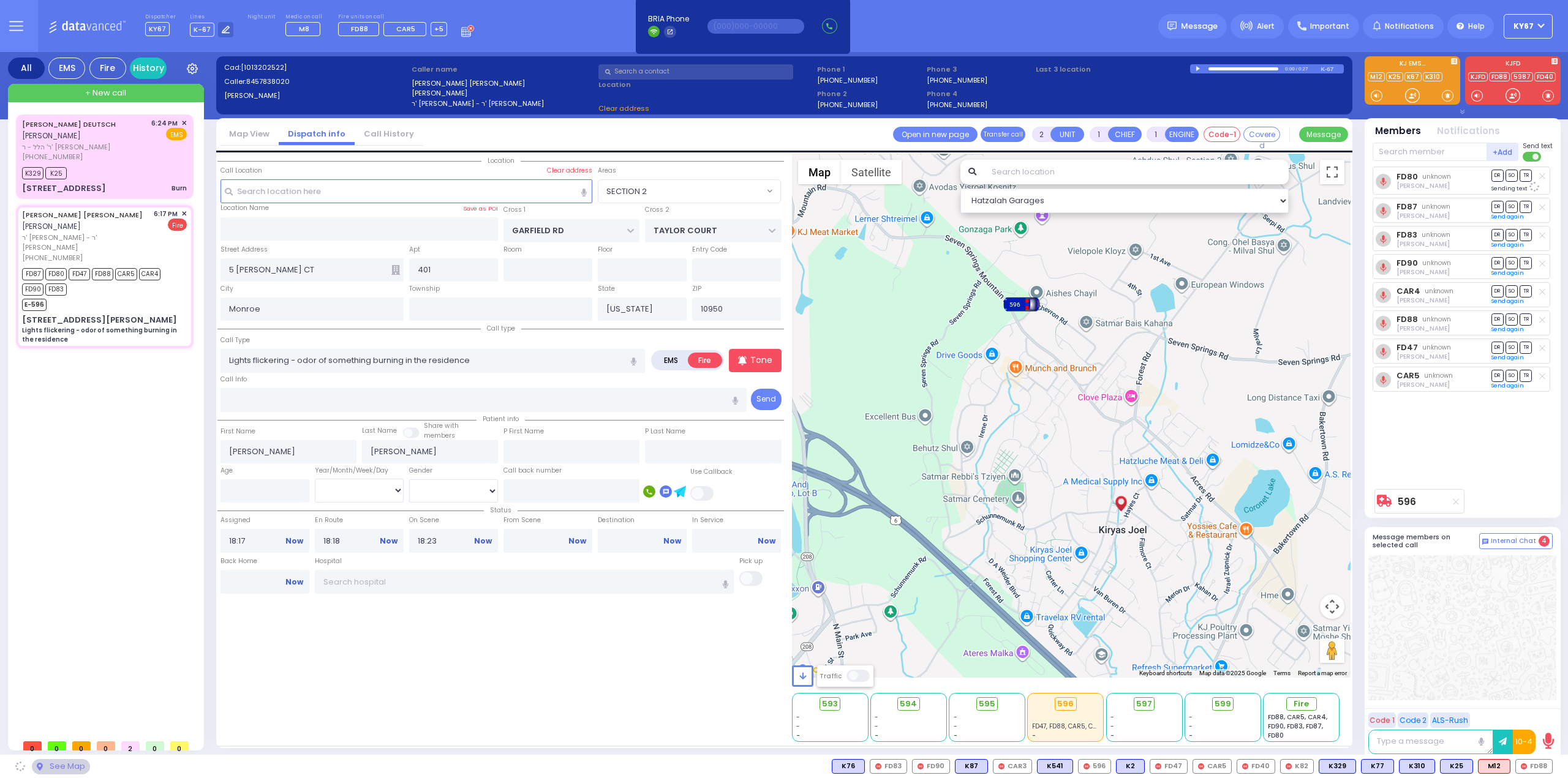
select select "SECTION 2"
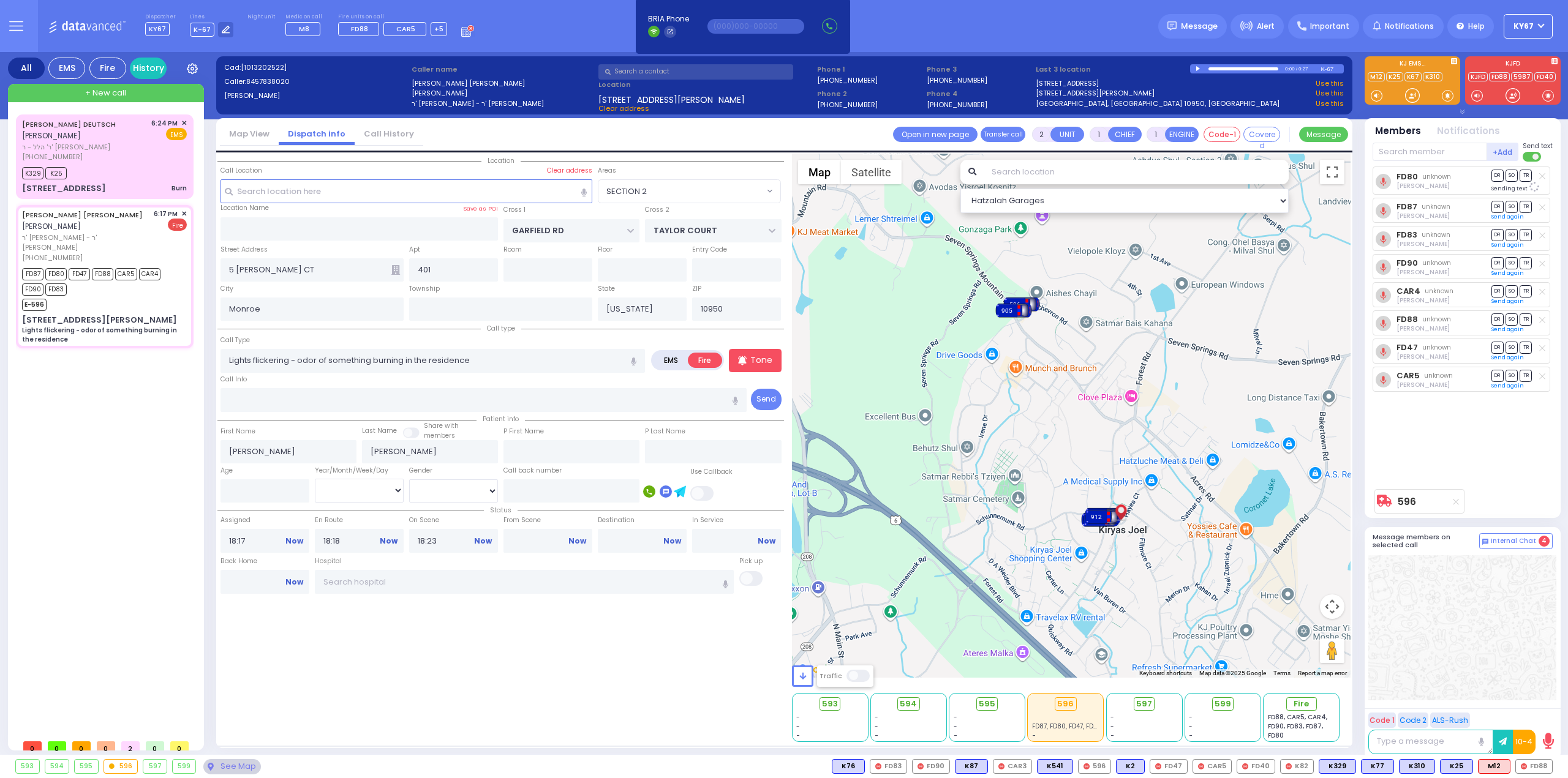
select select
radio input "true"
select select
select select "Hatzalah Garages"
select select "SECTION 2"
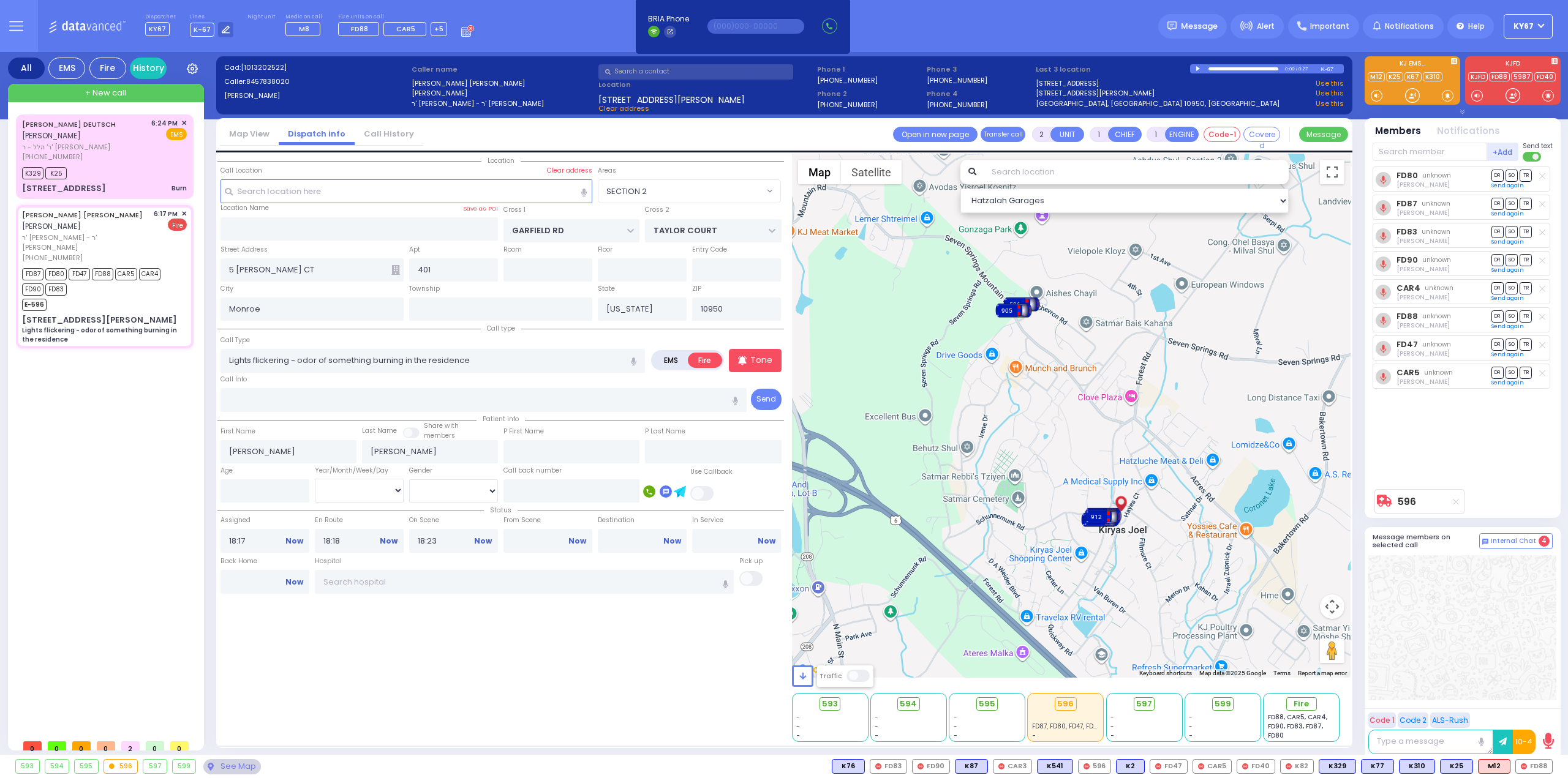
select select
radio input "true"
select select
select select "Hatzalah Garages"
select select "SECTION 2"
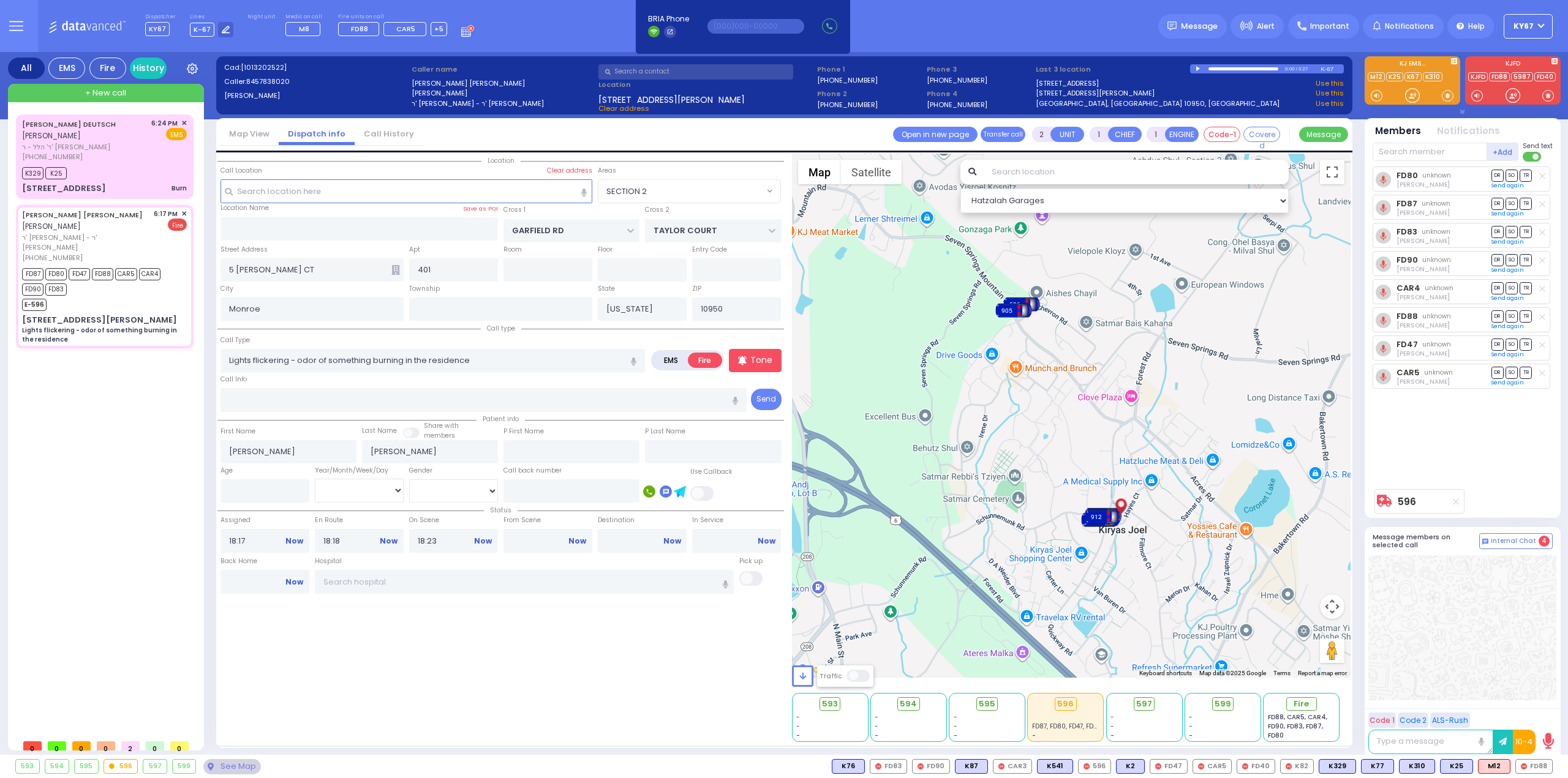
select select
radio input "true"
select select
select select "SECTION 2"
select select "Hatzalah Garages"
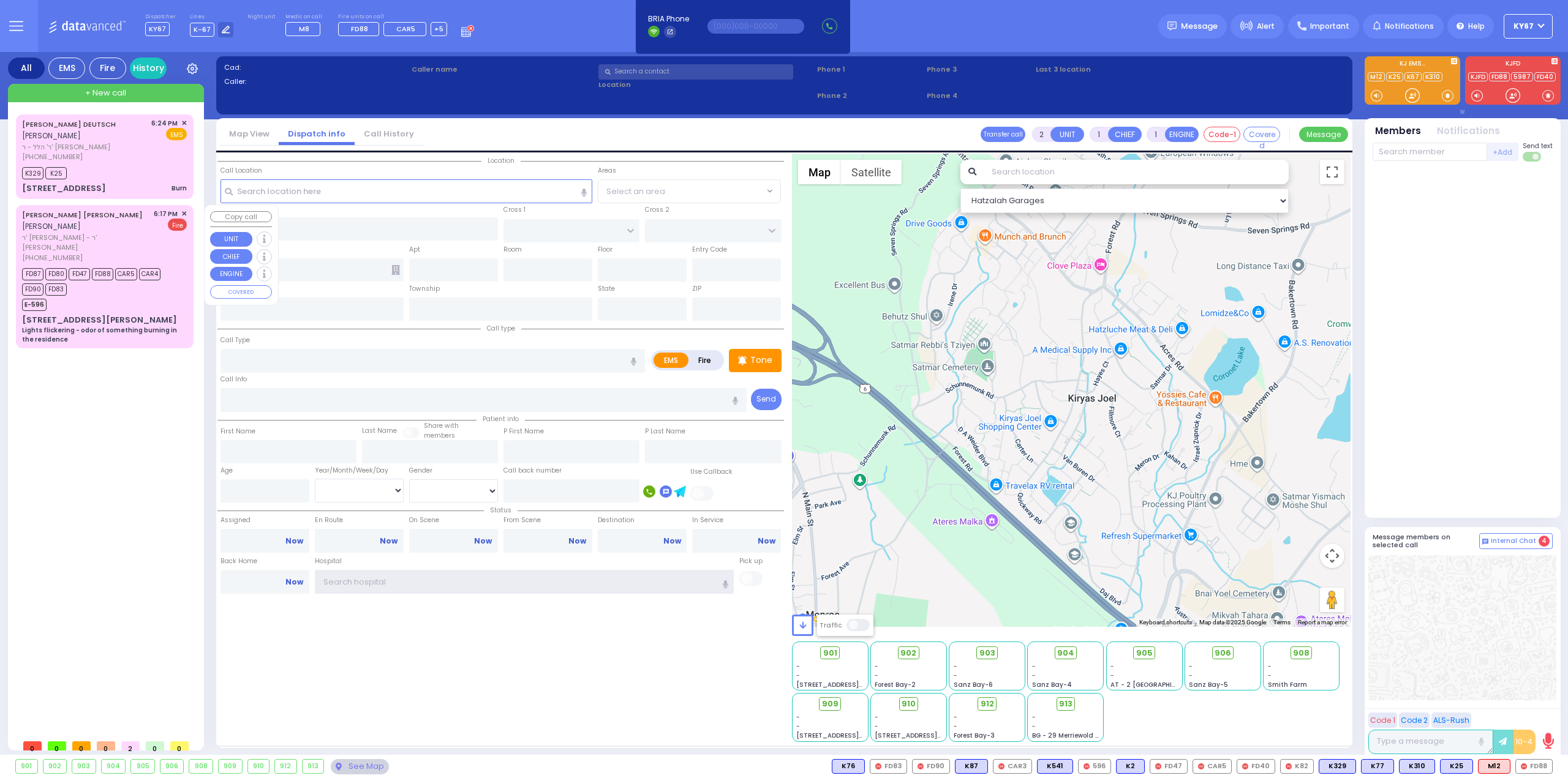
type input "Ky67"
click at [118, 279] on div "FD87 FD80 FD47 FD88 CAR5 CAR4 FD90 FD83" at bounding box center [98, 280] width 153 height 31
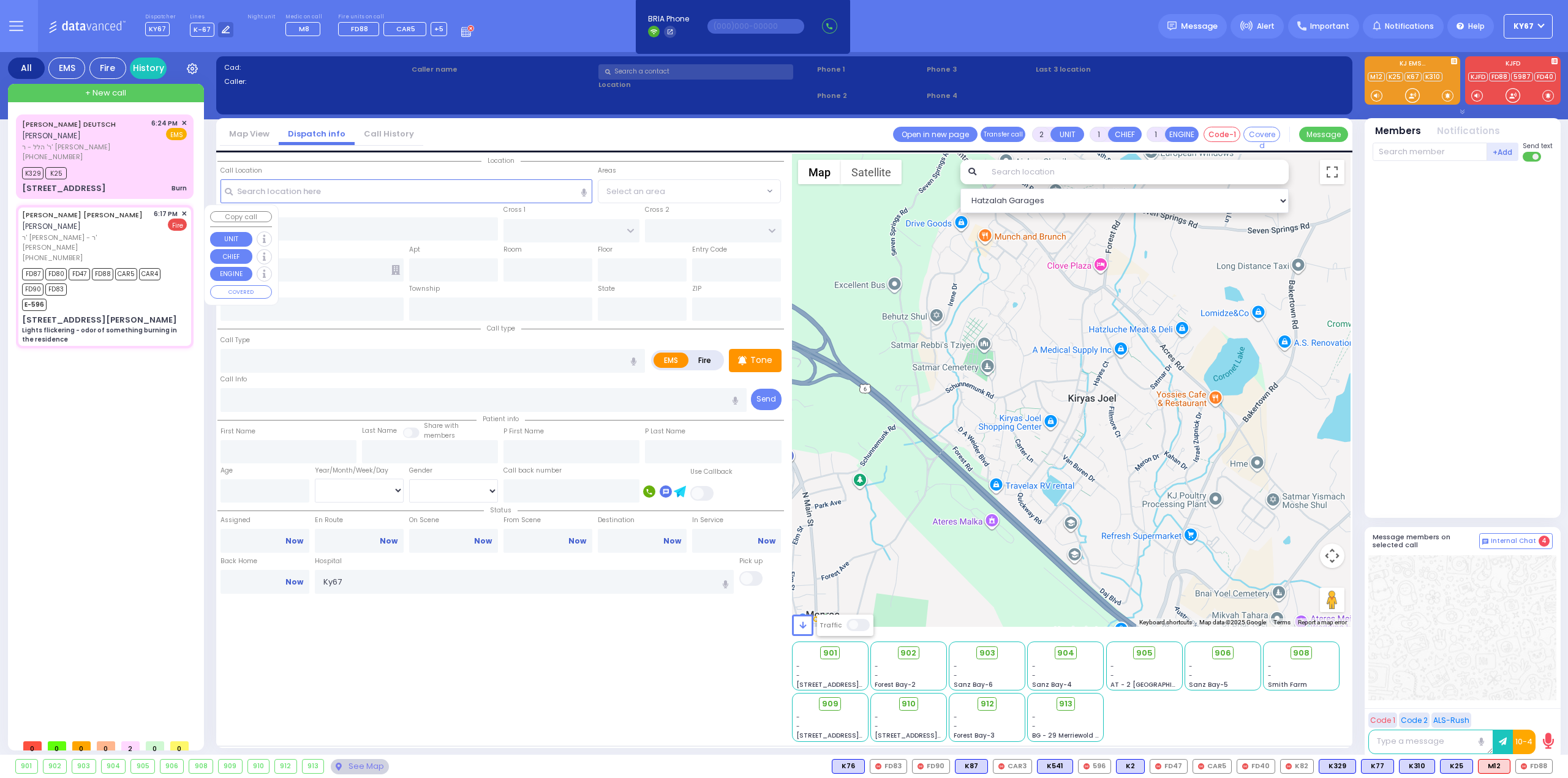
select select
type input "Lights flickering - odor of something burning in the residence"
radio input "false"
radio input "true"
type input "[PERSON_NAME]"
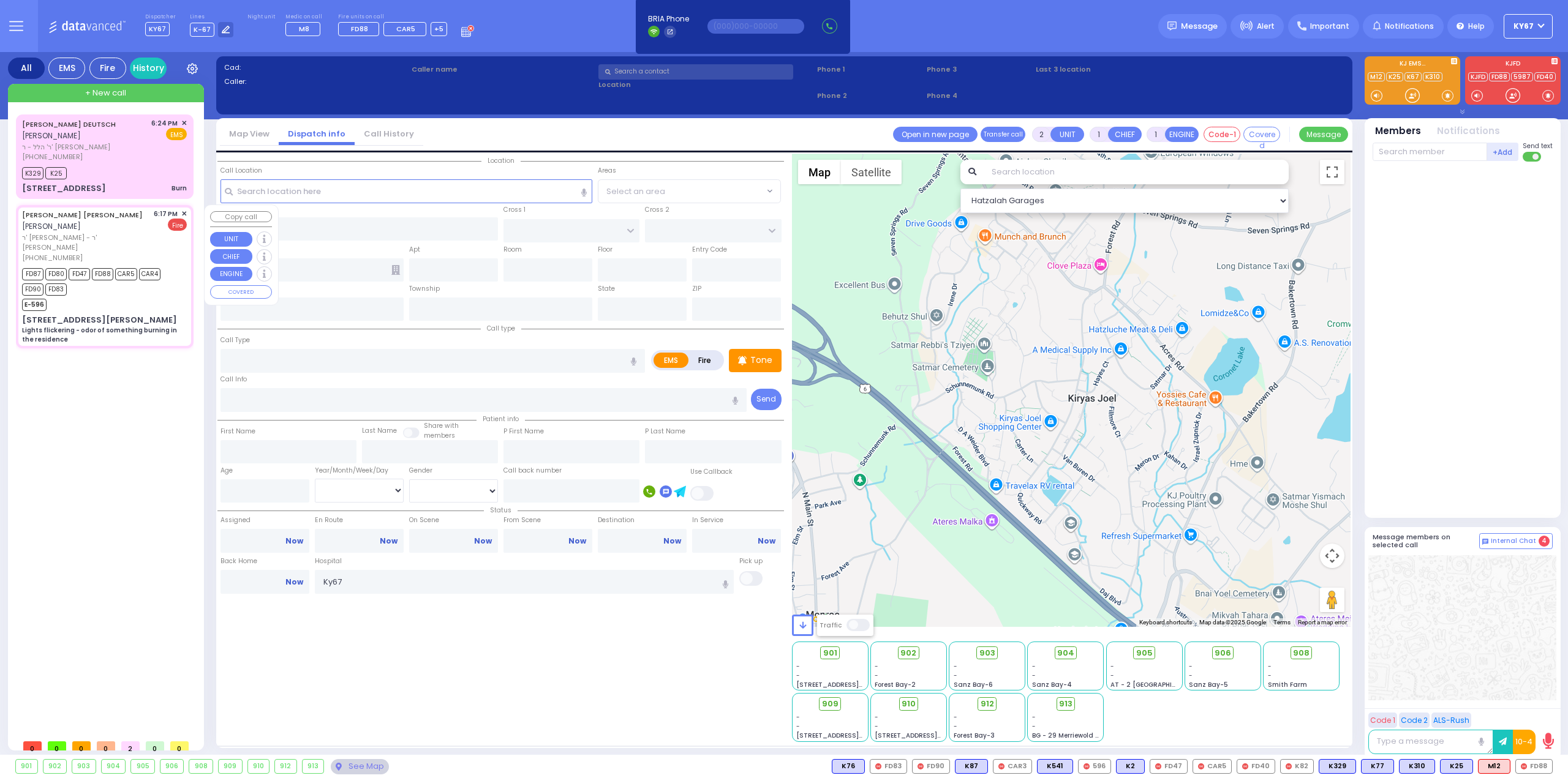
type input "[PERSON_NAME]"
select select
type input "18:17"
type input "18:18"
type input "18:23"
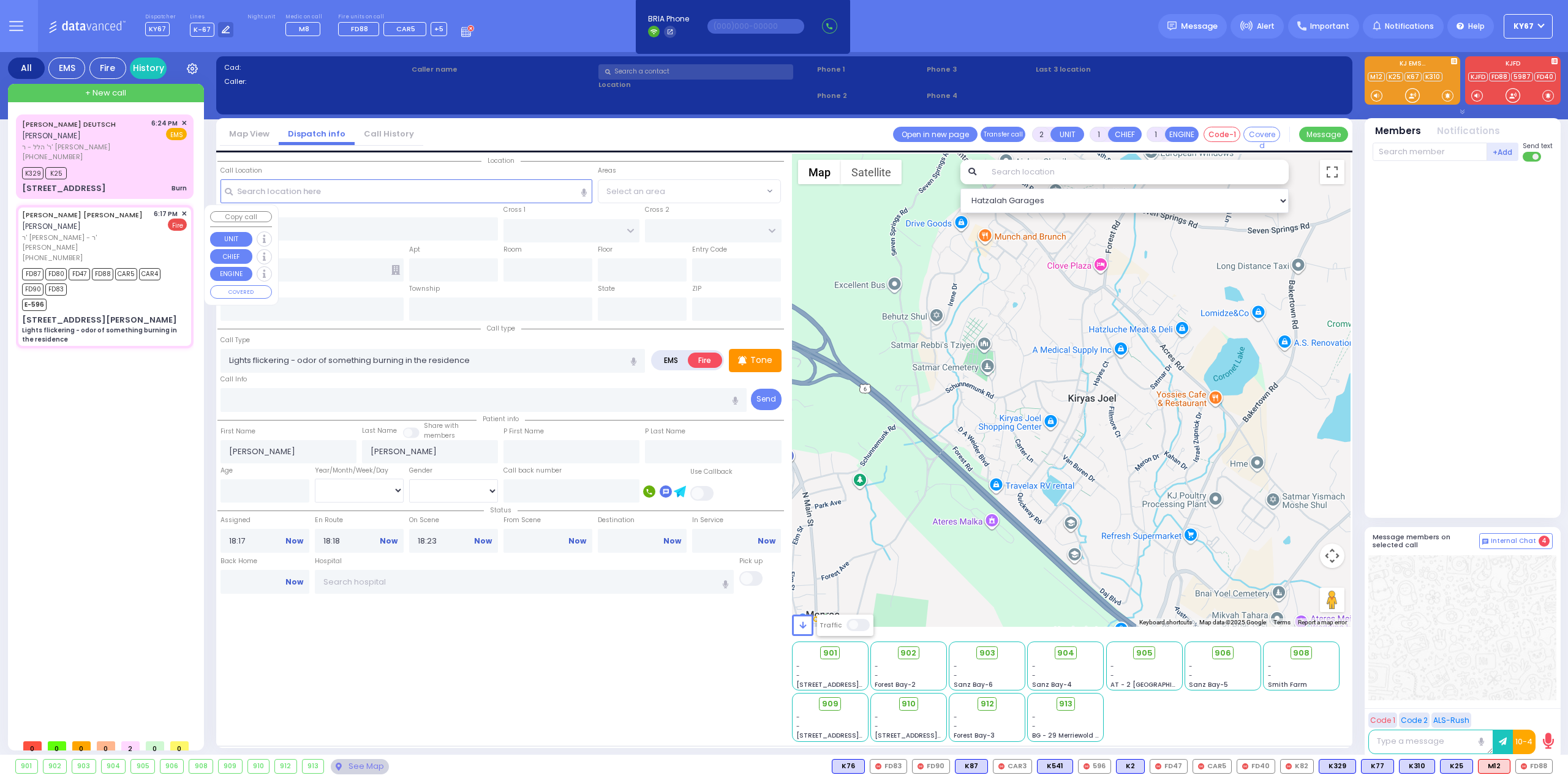
type input "GARFIELD RD"
type input "TAYLOR COURT"
type input "5 [PERSON_NAME] CT"
type input "401"
type input "Monroe"
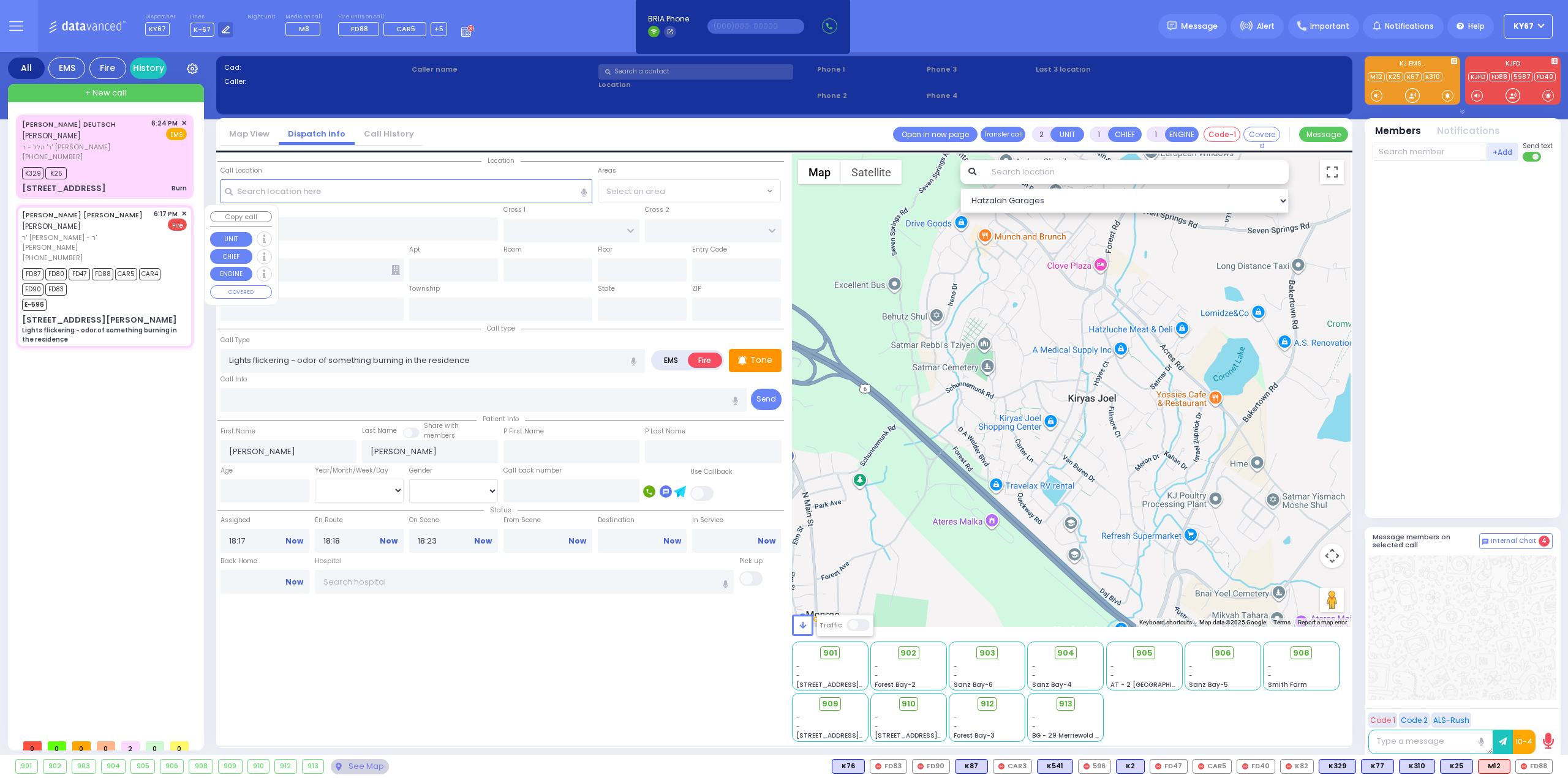
type input "[US_STATE]"
type input "10950"
select select "SECTION 2"
select select "Hatzalah Garages"
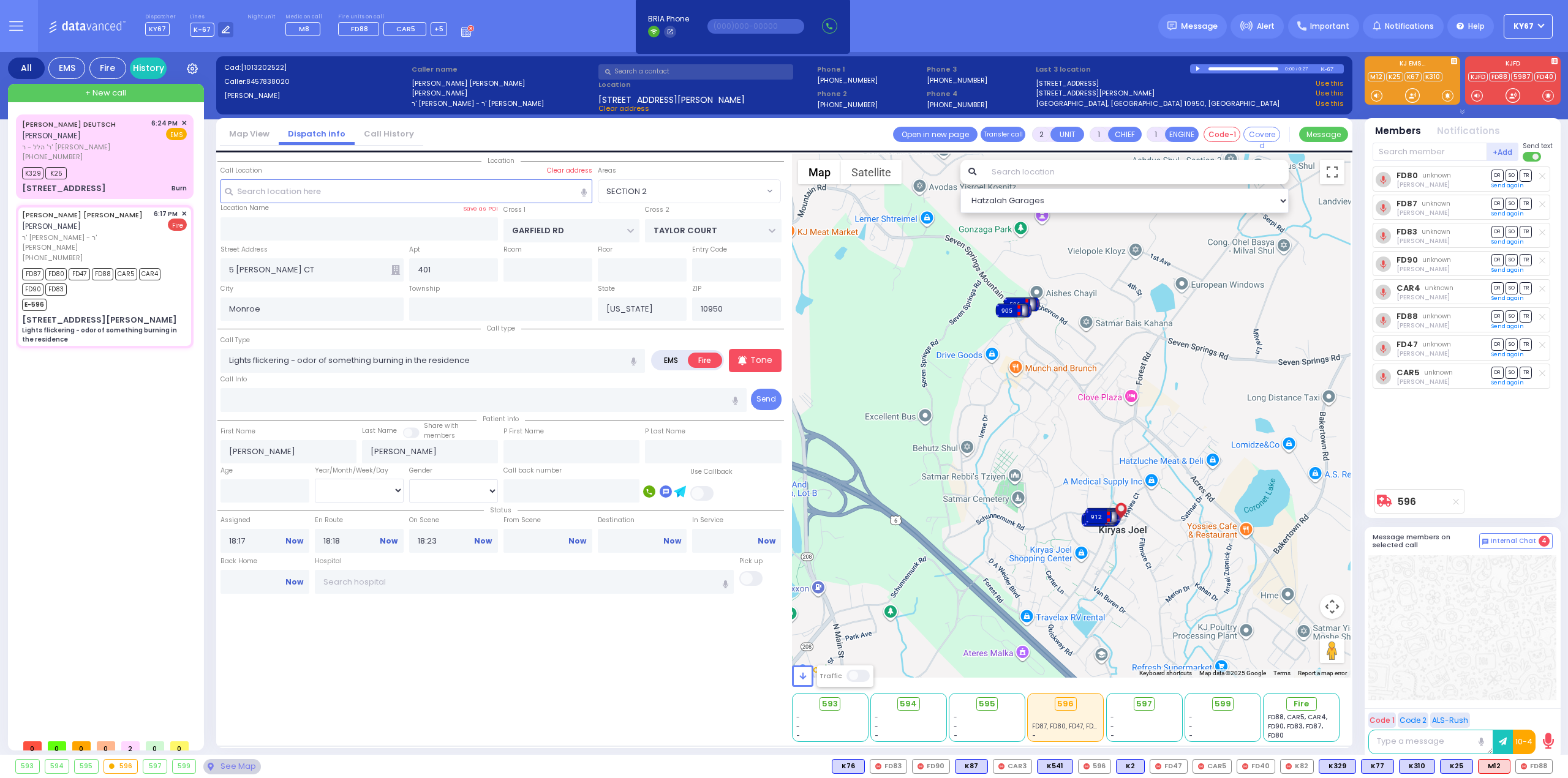
click at [1460, 635] on div at bounding box center [1462, 627] width 188 height 145
click at [138, 156] on div "[PHONE_NUMBER]" at bounding box center [84, 156] width 125 height 10
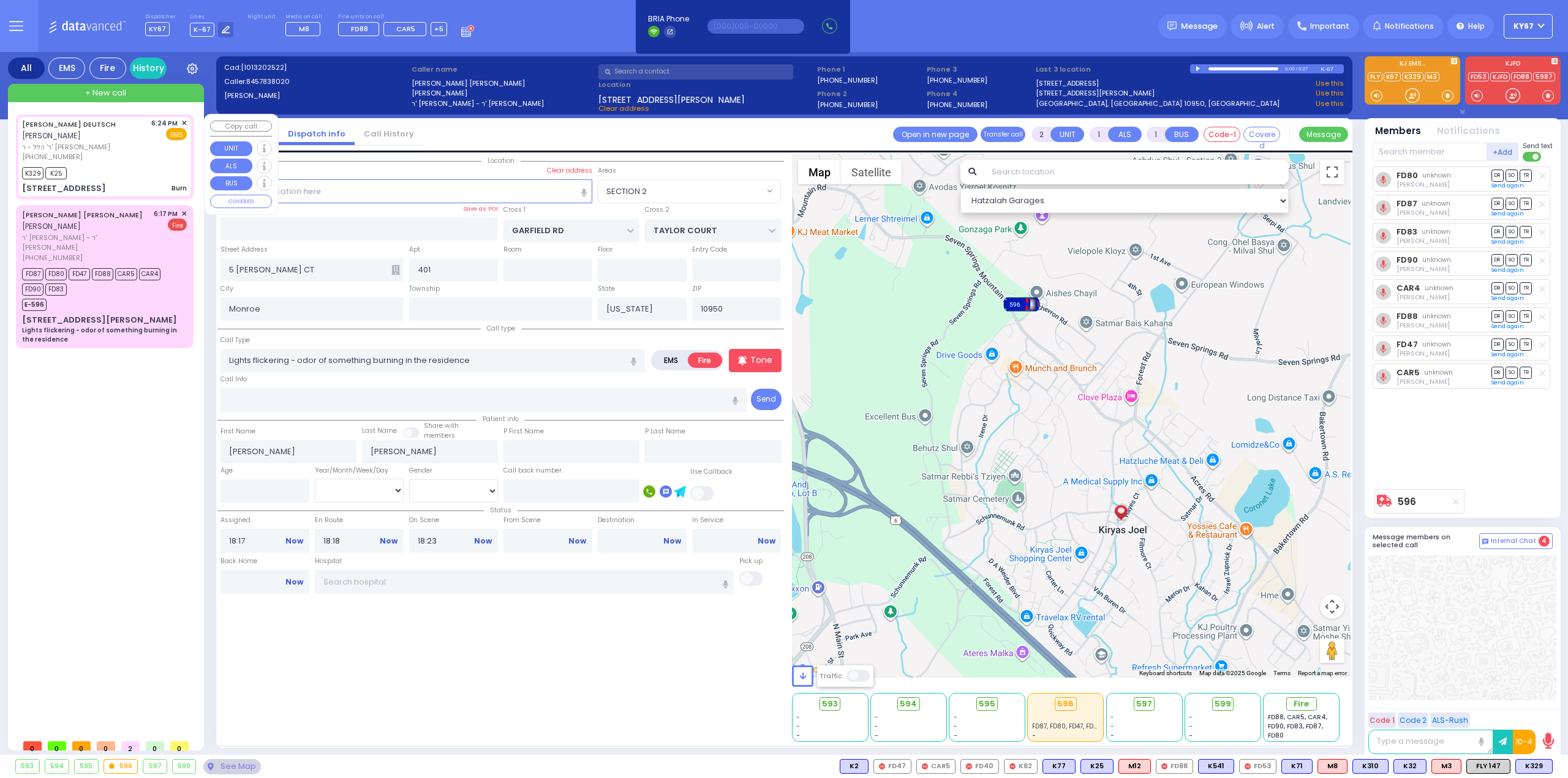
type input "3"
type input "0"
select select
type input "Burn"
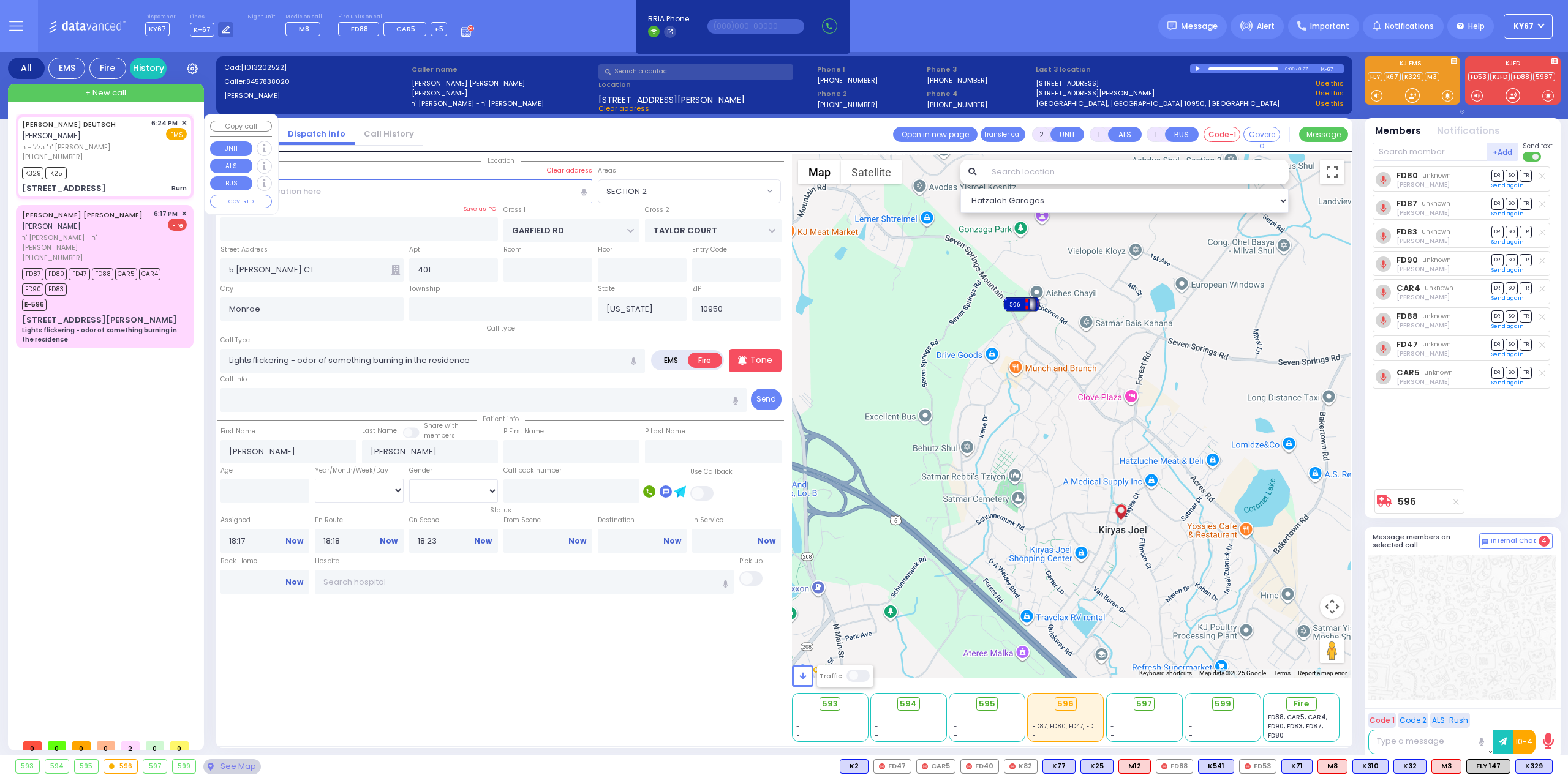
radio input "true"
type input "[PERSON_NAME]"
type input "DEUTSCH"
select select
type input "18:24"
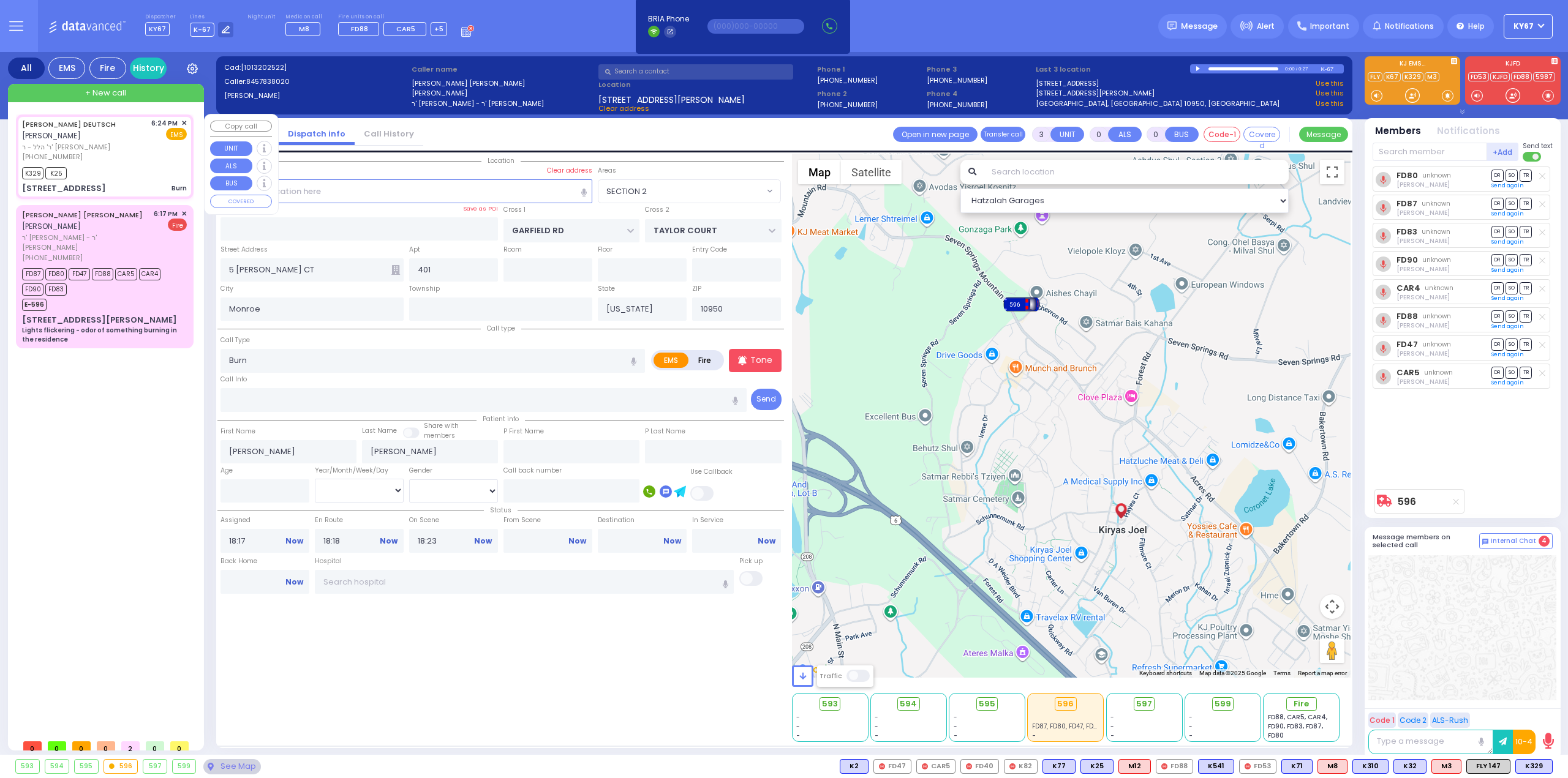
type input "18:27"
type input "18:29"
type input "OWENS DR"
type input "PHEASANT RUN"
type input "[STREET_ADDRESS]"
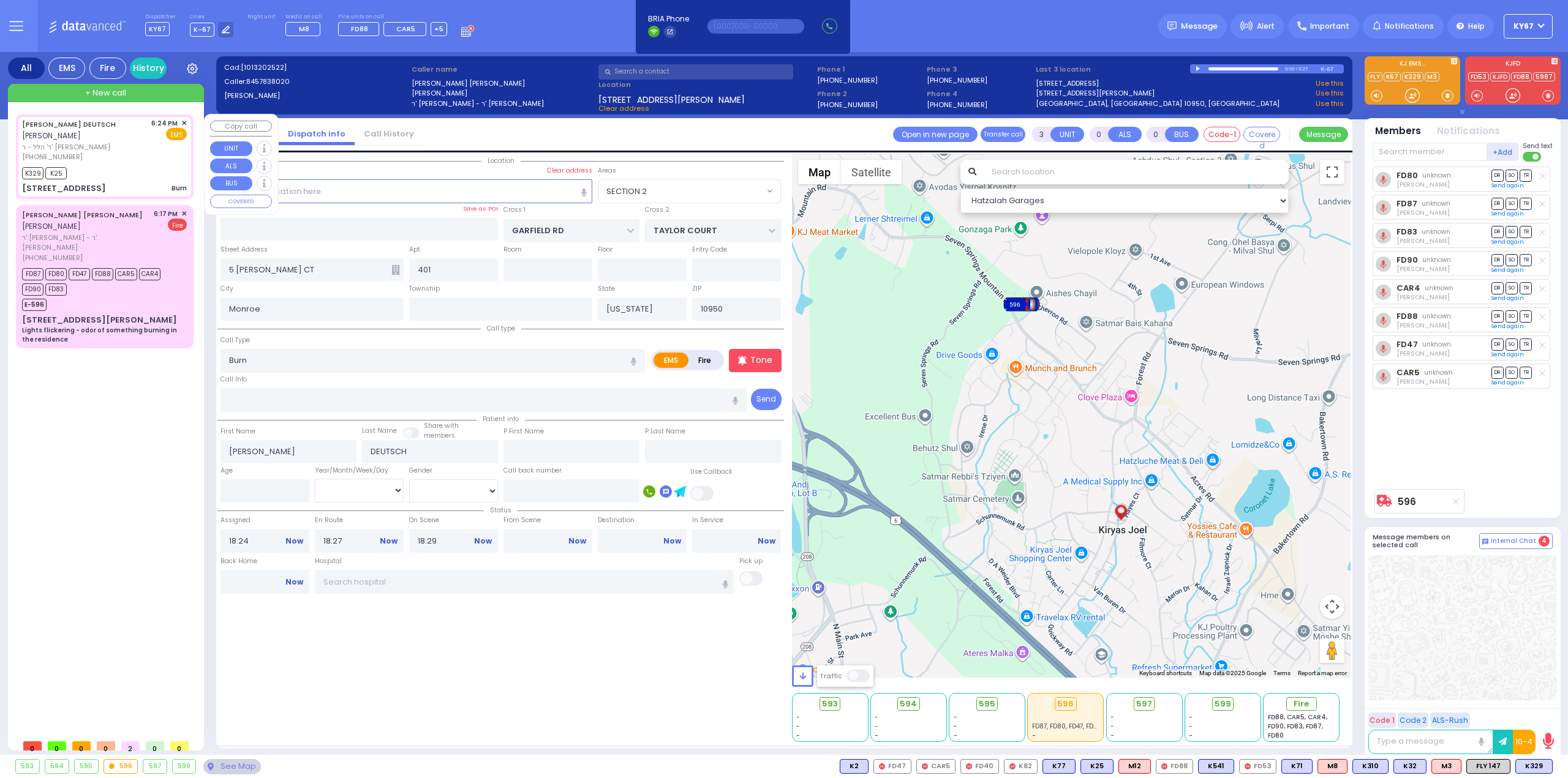
type input "Woodbury"
type input "10930"
select select "Hatzalah Garages"
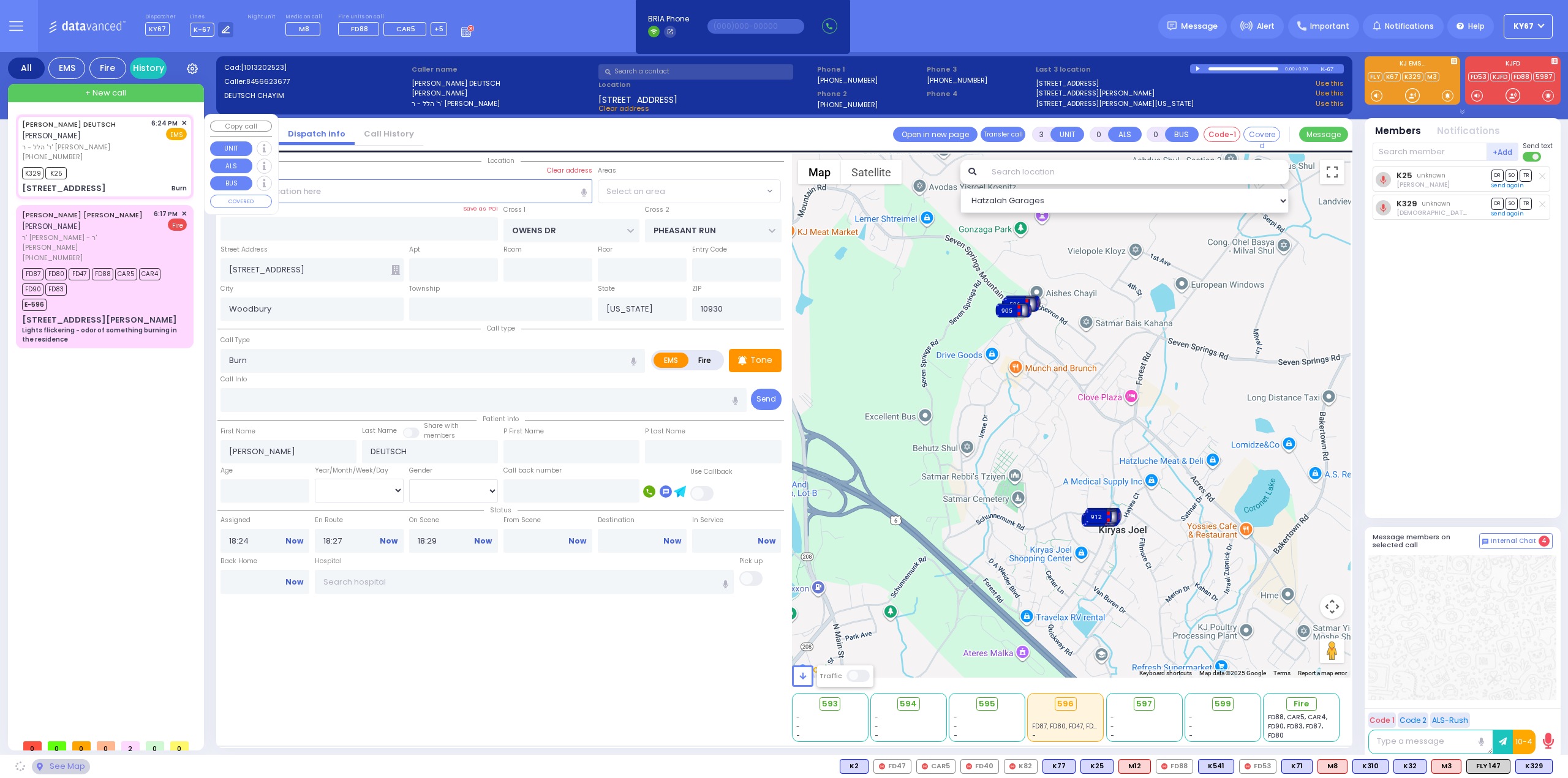
select select "COUNTRY HOLLOW"
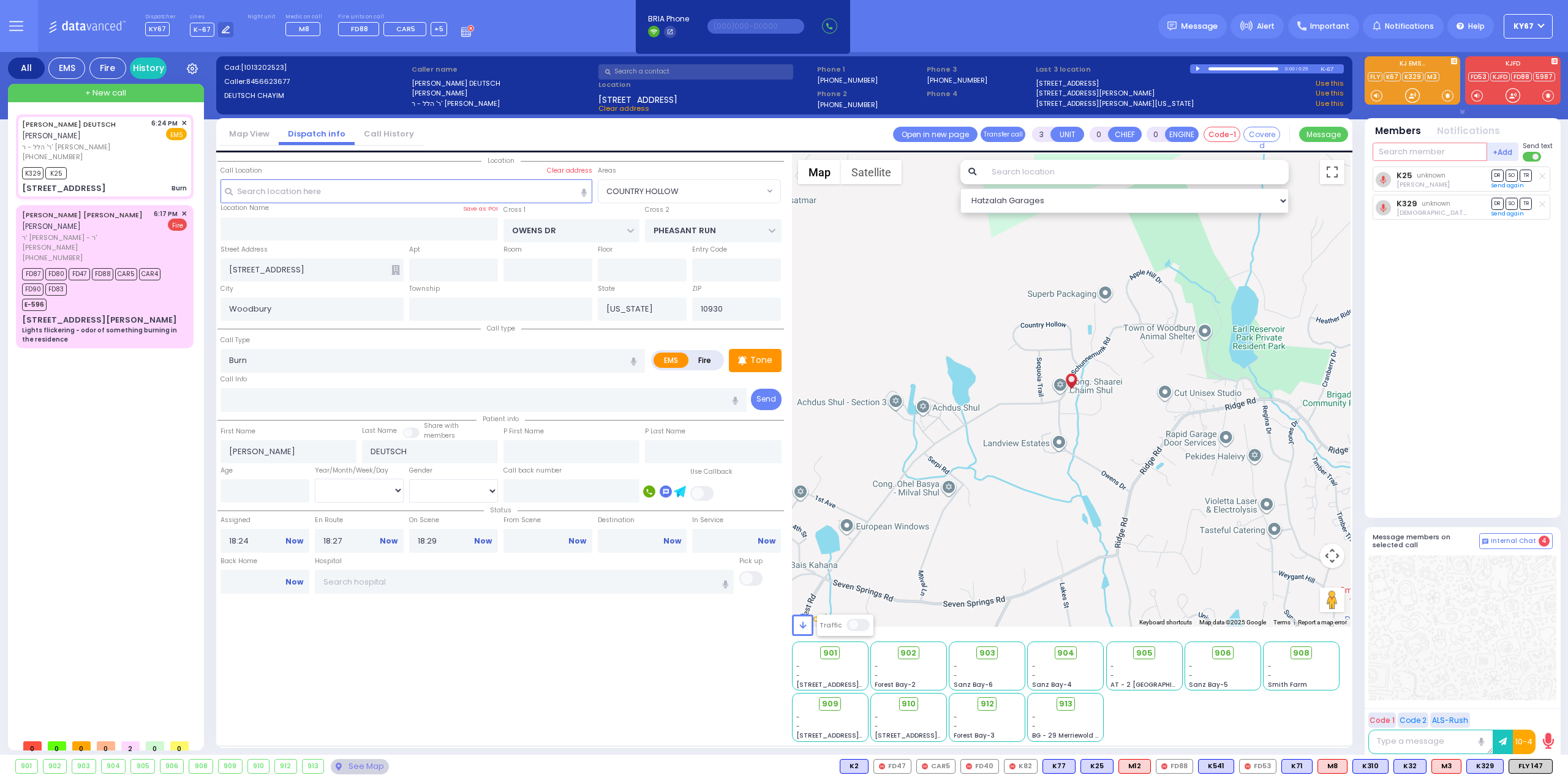
click at [1418, 151] on input "text" at bounding box center [1429, 151] width 114 height 18
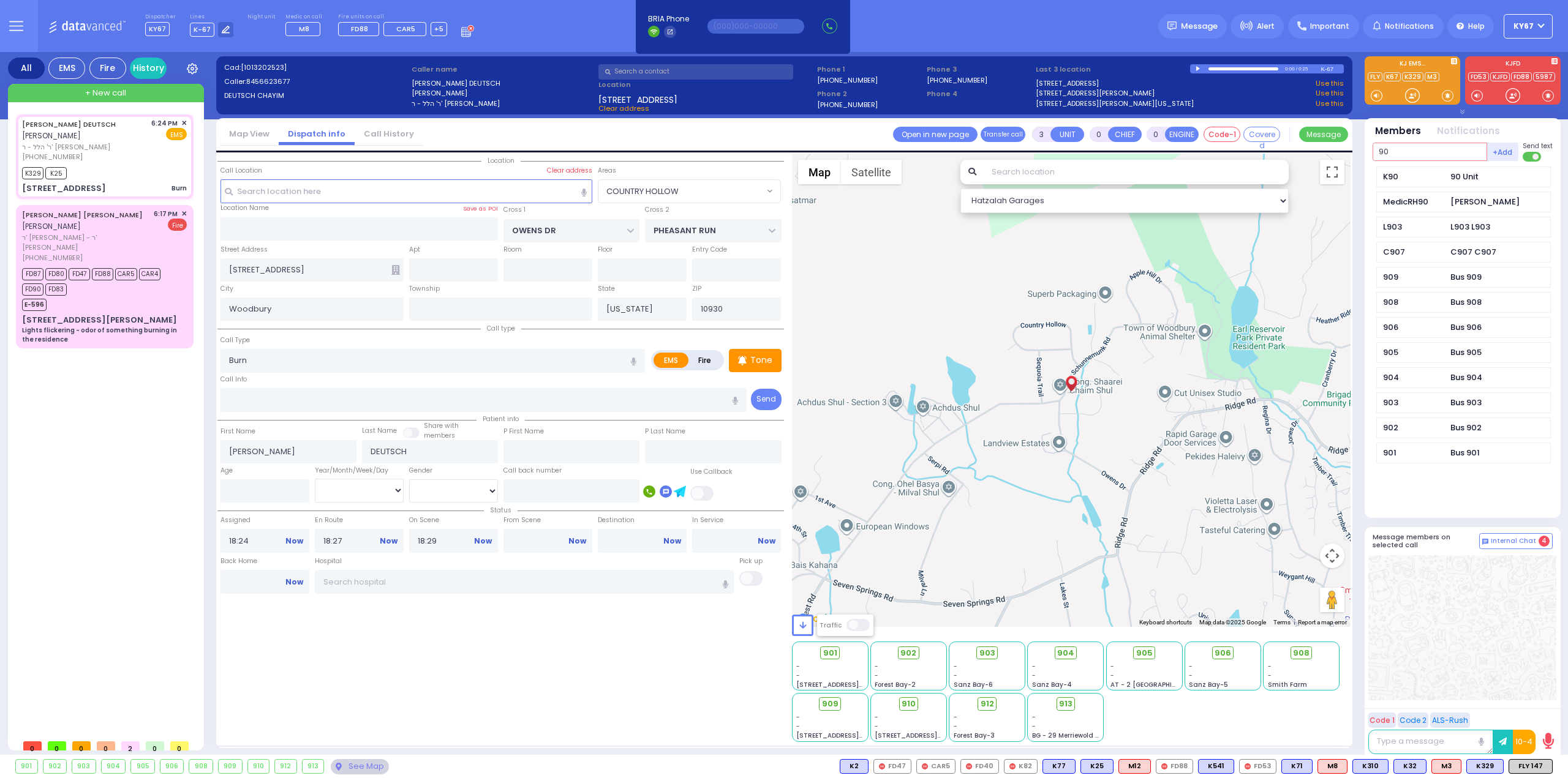
type input "90"
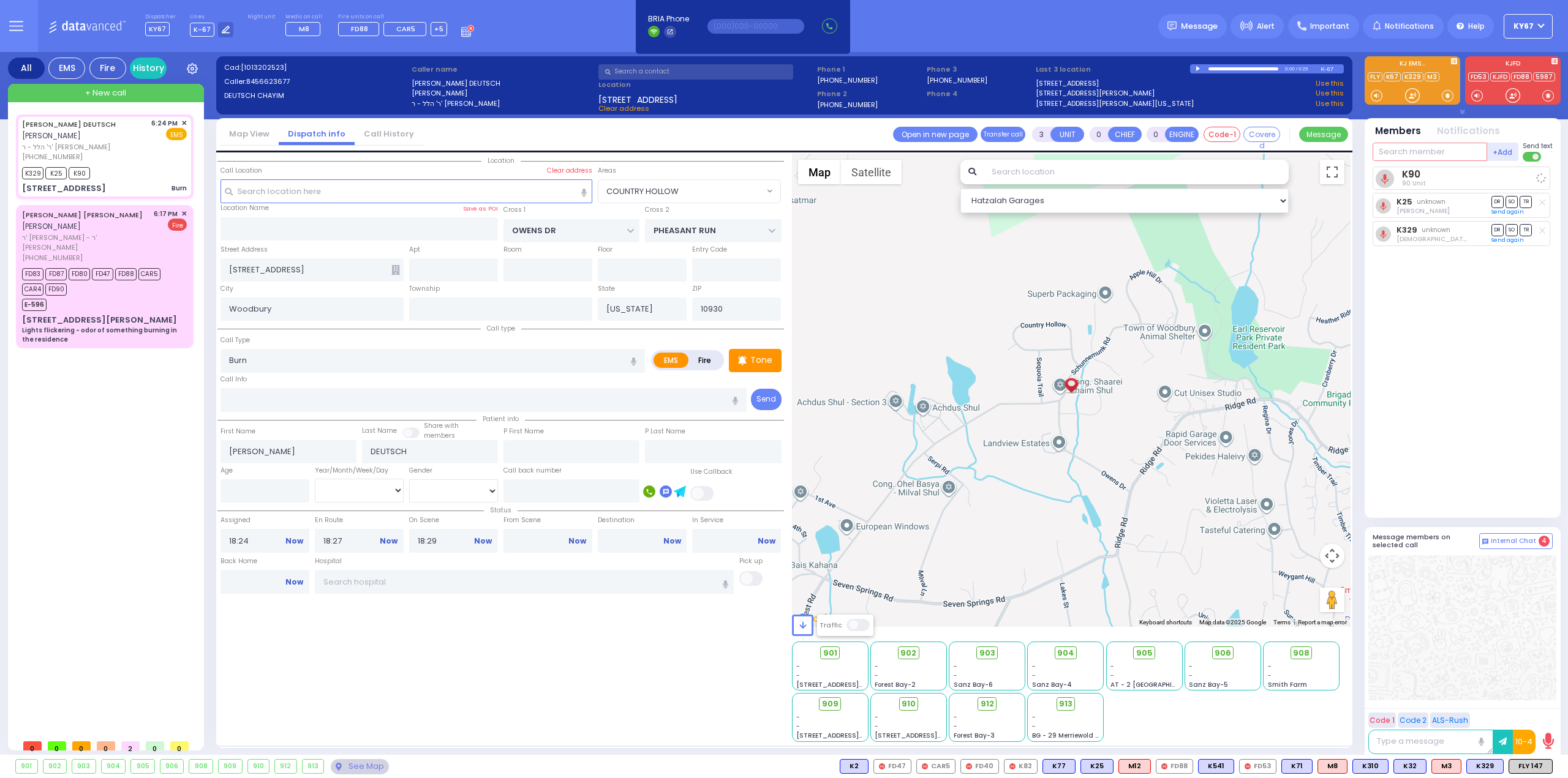
select select
radio input "true"
select select
select select "Hatzalah Garages"
select select "COUNTRY HOLLOW"
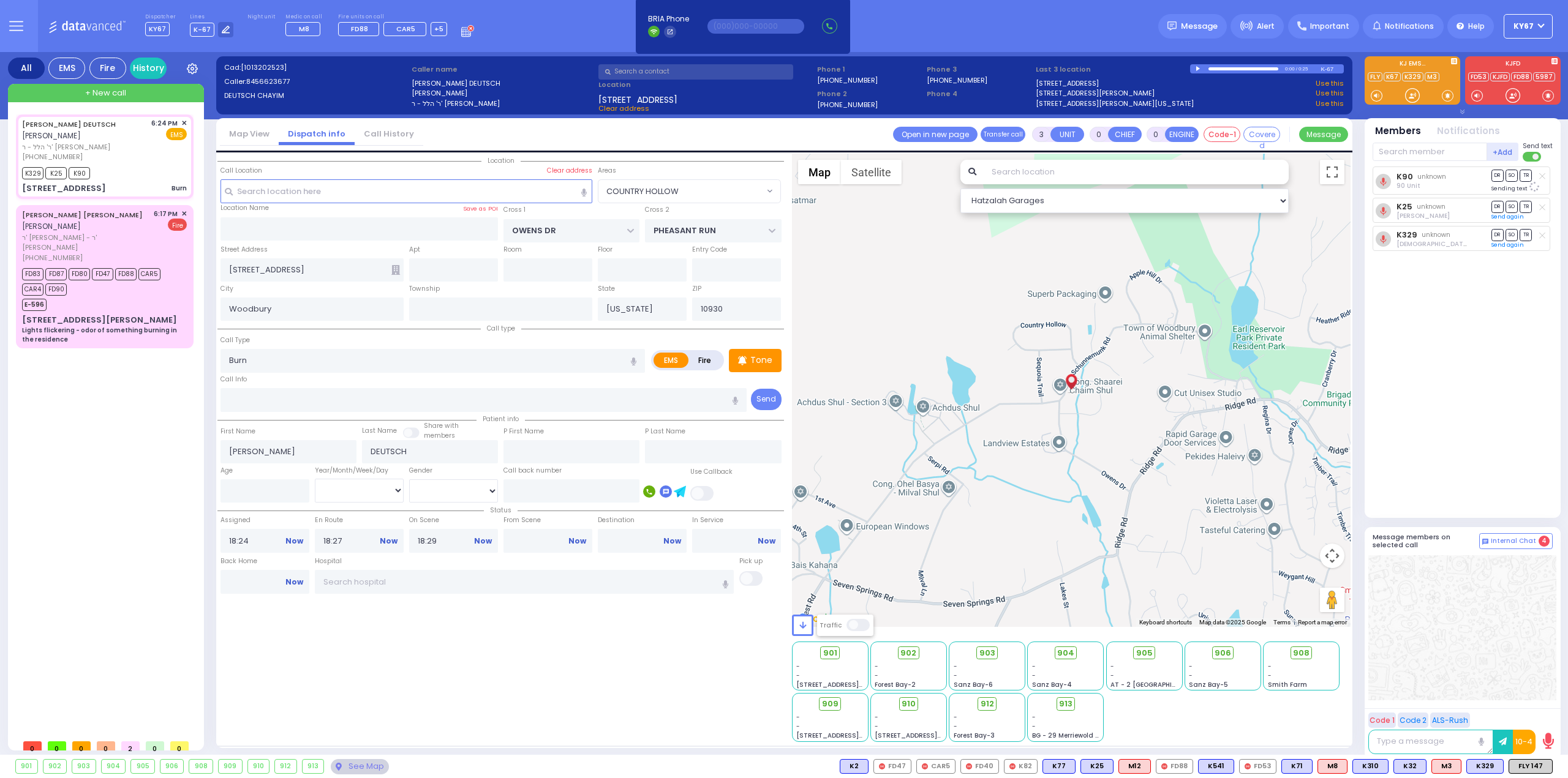
click at [345, 593] on div "Hospital [GEOGRAPHIC_DATA]" at bounding box center [525, 577] width 425 height 41
click at [184, 213] on span "✕" at bounding box center [183, 213] width 6 height 10
click at [183, 210] on span "✕" at bounding box center [183, 213] width 6 height 10
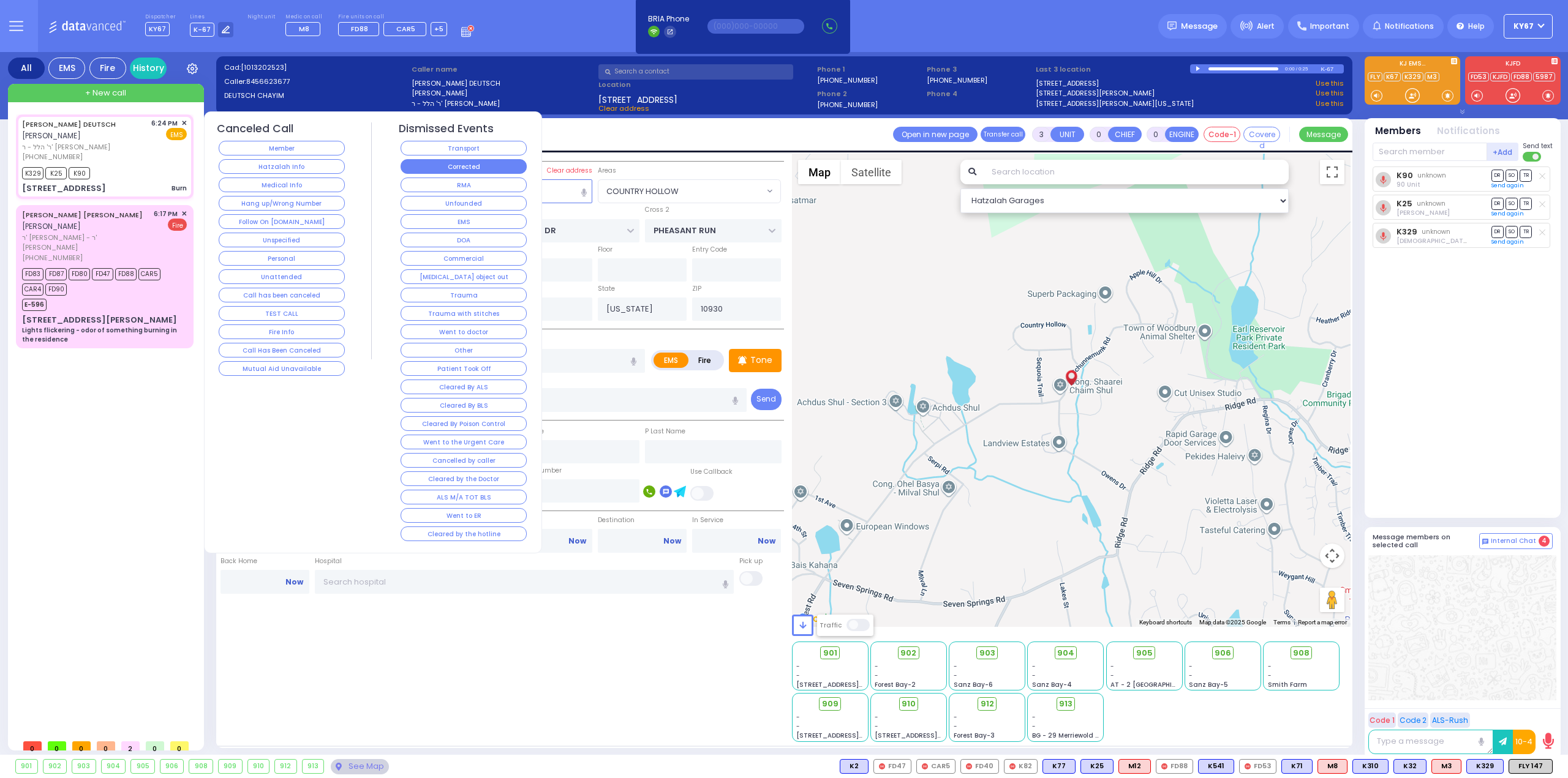
click at [431, 163] on button "Corrected" at bounding box center [463, 167] width 126 height 15
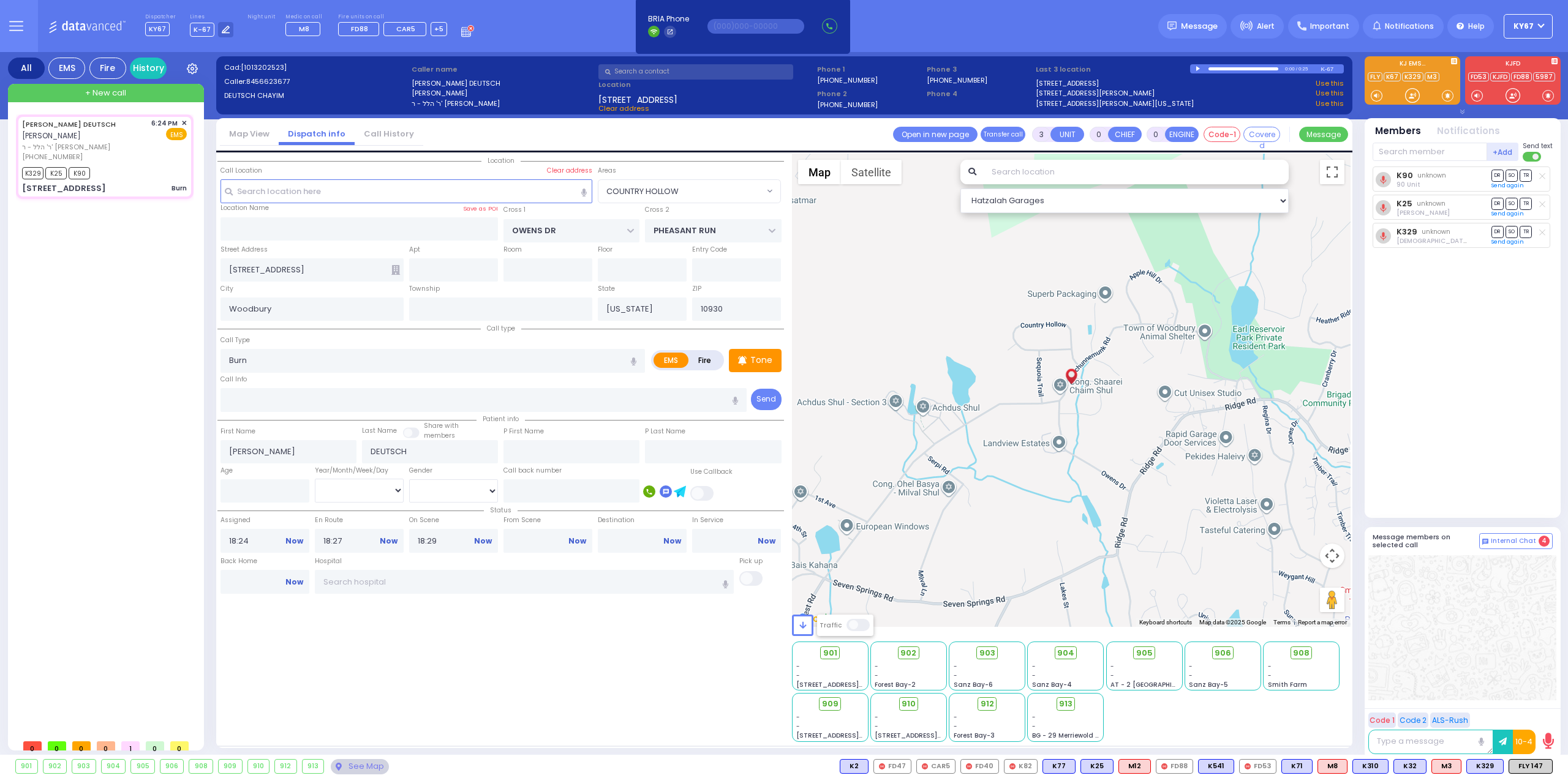
click at [461, 33] on icon at bounding box center [467, 30] width 13 height 13
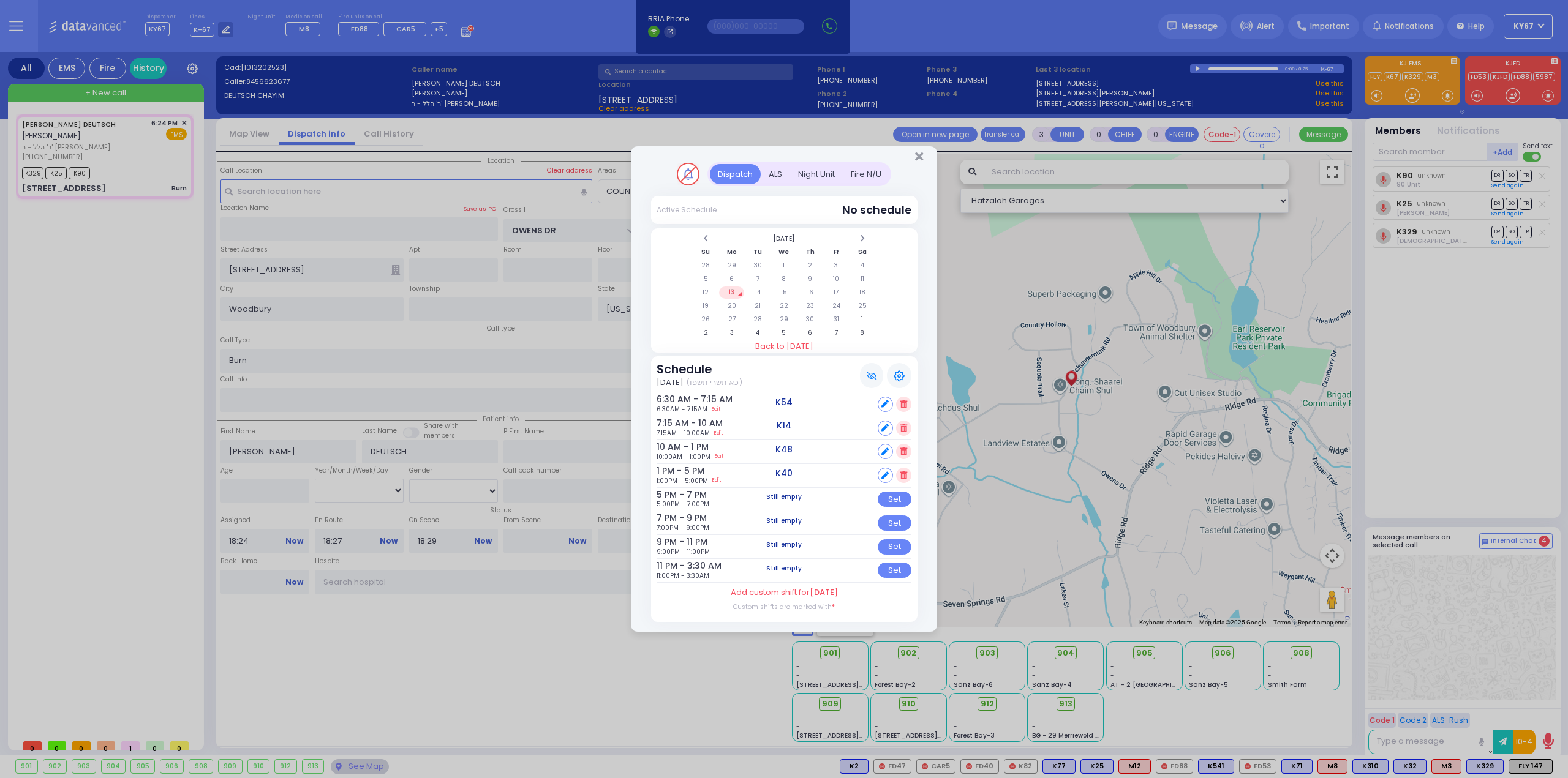
click at [852, 170] on div "Fire N/U" at bounding box center [866, 174] width 47 height 20
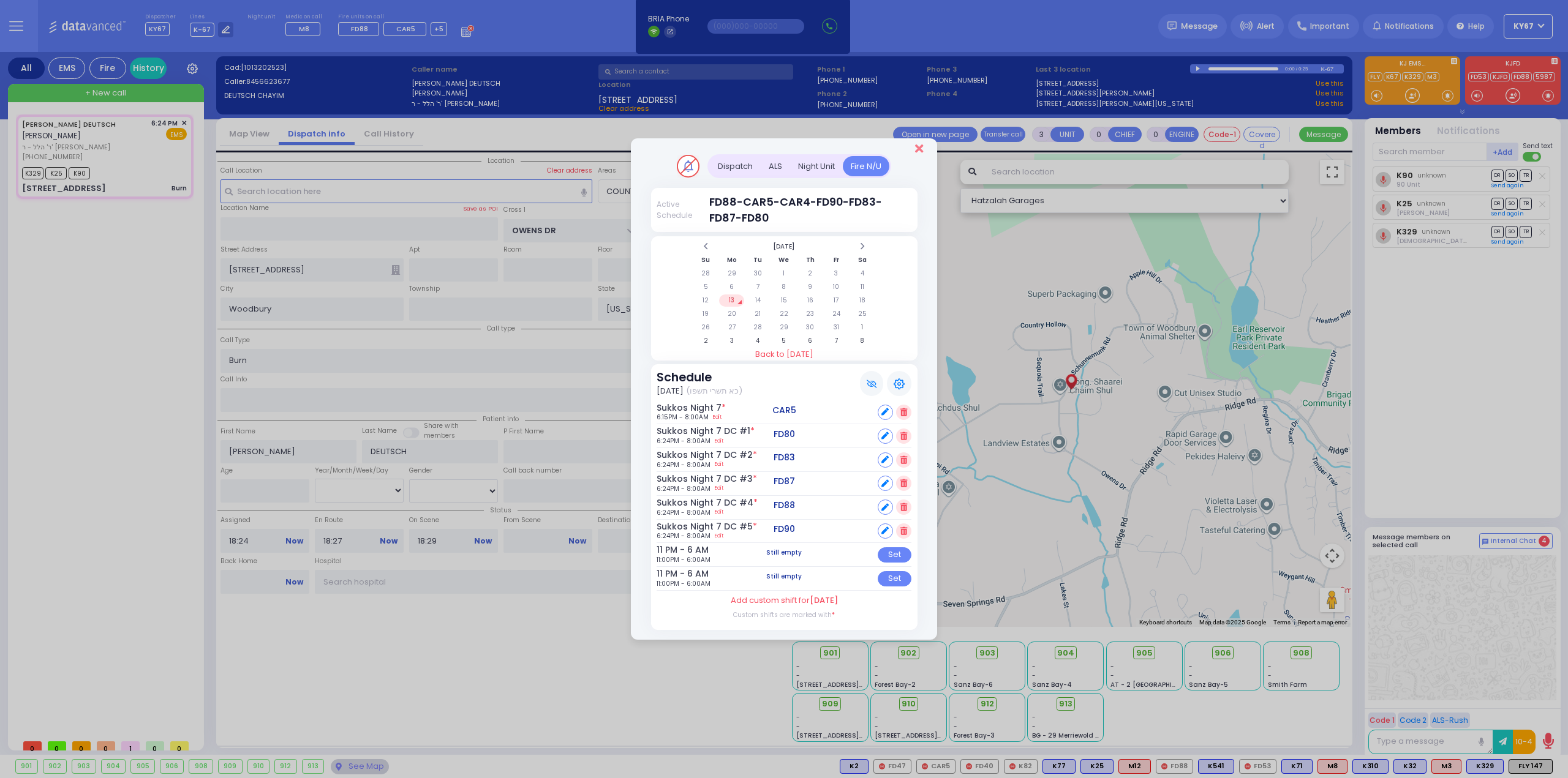
click at [920, 149] on icon "Close" at bounding box center [919, 148] width 8 height 12
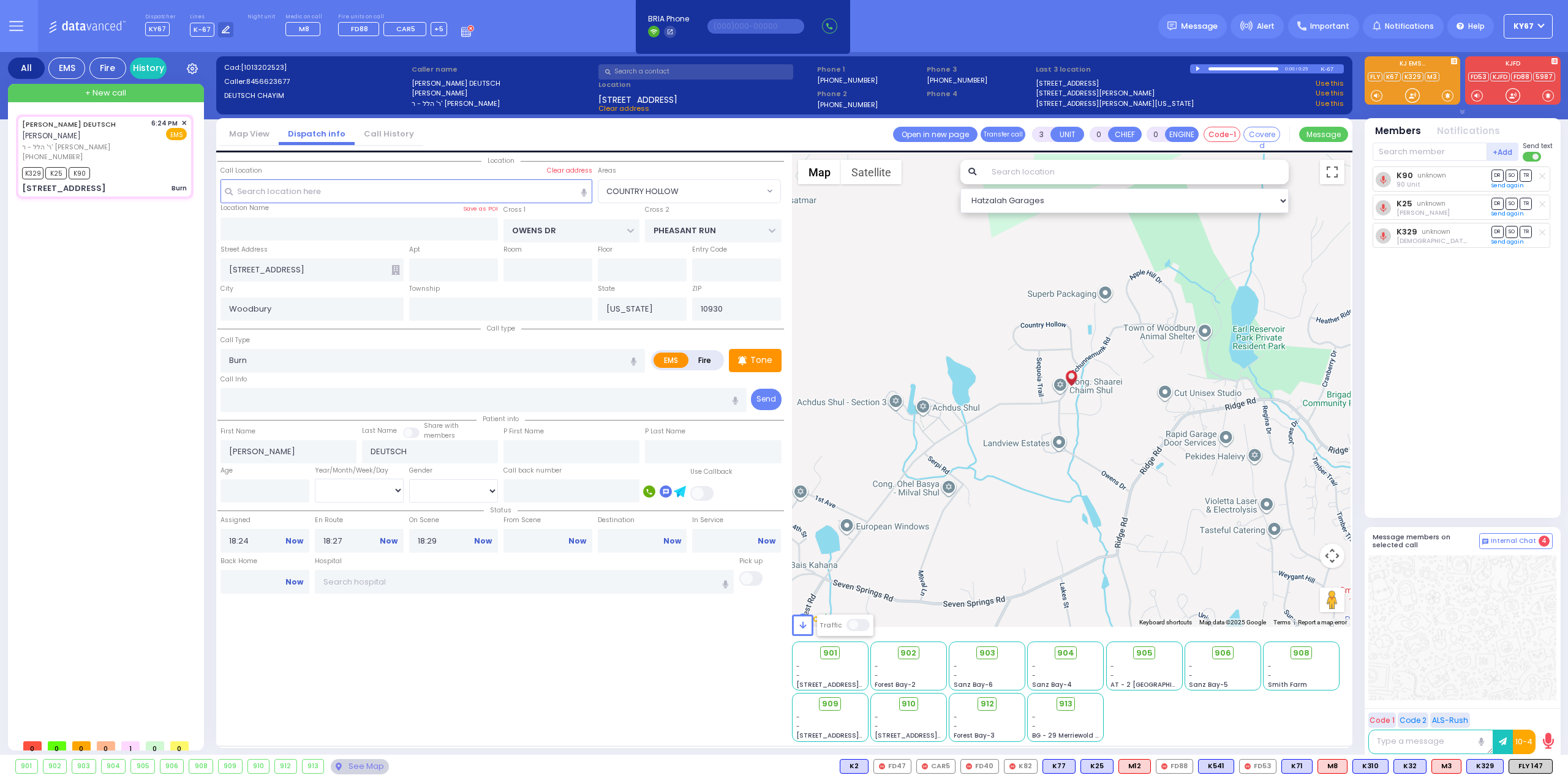
click at [22, 25] on icon at bounding box center [17, 26] width 14 height 14
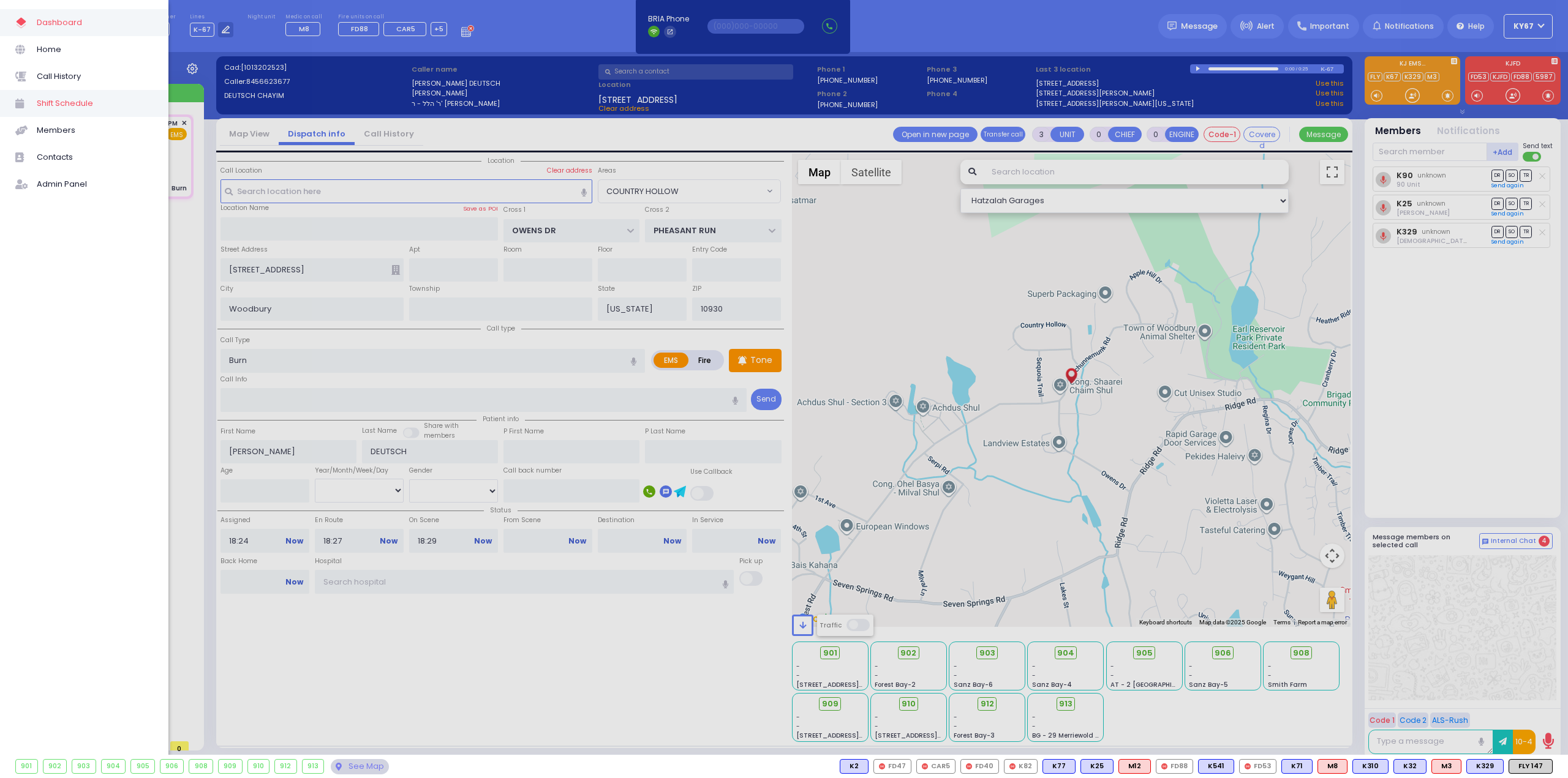
click at [71, 105] on span "Shift Schedule" at bounding box center [94, 103] width 117 height 16
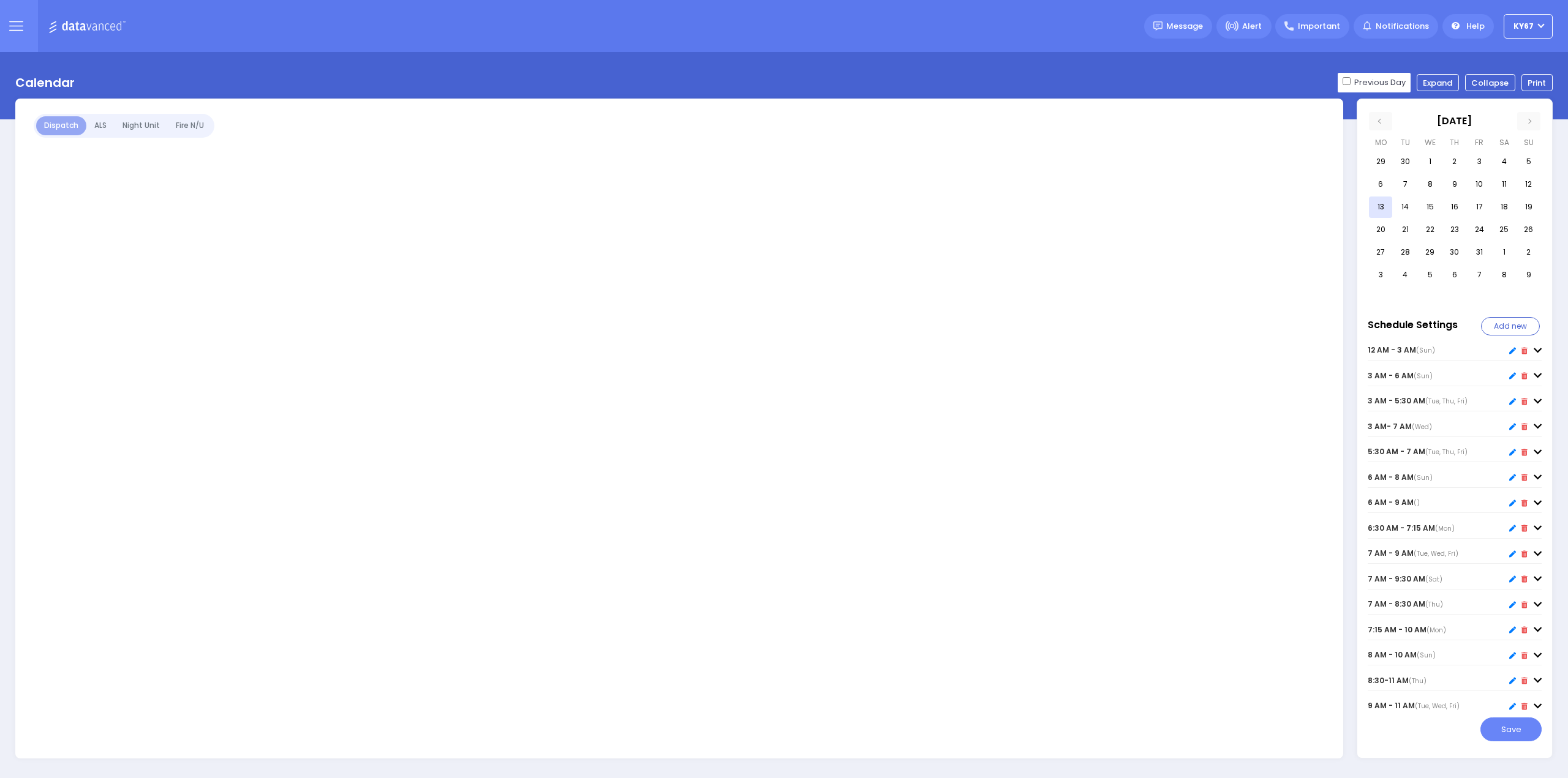
click at [181, 125] on div "Fire N/U" at bounding box center [190, 126] width 44 height 19
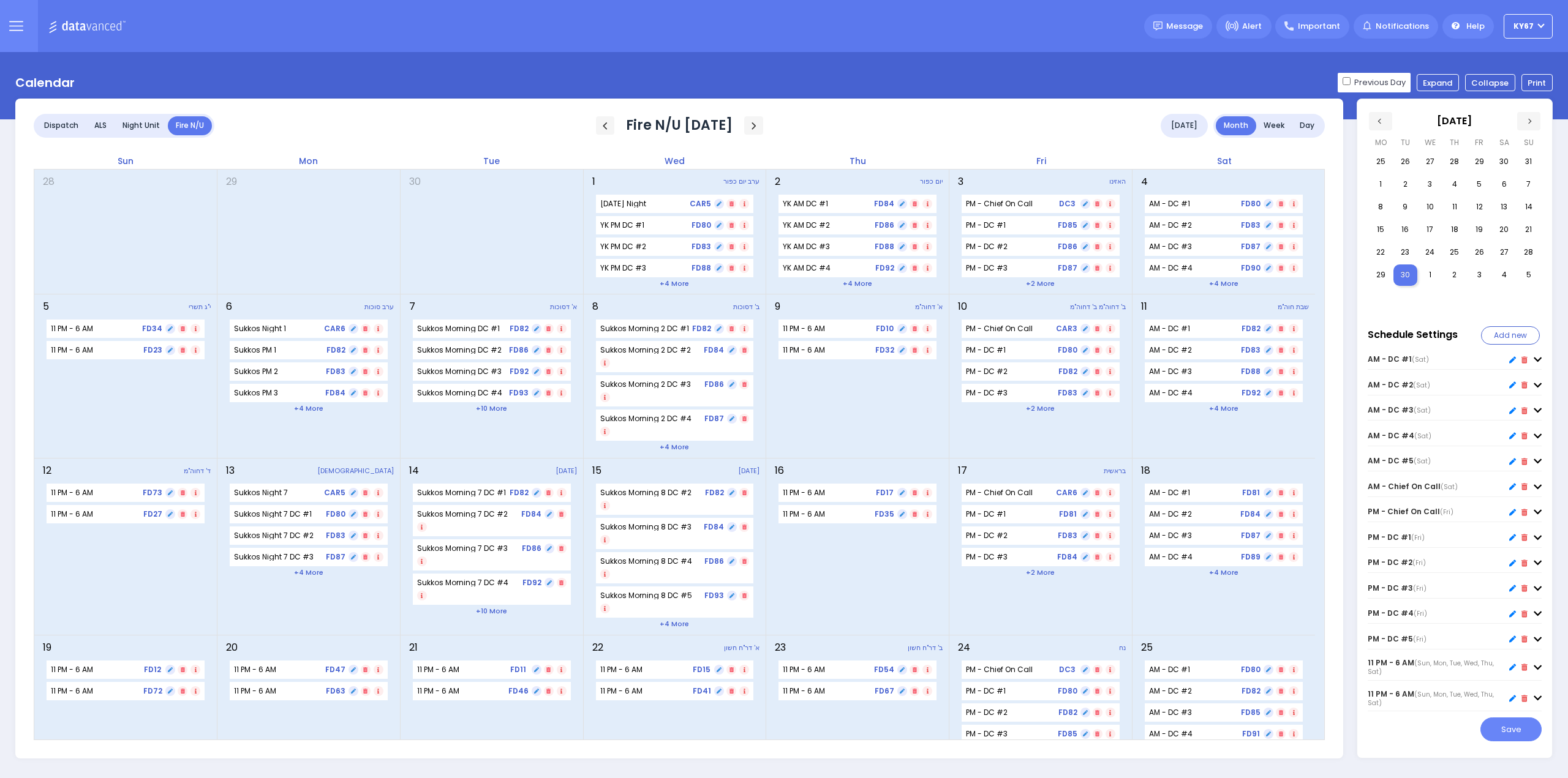
click at [306, 567] on link "+4 more" at bounding box center [308, 572] width 29 height 10
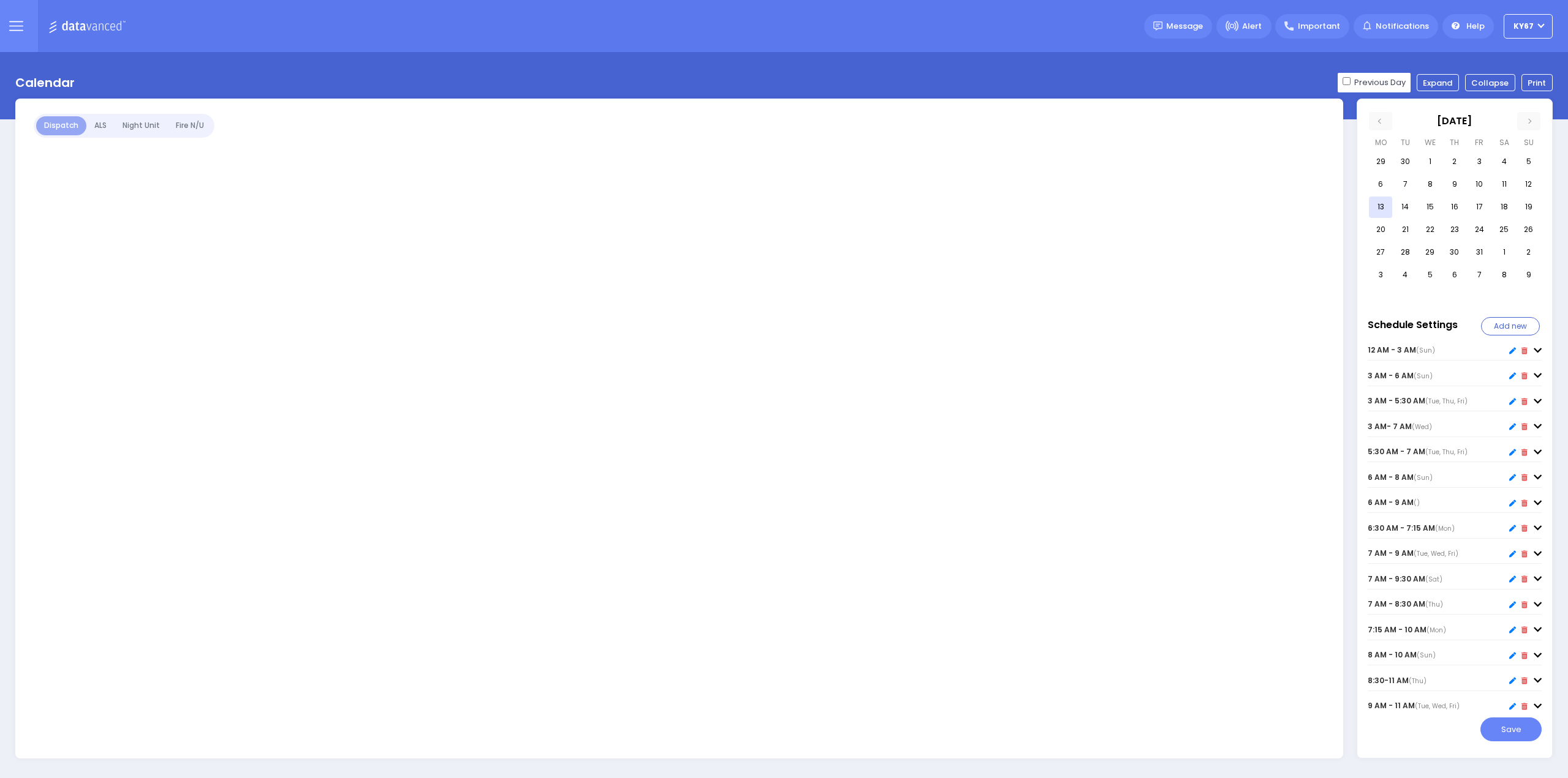
click at [23, 23] on button at bounding box center [16, 26] width 44 height 52
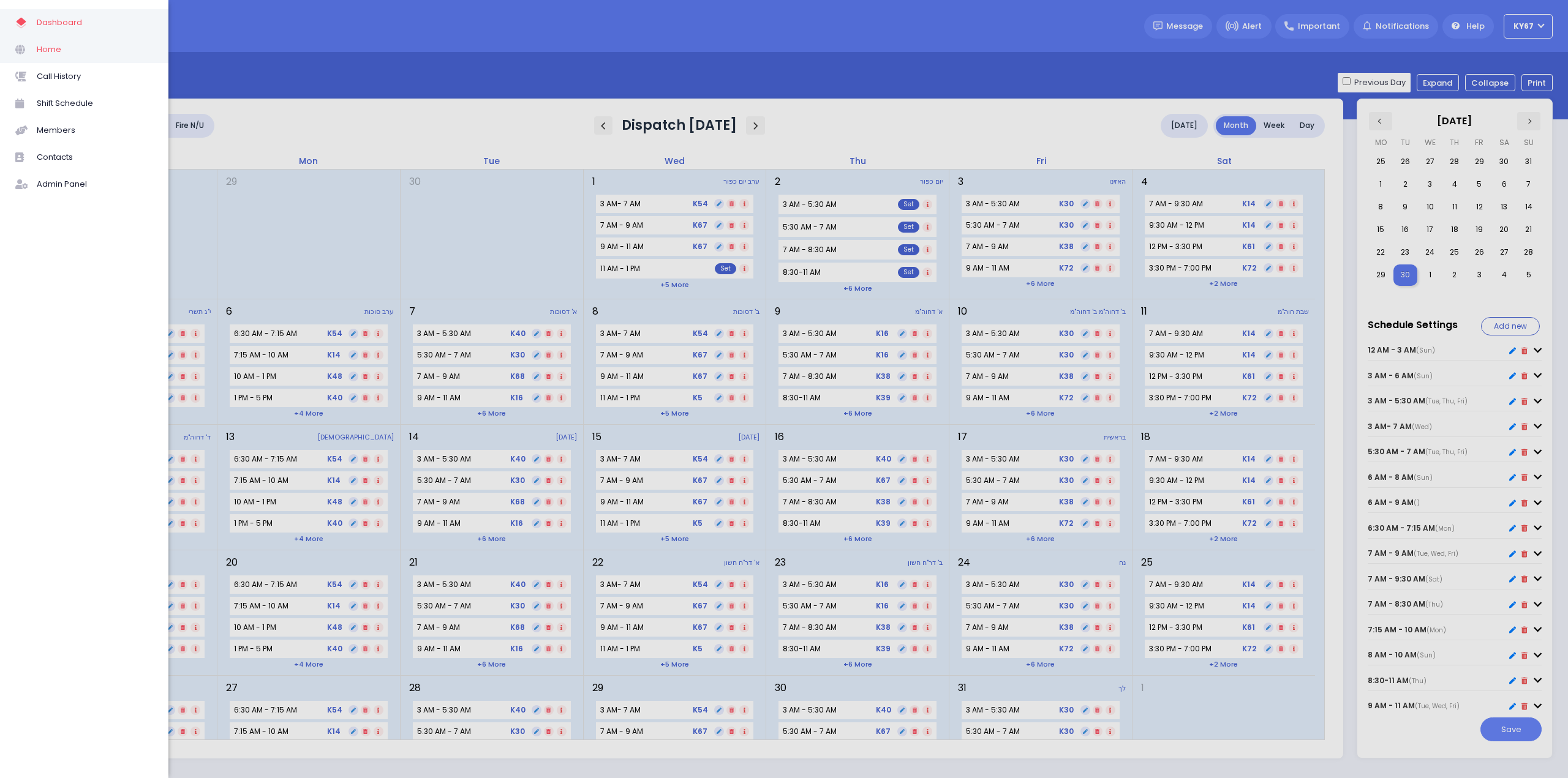
click at [38, 47] on span "Home" at bounding box center [94, 49] width 117 height 16
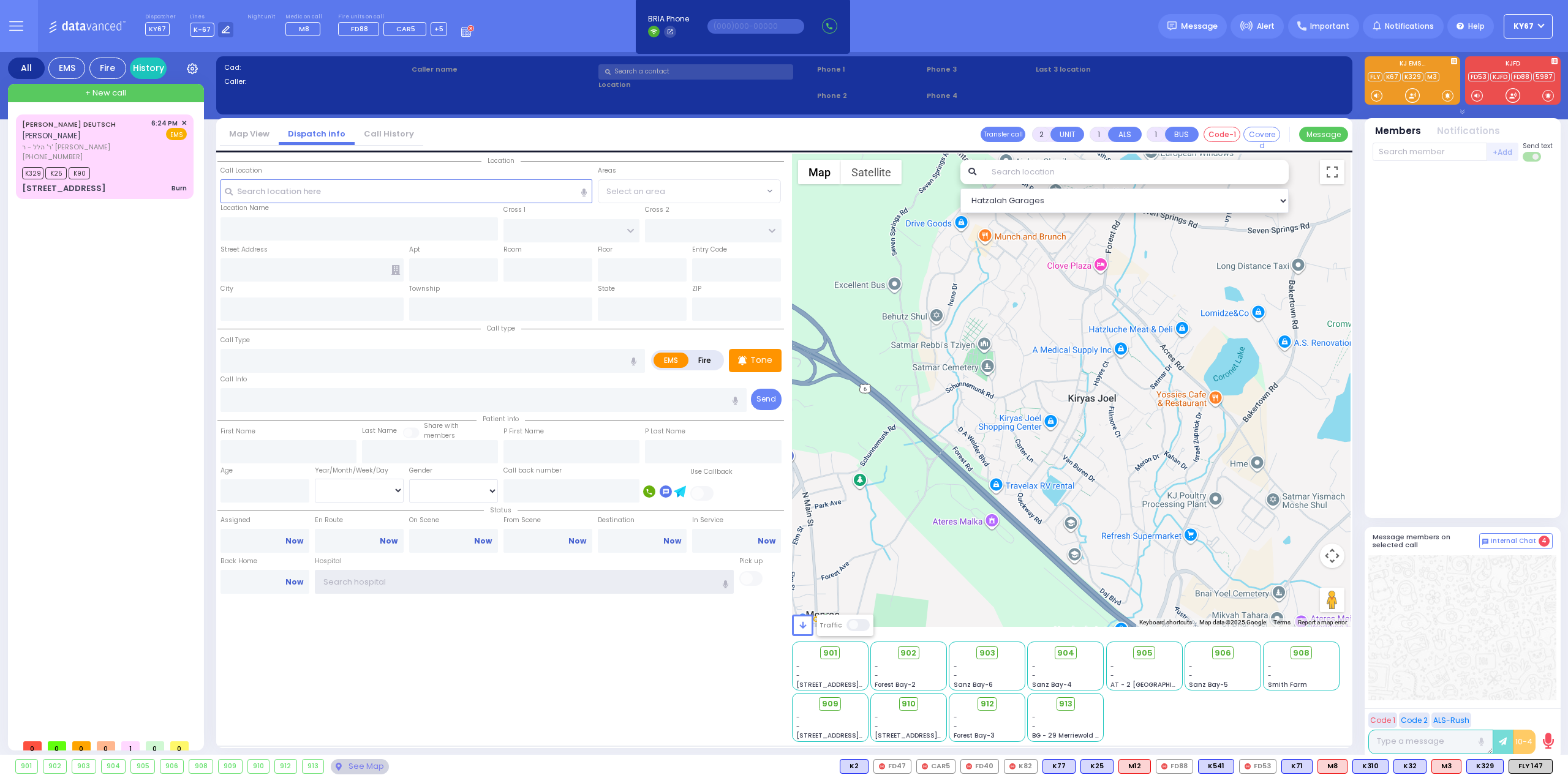
type input "Ky67"
click at [461, 33] on icon at bounding box center [467, 30] width 13 height 13
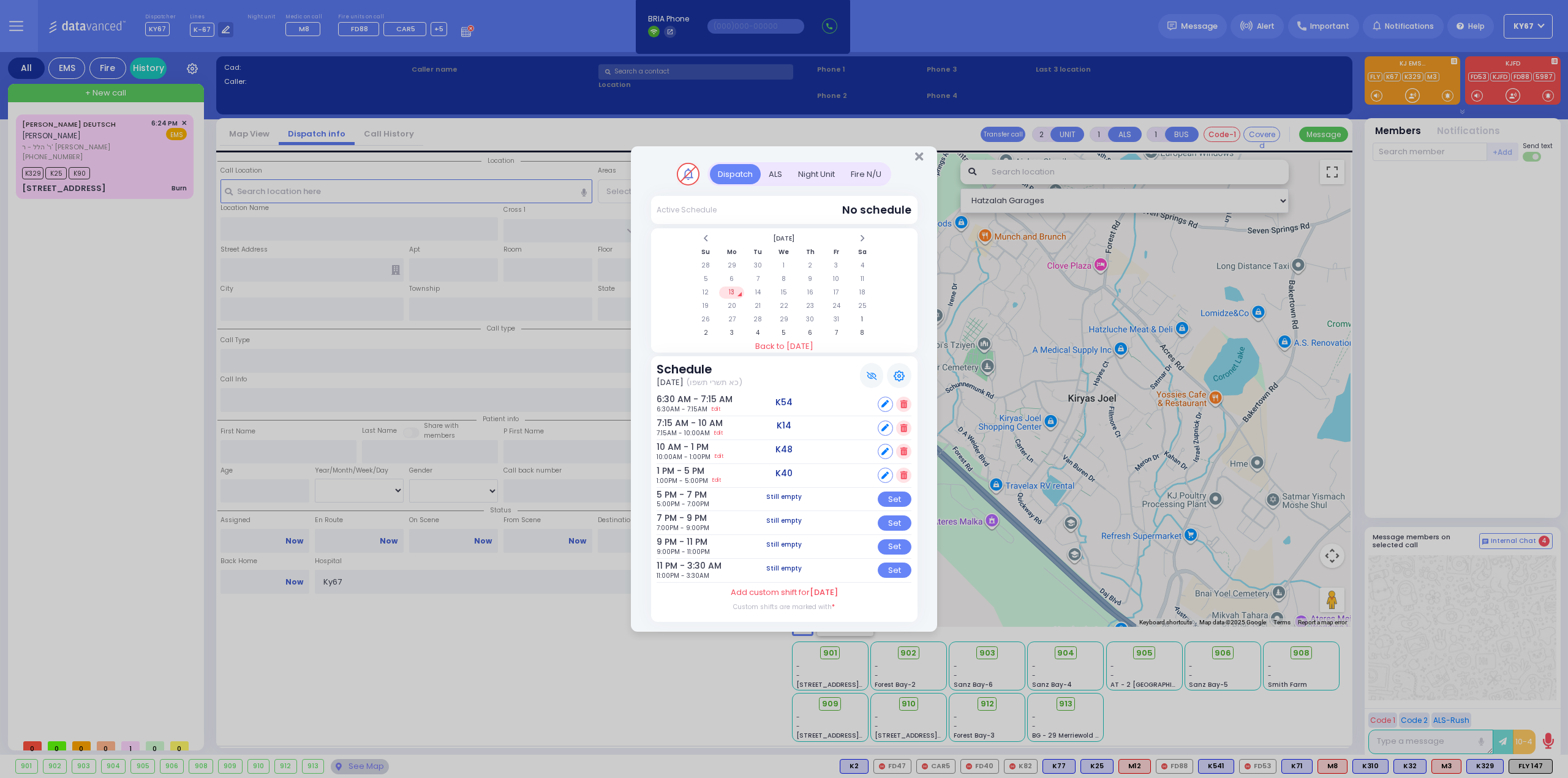
click at [859, 175] on div "Fire N/U" at bounding box center [866, 174] width 47 height 20
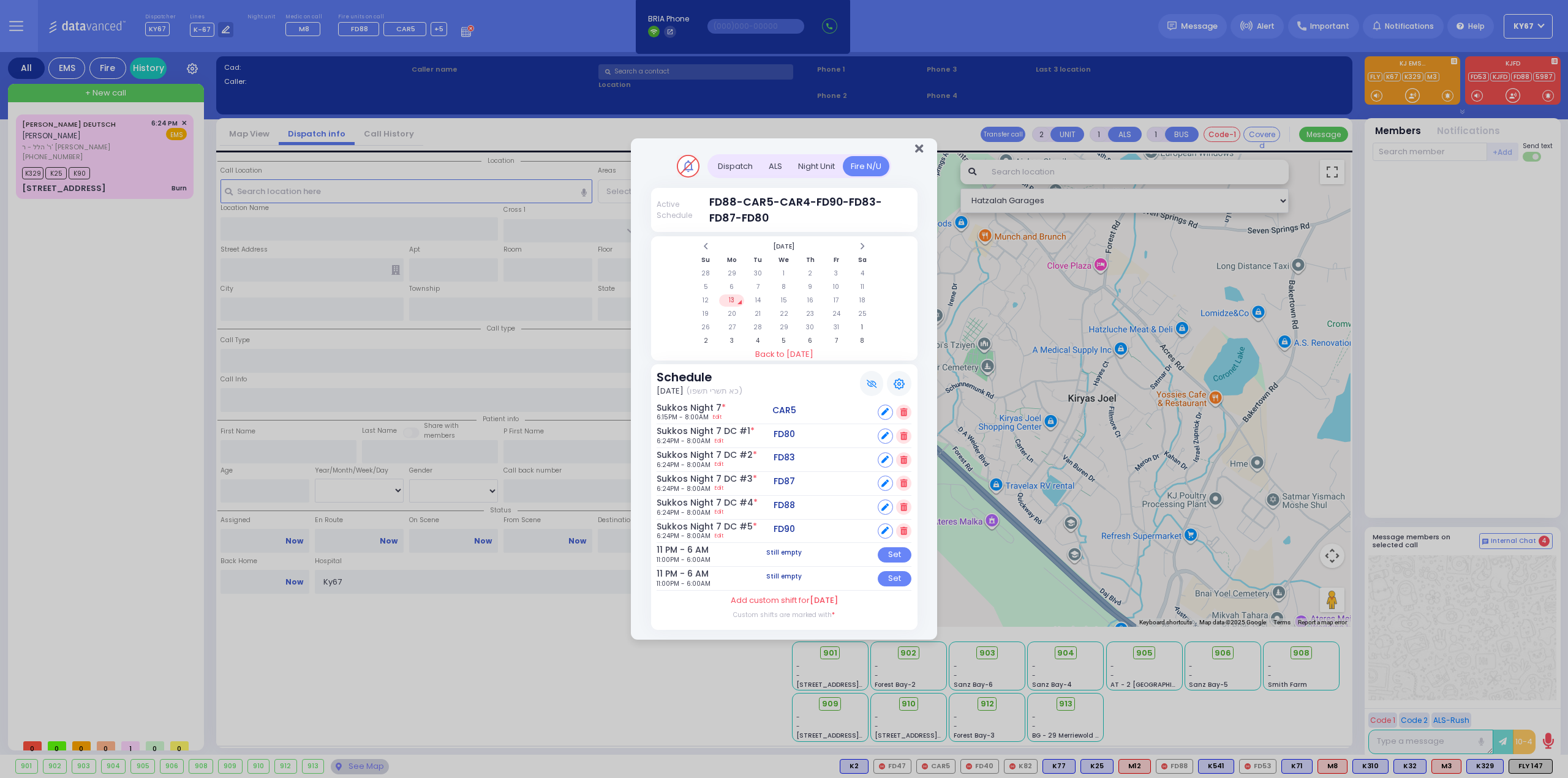
click at [921, 151] on icon "Close" at bounding box center [919, 148] width 8 height 12
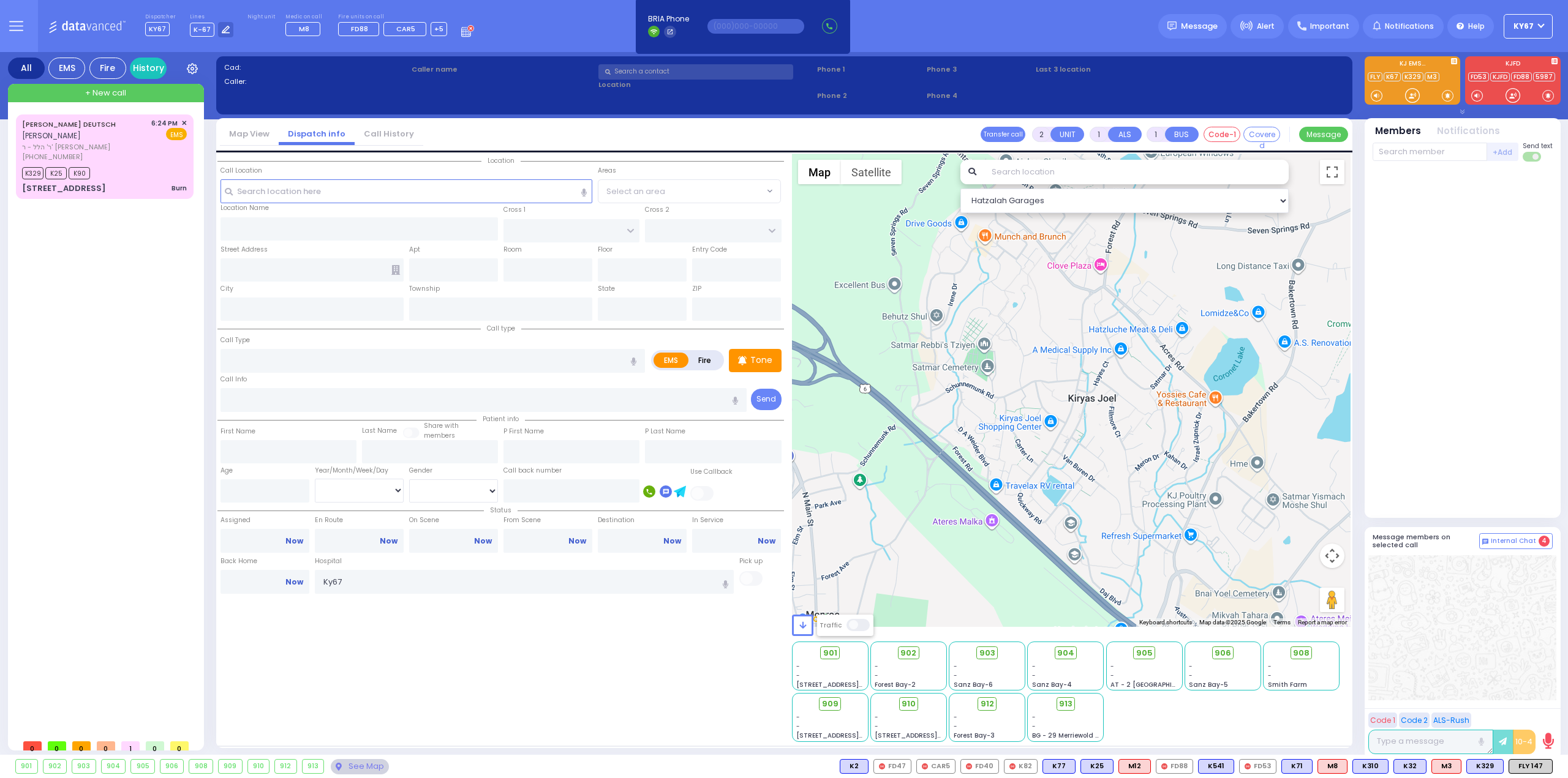
click at [52, 382] on div "CHAIM MORDCHE DEUTSCH חיים מרדכי דייטש ר' הלל - ר' יוסף וואלדמאן (845) 662-3677…" at bounding box center [107, 423] width 183 height 619
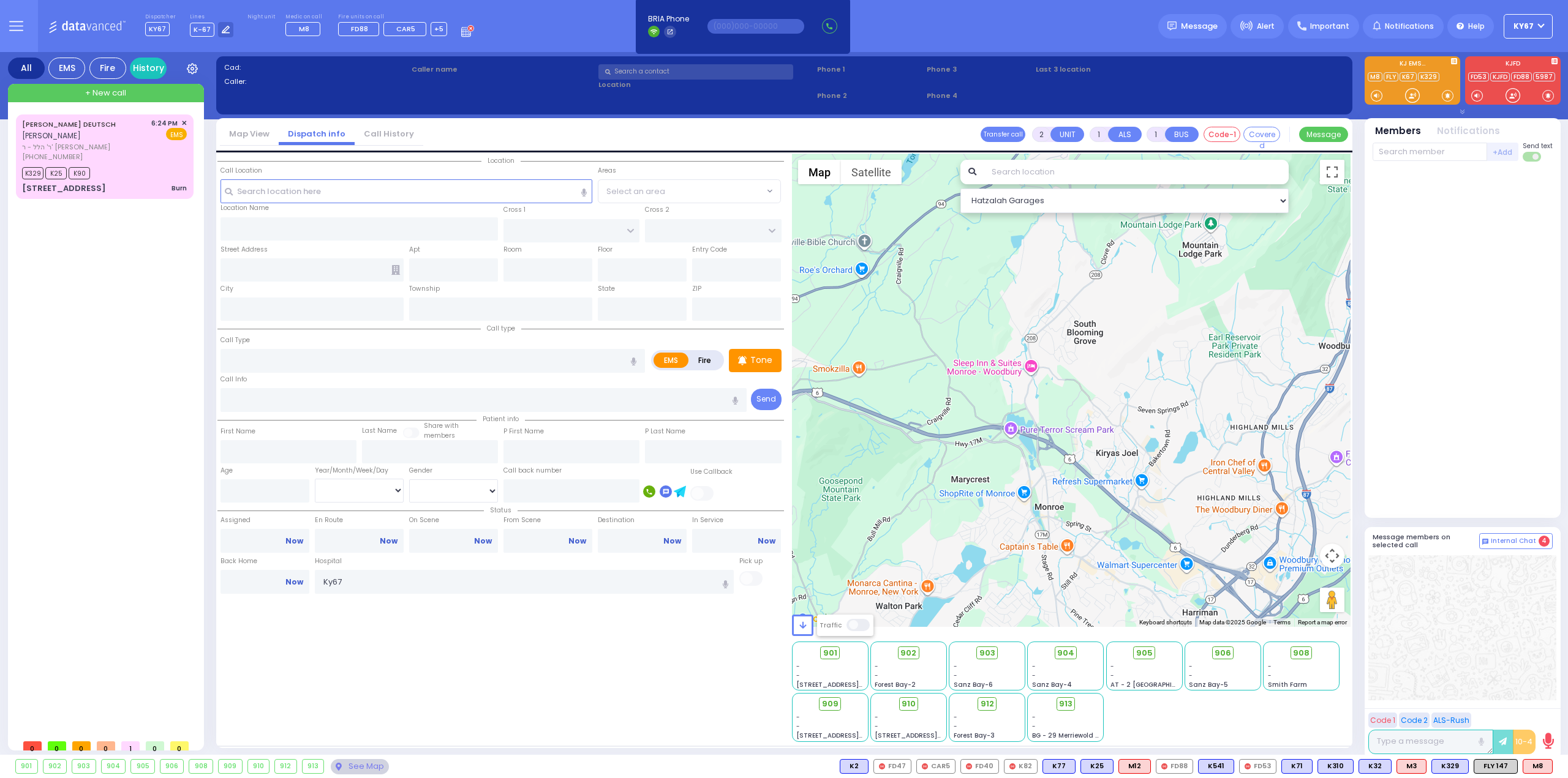
drag, startPoint x: 1201, startPoint y: 538, endPoint x: 1086, endPoint y: 489, distance: 125.0
click at [1086, 489] on div at bounding box center [1071, 390] width 559 height 473
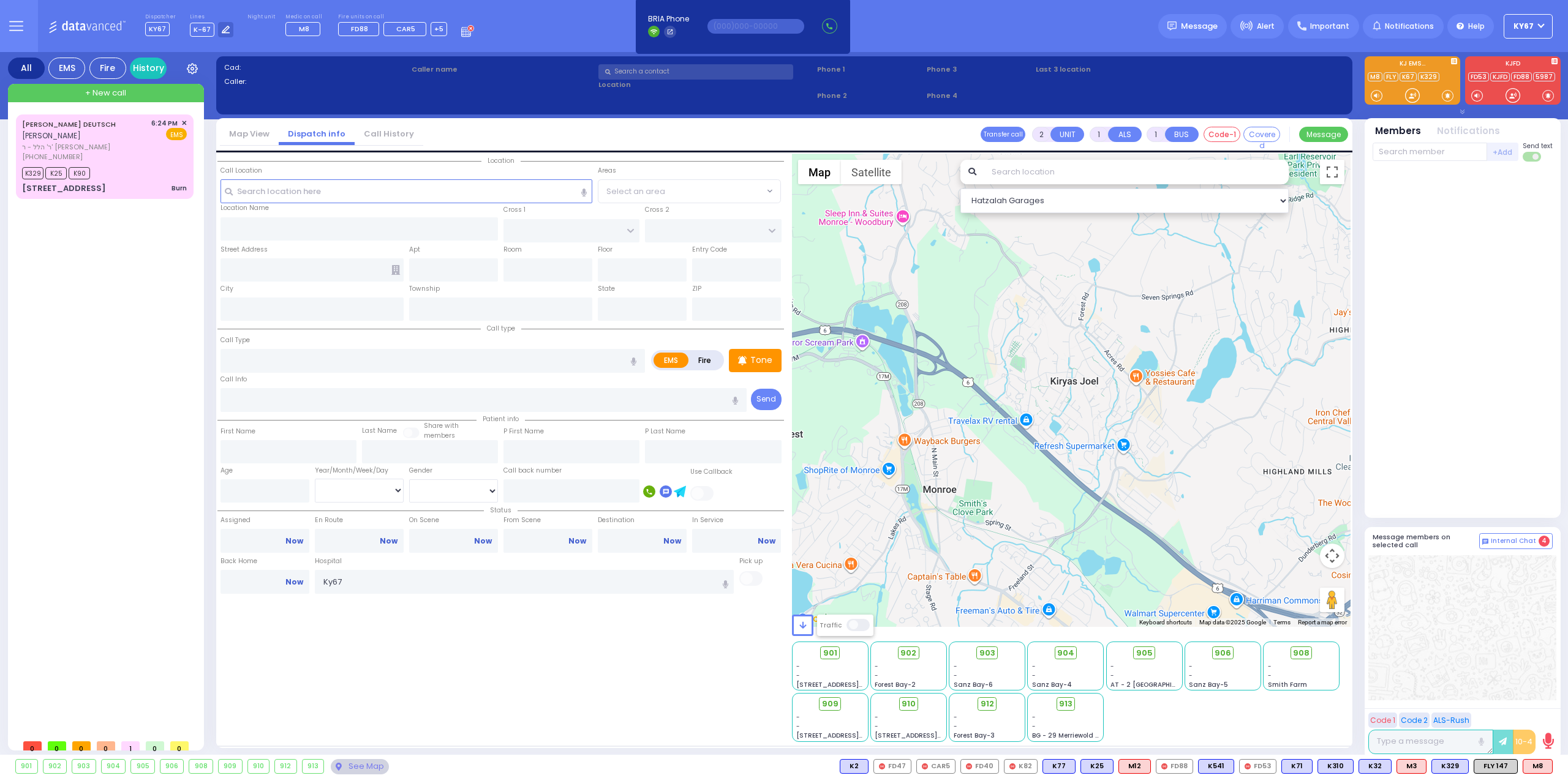
drag, startPoint x: 1041, startPoint y: 451, endPoint x: 1137, endPoint y: 502, distance: 108.7
click at [1137, 502] on div at bounding box center [1071, 390] width 559 height 473
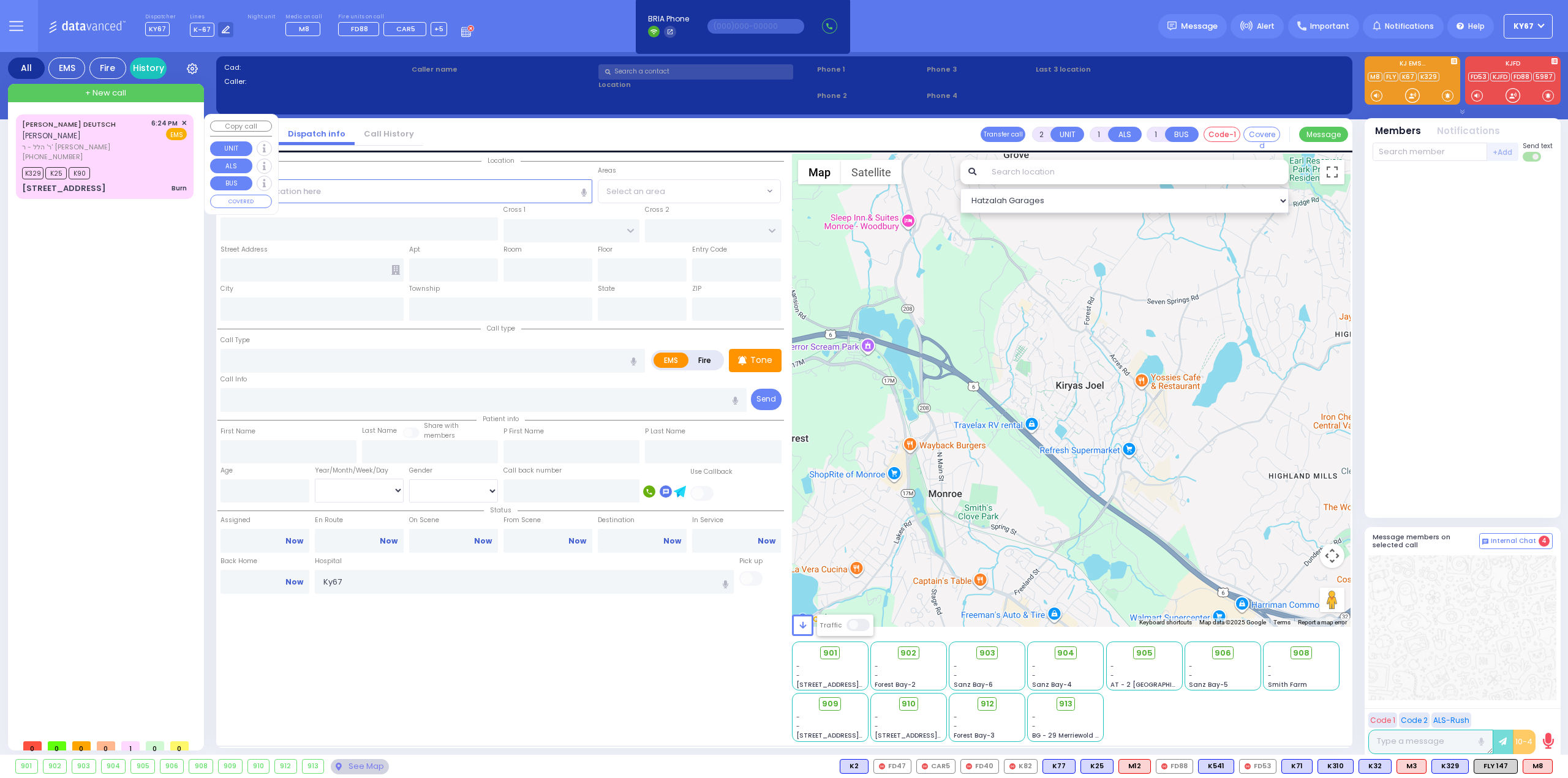
click at [115, 149] on span "ר' הלל - ר' יוסף וואלדמאן" at bounding box center [84, 147] width 125 height 10
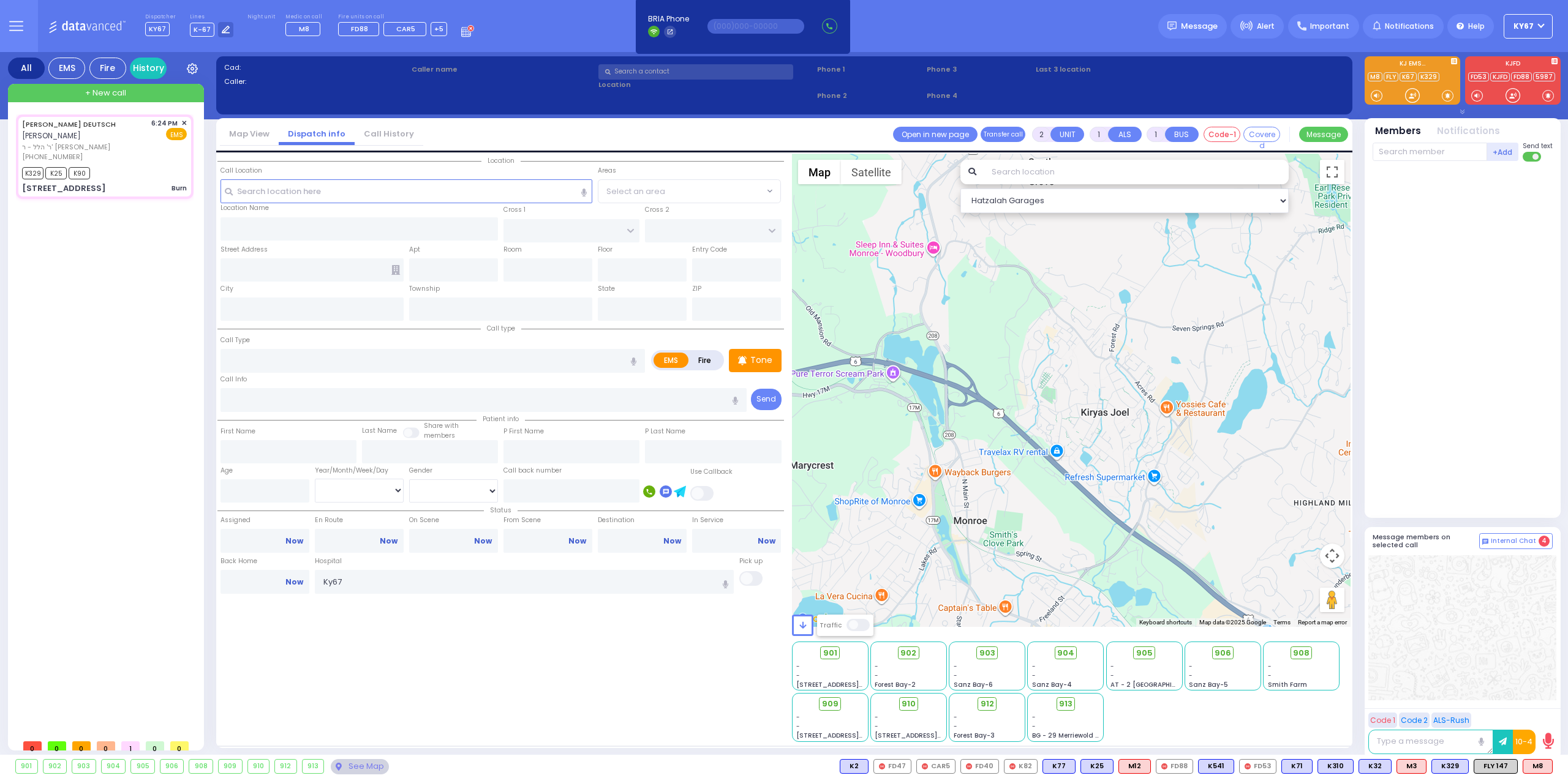
drag, startPoint x: 1043, startPoint y: 462, endPoint x: 1075, endPoint y: 535, distance: 79.7
click at [1075, 535] on div at bounding box center [1071, 390] width 559 height 473
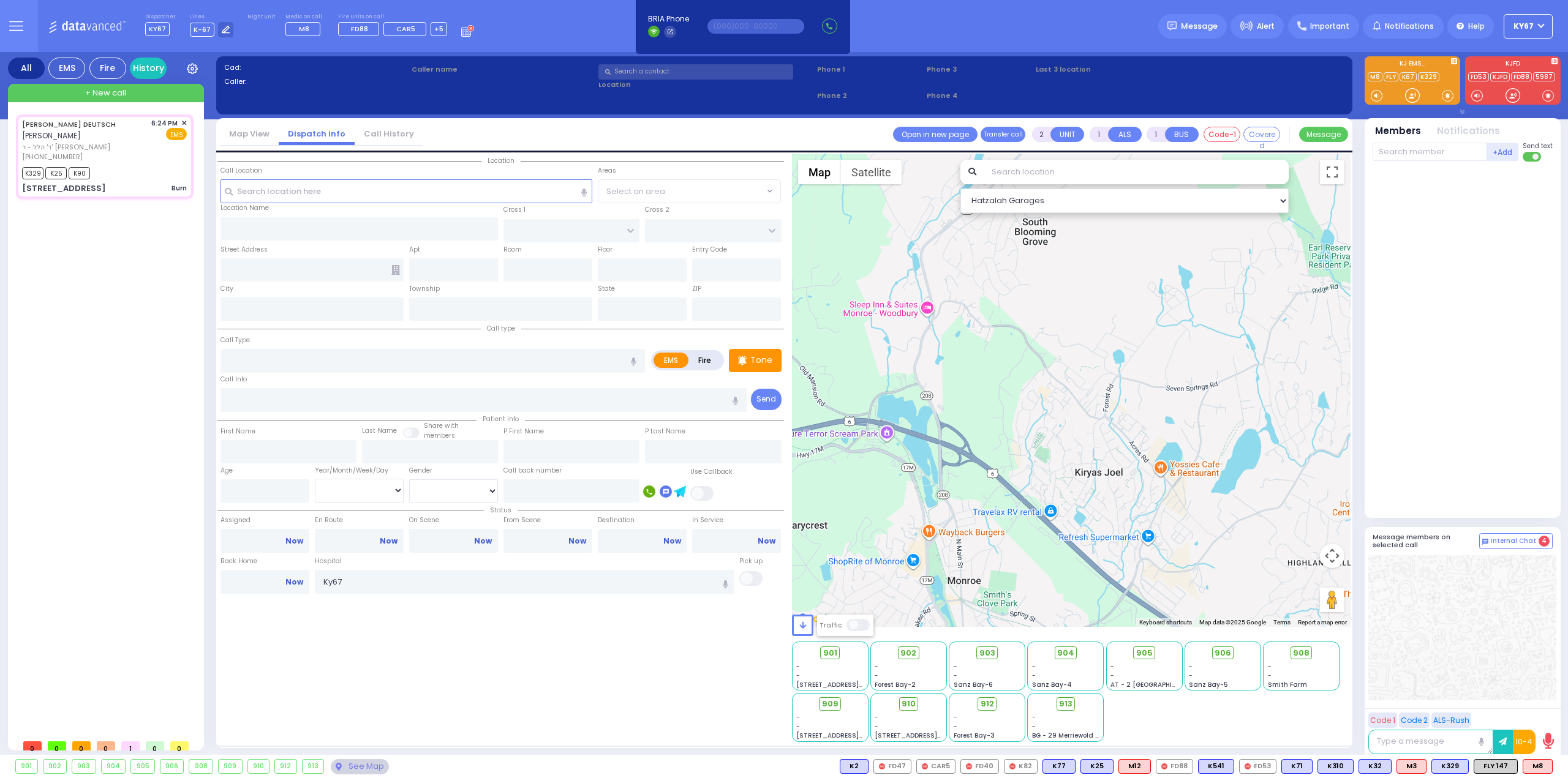
drag, startPoint x: 1138, startPoint y: 517, endPoint x: 1020, endPoint y: 431, distance: 146.0
click at [1028, 440] on div at bounding box center [1071, 390] width 559 height 473
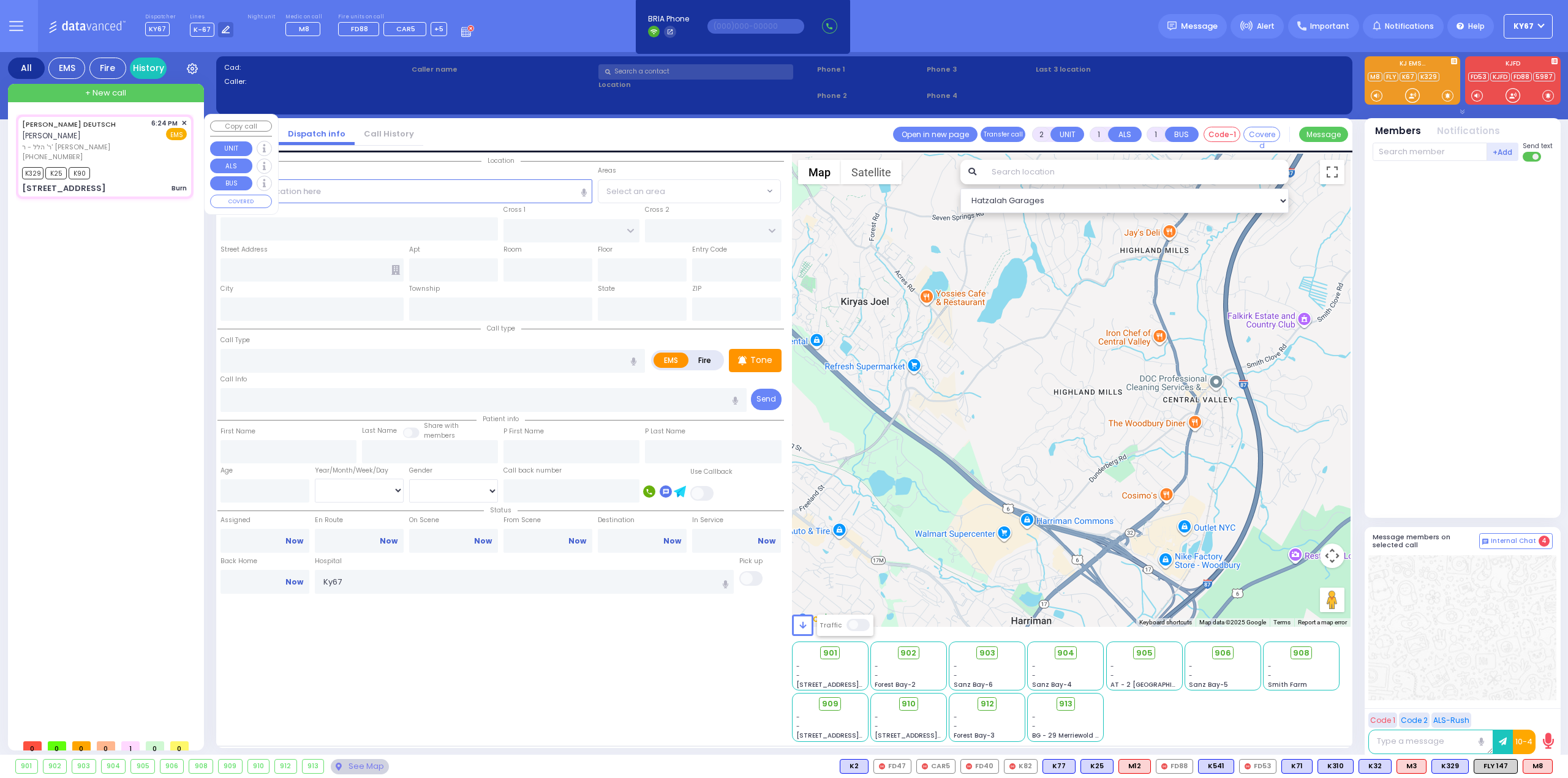
click at [84, 144] on span "ר' הלל - ר' יוסף וואלדמאן" at bounding box center [84, 147] width 125 height 10
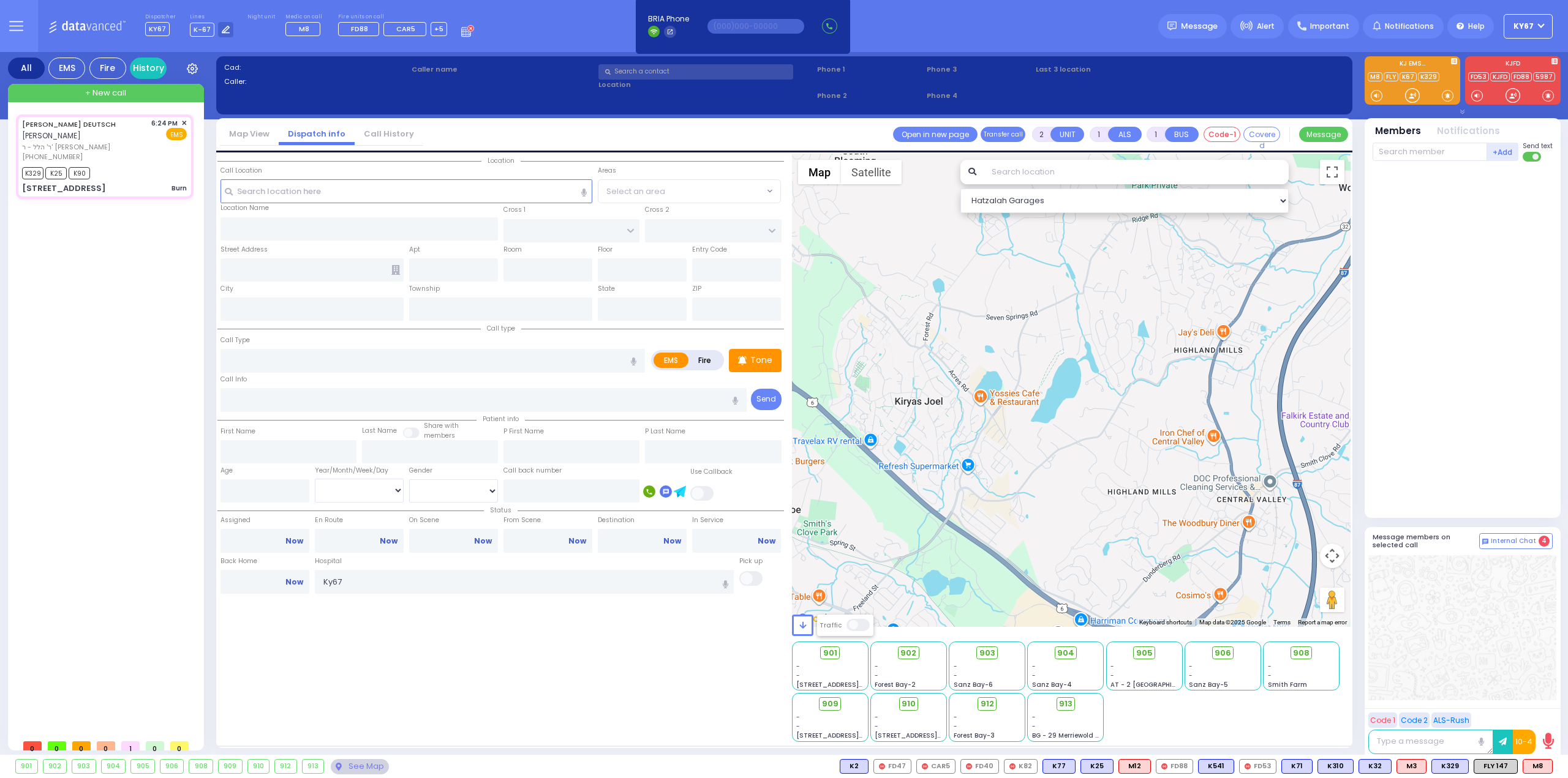
drag, startPoint x: 903, startPoint y: 378, endPoint x: 954, endPoint y: 465, distance: 100.8
click at [958, 479] on div at bounding box center [1071, 390] width 559 height 473
type input "3"
type input "0"
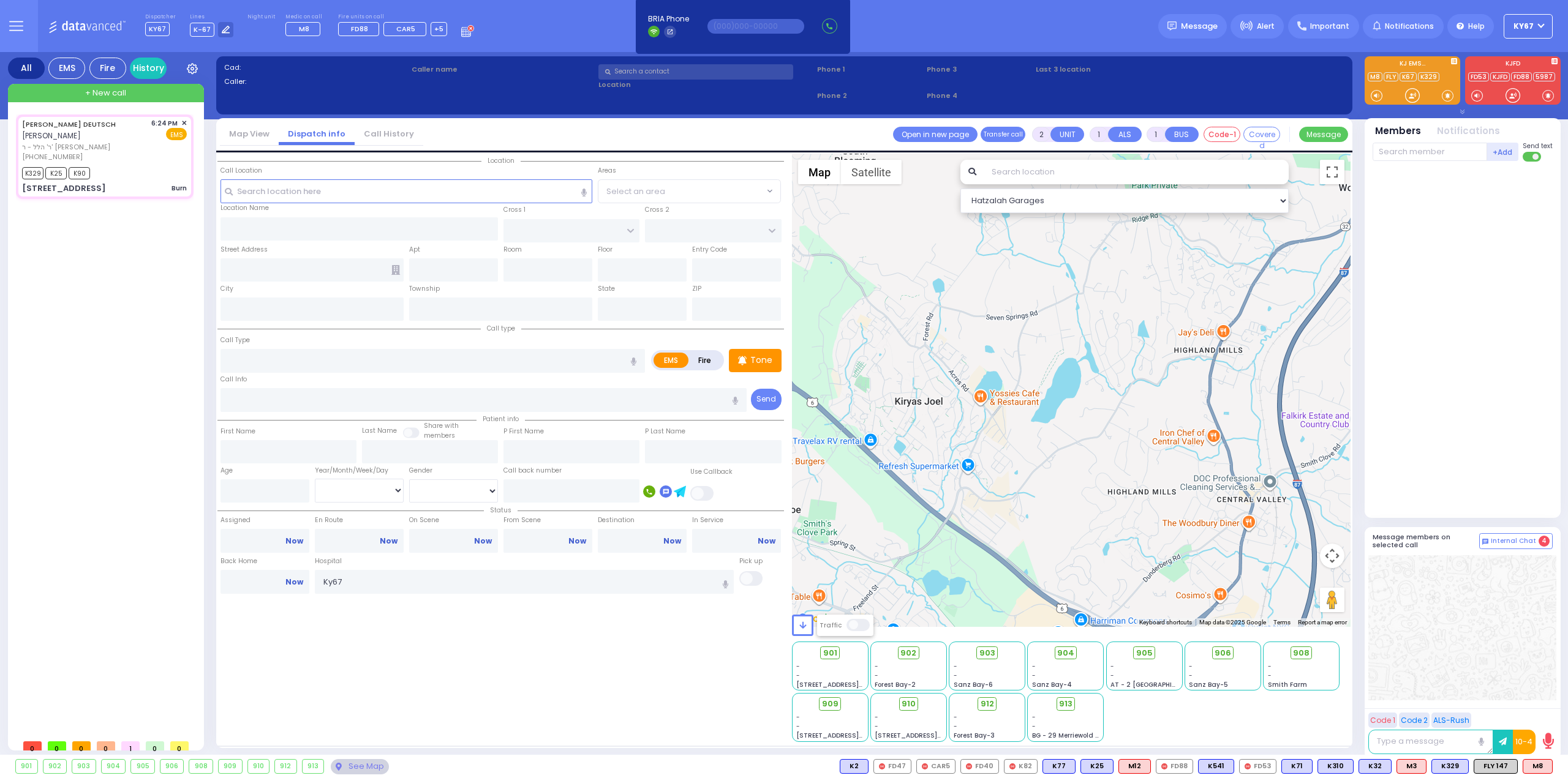
select select
type input "Burn"
radio input "true"
type input "CHAIM MORDCHE"
type input "DEUTSCH"
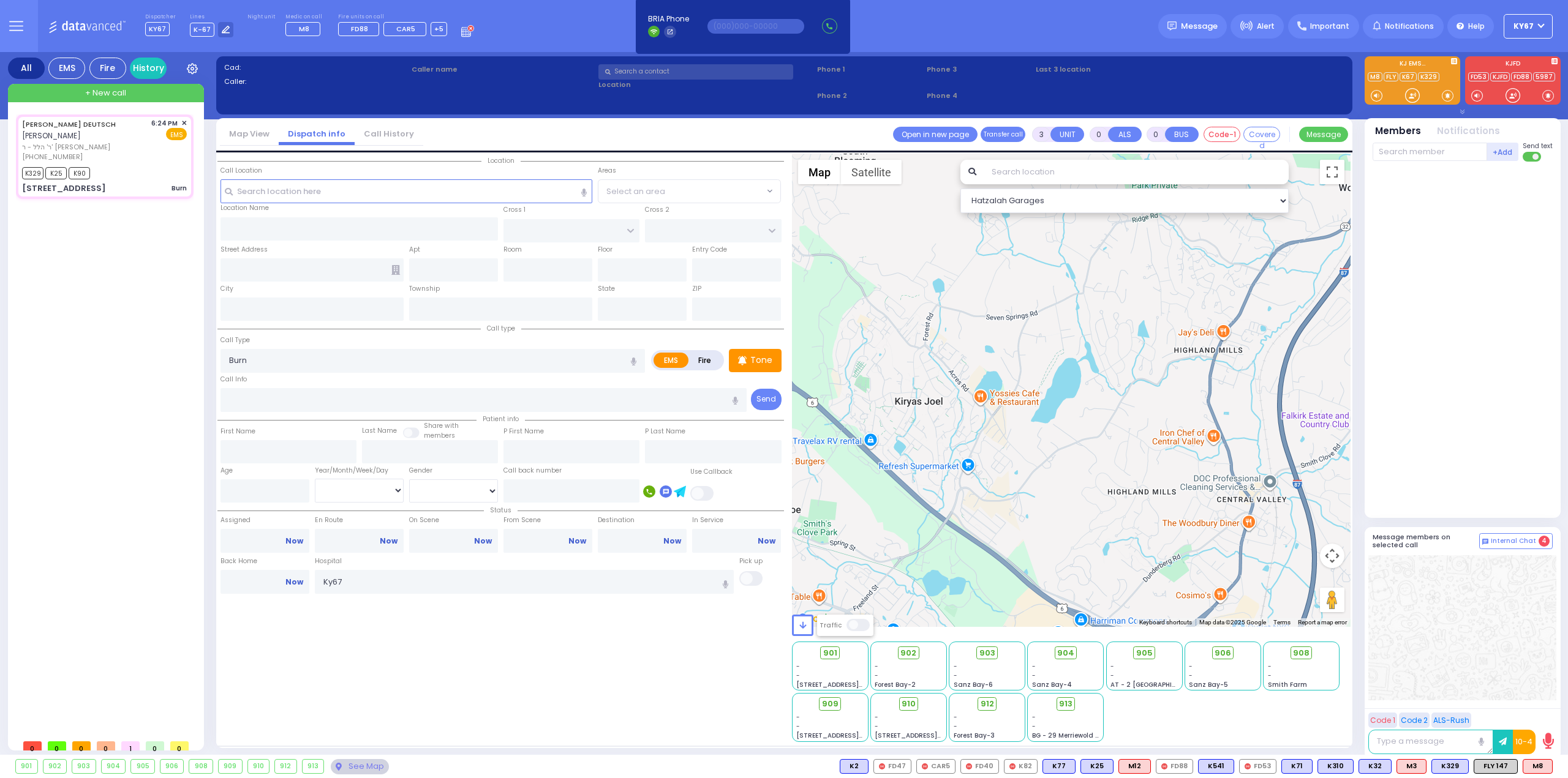
select select
type input "18:24"
type input "18:27"
type input "18:29"
select select "Hatzalah Garages"
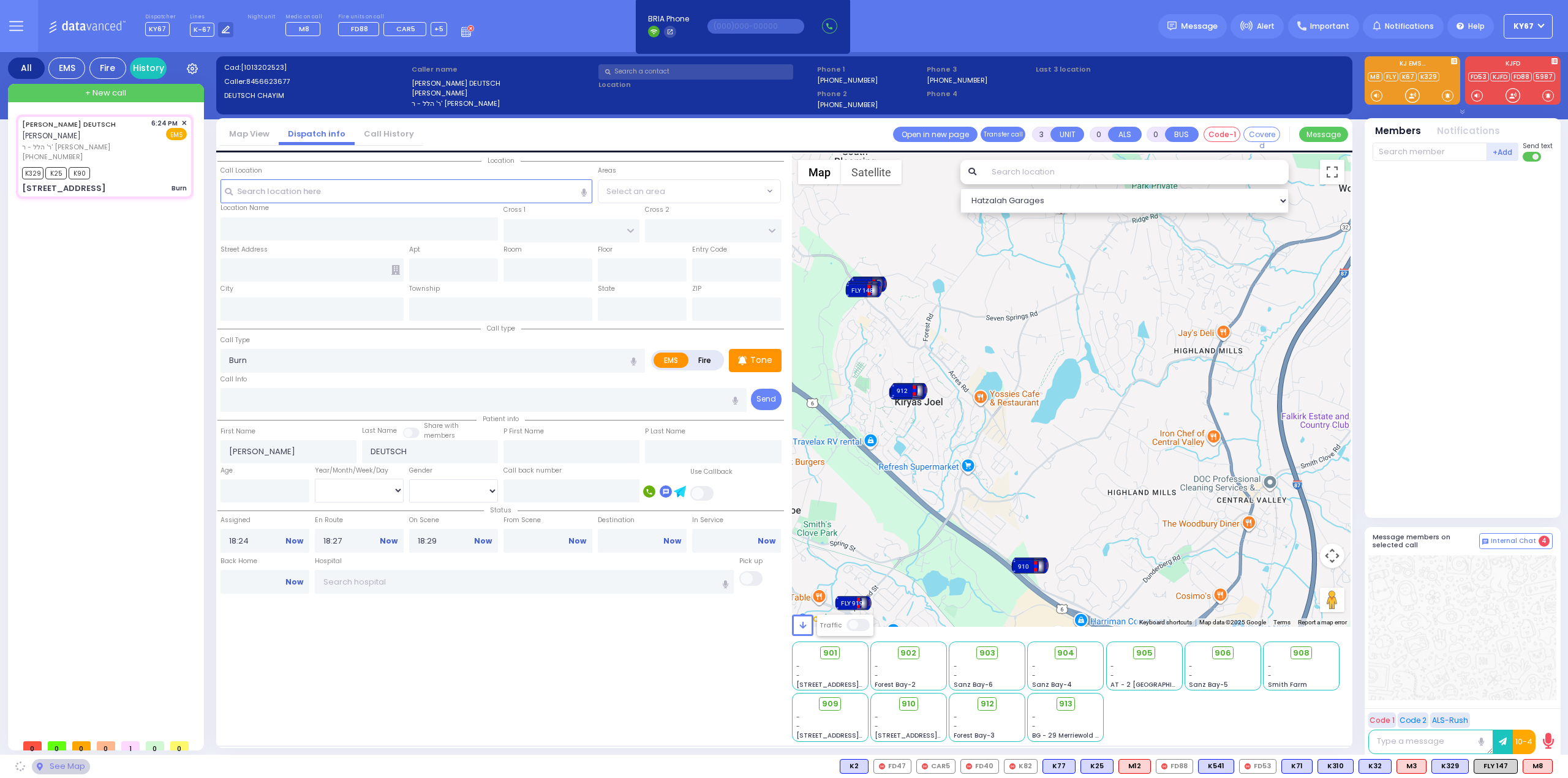
select select
radio input "true"
select select
type input "OWENS DR"
type input "PHEASANT RUN"
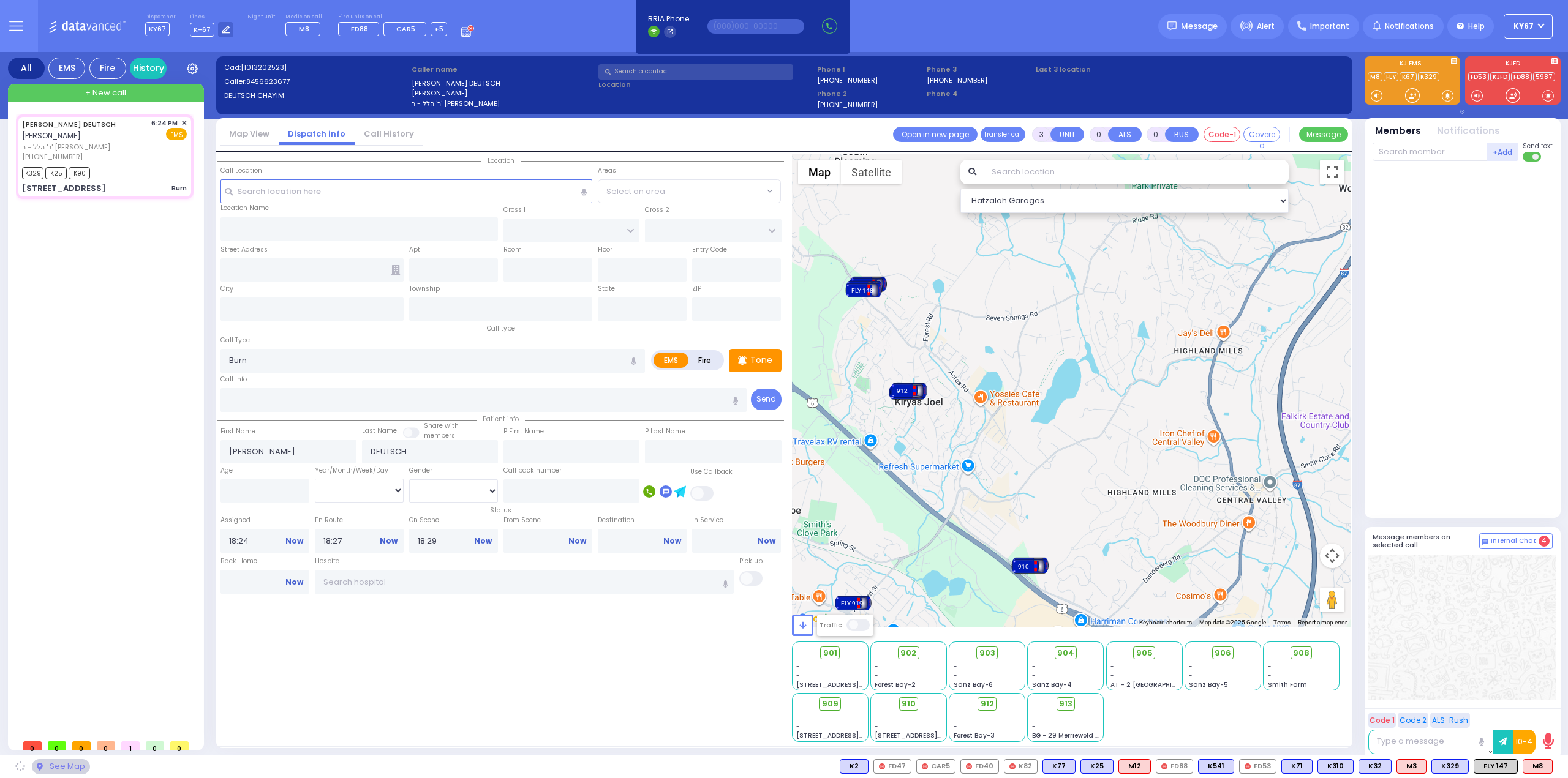
type input "199 Schunnemunk Road"
type input "Woodbury"
type input "[US_STATE]"
type input "10930"
select select
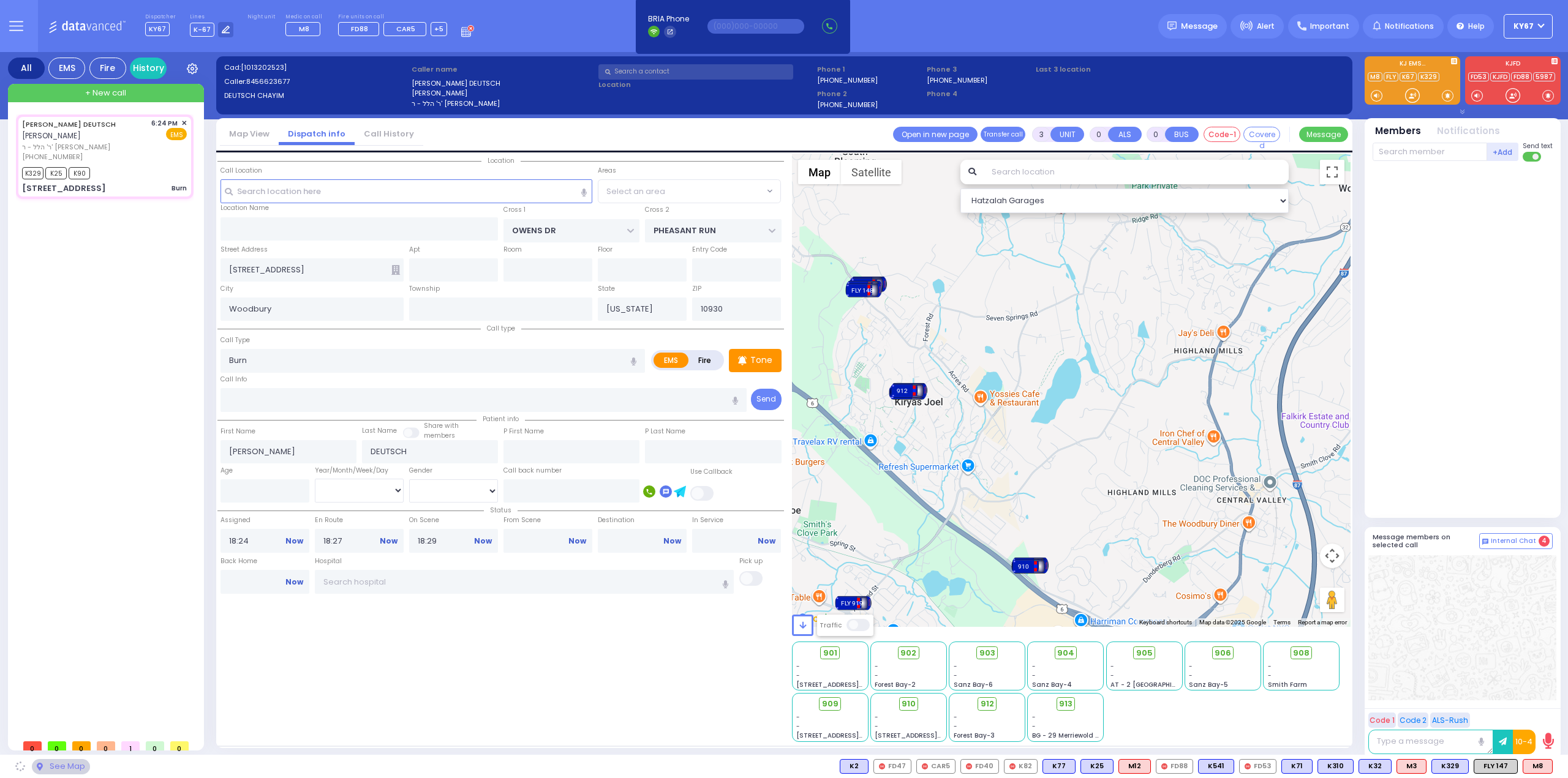
select select "Hatzalah Garages"
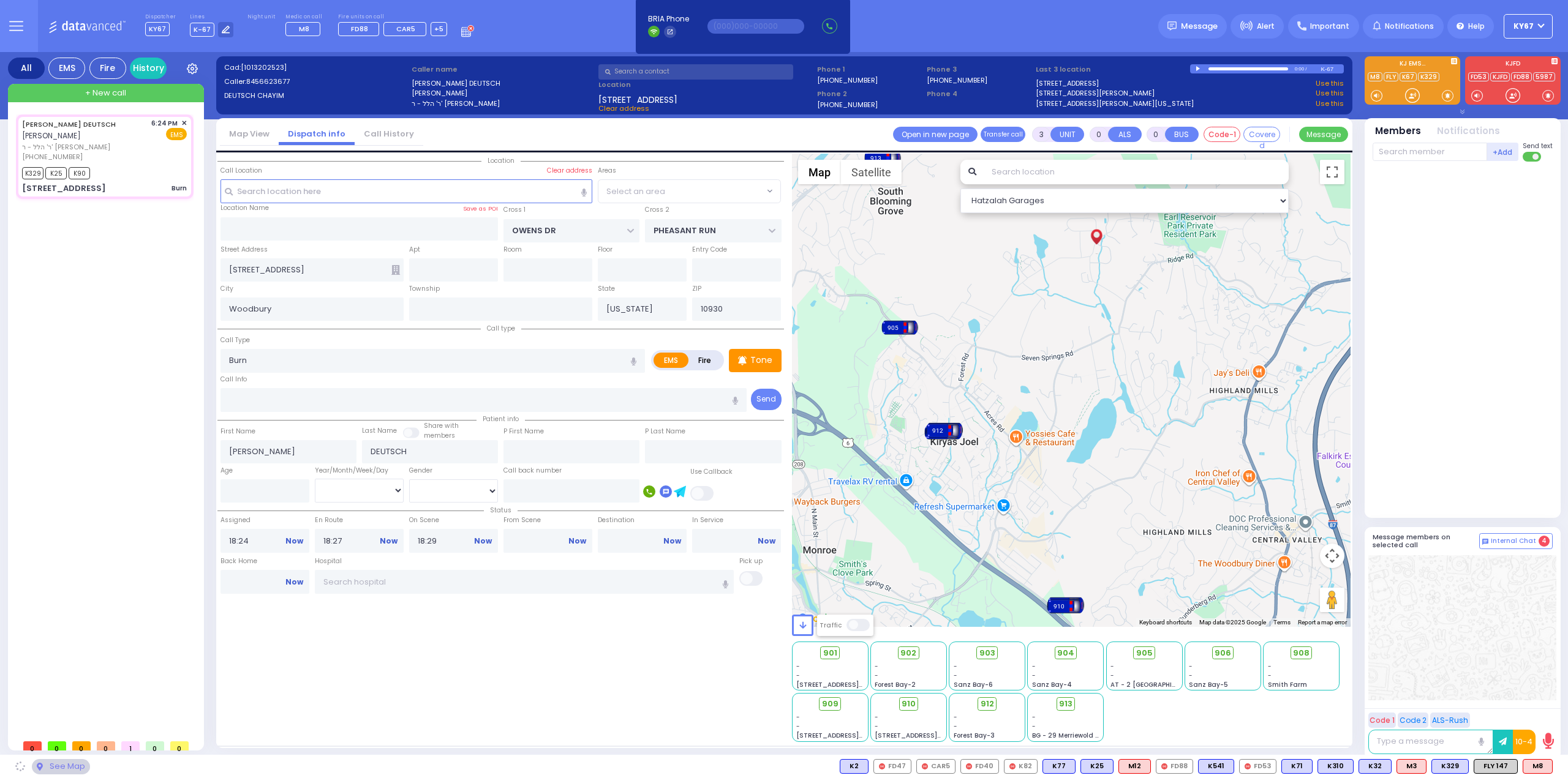
select select "COUNTRY HOLLOW"
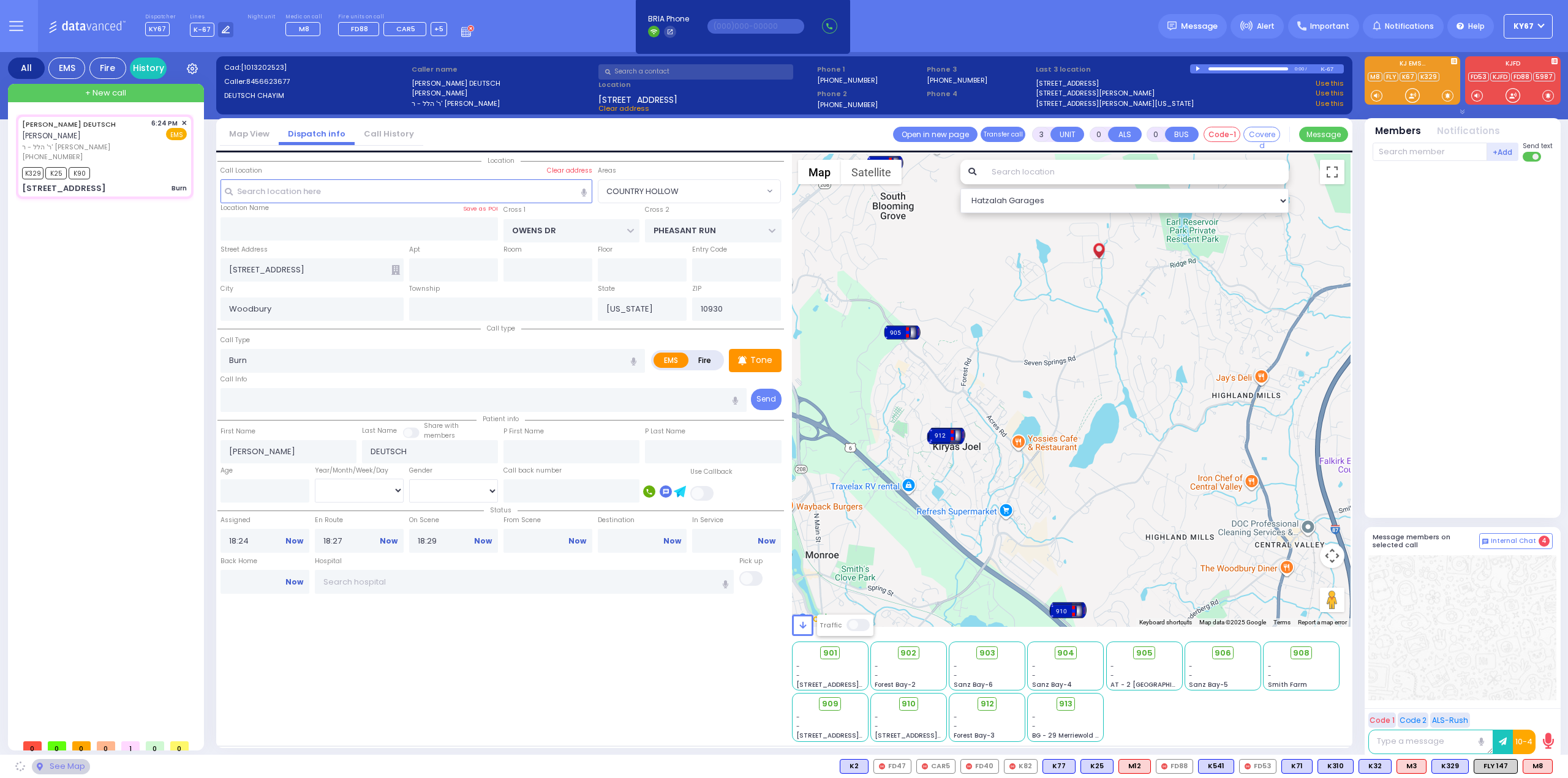
drag, startPoint x: 916, startPoint y: 379, endPoint x: 954, endPoint y: 423, distance: 58.1
click at [954, 423] on div "To activate drag with keyboard, press Alt + Enter. Once in keyboard drag state,…" at bounding box center [1071, 390] width 559 height 473
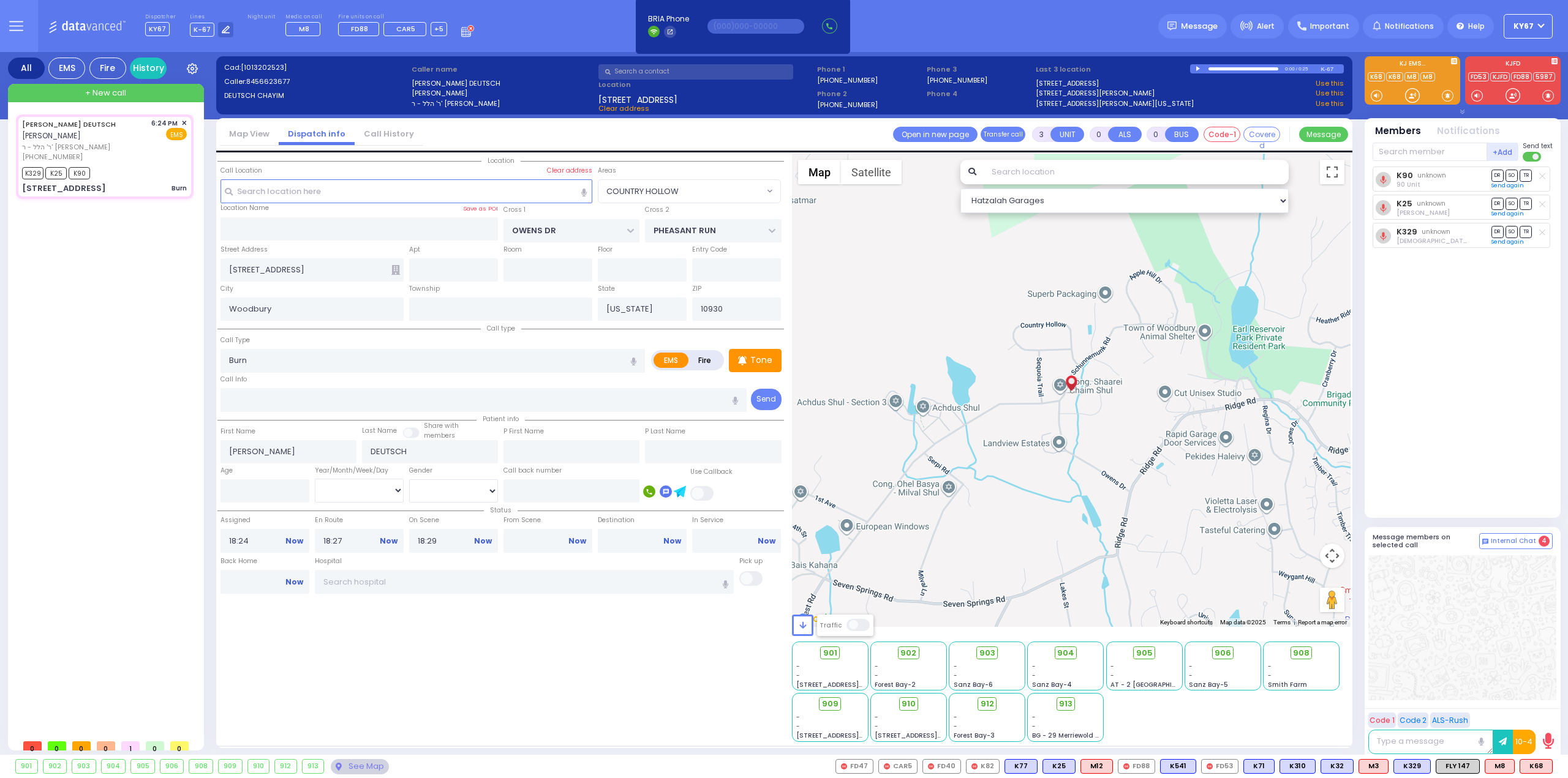
click at [1455, 631] on div at bounding box center [1462, 627] width 188 height 145
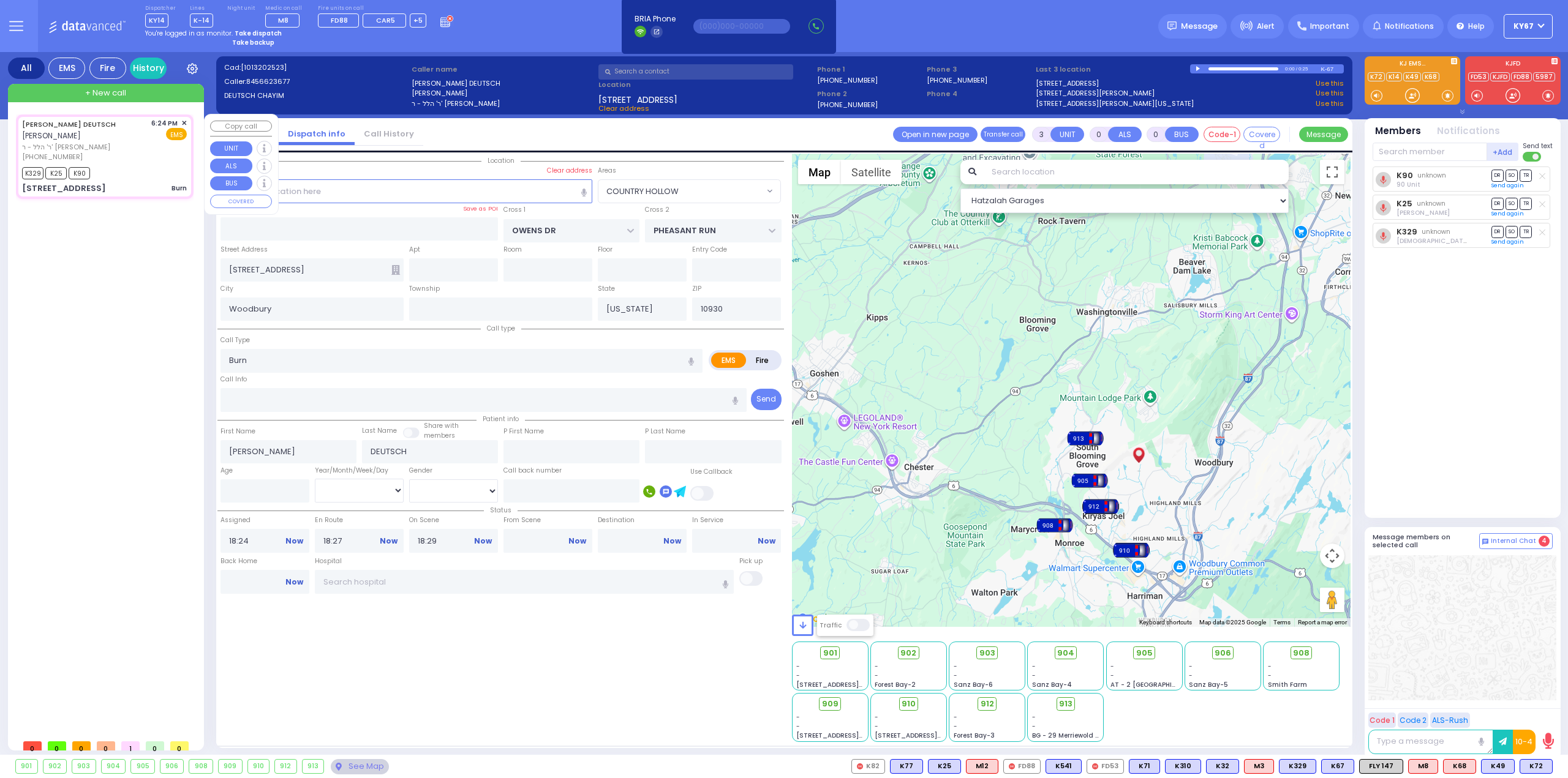
click at [184, 123] on span "✕" at bounding box center [183, 123] width 6 height 10
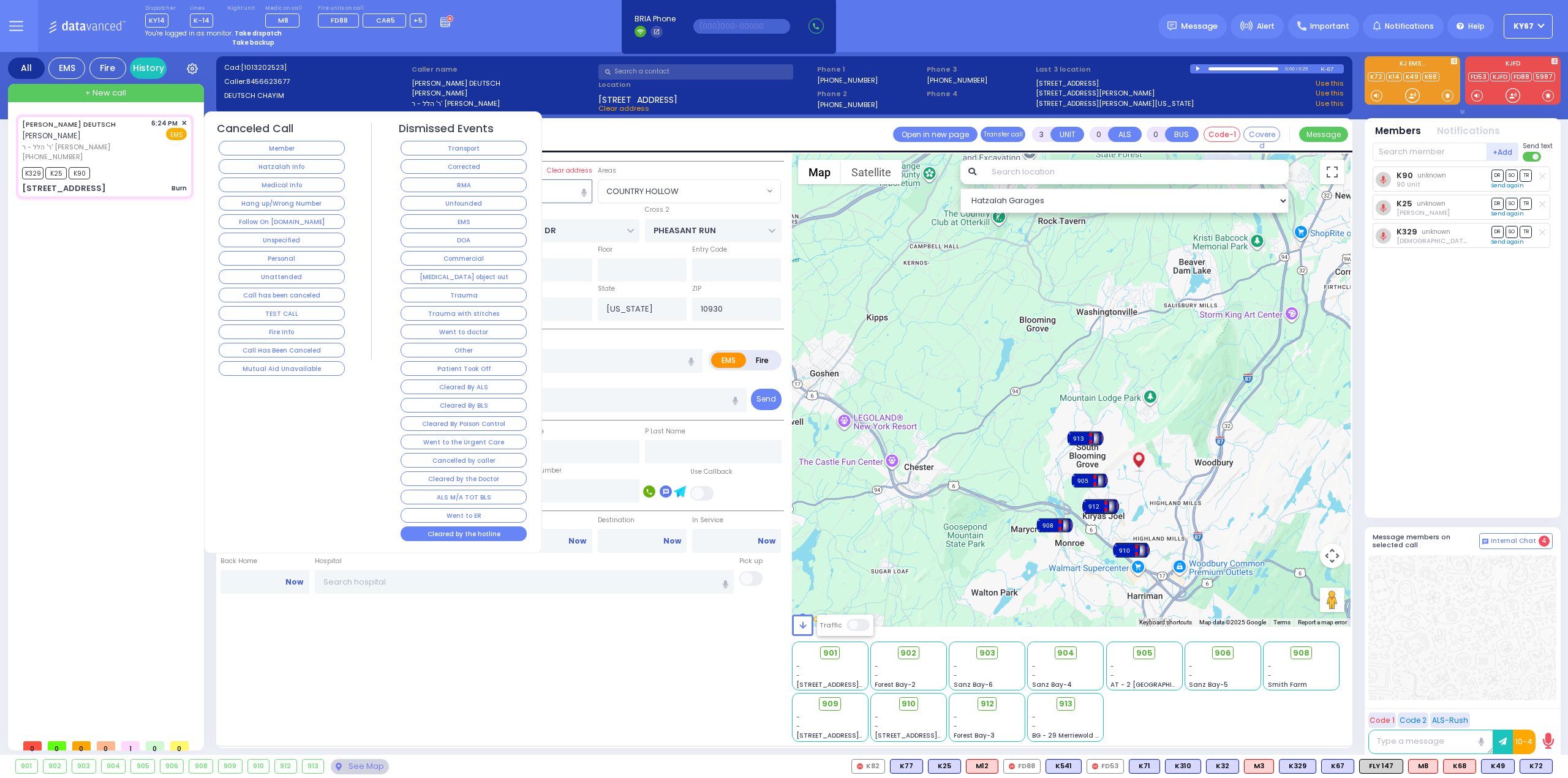
click at [475, 527] on button "Cleared by the hotline" at bounding box center [463, 534] width 126 height 15
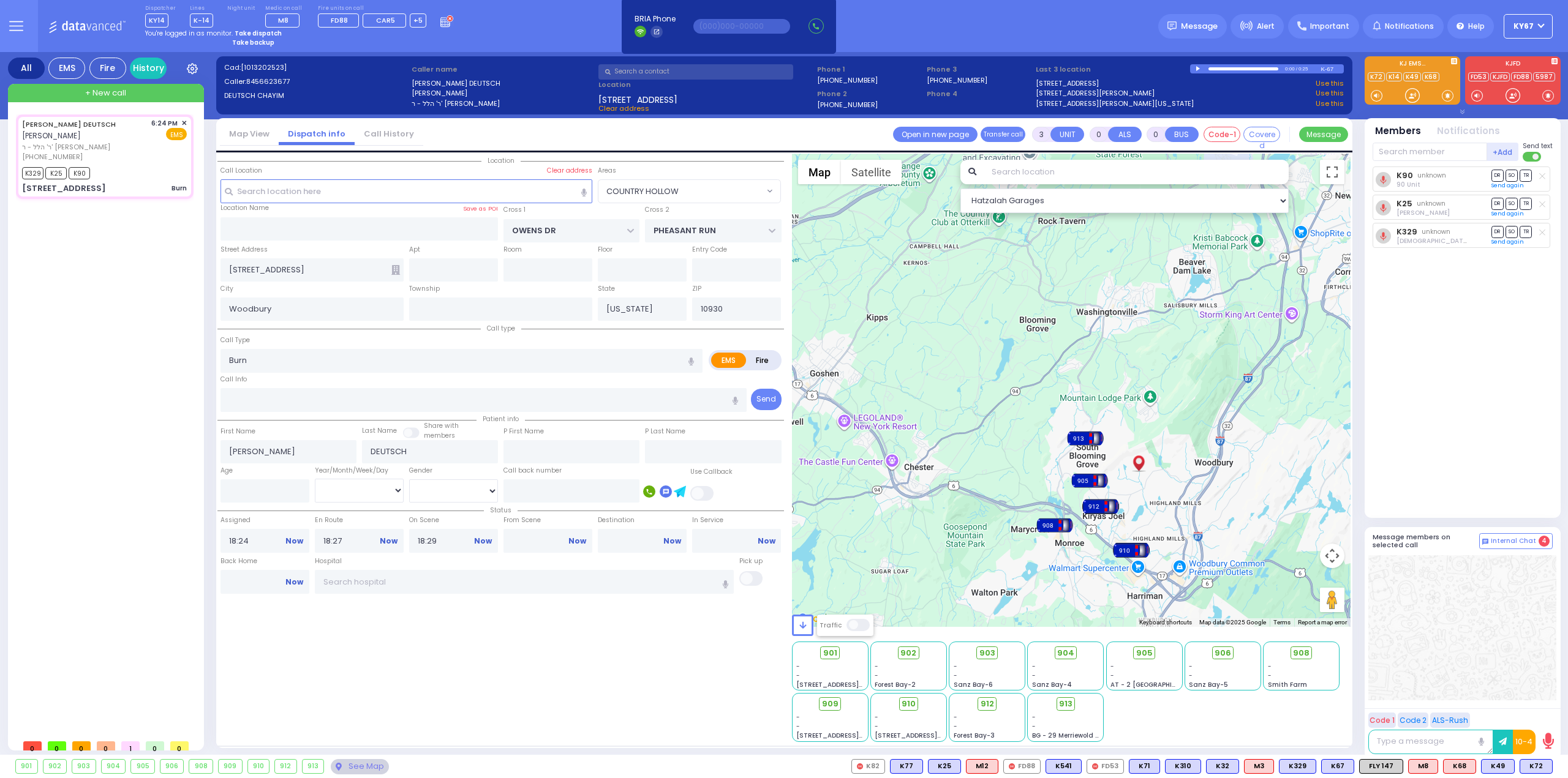
select select
radio input "true"
select select
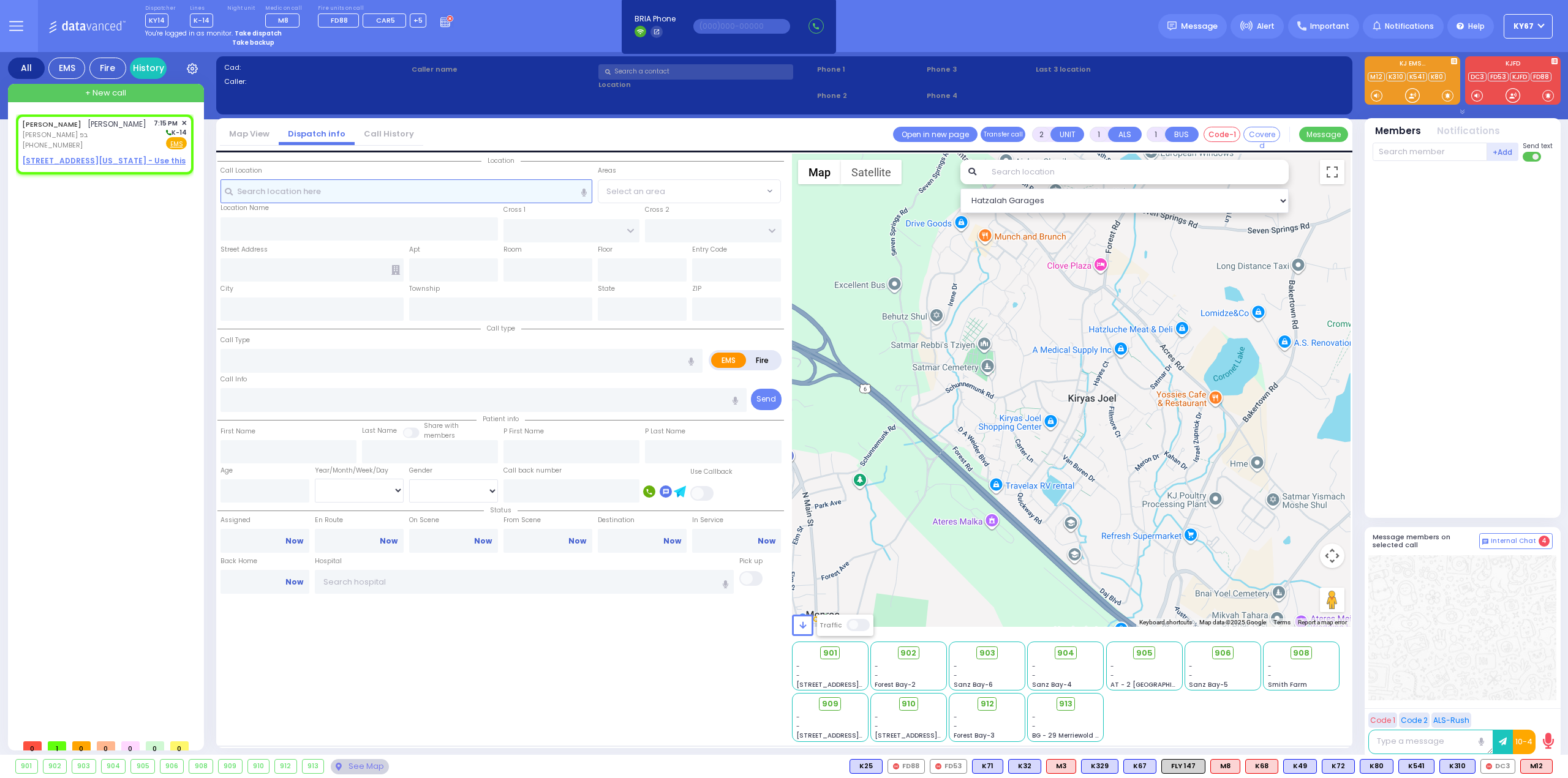
select select
radio input "true"
type input "[PERSON_NAME]"
select select
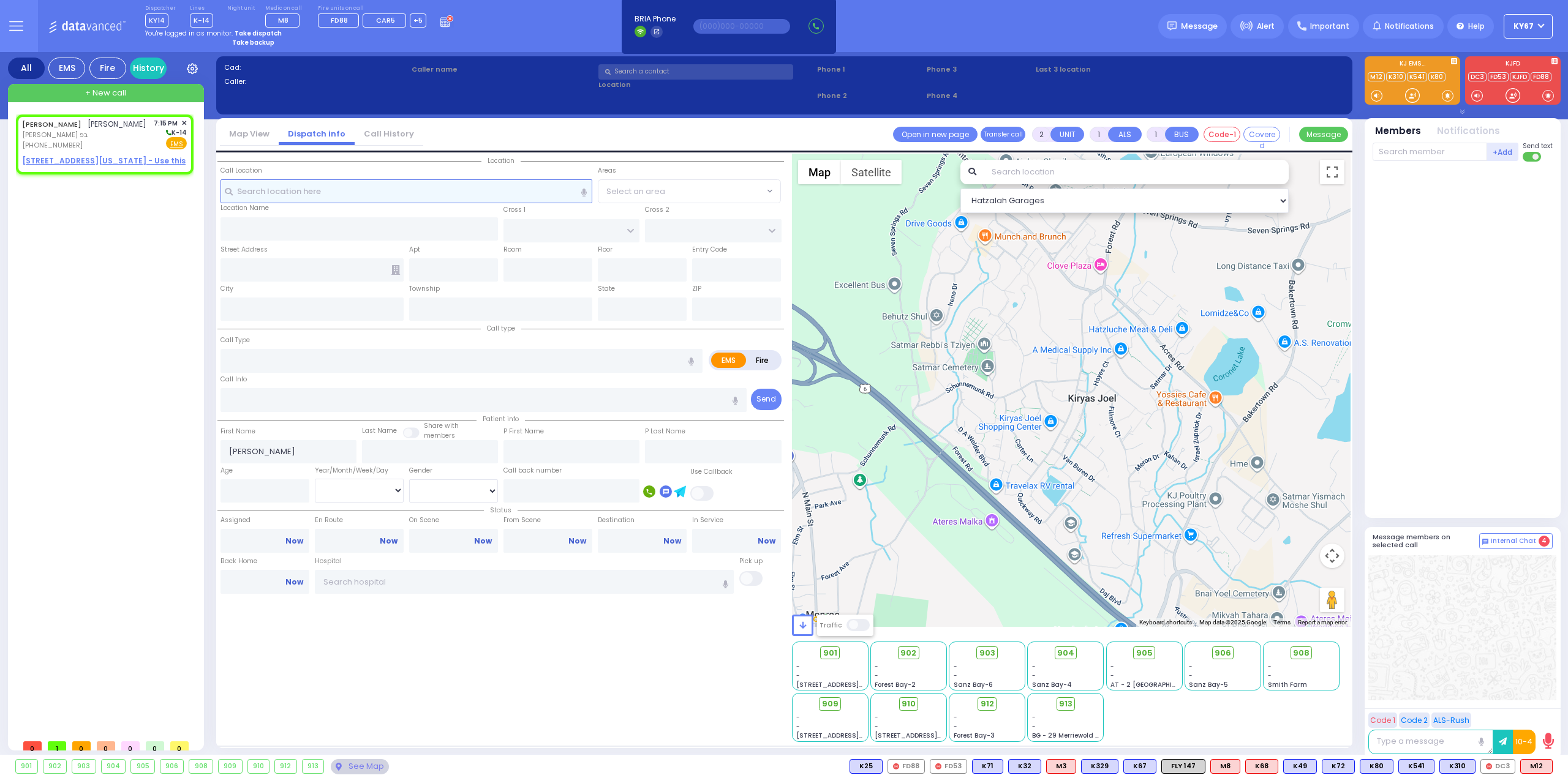
type input "19:15"
select select "Hatzalah Garages"
select select
radio input "true"
select select
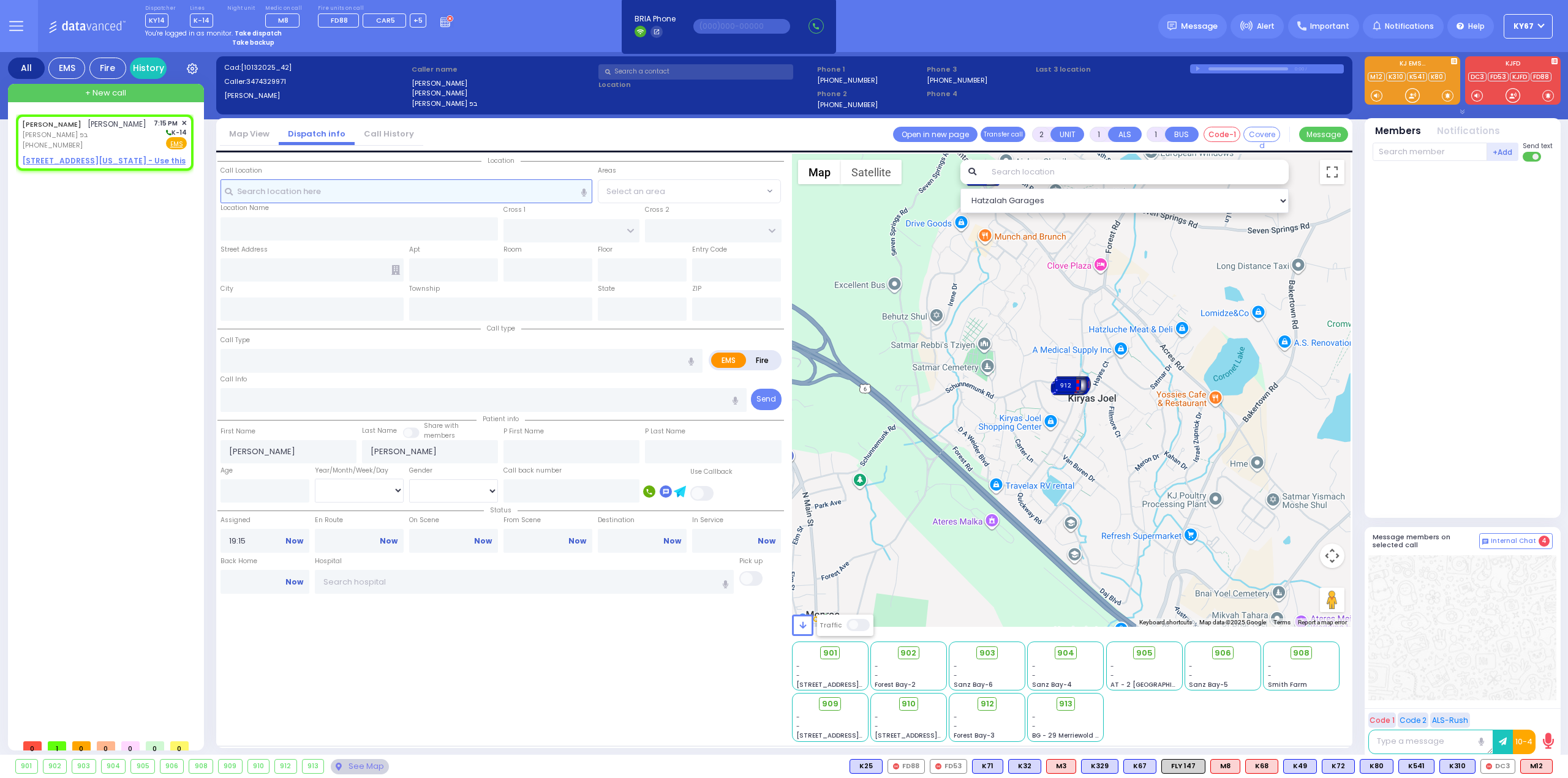
select select "Hatzalah Garages"
select select
radio input "true"
select select
select select "Hatzalah Garages"
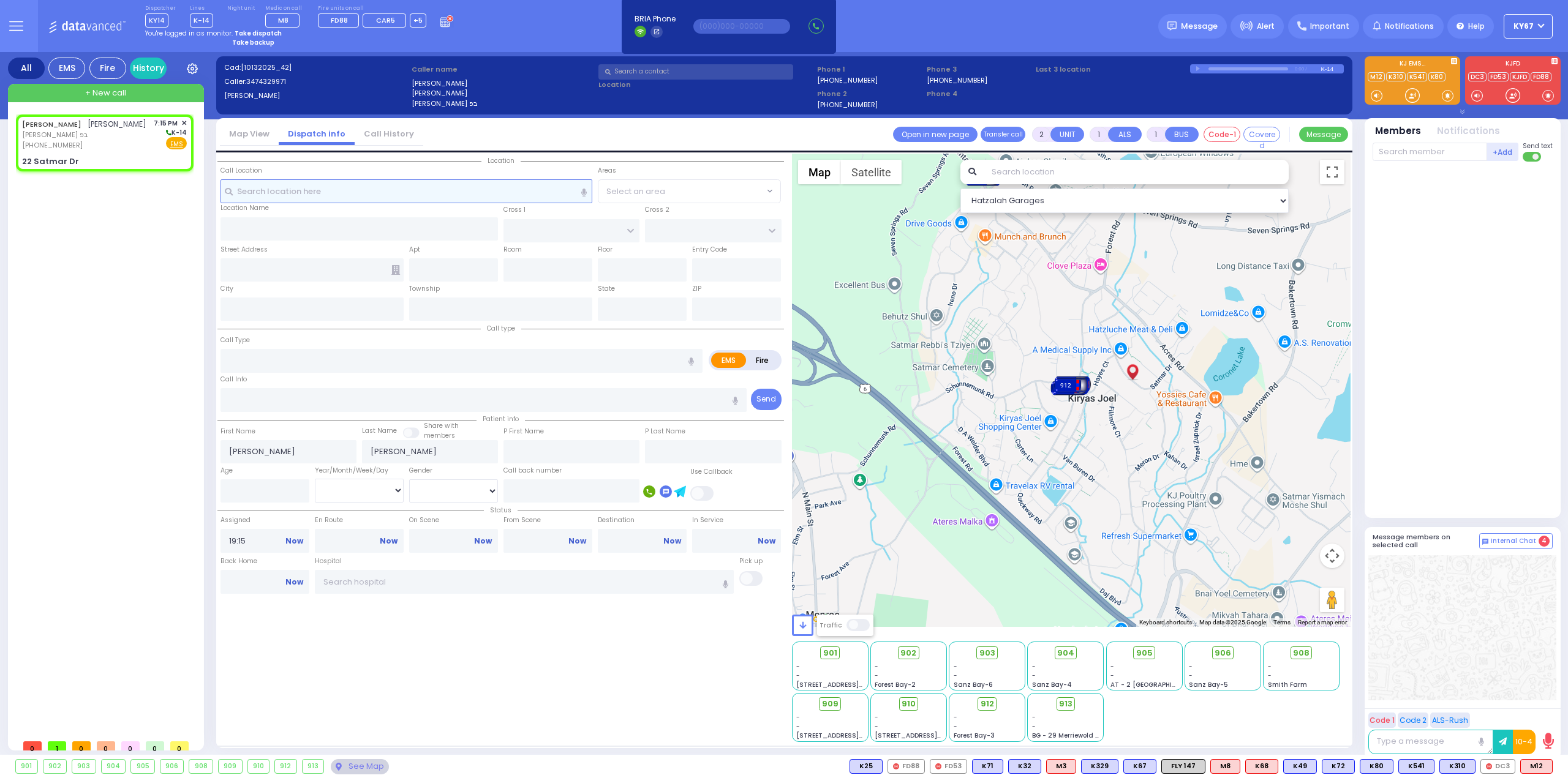
type input "[PERSON_NAME] COURT"
type input "SIGET COURT"
type input "22 Satmar Dr"
type input "Monroe"
type input "[US_STATE]"
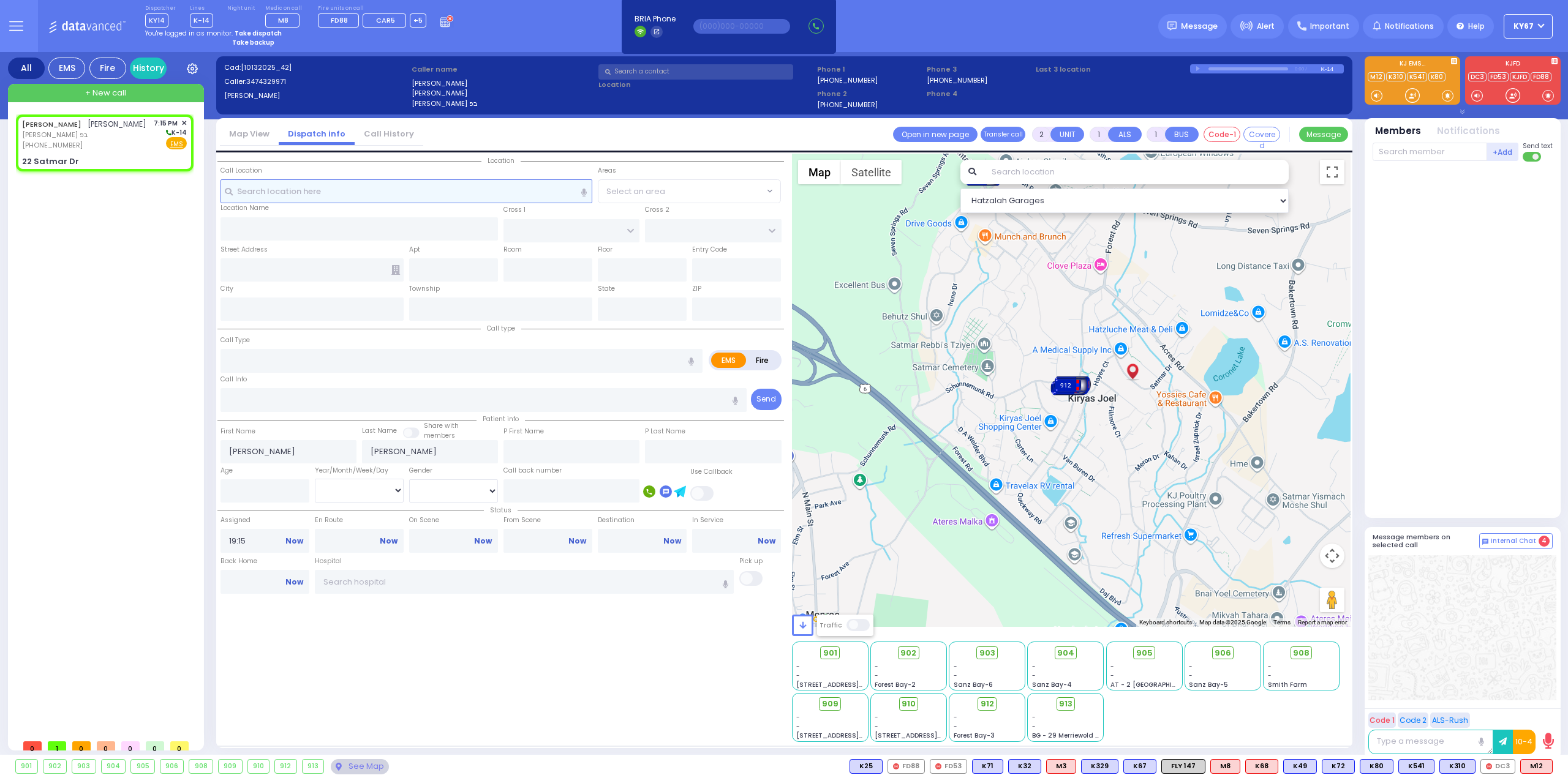
type input "10950"
select select "SECTION 3"
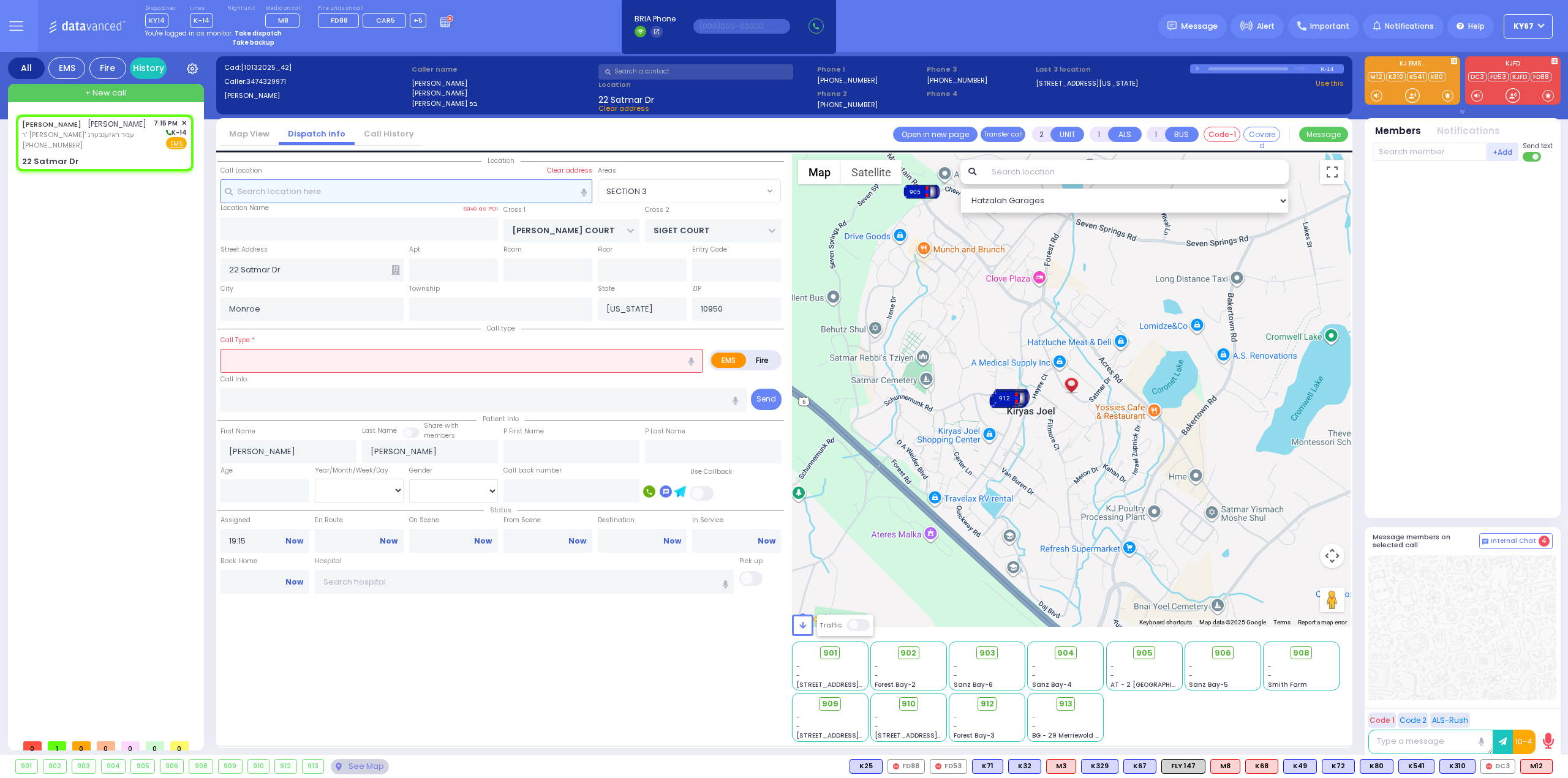
select select
radio input "true"
type input "YITZCHOK"
type input "[PERSON_NAME]"
select select
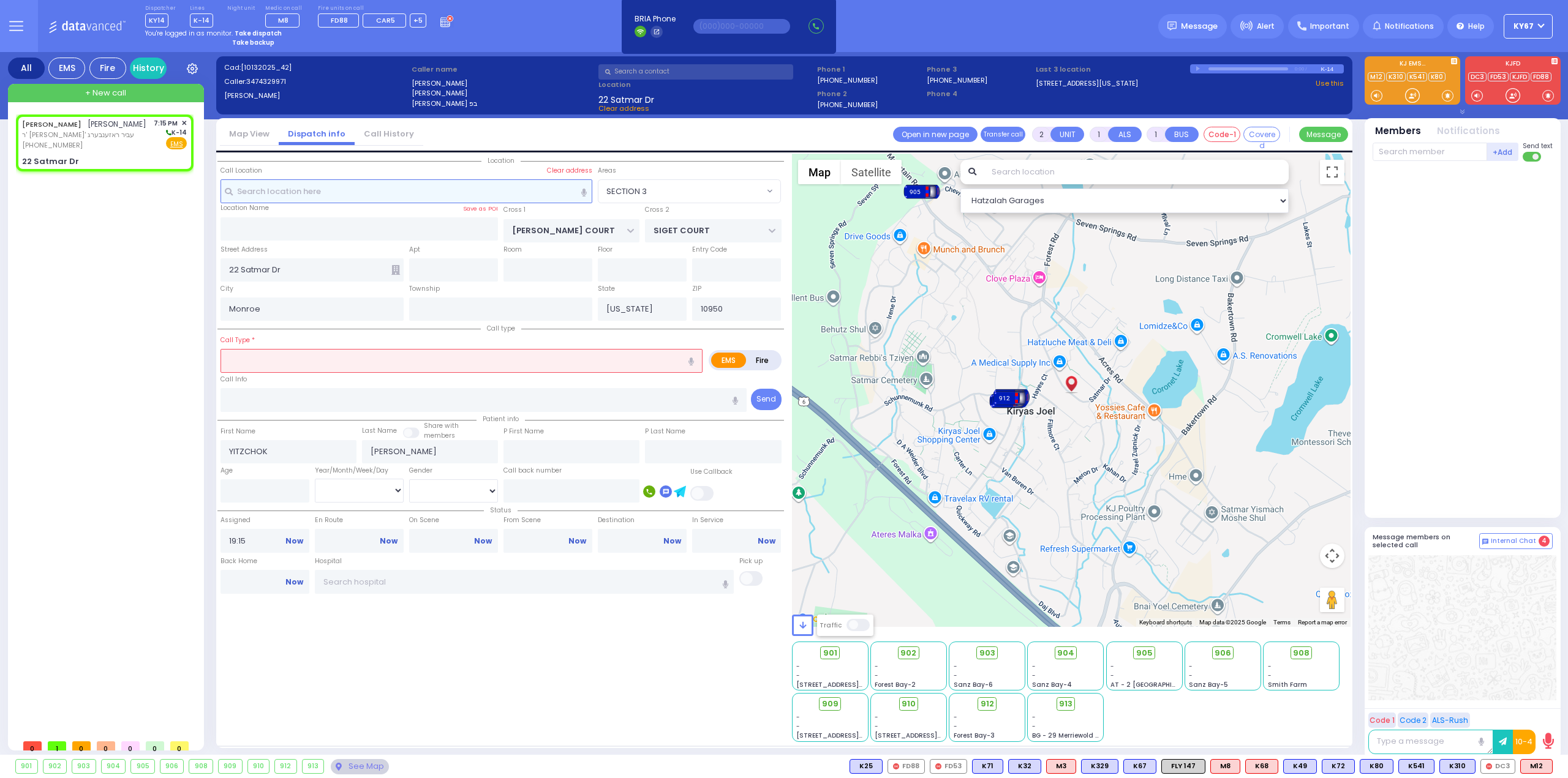
select select "Hatzalah Garages"
select select "SECTION 3"
select select
radio input "true"
select select
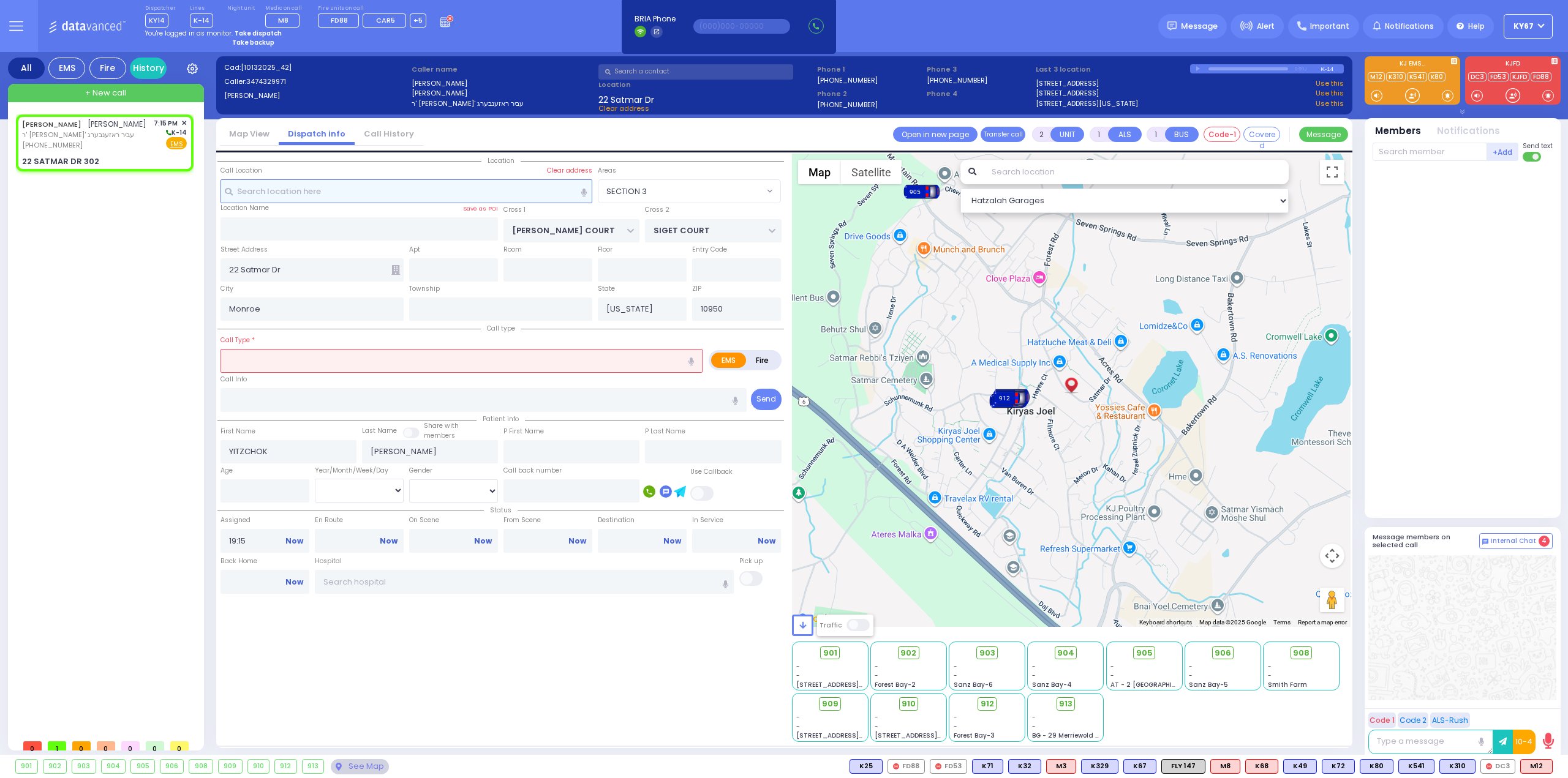
select select "Hatzalah Garages"
type input "22 SATMAR DR"
type input "302"
type input "[PERSON_NAME]"
select select "SECTION 3"
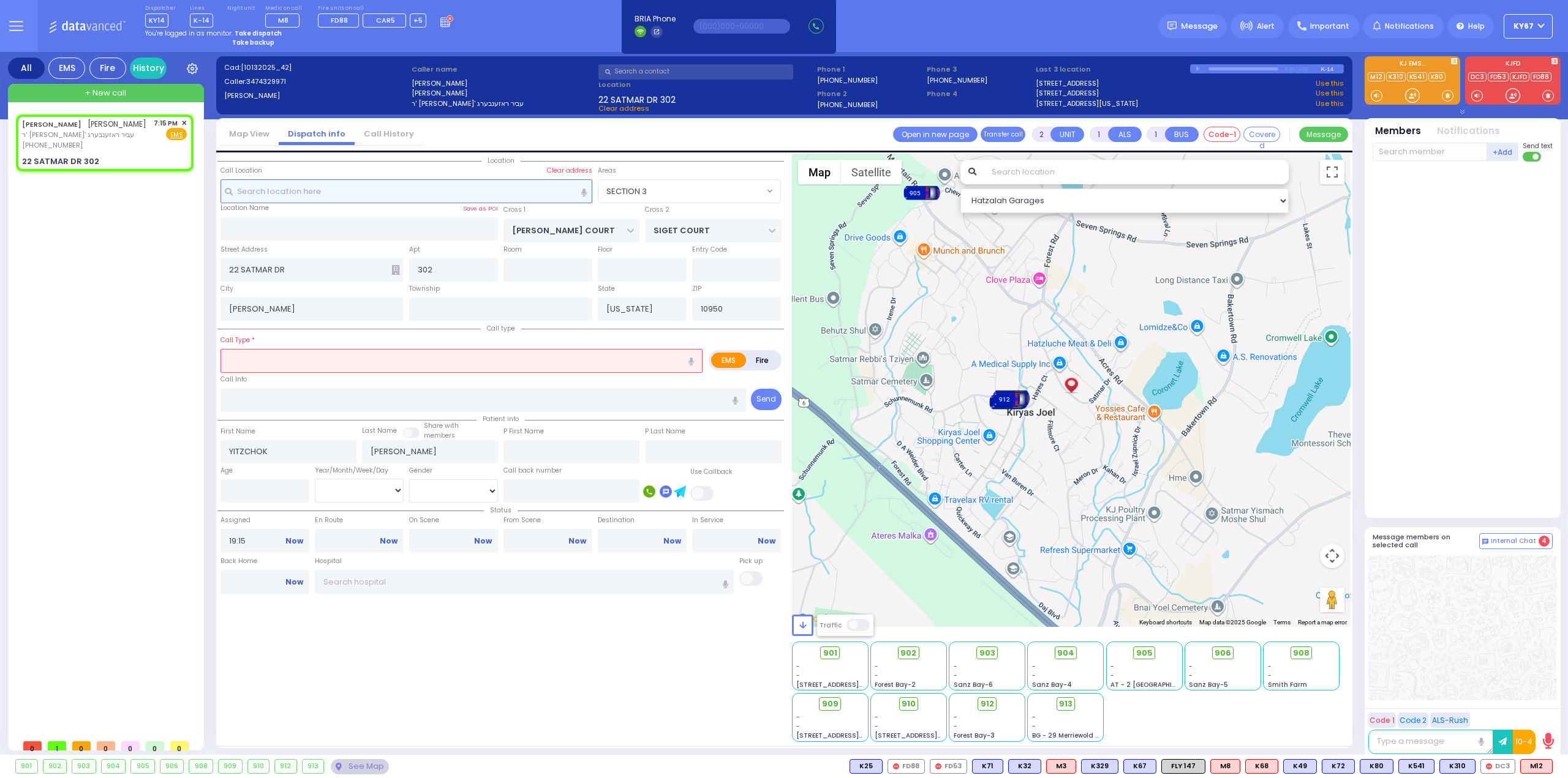
select select
radio input "true"
select select
select select "Hatzalah Garages"
select select "SECTION 3"
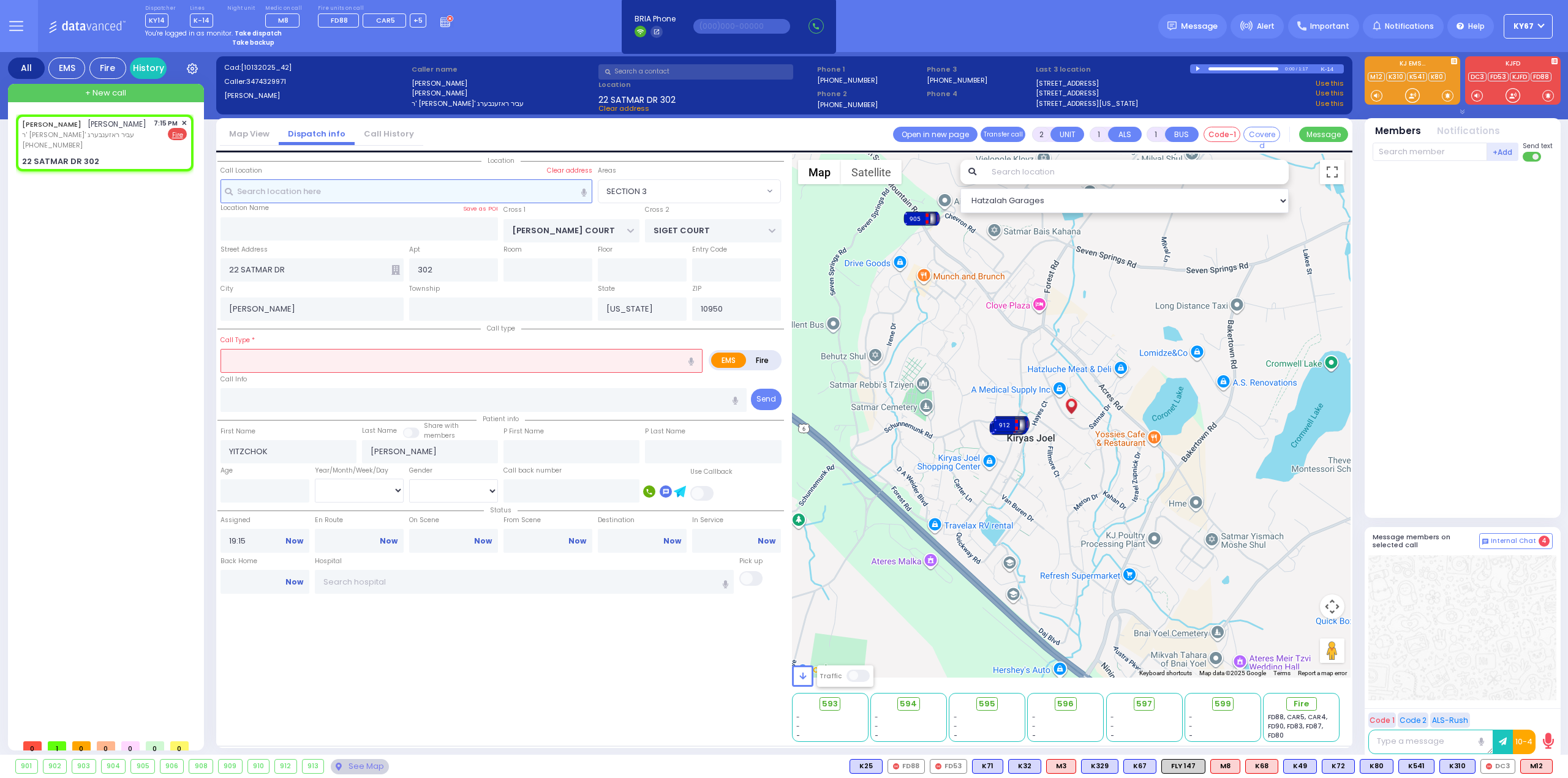
select select
type input "od"
radio input "false"
radio input "true"
select select
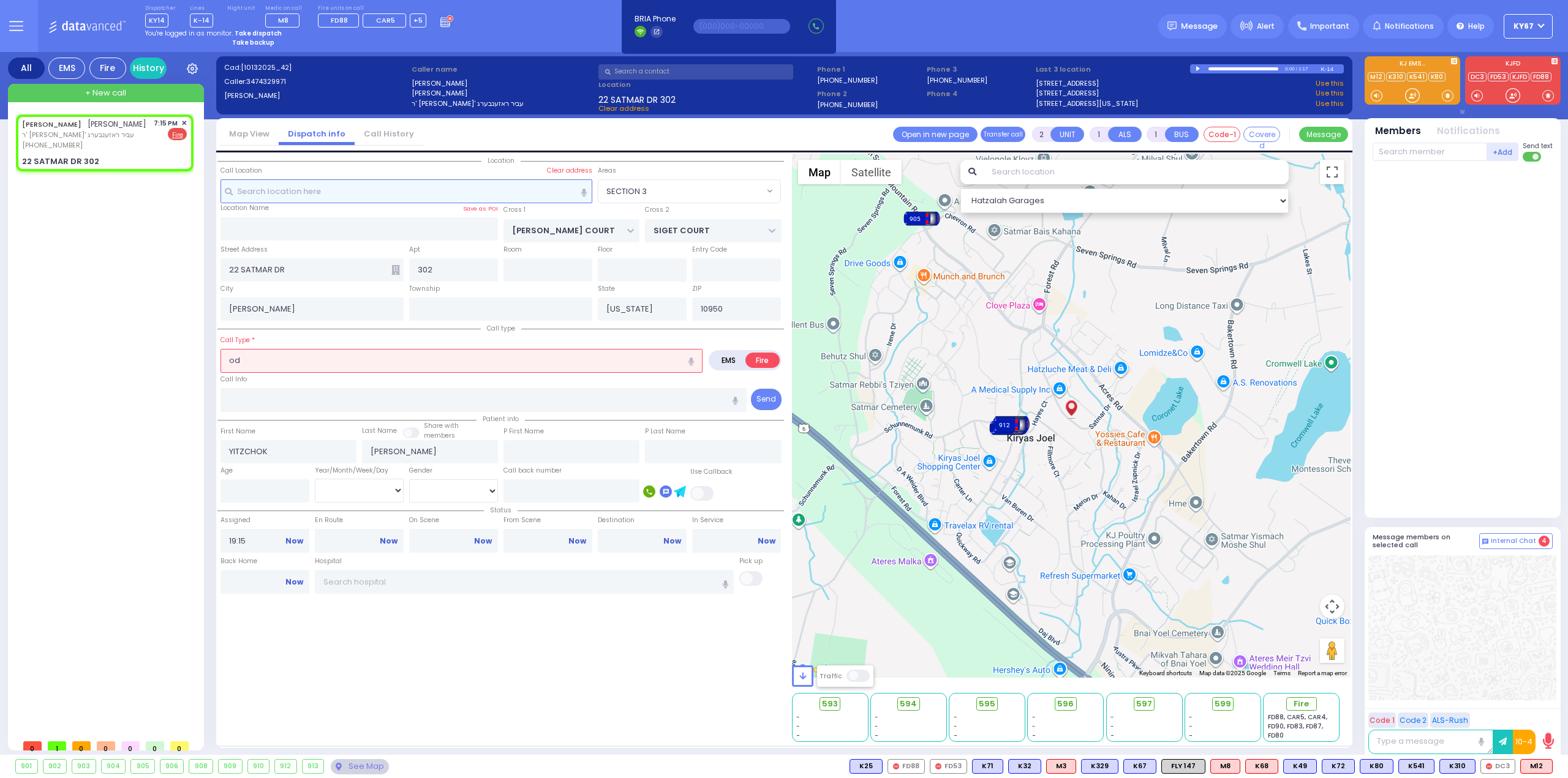
select select "Hatzalah Garages"
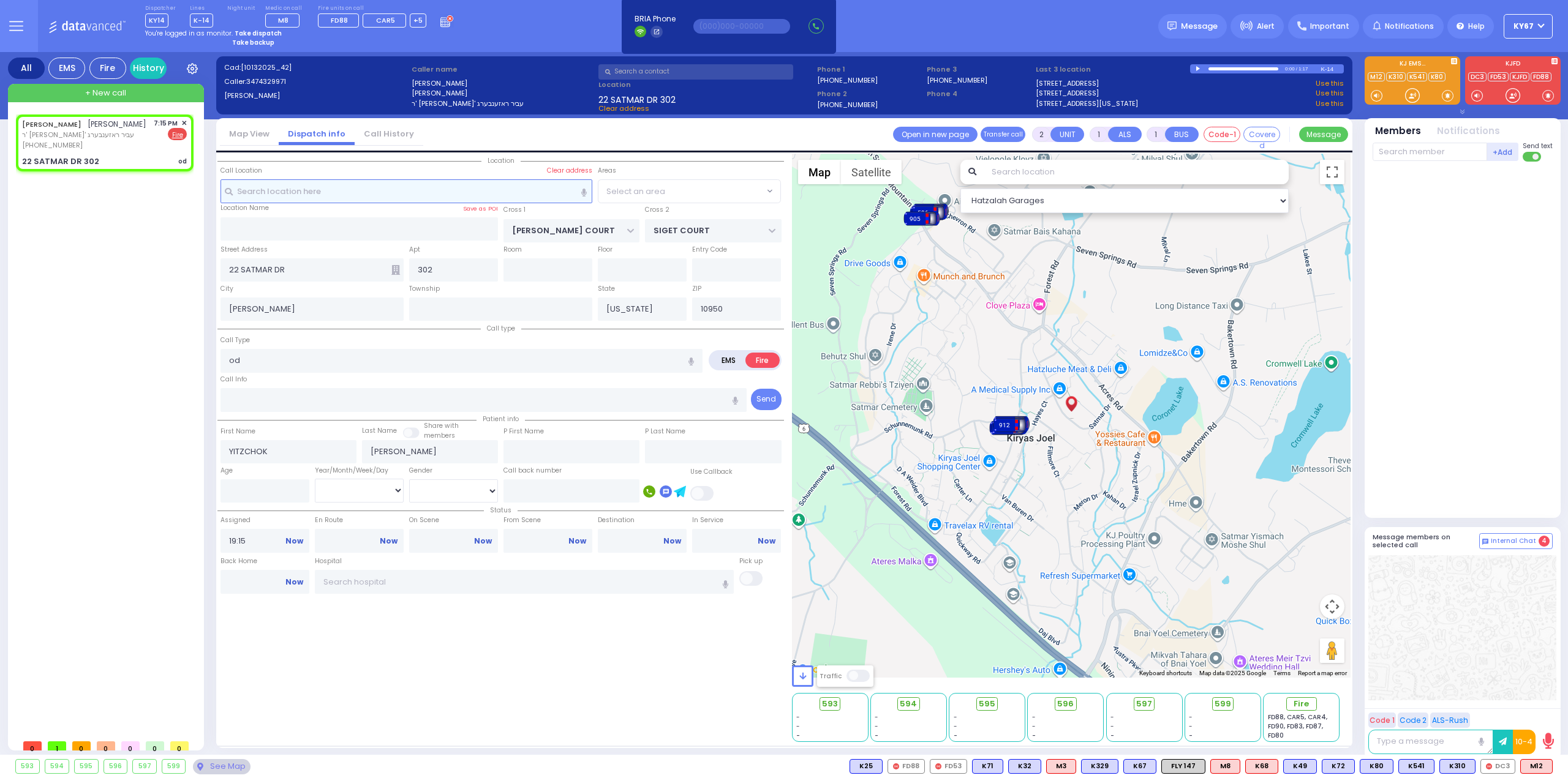
select select "SECTION 3"
select select
type input "ODOR OF GAS"
radio input "true"
select select
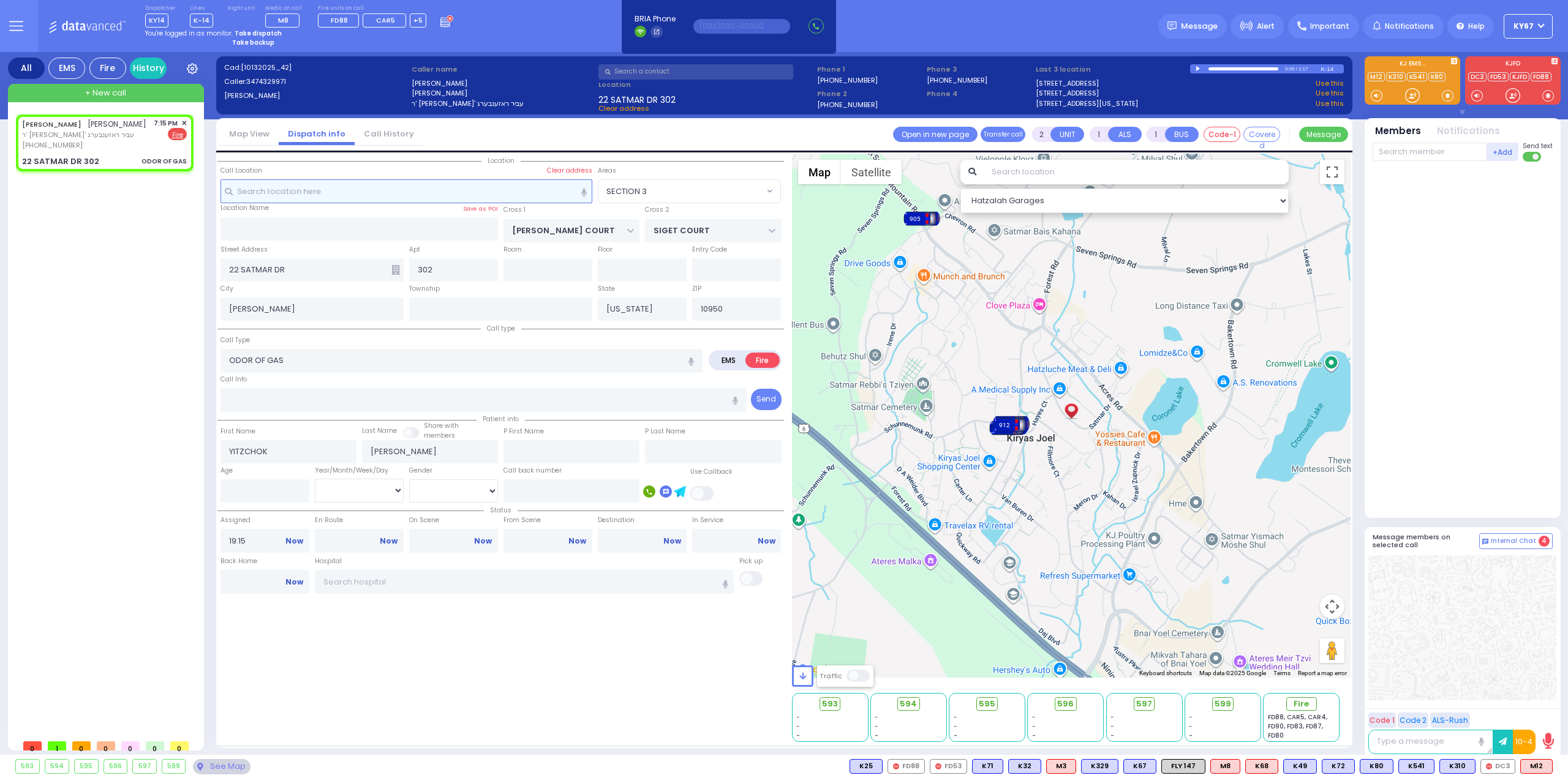
select select "Hatzalah Garages"
select select "SECTION 3"
select select
radio input "true"
select select
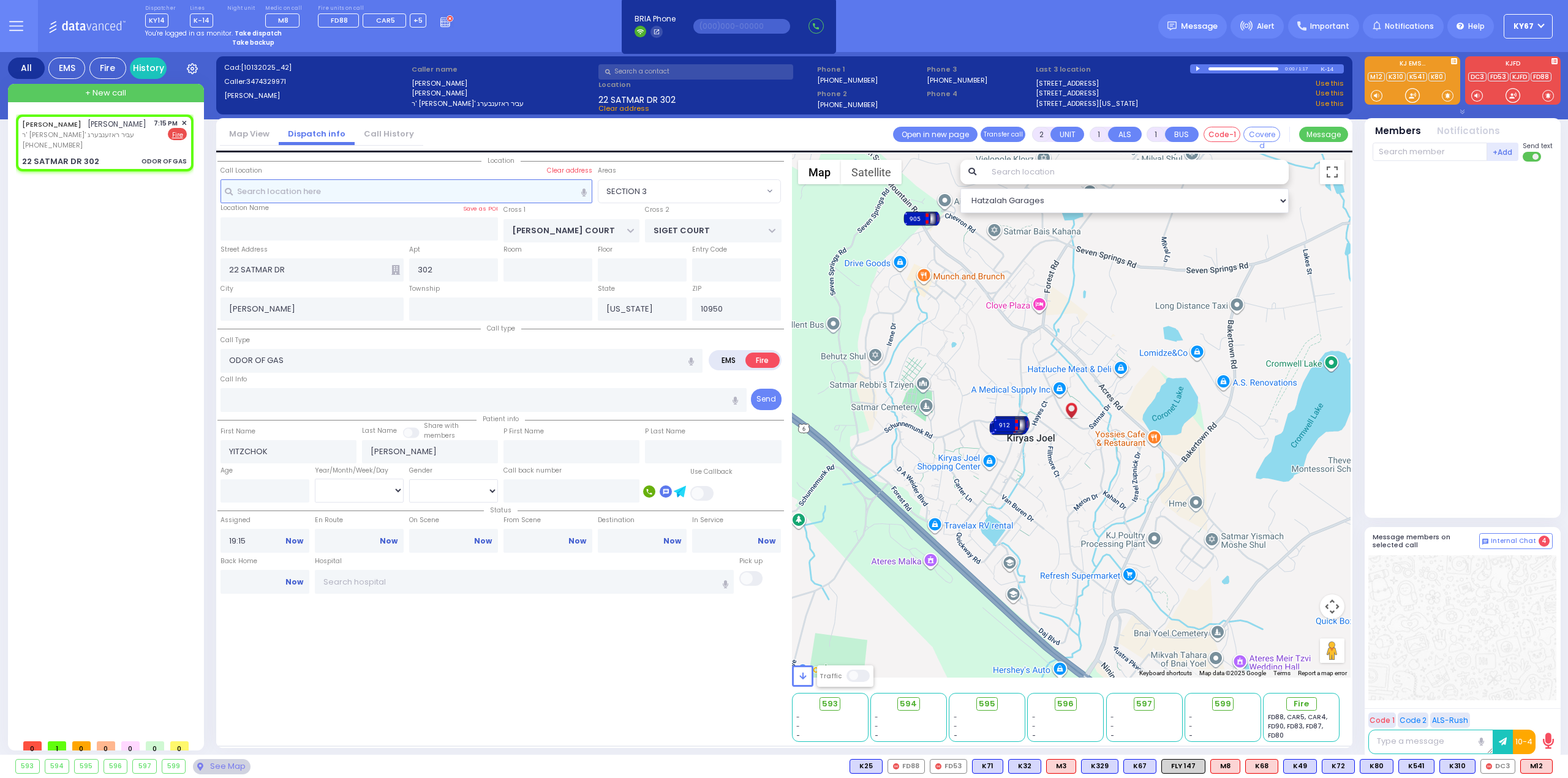
select select "Hatzalah Garages"
select select "SECTION 3"
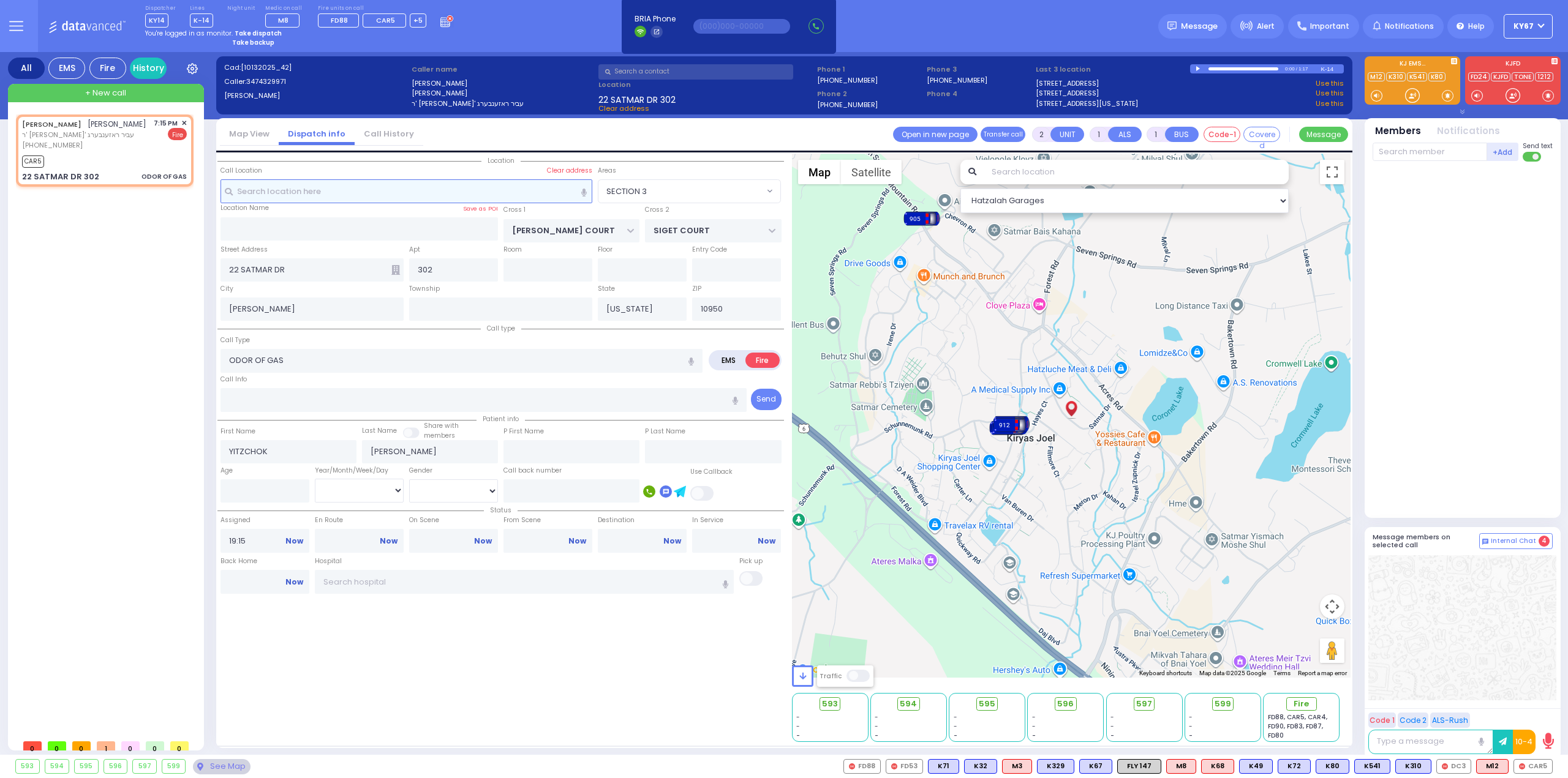
select select
radio input "true"
select select
type input "19:17"
select select "Hatzalah Garages"
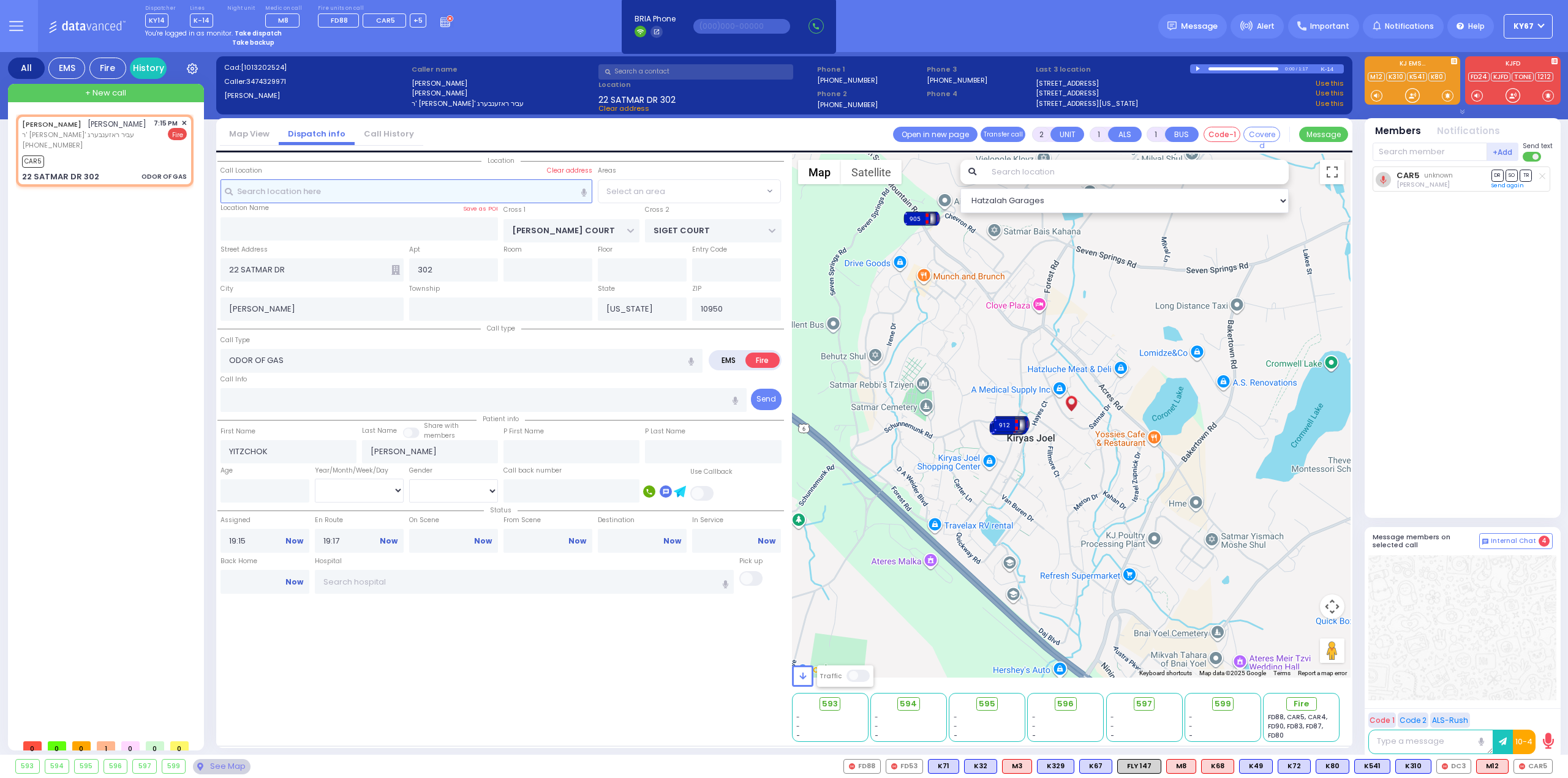
select select "SECTION 3"
